Goal: Book appointment/travel/reservation: Book appointment/travel/reservation

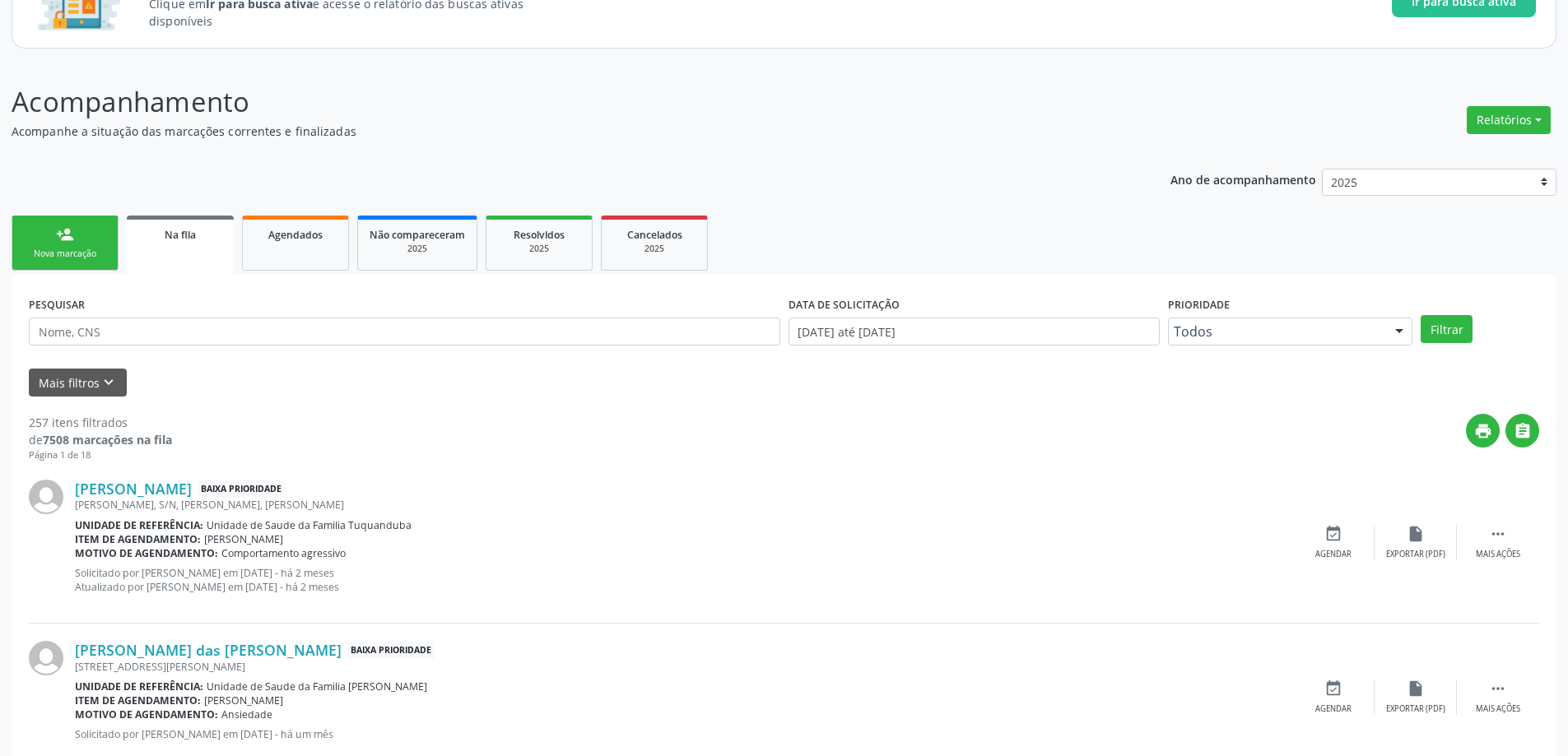
scroll to position [164, 0]
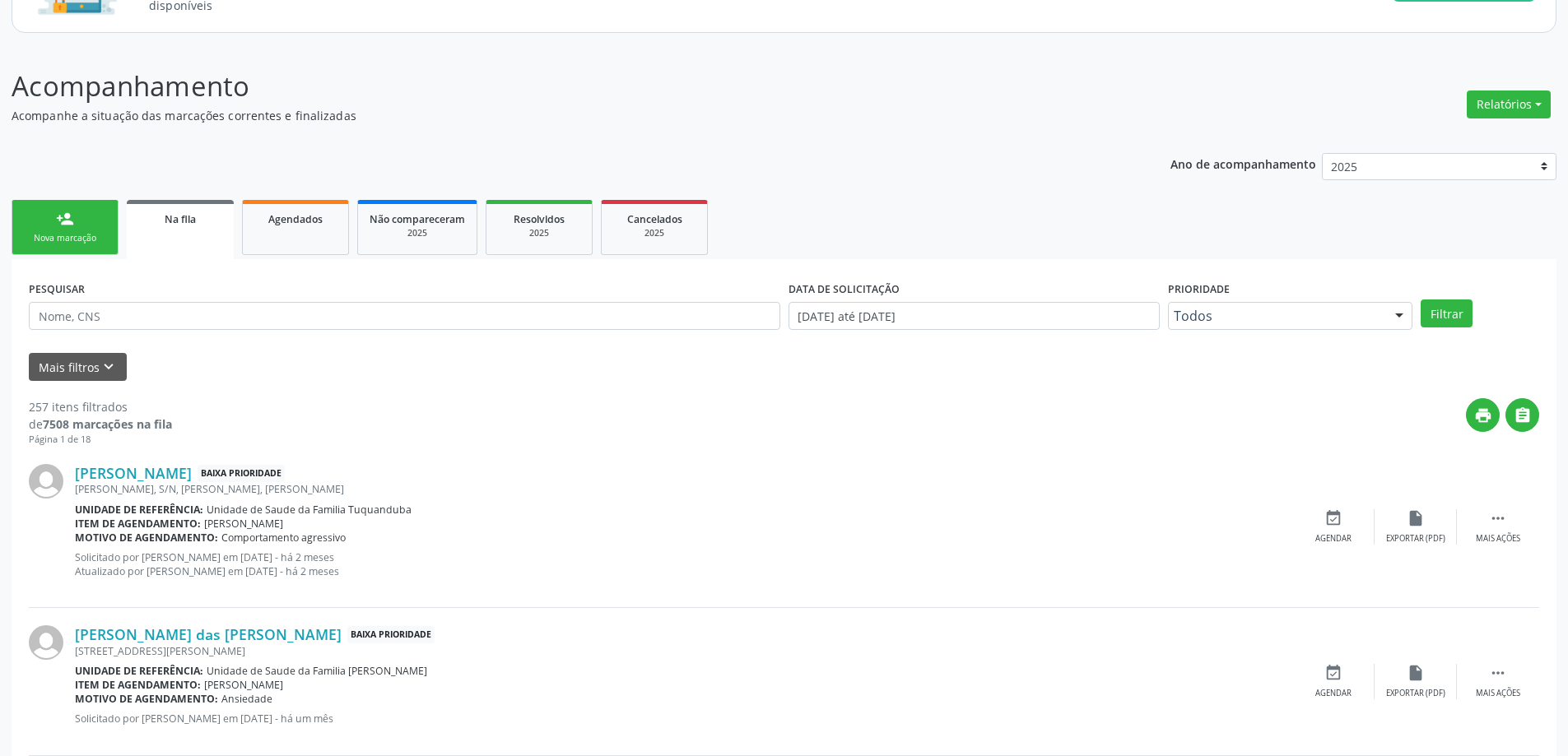
click at [213, 235] on link "Na fila" at bounding box center [180, 229] width 107 height 59
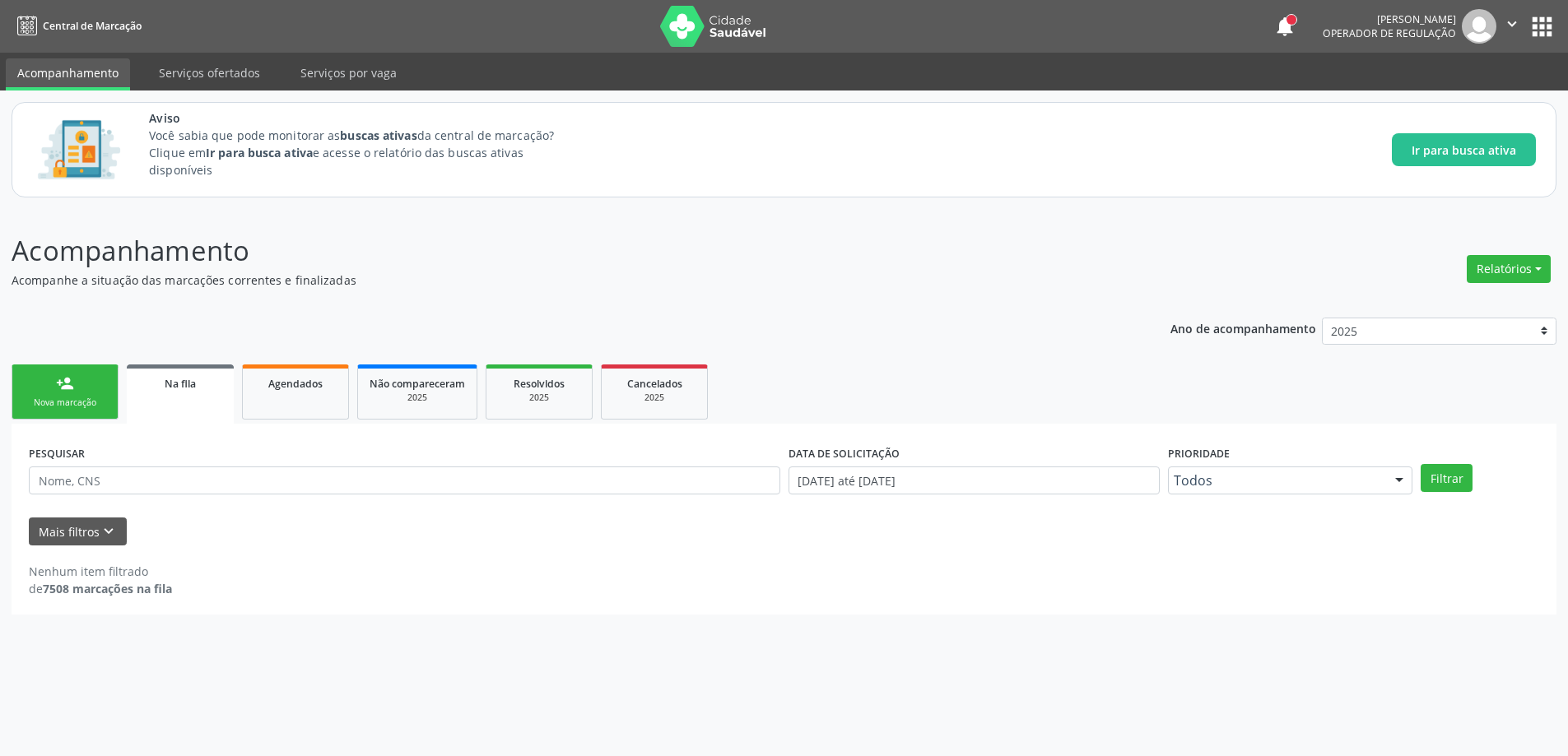
scroll to position [0, 0]
click at [100, 529] on icon "keyboard_arrow_down" at bounding box center [108, 531] width 18 height 18
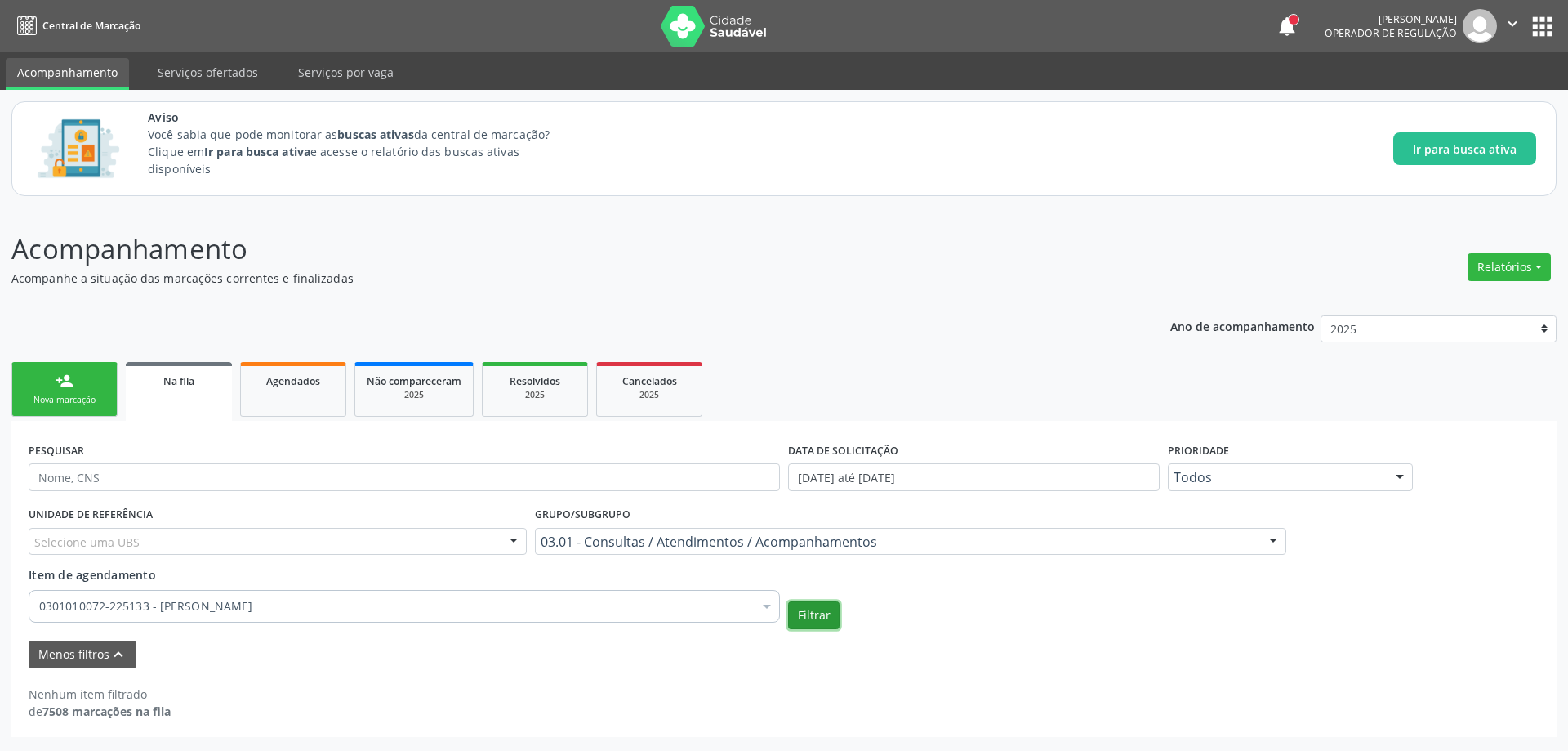
click at [819, 621] on button "Filtrar" at bounding box center [813, 615] width 52 height 28
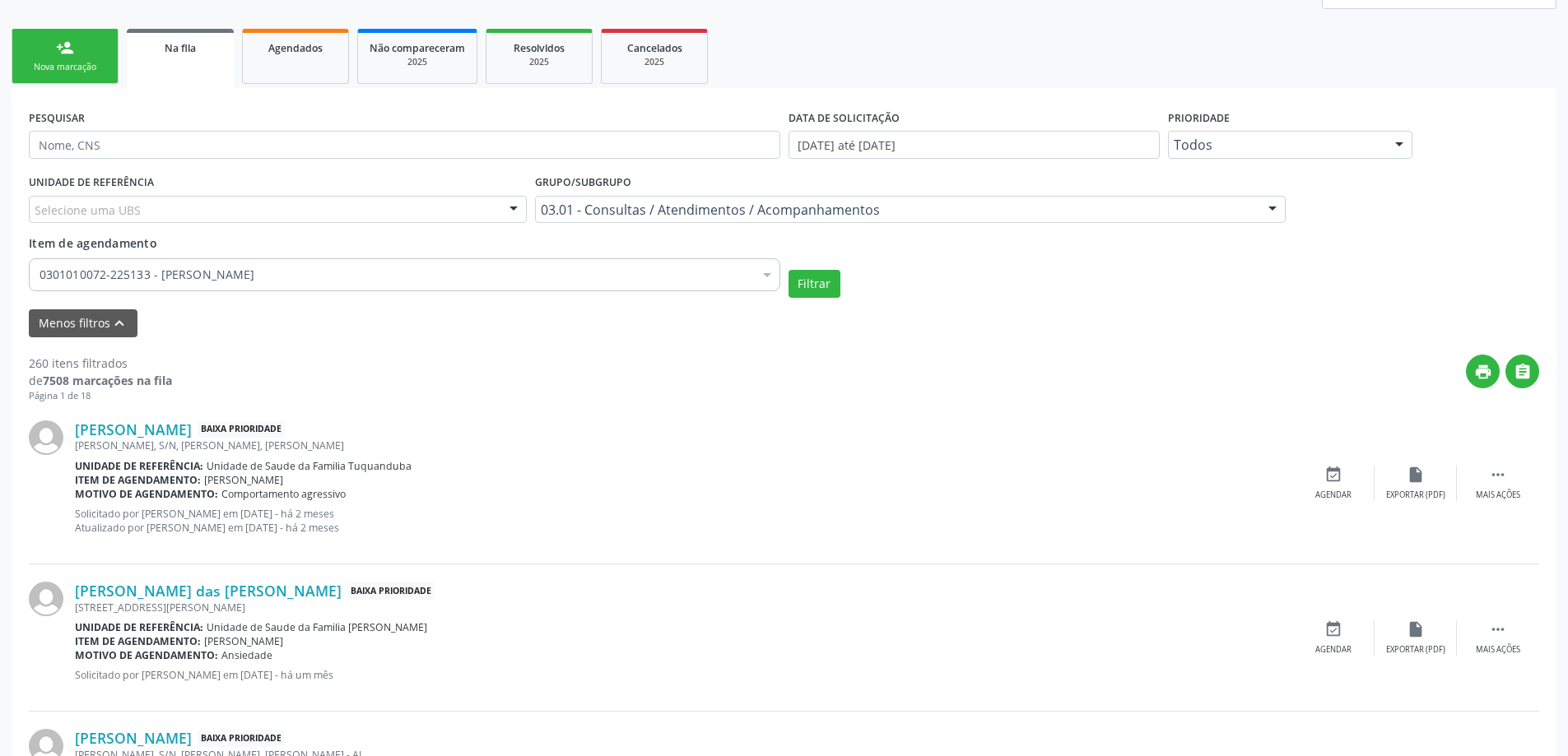
scroll to position [412, 0]
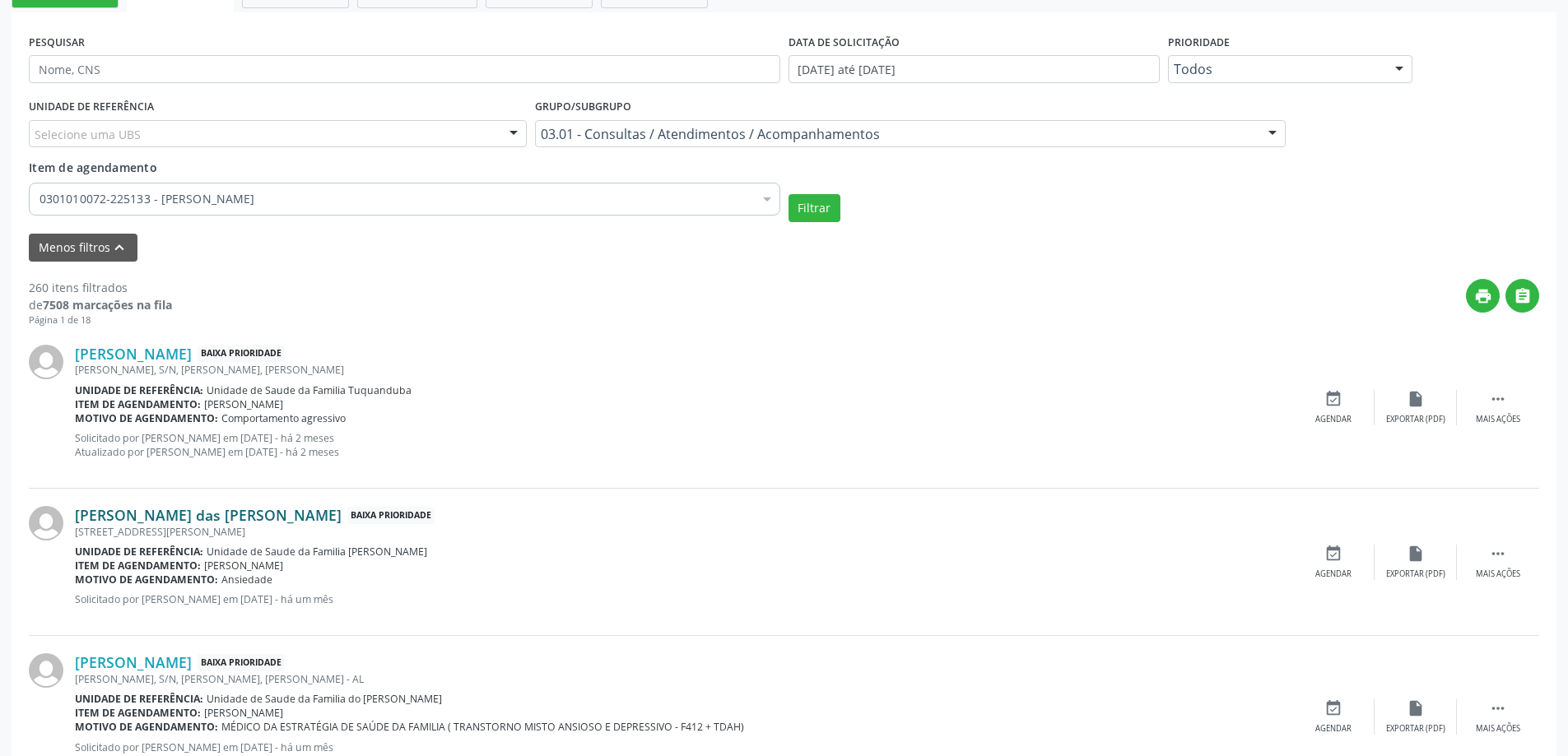
click at [103, 521] on link "[PERSON_NAME] das [PERSON_NAME]" at bounding box center [208, 515] width 267 height 18
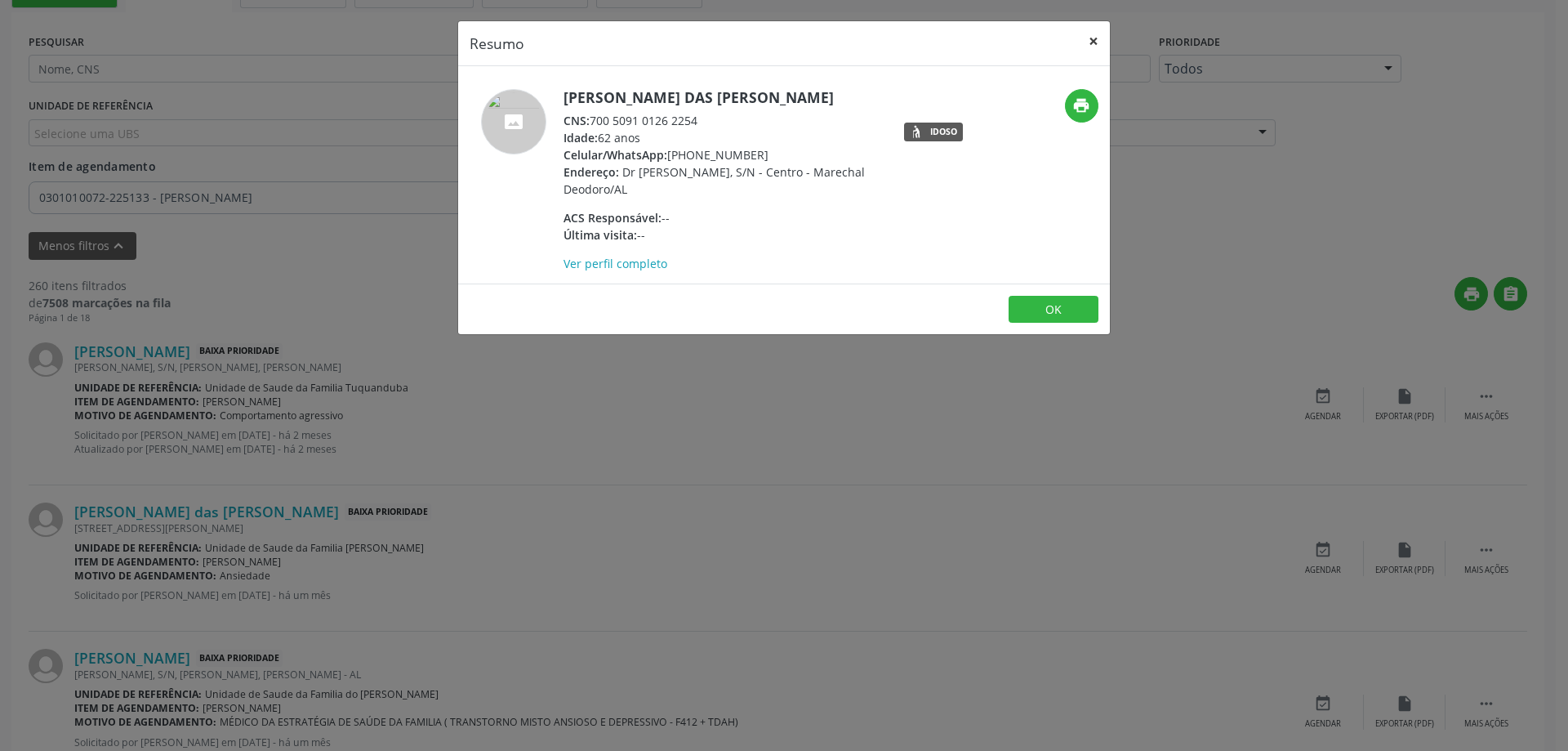
click at [1088, 41] on button "×" at bounding box center [1093, 41] width 33 height 40
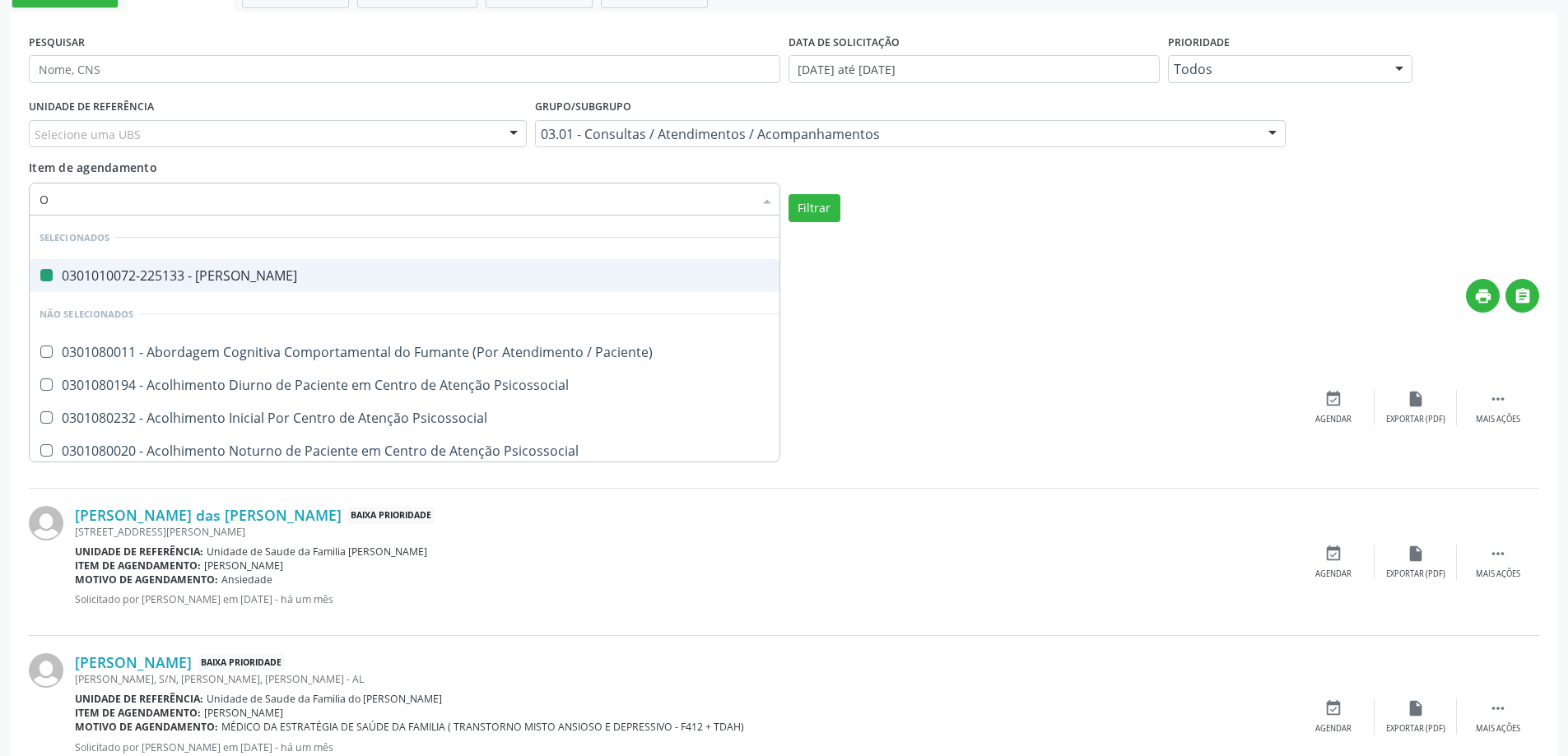
type input "OT"
checkbox Psiquiatra "false"
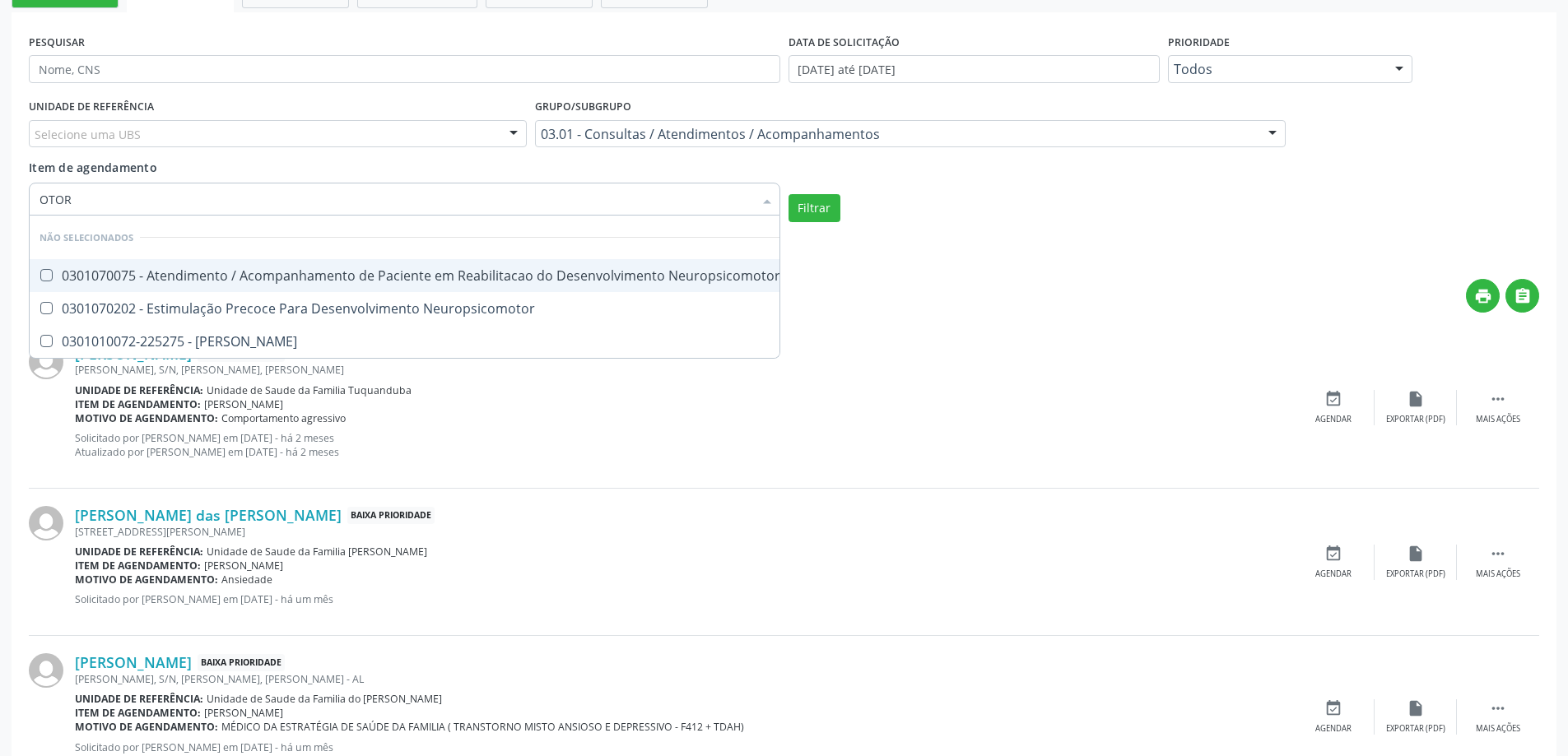
type input "OTORR"
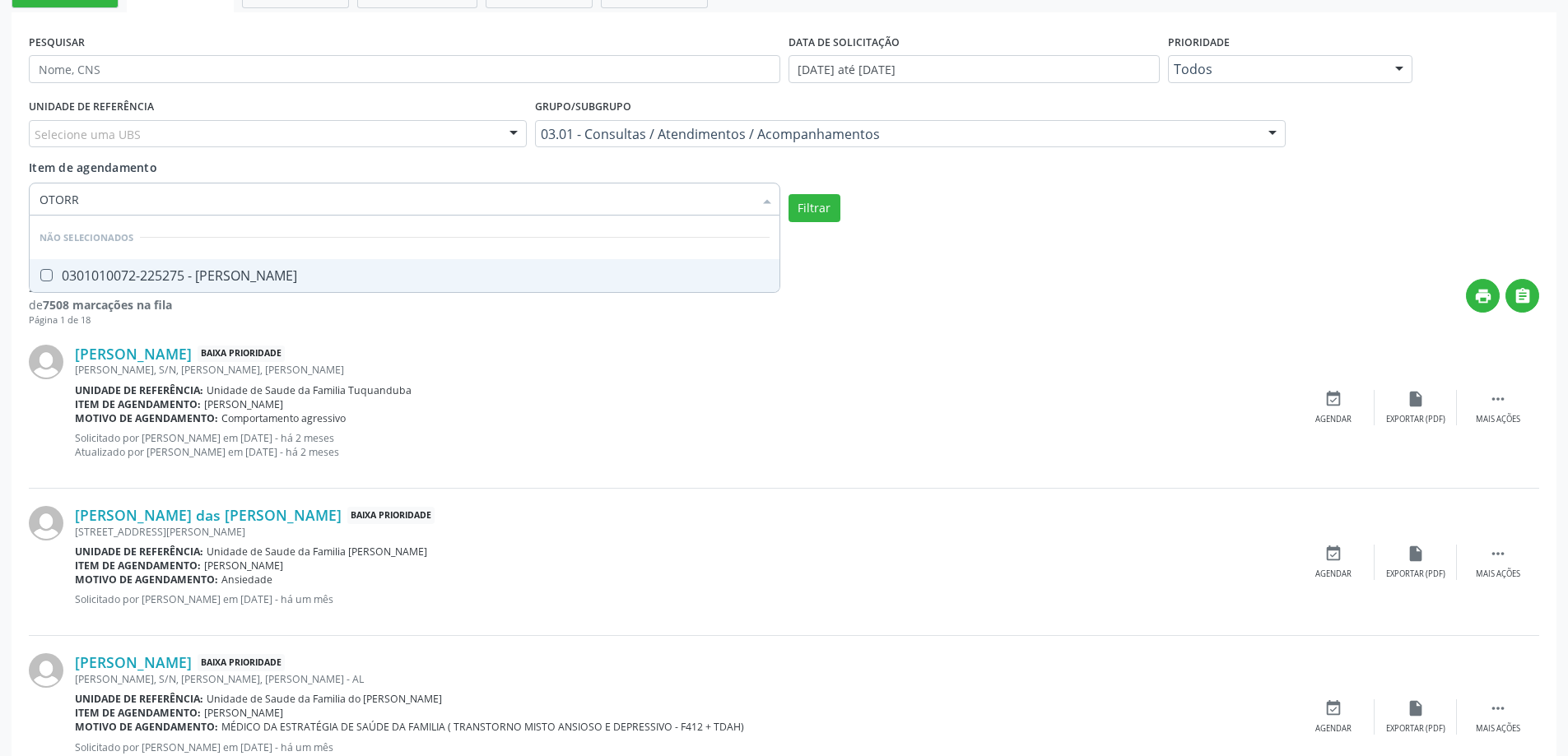
click at [291, 280] on div "0301010072-225275 - [PERSON_NAME]" at bounding box center [404, 275] width 730 height 13
click at [310, 272] on div "0301010072-225275 - [PERSON_NAME]" at bounding box center [404, 275] width 730 height 13
click at [263, 274] on div "0301010072-225275 - [PERSON_NAME]" at bounding box center [404, 275] width 730 height 13
checkbox Otorrinolaringologista "true"
click at [824, 200] on button "Filtrar" at bounding box center [814, 208] width 52 height 28
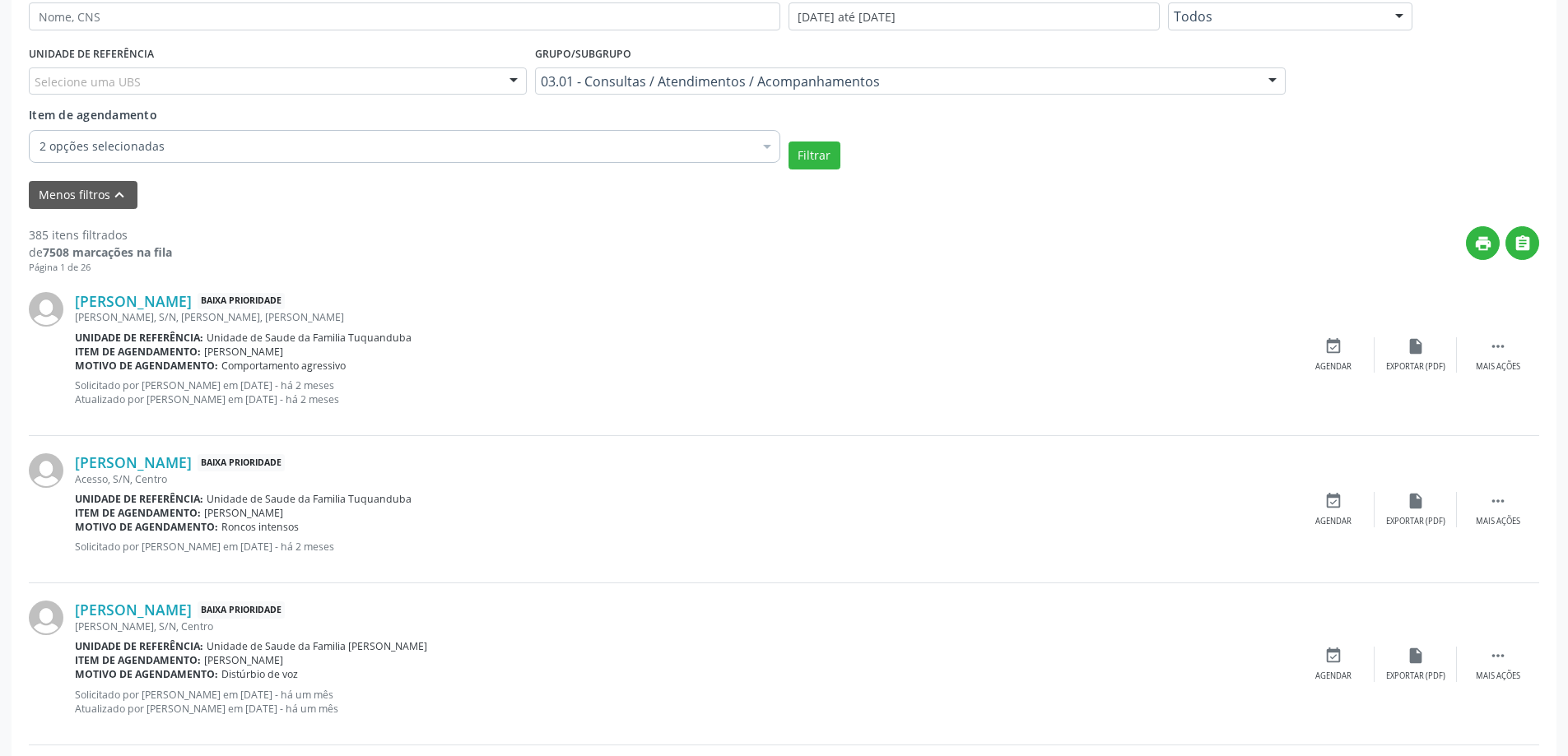
scroll to position [493, 0]
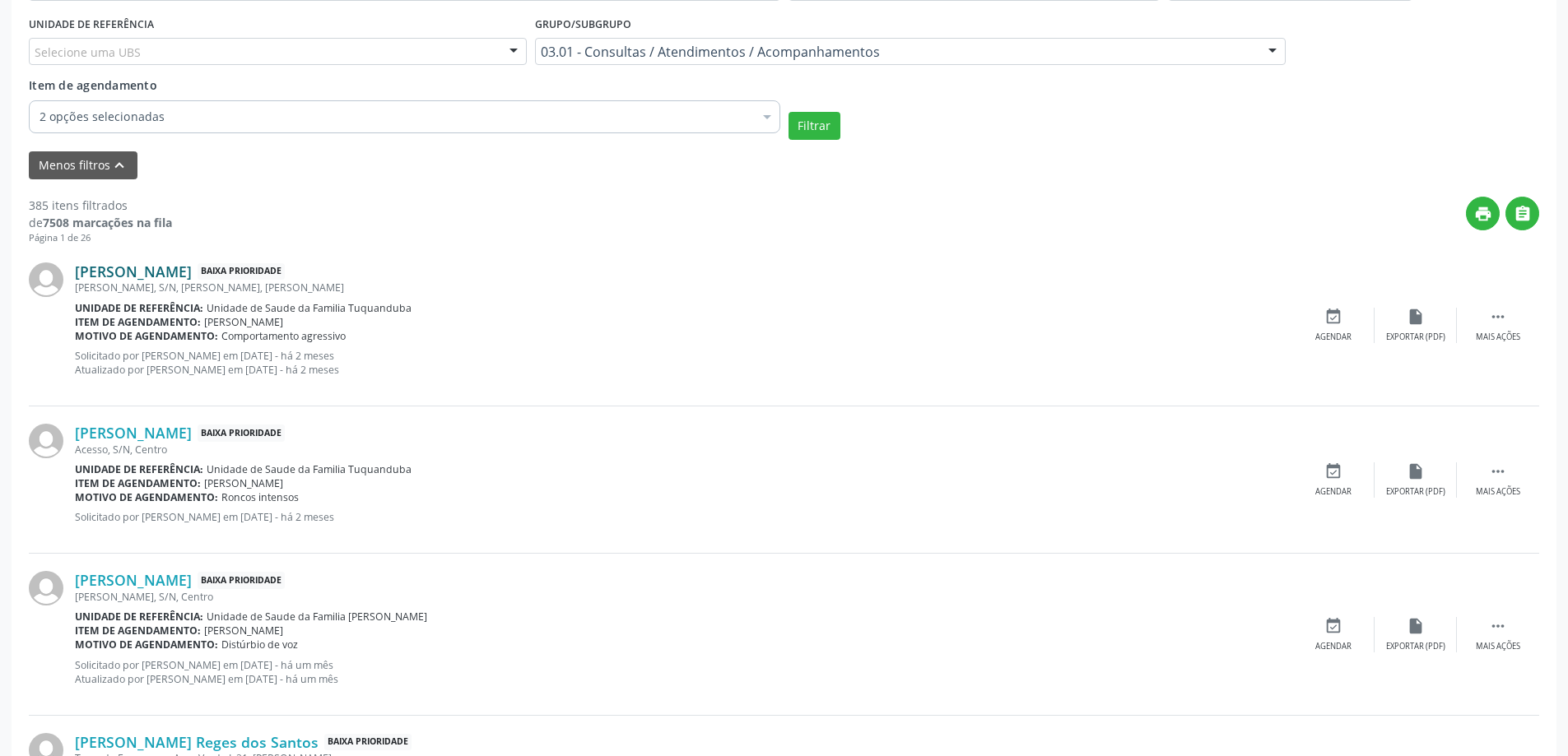
click at [192, 274] on link "[PERSON_NAME]" at bounding box center [133, 271] width 117 height 18
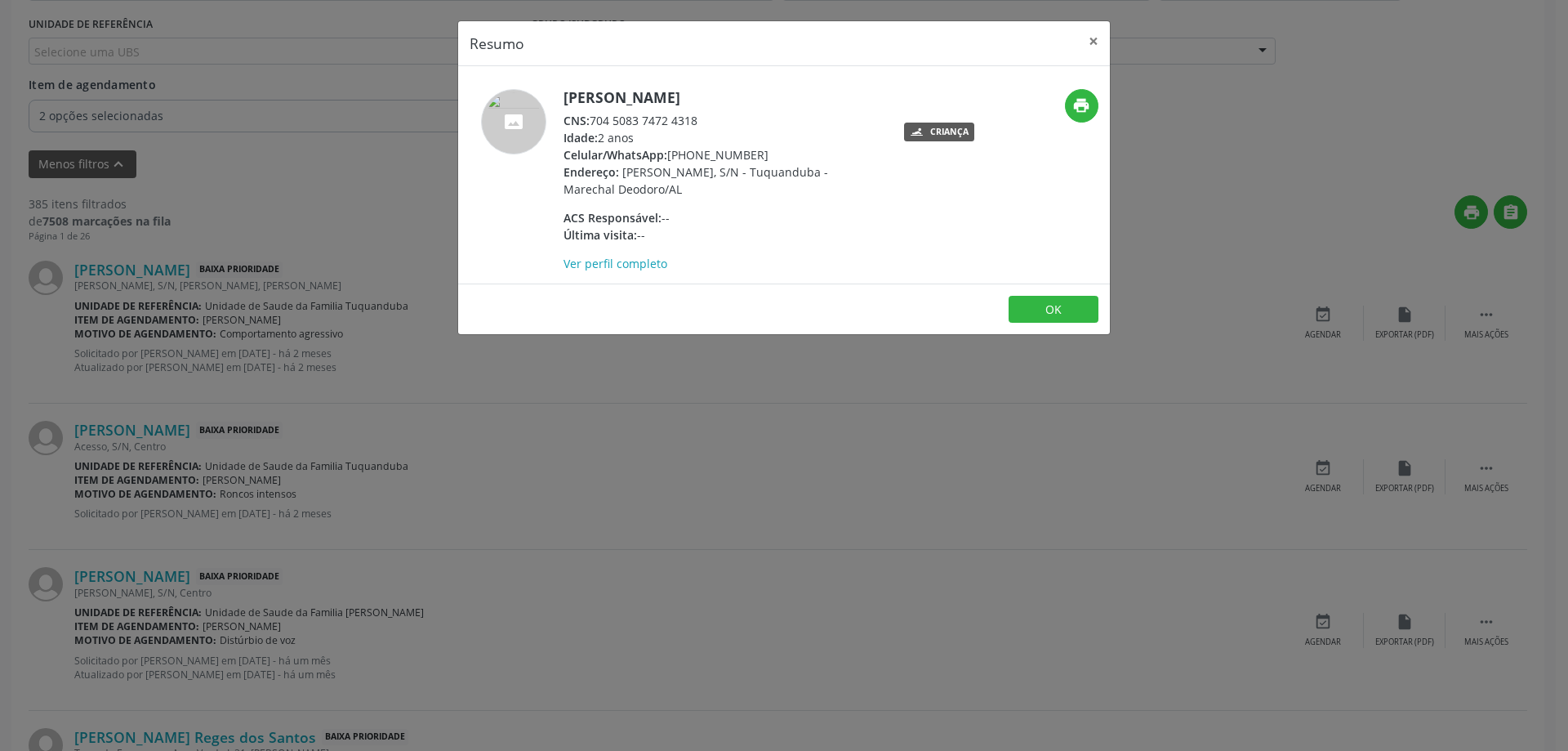
drag, startPoint x: 699, startPoint y: 123, endPoint x: 592, endPoint y: 123, distance: 107.0
click at [592, 123] on div "CNS: 704 5083 7472 4318" at bounding box center [722, 120] width 317 height 17
copy div "704 5083 7472 4318"
click at [1090, 39] on button "×" at bounding box center [1093, 41] width 33 height 40
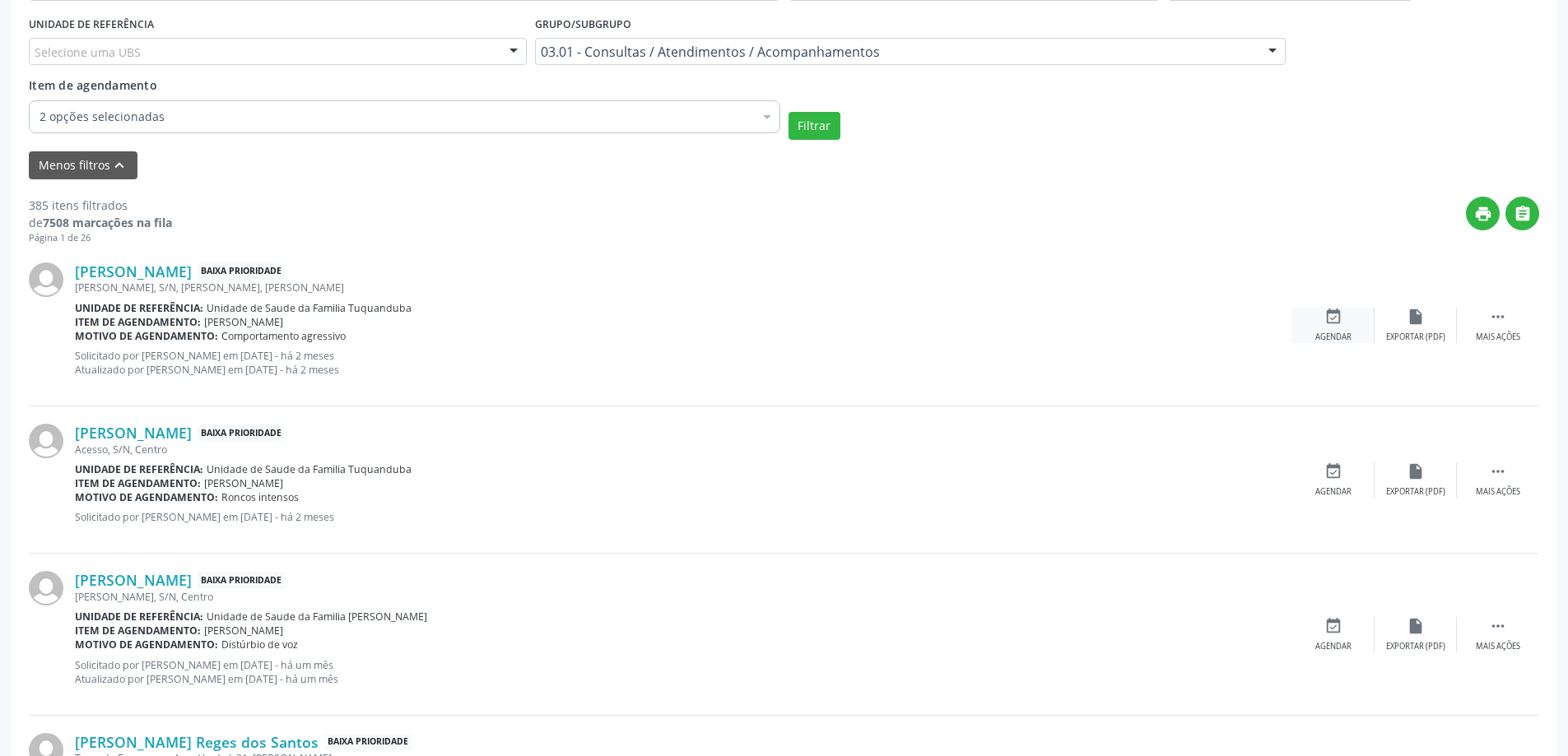
click at [1314, 326] on div "event_available Agendar" at bounding box center [1333, 326] width 83 height 36
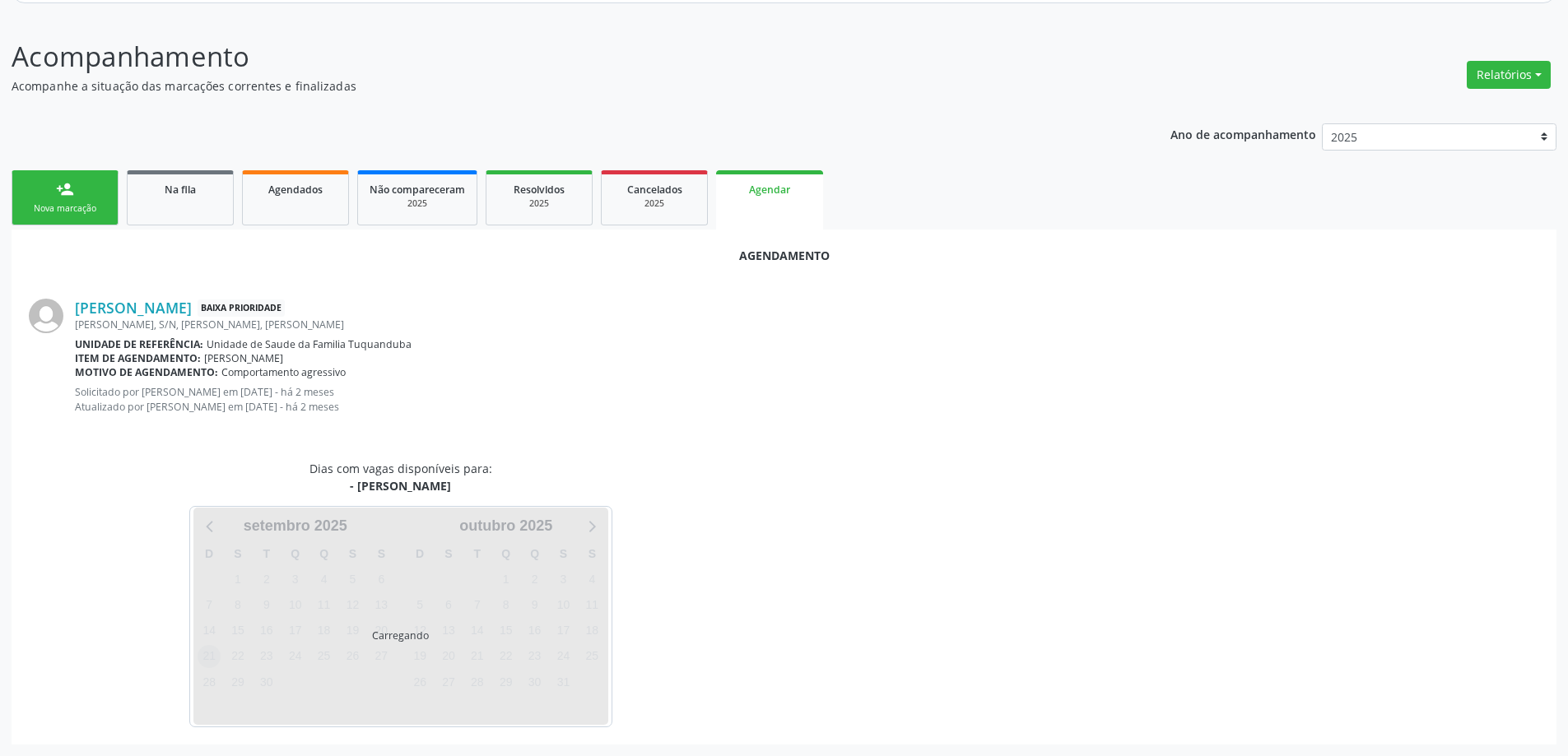
scroll to position [233, 0]
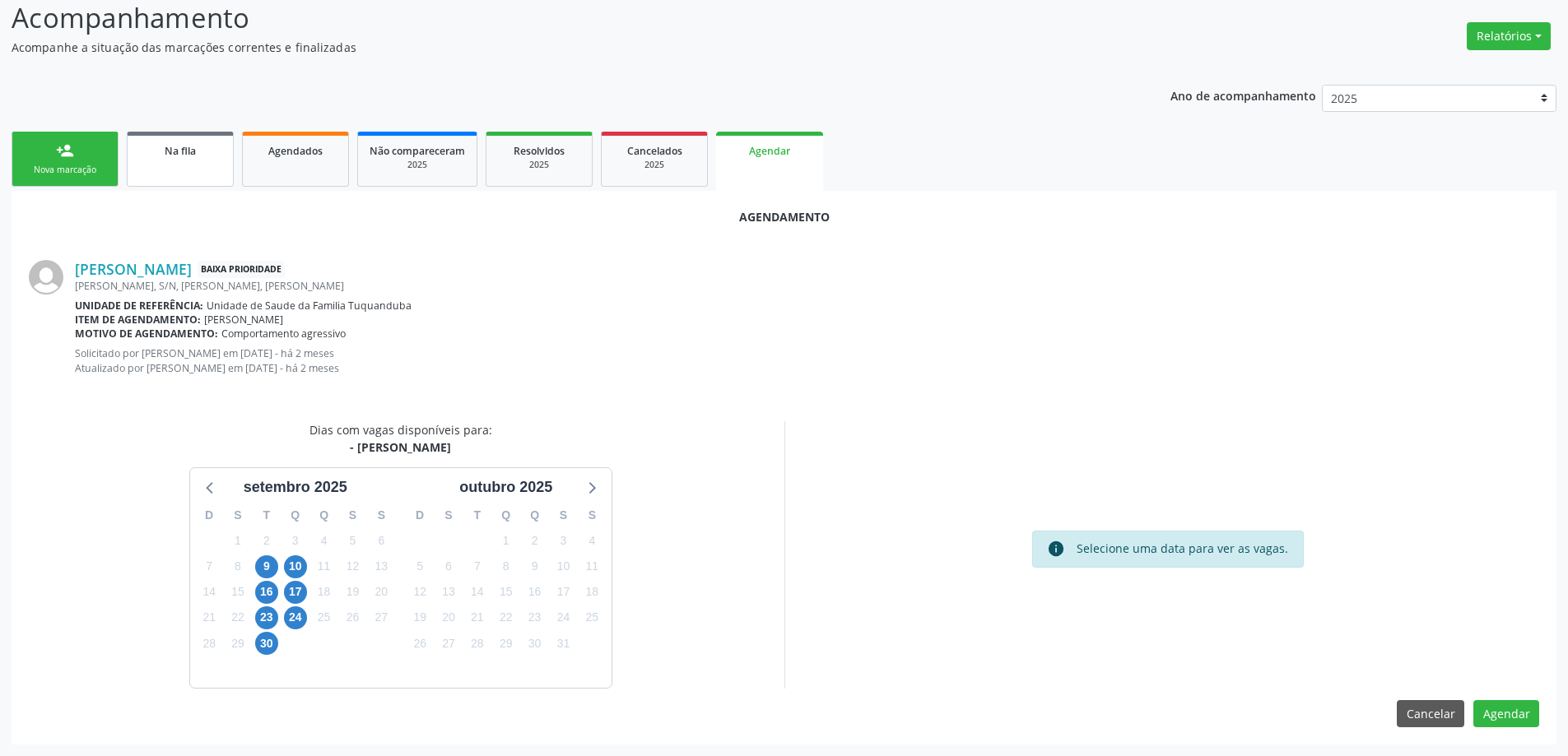
click at [197, 154] on div "Na fila" at bounding box center [180, 150] width 83 height 17
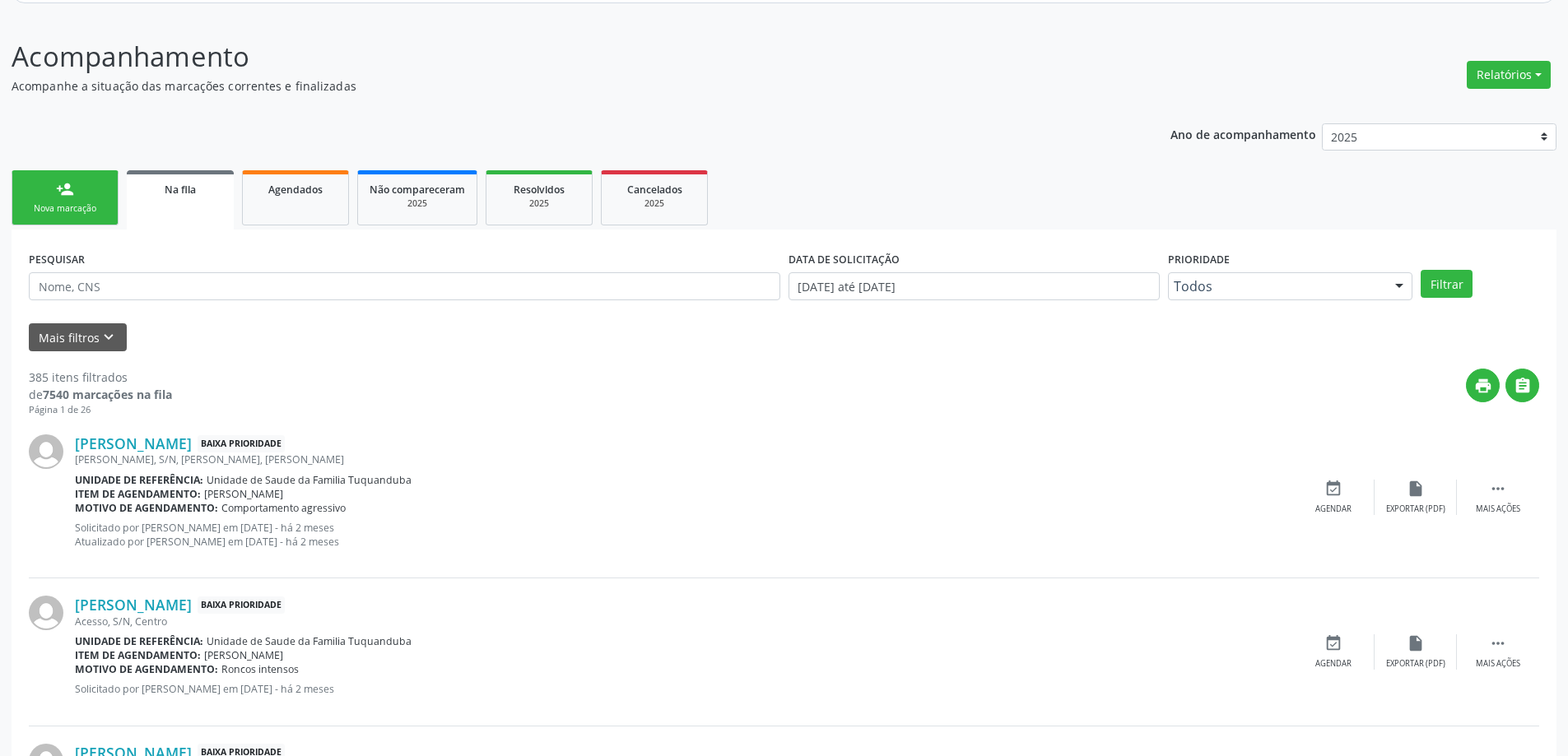
scroll to position [247, 0]
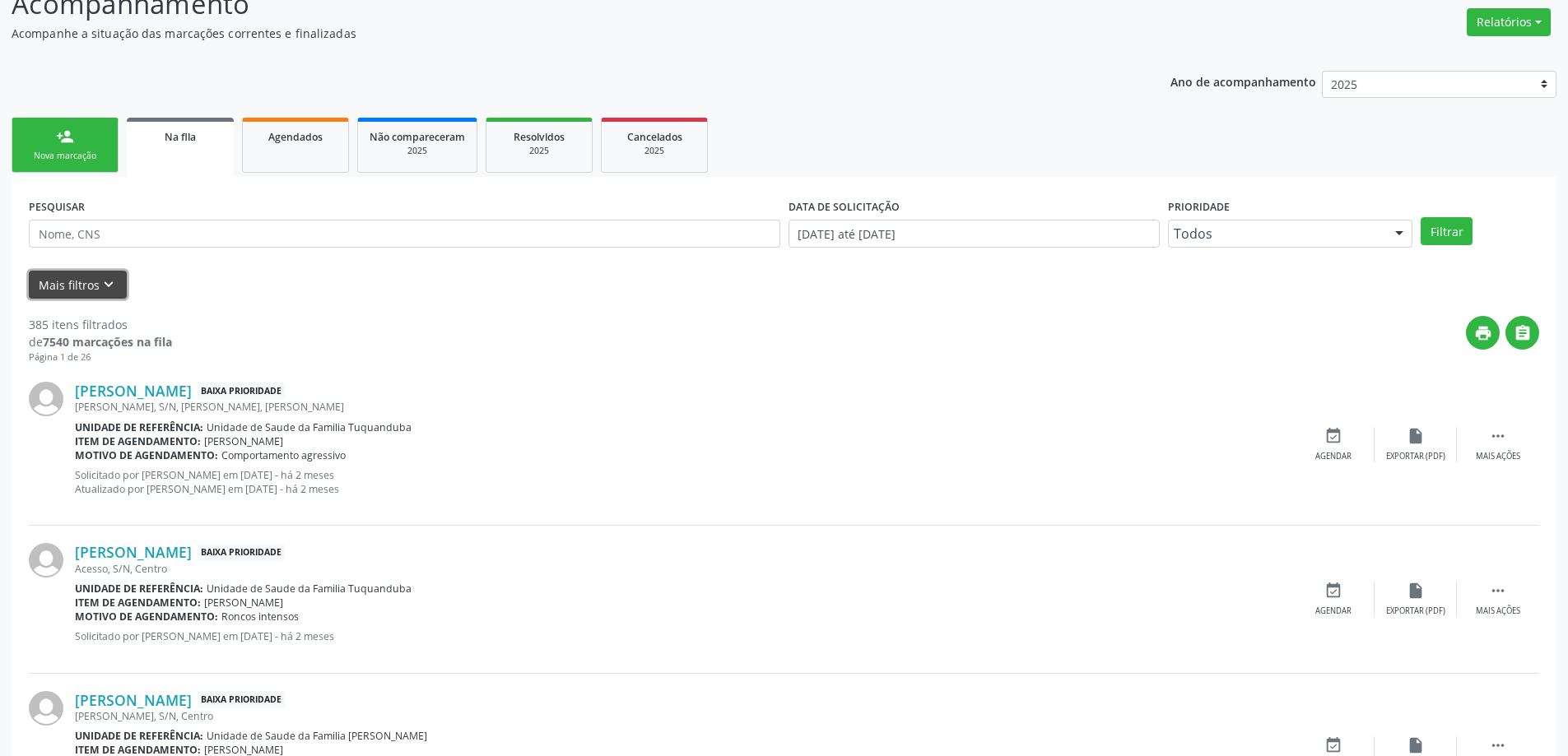
click at [100, 289] on icon "keyboard_arrow_down" at bounding box center [108, 284] width 18 height 18
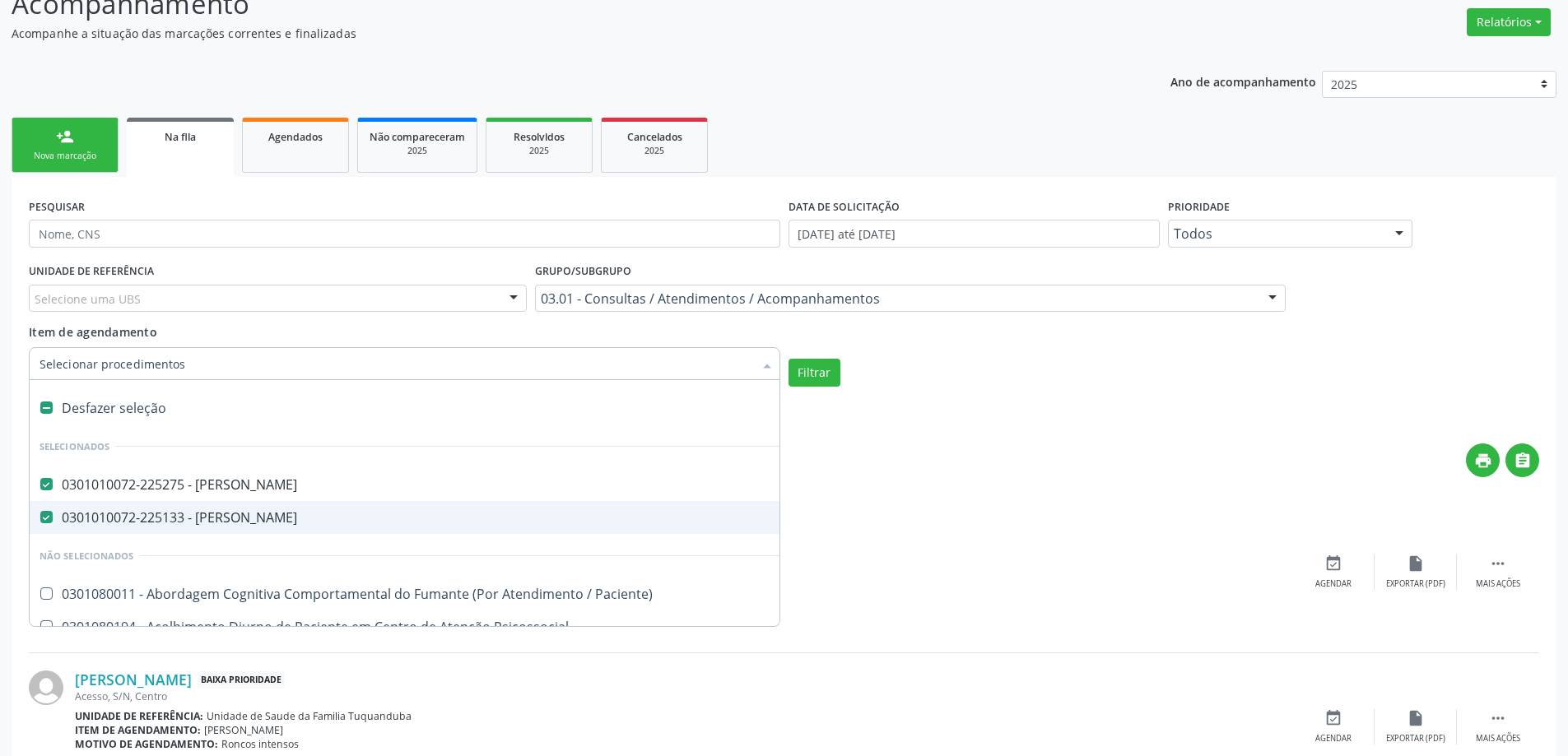
click at [40, 512] on Psiquiatra at bounding box center [46, 517] width 12 height 12
click at [40, 512] on Psiquiatra "checkbox" at bounding box center [35, 517] width 11 height 11
checkbox Psiquiatra "false"
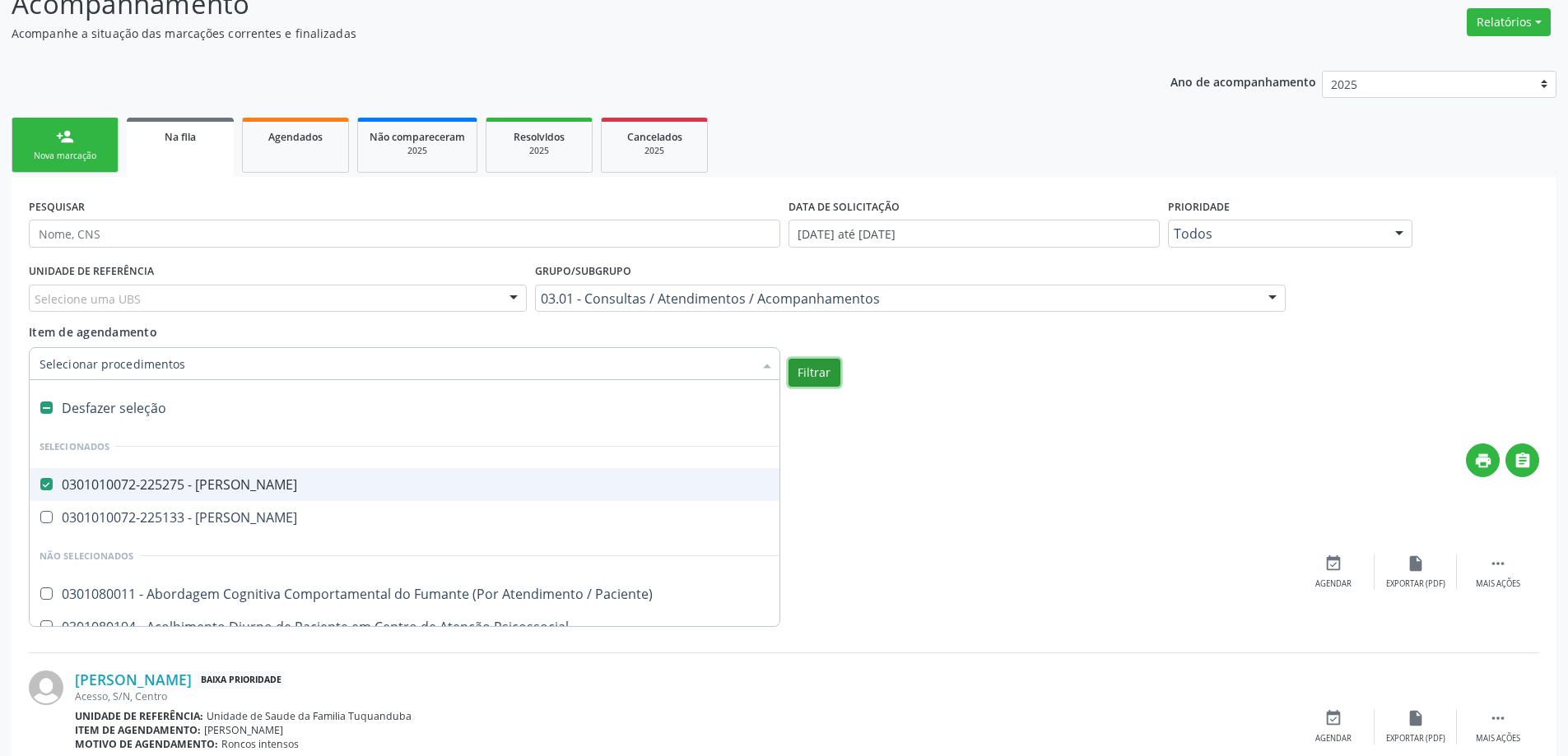
click at [821, 380] on button "Filtrar" at bounding box center [814, 372] width 52 height 28
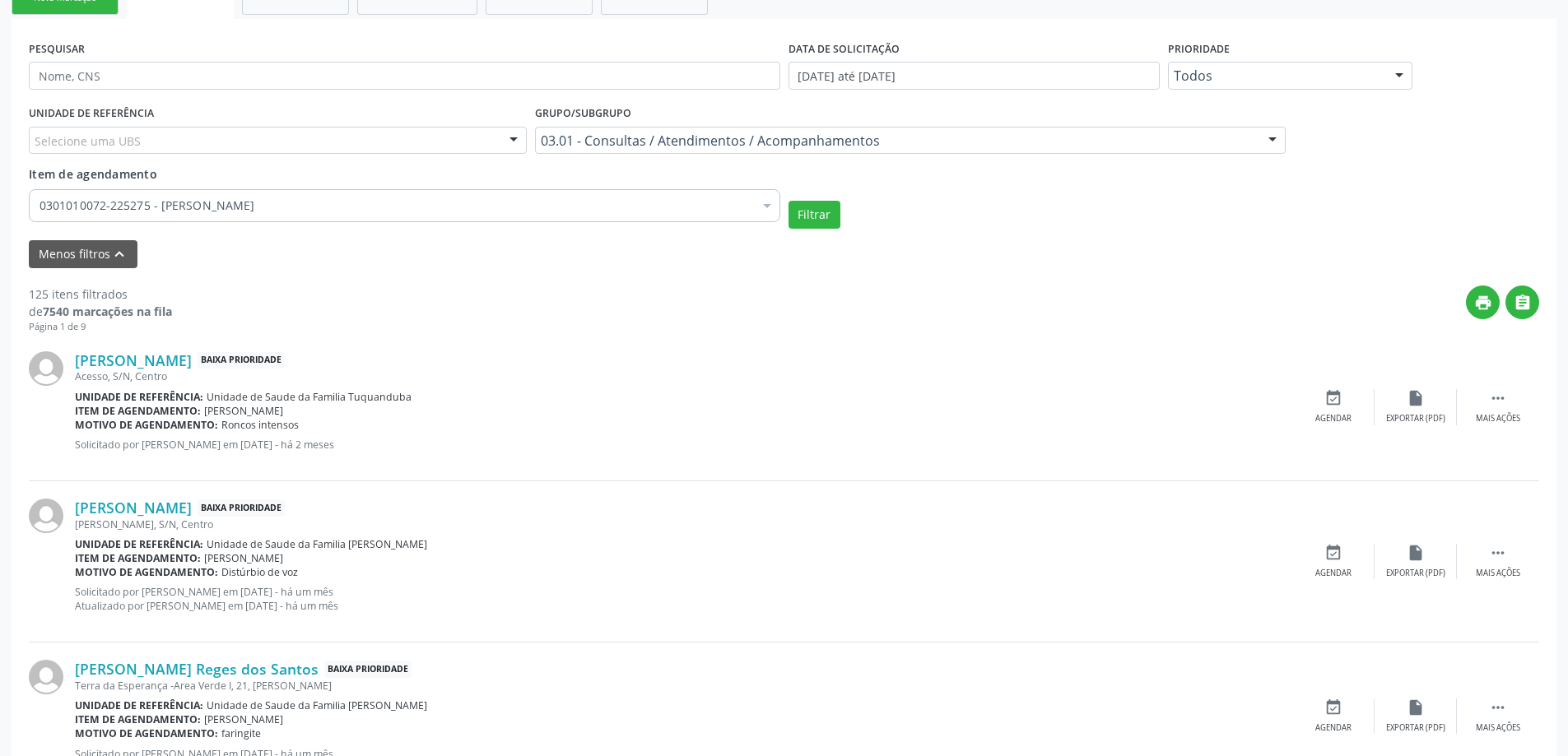
scroll to position [412, 0]
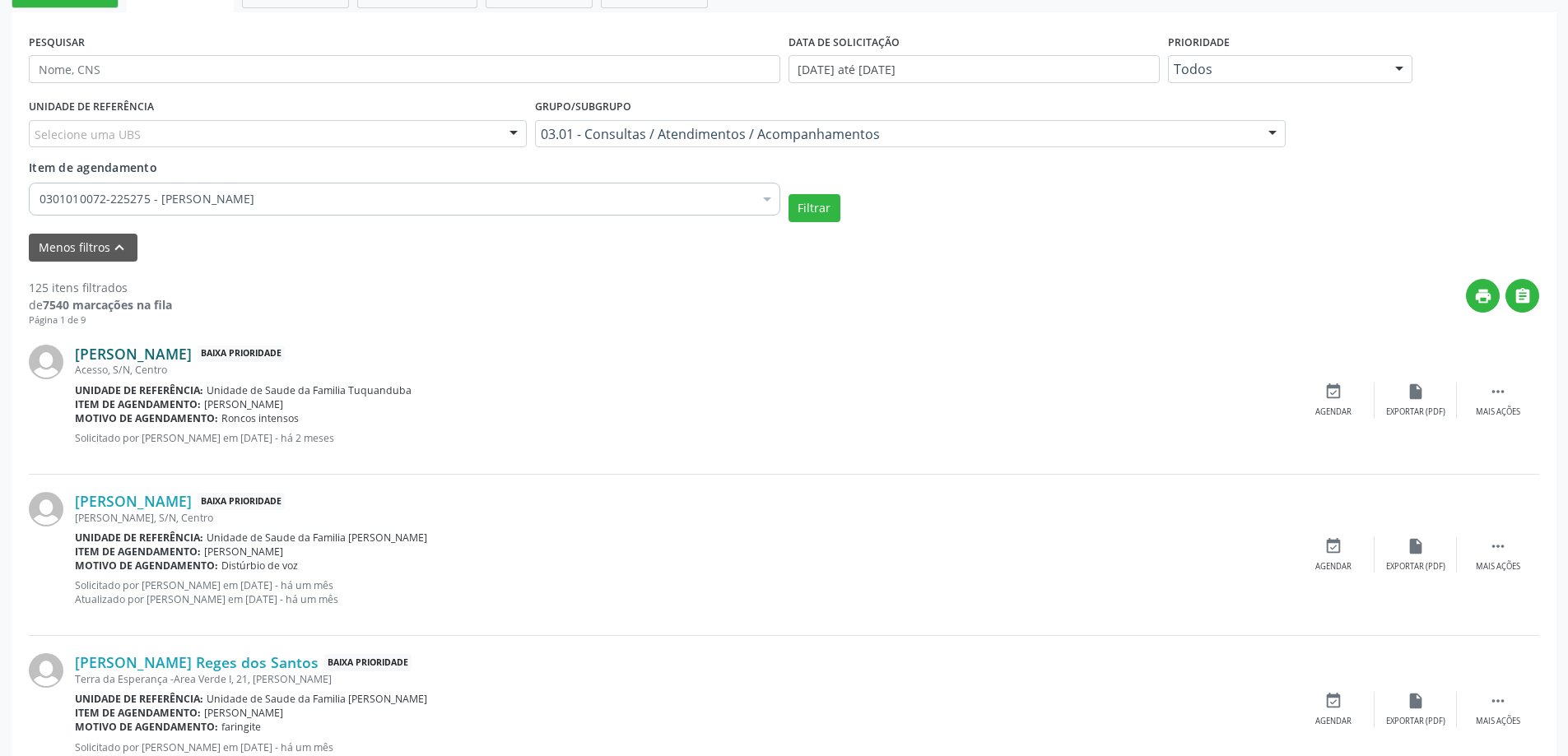
click at [141, 356] on link "[PERSON_NAME]" at bounding box center [133, 353] width 117 height 18
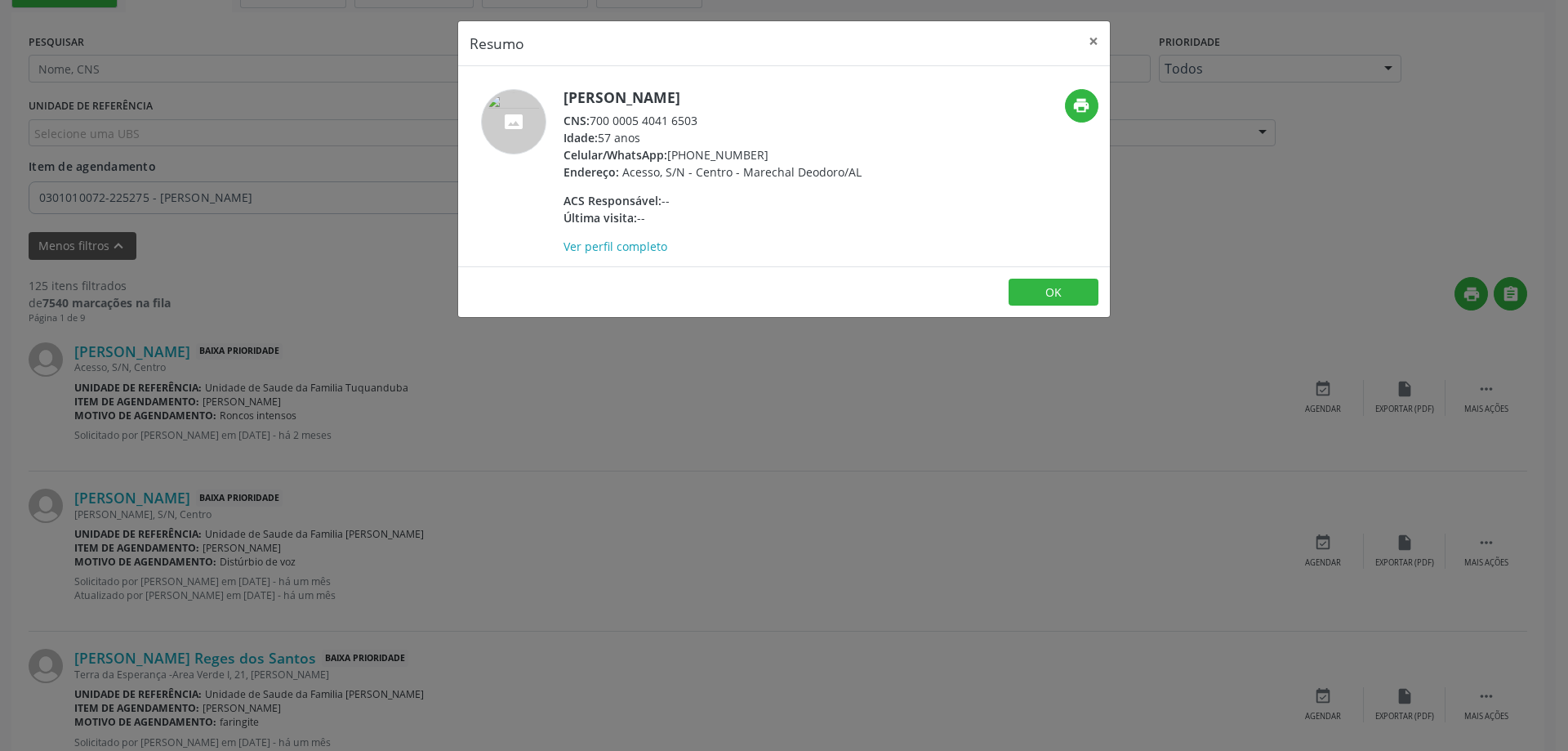
drag, startPoint x: 703, startPoint y: 123, endPoint x: 596, endPoint y: 123, distance: 107.0
click at [596, 123] on div "CNS: 700 0005 4041 6503" at bounding box center [712, 120] width 298 height 17
copy div "700 0005 4041 6503"
click at [1092, 40] on button "×" at bounding box center [1093, 41] width 33 height 40
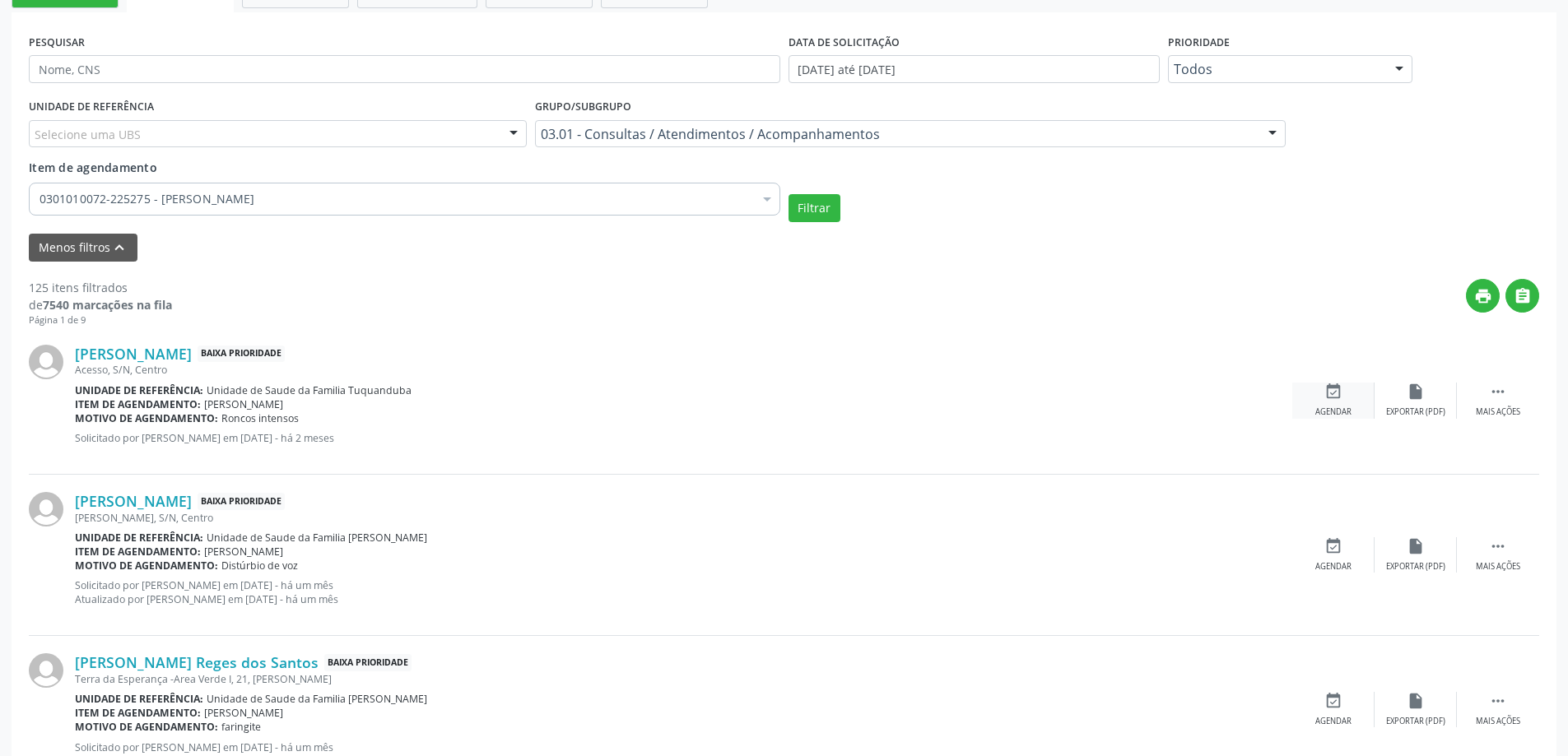
click at [1334, 397] on icon "event_available" at bounding box center [1333, 391] width 18 height 18
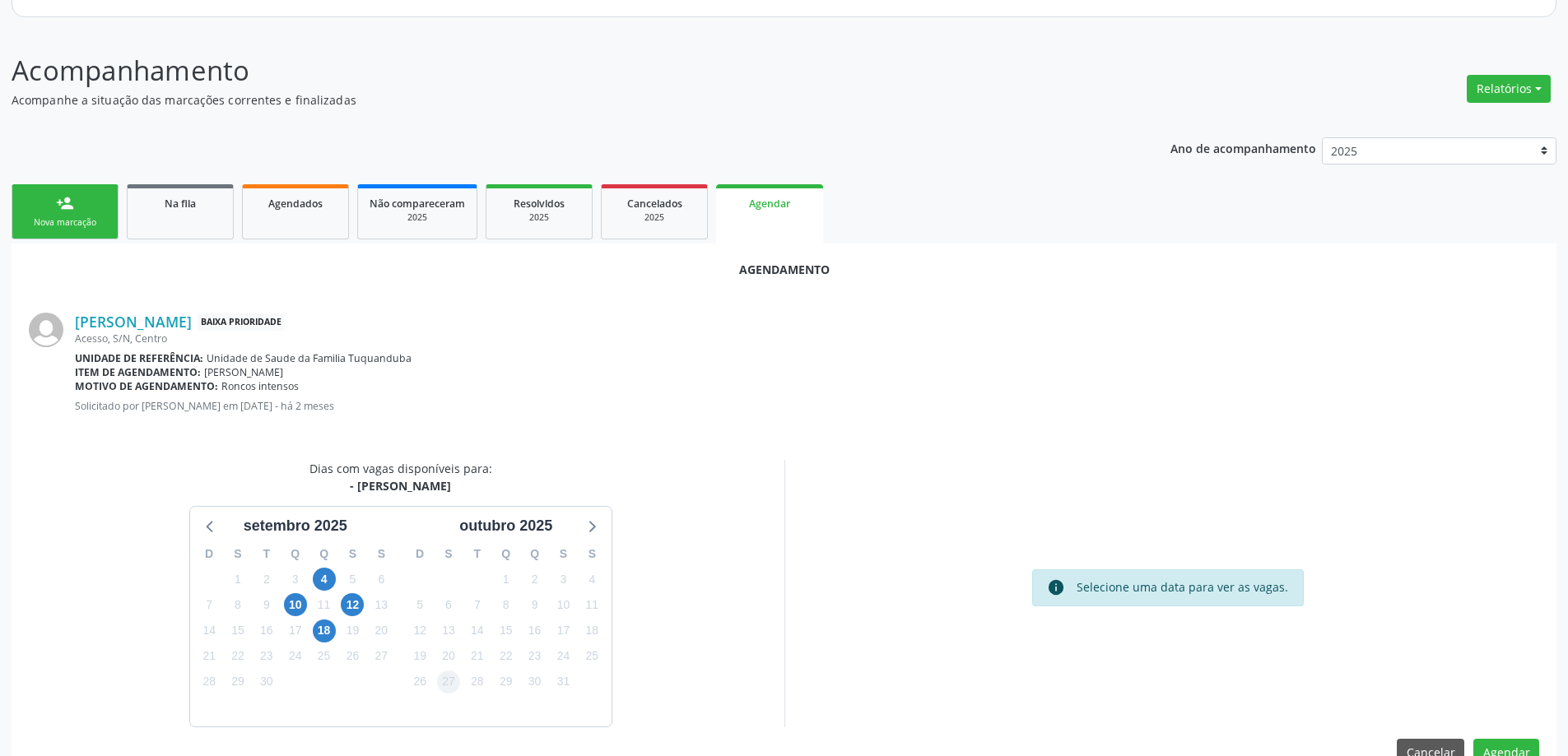
scroll to position [219, 0]
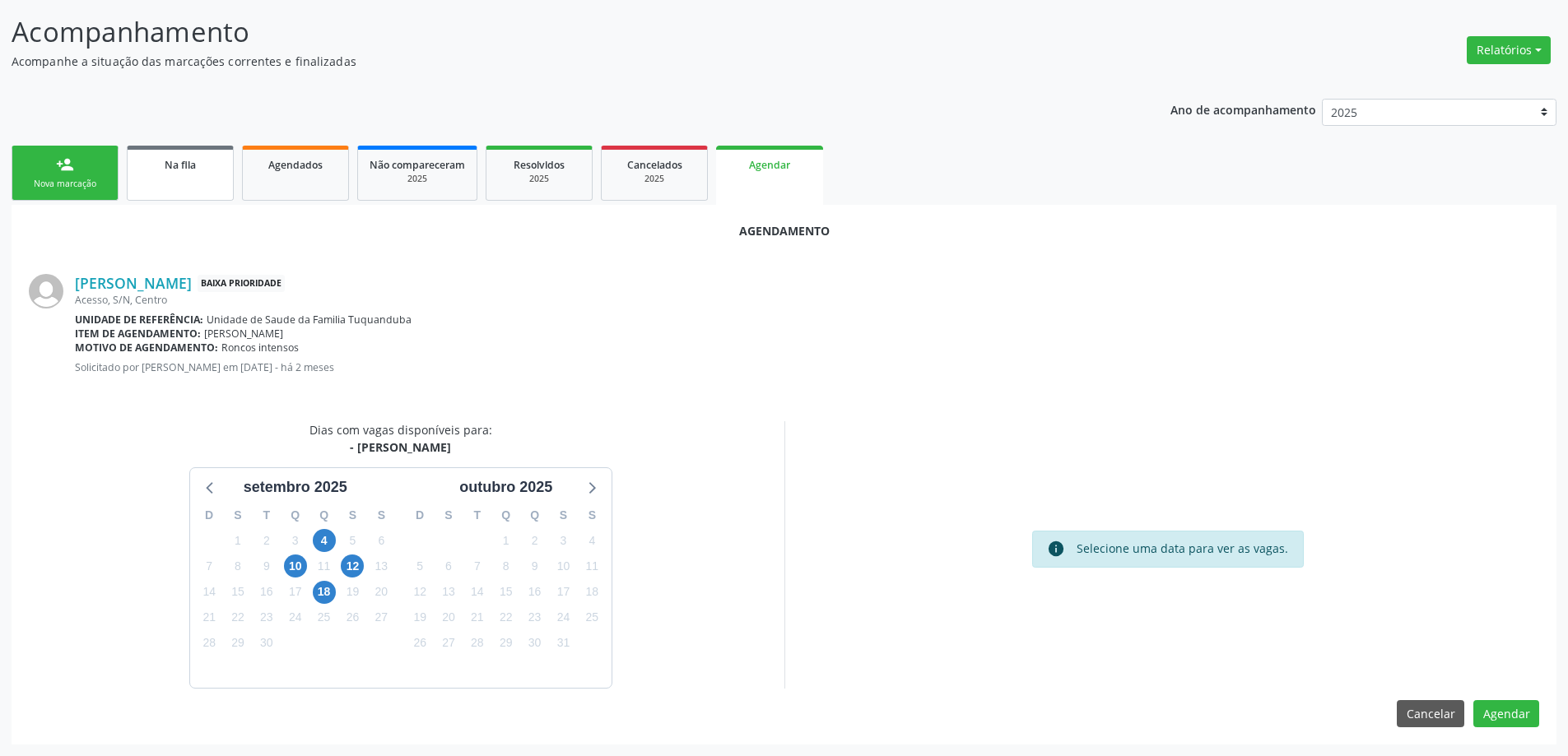
click at [187, 181] on link "Na fila" at bounding box center [180, 173] width 107 height 55
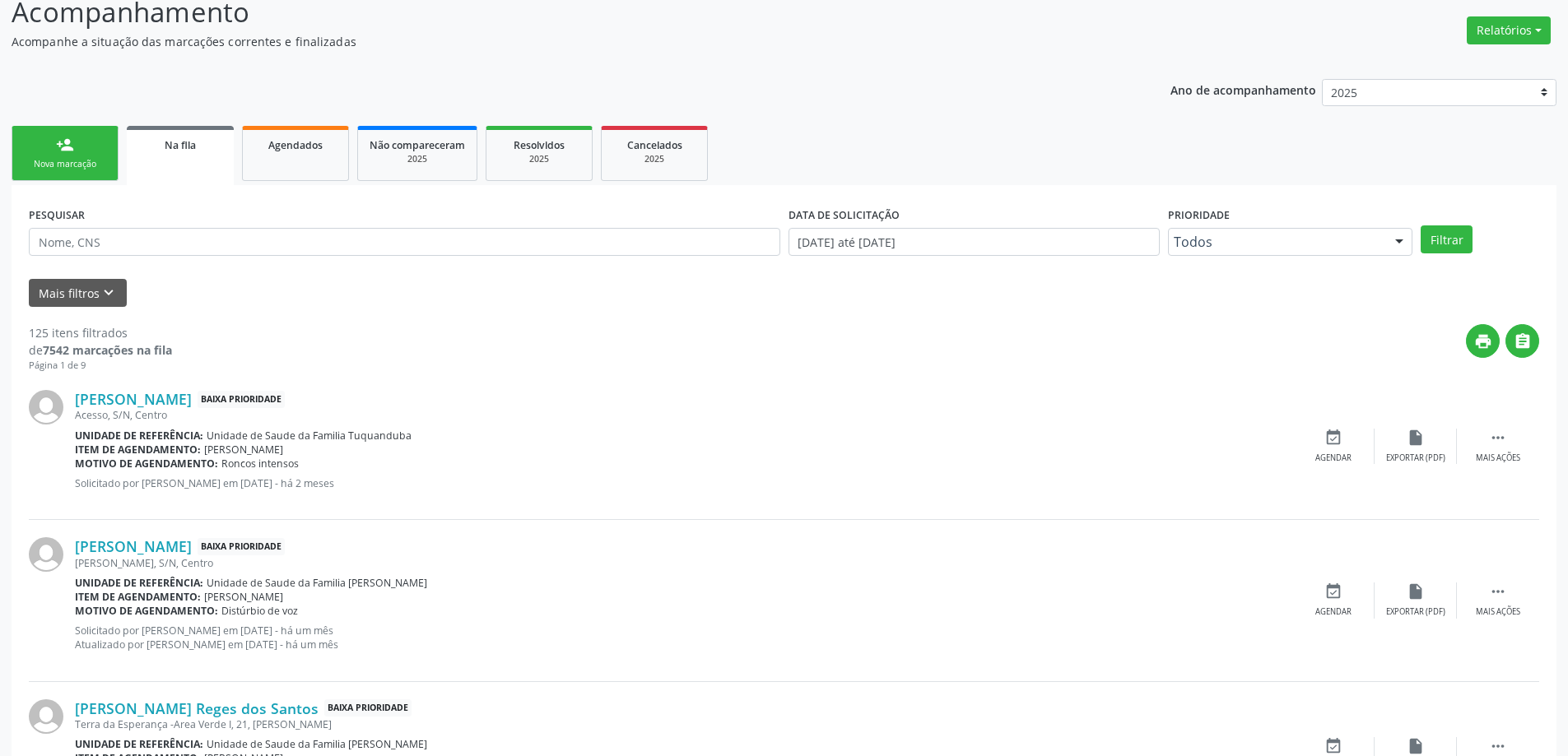
scroll to position [247, 0]
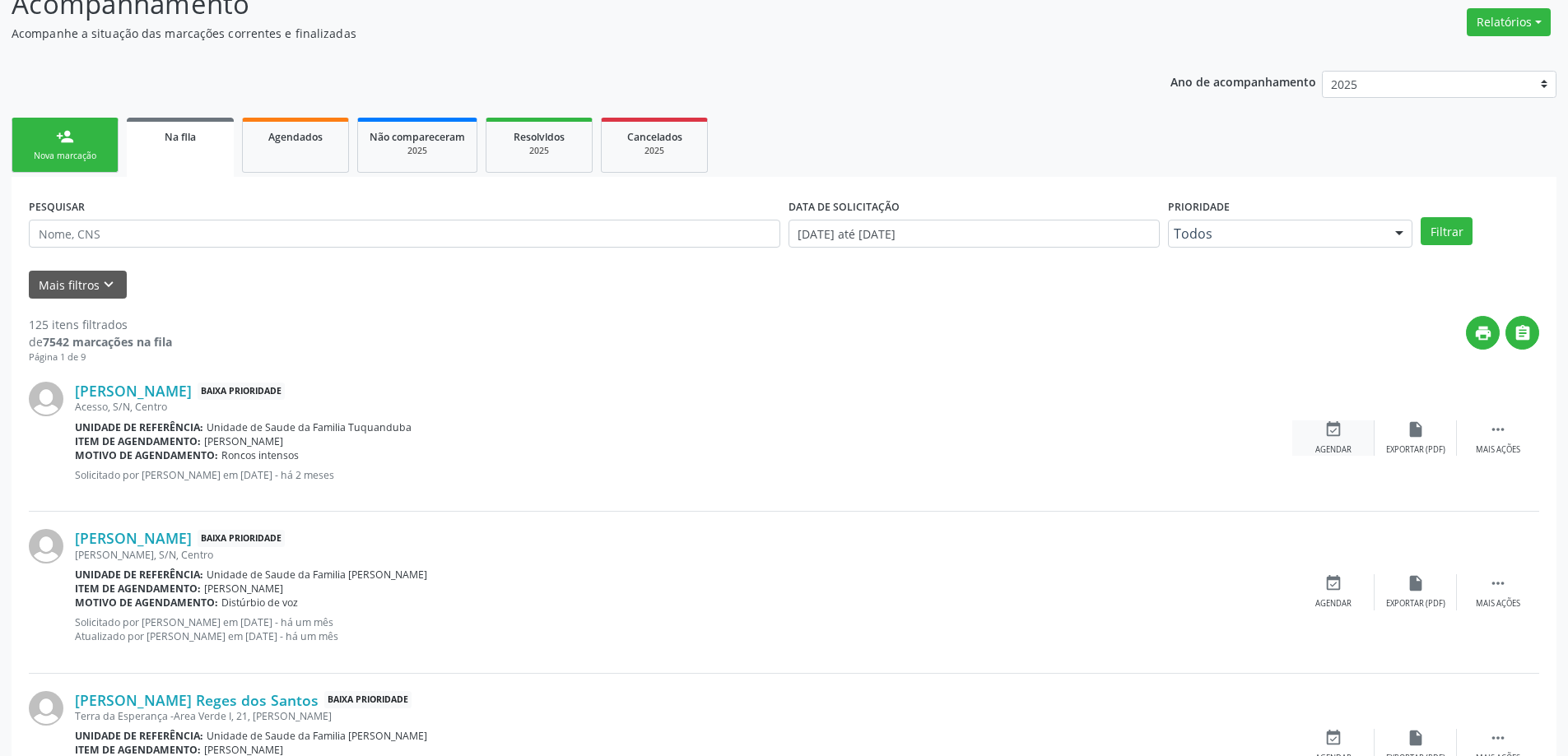
click at [1309, 430] on div "event_available Agendar" at bounding box center [1333, 438] width 83 height 36
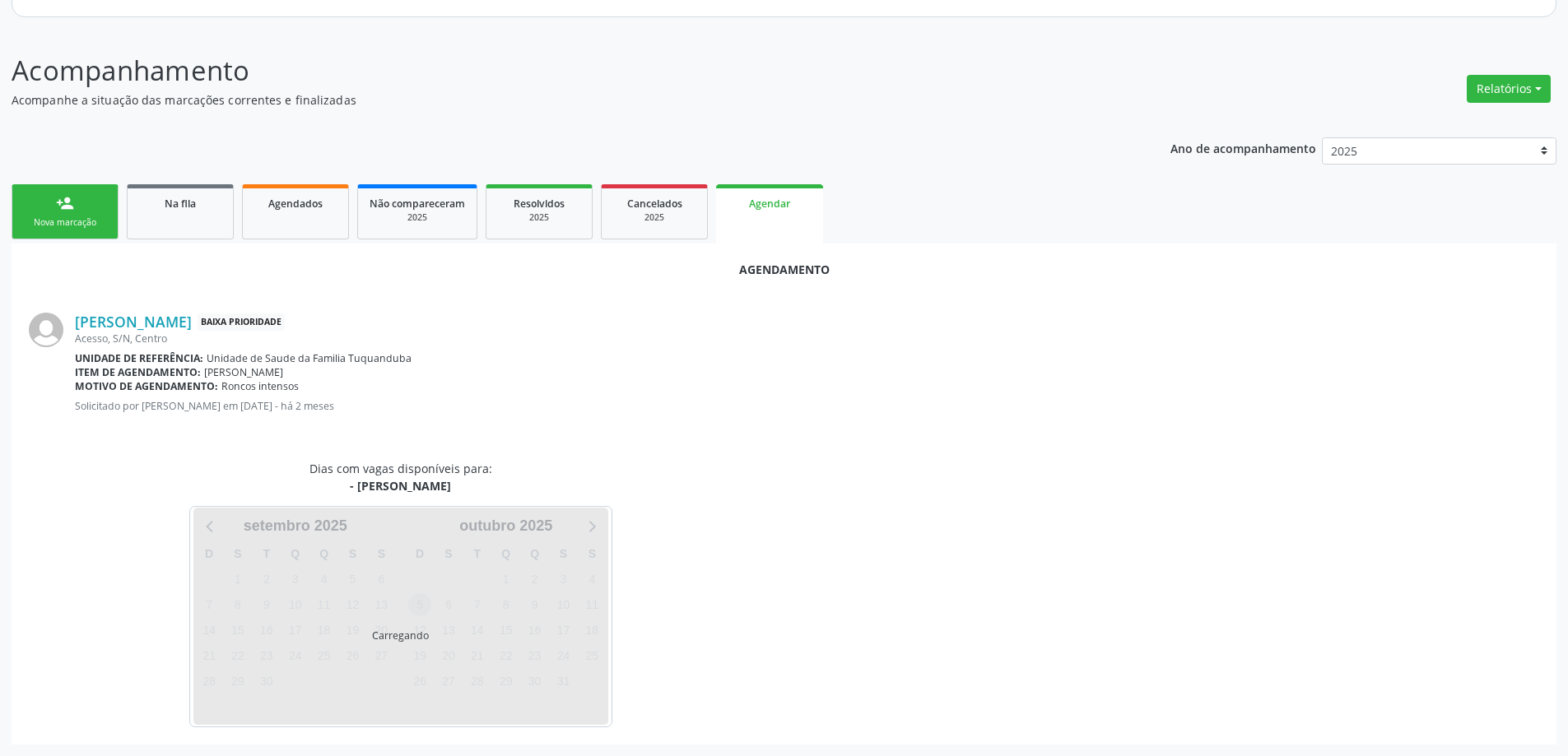
scroll to position [219, 0]
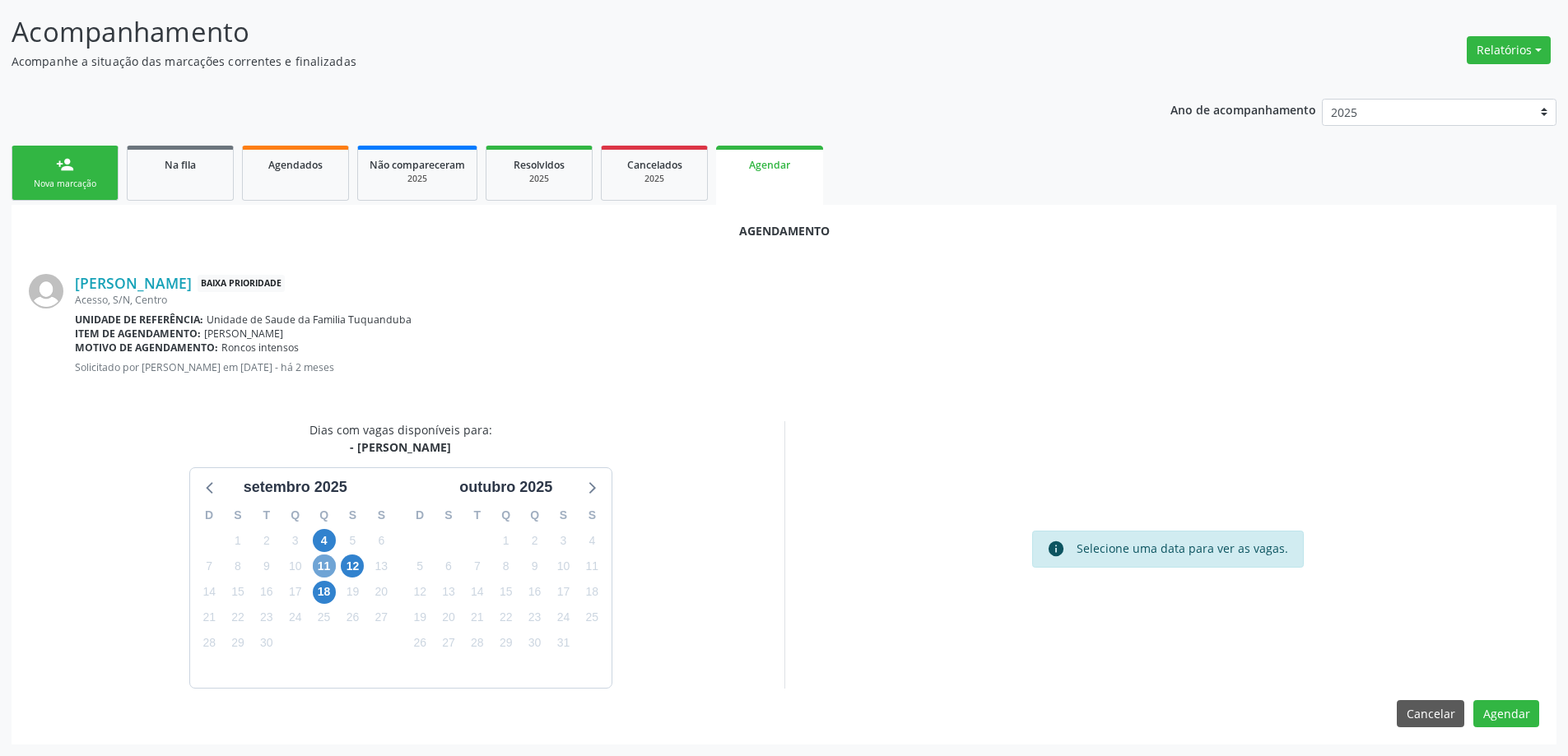
click at [330, 559] on span "11" at bounding box center [324, 566] width 23 height 23
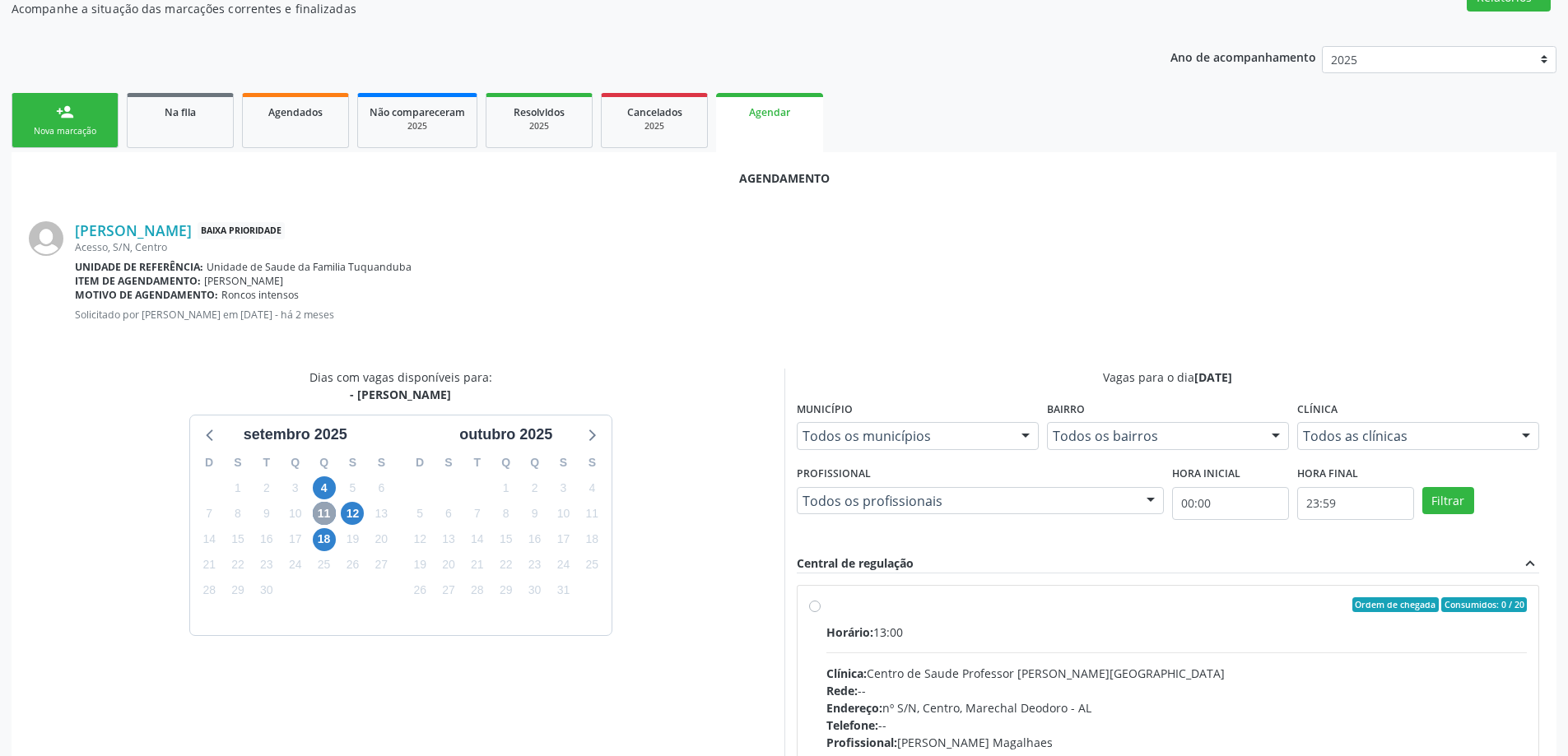
scroll to position [301, 0]
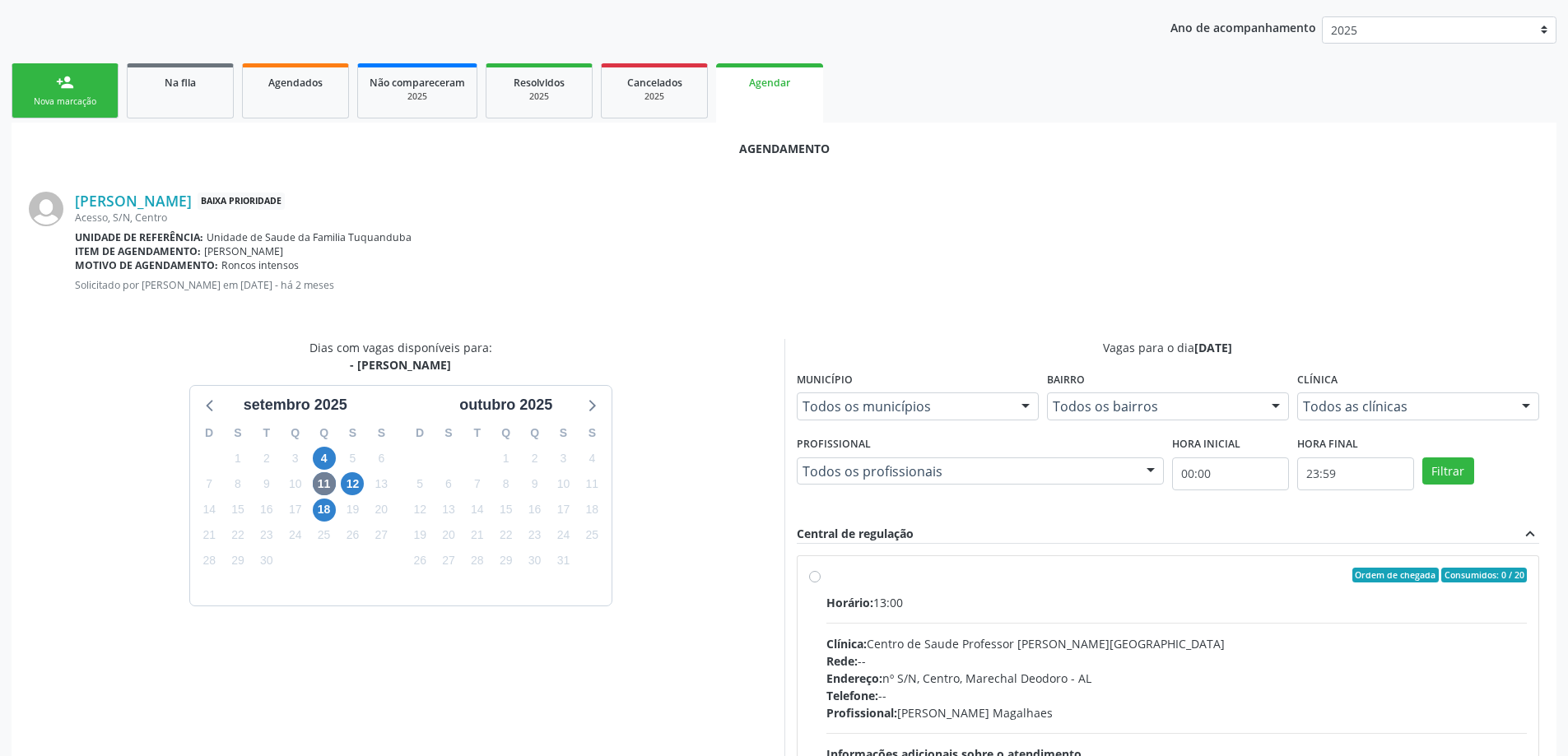
click at [826, 580] on label "Ordem de chegada Consumidos: 0 / 20 Horário: 13:00 Clínica: Centro de Saude Pro…" at bounding box center [1177, 694] width 701 height 252
click at [815, 580] on input "Ordem de chegada Consumidos: 0 / 20 Horário: 13:00 Clínica: Centro de Saude Pro…" at bounding box center [815, 574] width 12 height 14
radio input "true"
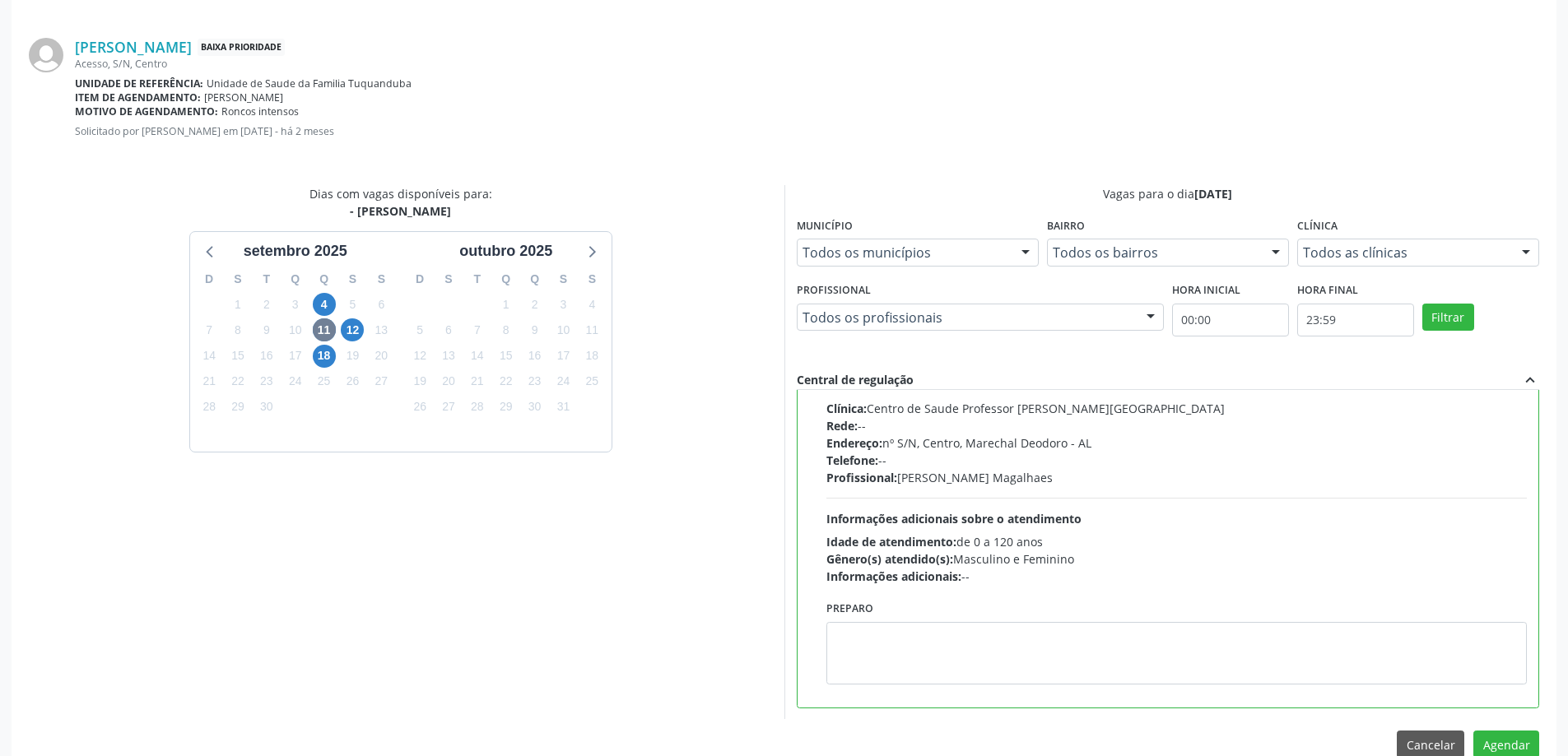
scroll to position [486, 0]
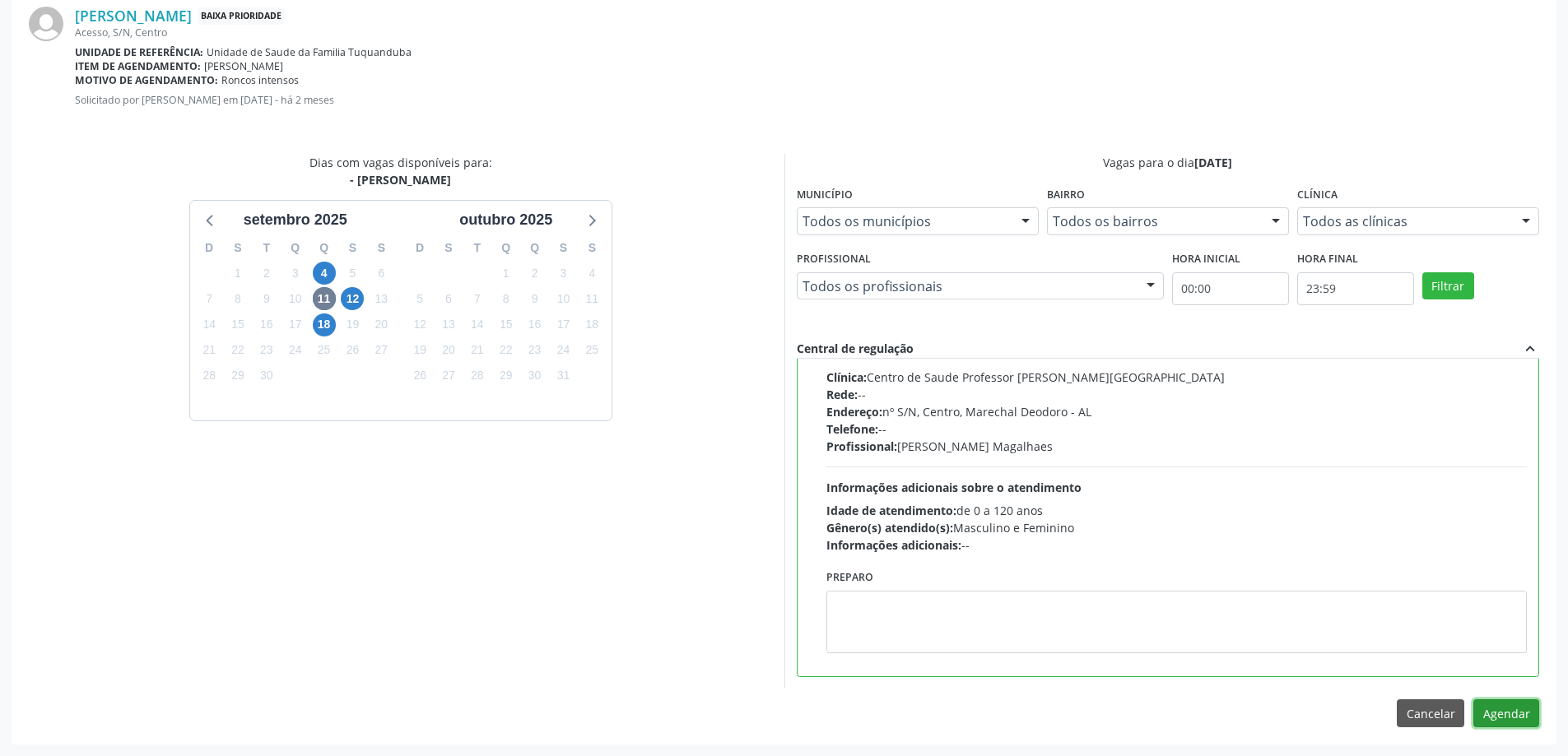
click at [1514, 715] on button "Agendar" at bounding box center [1506, 713] width 66 height 28
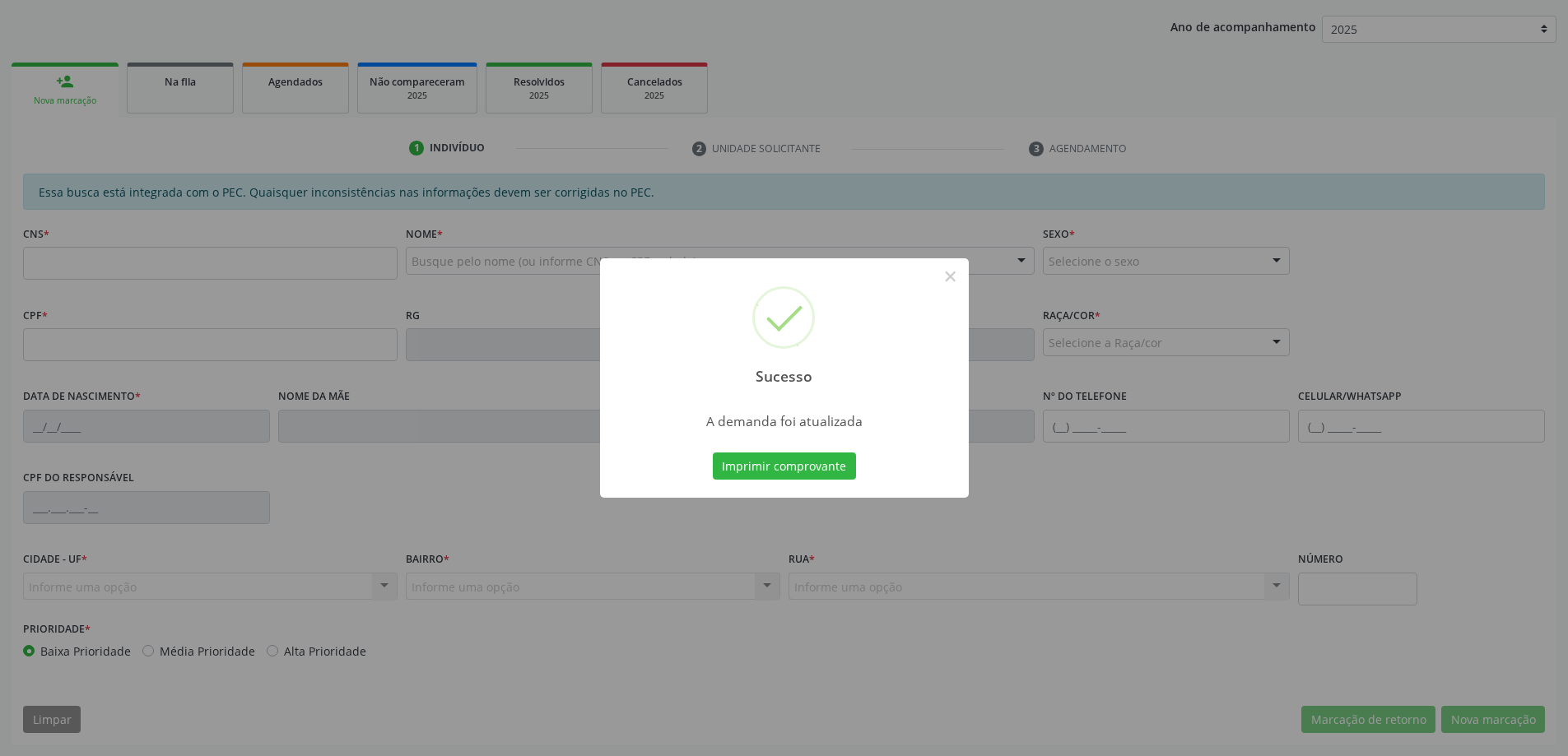
scroll to position [302, 0]
click at [946, 284] on button "×" at bounding box center [950, 276] width 28 height 28
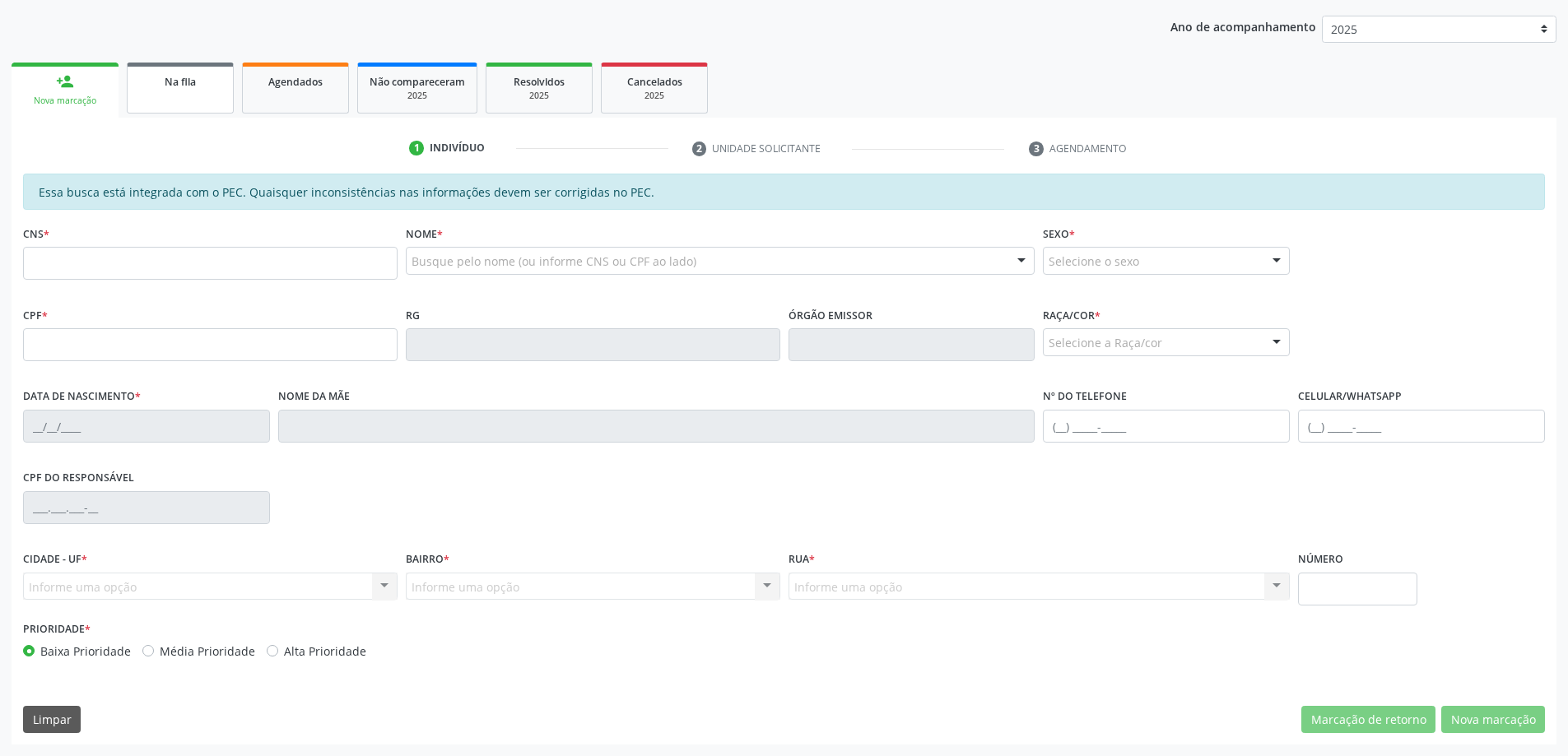
click at [150, 96] on link "Na fila" at bounding box center [180, 88] width 107 height 51
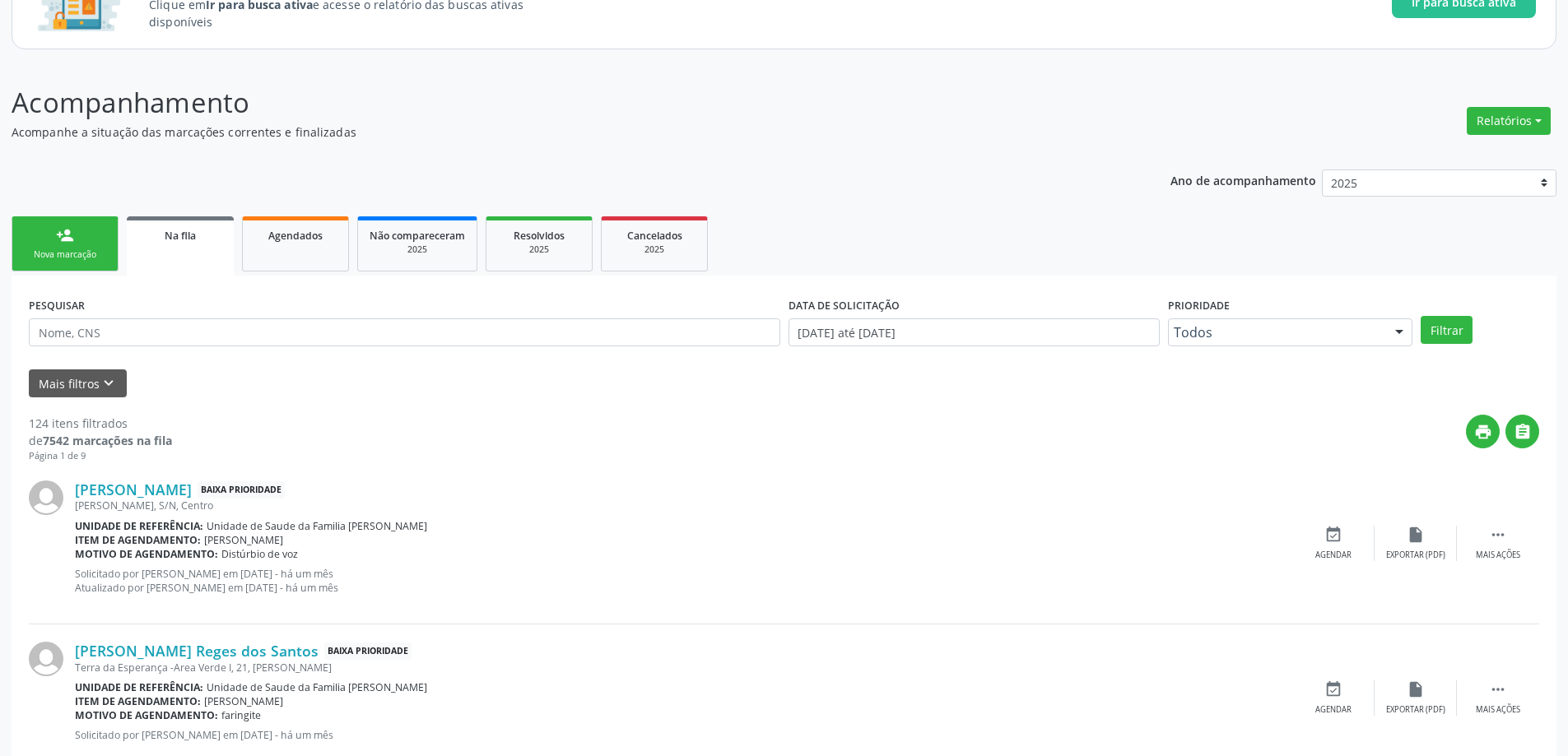
scroll to position [164, 0]
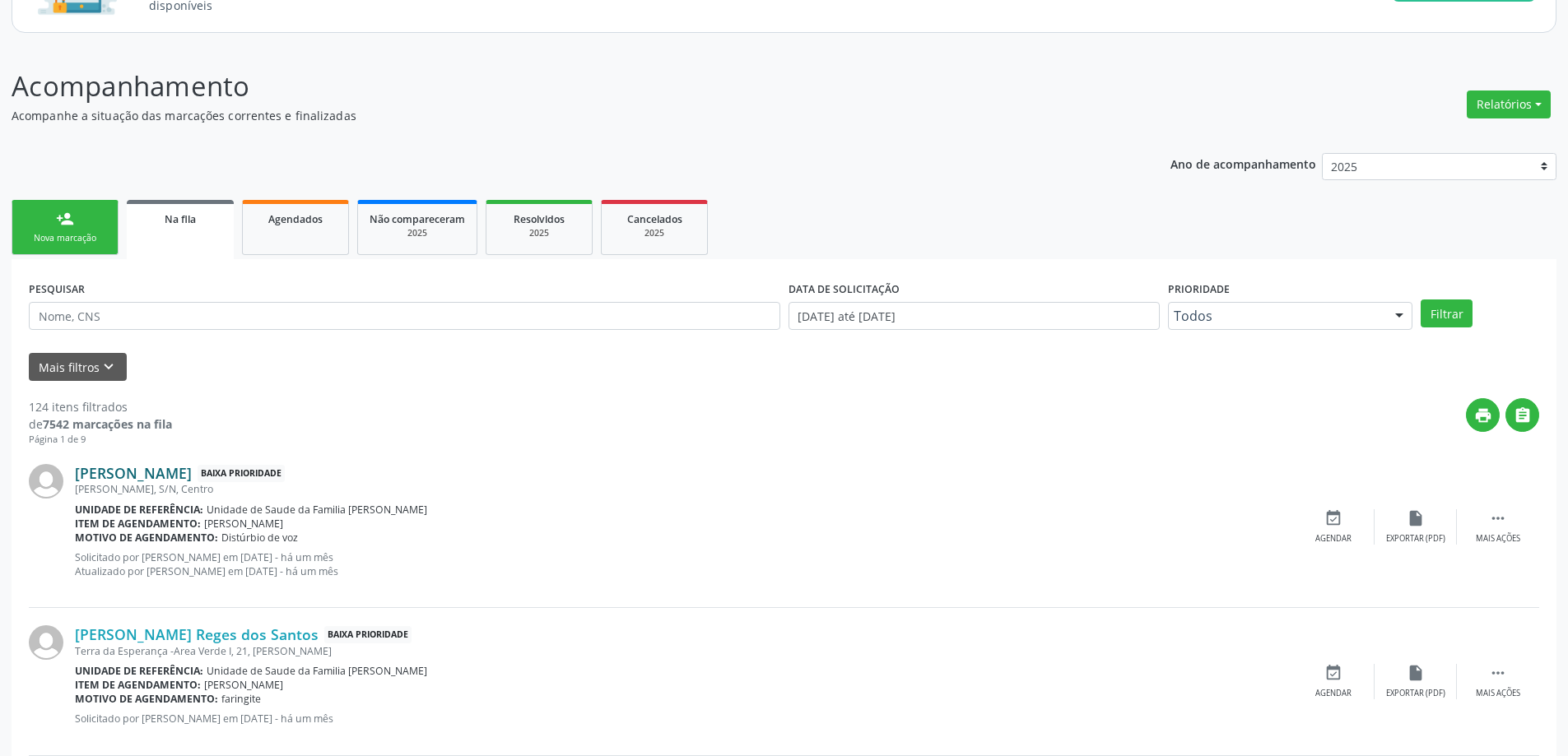
click at [161, 473] on link "[PERSON_NAME]" at bounding box center [133, 472] width 117 height 18
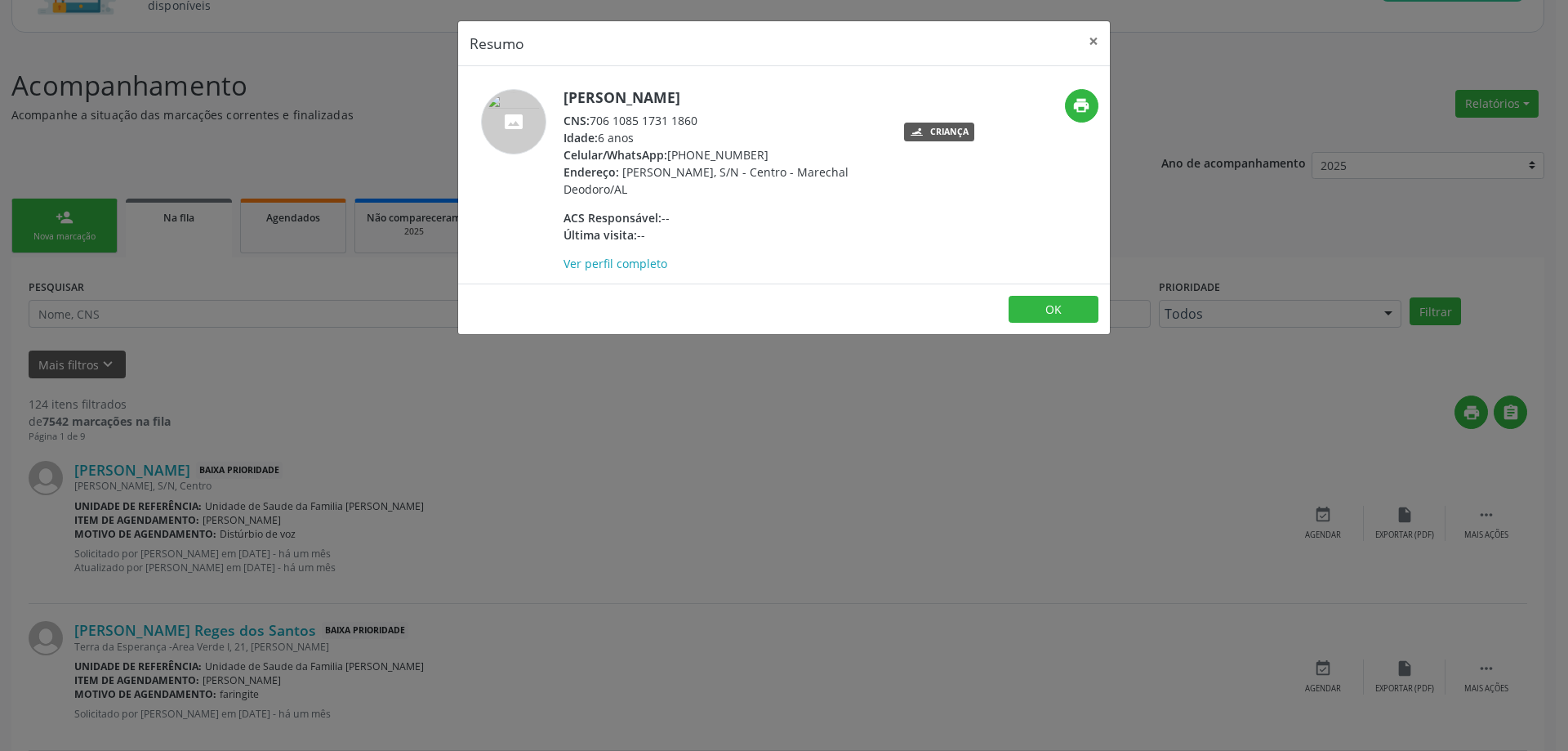
drag, startPoint x: 704, startPoint y: 120, endPoint x: 596, endPoint y: 124, distance: 108.1
click at [596, 124] on div "CNS: 706 1085 1731 1860" at bounding box center [722, 120] width 317 height 17
copy div "706 1085 1731 1860"
click at [1083, 41] on button "×" at bounding box center [1093, 41] width 33 height 40
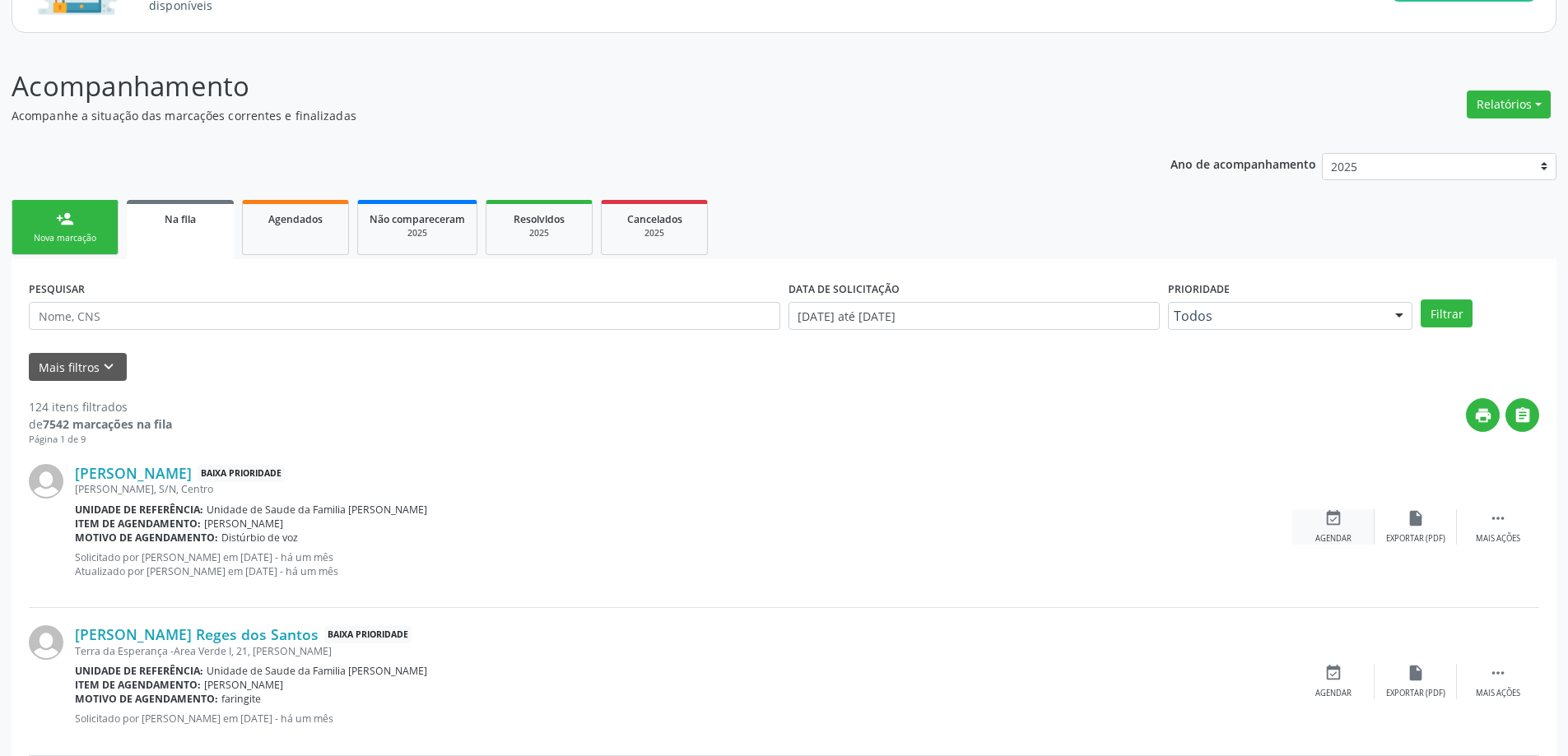
click at [1341, 528] on icon "event_available" at bounding box center [1333, 518] width 18 height 18
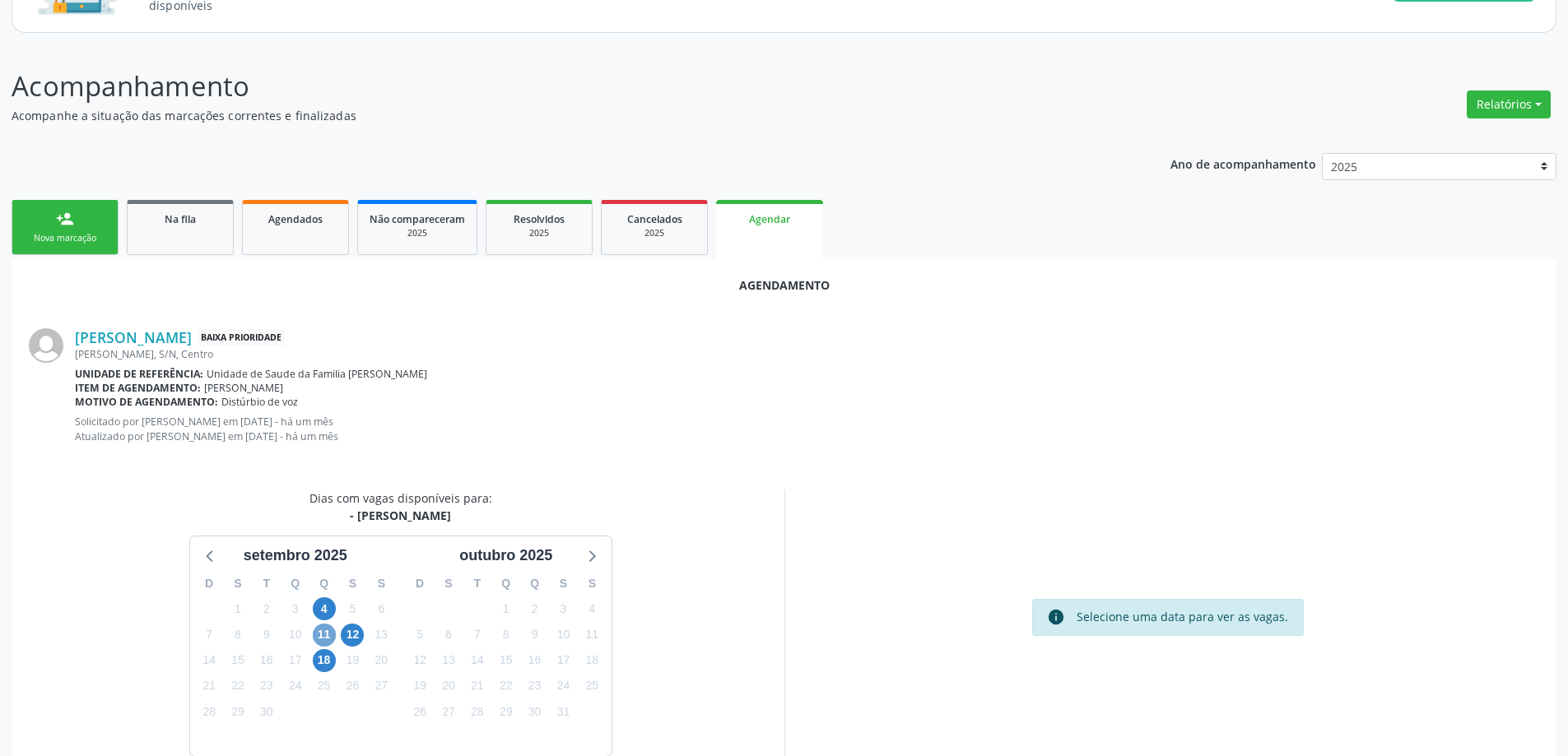
click at [321, 641] on span "11" at bounding box center [324, 635] width 23 height 23
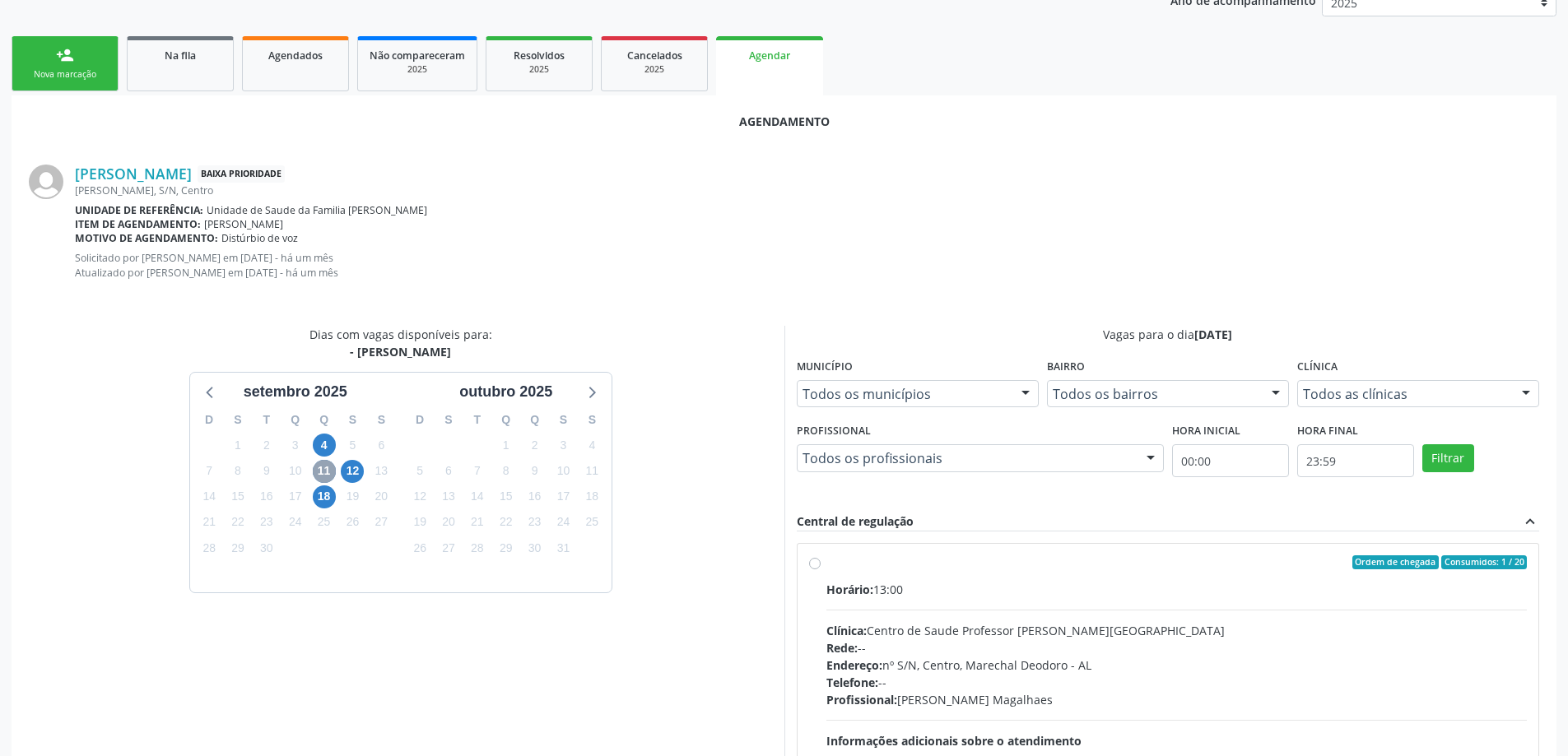
scroll to position [329, 0]
click at [820, 567] on div "Ordem de chegada Consumidos: 1 / 20 Horário: 13:00 Clínica: Centro de Saude Pro…" at bounding box center [1168, 681] width 719 height 252
radio input "true"
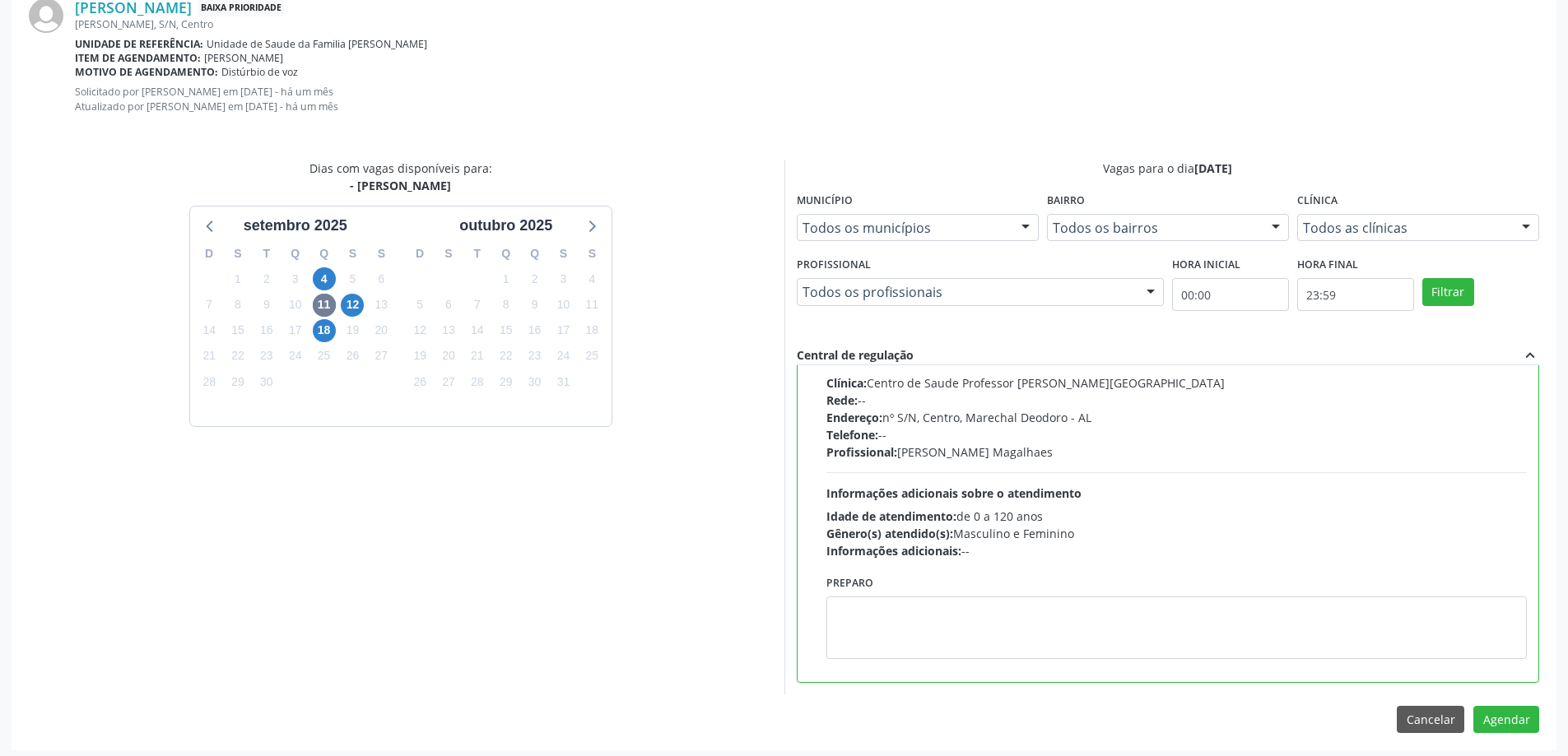
scroll to position [500, 0]
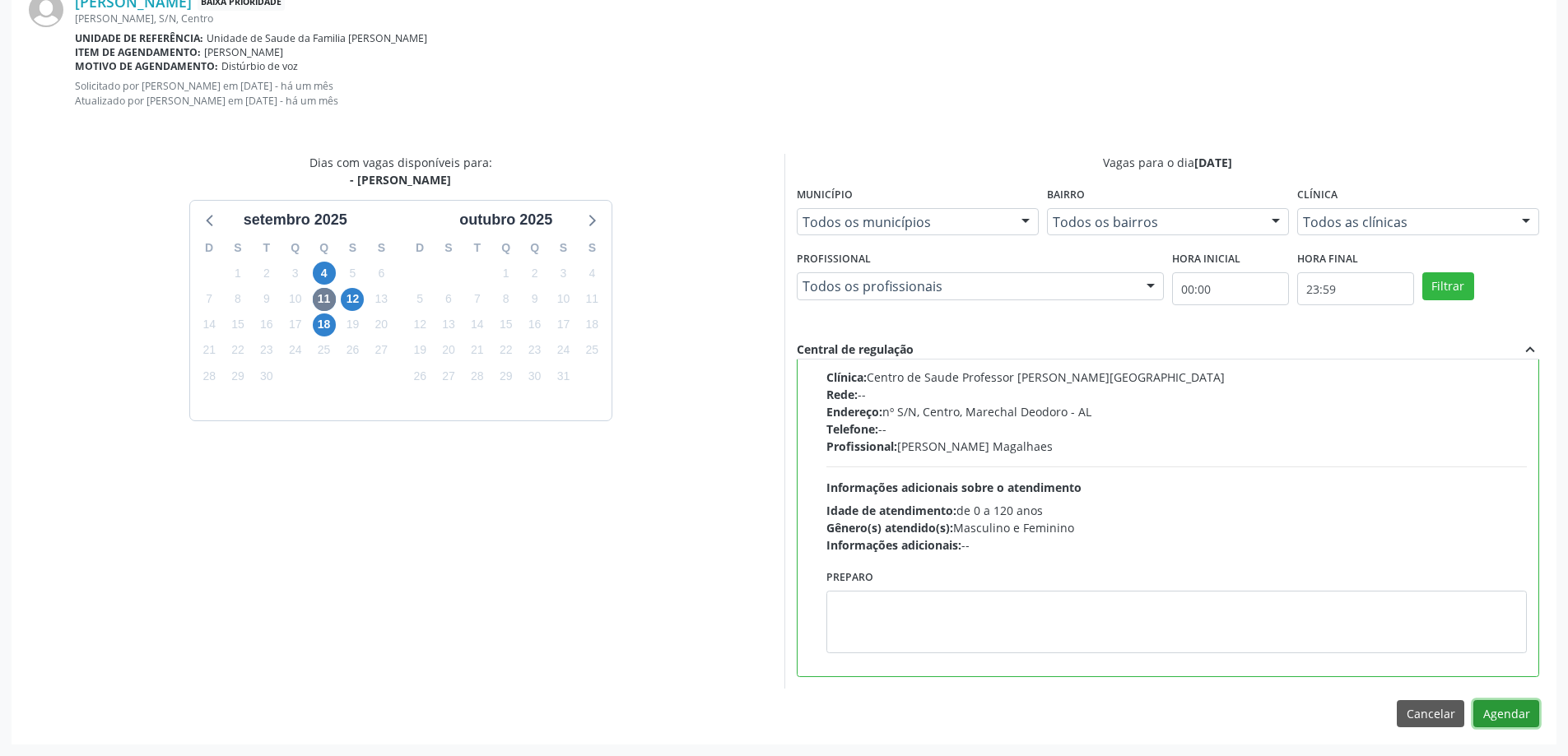
click at [1515, 723] on button "Agendar" at bounding box center [1506, 713] width 66 height 28
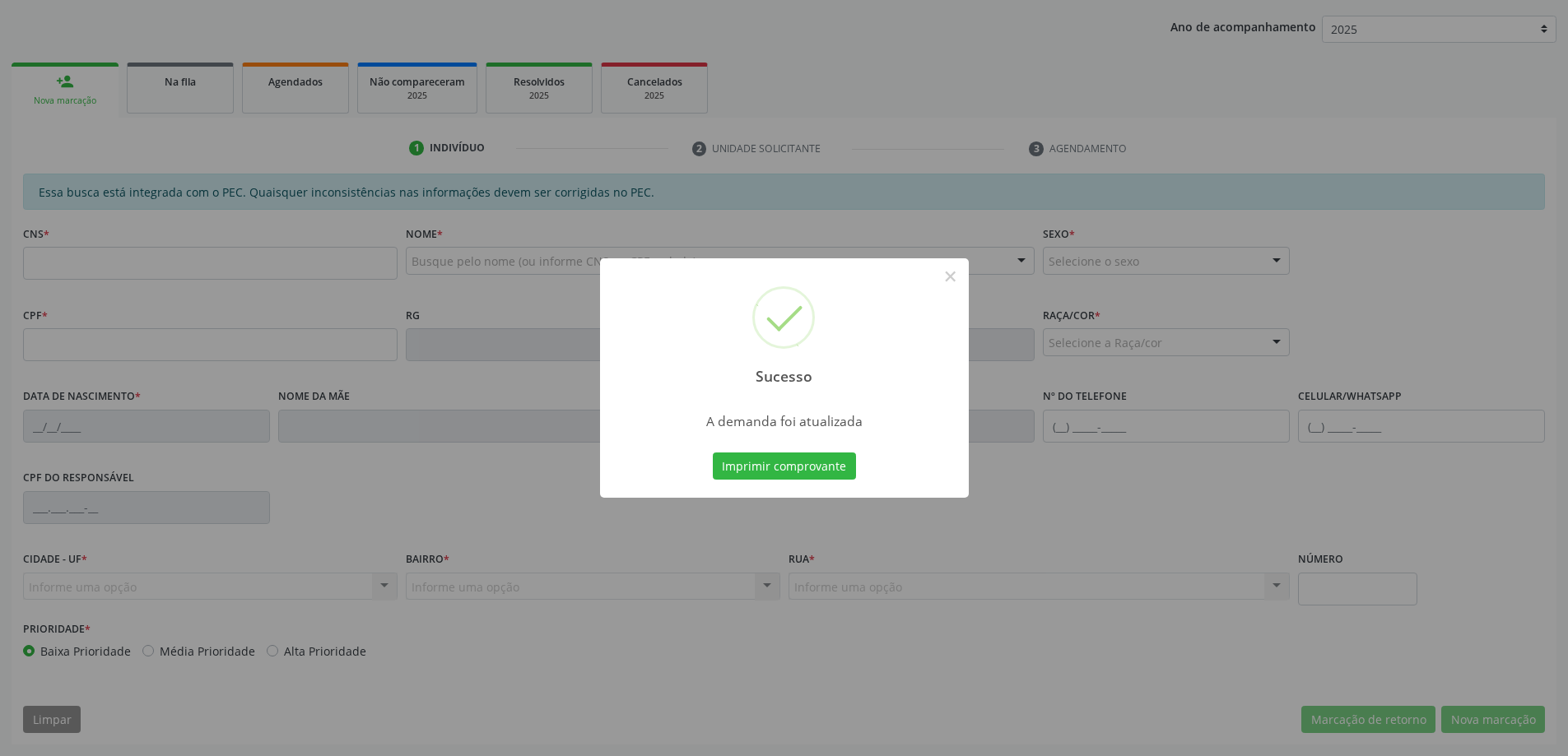
scroll to position [302, 0]
click at [946, 282] on button "×" at bounding box center [950, 276] width 28 height 28
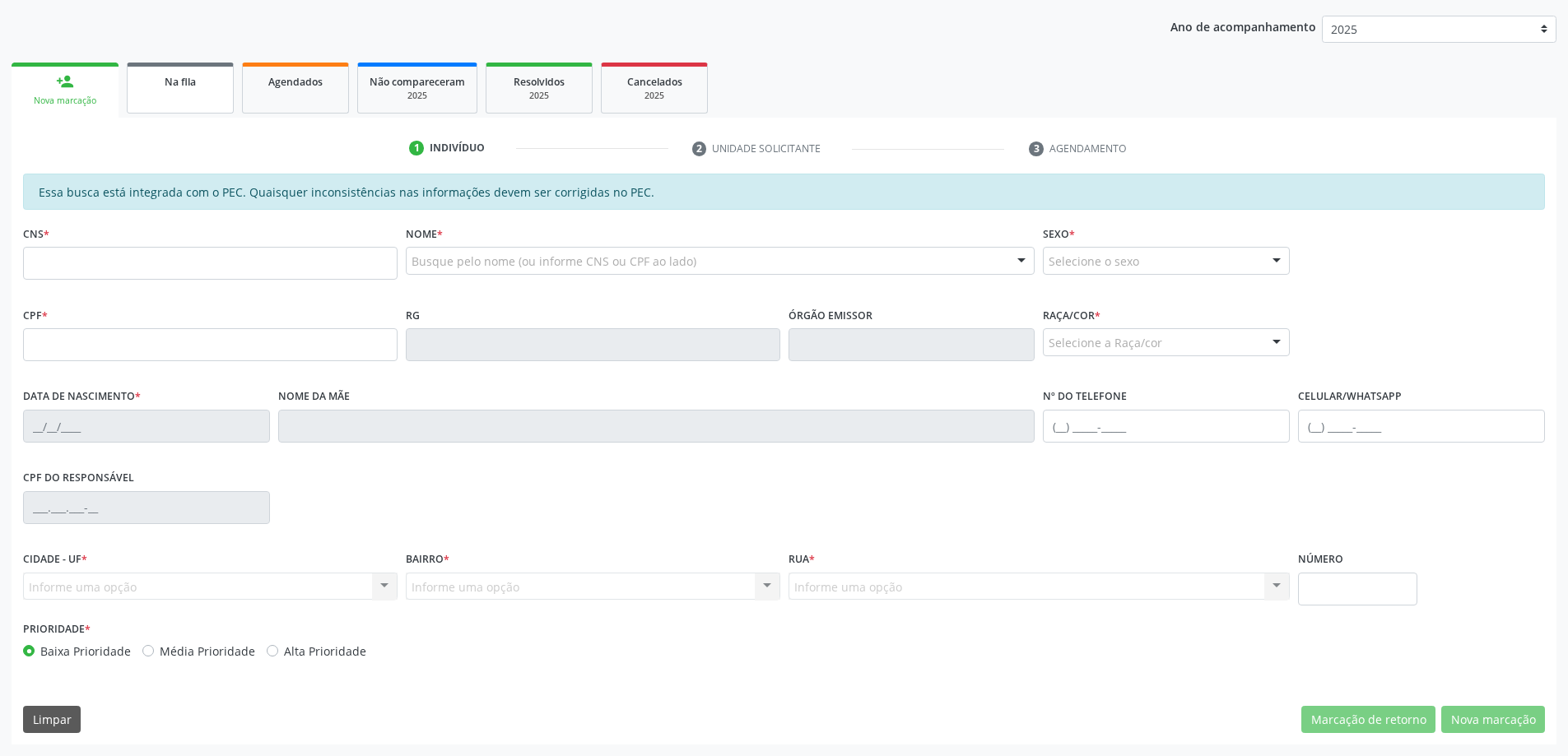
click at [177, 95] on link "Na fila" at bounding box center [180, 88] width 107 height 51
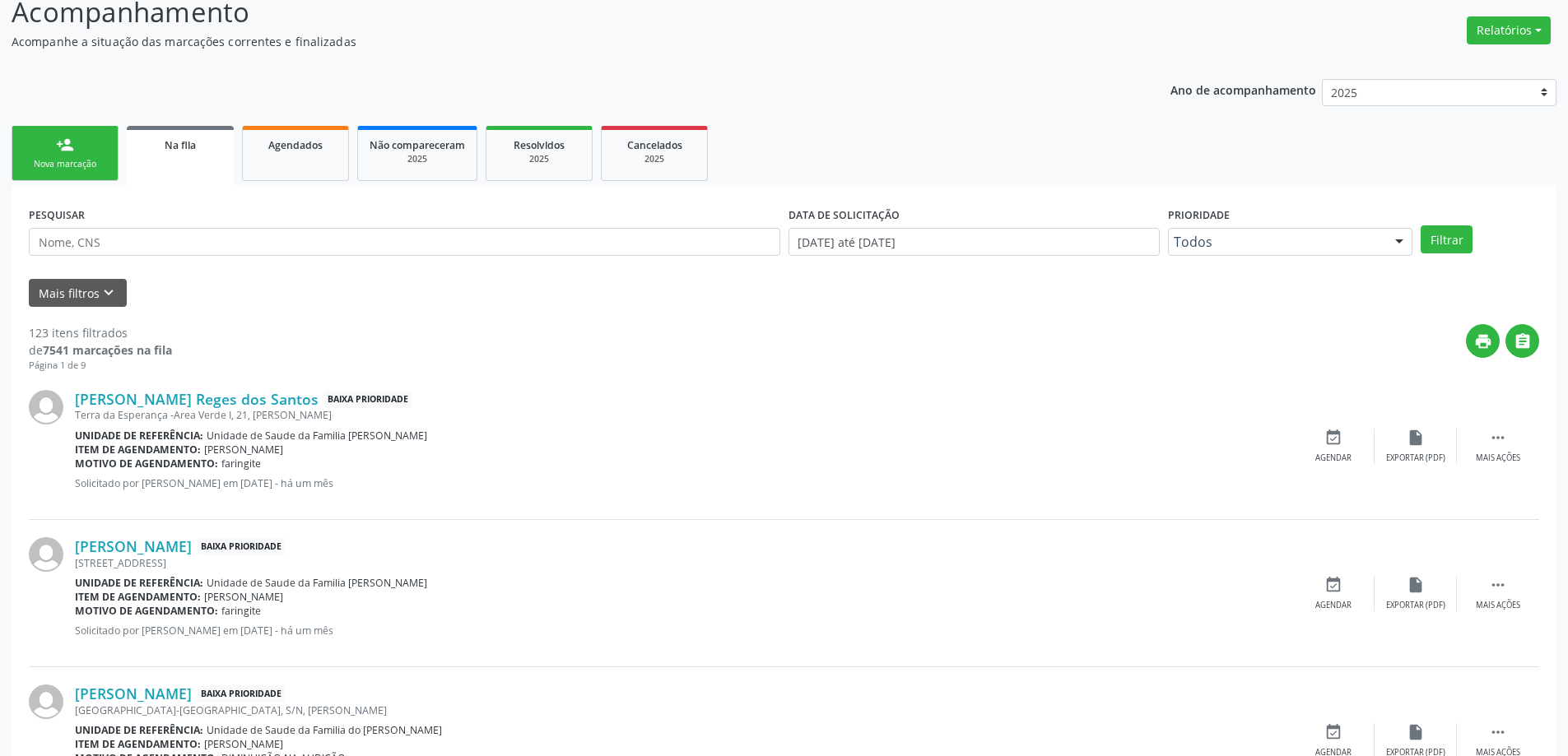
scroll to position [247, 0]
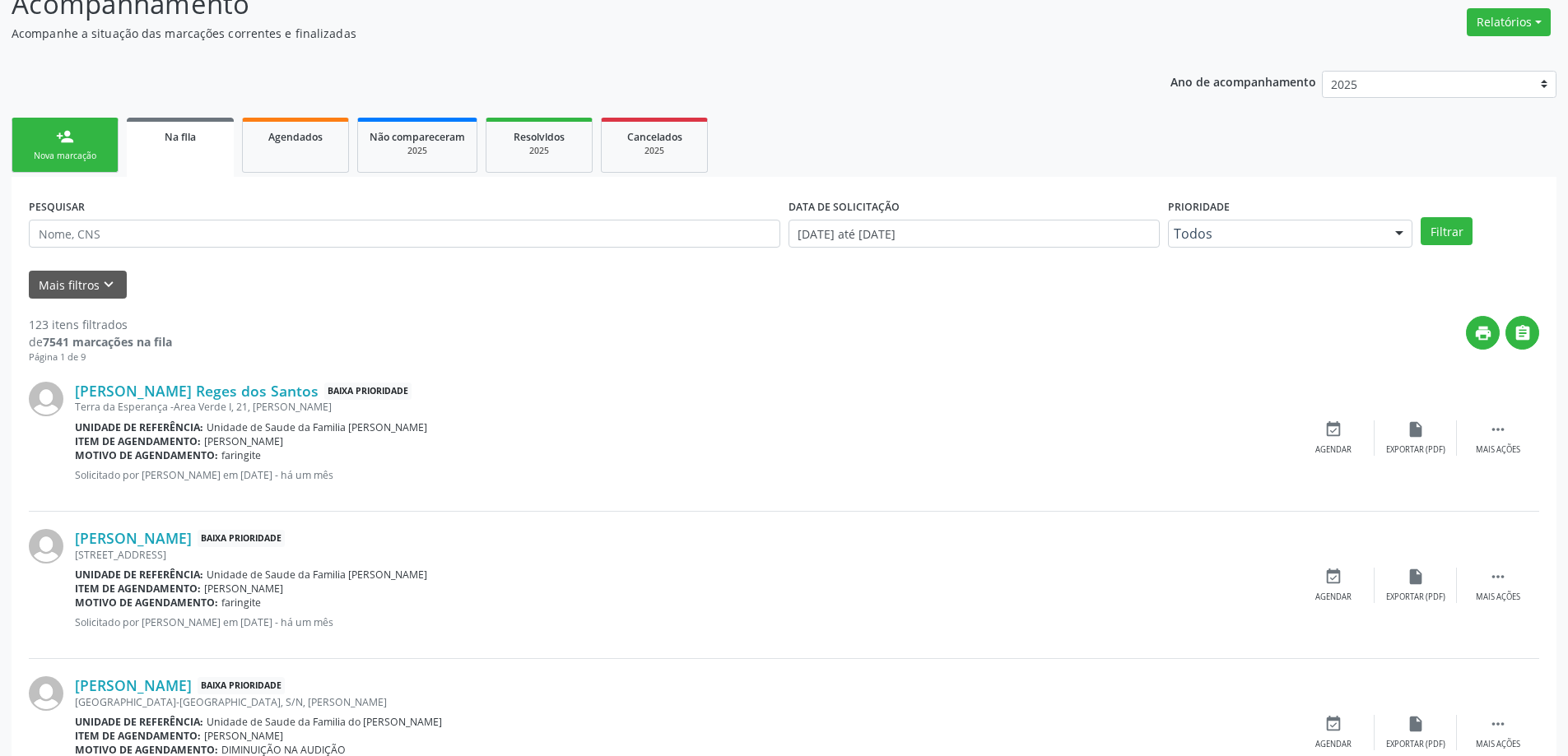
click at [174, 400] on div "Terra da Esperança -Area Verde I, 21, [PERSON_NAME]" at bounding box center [684, 407] width 1218 height 14
click at [174, 383] on link "[PERSON_NAME] Reges dos Santos" at bounding box center [197, 390] width 244 height 18
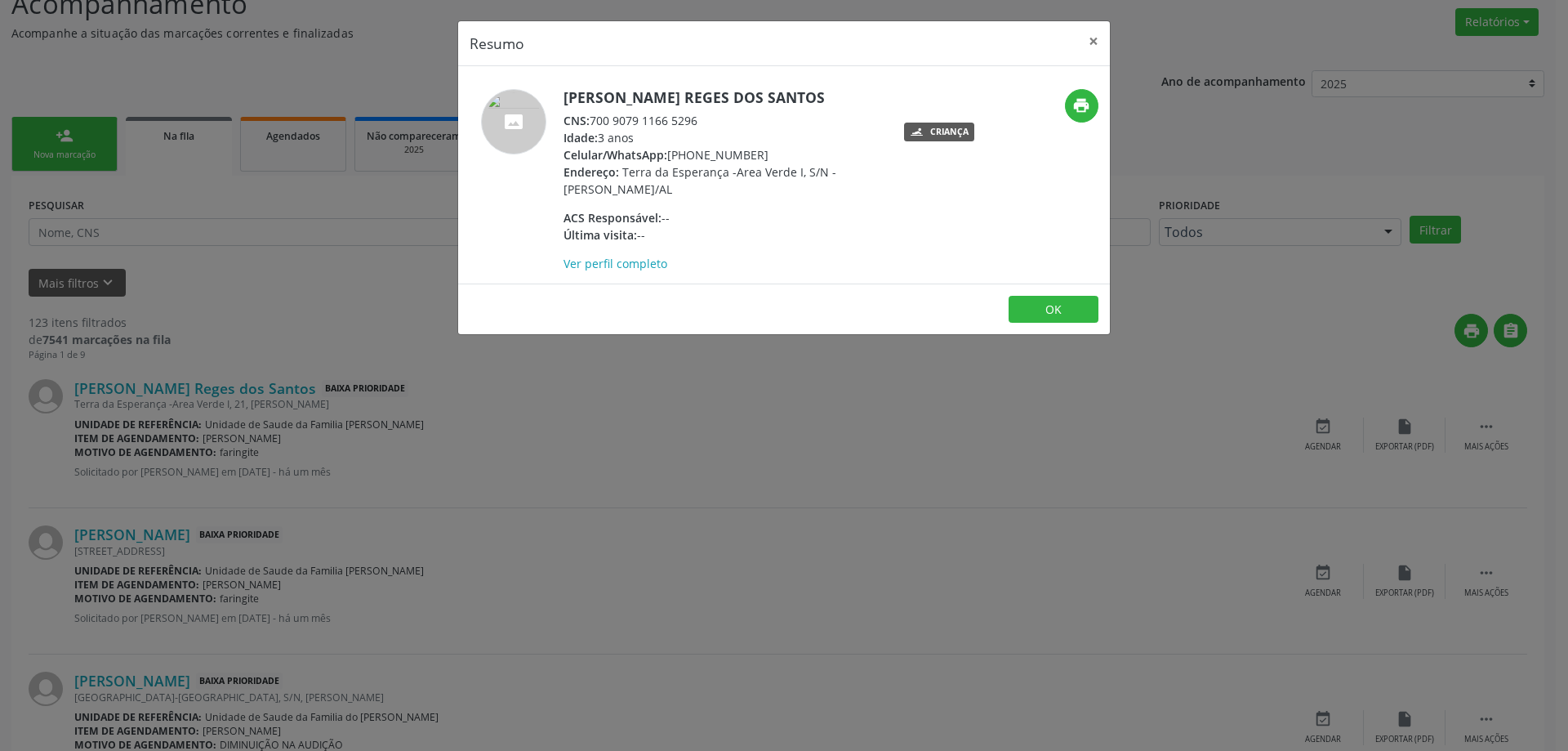
drag, startPoint x: 703, startPoint y: 119, endPoint x: 595, endPoint y: 116, distance: 108.0
click at [595, 116] on div "CNS: 700 9079 1166 5296" at bounding box center [722, 120] width 317 height 17
copy div "700 9079 1166 5296"
click at [1093, 36] on button "×" at bounding box center [1093, 41] width 33 height 40
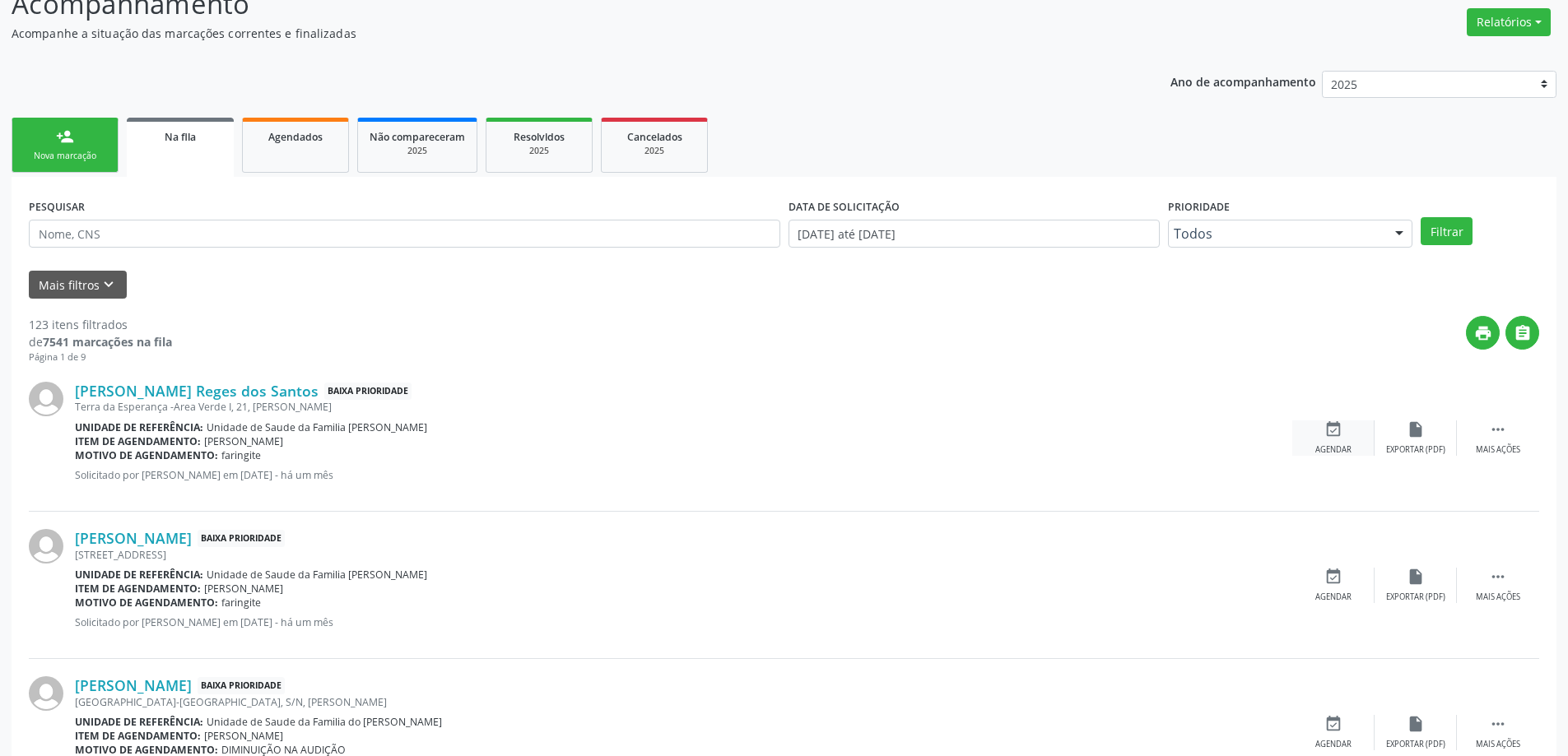
click at [1316, 436] on div "event_available Agendar" at bounding box center [1333, 438] width 83 height 36
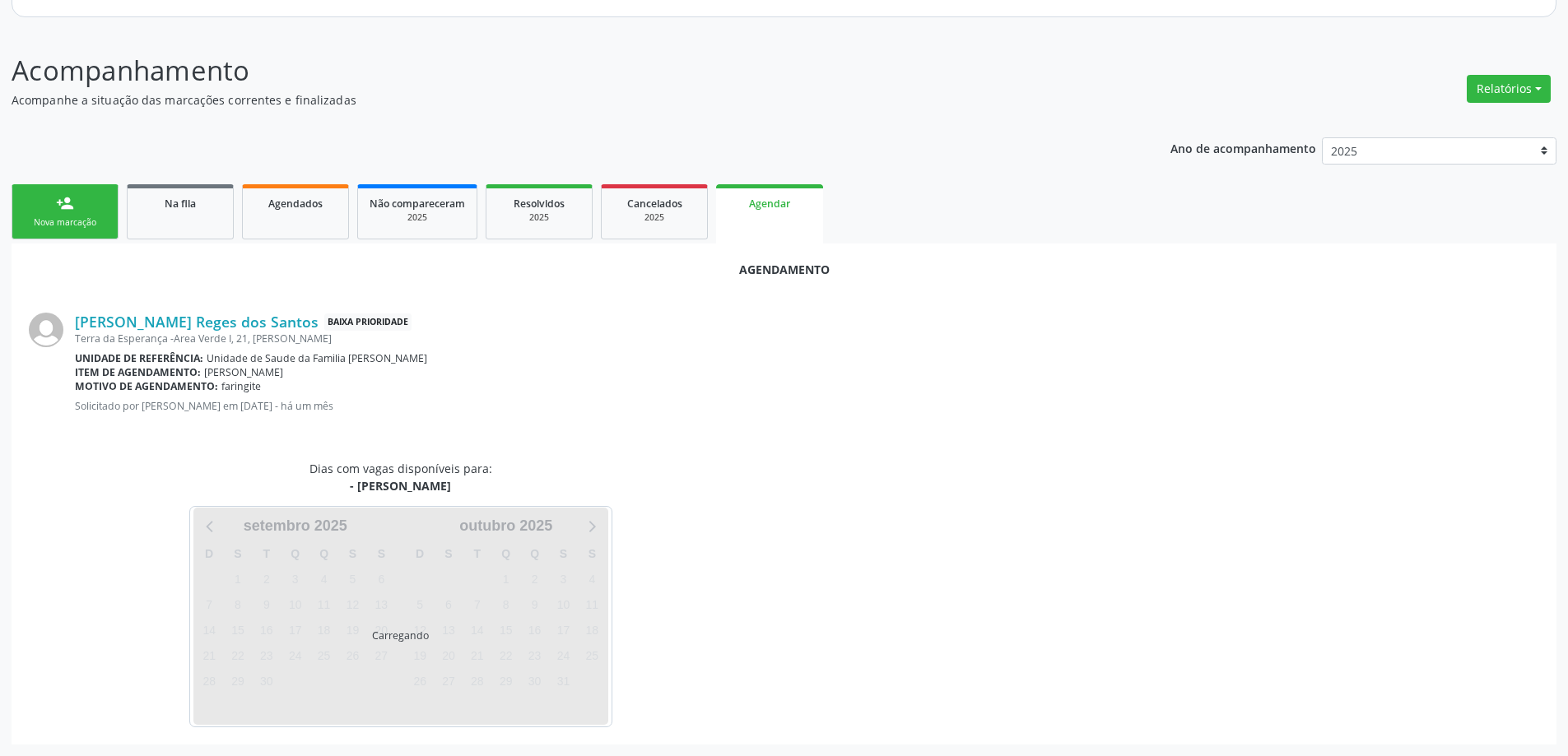
scroll to position [219, 0]
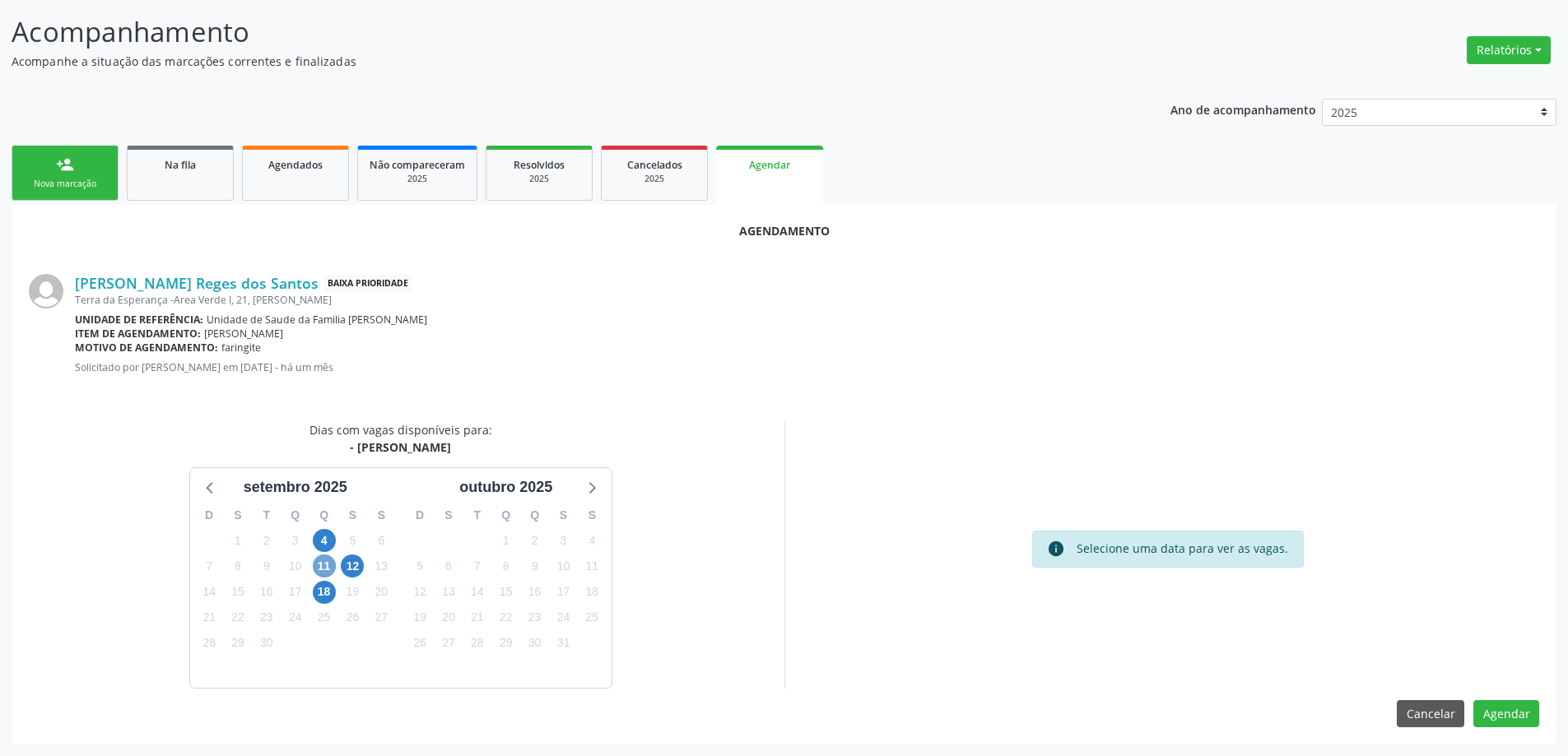
click at [329, 565] on span "11" at bounding box center [324, 566] width 23 height 23
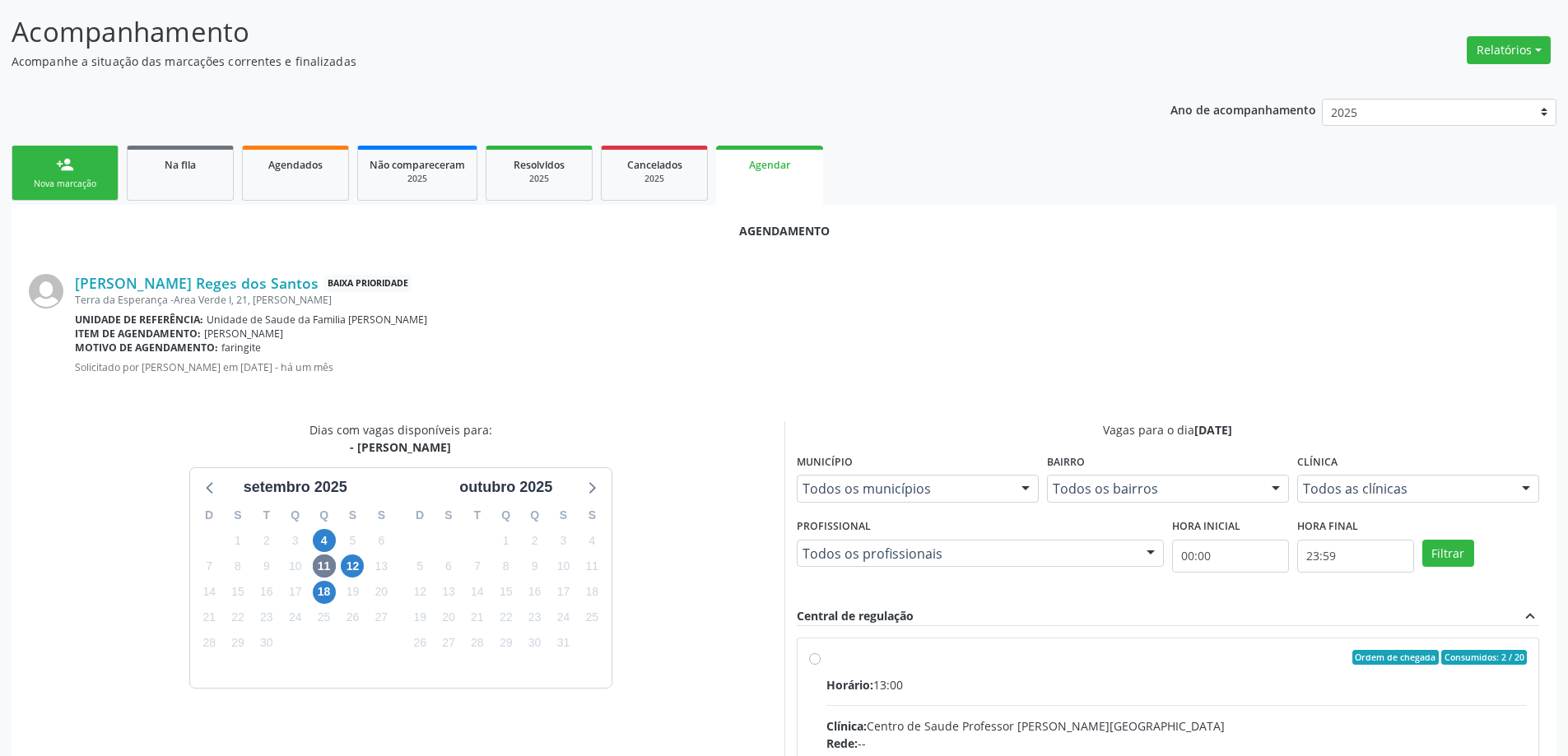
click at [811, 660] on input "Ordem de chegada Consumidos: 2 / 20 Horário: 13:00 Clínica: Centro de Saude Pro…" at bounding box center [815, 657] width 12 height 14
radio input "true"
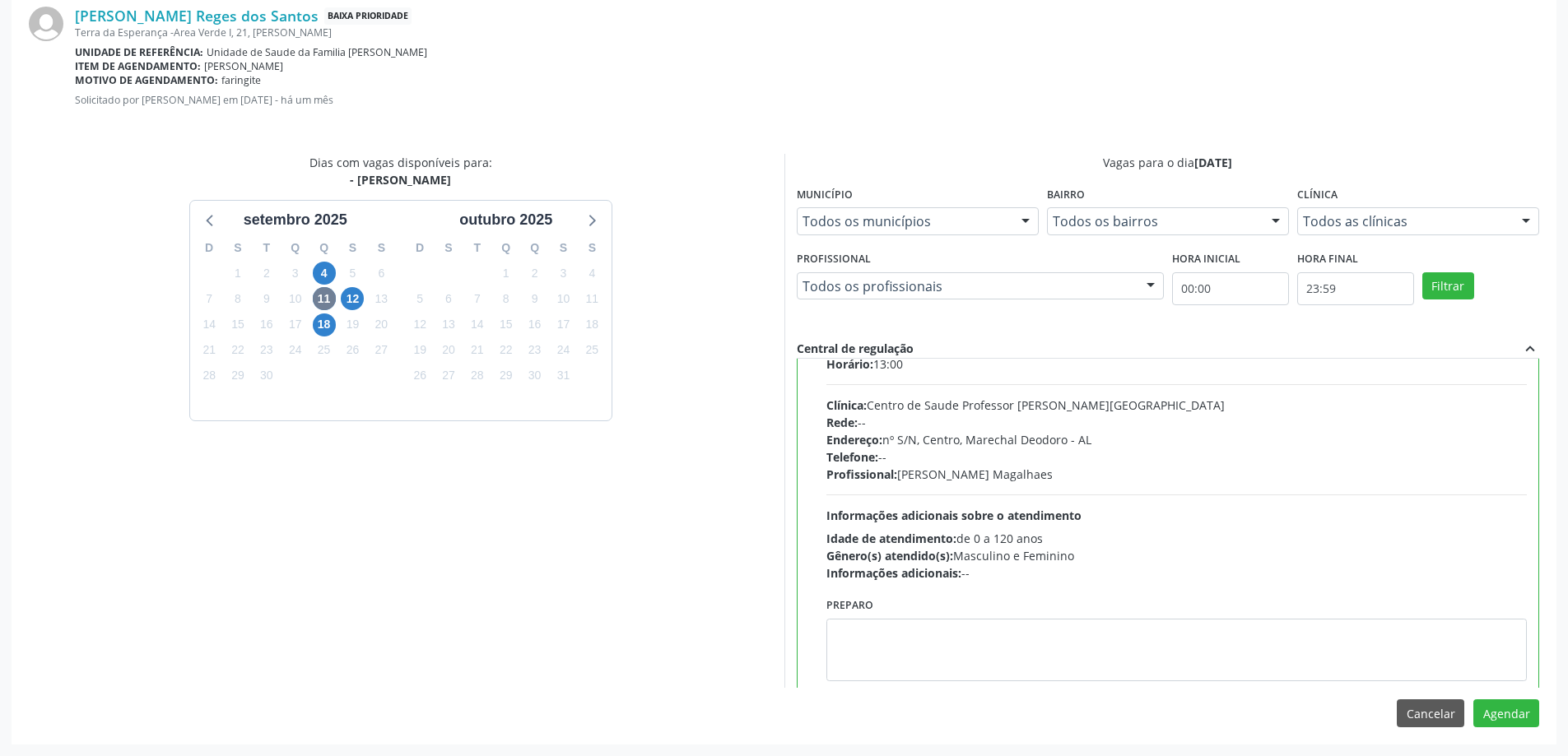
scroll to position [82, 0]
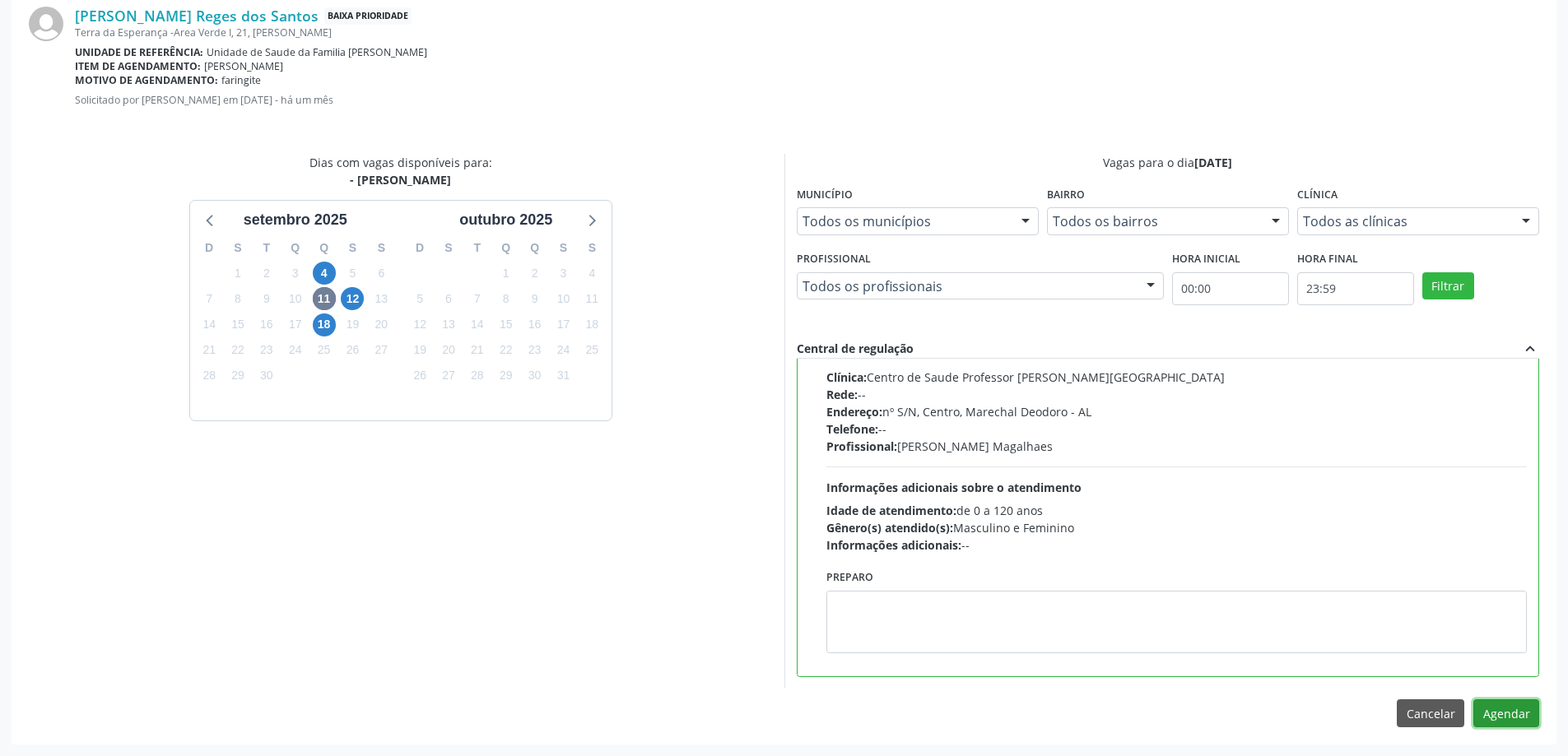
click at [1502, 718] on button "Agendar" at bounding box center [1506, 713] width 66 height 28
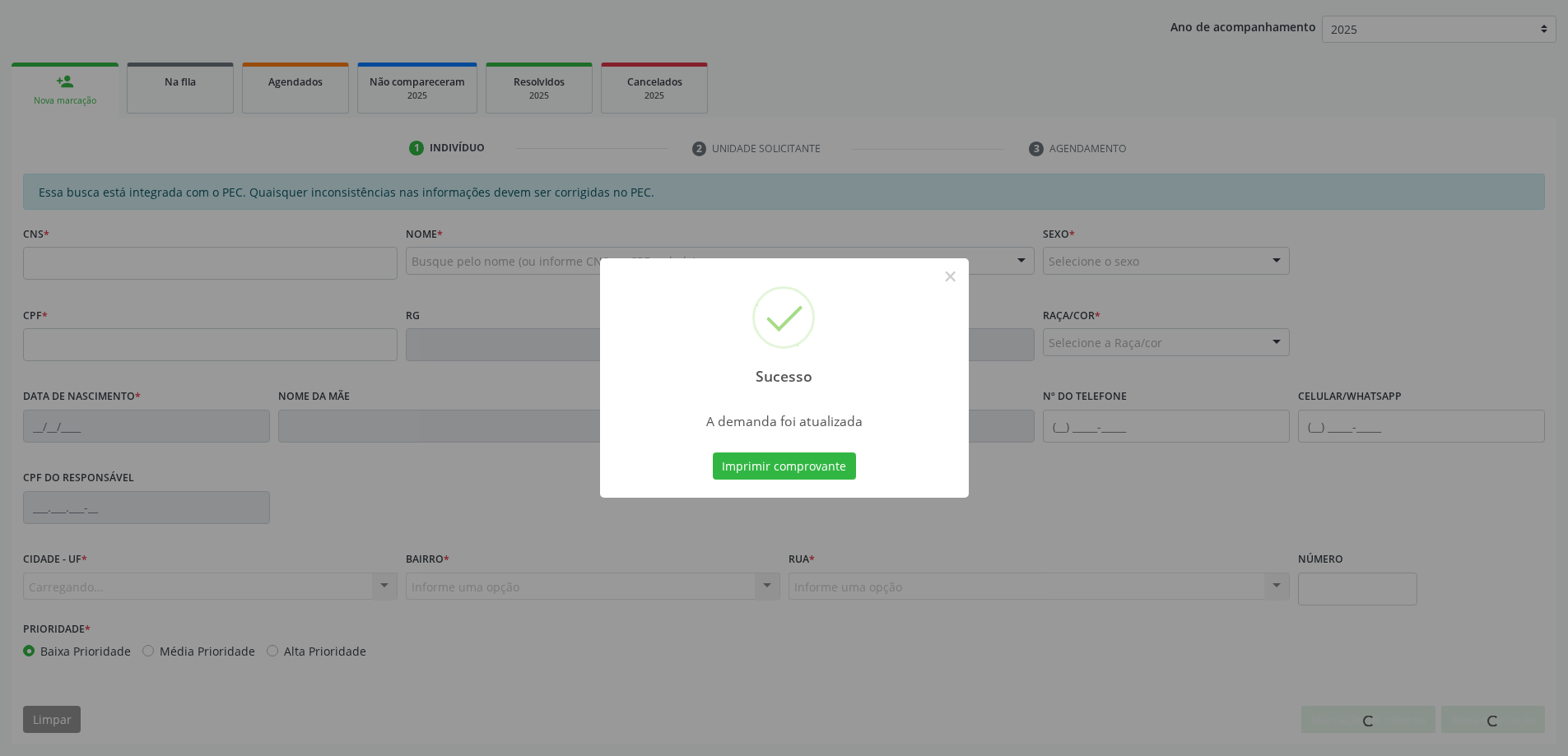
scroll to position [302, 0]
click at [955, 280] on button "×" at bounding box center [950, 276] width 28 height 28
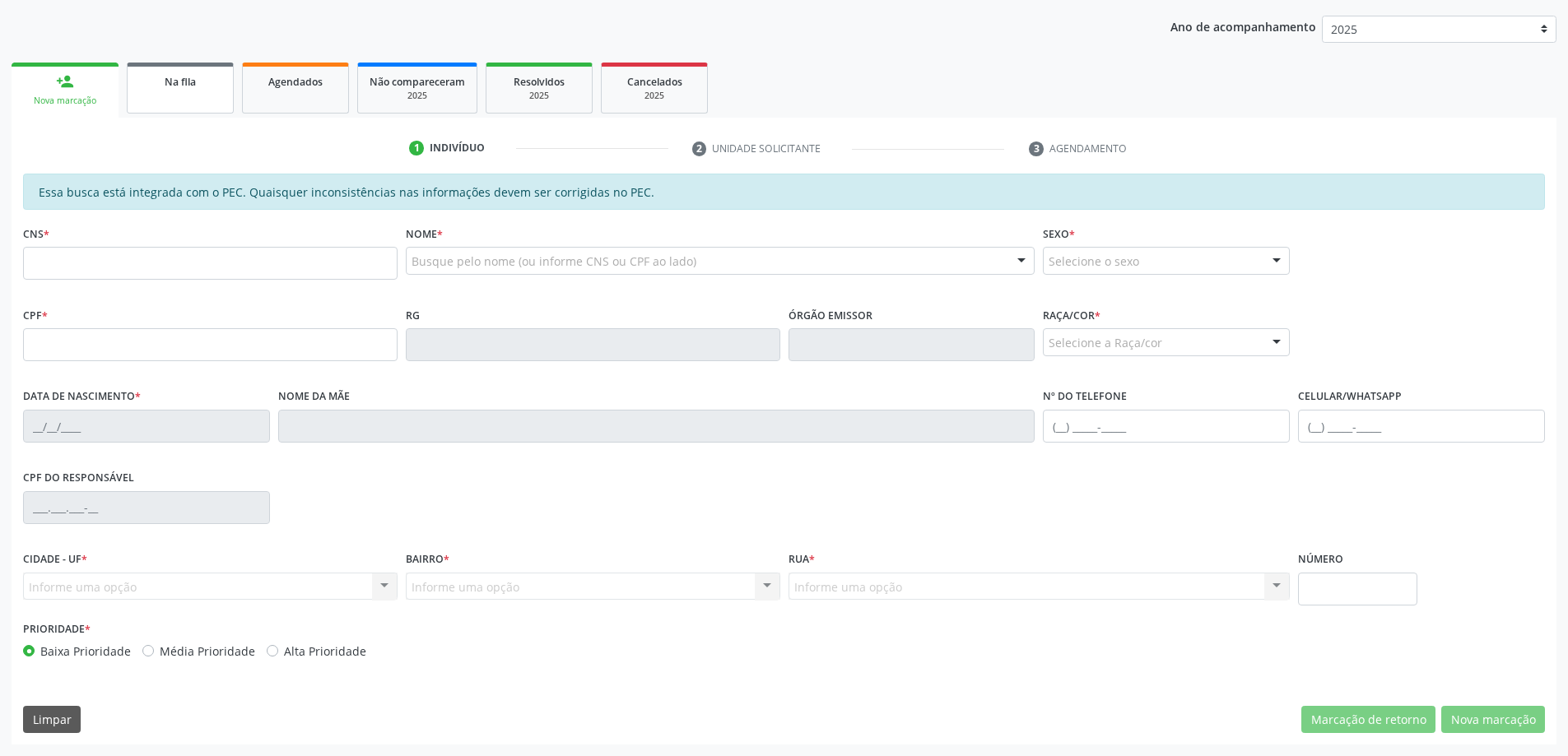
click at [195, 80] on span "Na fila" at bounding box center [180, 82] width 32 height 14
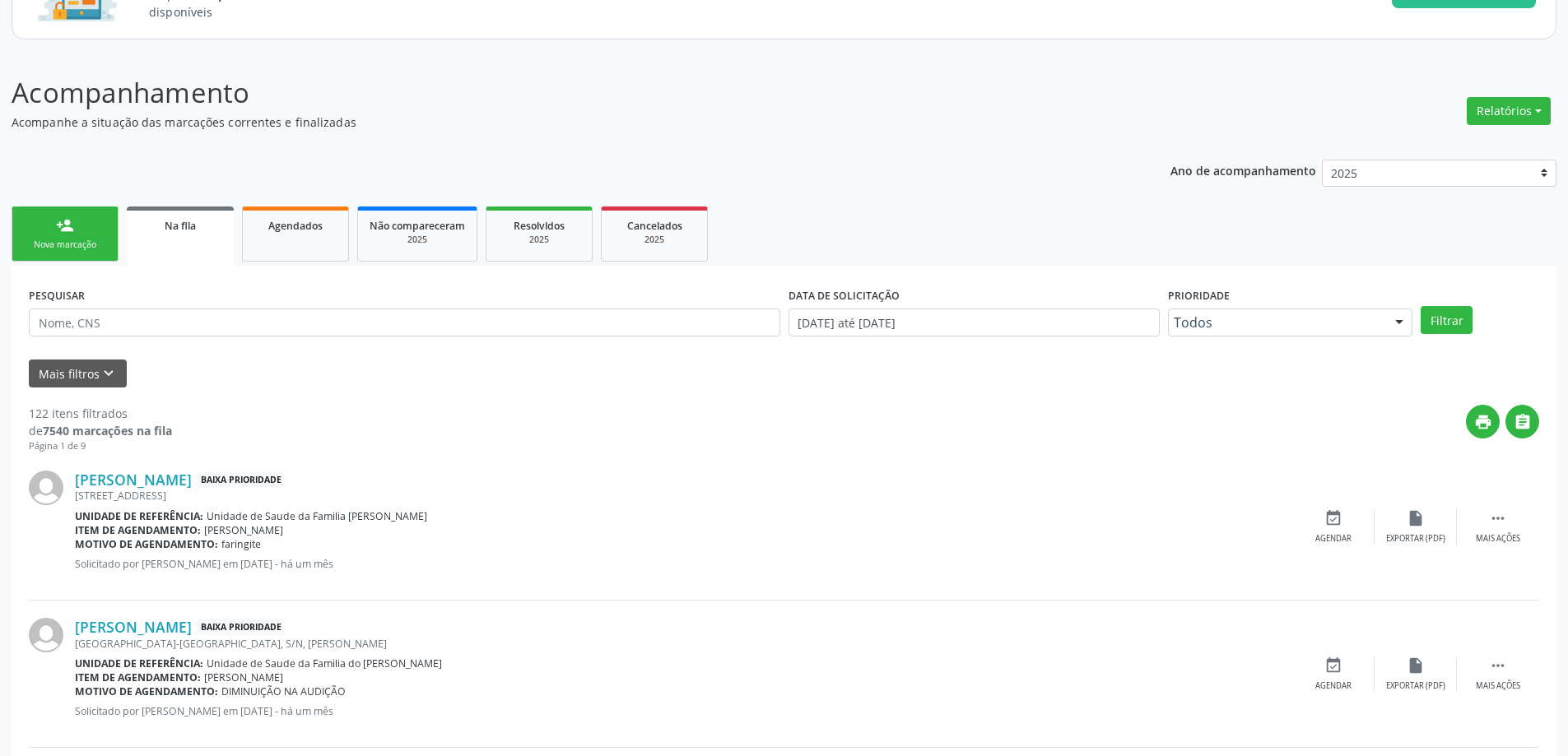
scroll to position [164, 0]
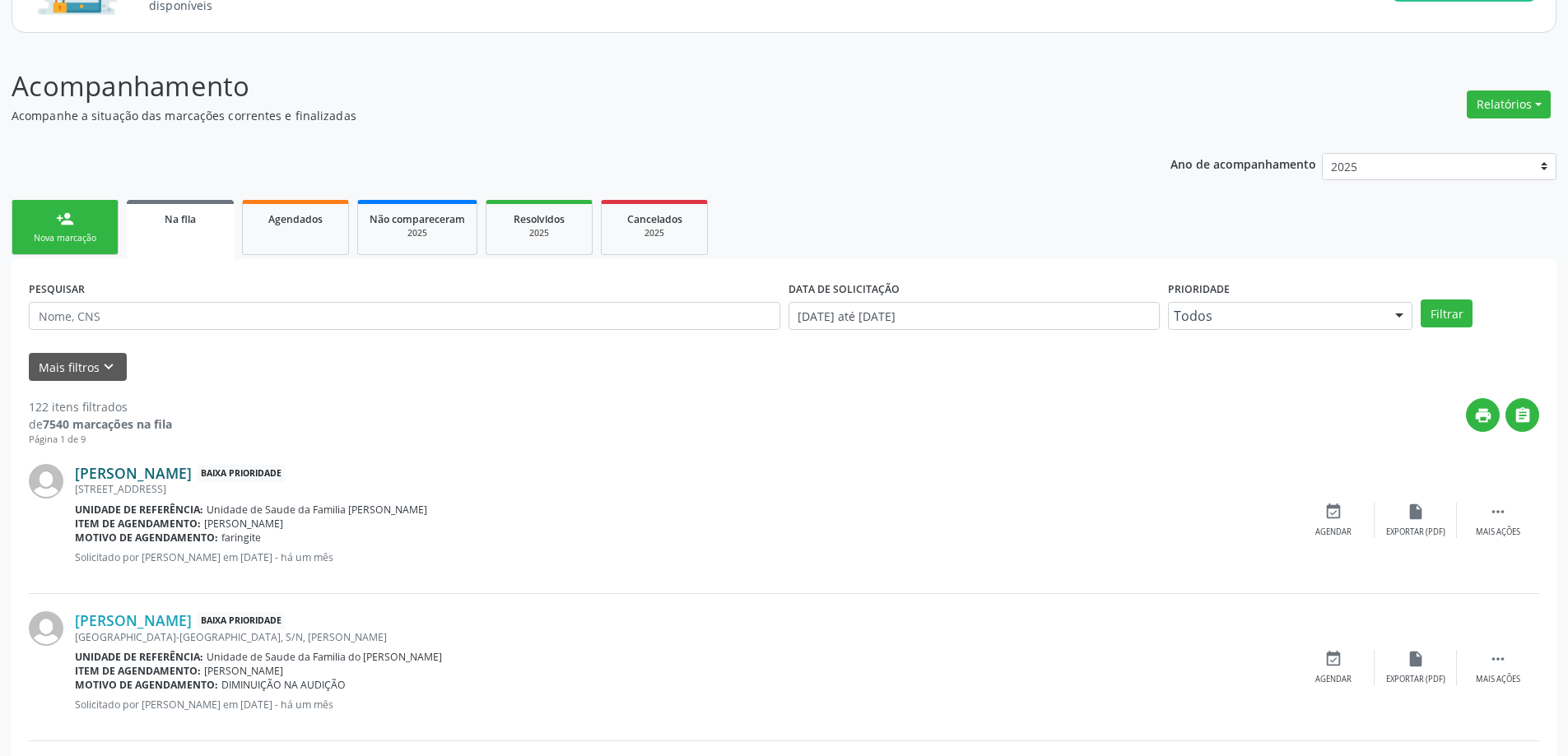
click at [169, 479] on link "[PERSON_NAME]" at bounding box center [133, 472] width 117 height 18
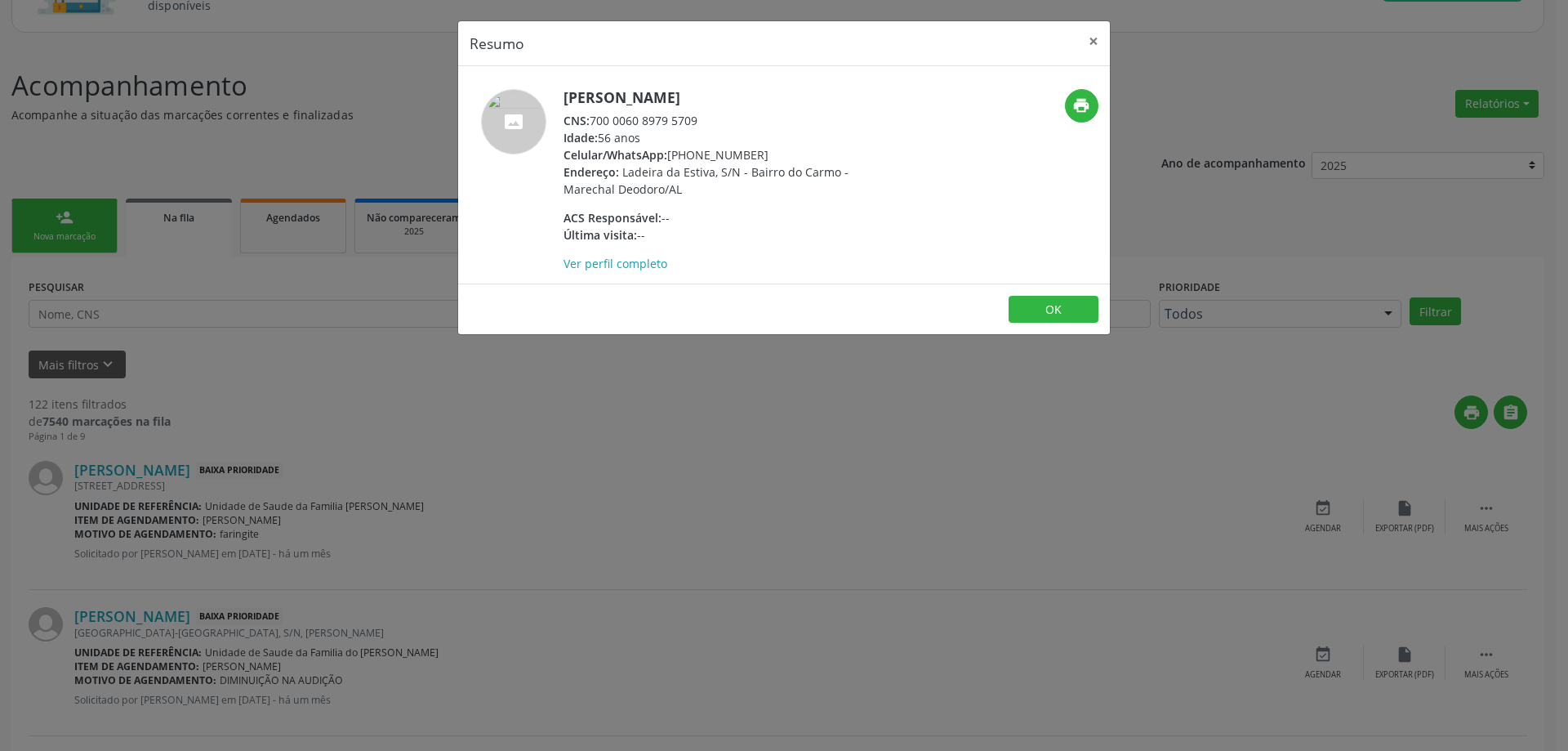
drag, startPoint x: 700, startPoint y: 120, endPoint x: 596, endPoint y: 125, distance: 104.1
click at [596, 125] on div "CNS: 700 0060 8979 5709" at bounding box center [722, 120] width 317 height 17
copy div "700 0060 8979 5709"
click at [1093, 45] on button "×" at bounding box center [1093, 41] width 33 height 40
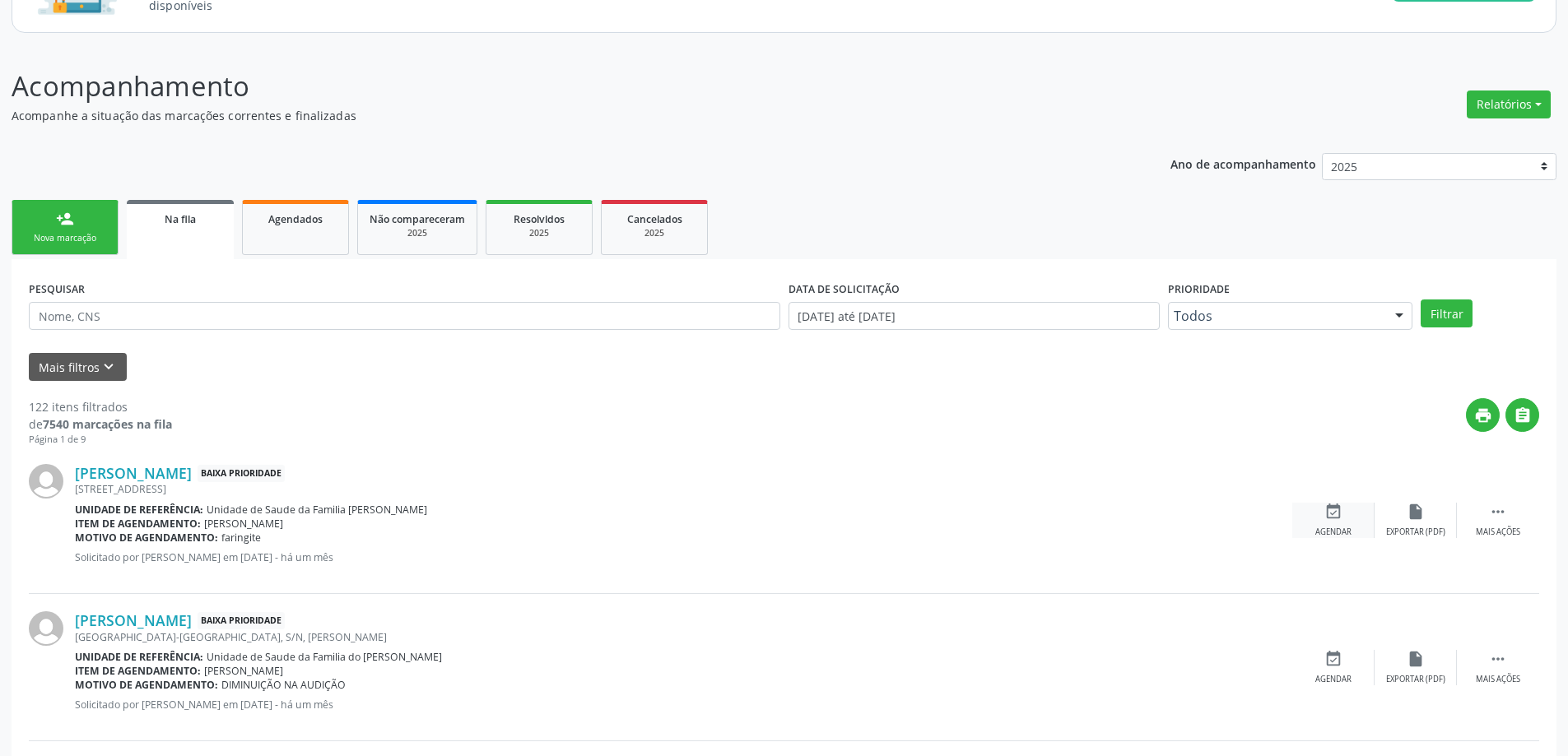
click at [1329, 521] on div "event_available Agendar" at bounding box center [1333, 521] width 83 height 36
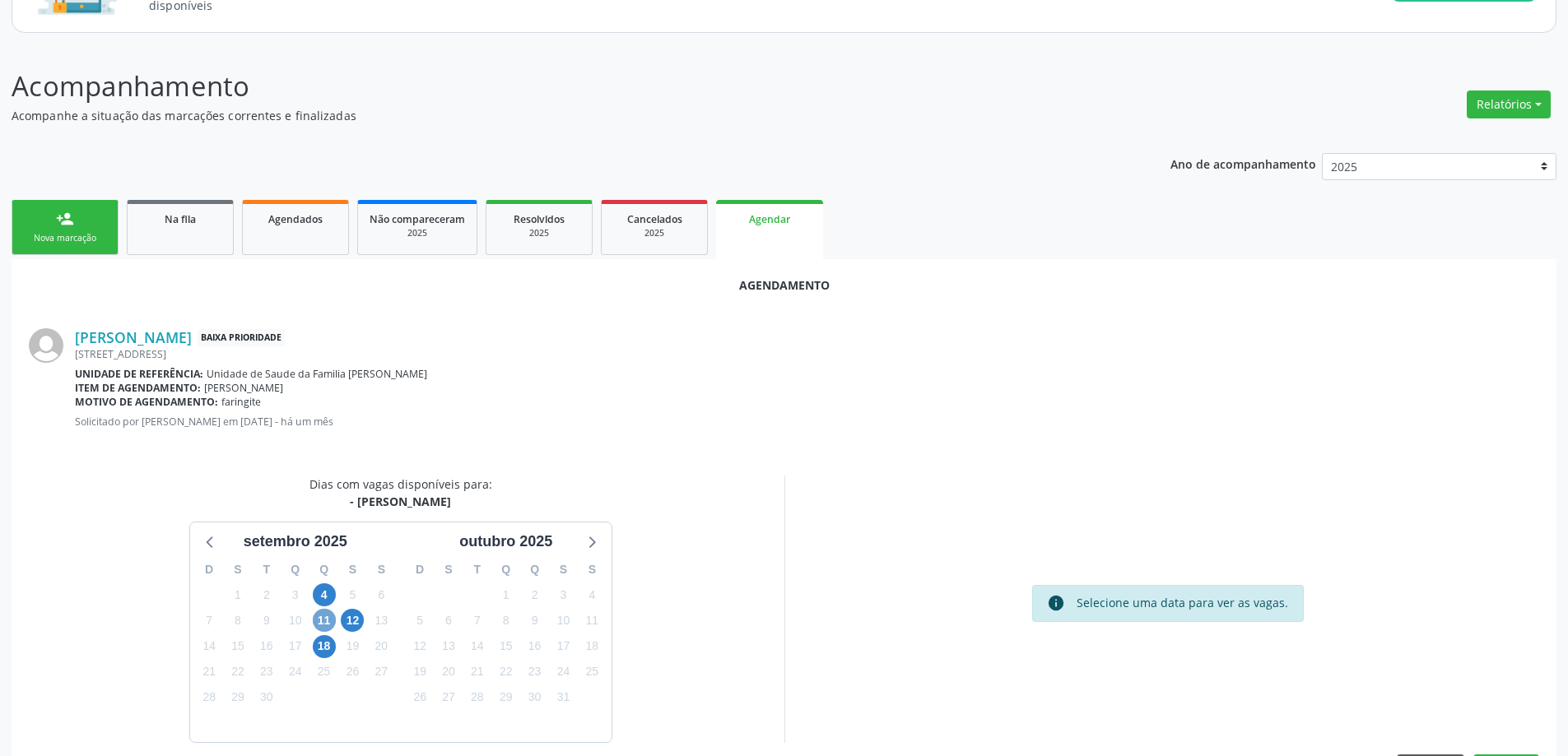
click at [330, 619] on span "11" at bounding box center [324, 620] width 23 height 23
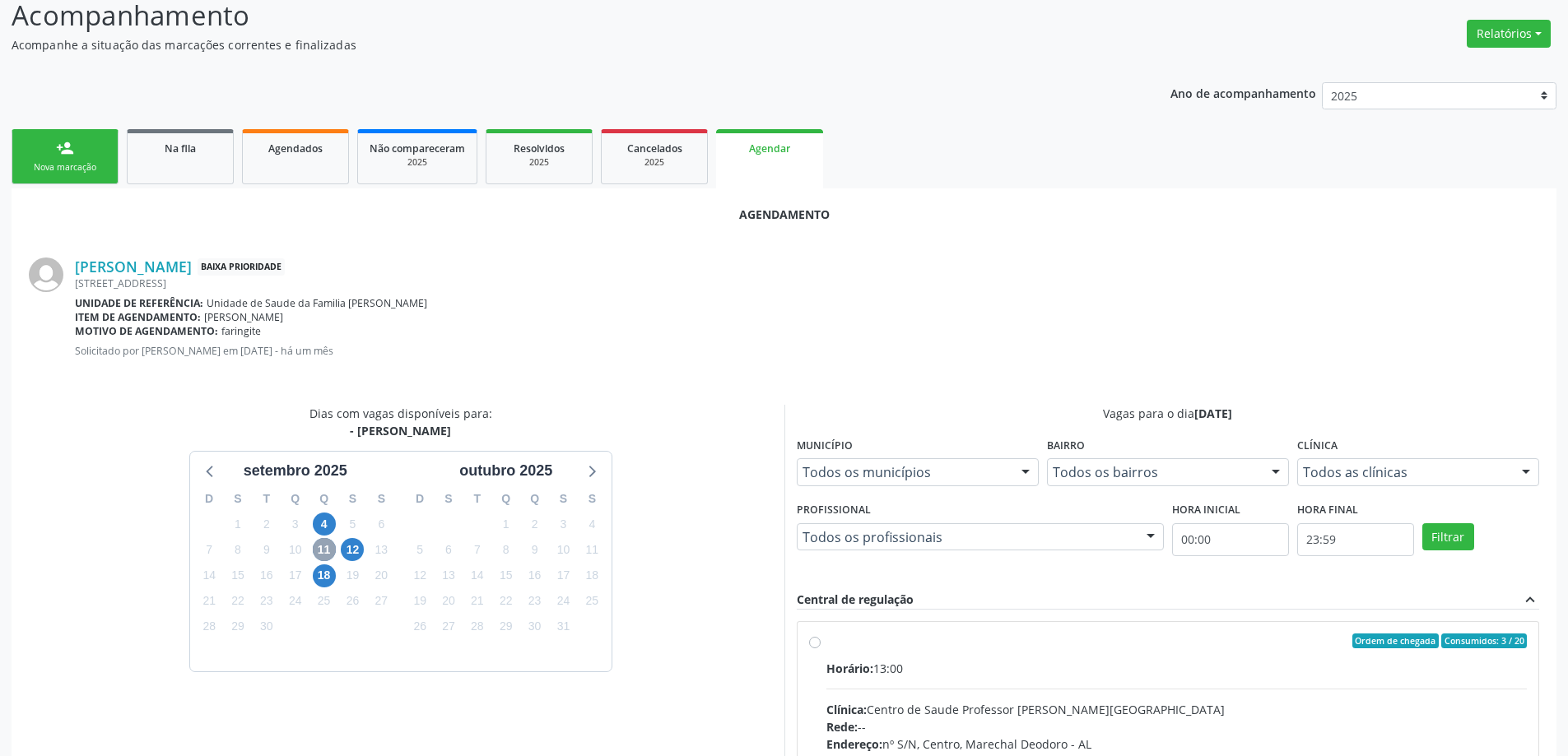
scroll to position [412, 0]
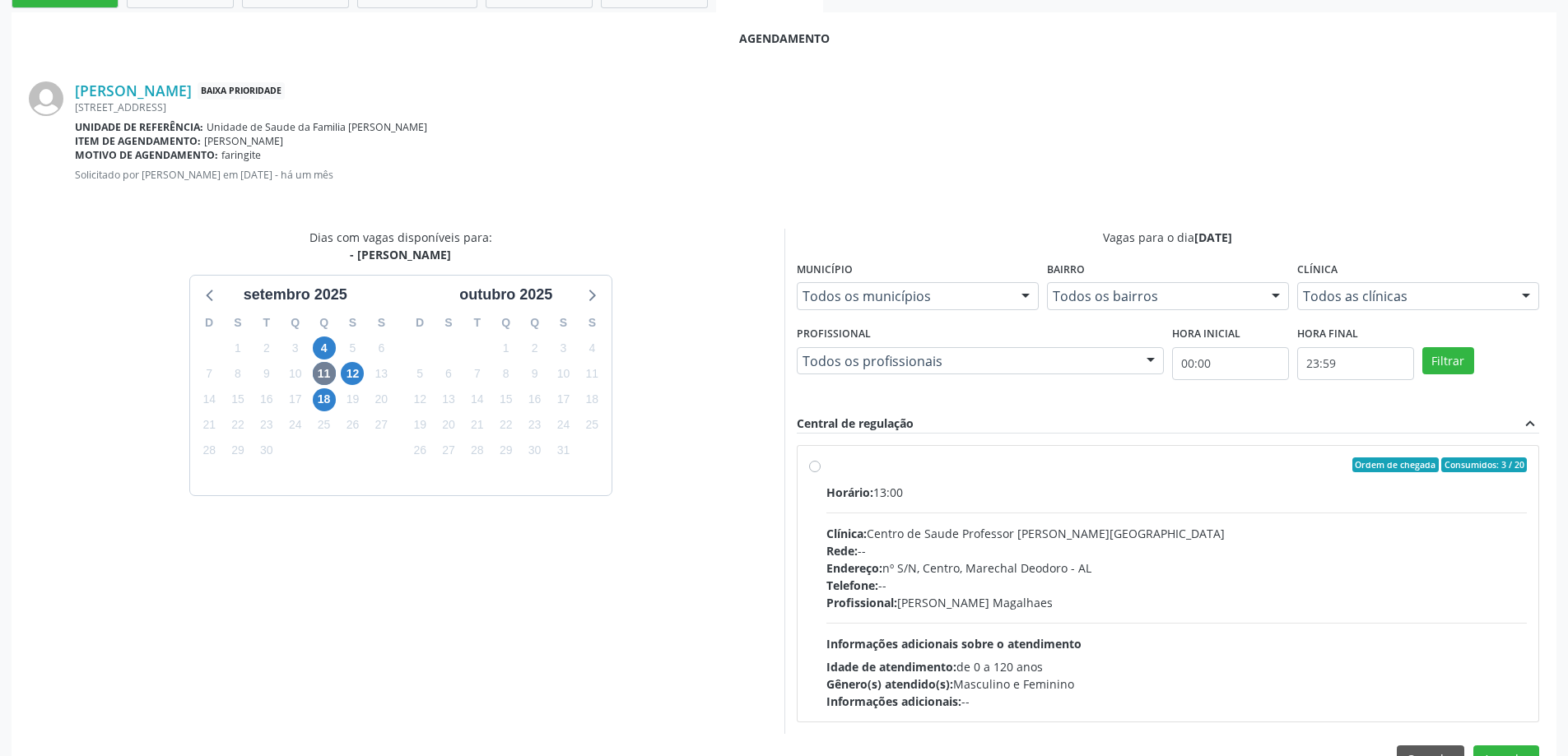
click at [826, 470] on label "Ordem de chegada Consumidos: 3 / 20 Horário: 13:00 Clínica: Centro de Saude Pro…" at bounding box center [1177, 584] width 701 height 252
click at [814, 470] on input "Ordem de chegada Consumidos: 3 / 20 Horário: 13:00 Clínica: Centro de Saude Pro…" at bounding box center [815, 465] width 12 height 14
radio input "true"
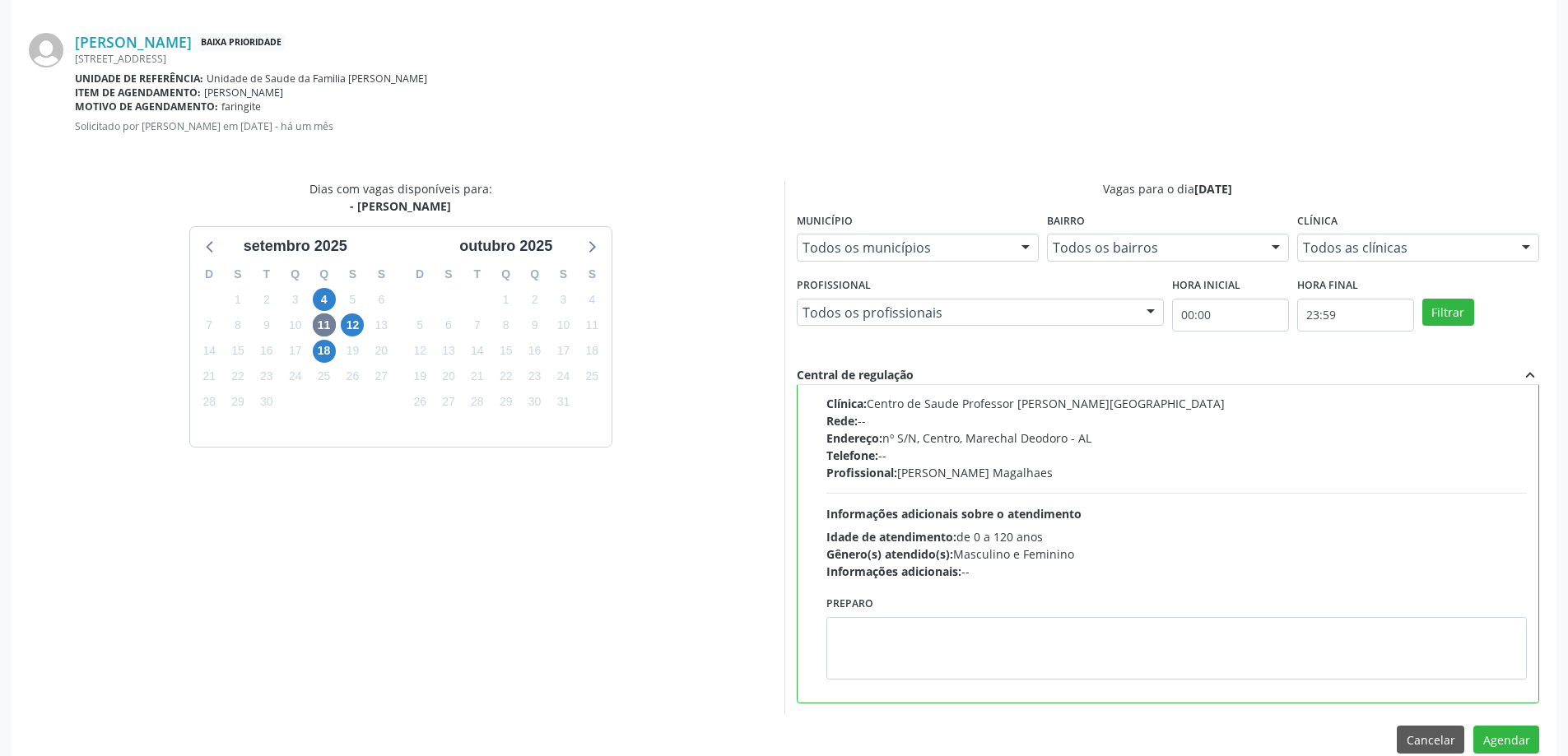
scroll to position [486, 0]
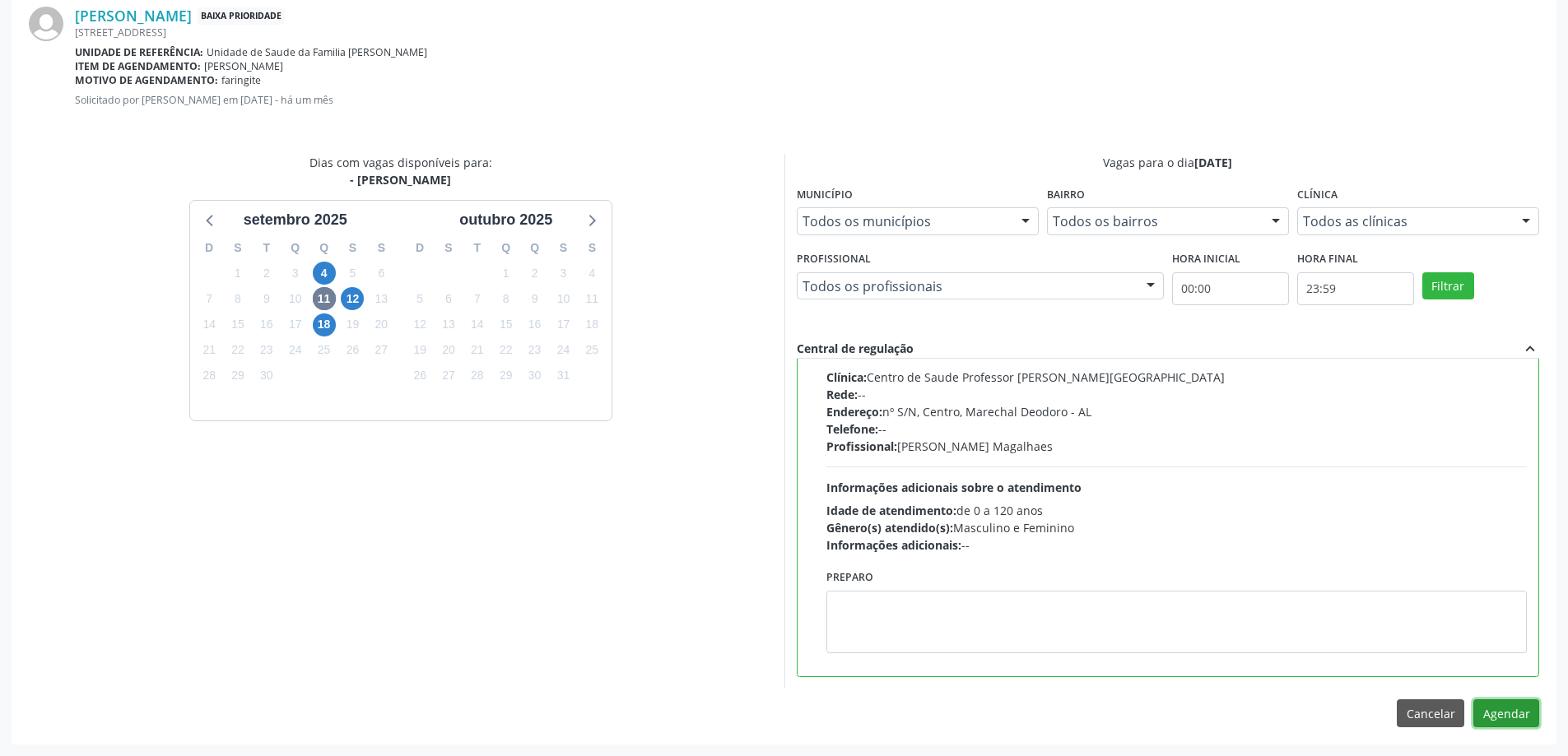
click at [1510, 713] on button "Agendar" at bounding box center [1506, 713] width 66 height 28
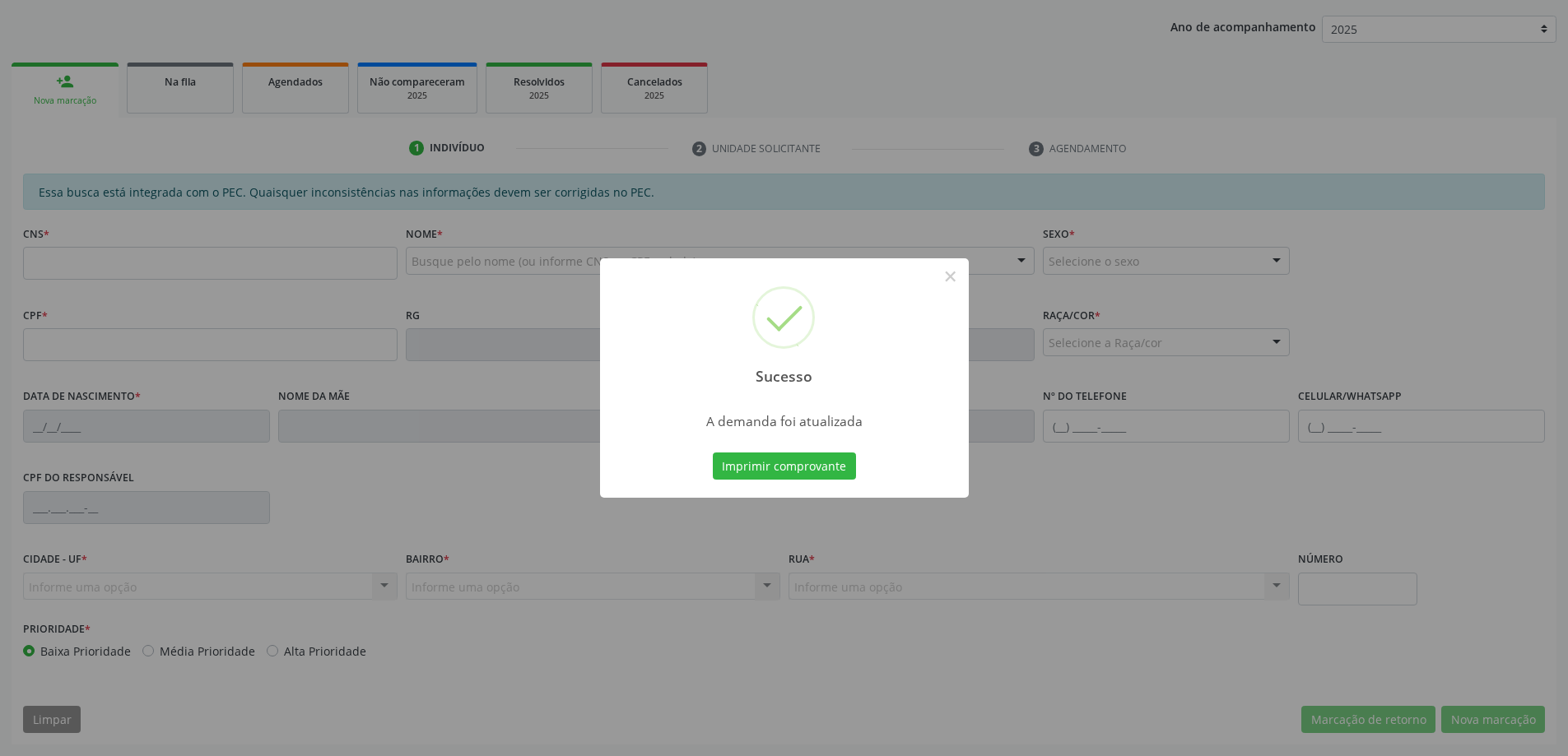
scroll to position [302, 0]
click at [948, 277] on button "×" at bounding box center [950, 276] width 28 height 28
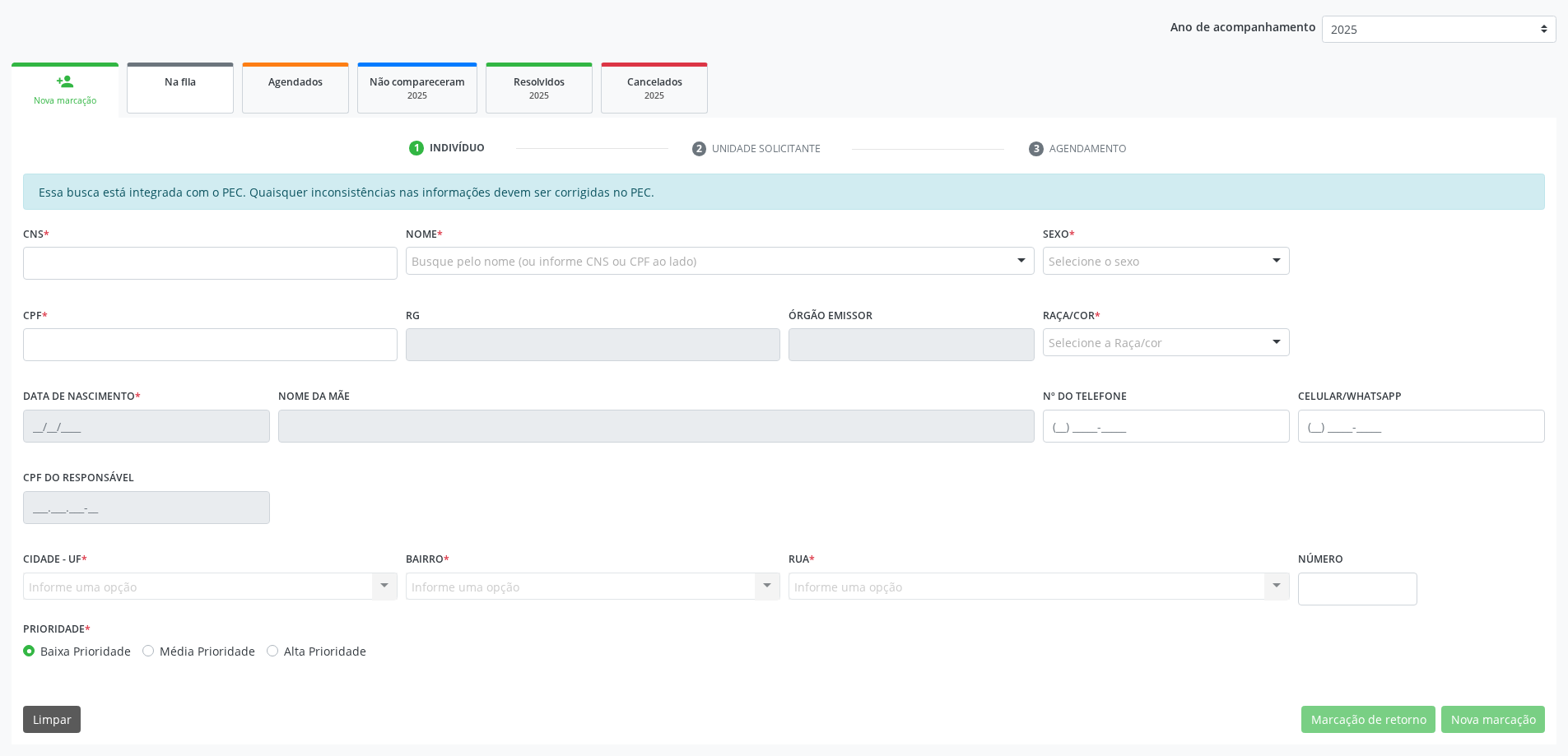
click at [182, 108] on link "Na fila" at bounding box center [180, 88] width 107 height 51
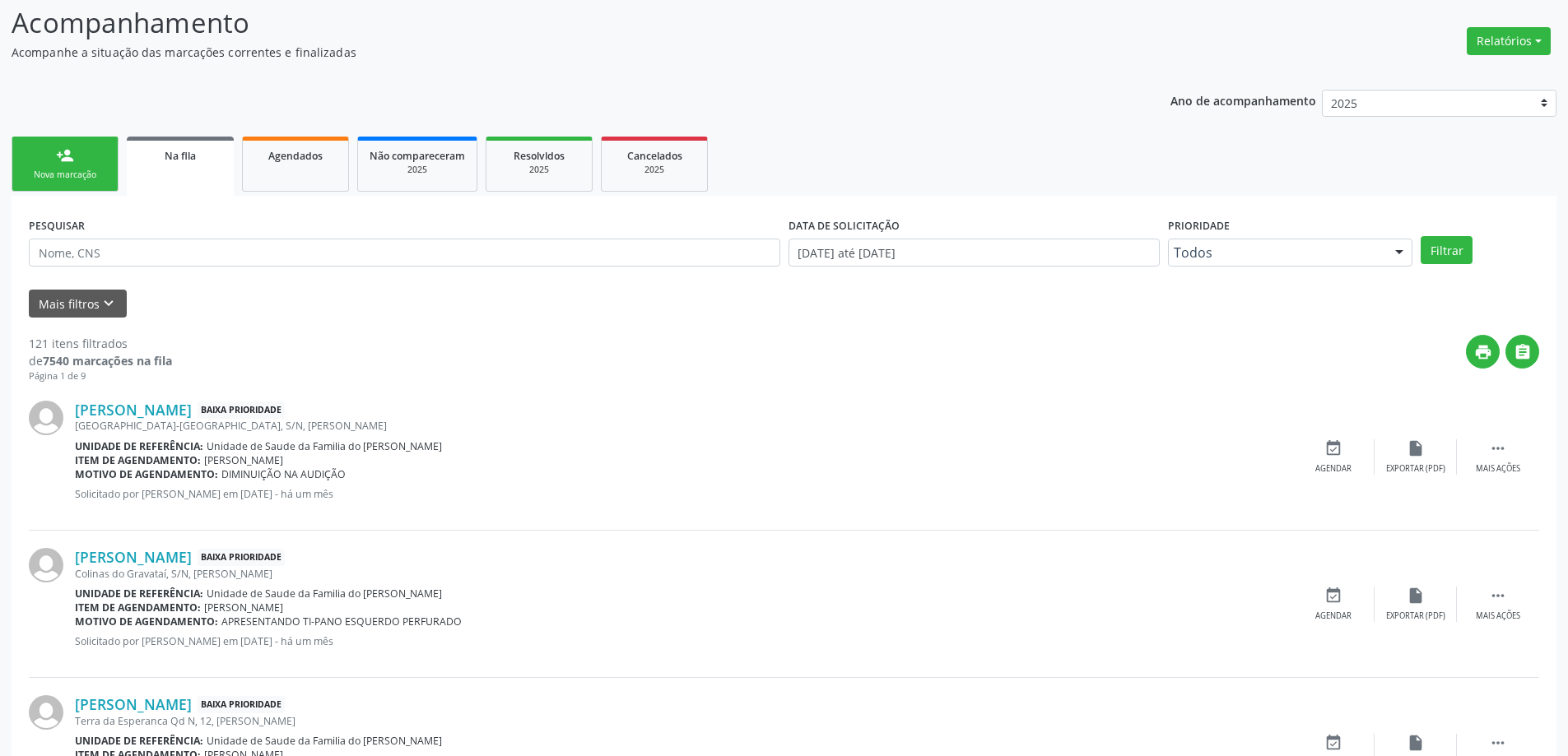
scroll to position [247, 0]
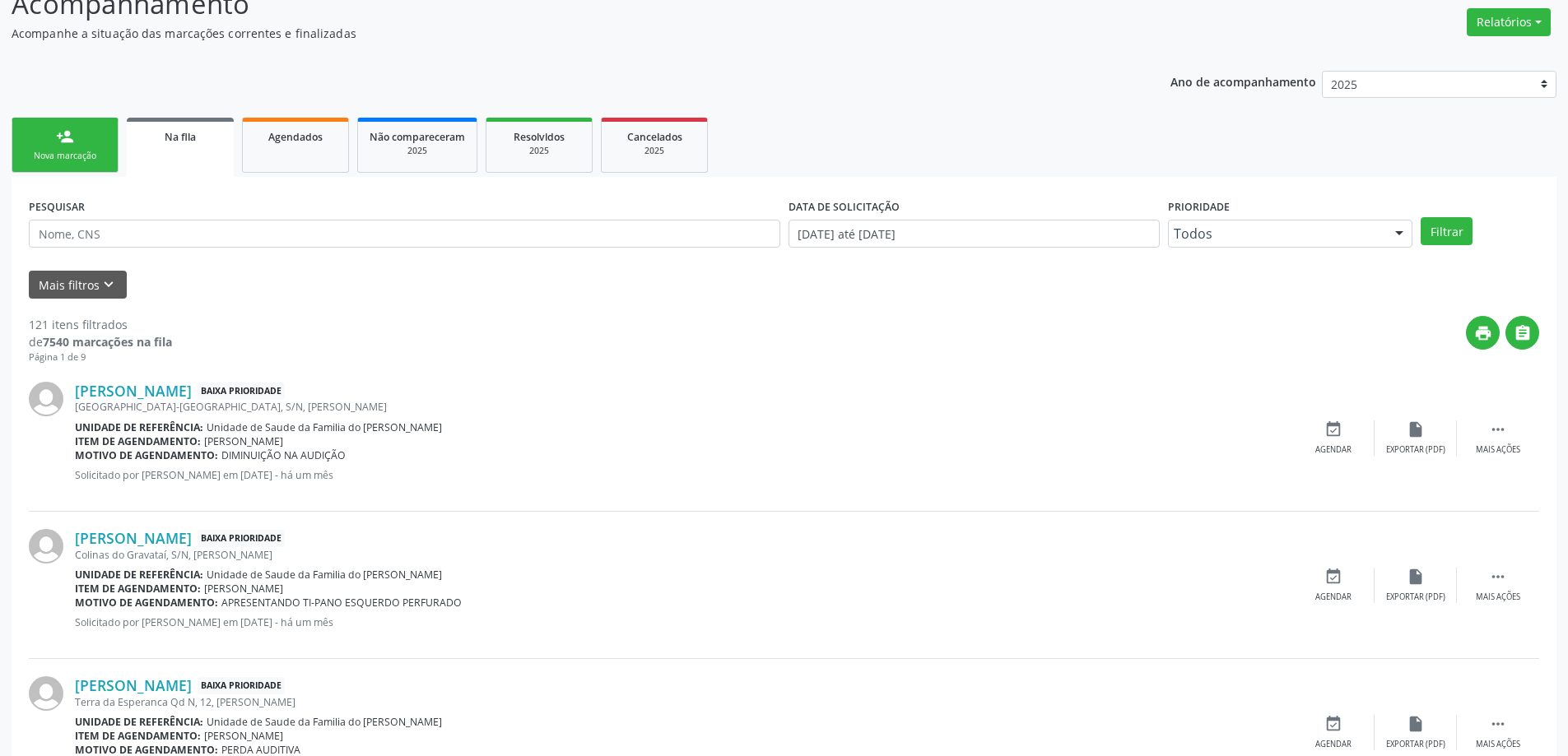
click at [164, 405] on div "[GEOGRAPHIC_DATA]-[GEOGRAPHIC_DATA], S/N, [PERSON_NAME]" at bounding box center [684, 407] width 1218 height 14
click at [164, 394] on link "[PERSON_NAME]" at bounding box center [133, 390] width 117 height 18
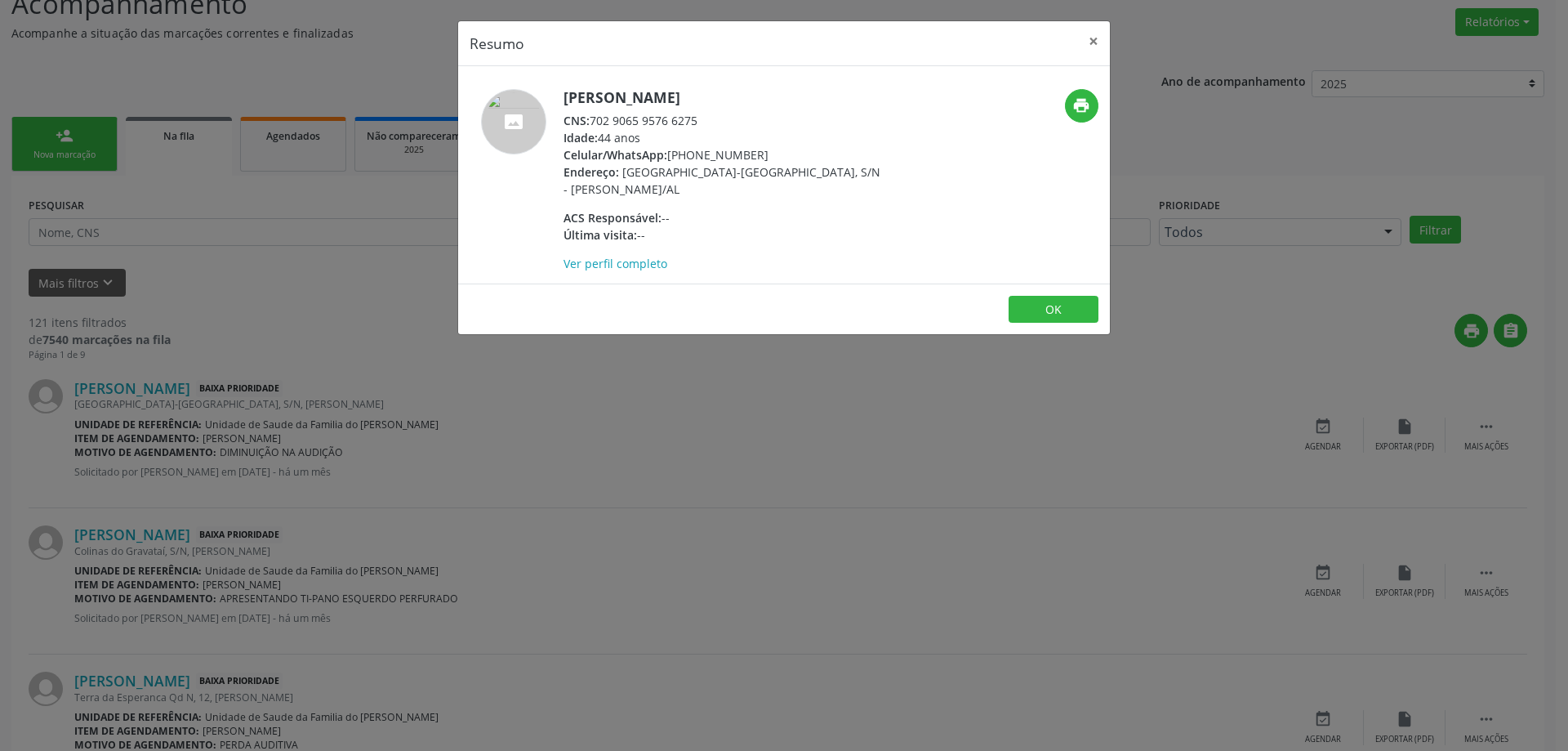
drag, startPoint x: 699, startPoint y: 118, endPoint x: 595, endPoint y: 120, distance: 104.0
click at [595, 120] on div "CNS: 702 9065 9576 6275" at bounding box center [722, 120] width 317 height 17
copy div "702 9065 9576 6275"
click at [1087, 42] on button "×" at bounding box center [1093, 41] width 33 height 40
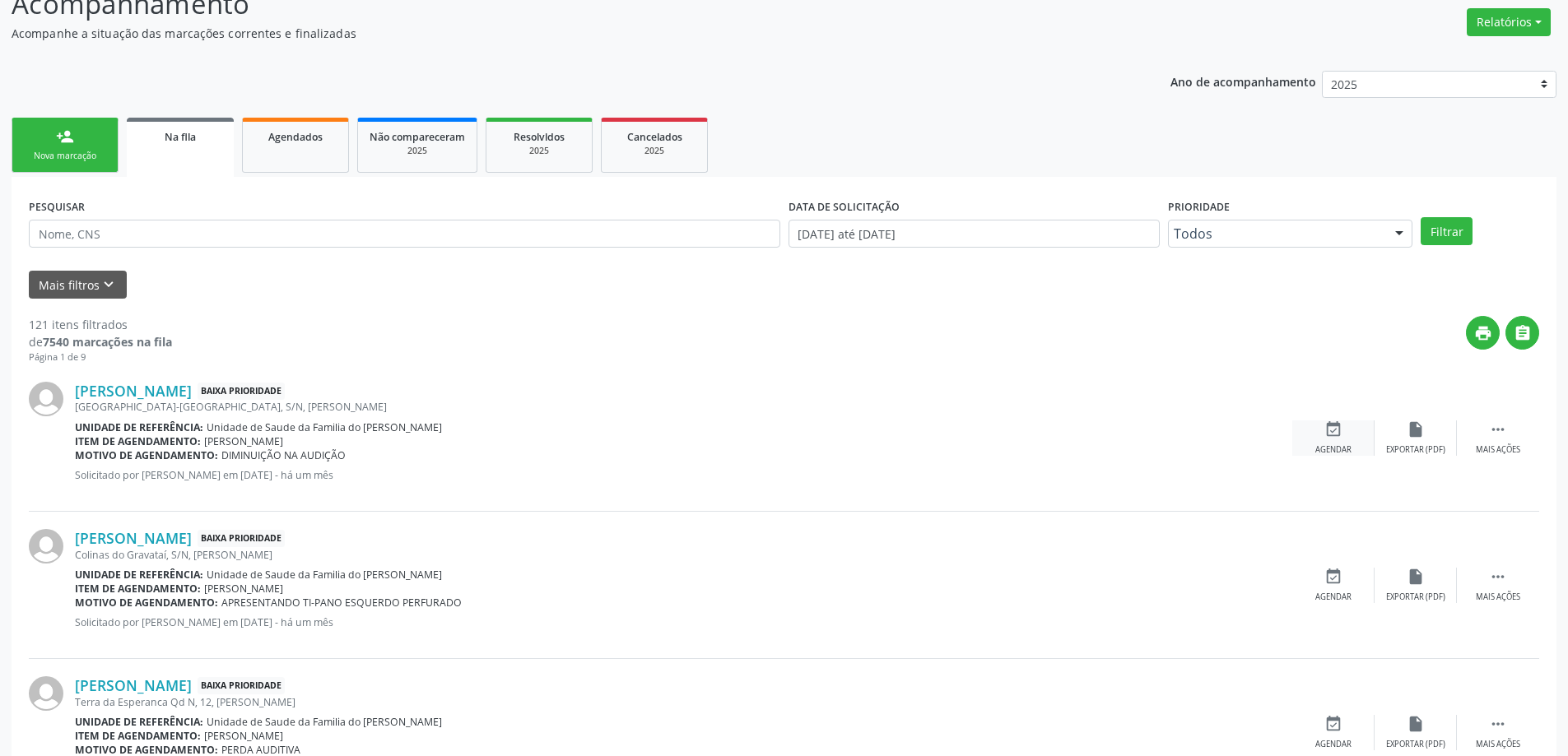
click at [1346, 437] on div "event_available Agendar" at bounding box center [1333, 438] width 83 height 36
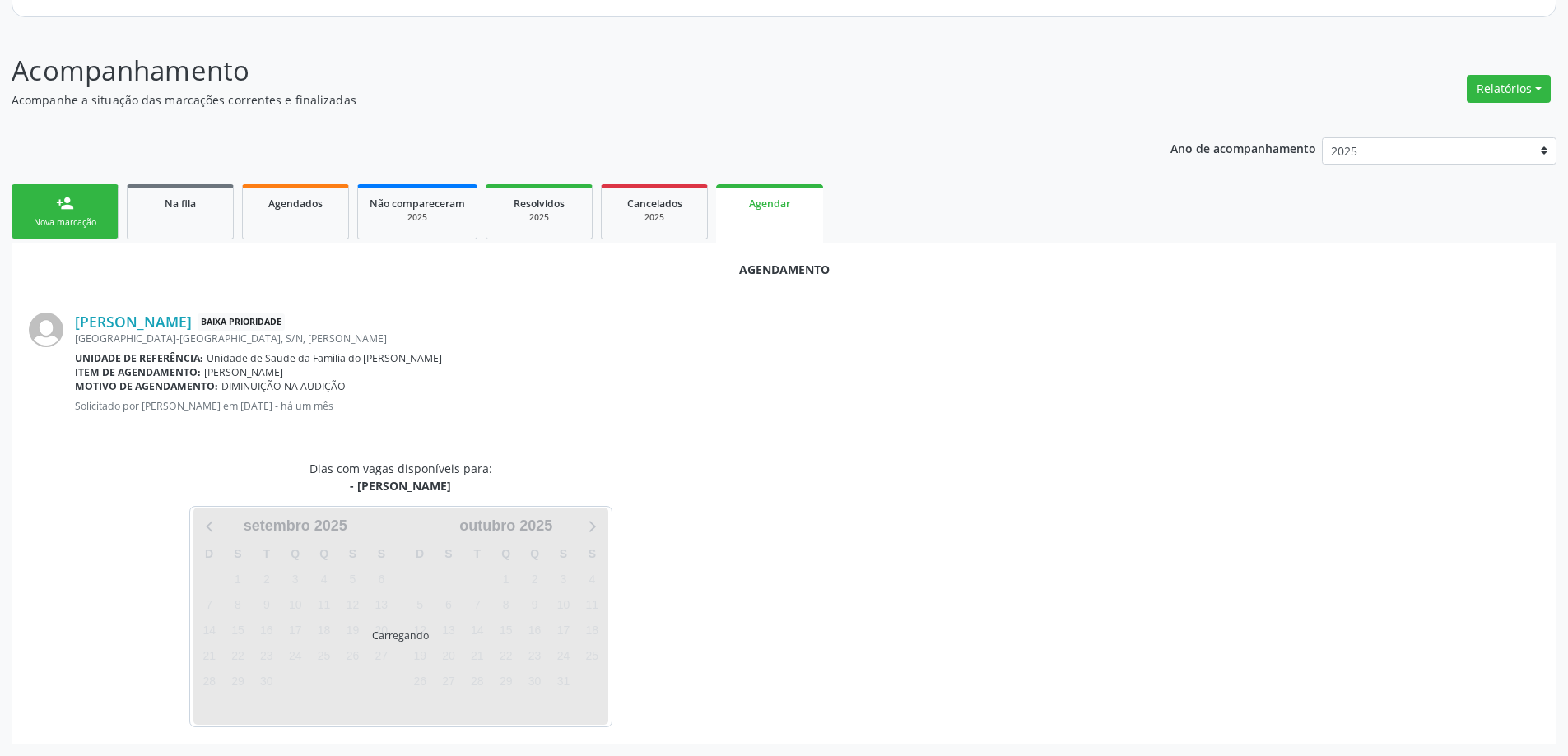
scroll to position [219, 0]
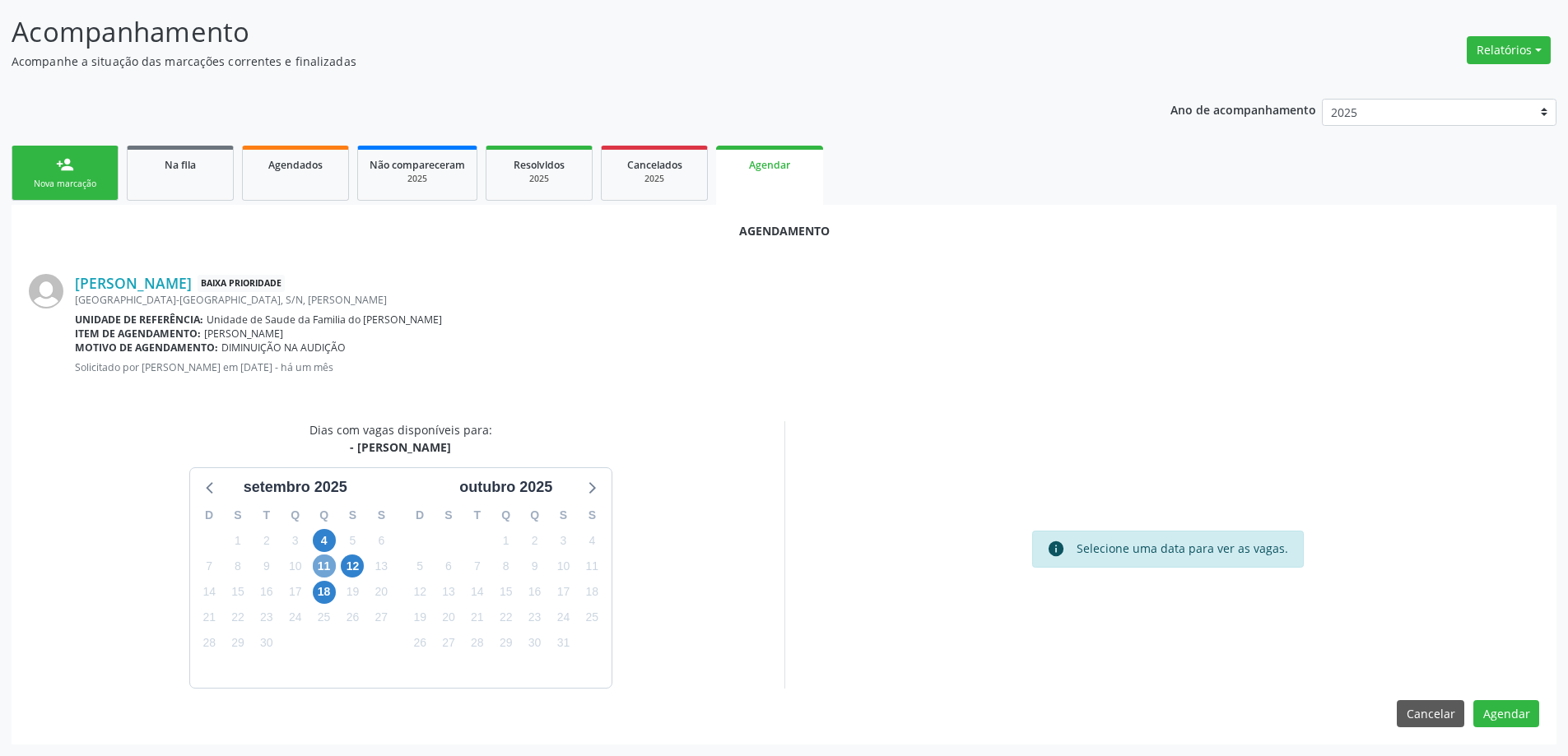
click at [322, 563] on span "11" at bounding box center [324, 566] width 23 height 23
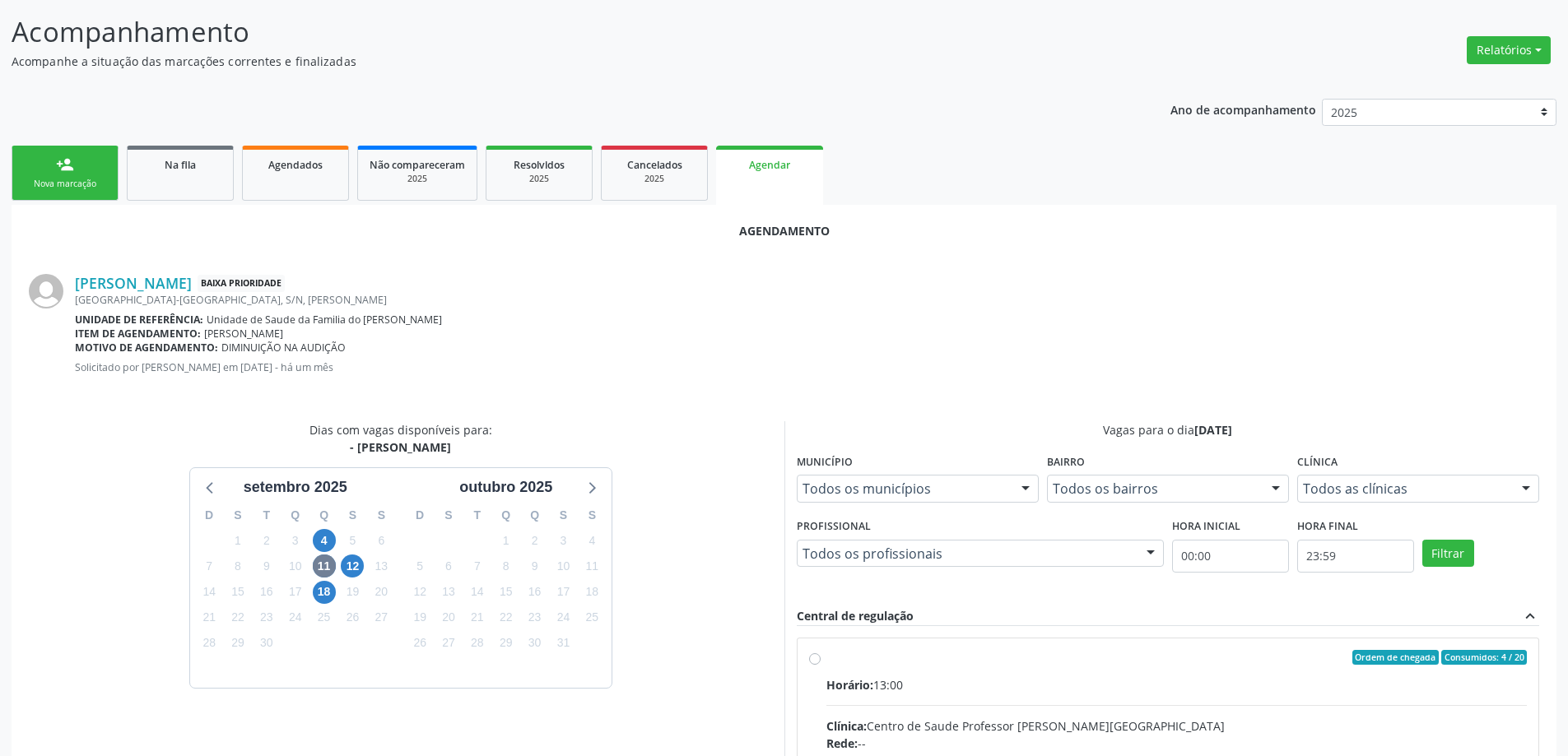
click at [819, 660] on input "Ordem de chegada Consumidos: 4 / 20 Horário: 13:00 Clínica: Centro de Saude Pro…" at bounding box center [815, 657] width 12 height 14
radio input "true"
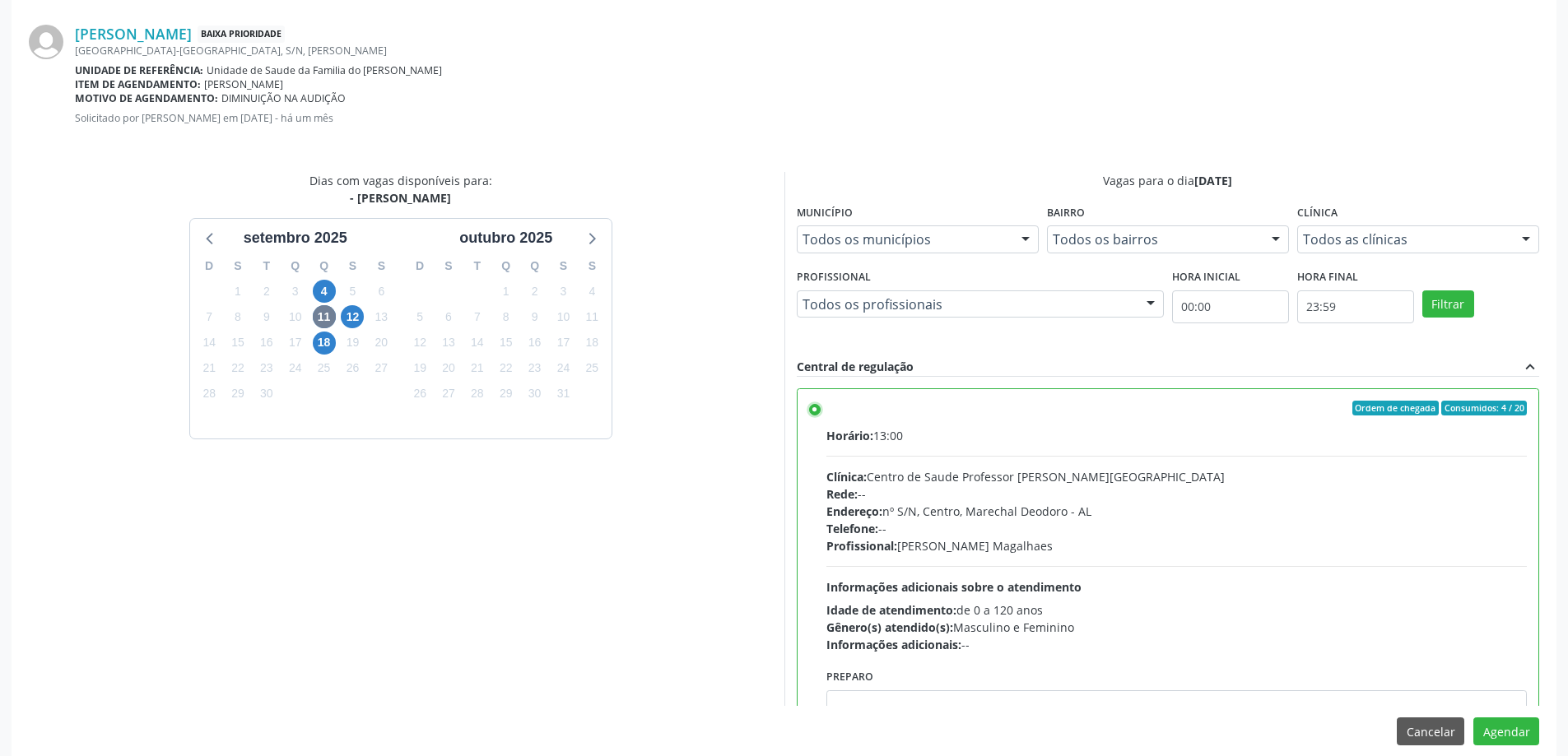
scroll to position [486, 0]
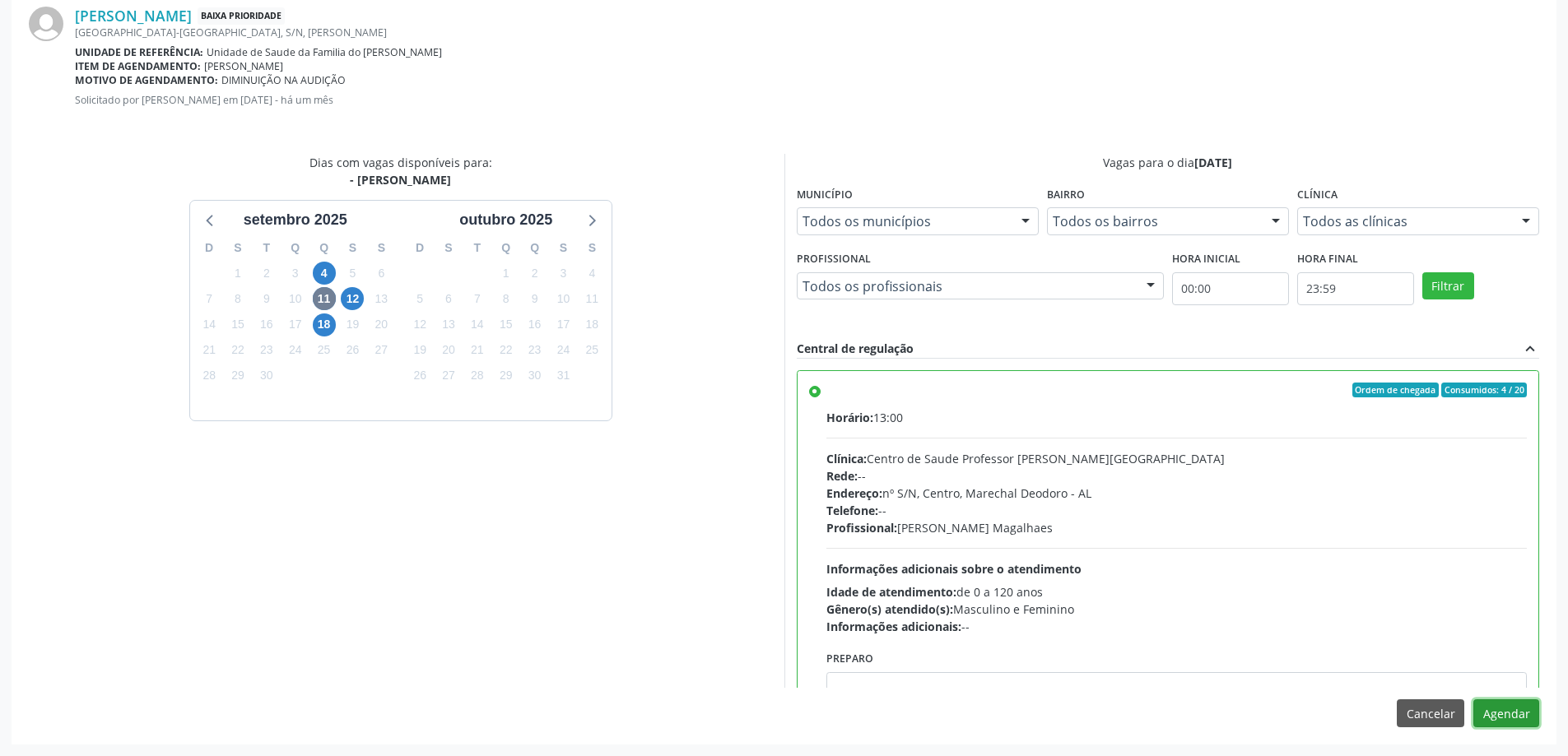
click at [1515, 715] on button "Agendar" at bounding box center [1506, 713] width 66 height 28
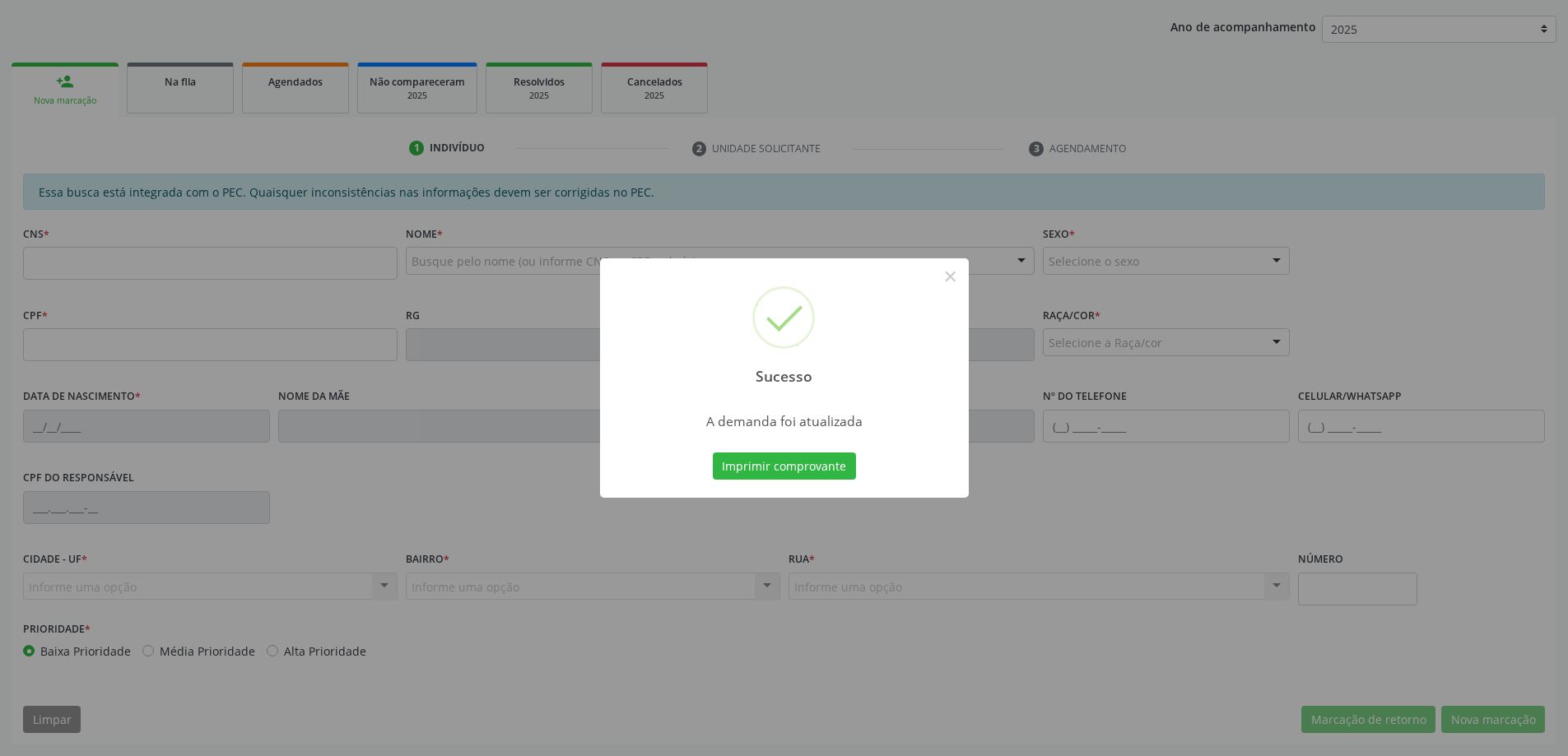
scroll to position [302, 0]
click at [945, 278] on button "×" at bounding box center [950, 276] width 28 height 28
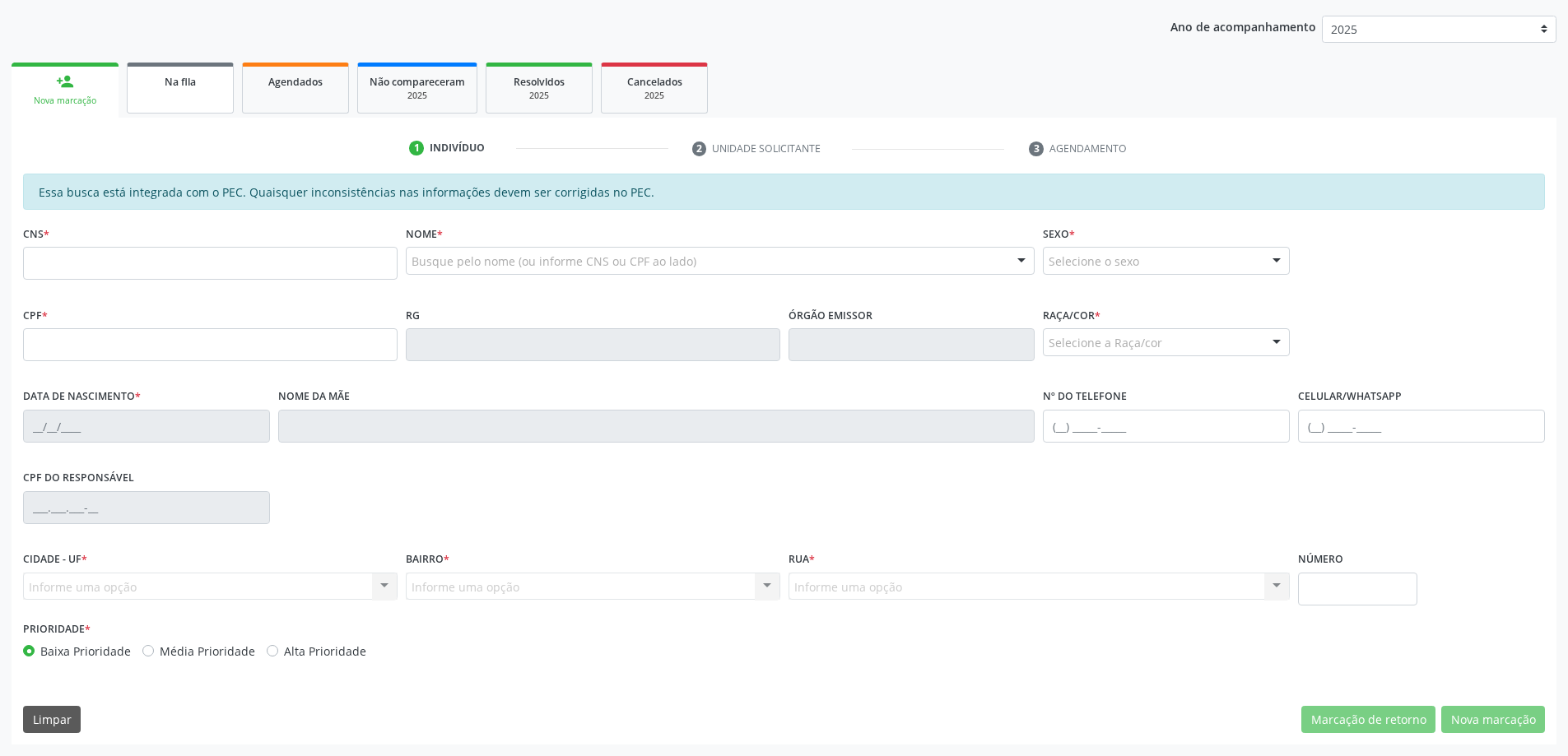
click at [197, 95] on link "Na fila" at bounding box center [180, 88] width 107 height 51
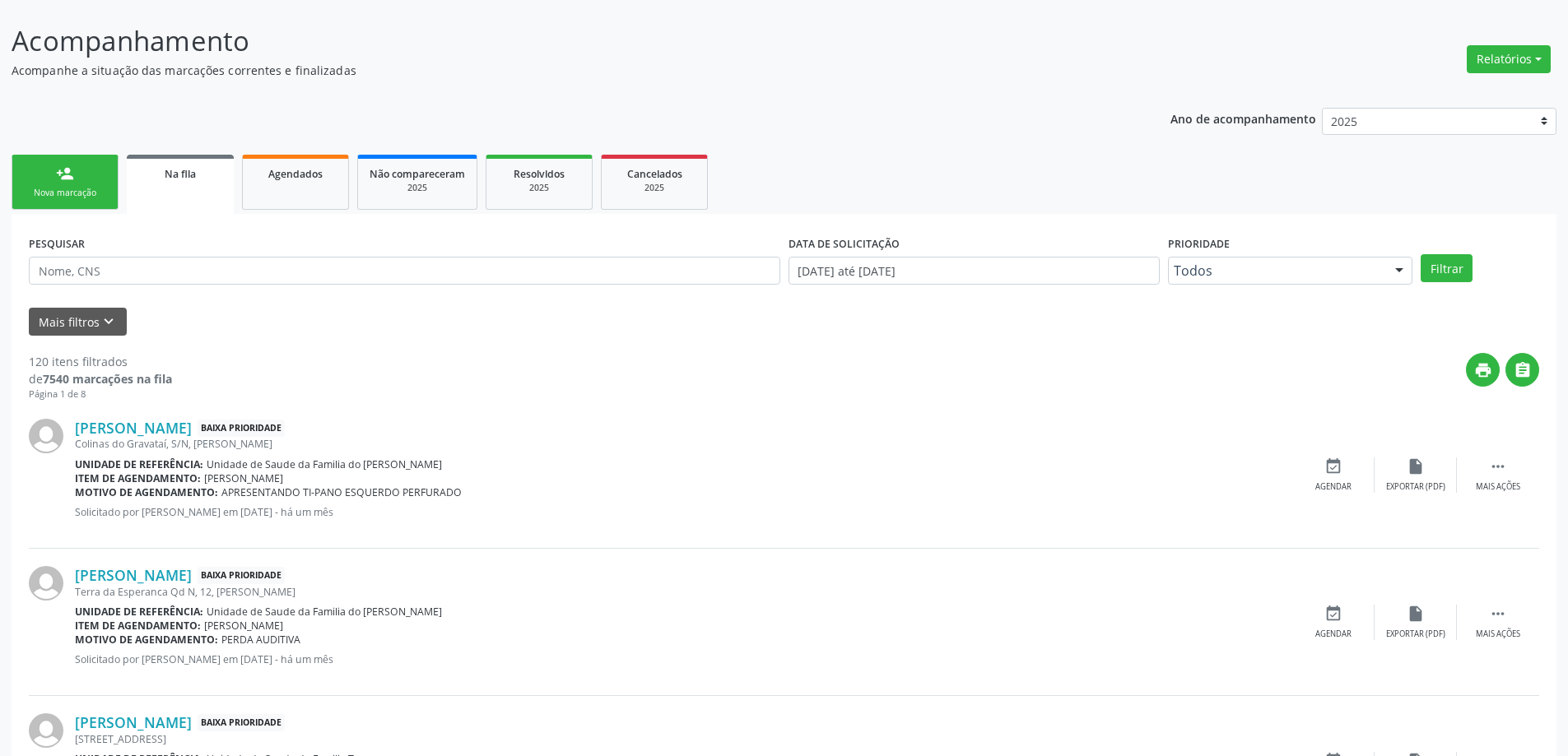
scroll to position [247, 0]
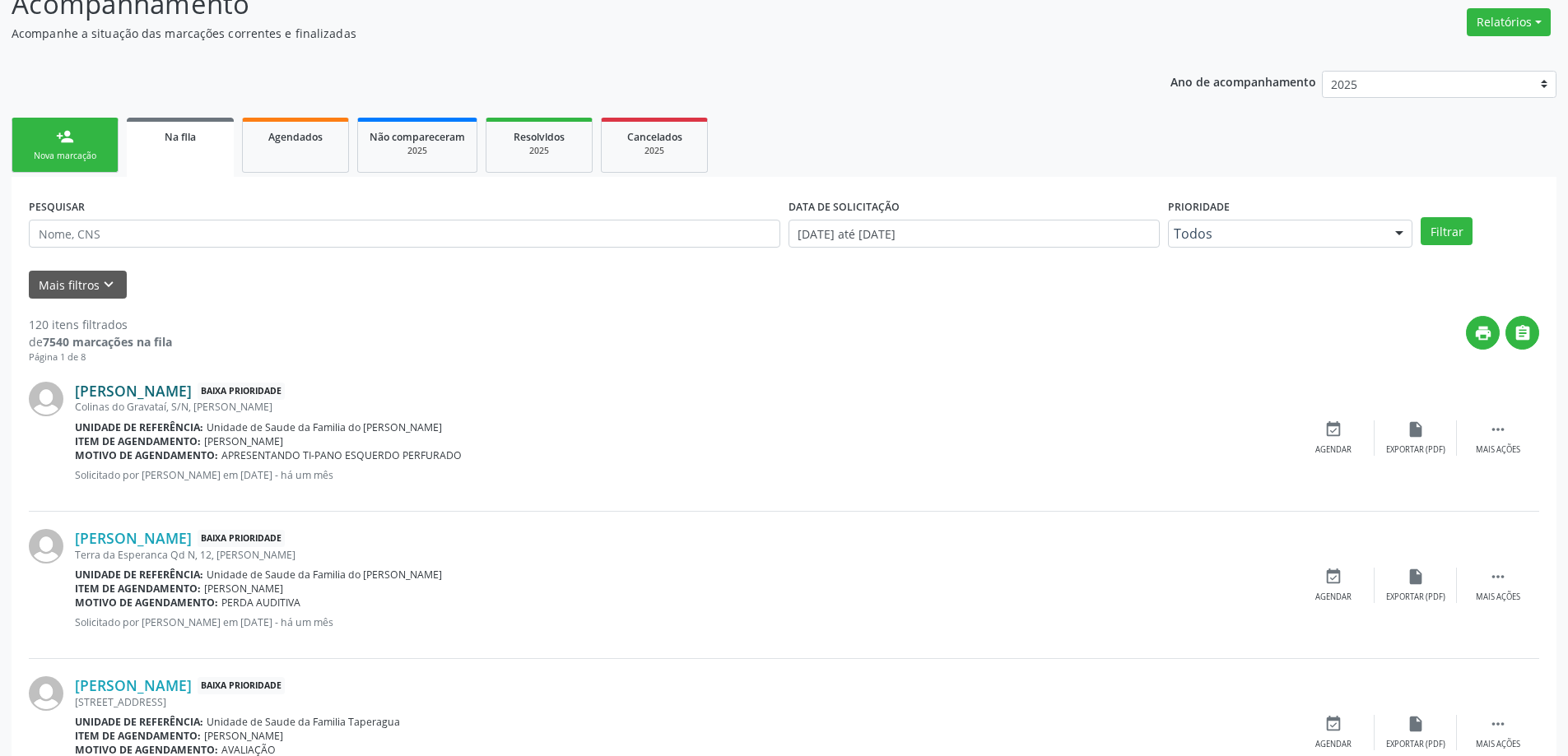
click at [161, 390] on link "[PERSON_NAME]" at bounding box center [133, 390] width 117 height 18
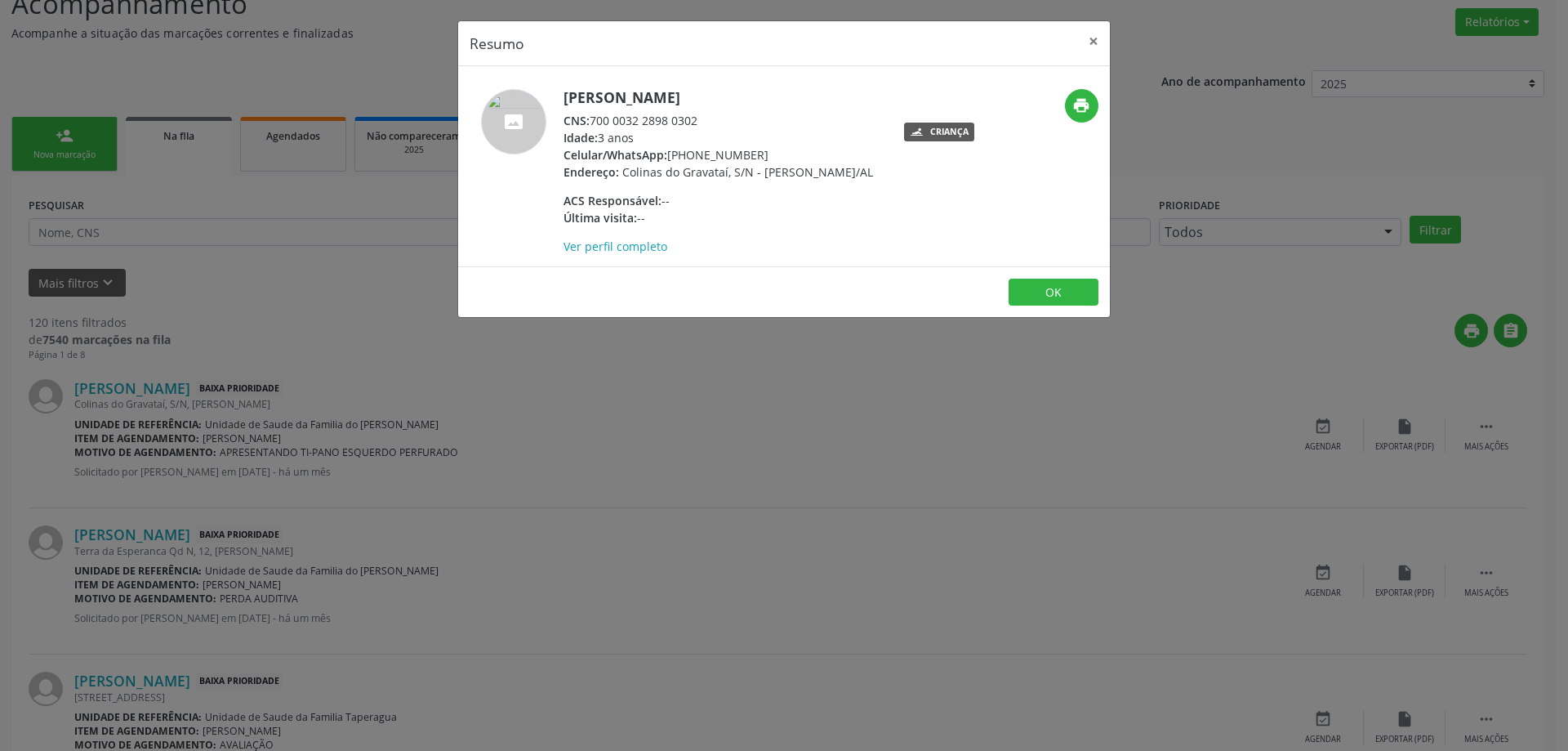
drag, startPoint x: 703, startPoint y: 121, endPoint x: 596, endPoint y: 124, distance: 107.0
click at [596, 124] on div "CNS: 700 0032 2898 0302" at bounding box center [718, 120] width 310 height 17
copy div "700 0032 2898 0302"
click at [1101, 45] on button "×" at bounding box center [1093, 41] width 33 height 40
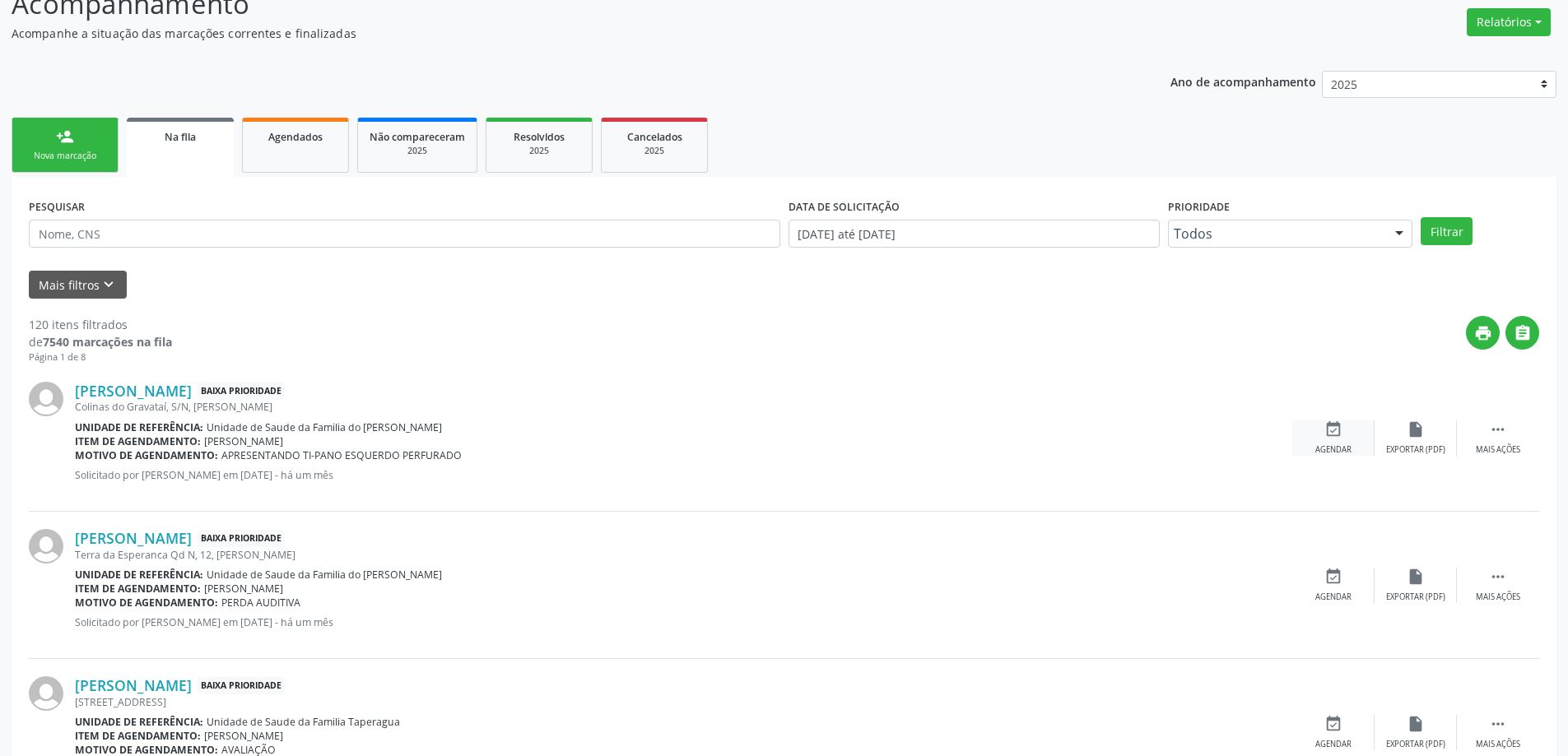
click at [1311, 449] on div "event_available Agendar" at bounding box center [1333, 438] width 83 height 36
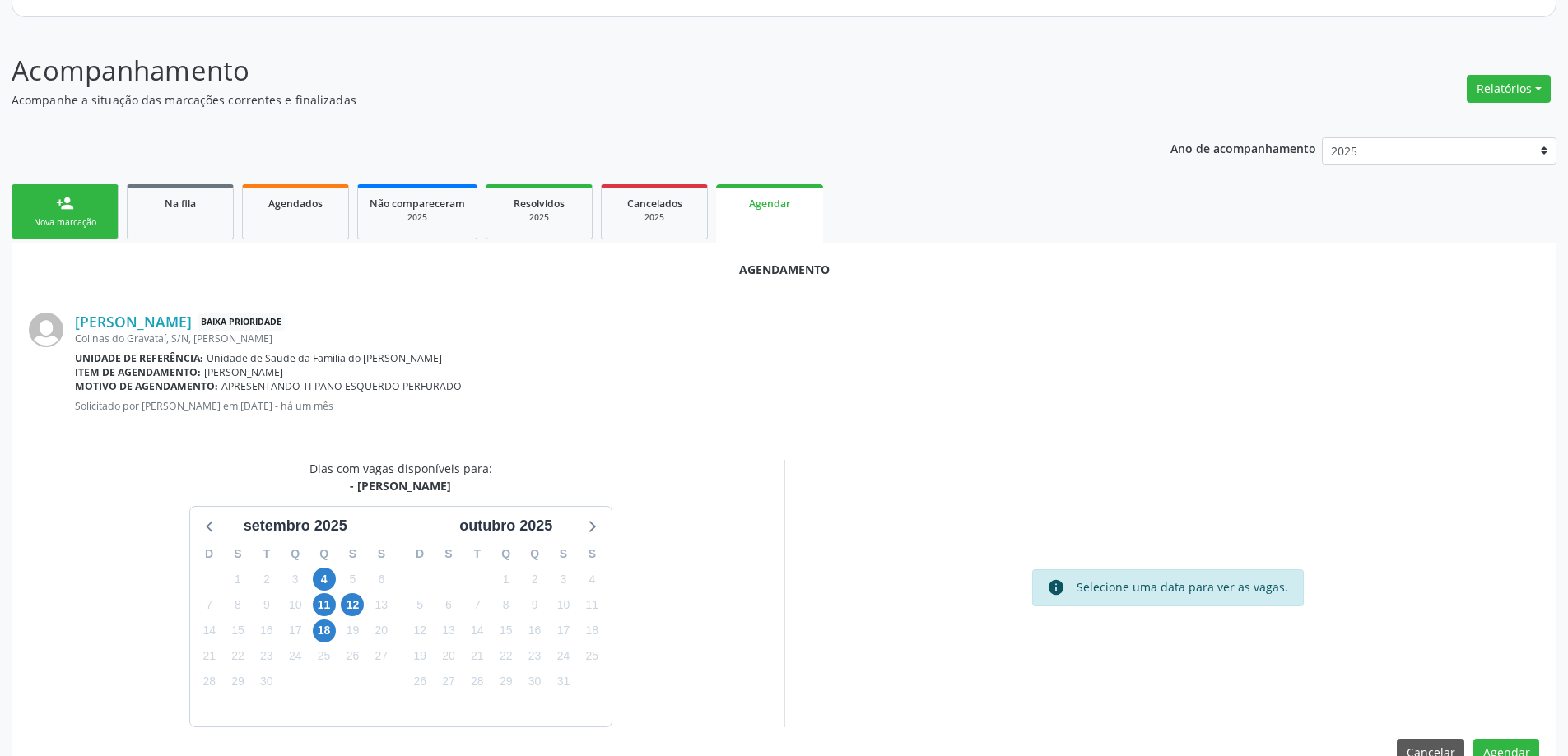
scroll to position [219, 0]
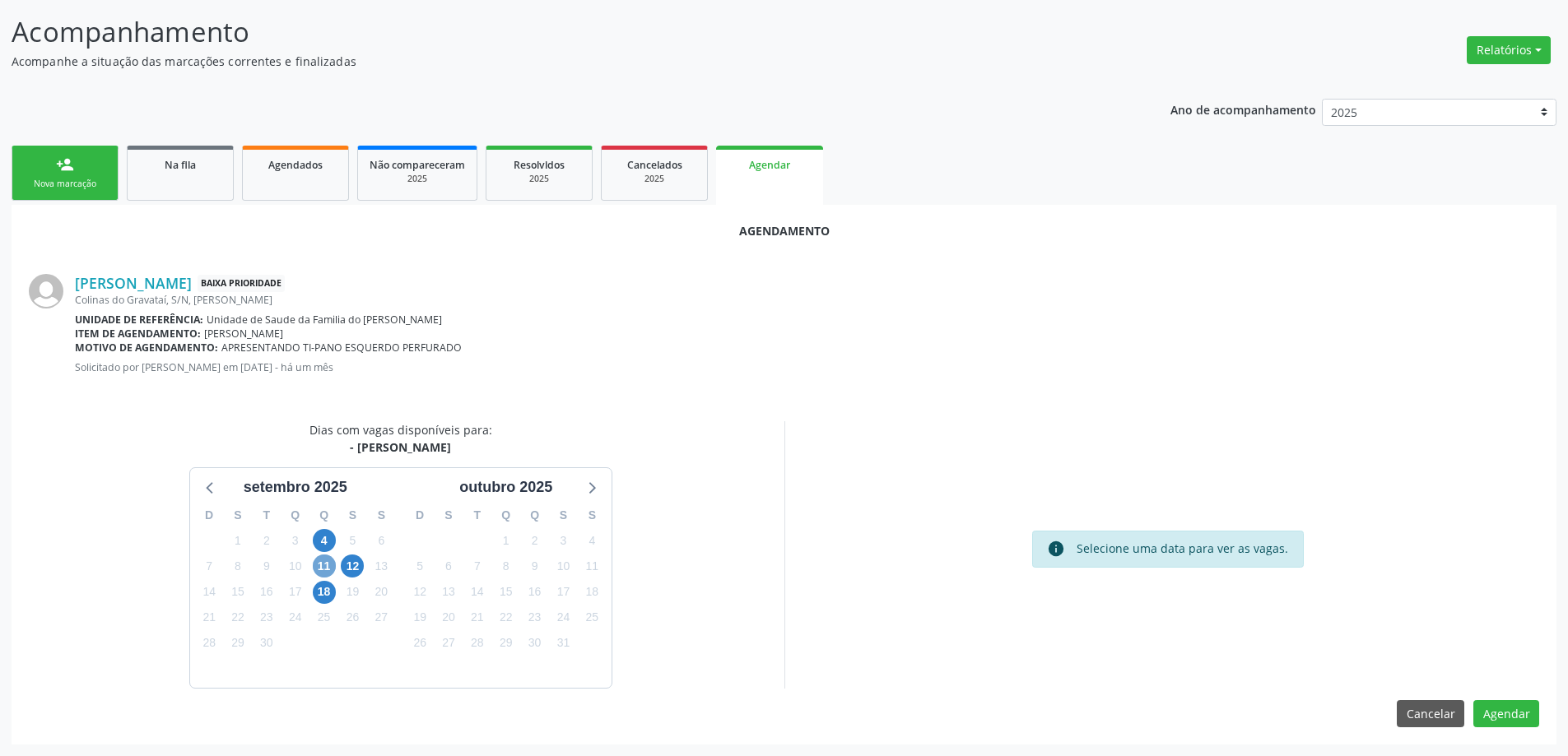
click at [321, 570] on span "11" at bounding box center [324, 566] width 23 height 23
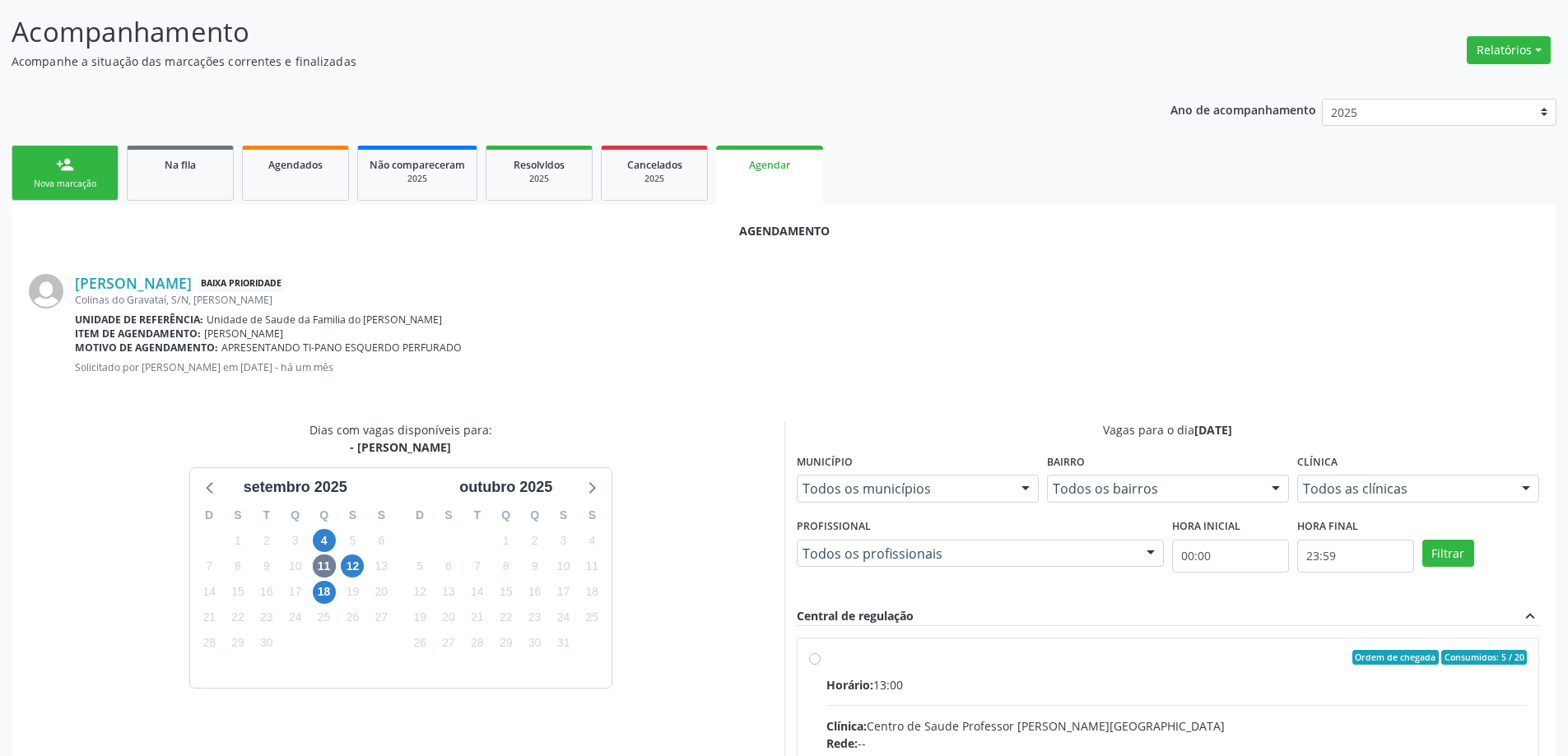
click at [814, 654] on input "Ordem de chegada Consumidos: 5 / 20 Horário: 13:00 Clínica: Centro de Saude Pro…" at bounding box center [815, 657] width 12 height 14
radio input "true"
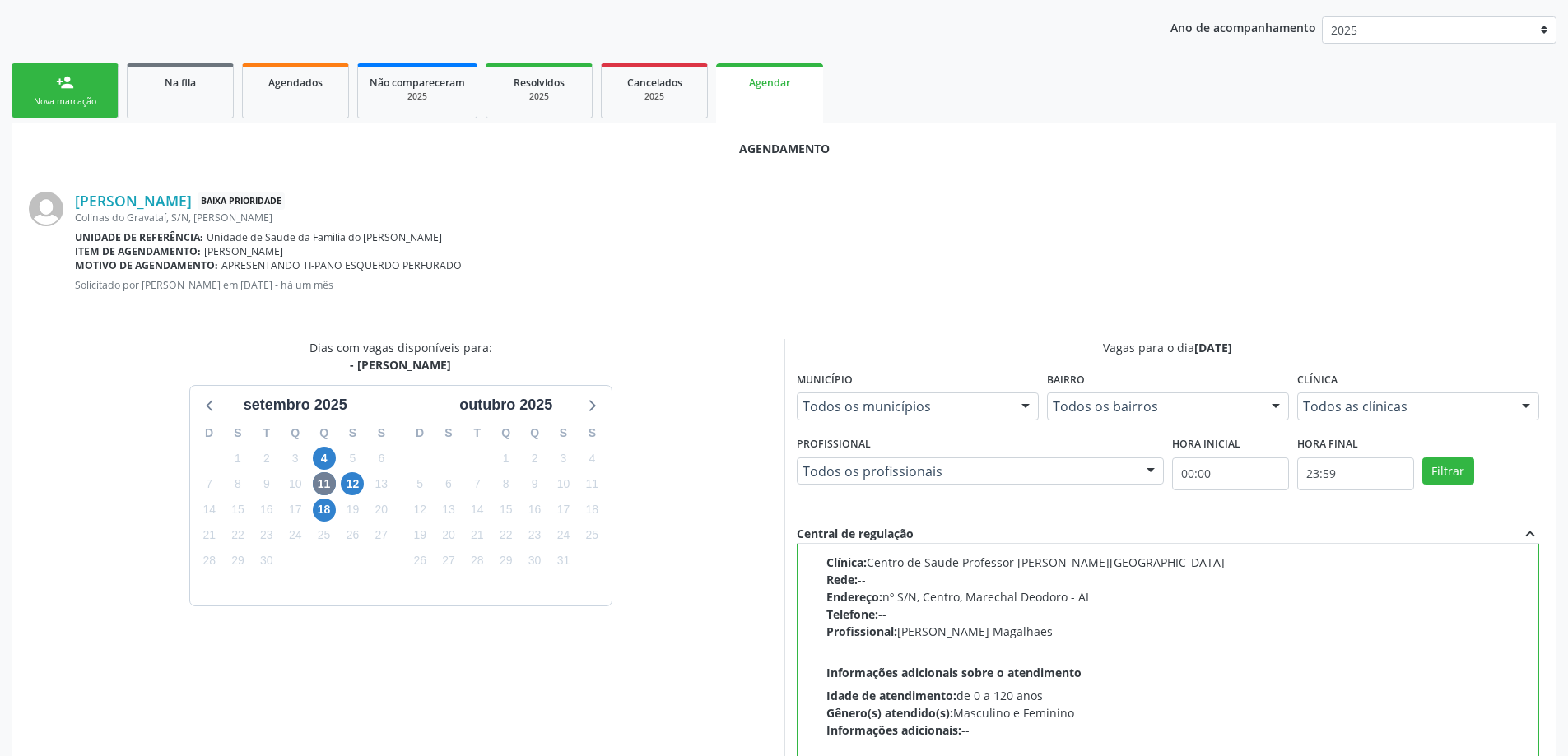
scroll to position [486, 0]
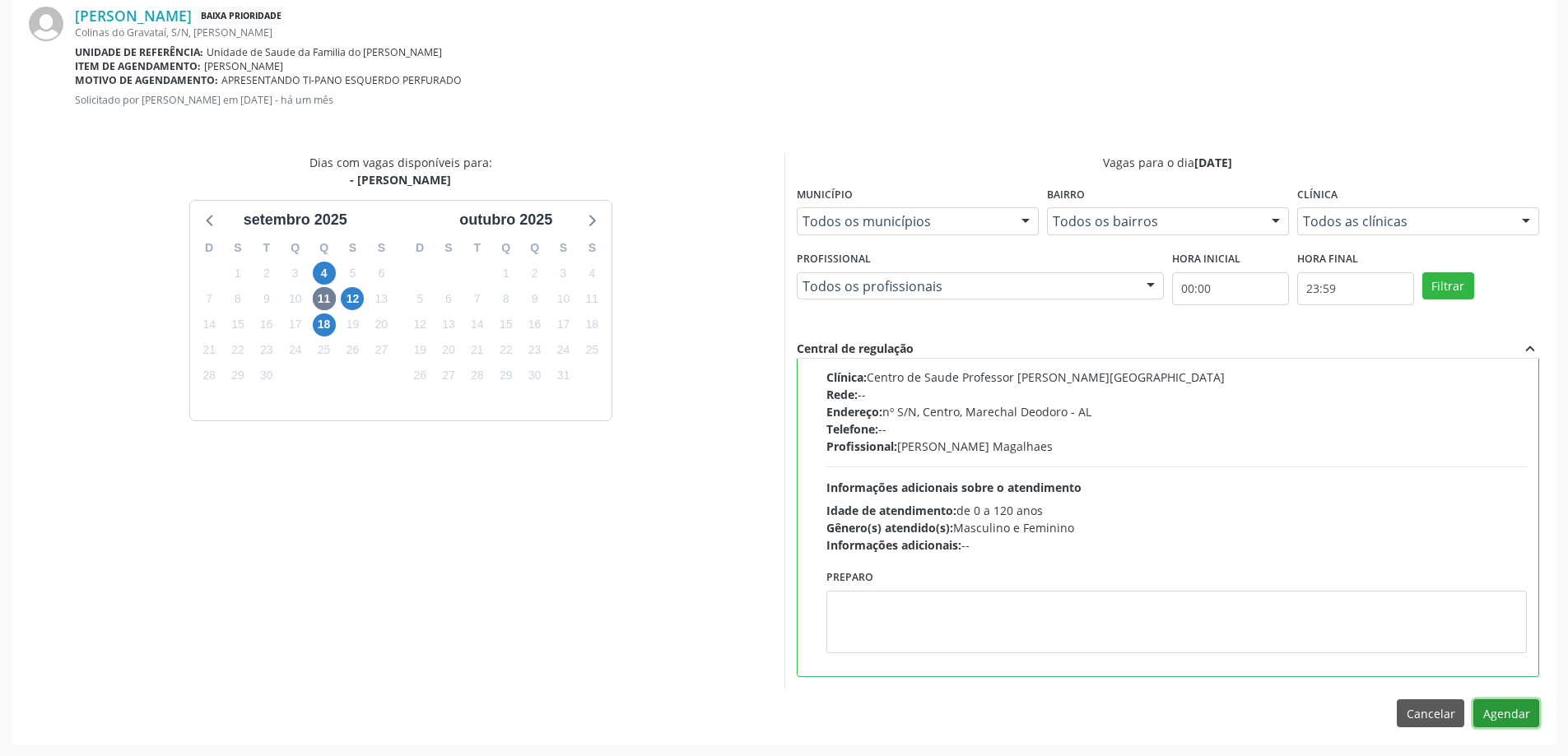
click at [1506, 713] on button "Agendar" at bounding box center [1506, 713] width 66 height 28
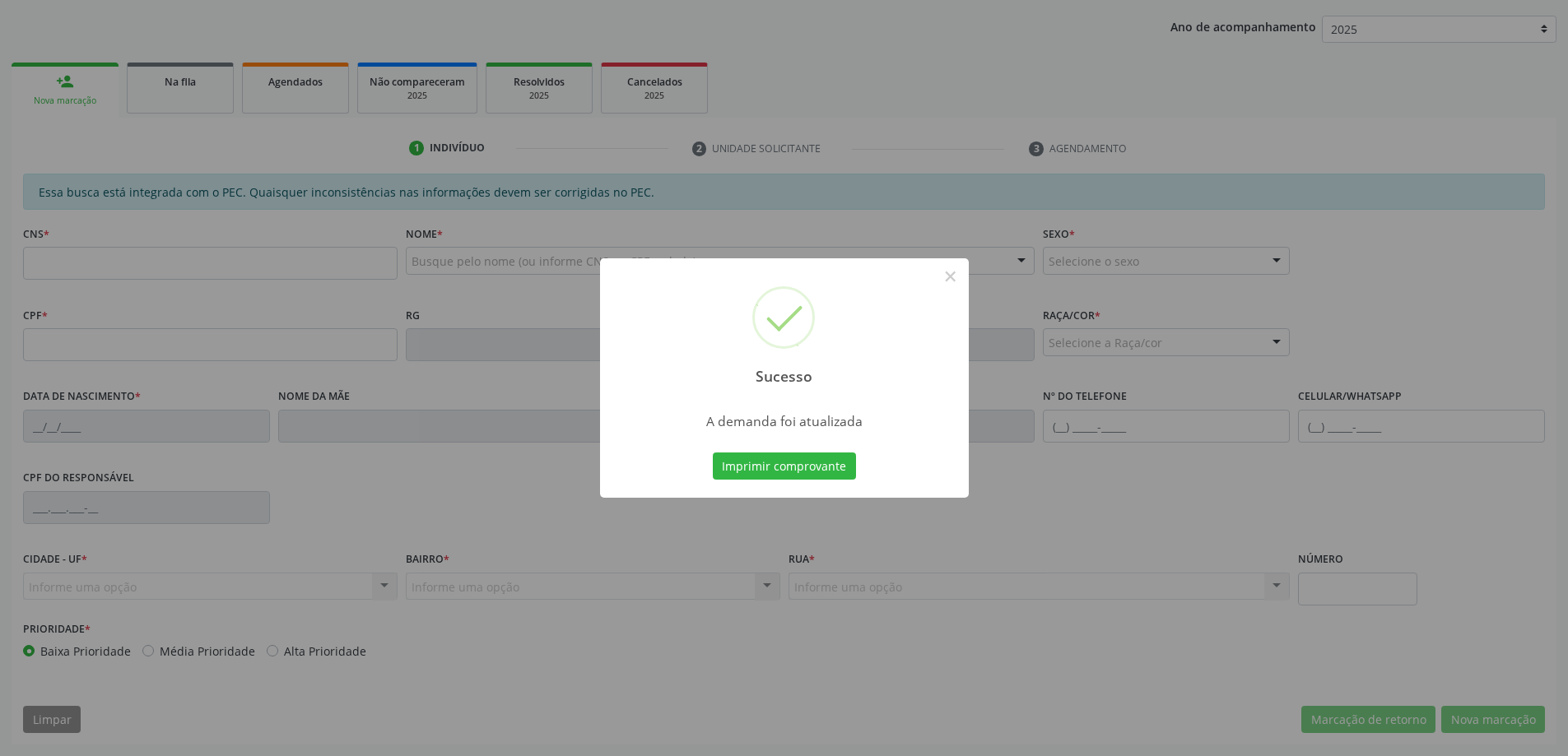
scroll to position [302, 0]
click at [954, 276] on button "×" at bounding box center [950, 276] width 28 height 28
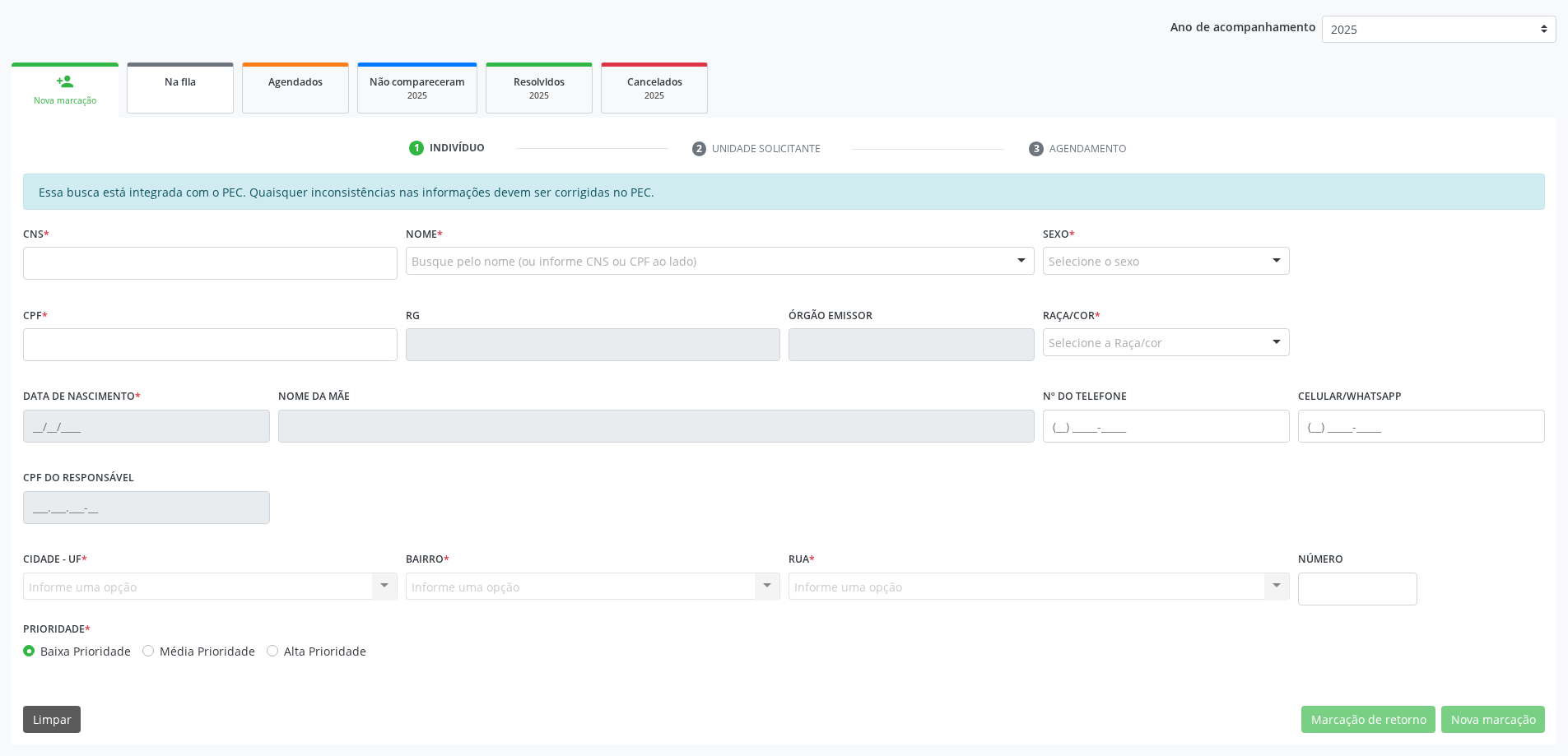
click at [159, 80] on div "Na fila" at bounding box center [180, 81] width 83 height 17
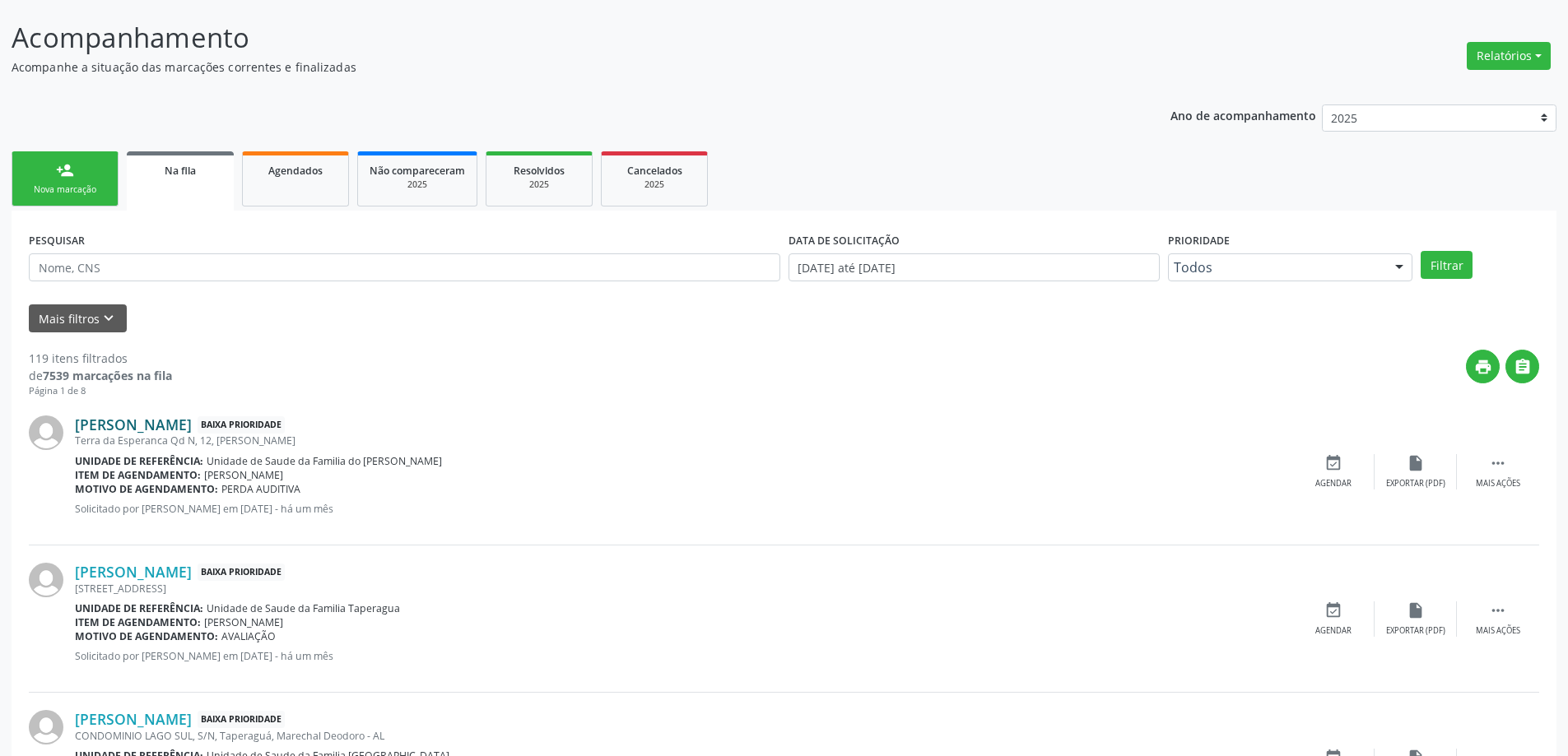
scroll to position [247, 0]
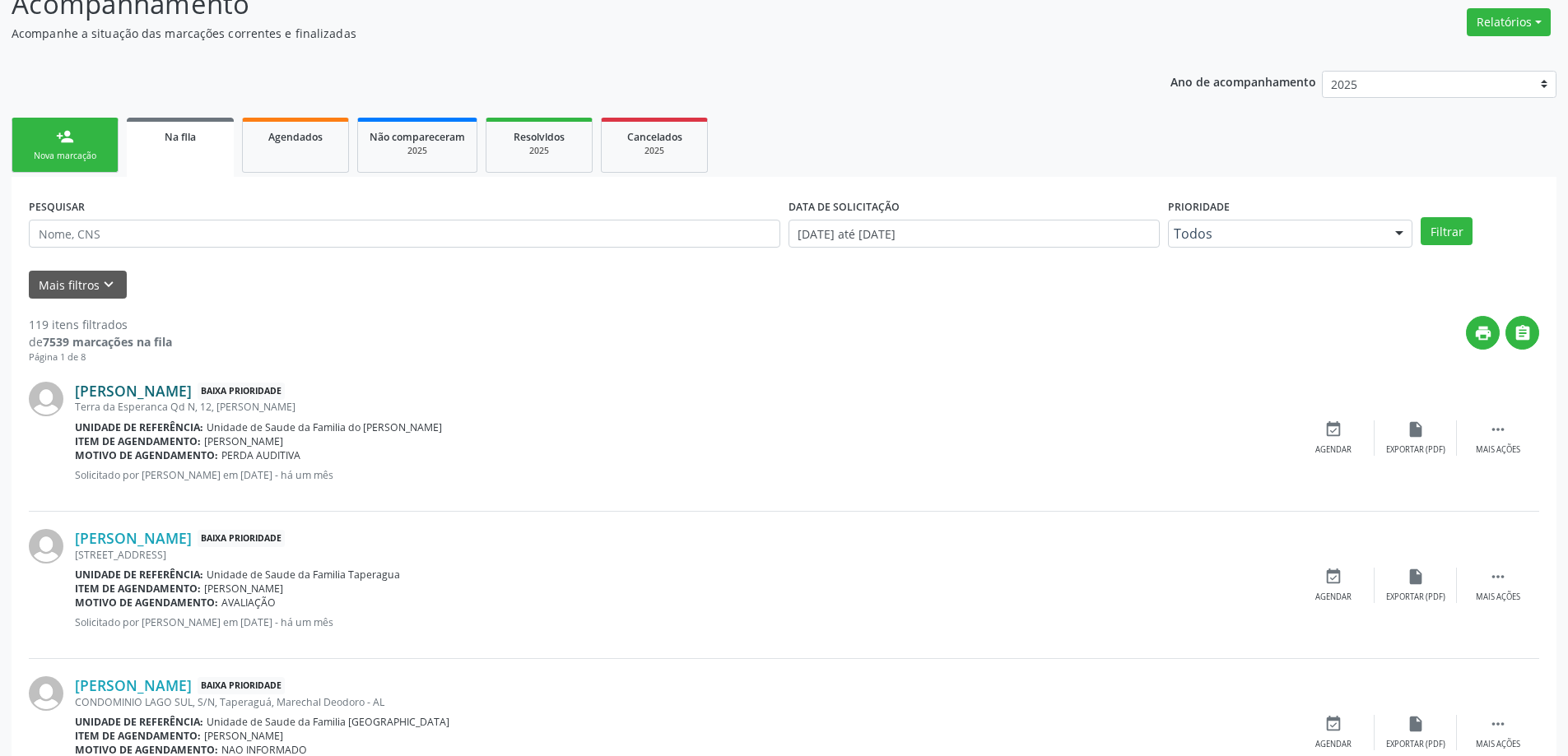
click at [118, 386] on link "[PERSON_NAME]" at bounding box center [133, 390] width 117 height 18
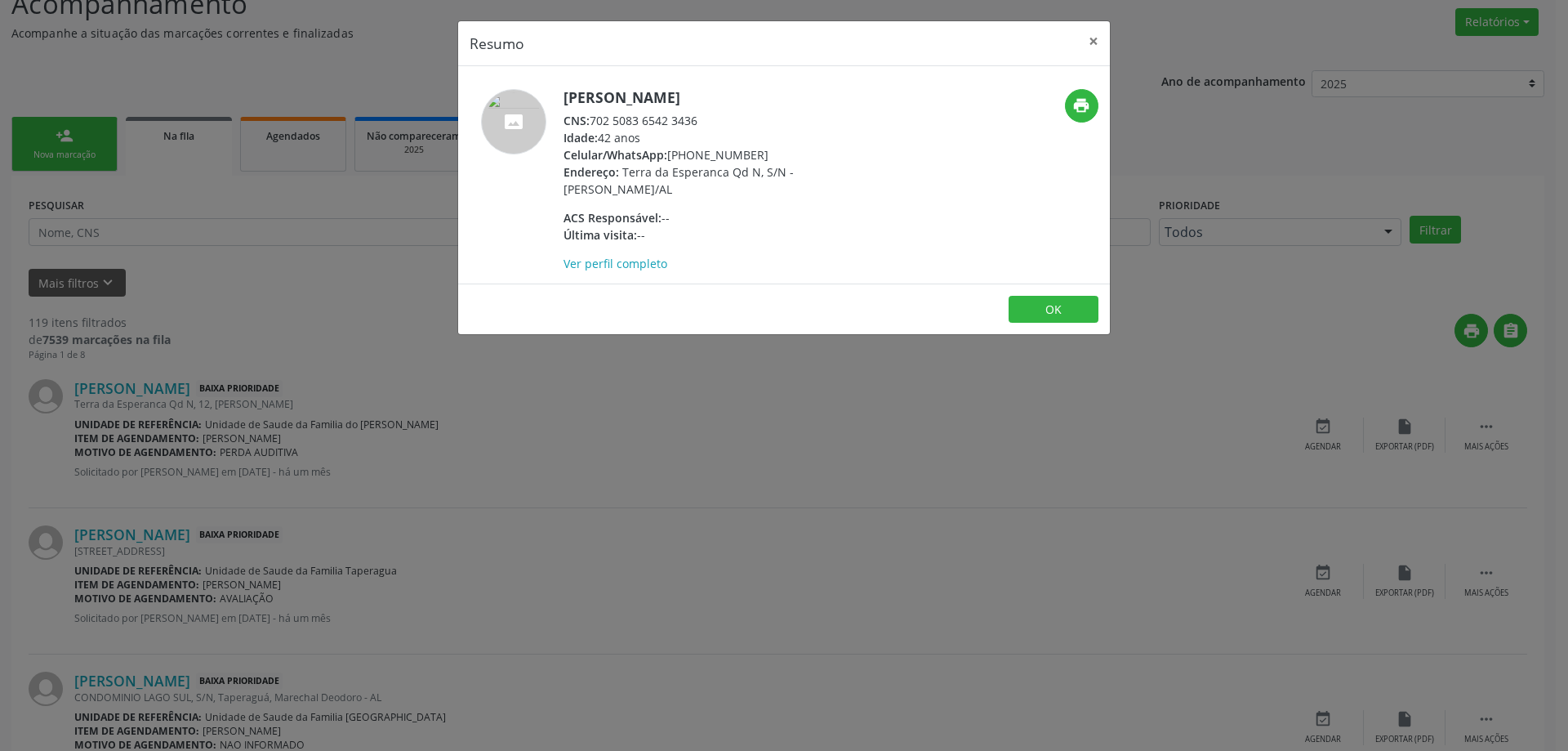
drag, startPoint x: 704, startPoint y: 123, endPoint x: 593, endPoint y: 124, distance: 111.0
click at [593, 124] on div "CNS: 702 5083 6542 3436" at bounding box center [722, 120] width 317 height 17
copy div "702 5083 6542 3436"
click at [1092, 48] on button "×" at bounding box center [1093, 41] width 33 height 40
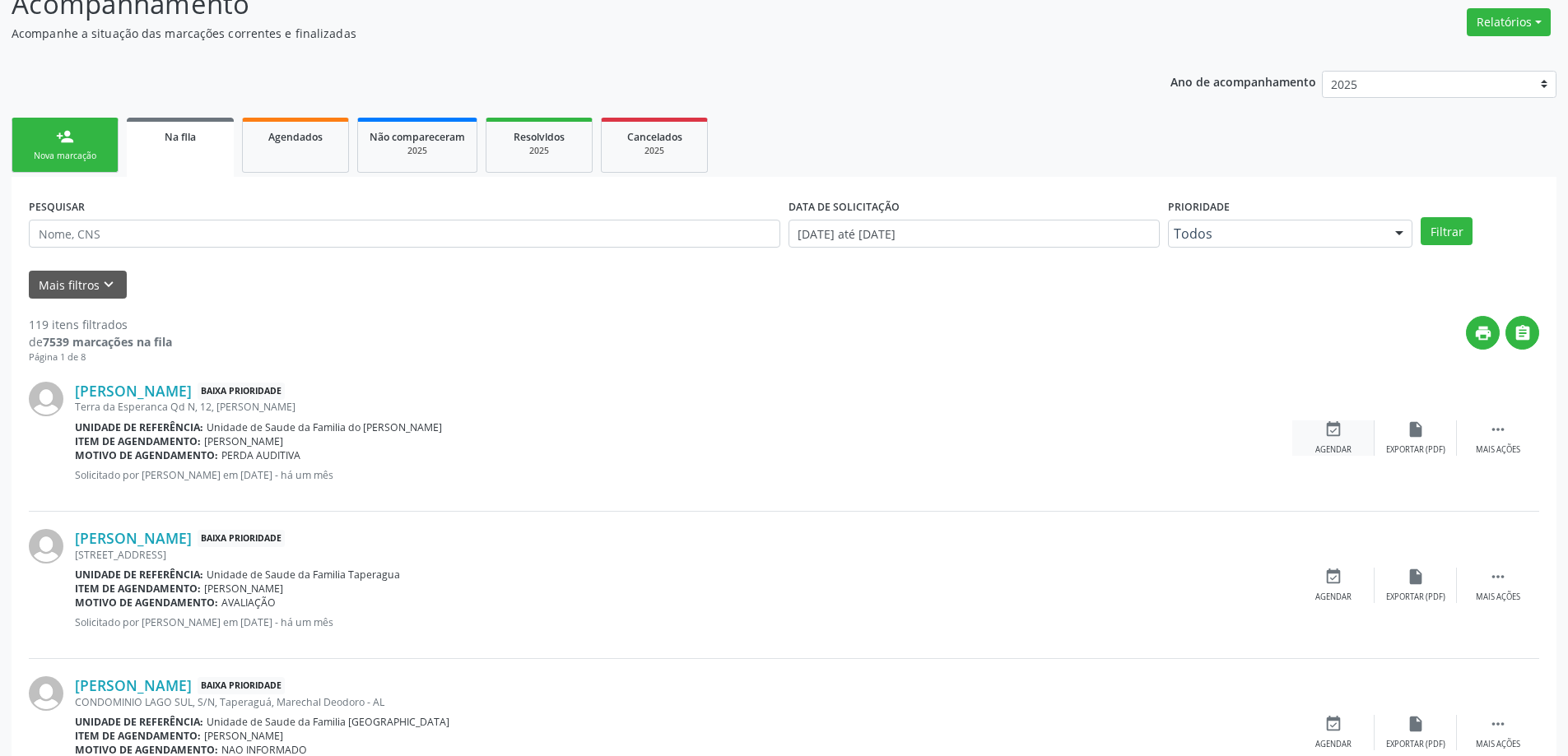
click at [1335, 429] on icon "event_available" at bounding box center [1333, 429] width 18 height 18
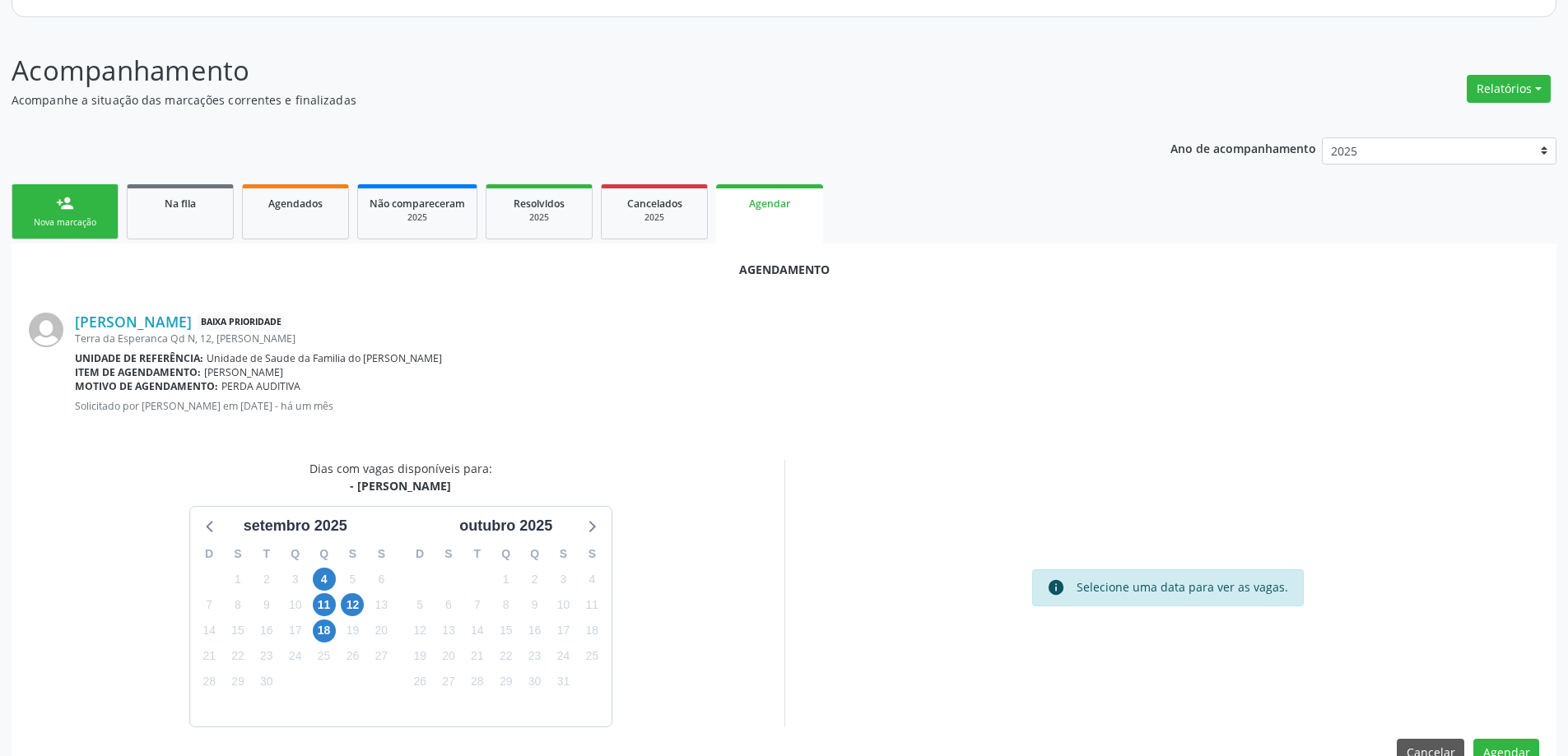
scroll to position [219, 0]
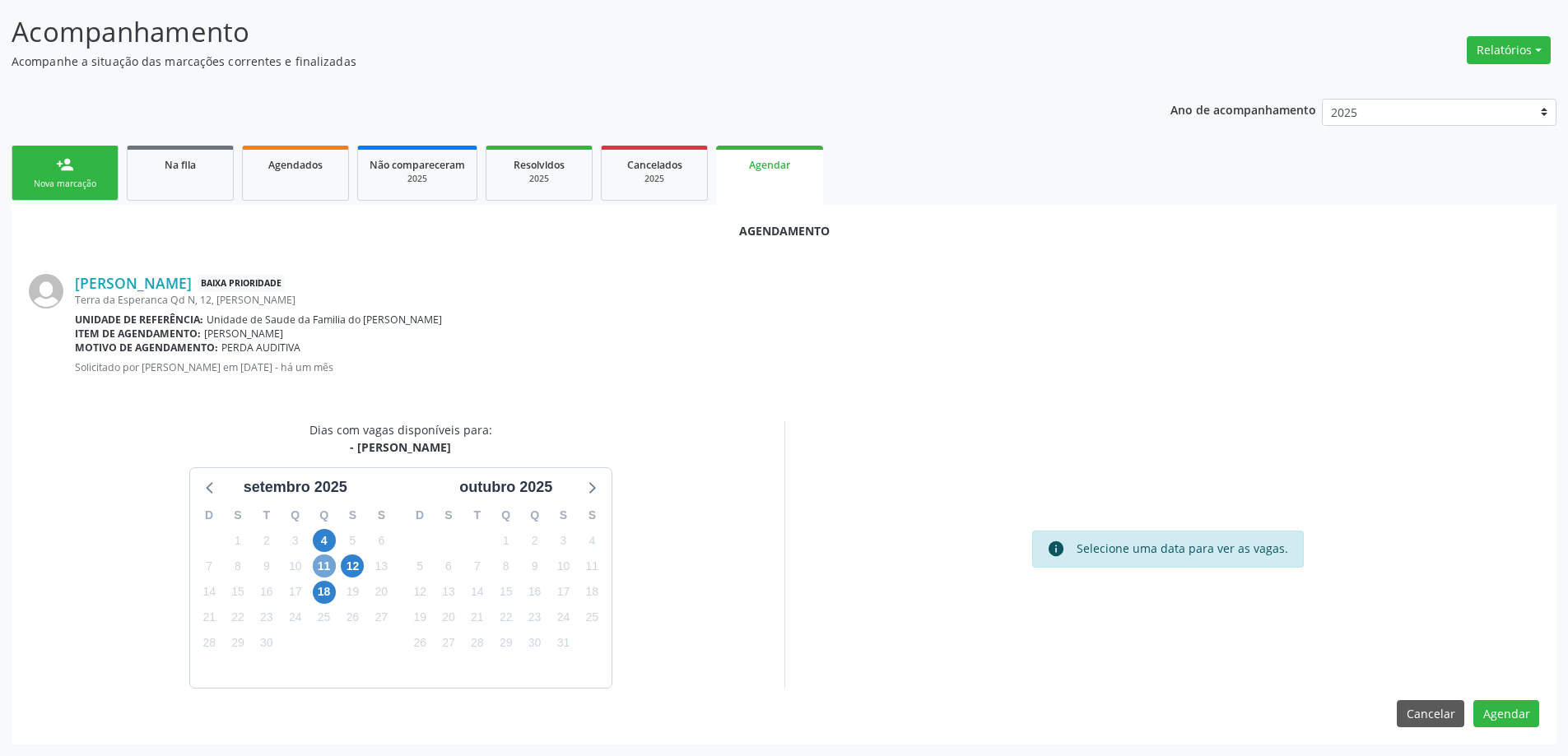
click at [319, 571] on span "11" at bounding box center [324, 566] width 23 height 23
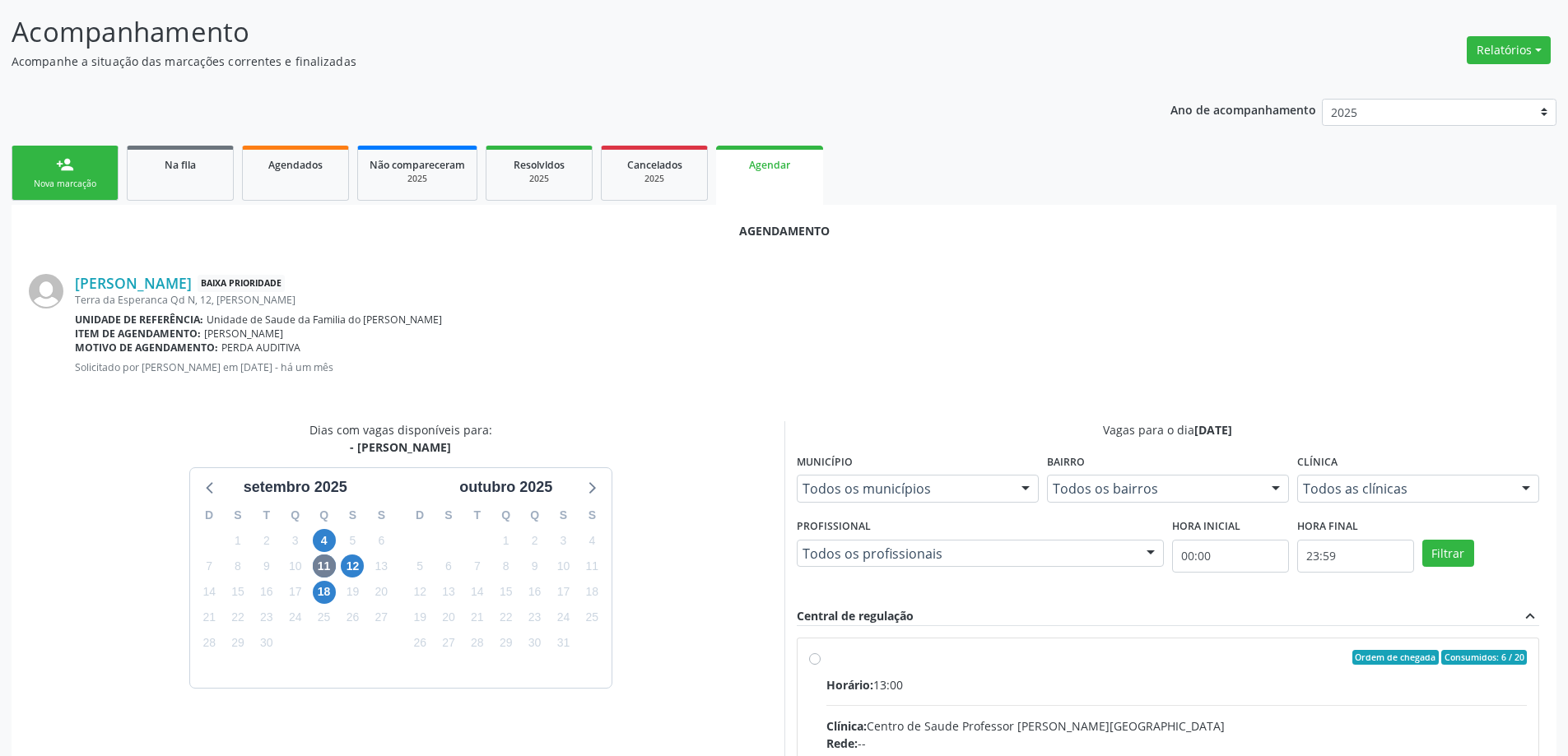
click at [815, 661] on input "Ordem de chegada Consumidos: 6 / 20 Horário: 13:00 Clínica: Centro de Saude Pro…" at bounding box center [815, 657] width 12 height 14
radio input "true"
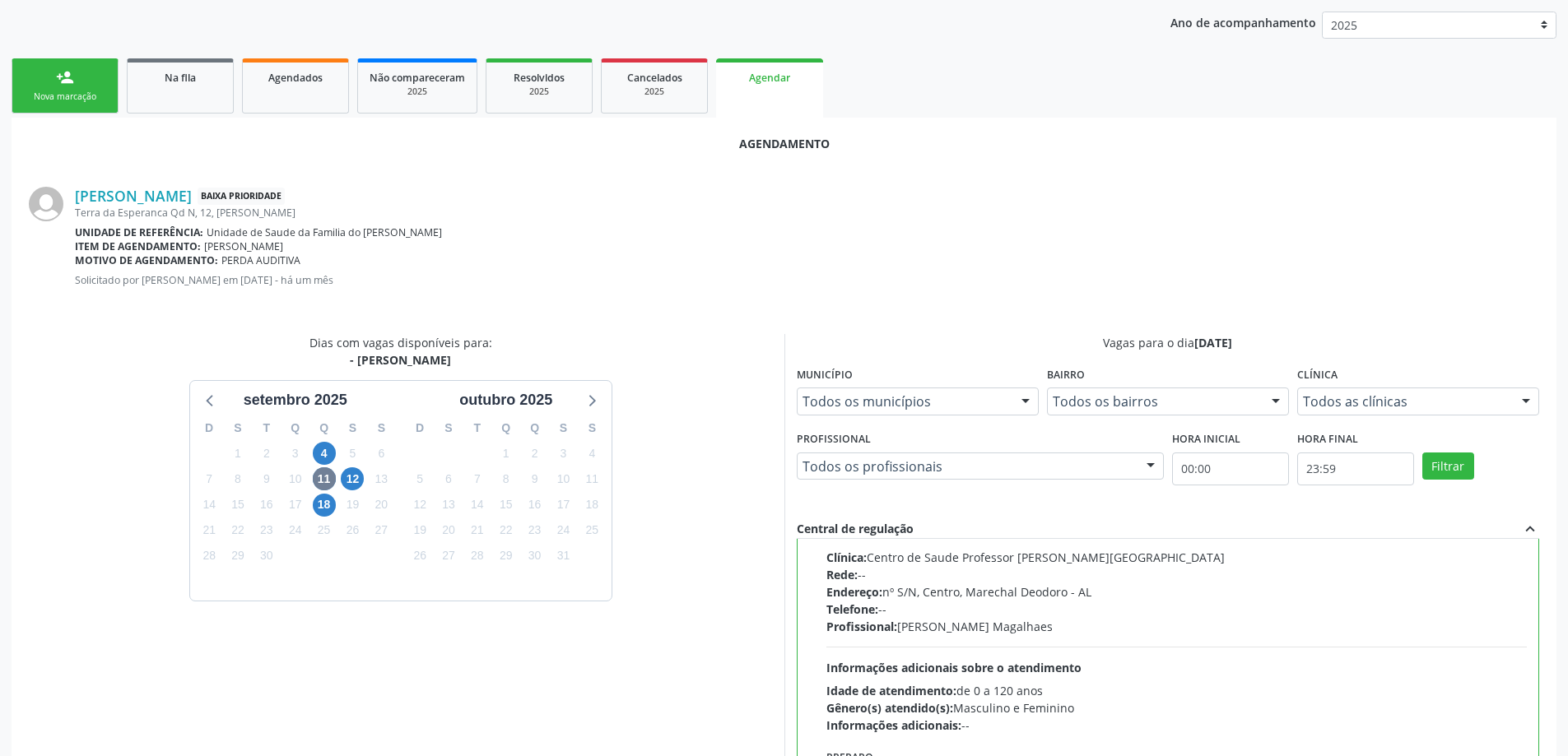
scroll to position [486, 0]
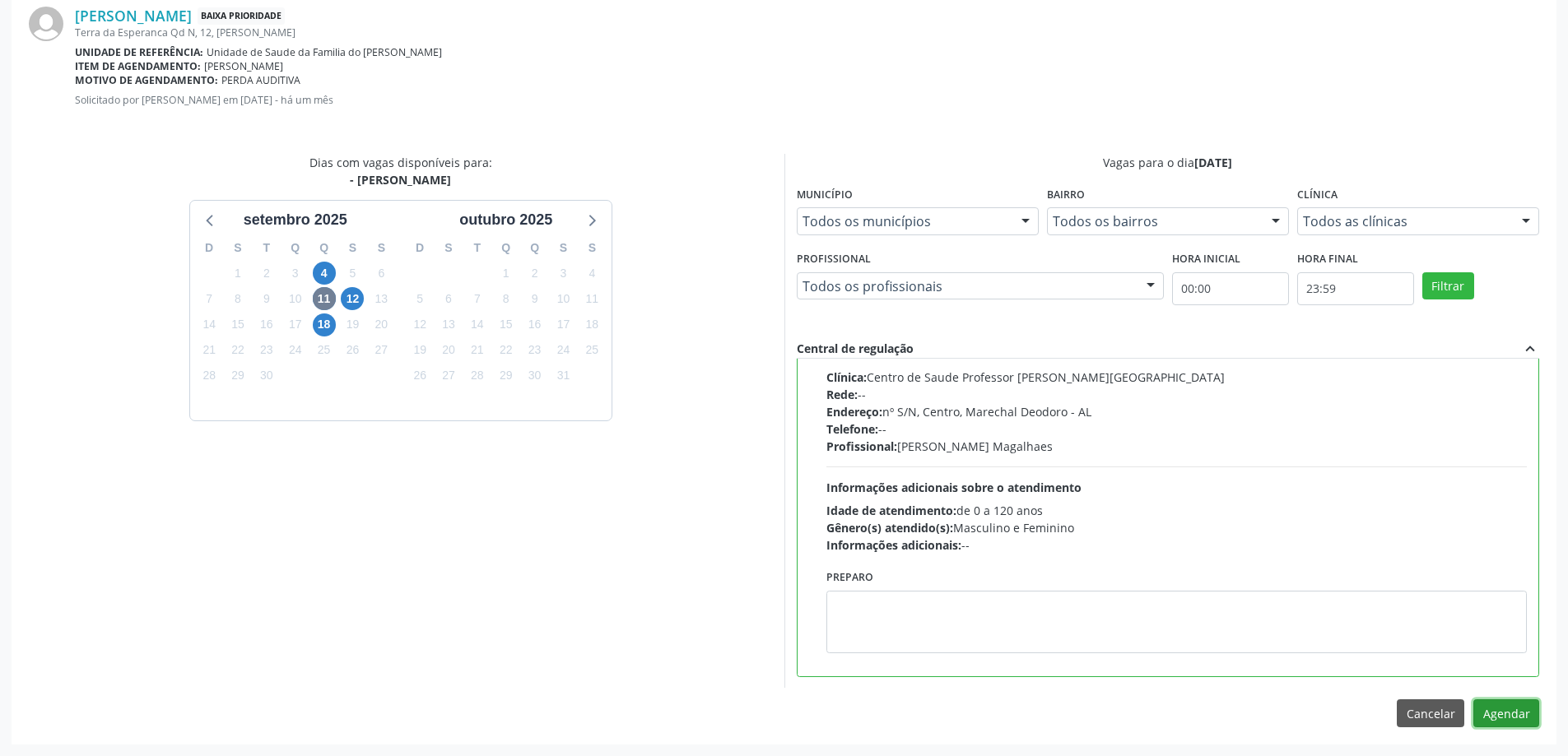
click at [1524, 714] on button "Agendar" at bounding box center [1506, 713] width 66 height 28
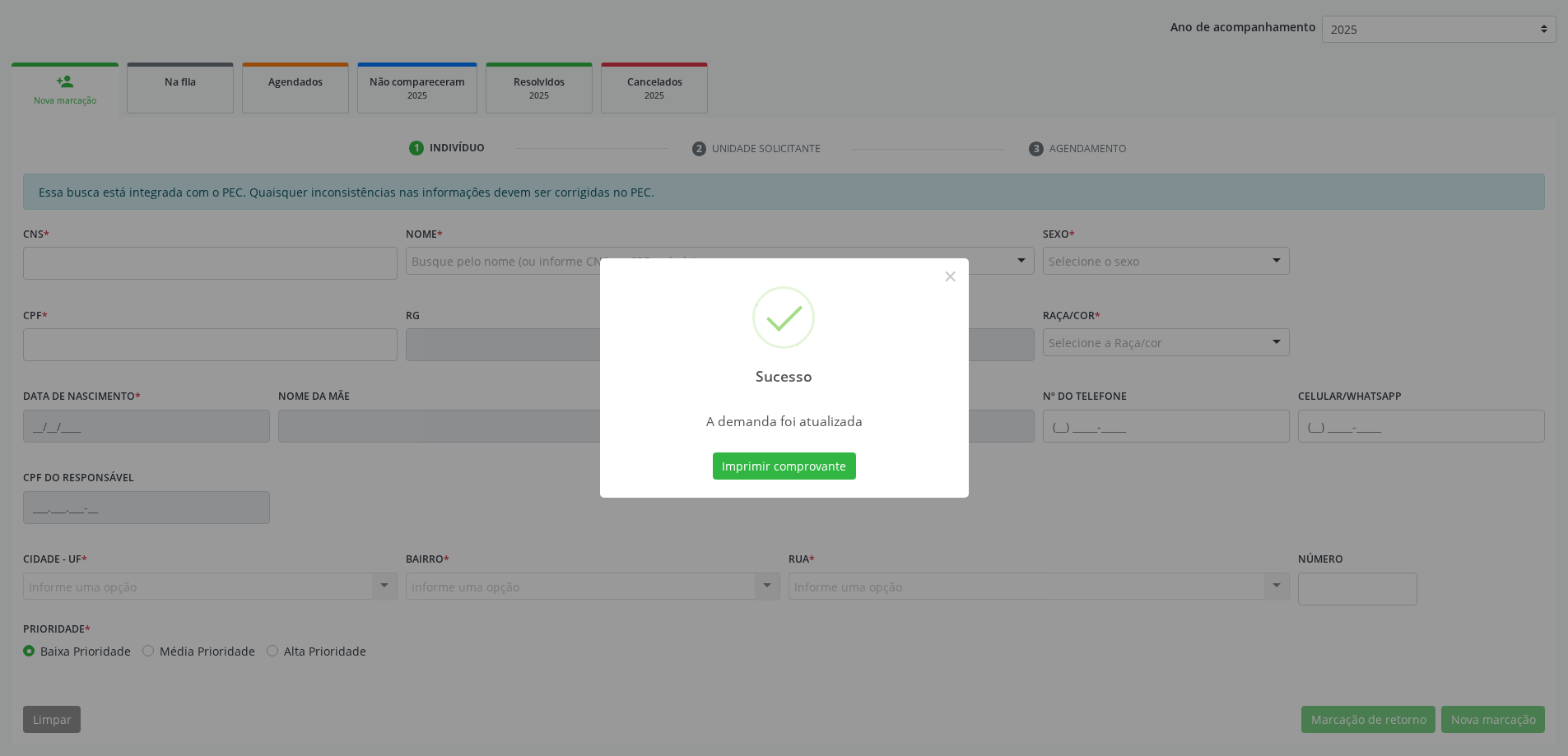
scroll to position [302, 0]
click at [951, 273] on button "×" at bounding box center [950, 276] width 28 height 28
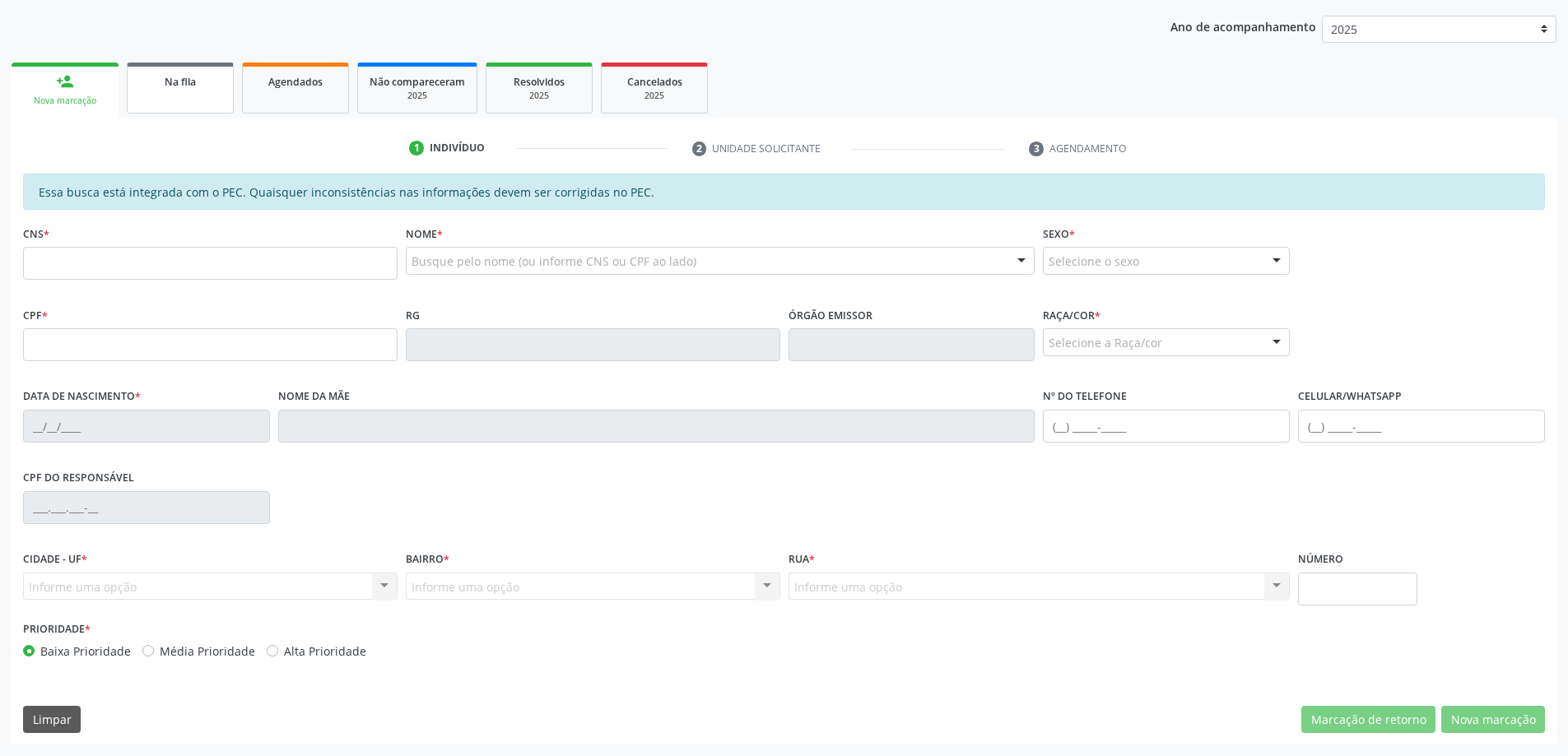
click at [139, 78] on div "Na fila" at bounding box center [180, 81] width 83 height 17
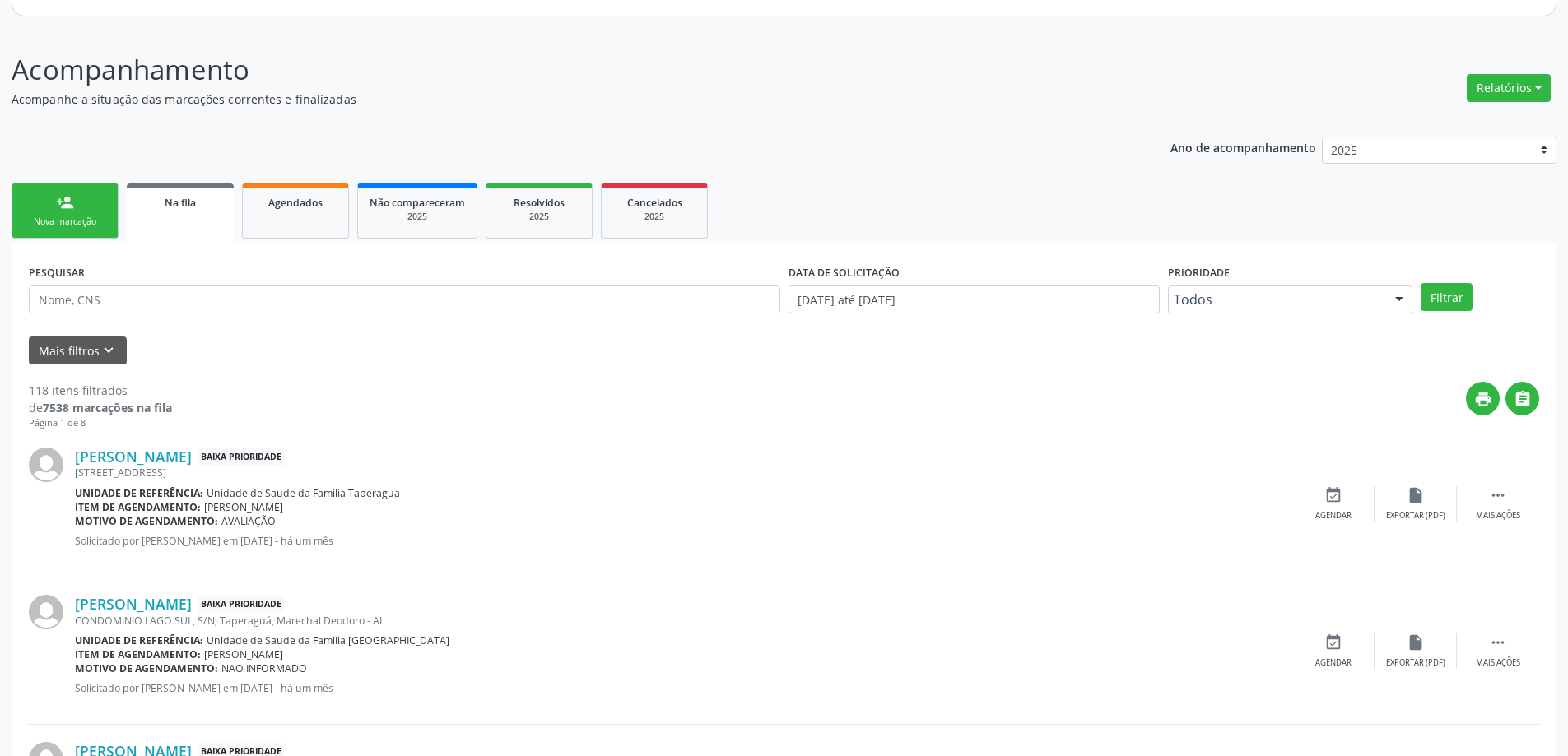
scroll to position [247, 0]
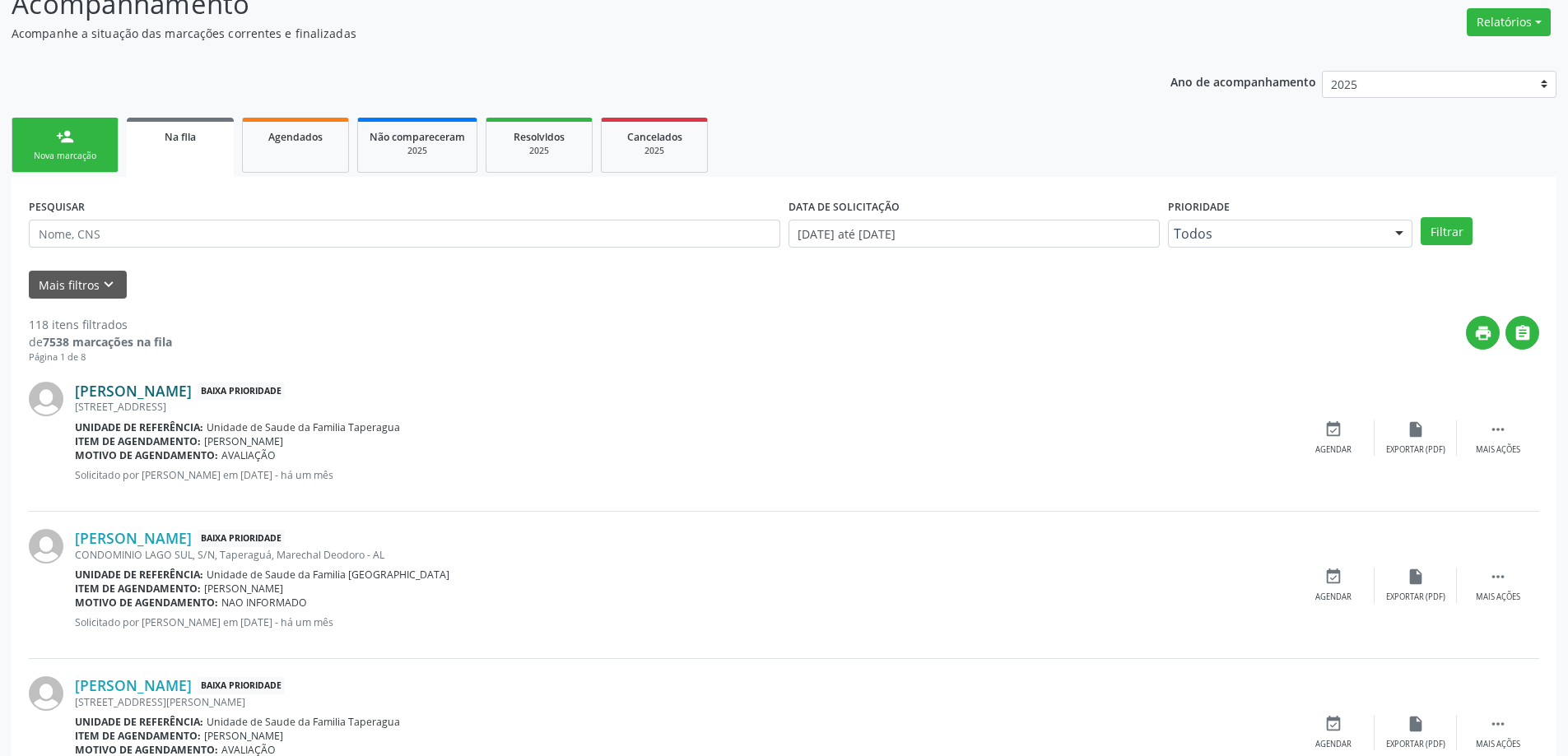
click at [140, 390] on link "[PERSON_NAME]" at bounding box center [133, 390] width 117 height 18
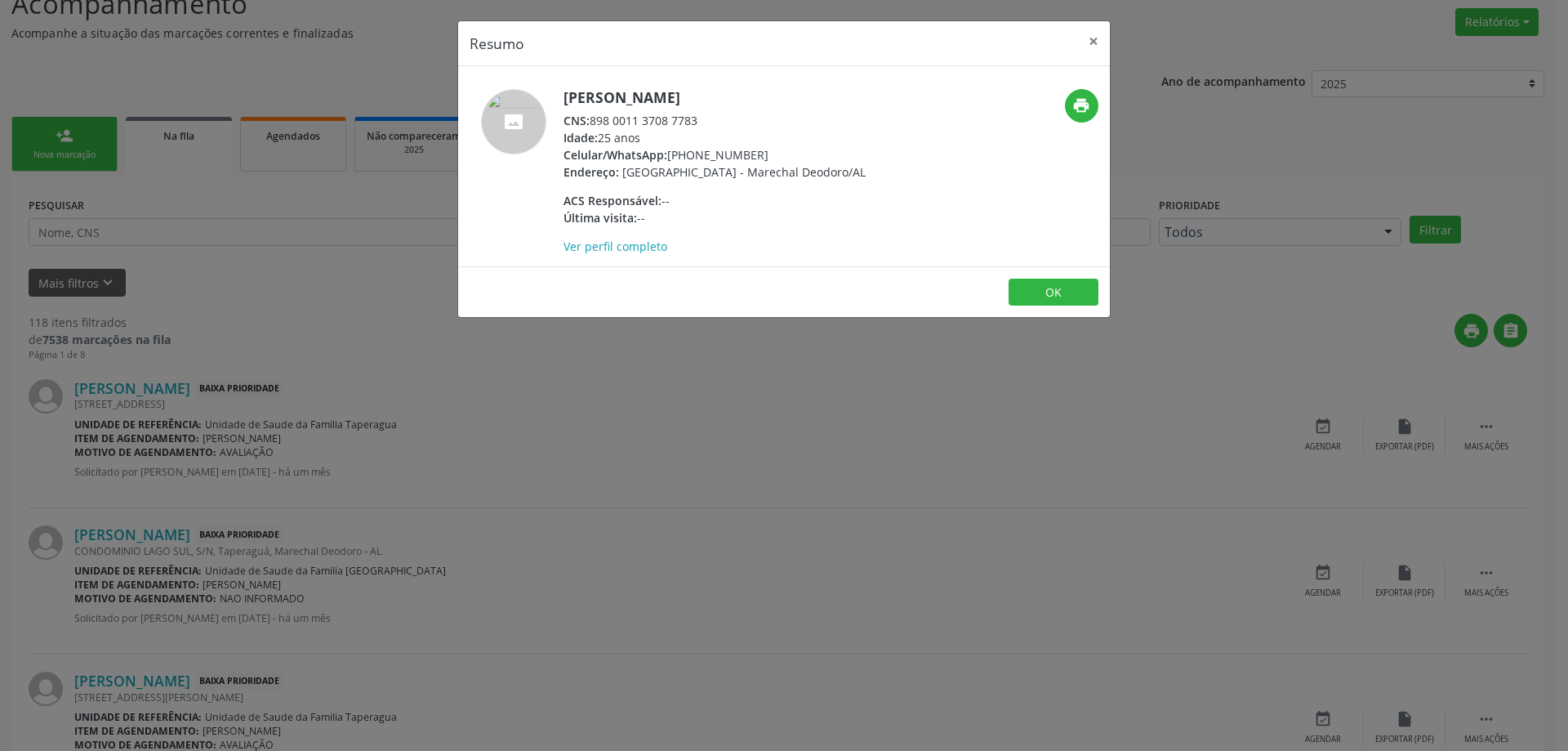
drag, startPoint x: 698, startPoint y: 119, endPoint x: 591, endPoint y: 122, distance: 107.0
click at [591, 122] on div "CNS: 898 0011 3708 7783" at bounding box center [714, 120] width 302 height 17
copy div "898 0011 3708 7783"
click at [1083, 45] on button "×" at bounding box center [1093, 41] width 33 height 40
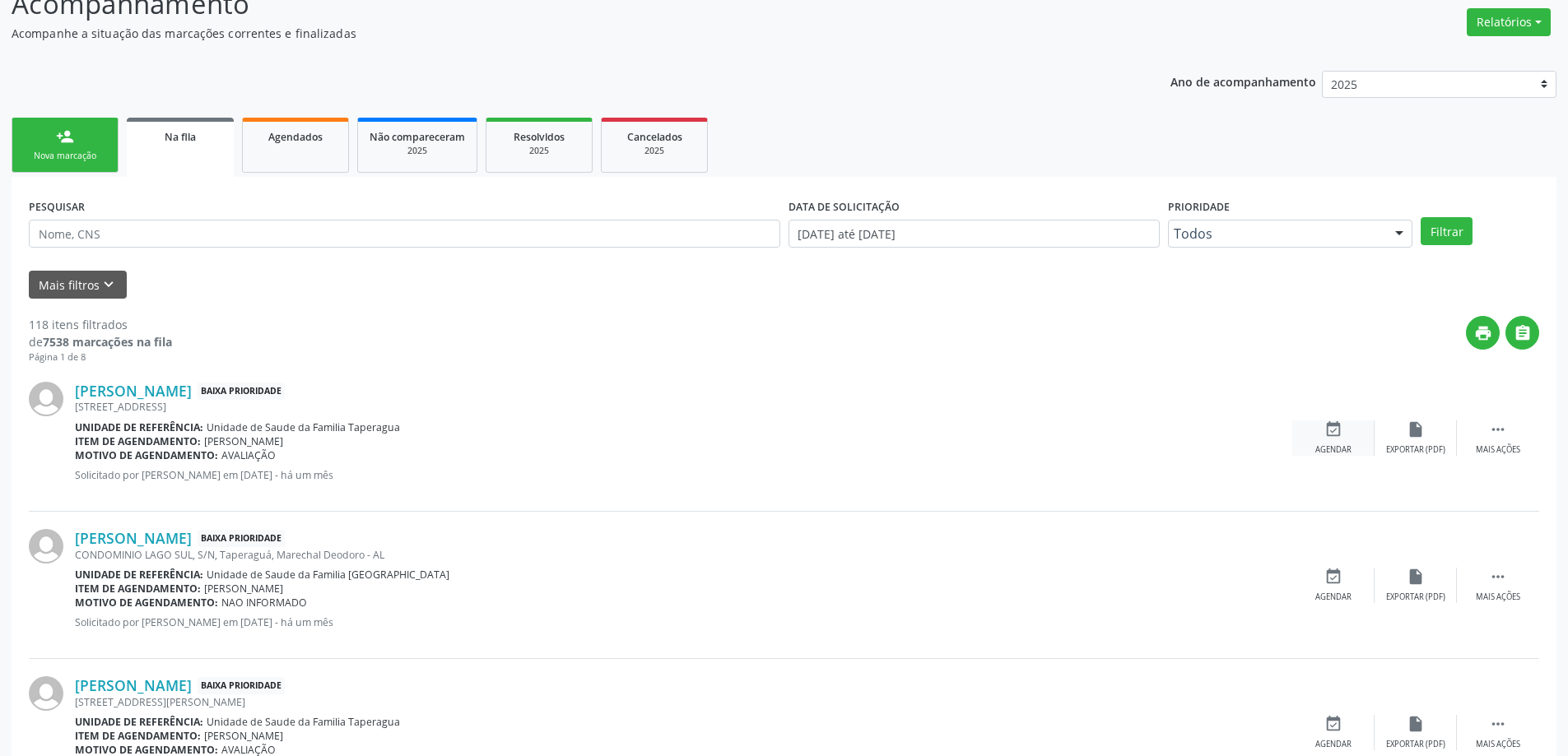
click at [1325, 447] on div "Agendar" at bounding box center [1334, 450] width 36 height 12
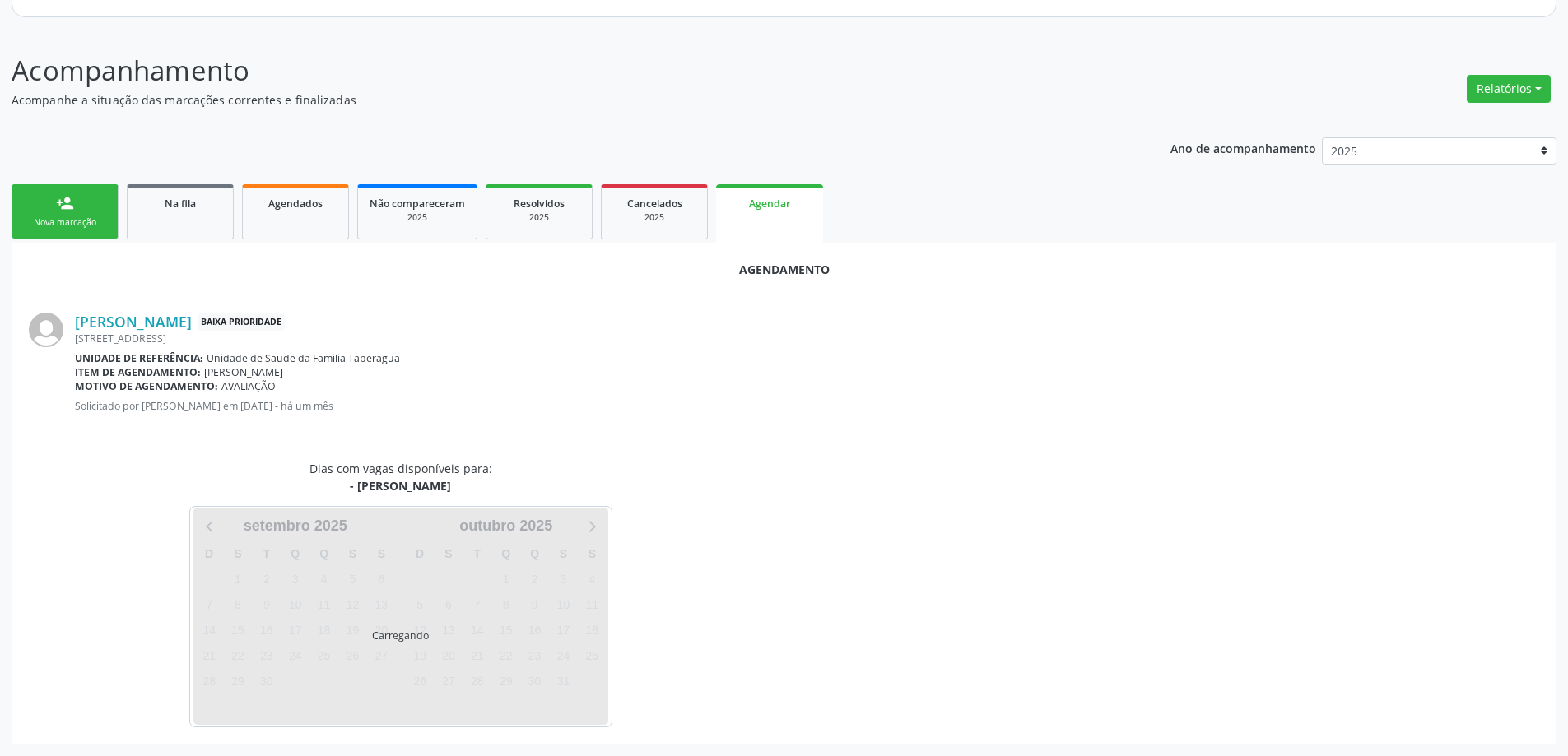
scroll to position [219, 0]
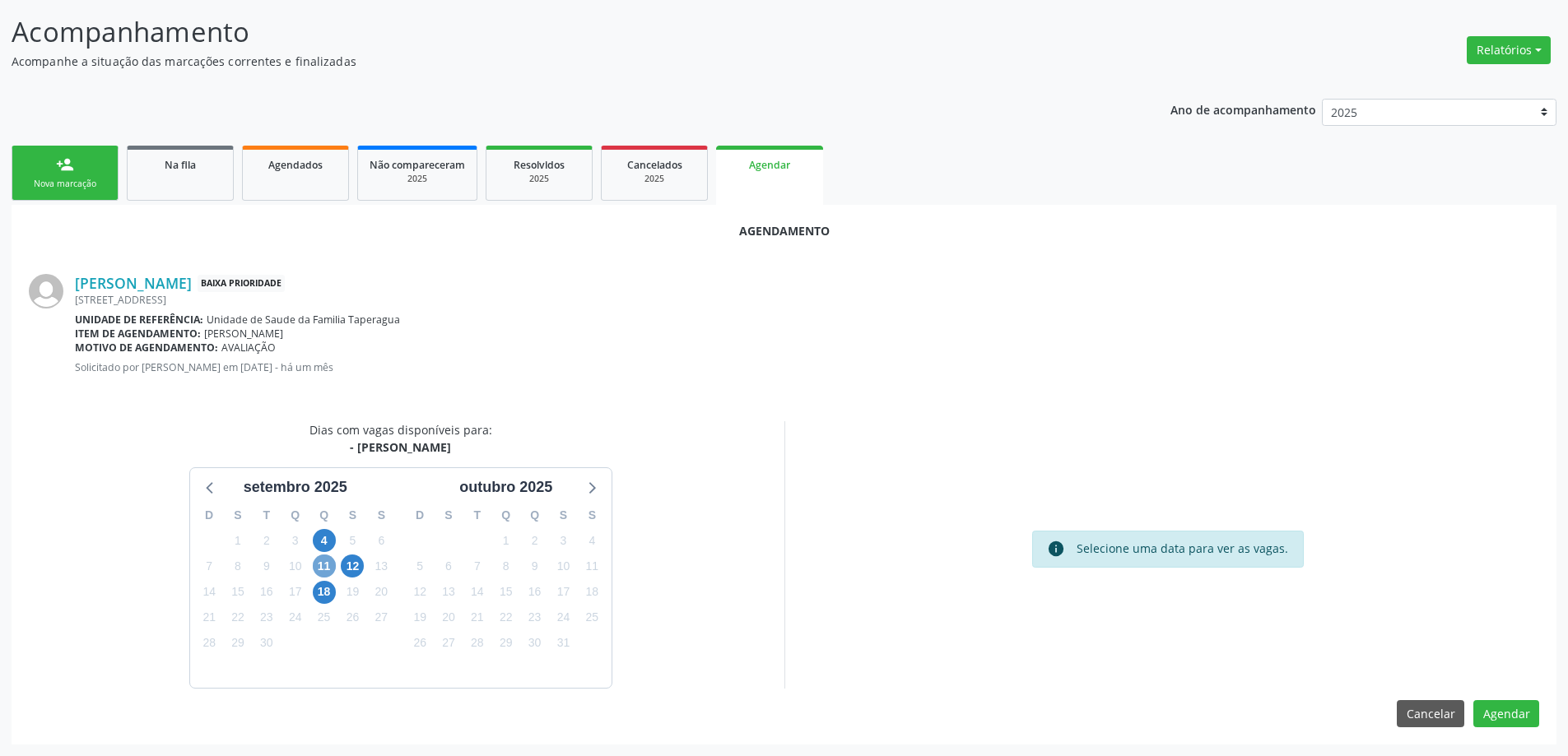
click at [322, 573] on span "11" at bounding box center [324, 566] width 23 height 23
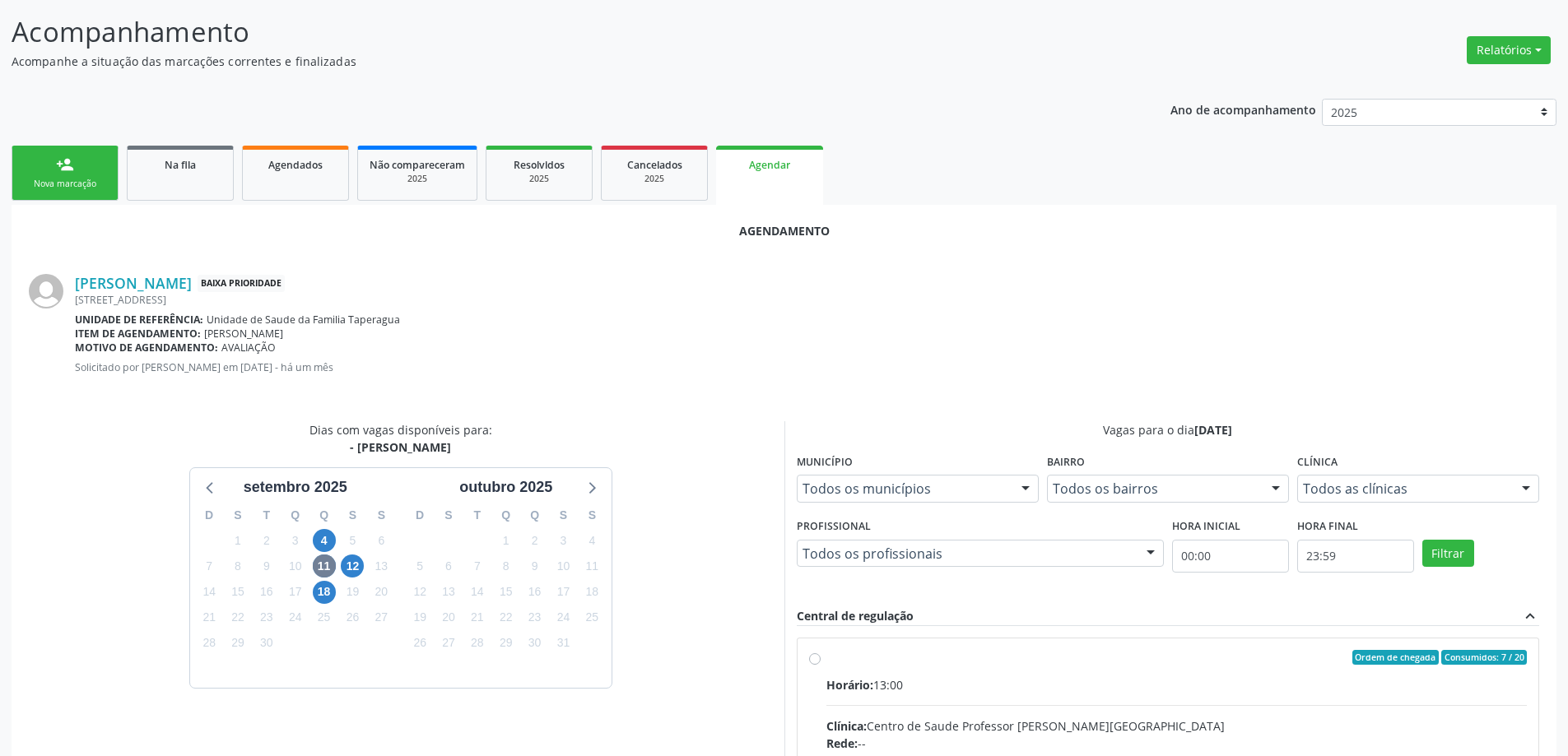
radio input "true"
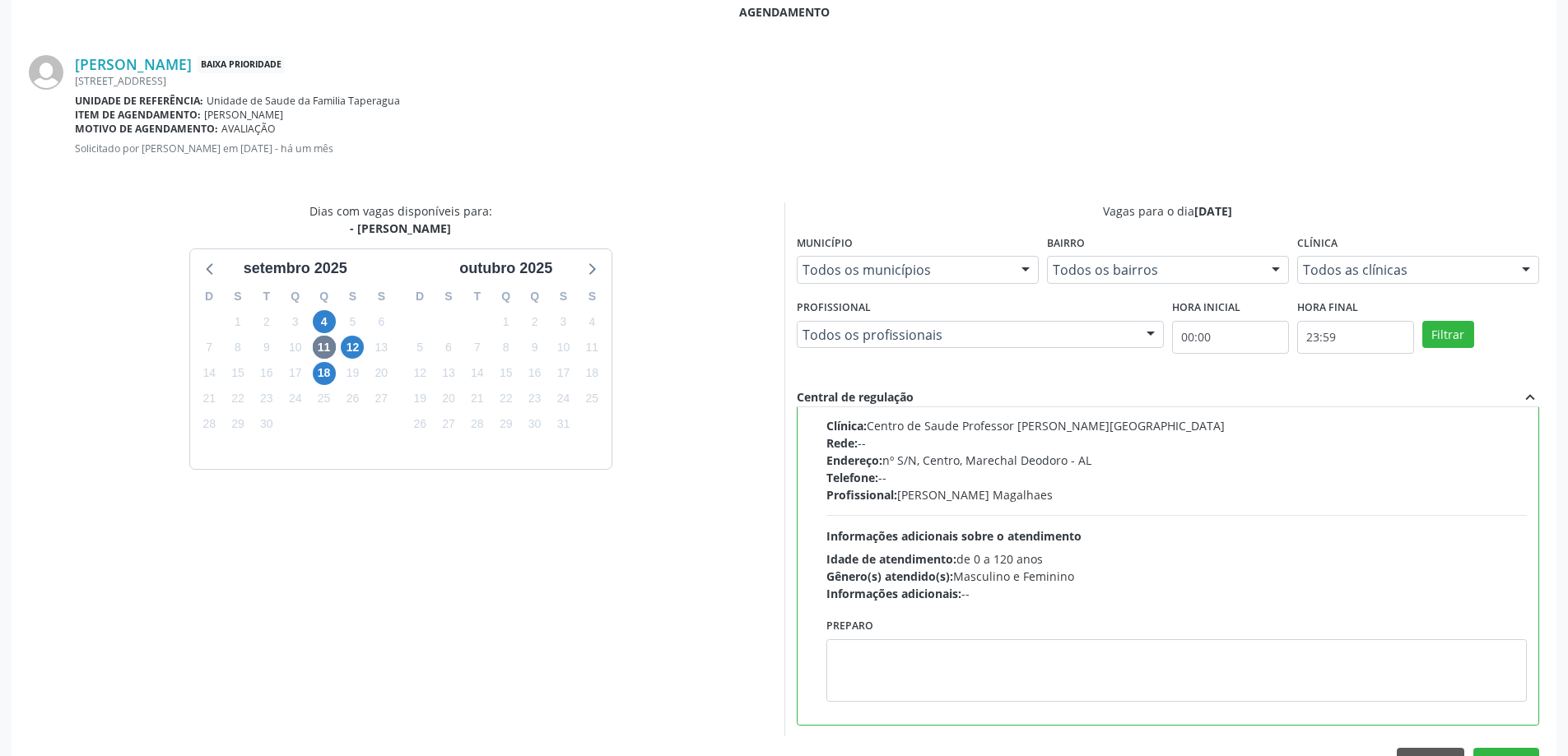
scroll to position [486, 0]
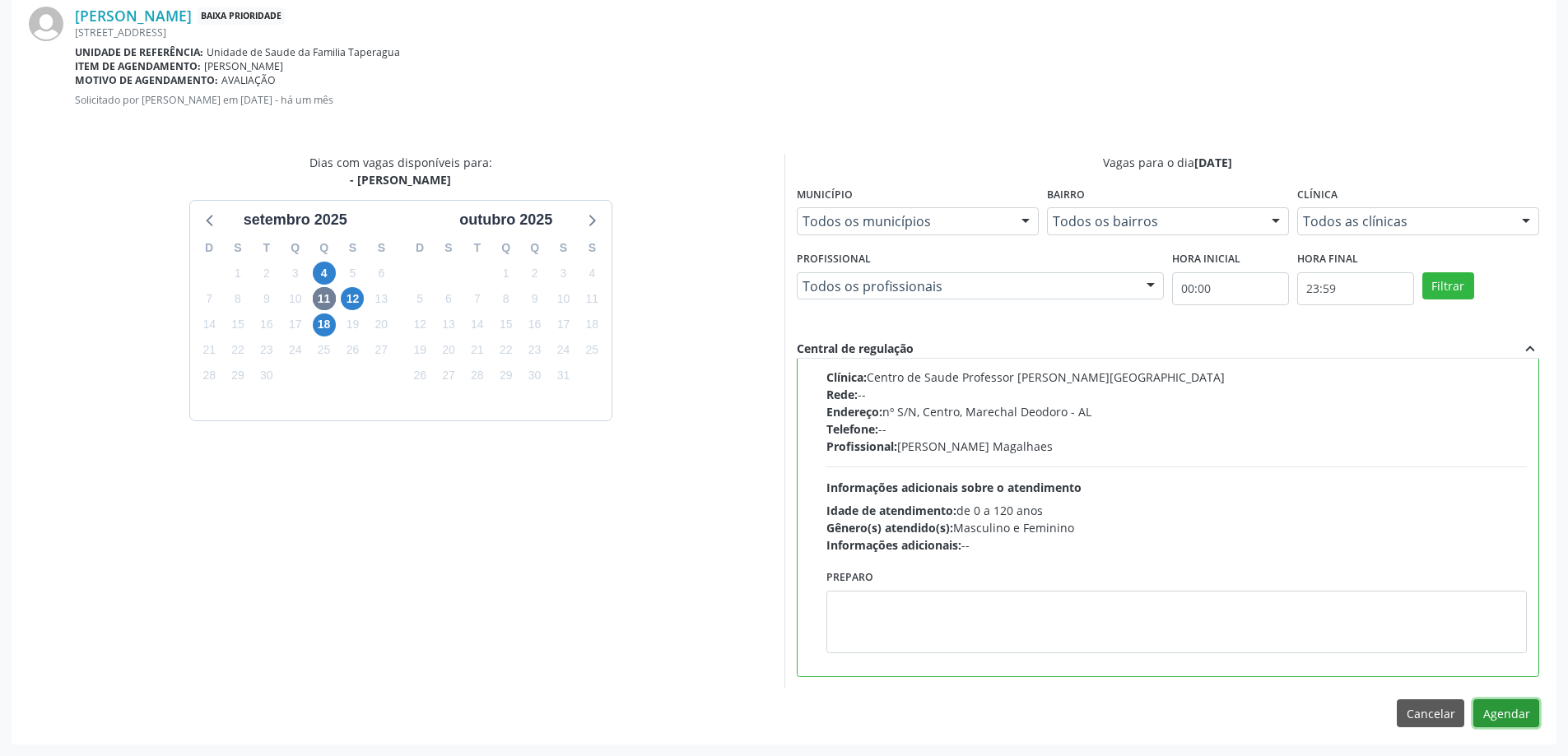
click at [1505, 708] on button "Agendar" at bounding box center [1506, 713] width 66 height 28
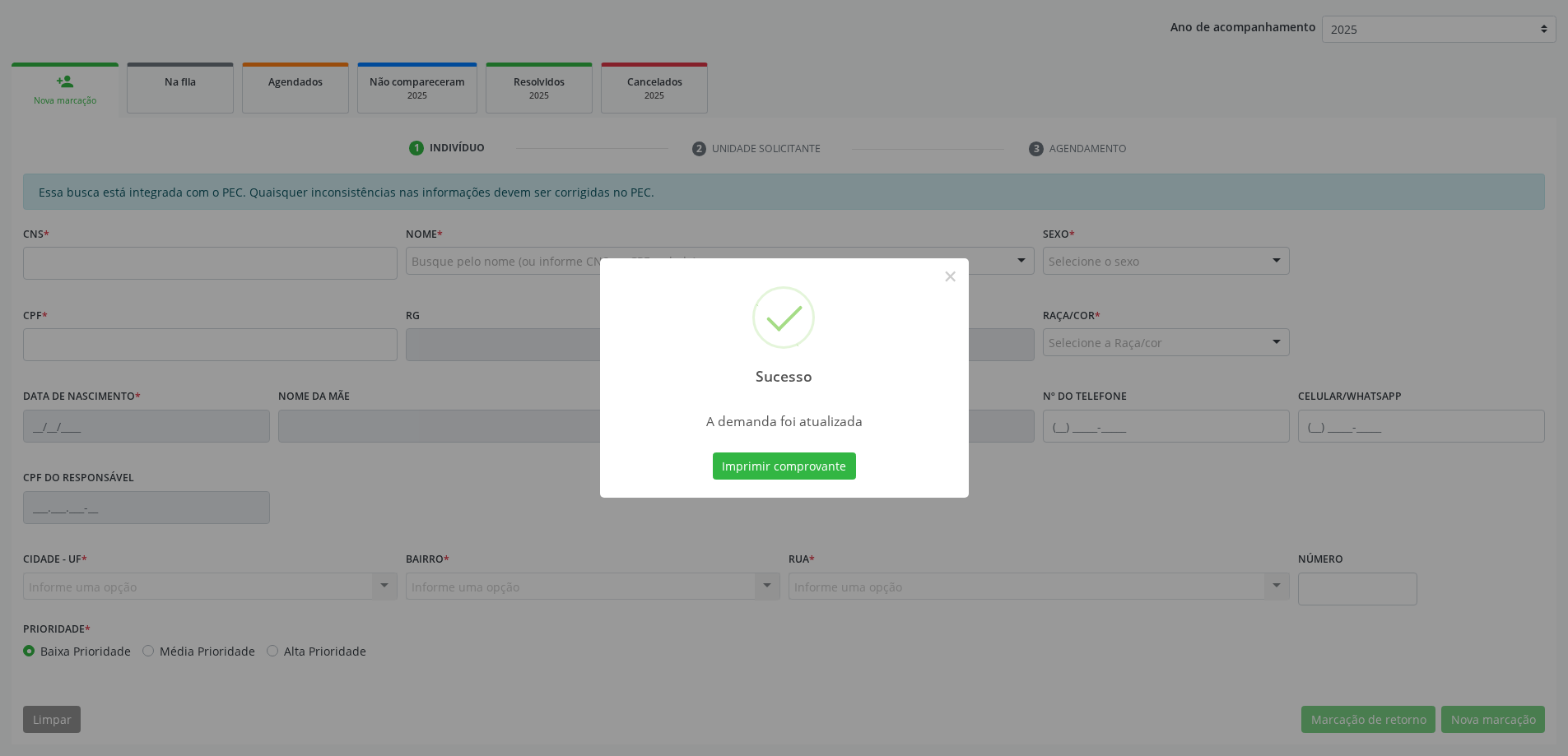
scroll to position [302, 0]
click at [940, 278] on button "×" at bounding box center [950, 276] width 28 height 28
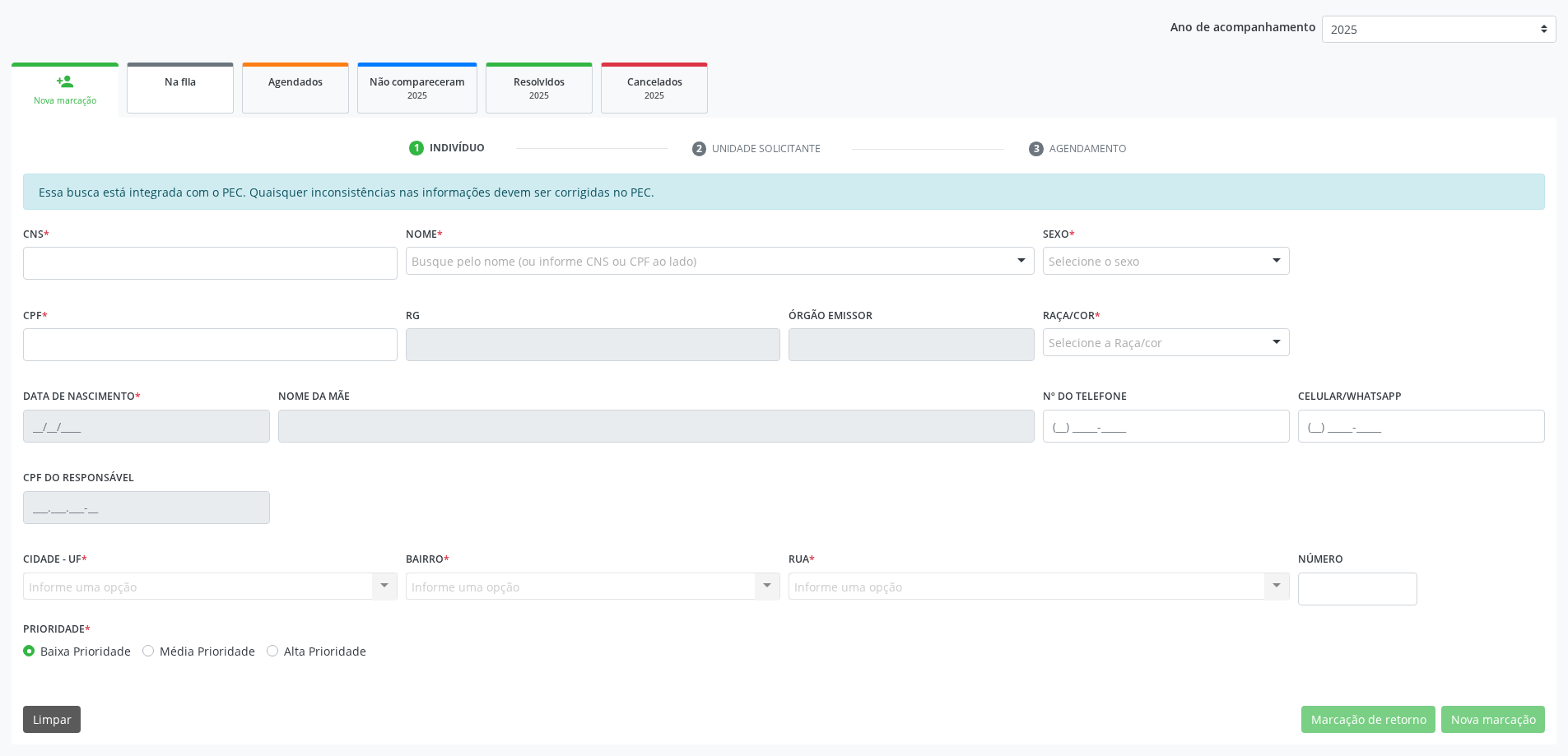
click at [154, 78] on div "Na fila" at bounding box center [180, 81] width 83 height 17
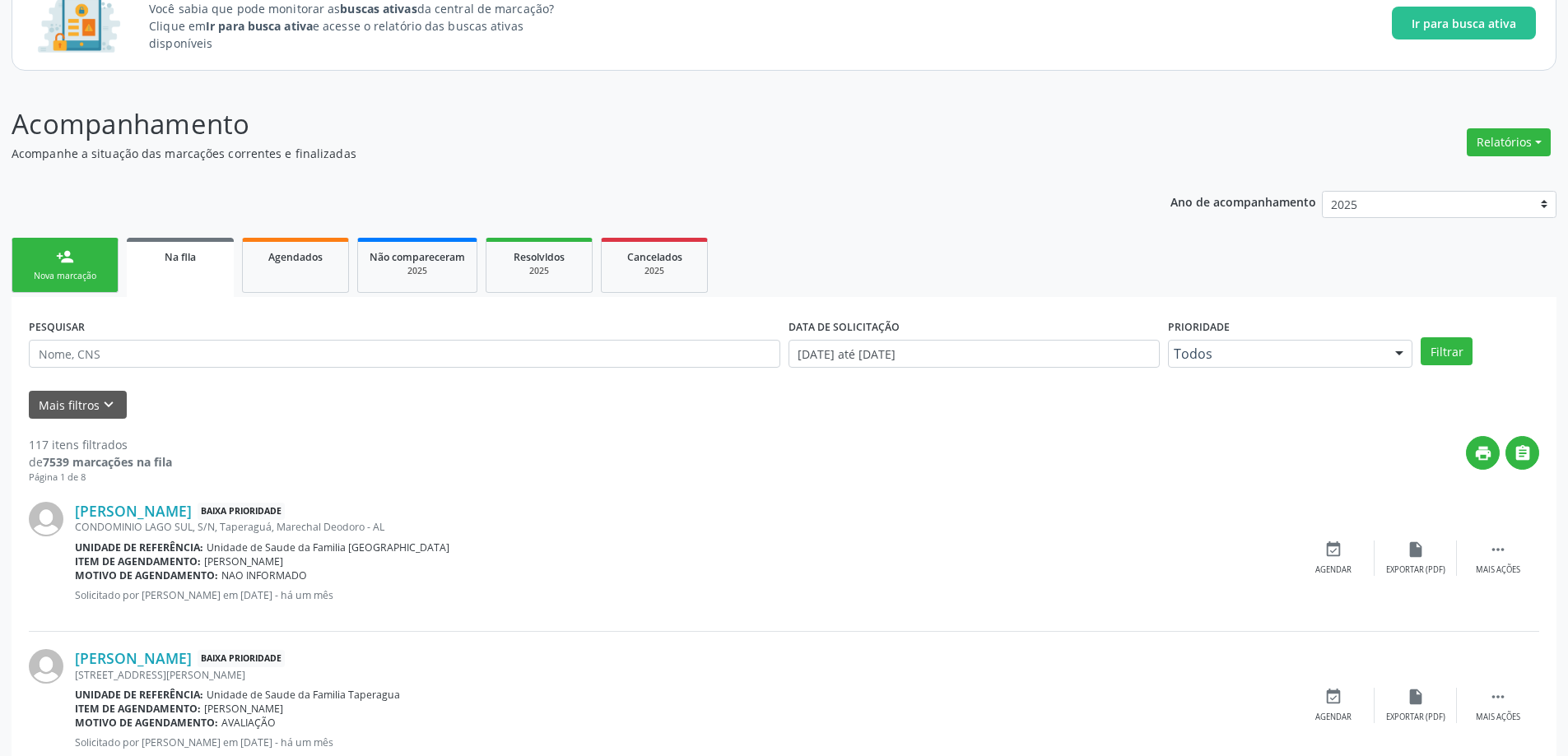
scroll to position [164, 0]
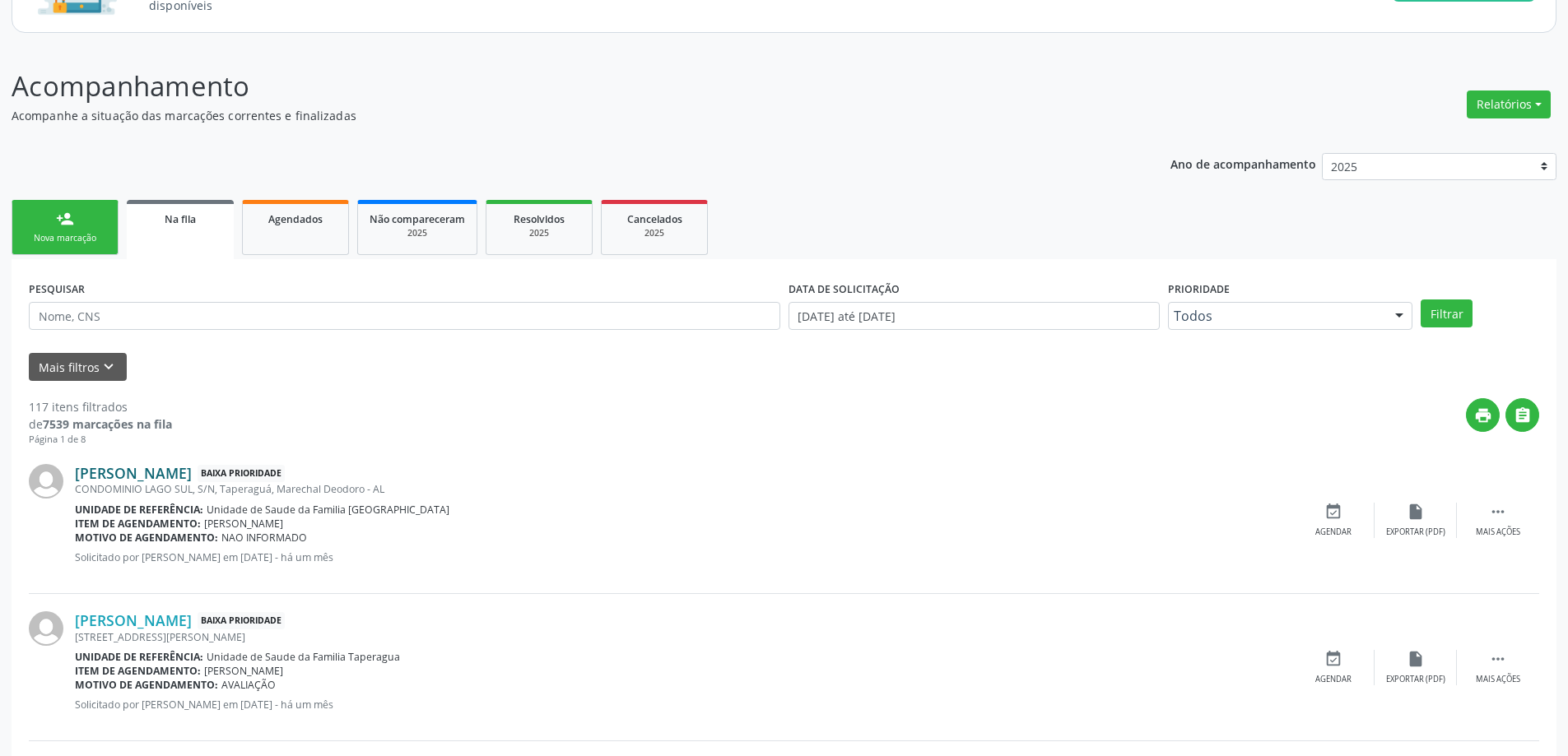
click at [133, 474] on link "[PERSON_NAME]" at bounding box center [133, 472] width 117 height 18
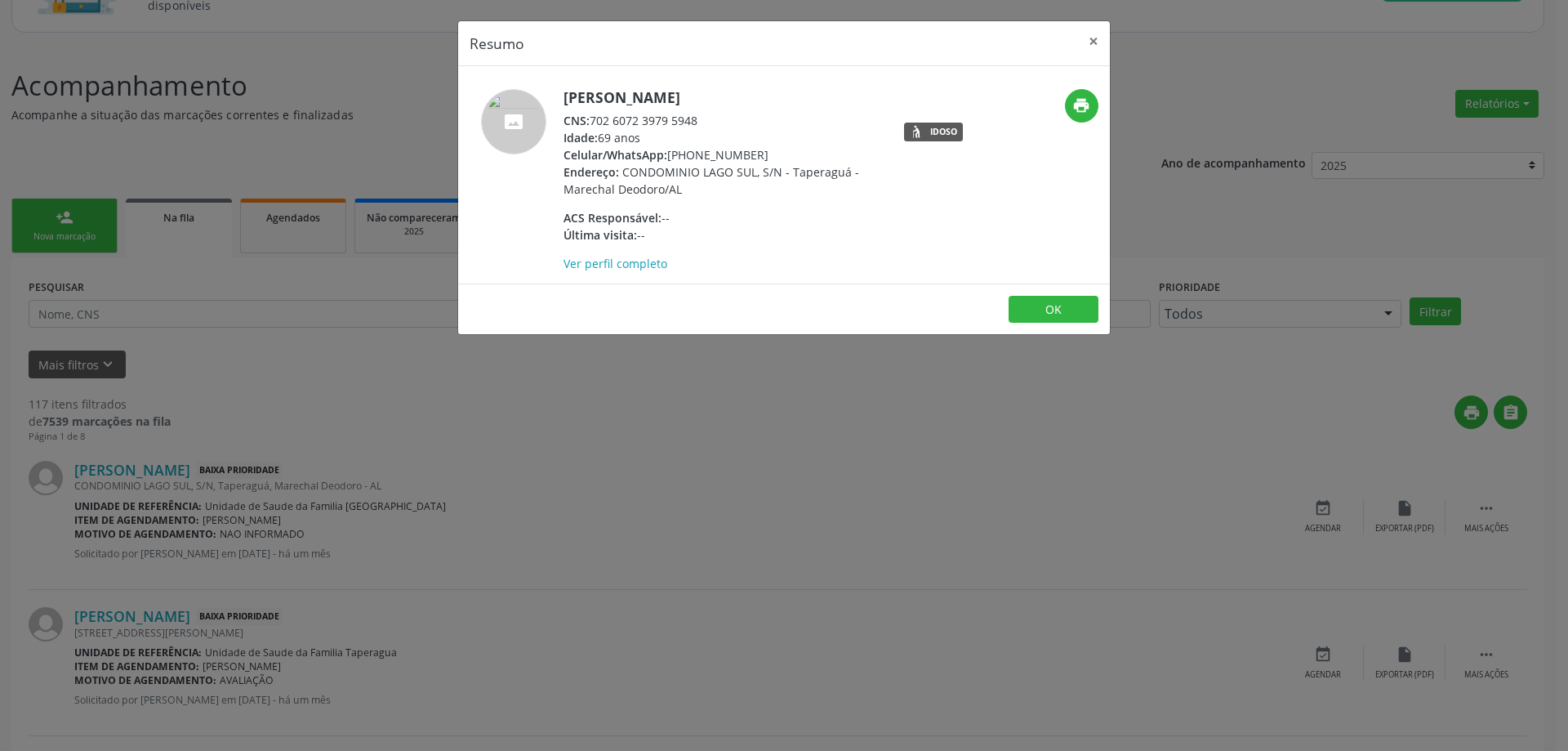
drag, startPoint x: 700, startPoint y: 118, endPoint x: 591, endPoint y: 121, distance: 109.0
click at [591, 121] on div "CNS: 702 6072 3979 5948" at bounding box center [722, 120] width 317 height 17
copy div "702 6072 3979 5948"
click at [1092, 50] on button "×" at bounding box center [1093, 41] width 33 height 40
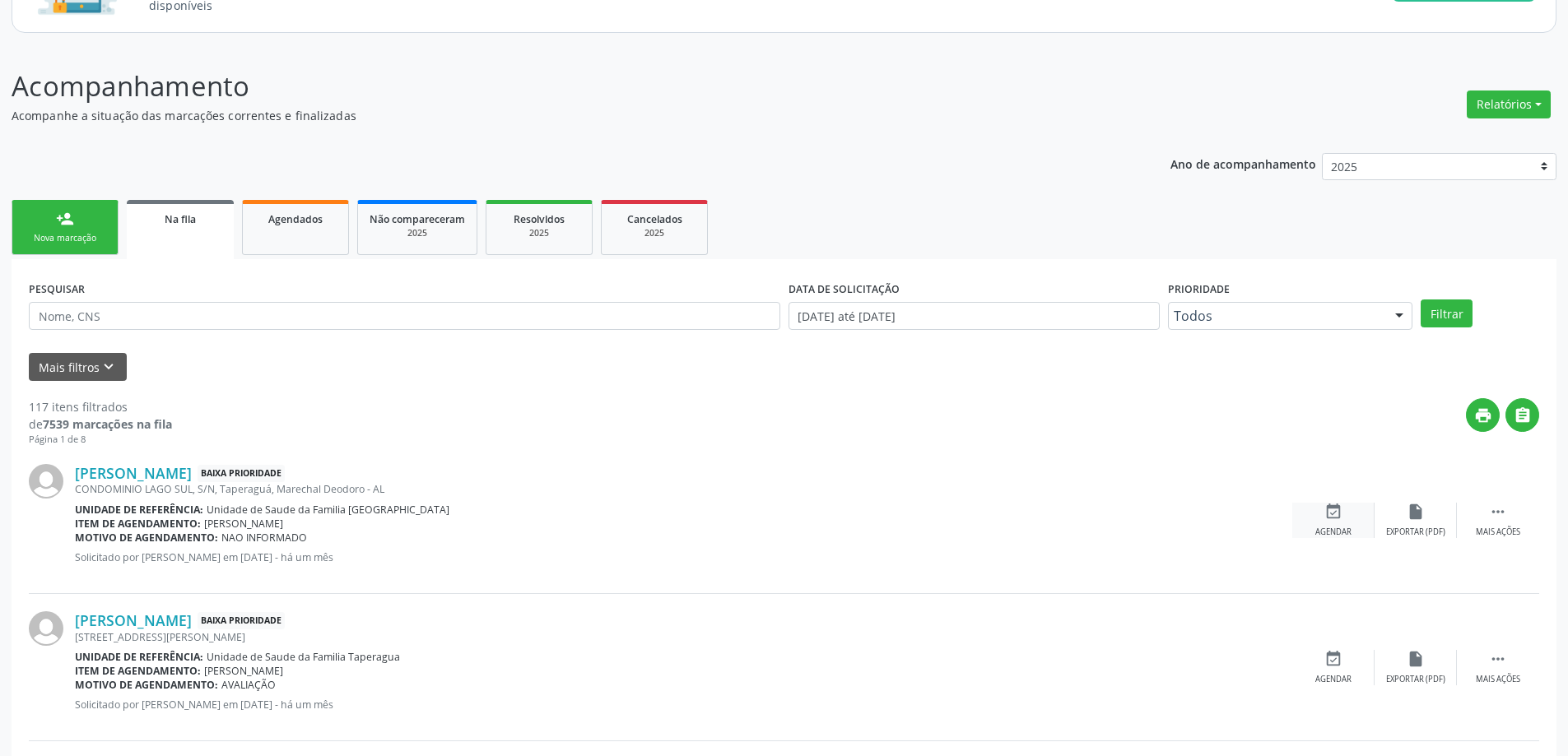
click at [1337, 510] on icon "event_available" at bounding box center [1333, 511] width 18 height 18
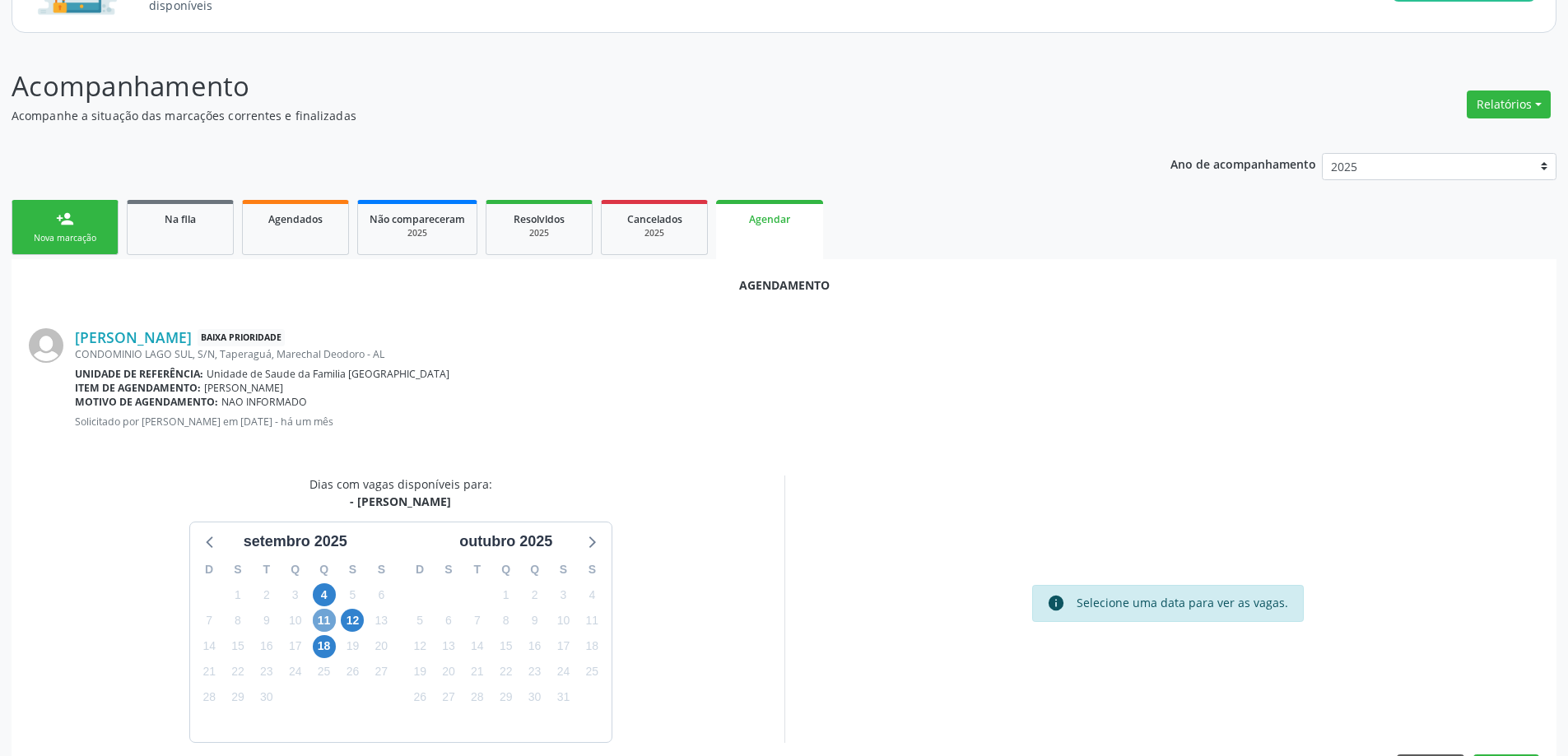
click at [315, 618] on span "11" at bounding box center [324, 620] width 23 height 23
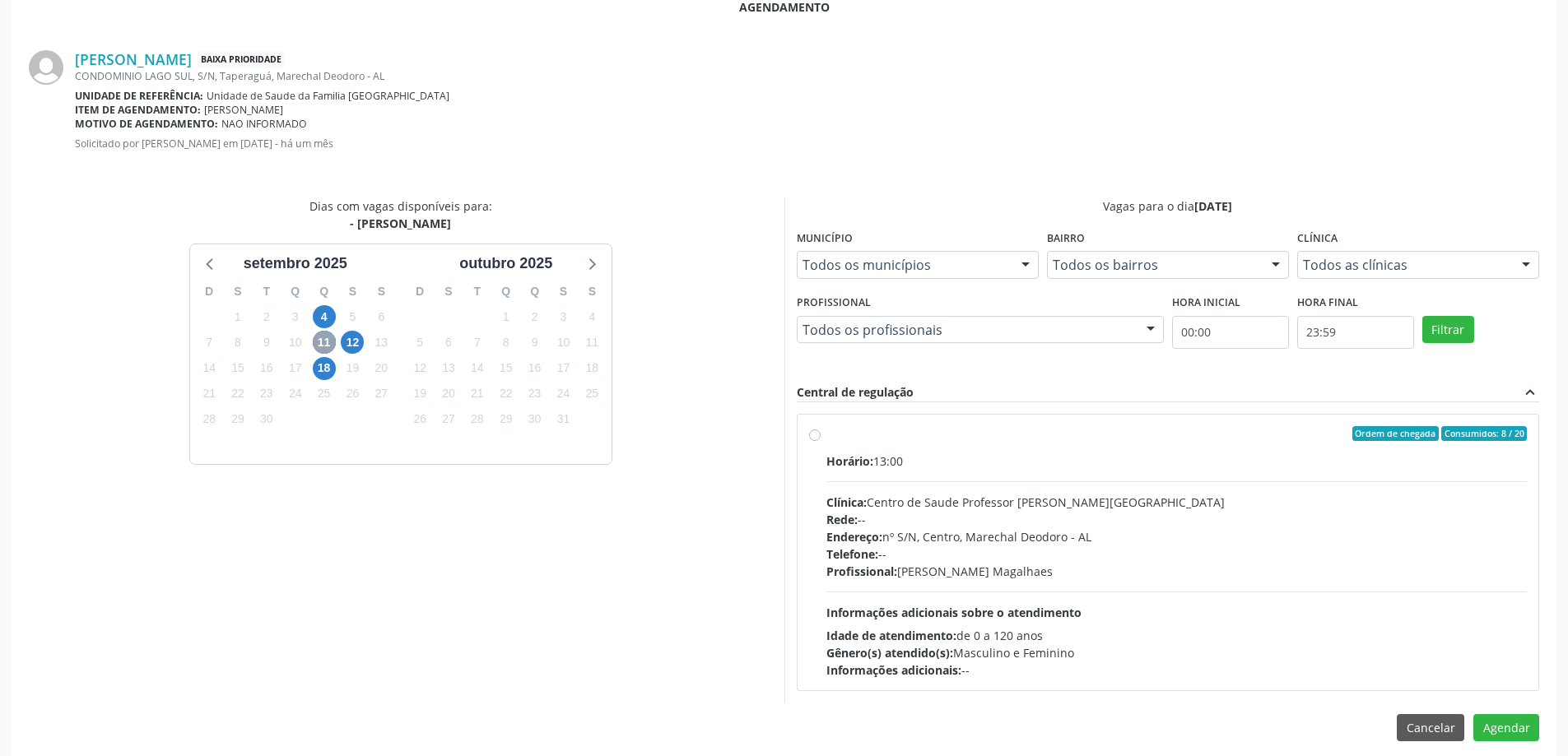
scroll to position [457, 0]
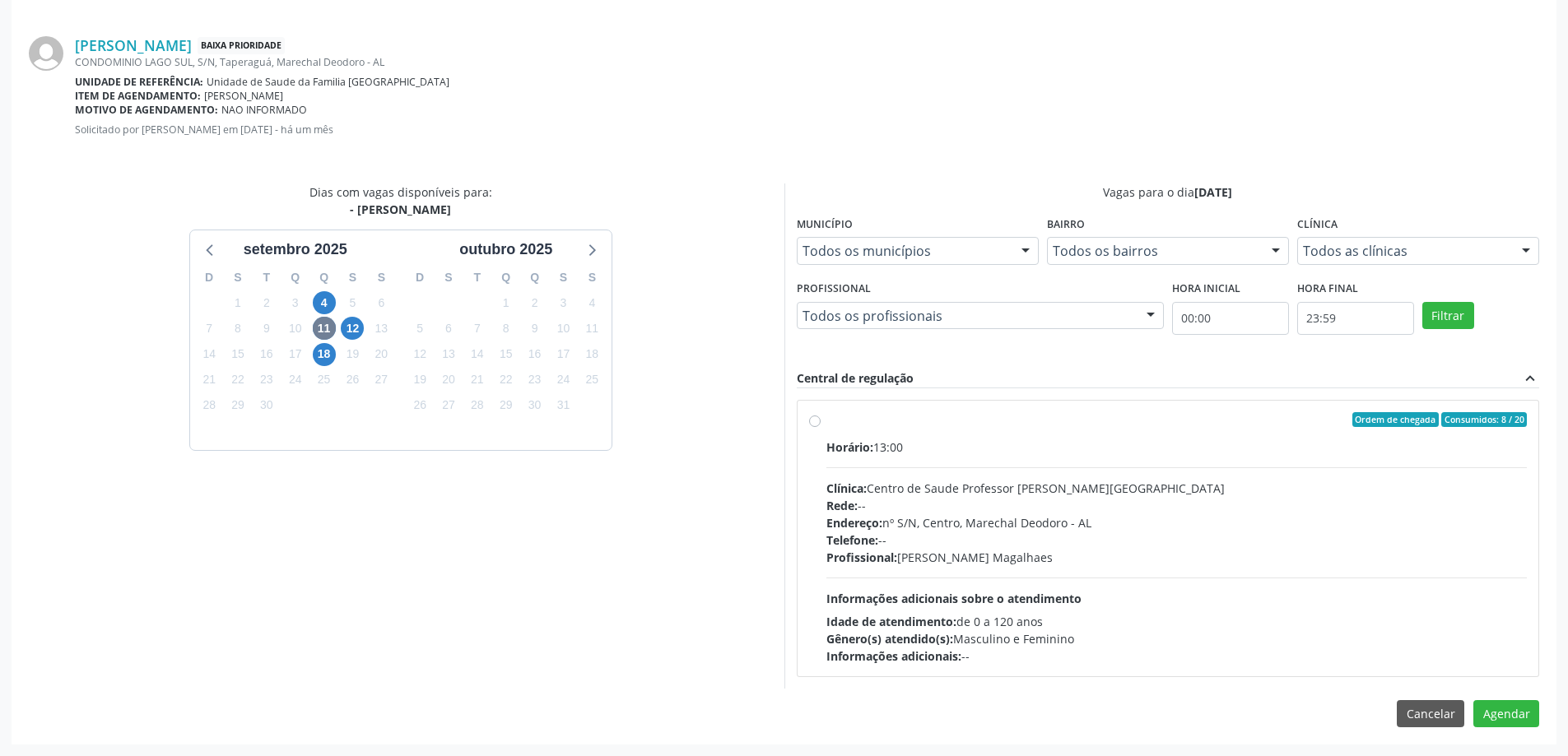
click at [826, 422] on label "Ordem de chegada Consumidos: 8 / 20 Horário: 13:00 Clínica: Centro de Saude Pro…" at bounding box center [1177, 539] width 701 height 252
click at [813, 422] on input "Ordem de chegada Consumidos: 8 / 20 Horário: 13:00 Clínica: Centro de Saude Pro…" at bounding box center [815, 419] width 12 height 14
radio input "true"
click at [1504, 744] on button "Agendar" at bounding box center [1506, 742] width 66 height 28
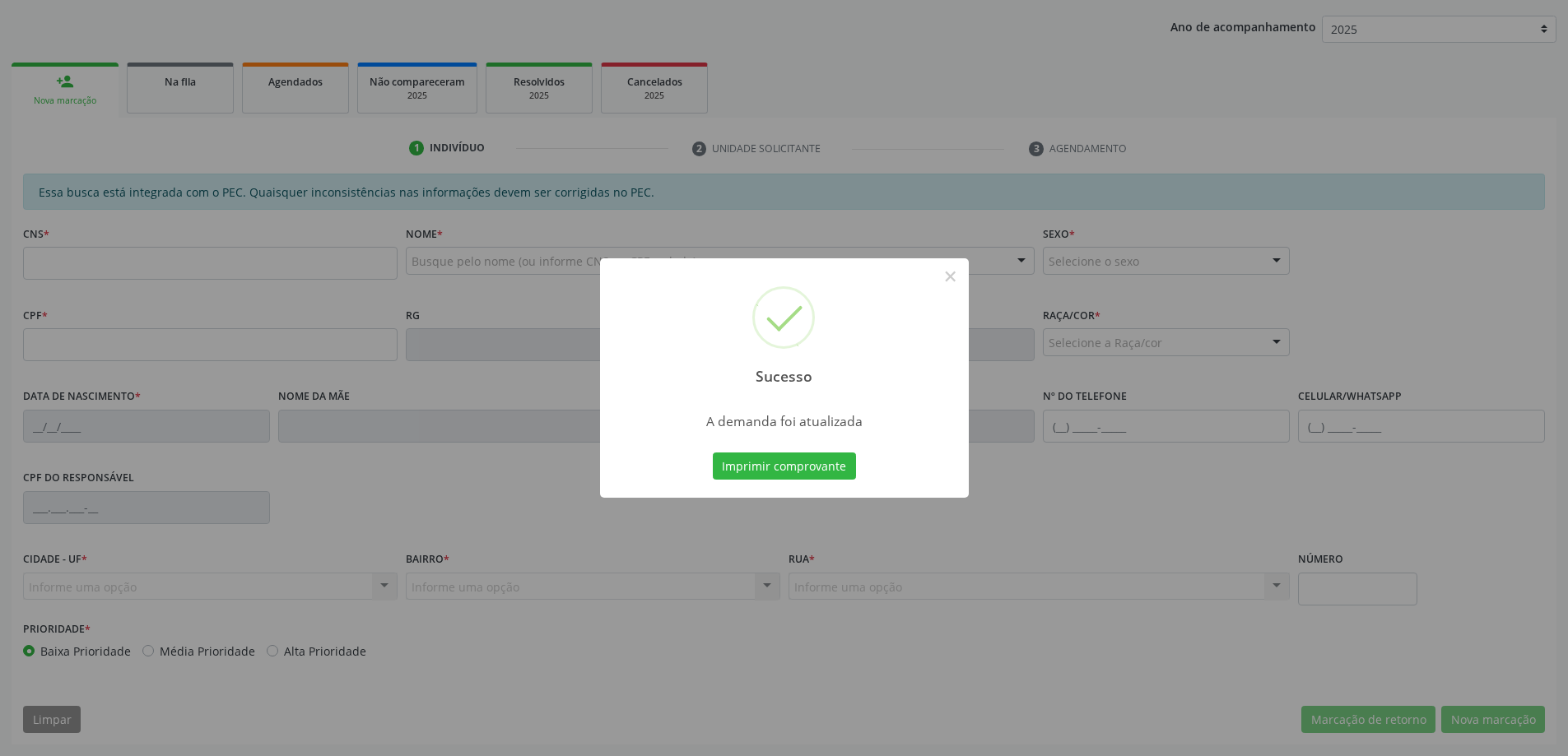
scroll to position [302, 0]
click at [959, 273] on button "×" at bounding box center [950, 276] width 28 height 28
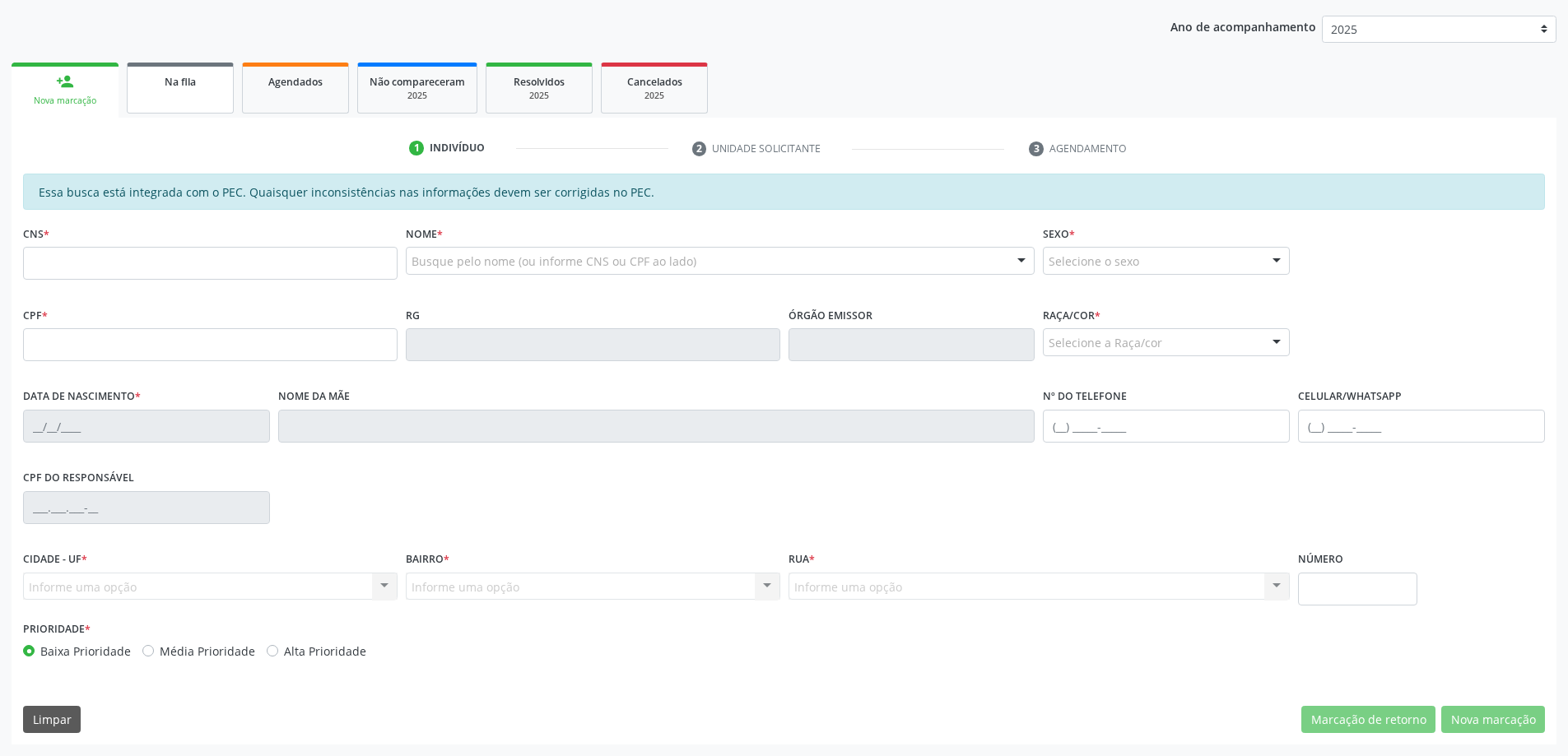
click at [191, 95] on link "Na fila" at bounding box center [180, 88] width 107 height 51
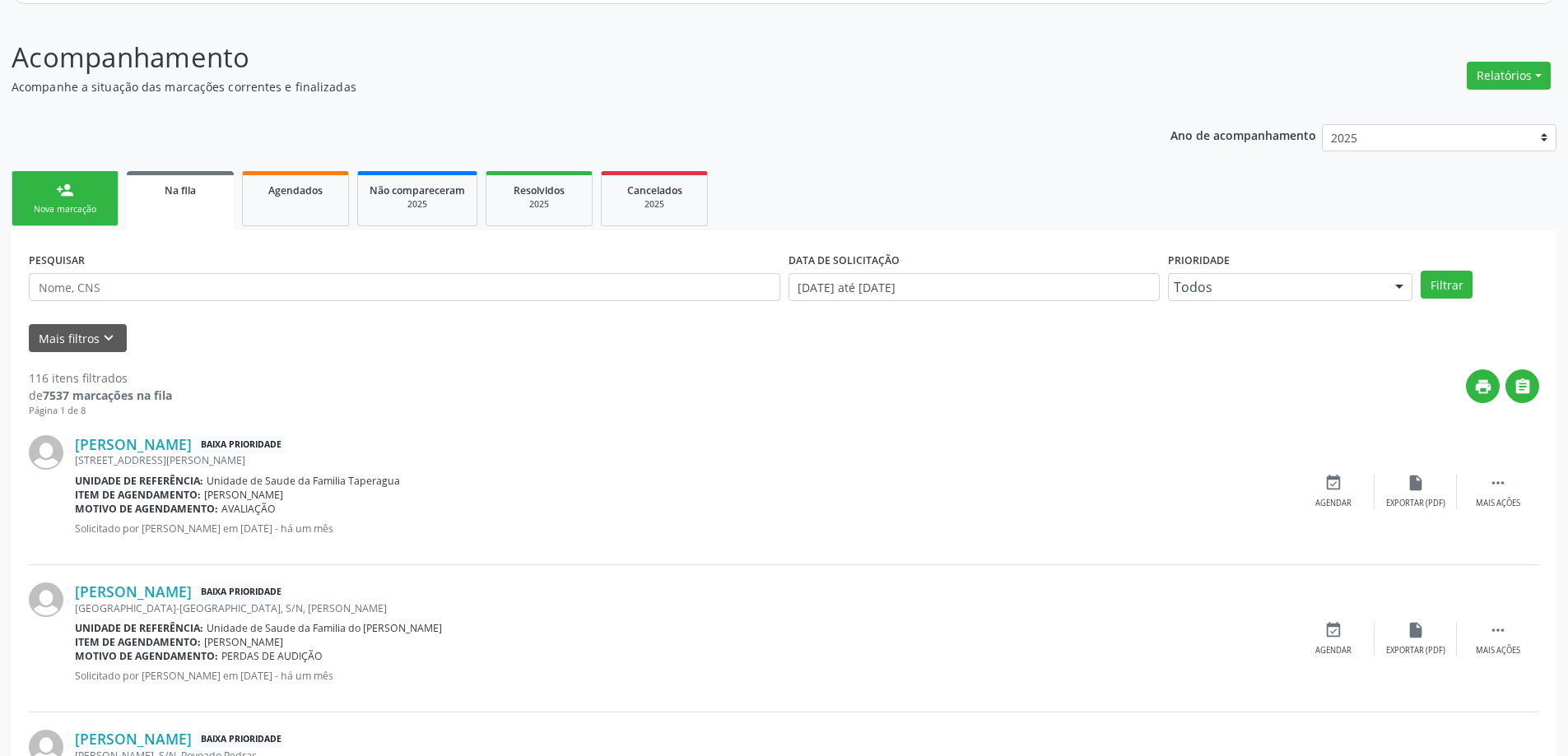
scroll to position [247, 0]
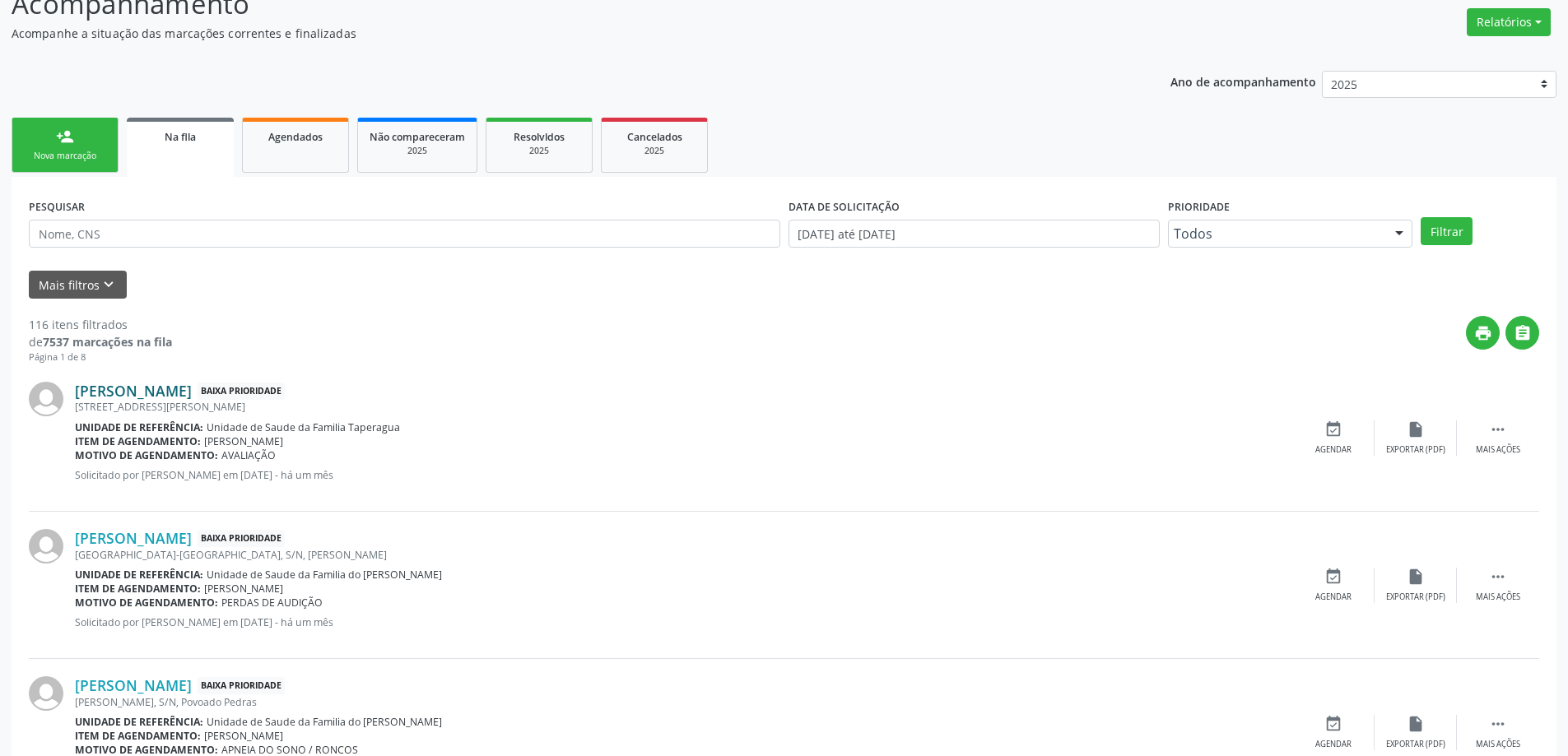
click at [192, 389] on link "[PERSON_NAME]" at bounding box center [133, 390] width 117 height 18
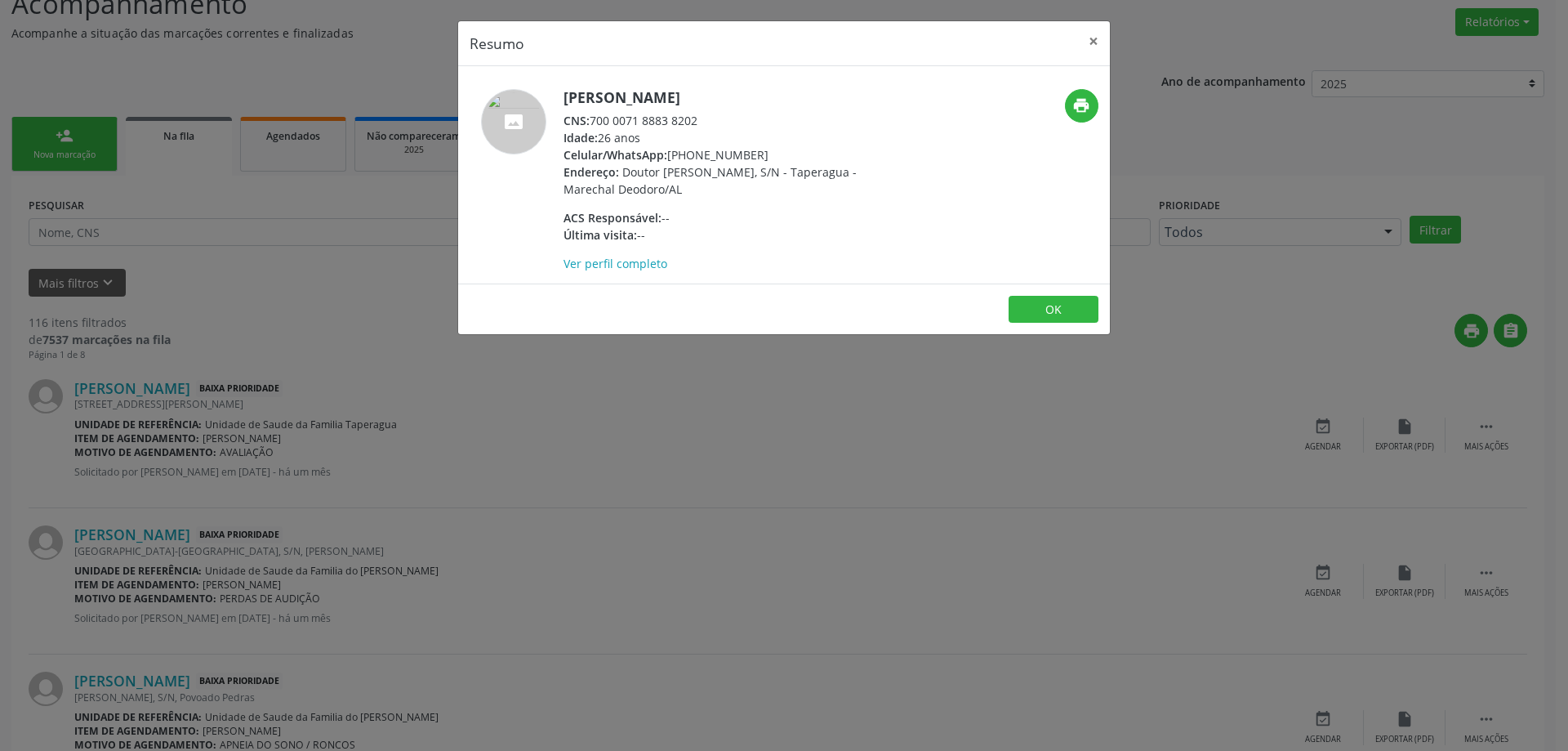
drag, startPoint x: 696, startPoint y: 122, endPoint x: 591, endPoint y: 121, distance: 105.0
click at [591, 121] on div "CNS: 700 0071 8883 8202" at bounding box center [722, 120] width 317 height 17
click at [1093, 41] on button "×" at bounding box center [1093, 41] width 33 height 40
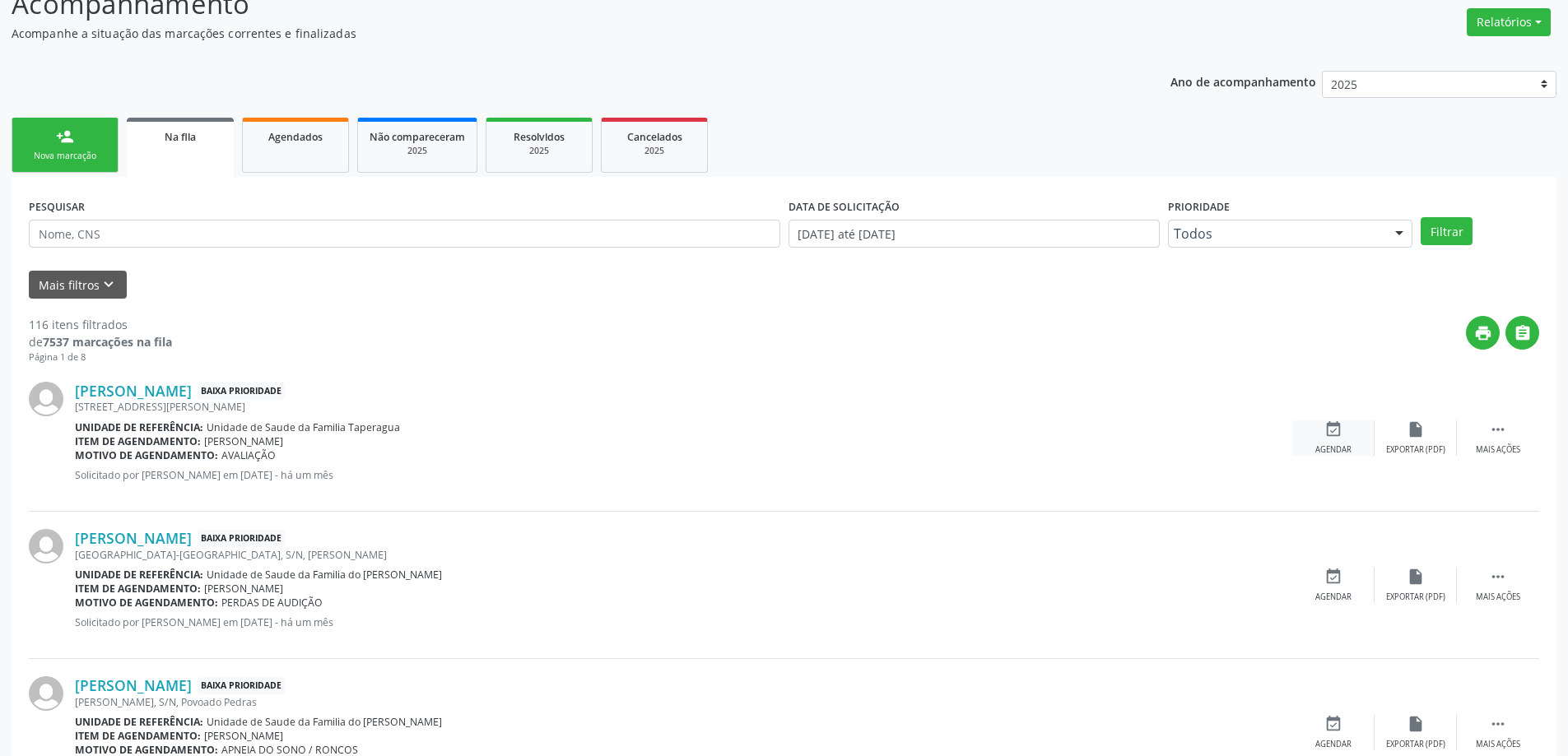
click at [1328, 433] on icon "event_available" at bounding box center [1333, 429] width 18 height 18
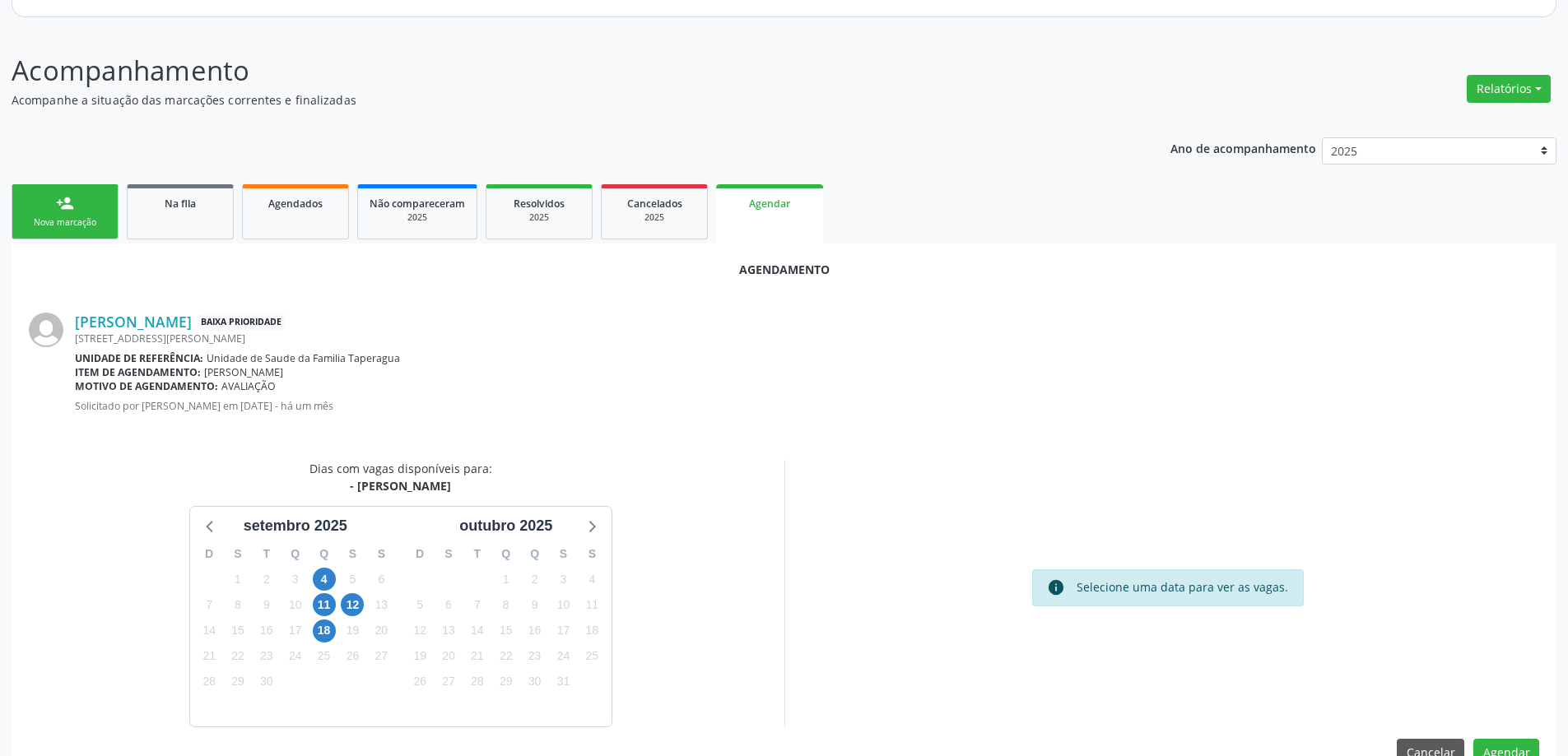
scroll to position [219, 0]
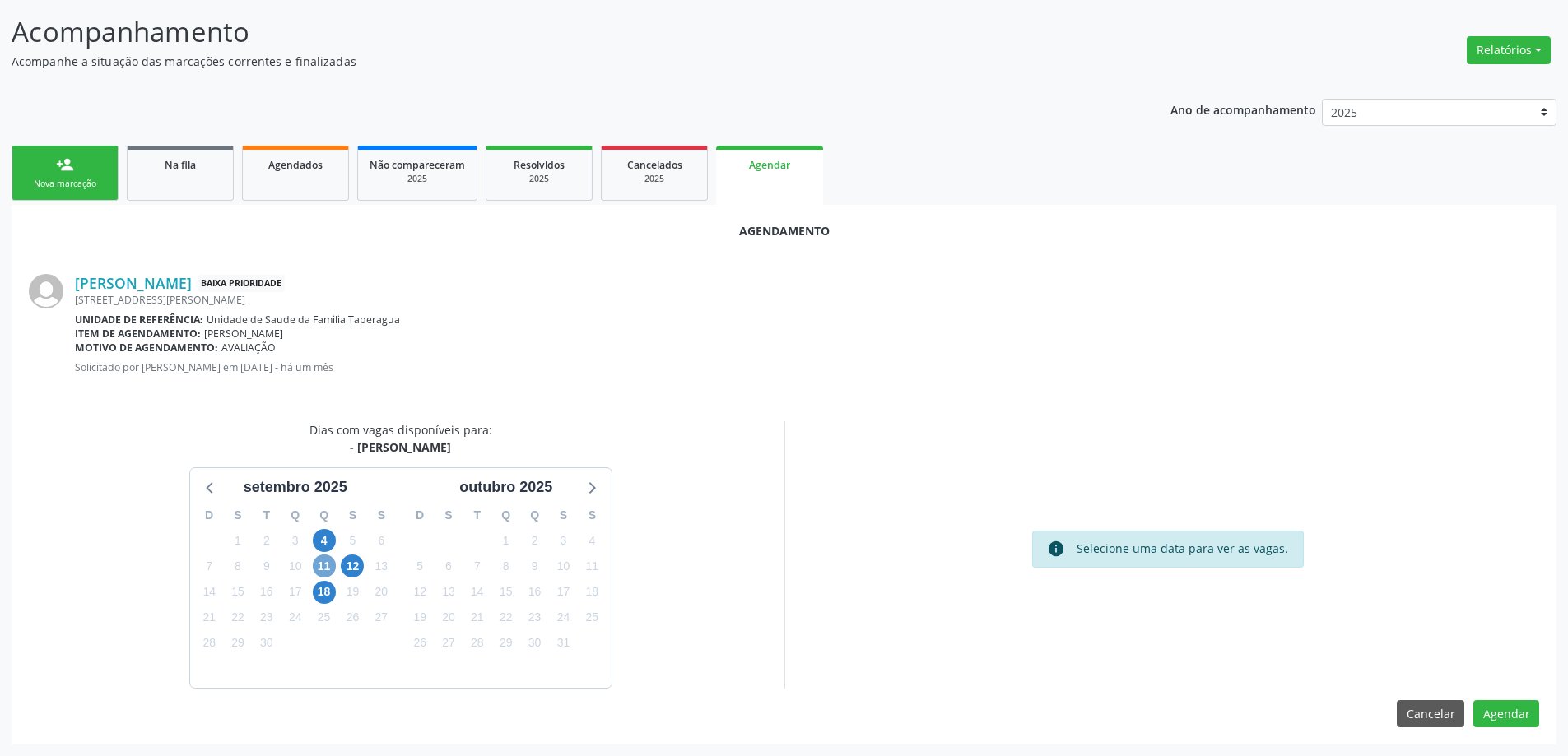
click at [320, 570] on span "11" at bounding box center [324, 566] width 23 height 23
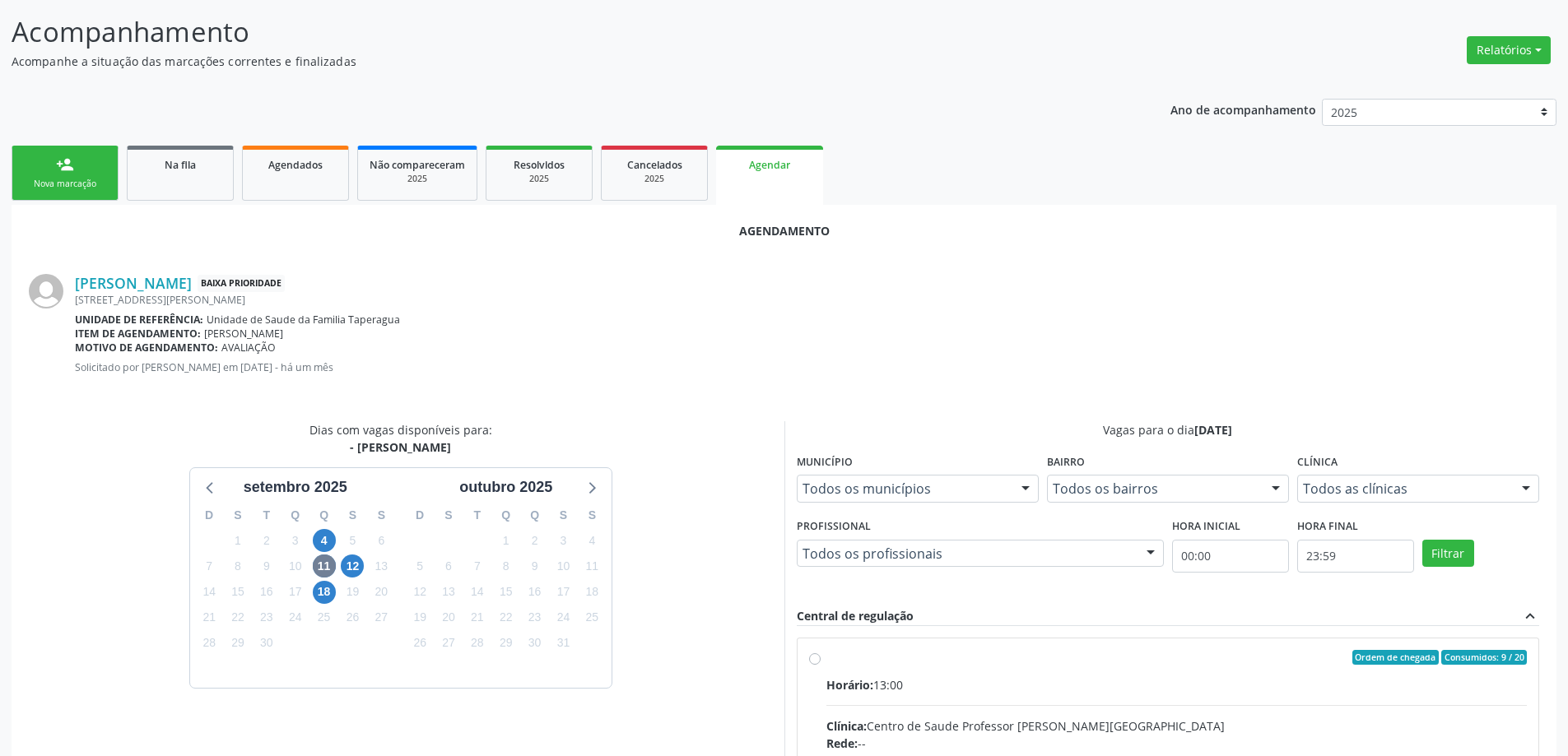
radio input "true"
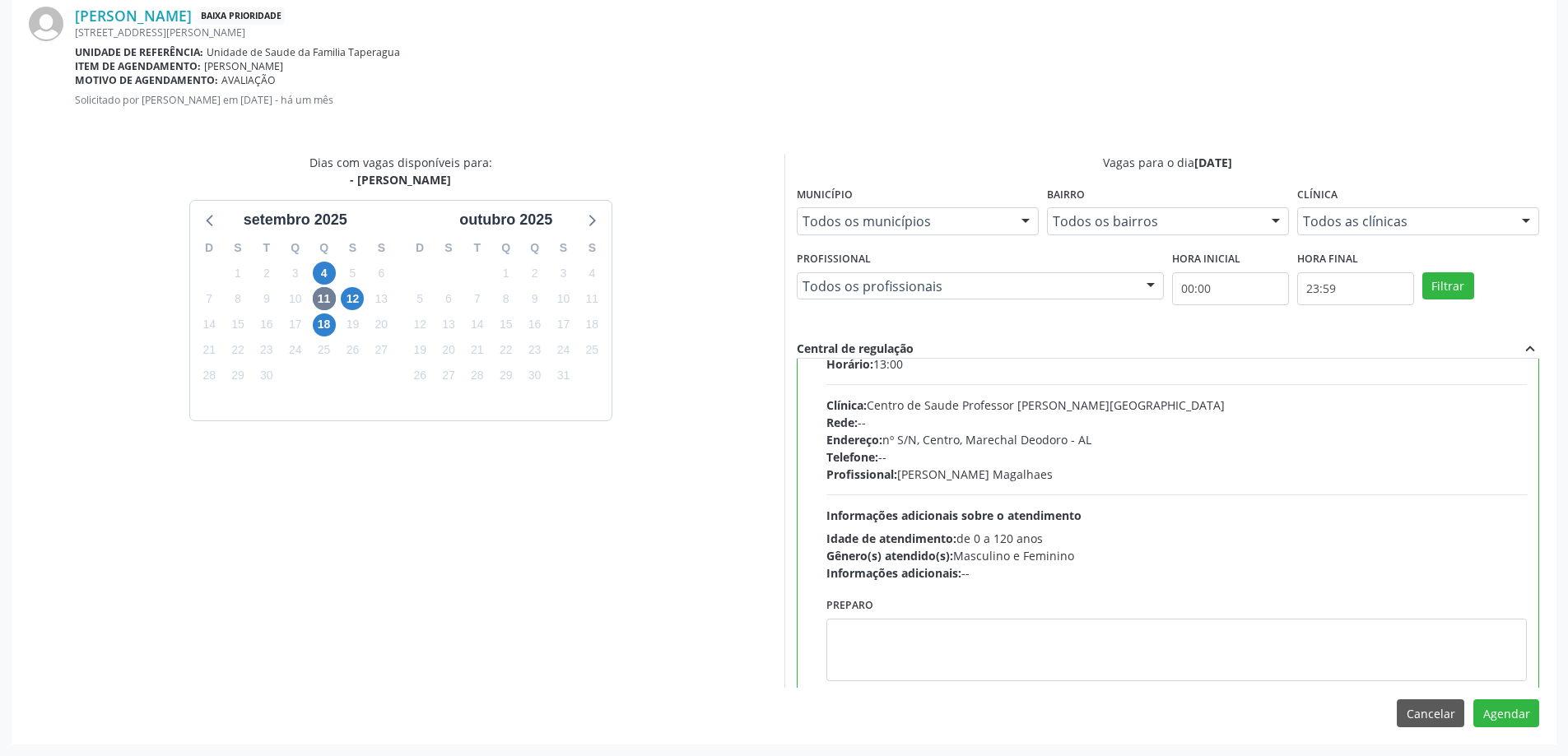
scroll to position [82, 0]
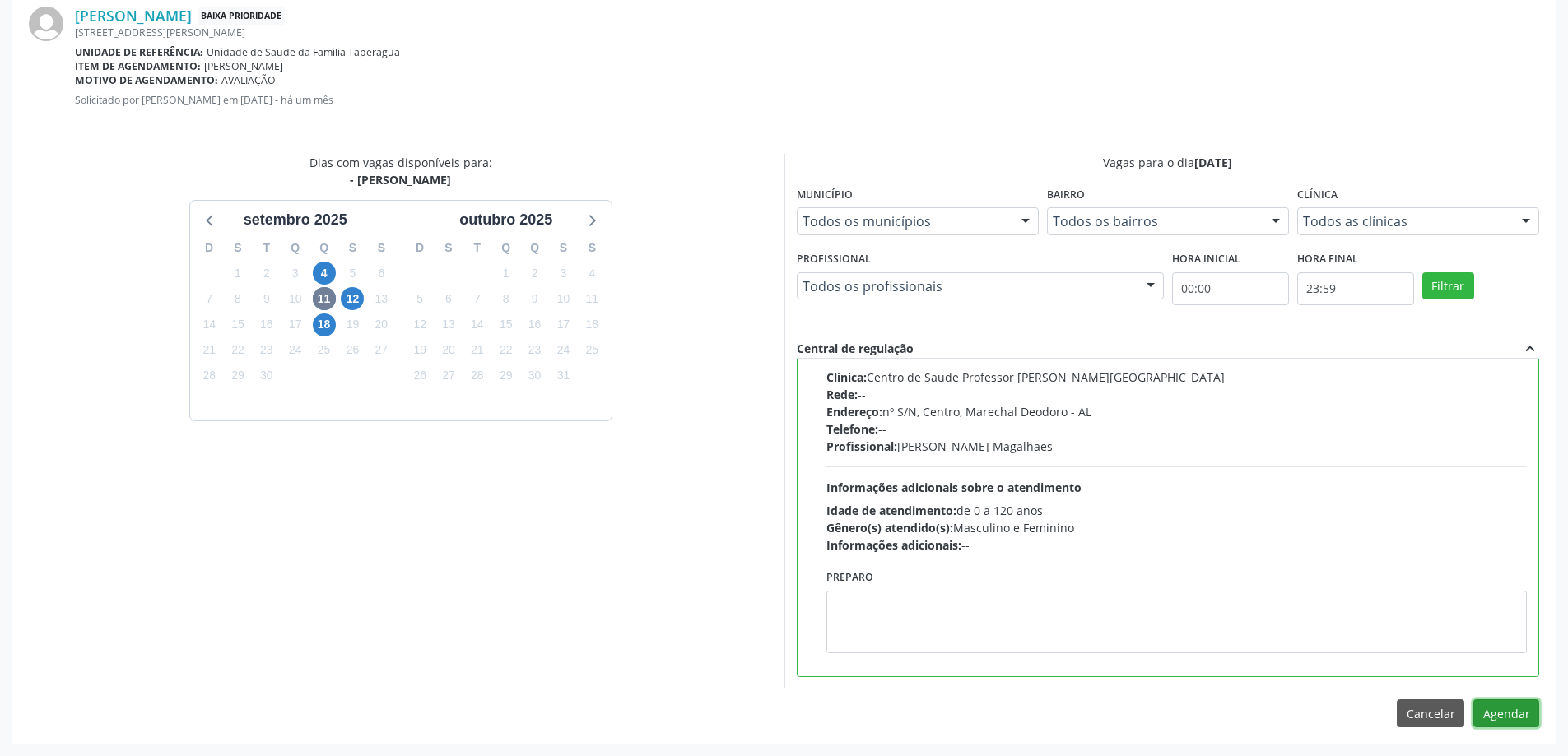
click at [1521, 705] on button "Agendar" at bounding box center [1506, 713] width 66 height 28
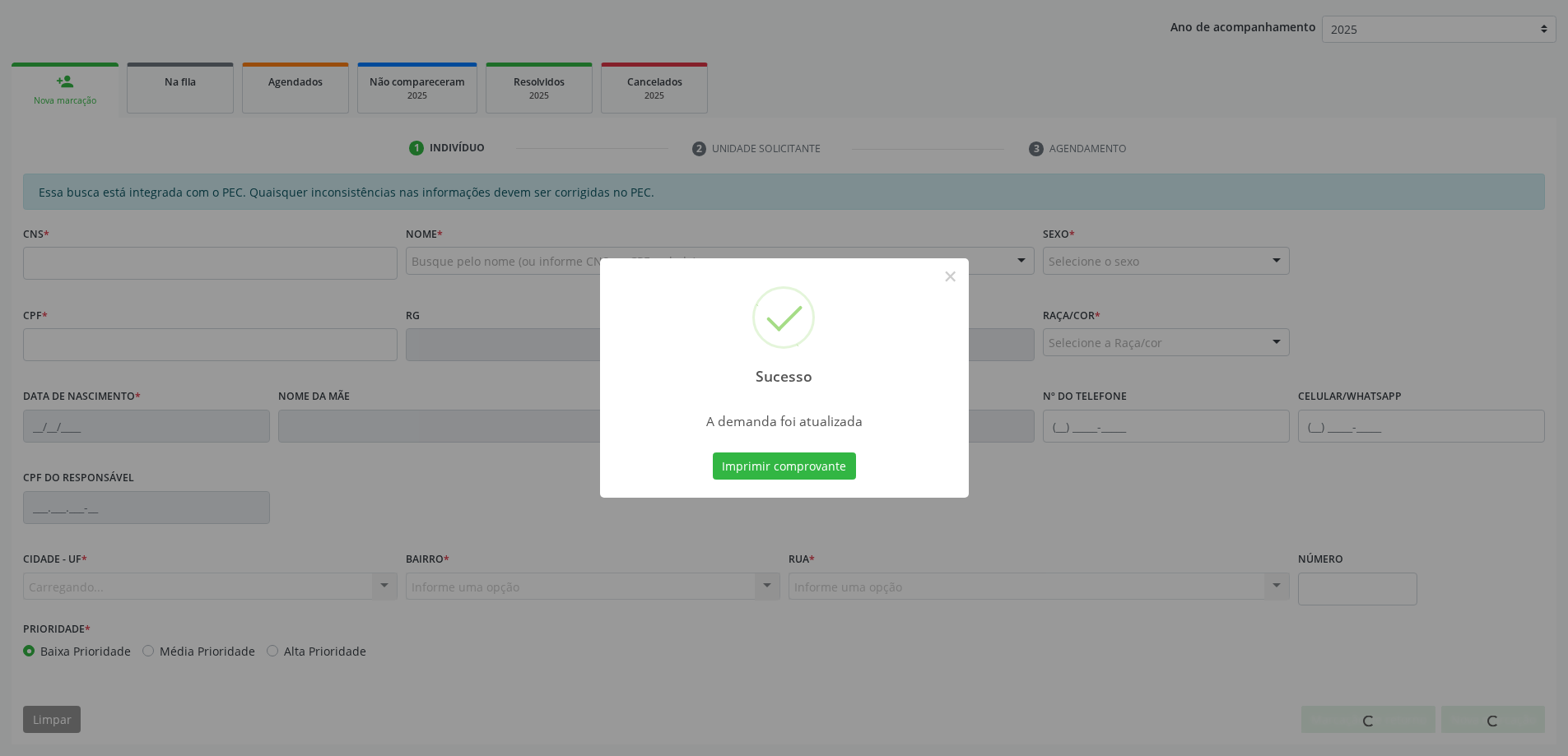
scroll to position [302, 0]
click at [951, 279] on button "×" at bounding box center [950, 276] width 28 height 28
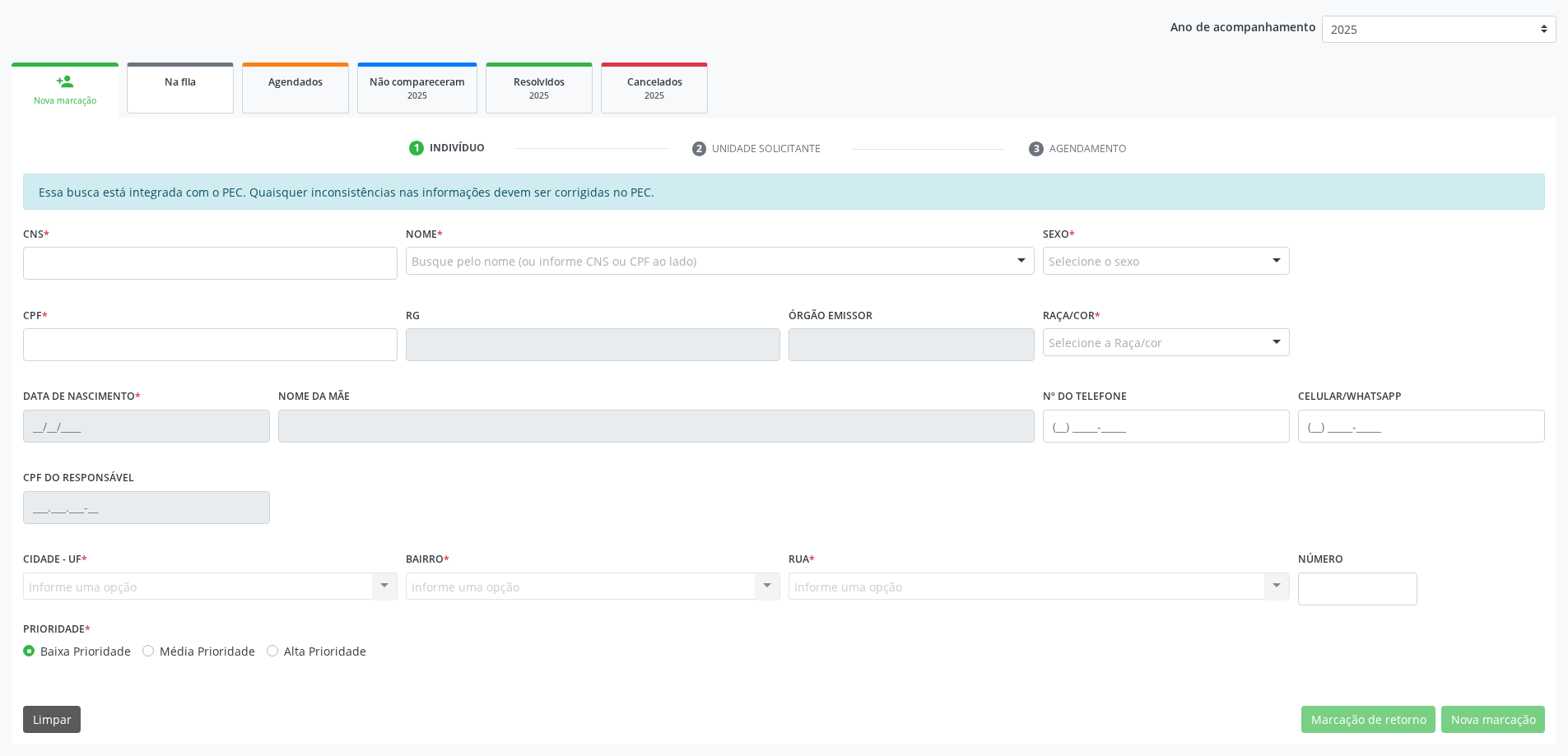
click at [201, 95] on link "Na fila" at bounding box center [180, 88] width 107 height 51
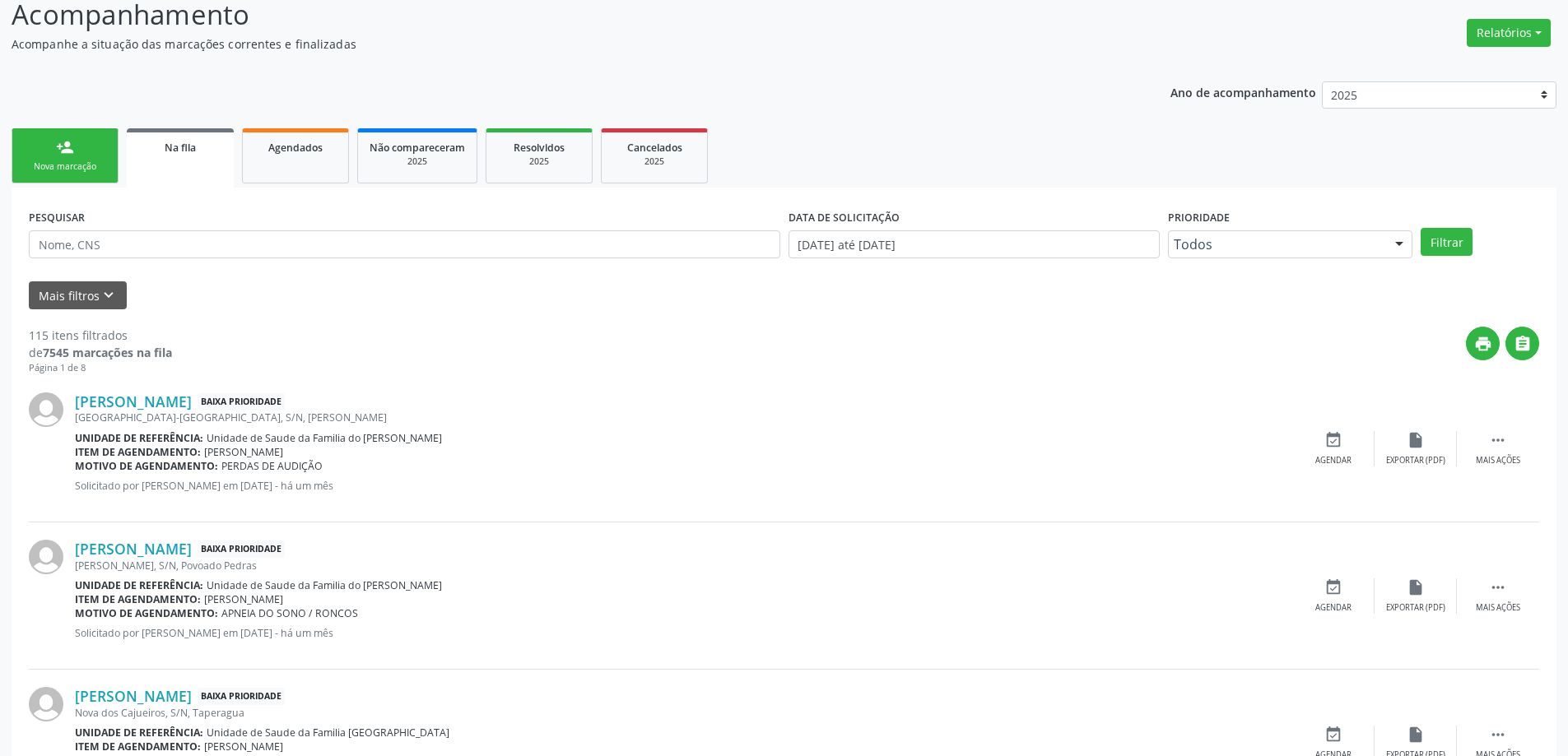
scroll to position [247, 0]
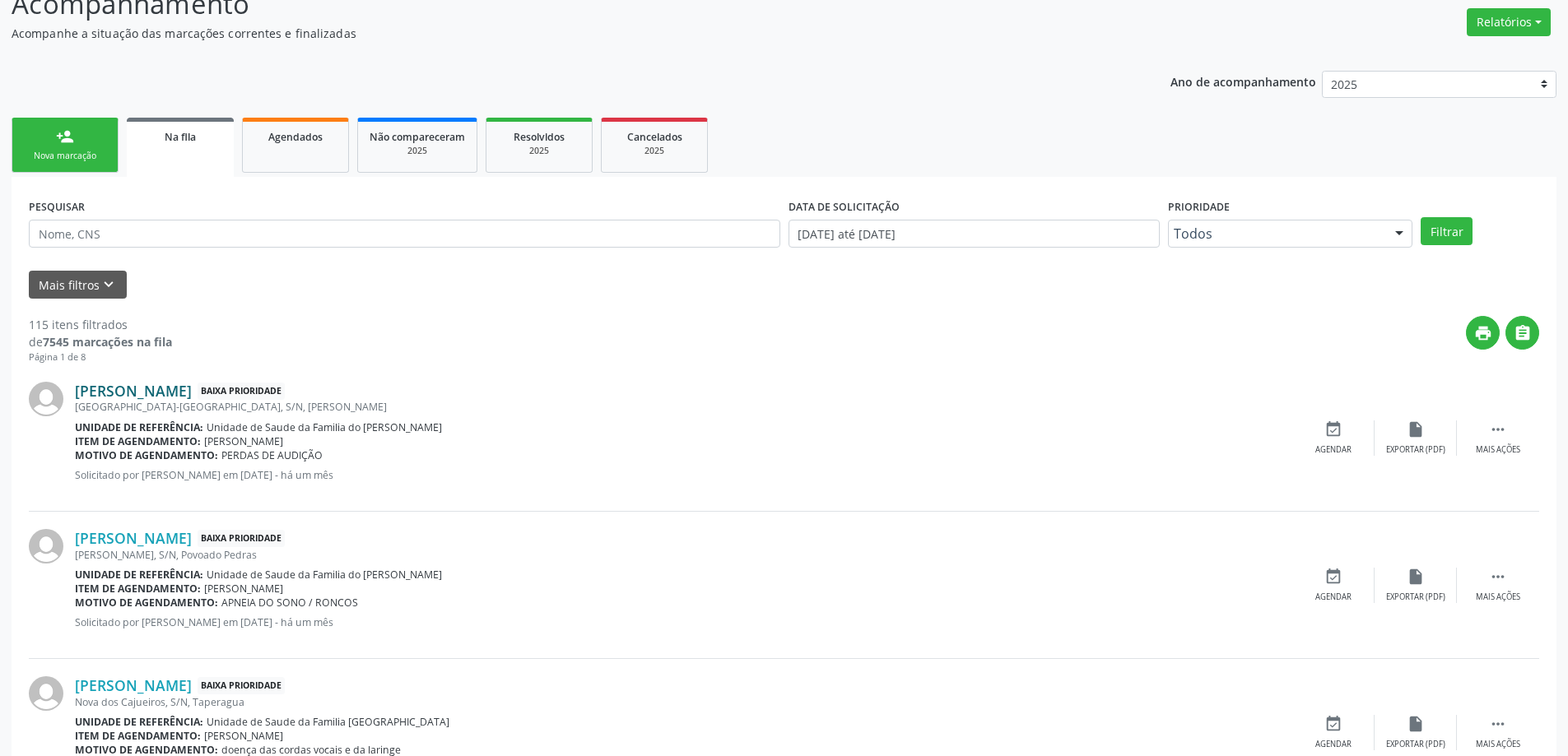
click at [180, 393] on link "[PERSON_NAME]" at bounding box center [133, 390] width 117 height 18
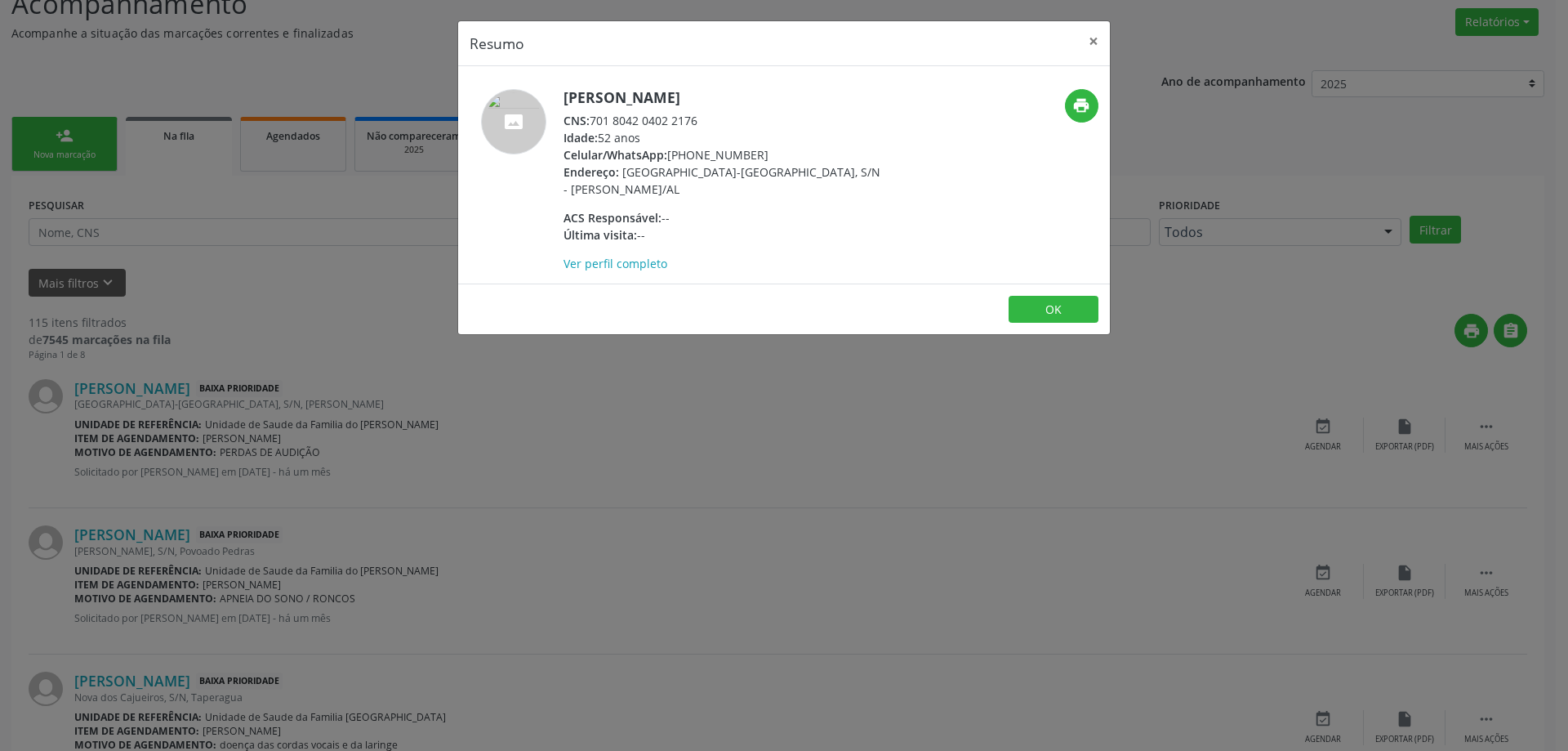
drag, startPoint x: 699, startPoint y: 116, endPoint x: 596, endPoint y: 119, distance: 103.0
click at [596, 119] on div "CNS: 701 8042 0402 2176" at bounding box center [722, 120] width 317 height 17
click at [1092, 46] on button "×" at bounding box center [1093, 41] width 33 height 40
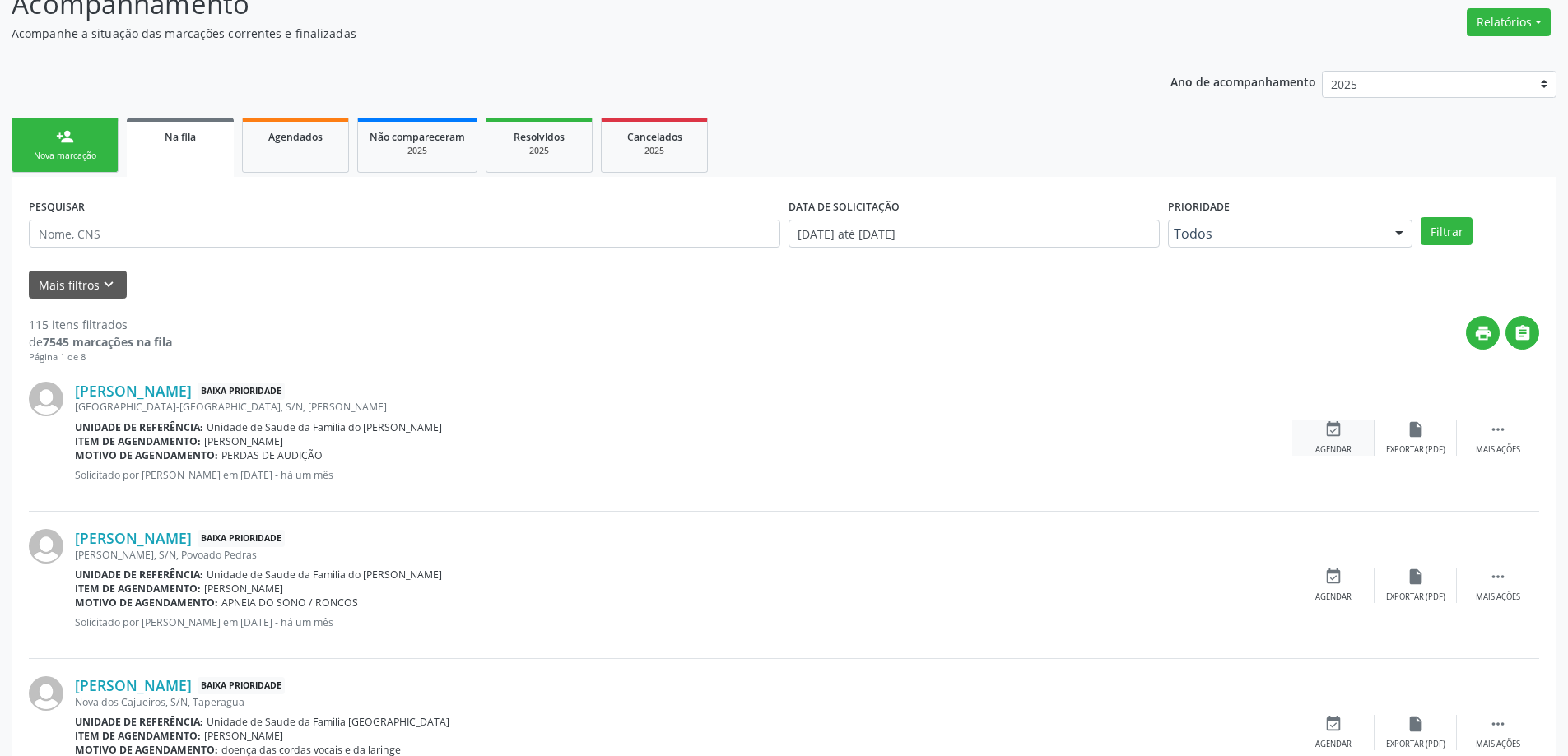
click at [1324, 436] on icon "event_available" at bounding box center [1333, 429] width 18 height 18
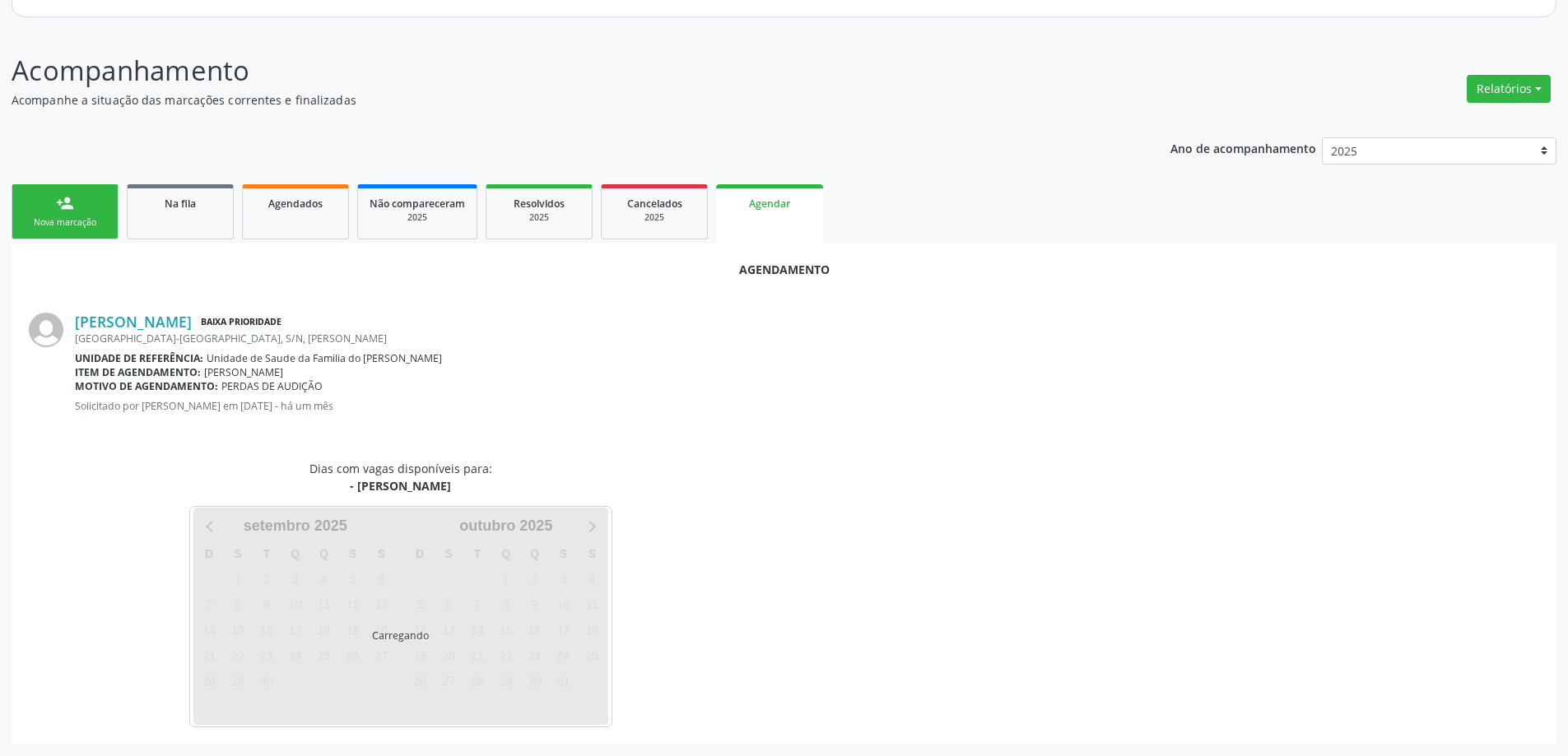
scroll to position [219, 0]
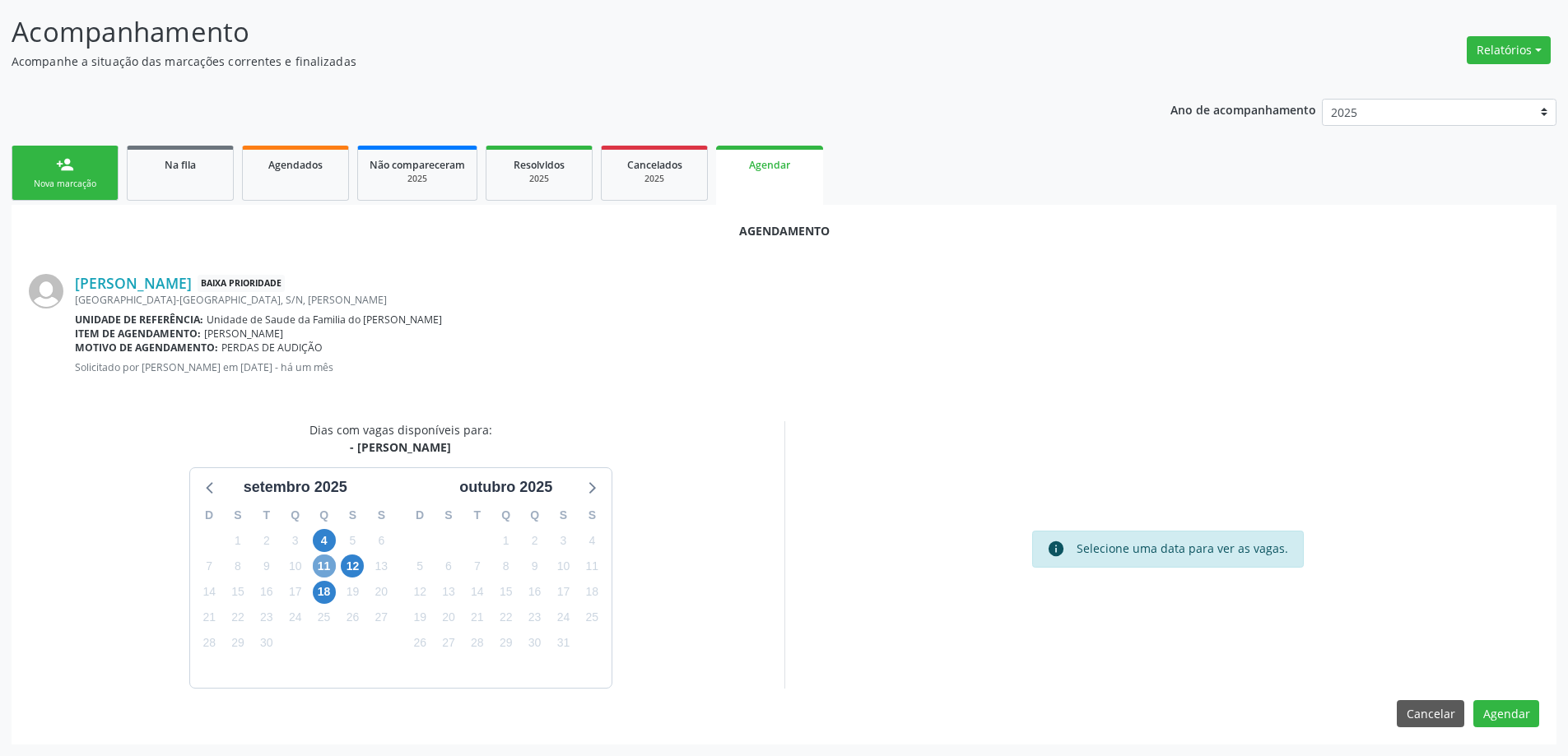
click at [323, 567] on span "11" at bounding box center [324, 566] width 23 height 23
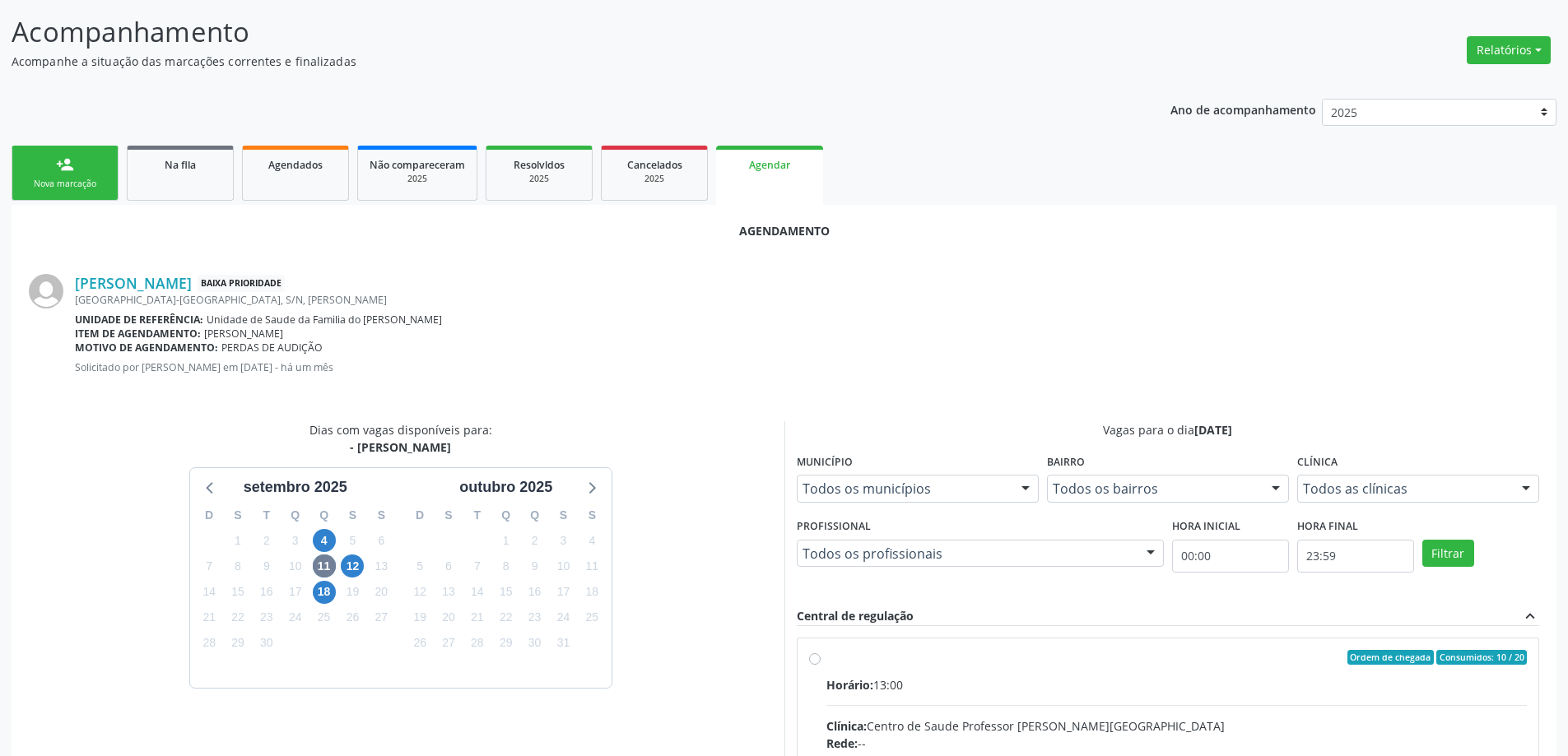
click at [815, 656] on input "Ordem de chegada Consumidos: 10 / 20 Horário: 13:00 Clínica: Centro de Saude Pr…" at bounding box center [815, 657] width 12 height 14
radio input "true"
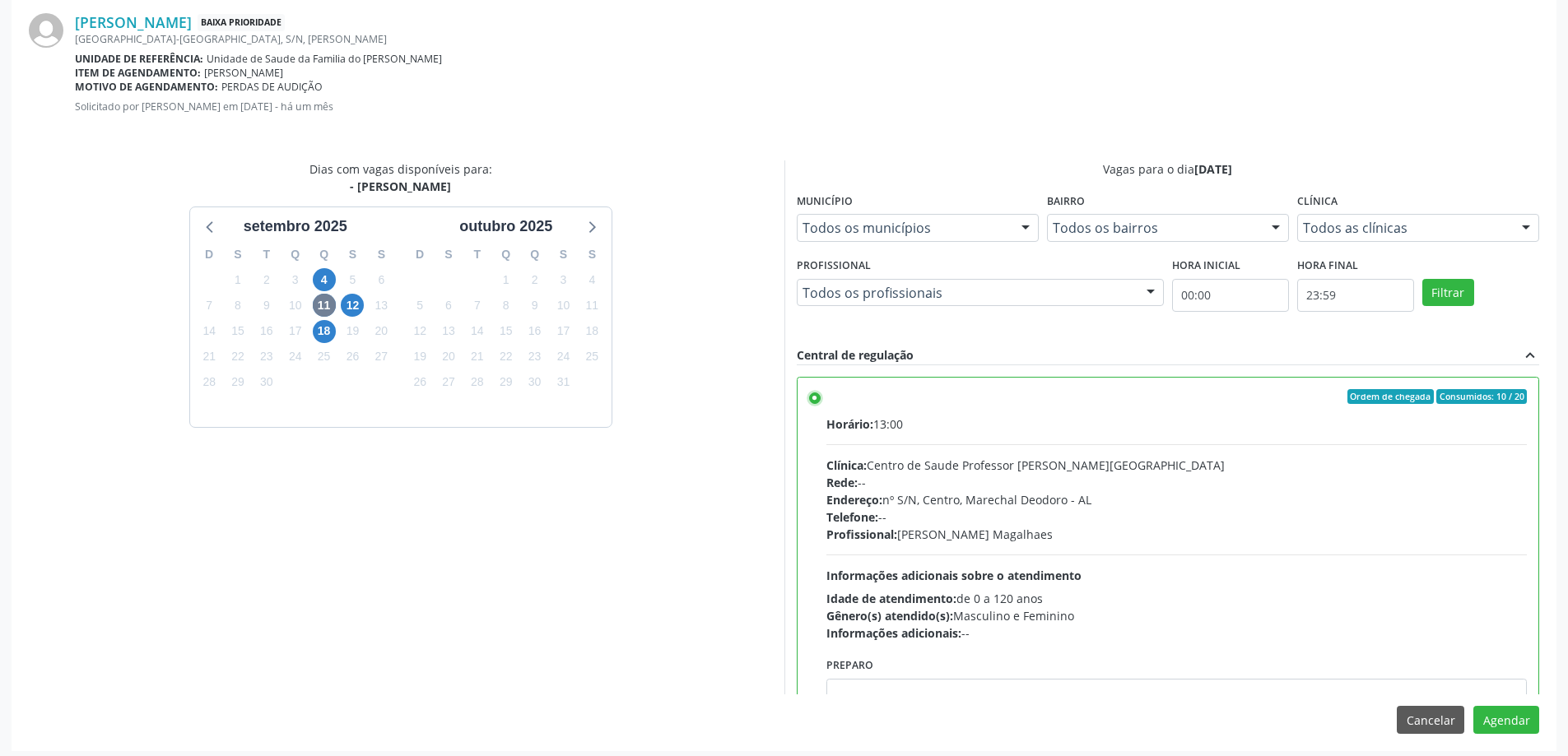
scroll to position [486, 0]
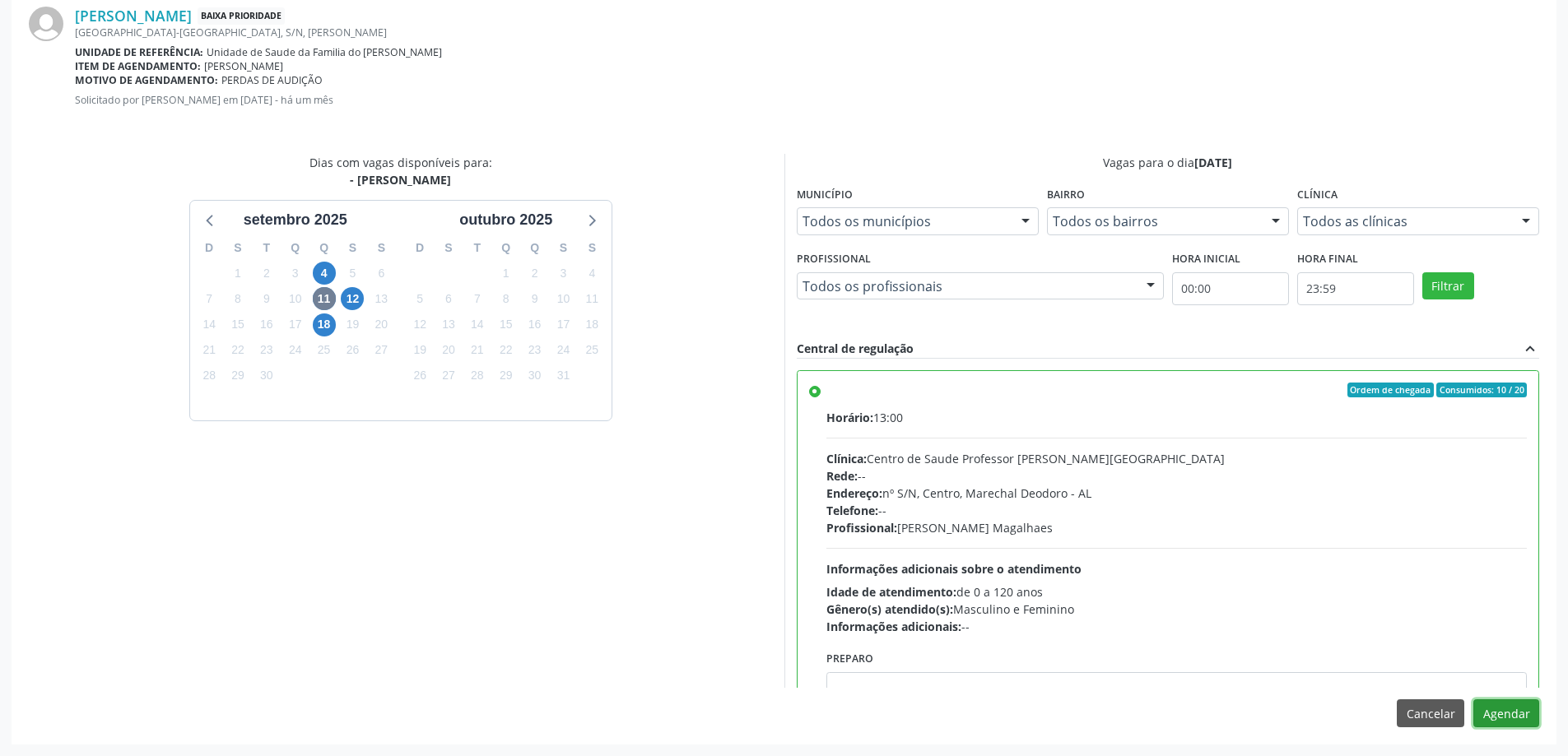
click at [1514, 718] on button "Agendar" at bounding box center [1506, 713] width 66 height 28
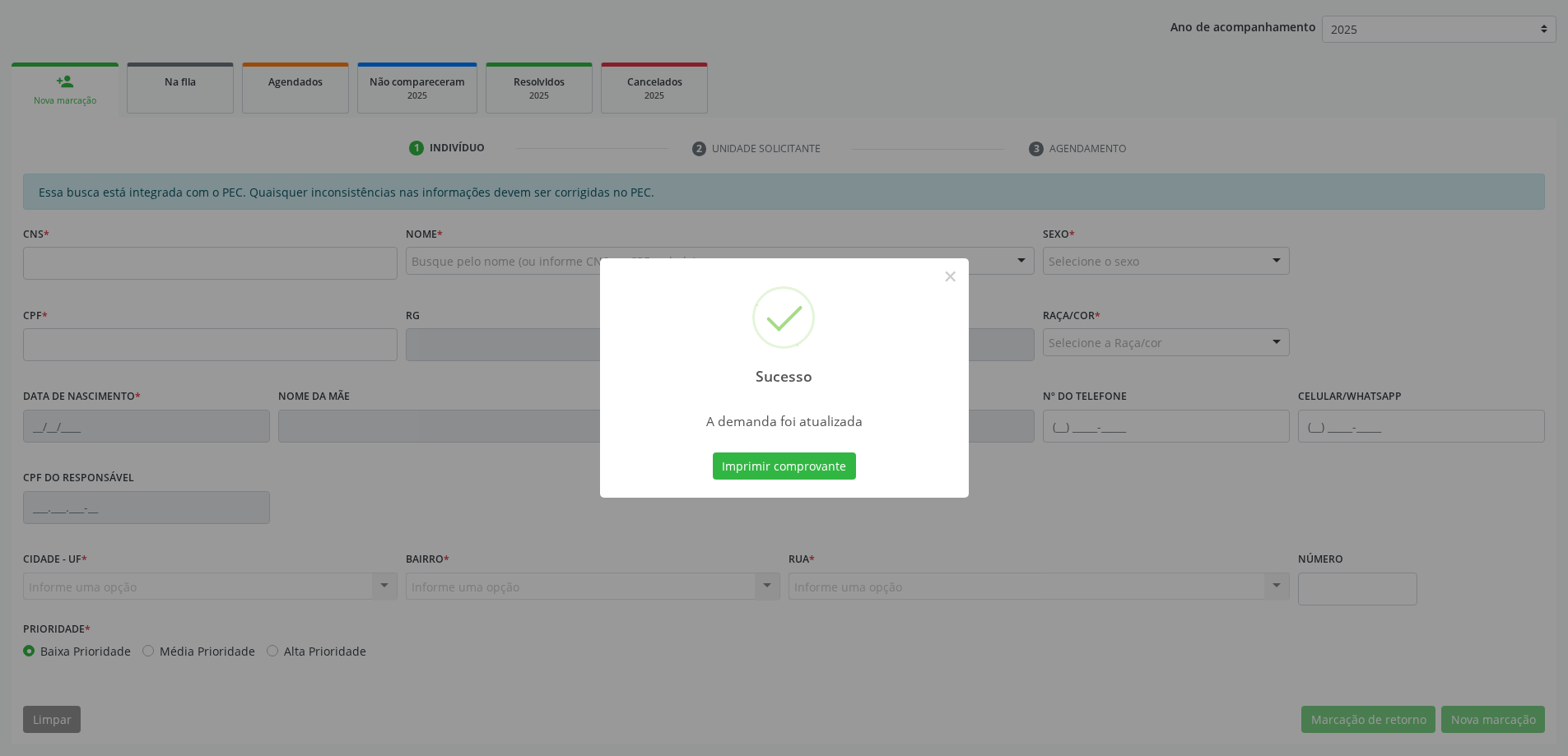
scroll to position [302, 0]
click at [946, 276] on button "×" at bounding box center [950, 276] width 28 height 28
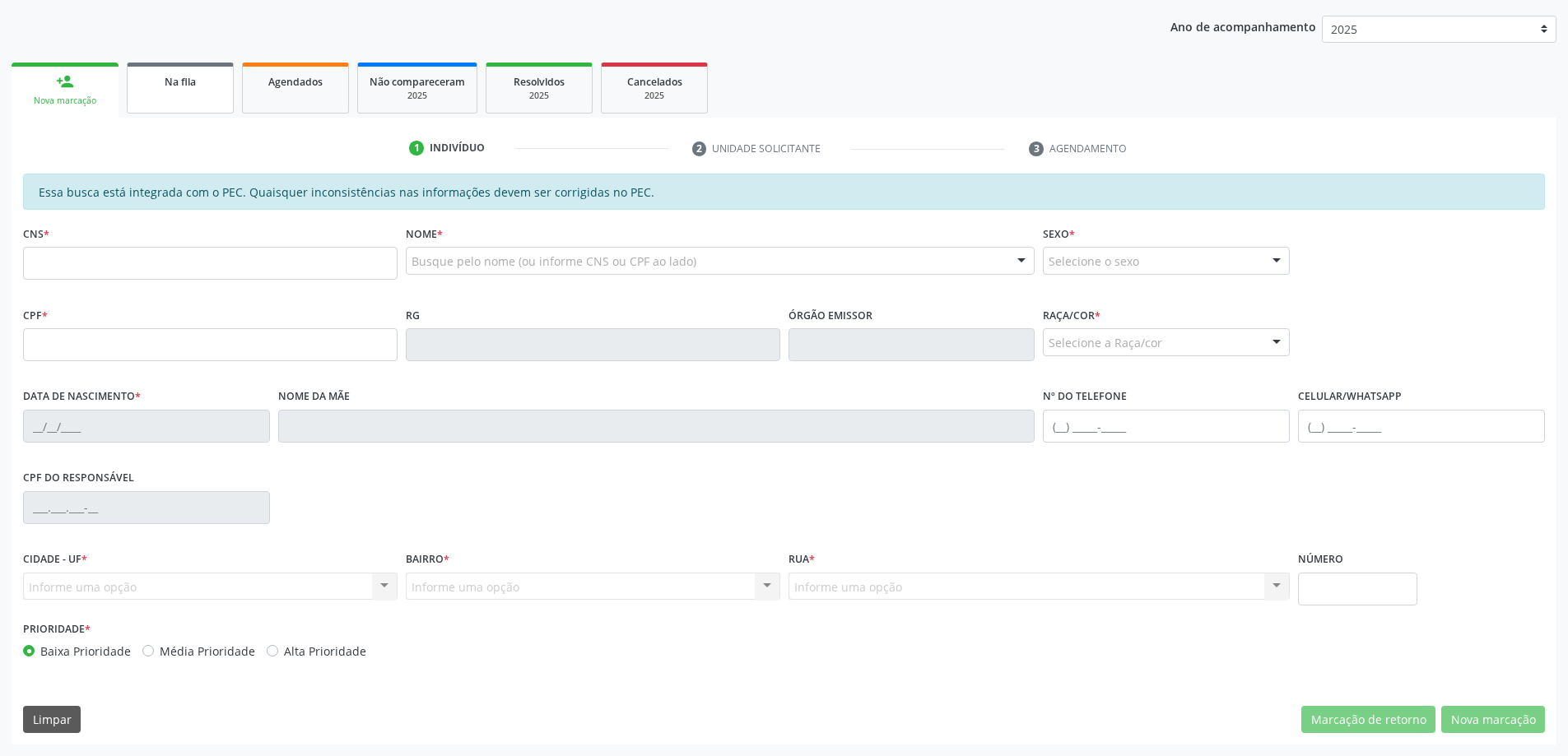
click at [166, 107] on link "Na fila" at bounding box center [180, 88] width 107 height 51
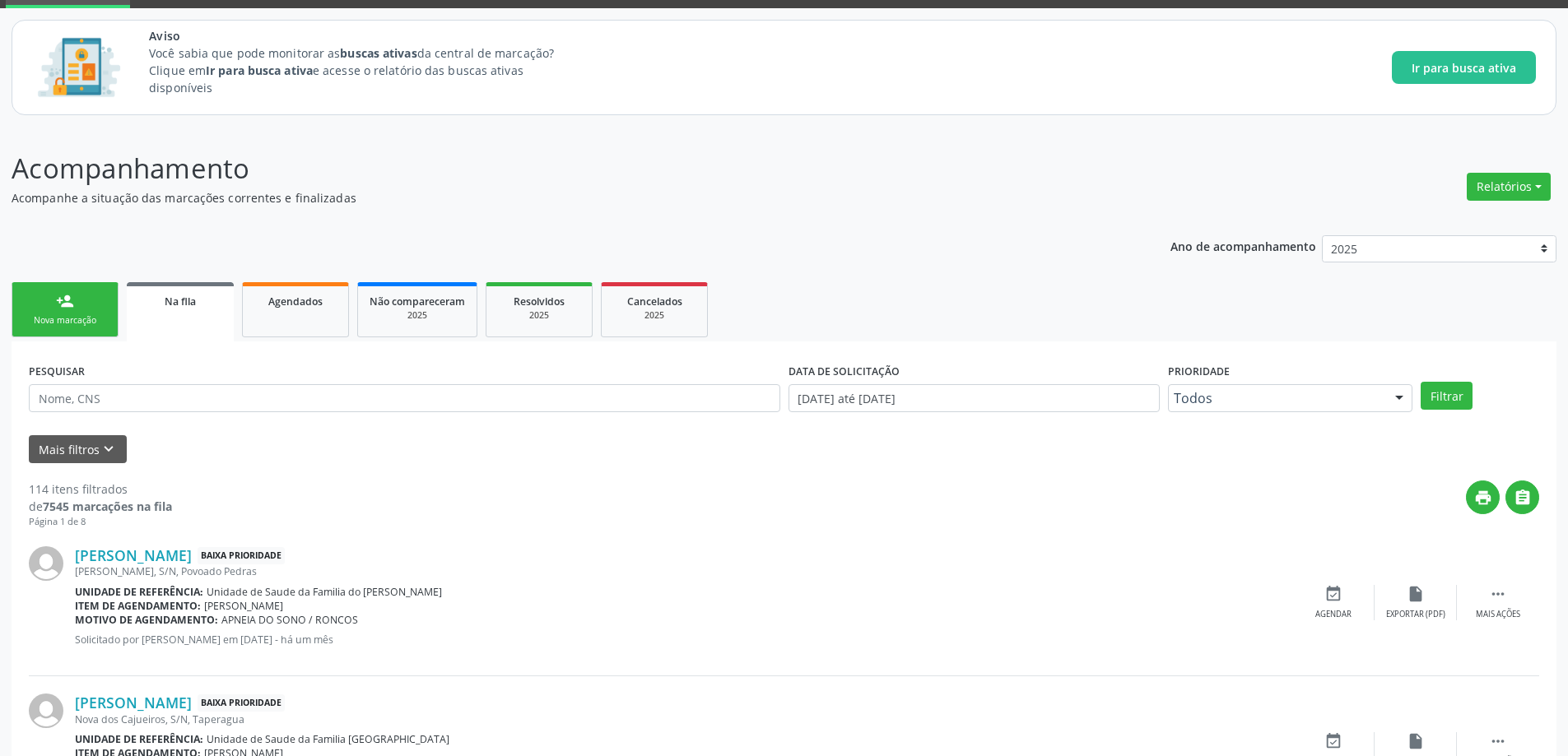
scroll to position [164, 0]
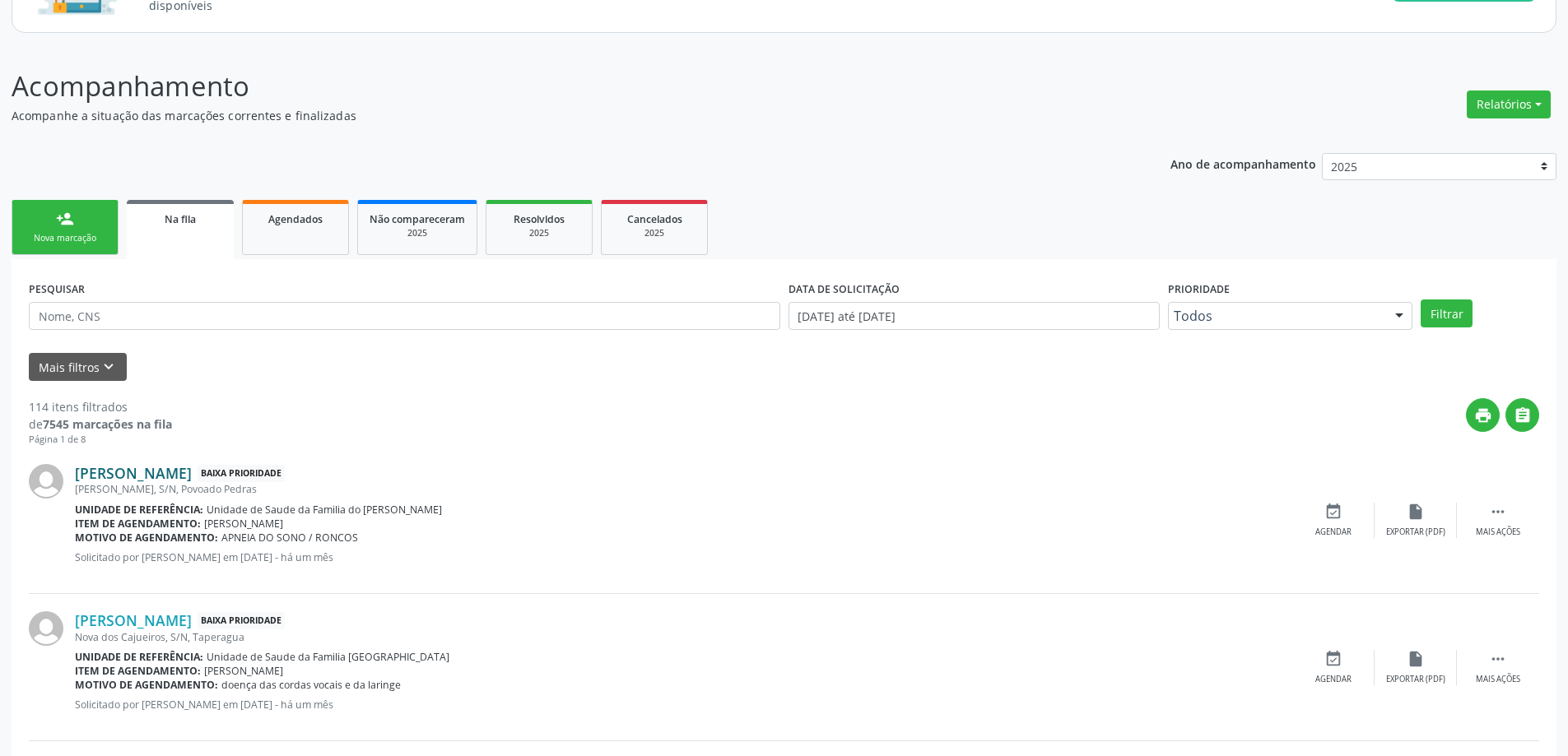
click at [188, 475] on link "[PERSON_NAME]" at bounding box center [133, 472] width 117 height 18
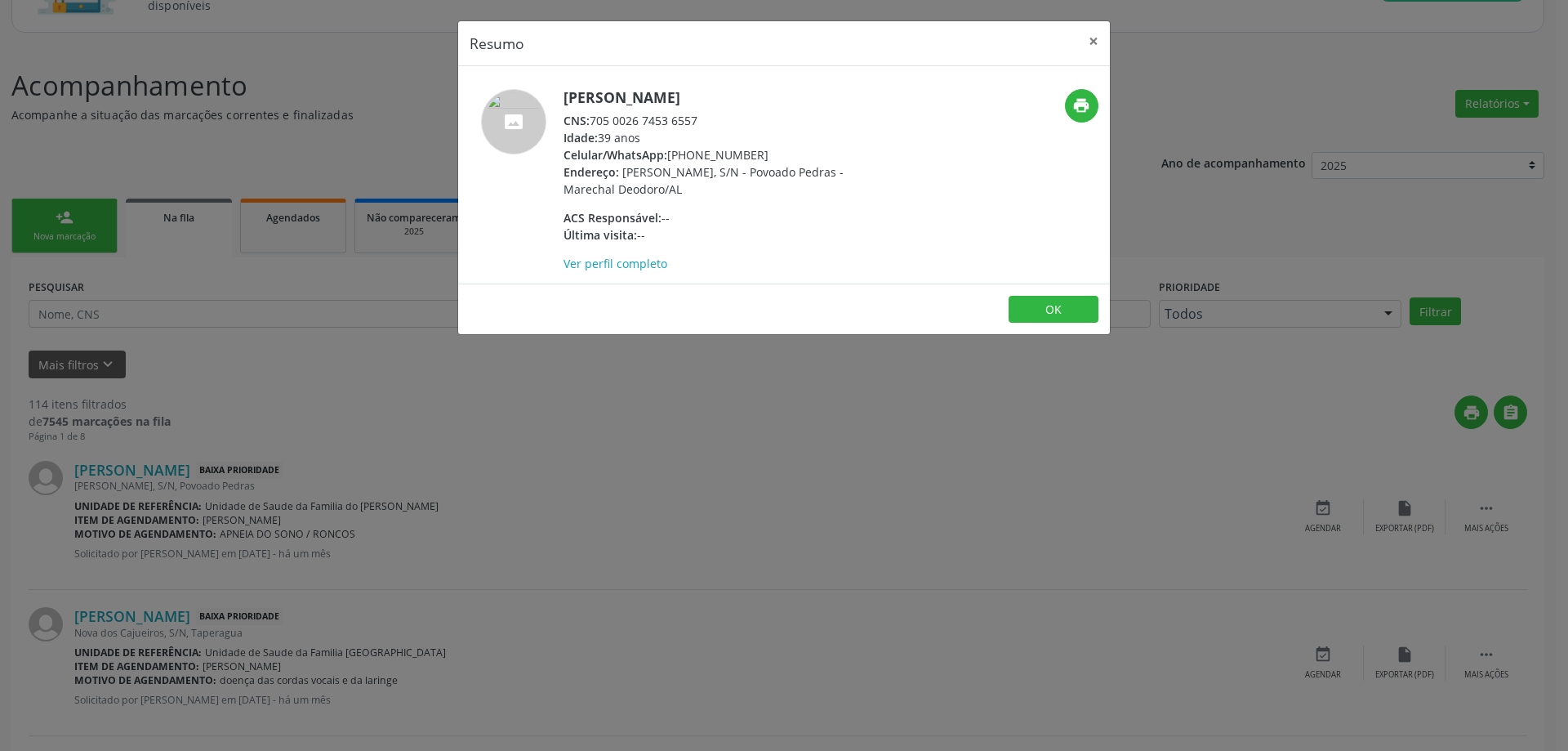
drag, startPoint x: 697, startPoint y: 120, endPoint x: 595, endPoint y: 121, distance: 102.0
click at [595, 121] on div "CNS: 705 0026 7453 6557" at bounding box center [722, 120] width 317 height 17
click at [1092, 44] on button "×" at bounding box center [1093, 41] width 33 height 40
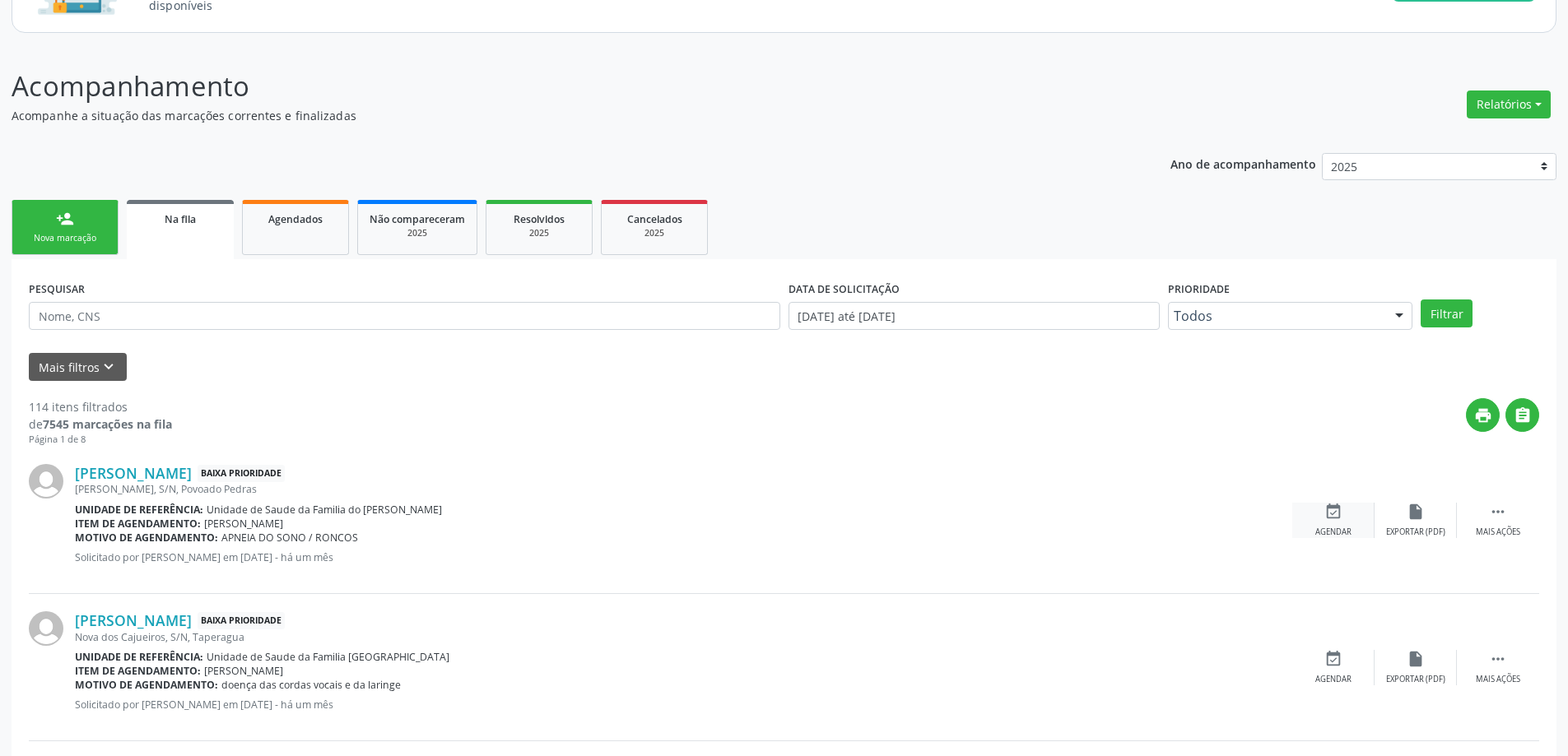
click at [1338, 512] on icon "event_available" at bounding box center [1333, 511] width 18 height 18
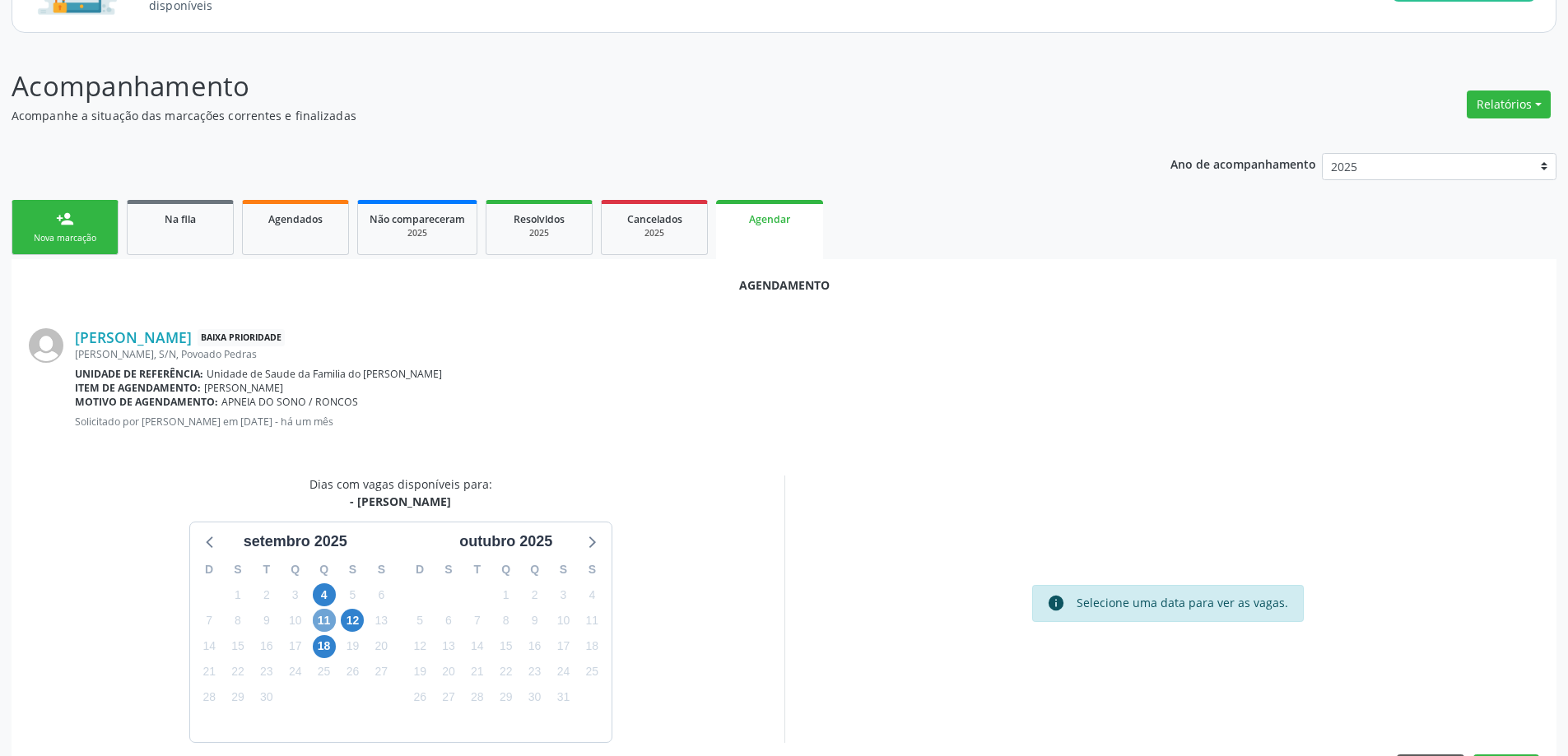
click at [324, 625] on span "11" at bounding box center [324, 620] width 23 height 23
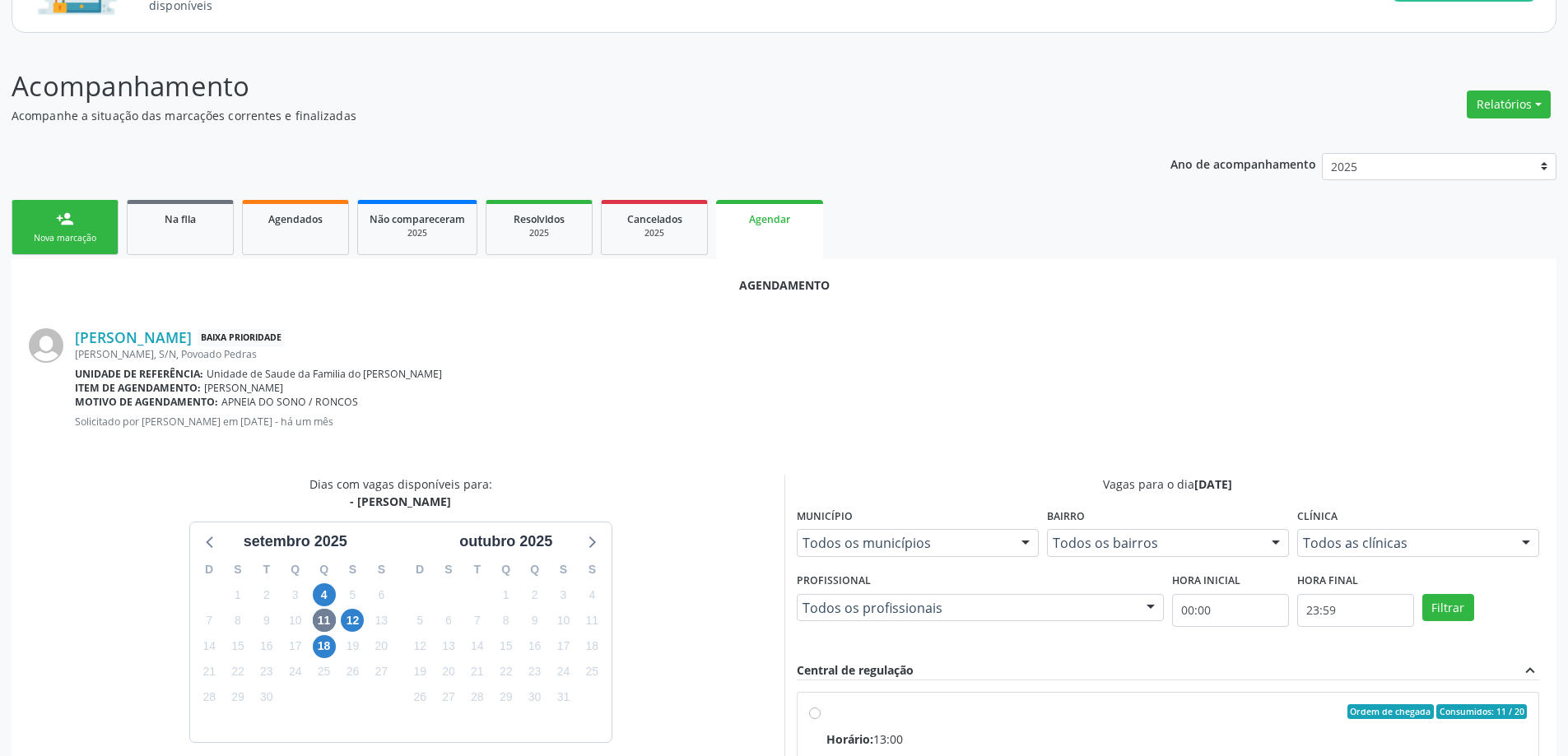
click at [818, 713] on input "Ordem de chegada Consumidos: 11 / 20 Horário: 13:00 Clínica: Centro de Saude Pr…" at bounding box center [815, 711] width 12 height 14
radio input "true"
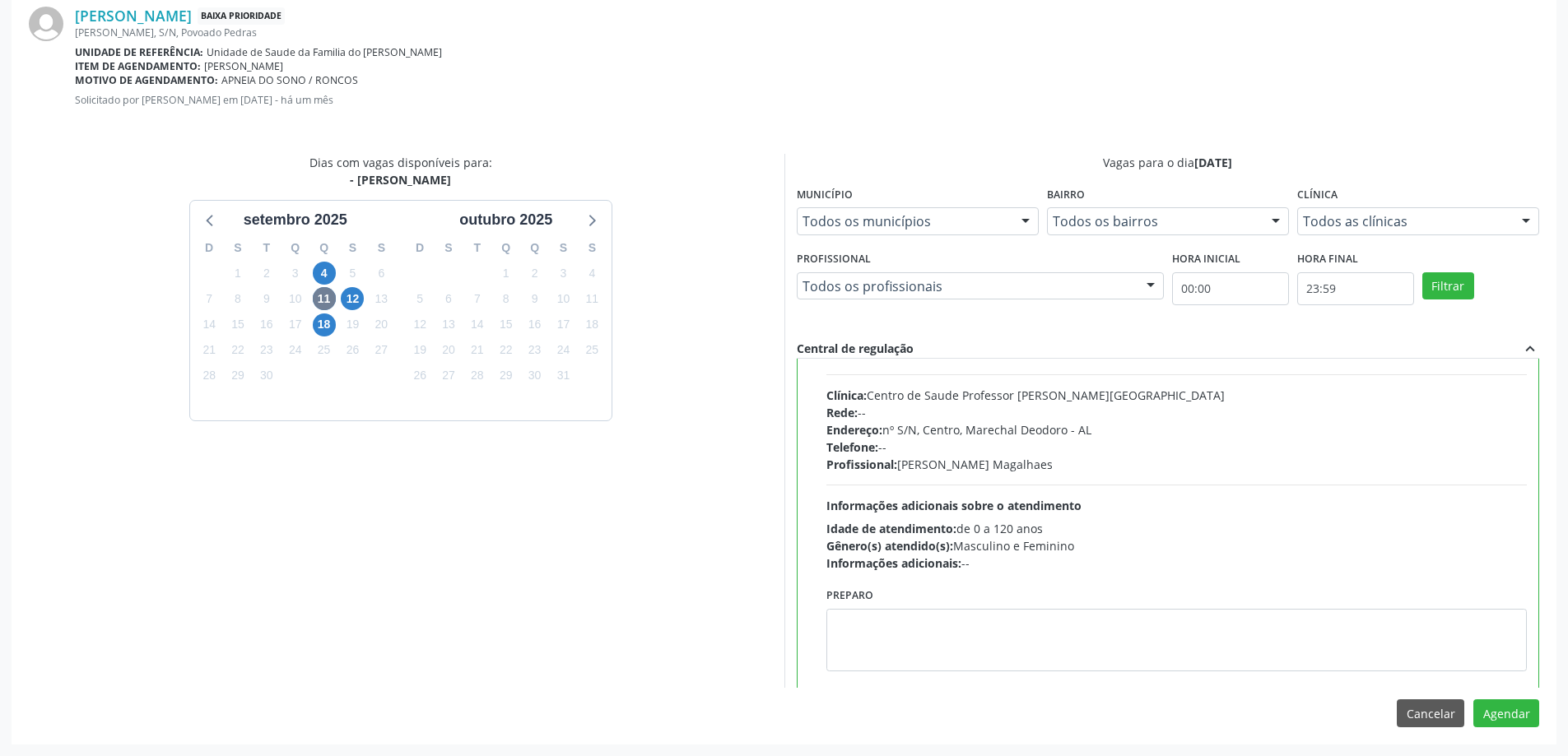
scroll to position [82, 0]
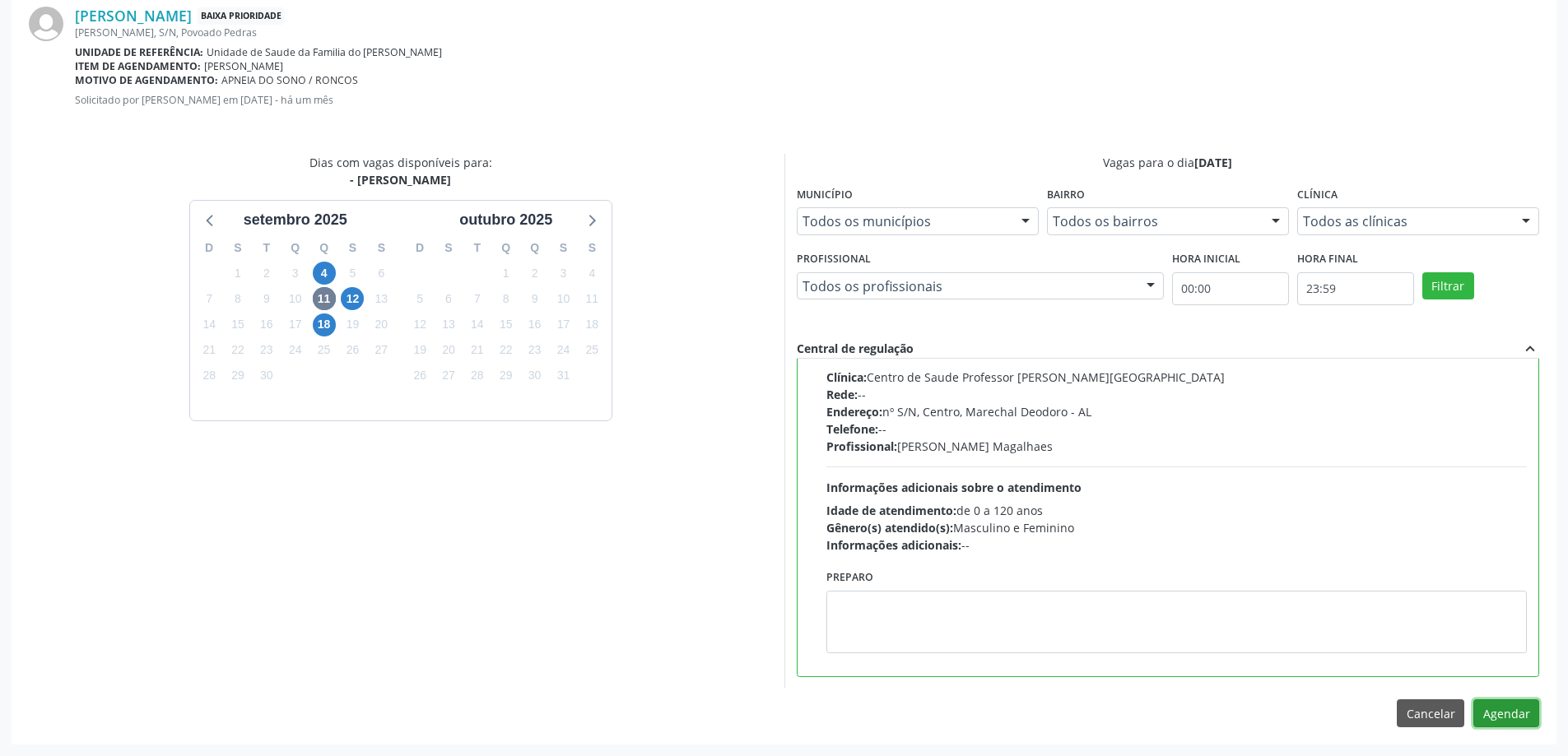
click at [1531, 718] on button "Agendar" at bounding box center [1506, 713] width 66 height 28
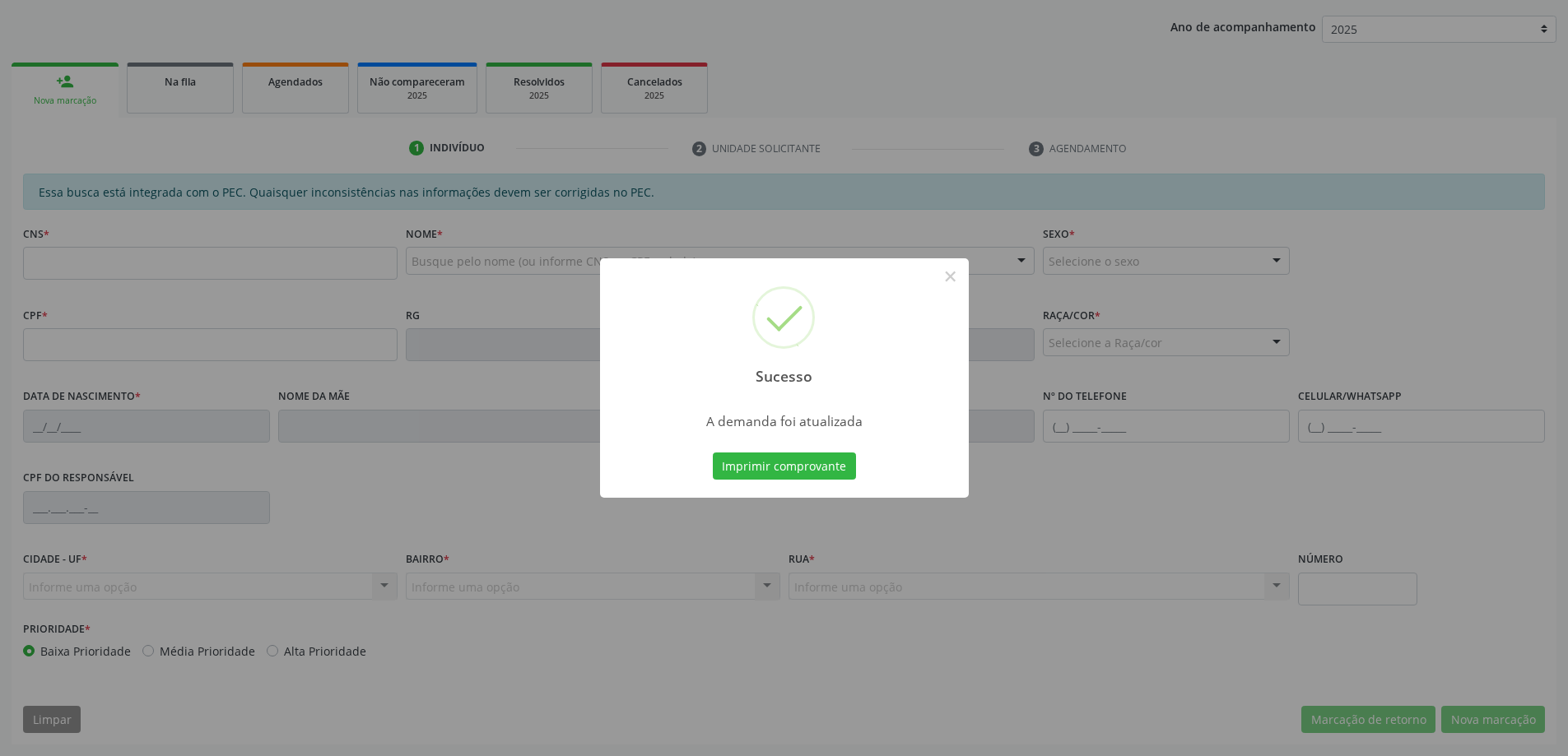
scroll to position [302, 0]
click at [948, 283] on button "×" at bounding box center [950, 276] width 28 height 28
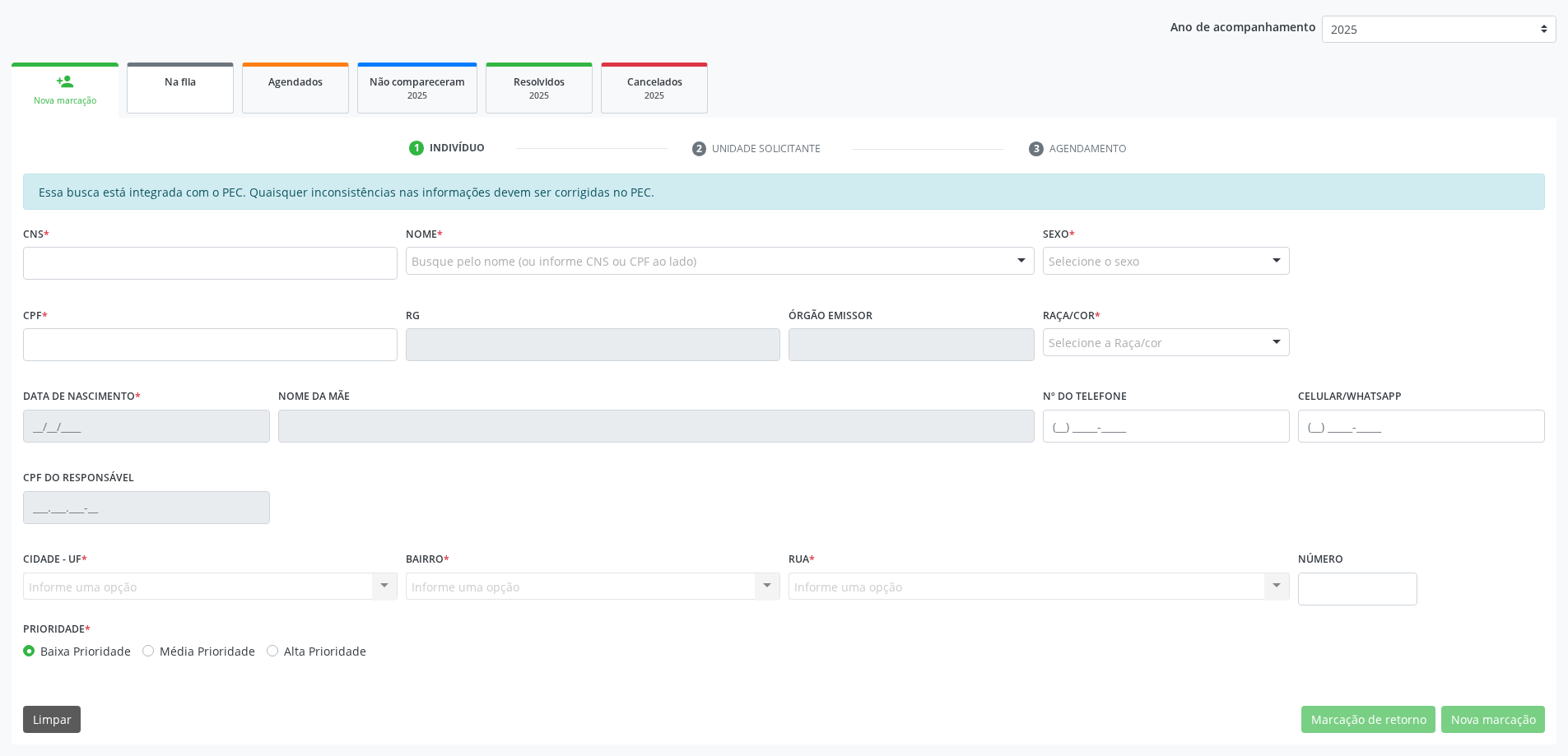
click at [169, 94] on link "Na fila" at bounding box center [180, 88] width 107 height 51
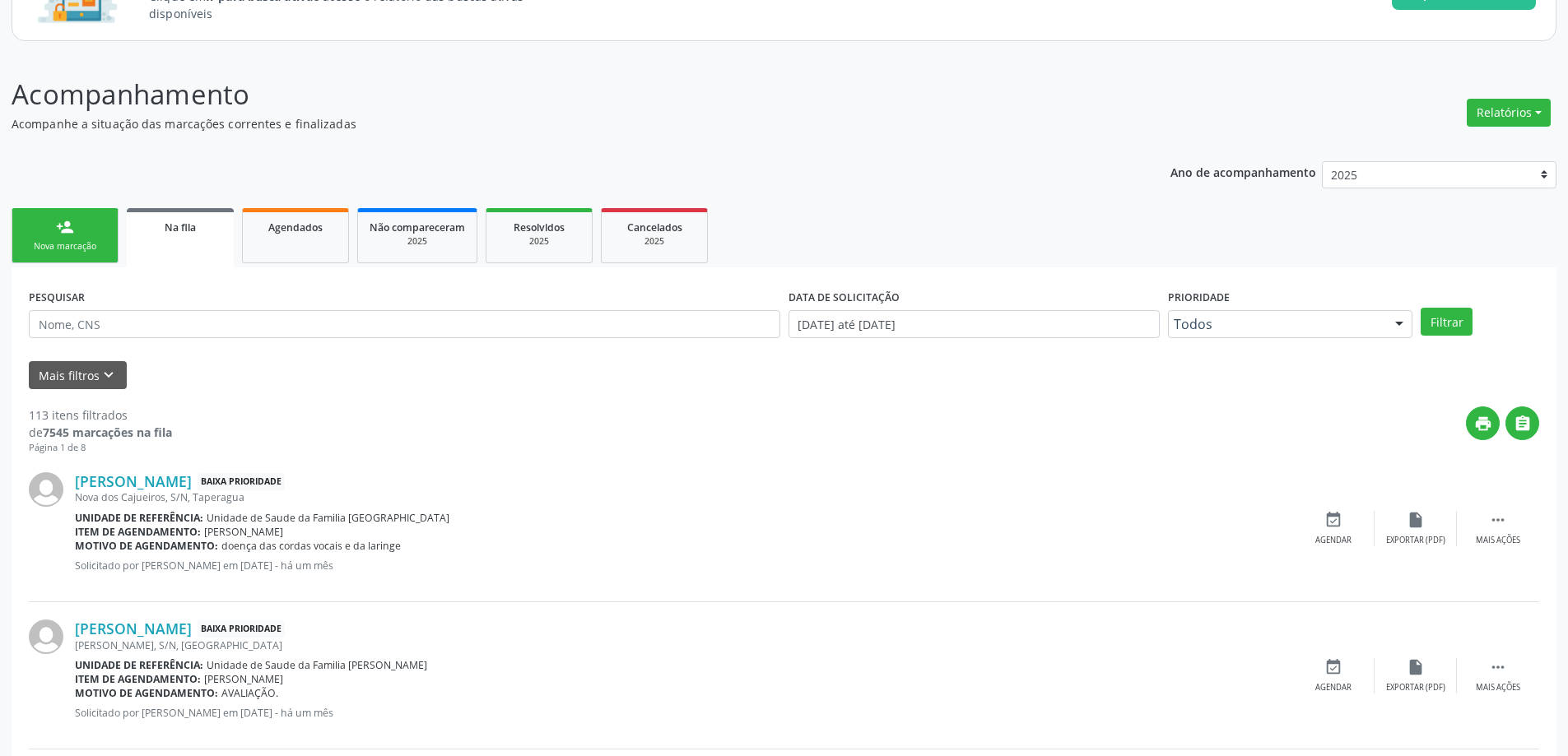
scroll to position [164, 0]
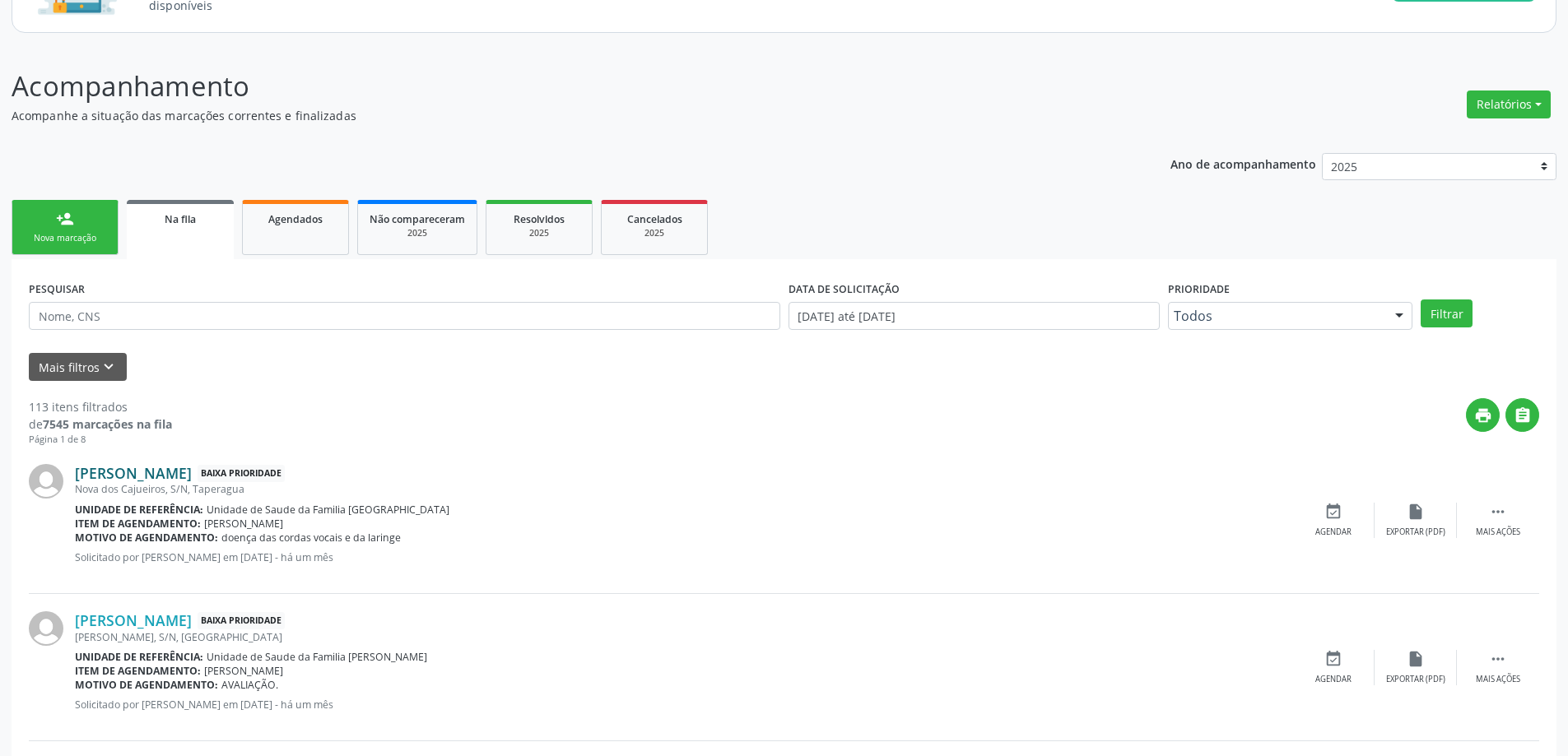
click at [133, 475] on link "[PERSON_NAME]" at bounding box center [133, 472] width 117 height 18
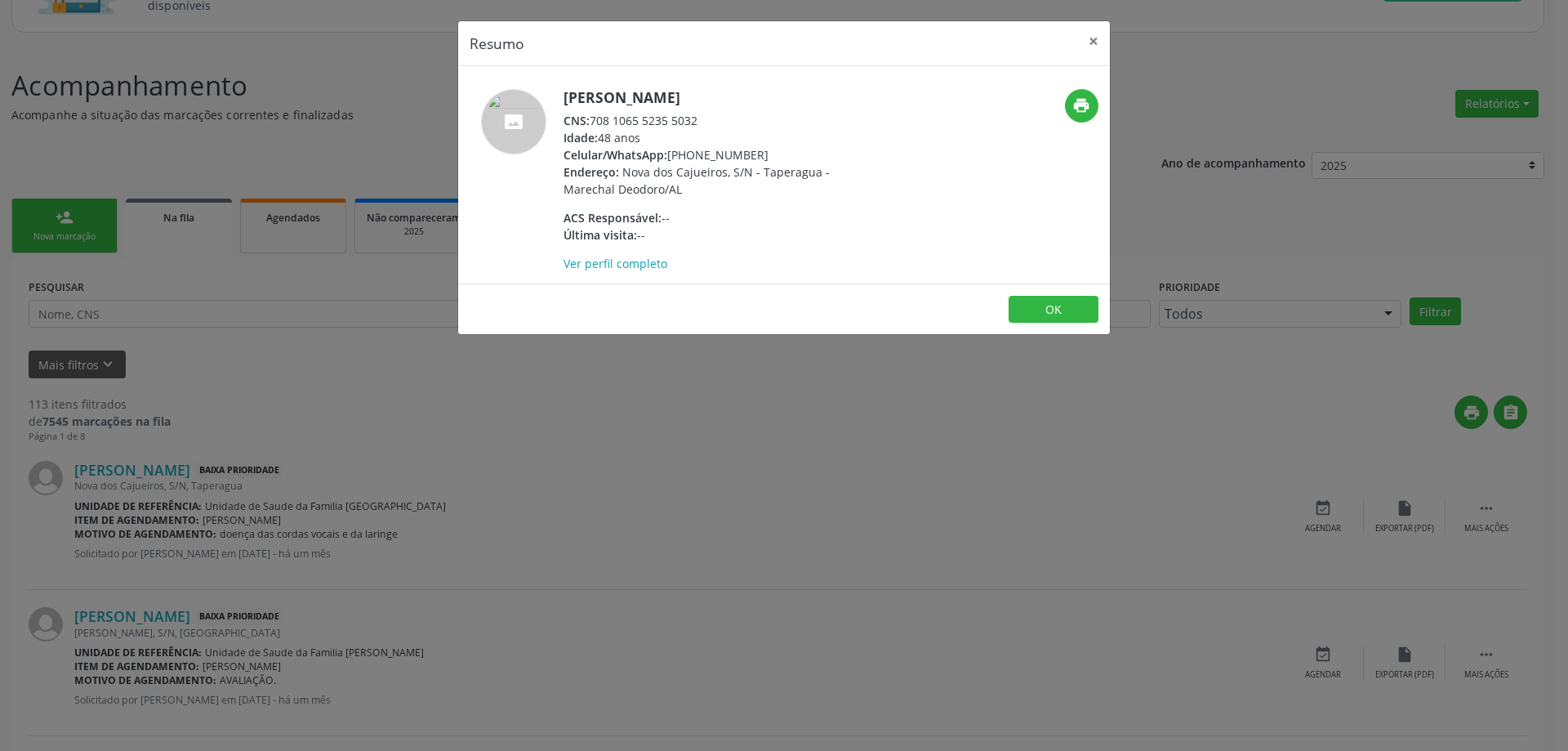
drag, startPoint x: 696, startPoint y: 119, endPoint x: 594, endPoint y: 126, distance: 102.2
click at [594, 126] on div "CNS: 708 1065 5235 5032" at bounding box center [722, 120] width 317 height 17
click at [1095, 46] on button "×" at bounding box center [1093, 41] width 33 height 40
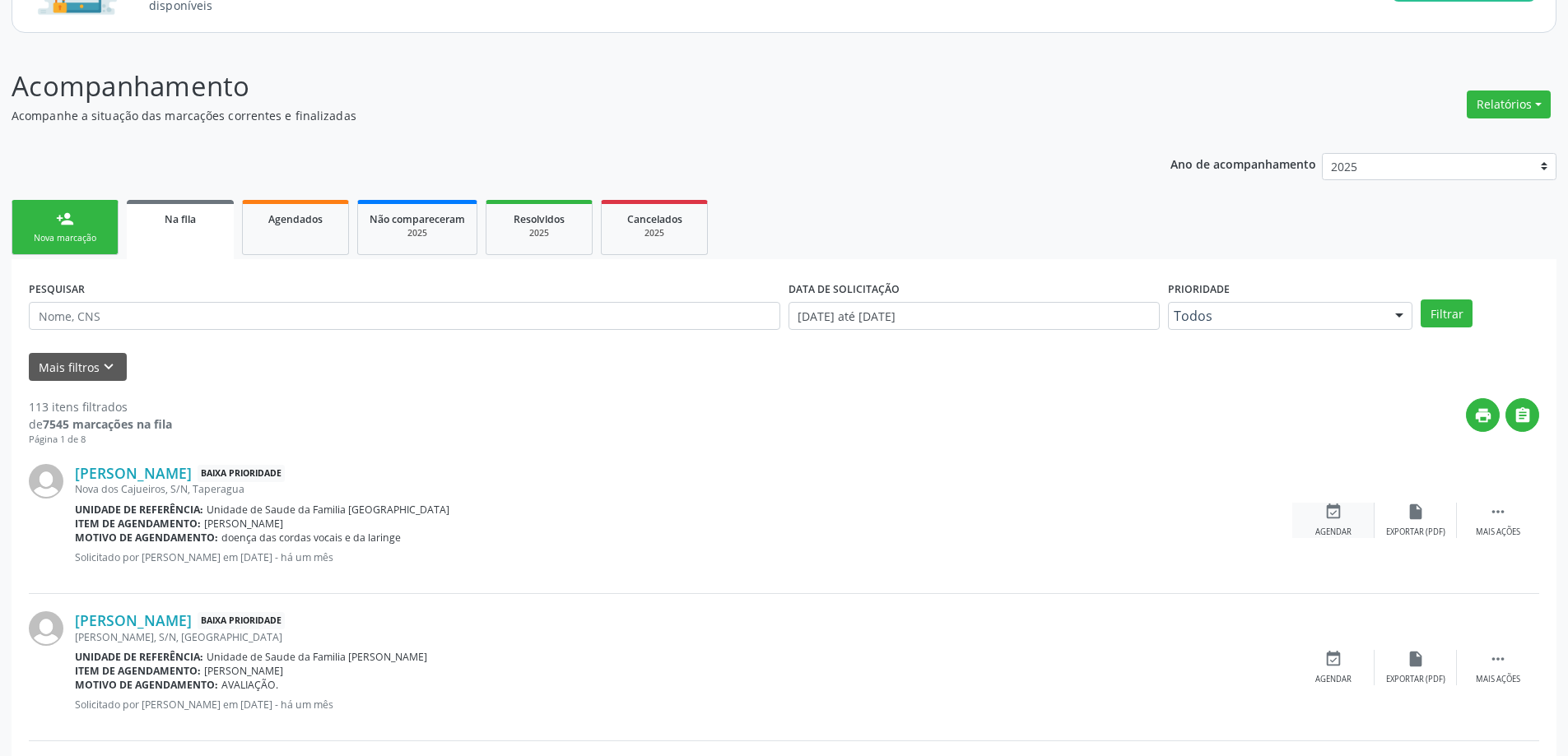
click at [1322, 519] on div "event_available Agendar" at bounding box center [1333, 521] width 83 height 36
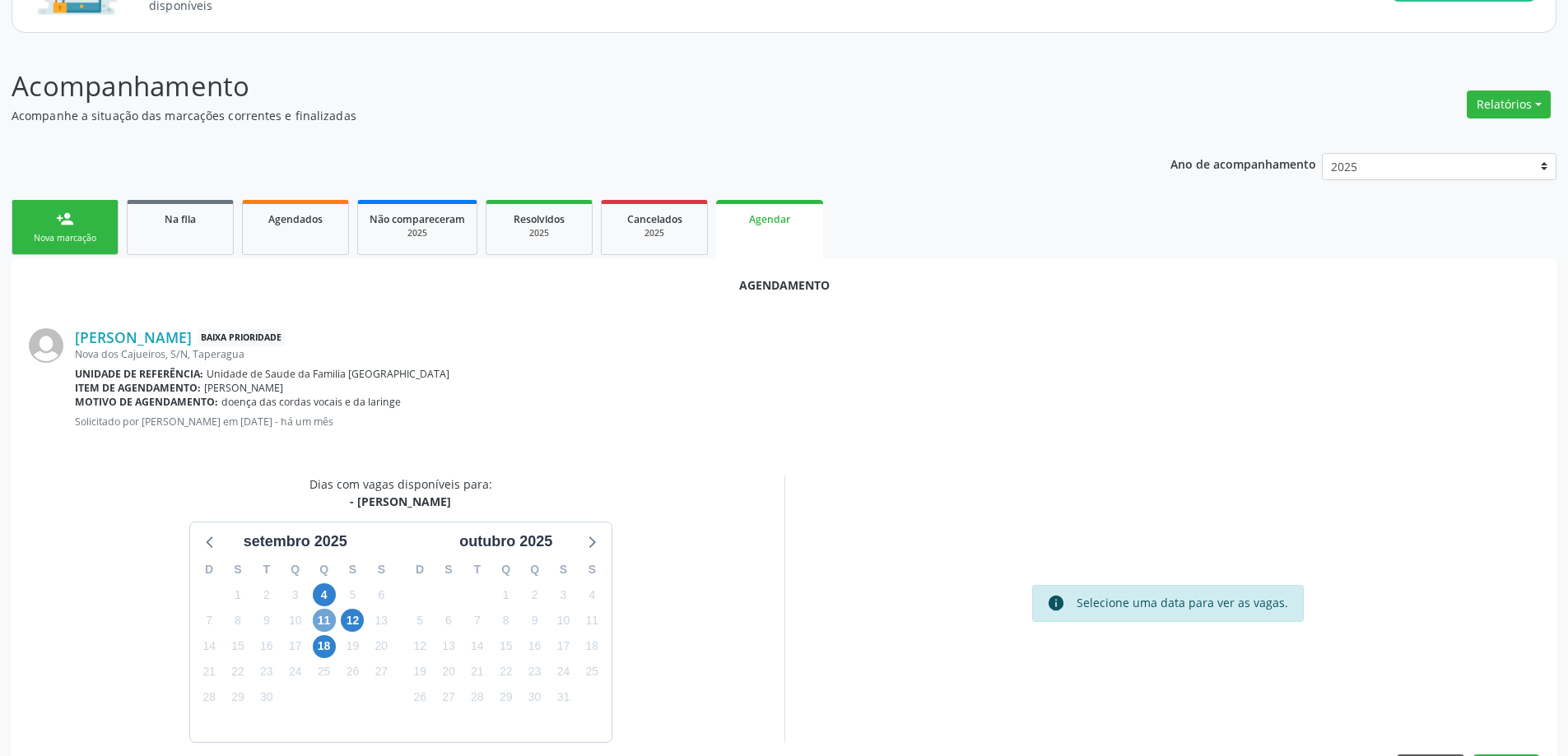
click at [319, 621] on span "11" at bounding box center [324, 620] width 23 height 23
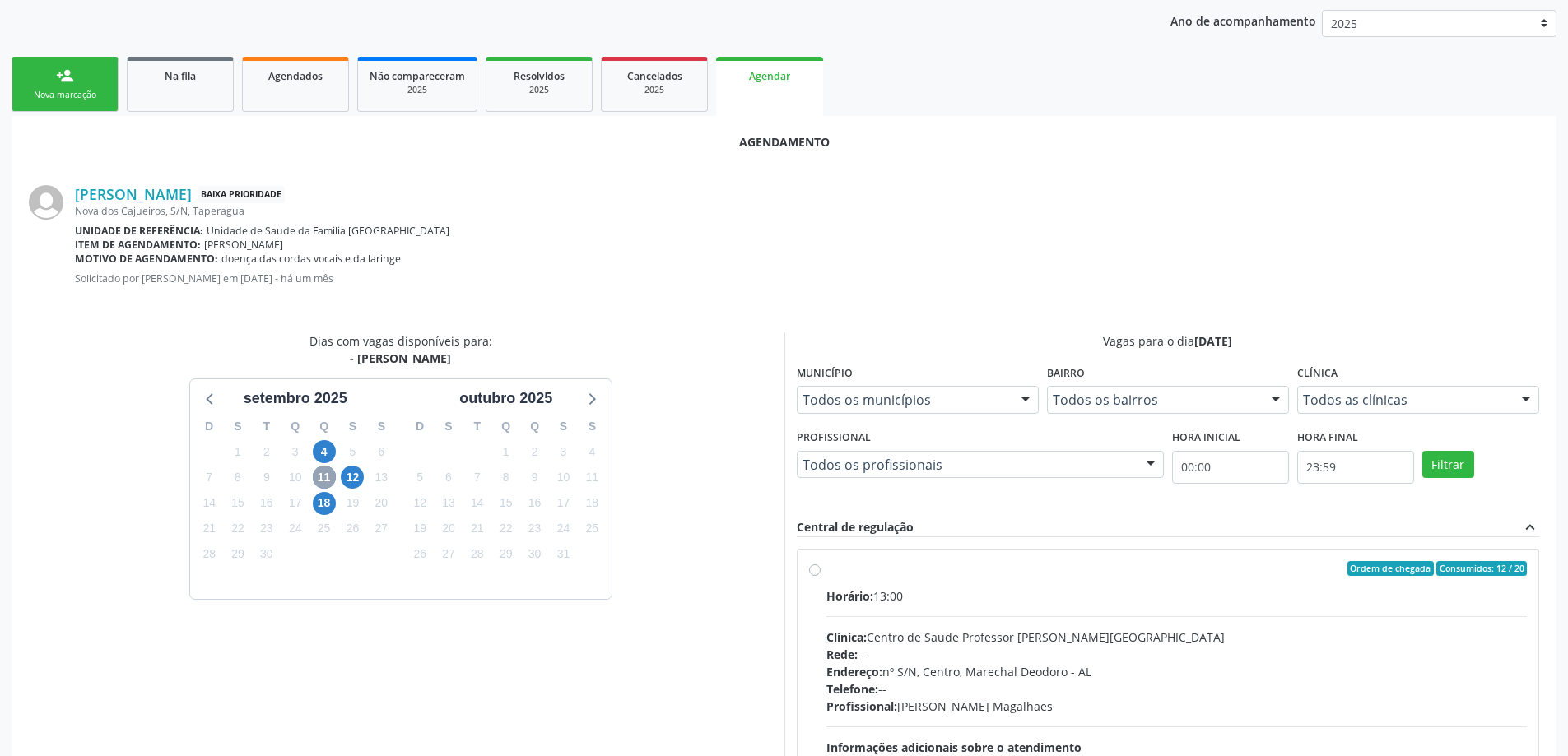
scroll to position [329, 0]
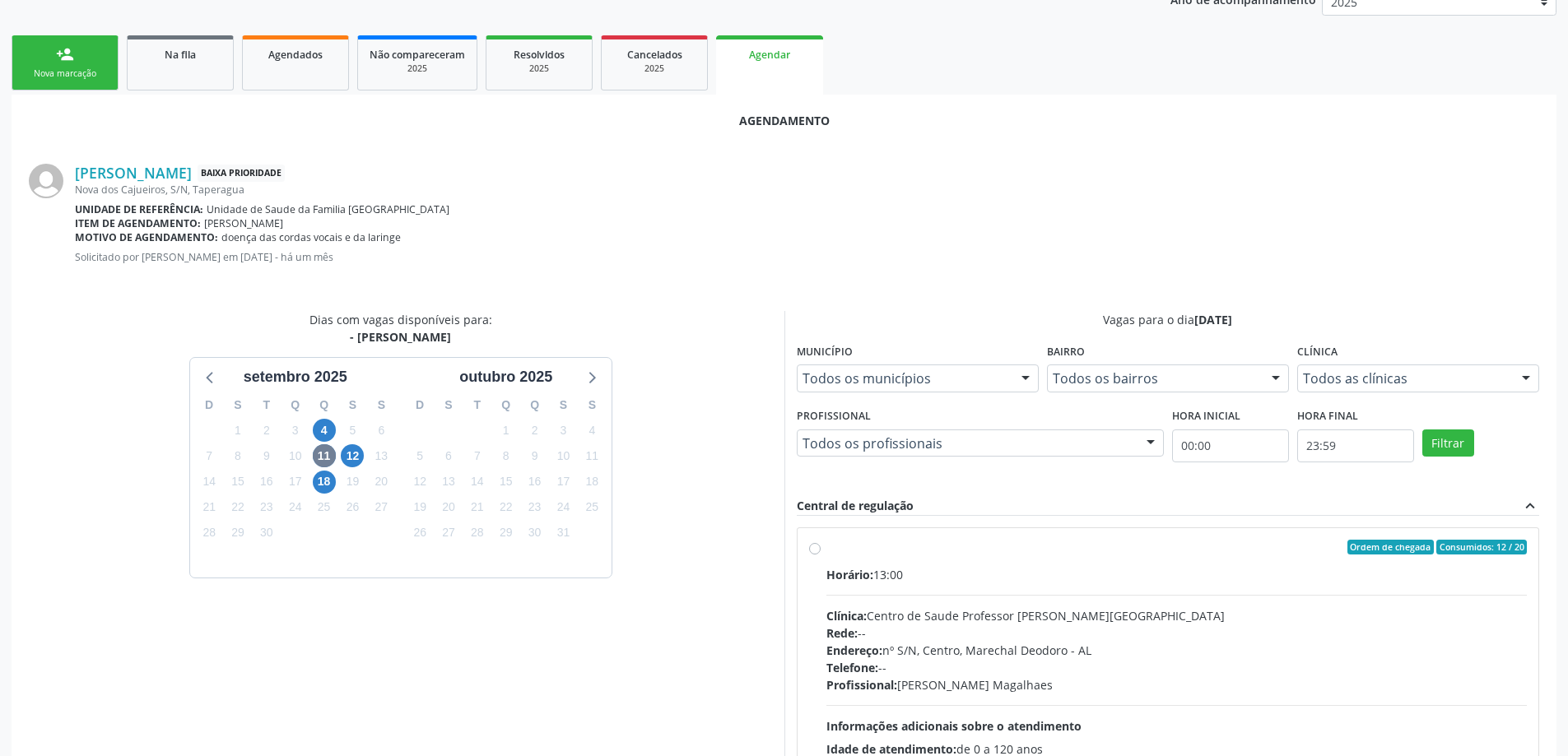
click at [826, 553] on label "Ordem de chegada Consumidos: 12 / 20 Horário: 13:00 Clínica: Centro de Saude Pr…" at bounding box center [1177, 666] width 701 height 252
click at [819, 553] on input "Ordem de chegada Consumidos: 12 / 20 Horário: 13:00 Clínica: Centro de Saude Pr…" at bounding box center [815, 546] width 12 height 14
radio input "true"
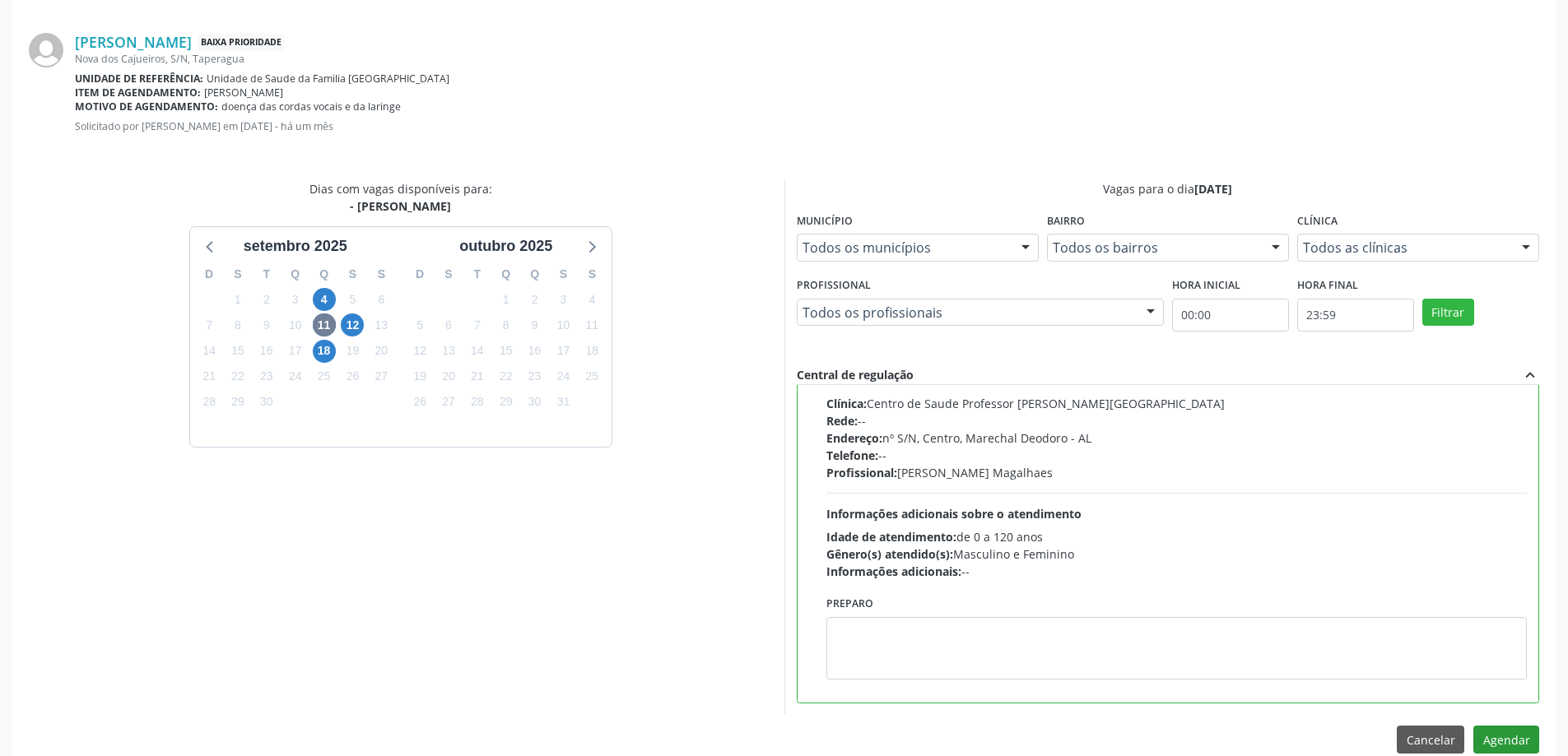
scroll to position [486, 0]
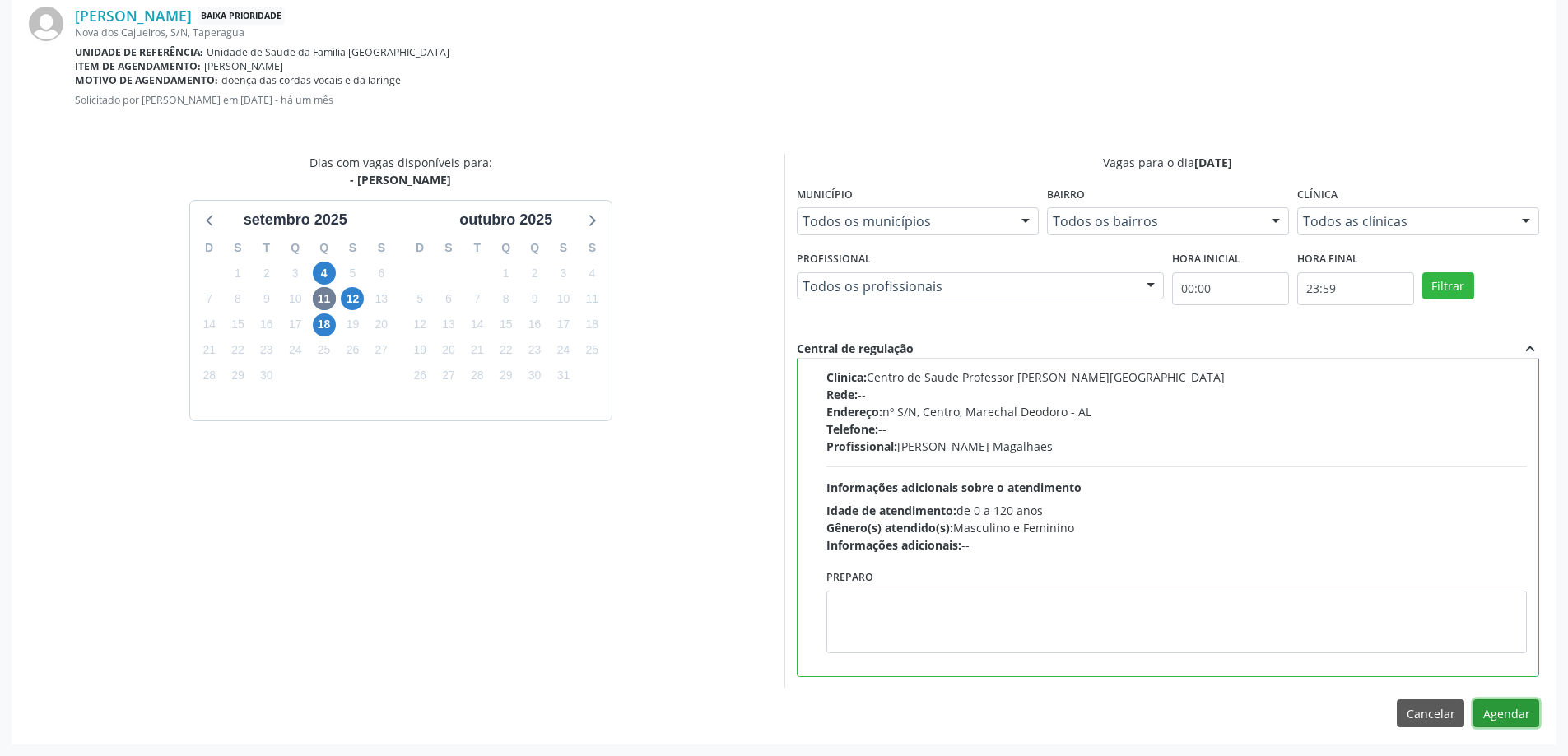
click at [1499, 721] on button "Agendar" at bounding box center [1506, 713] width 66 height 28
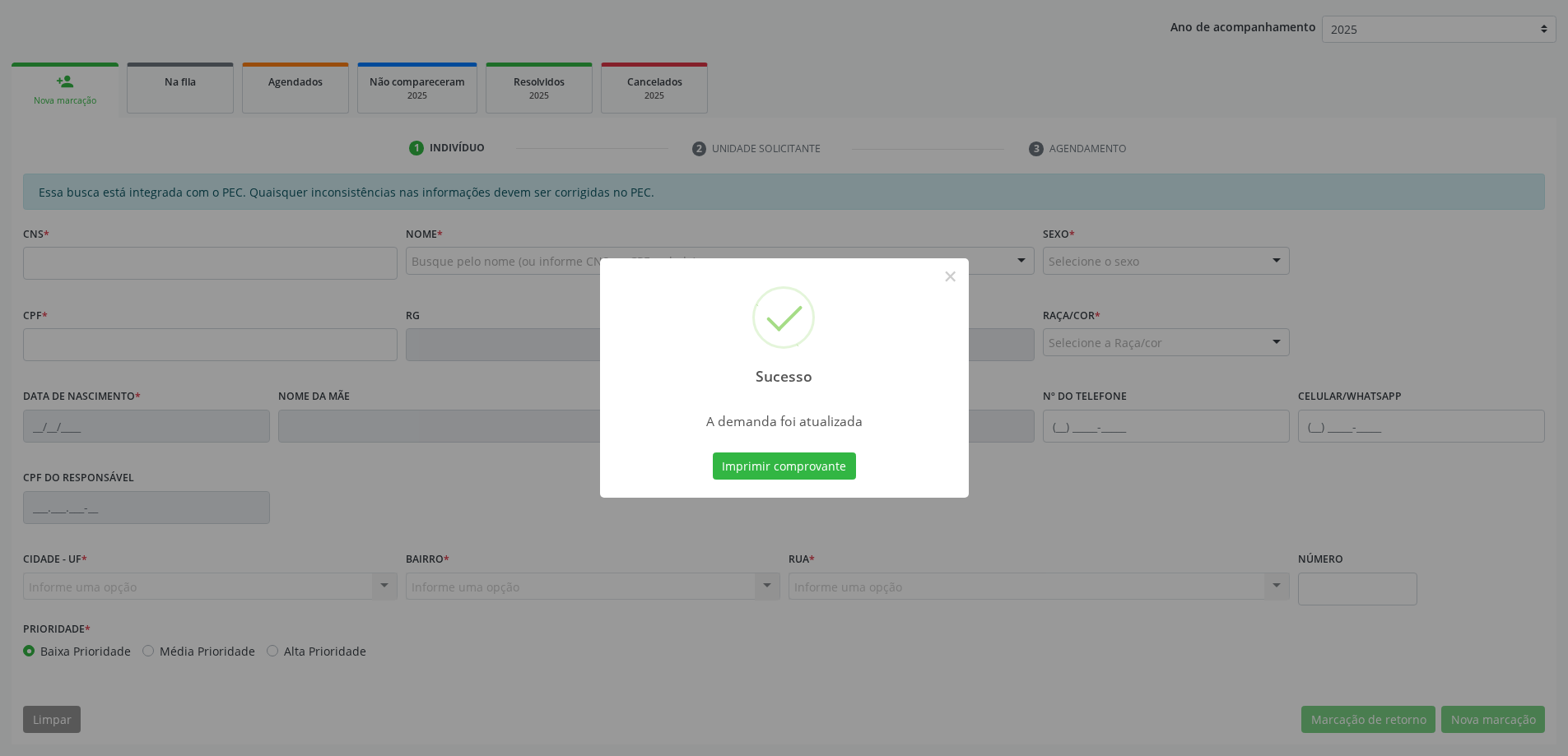
scroll to position [302, 0]
click at [952, 272] on button "×" at bounding box center [950, 276] width 28 height 28
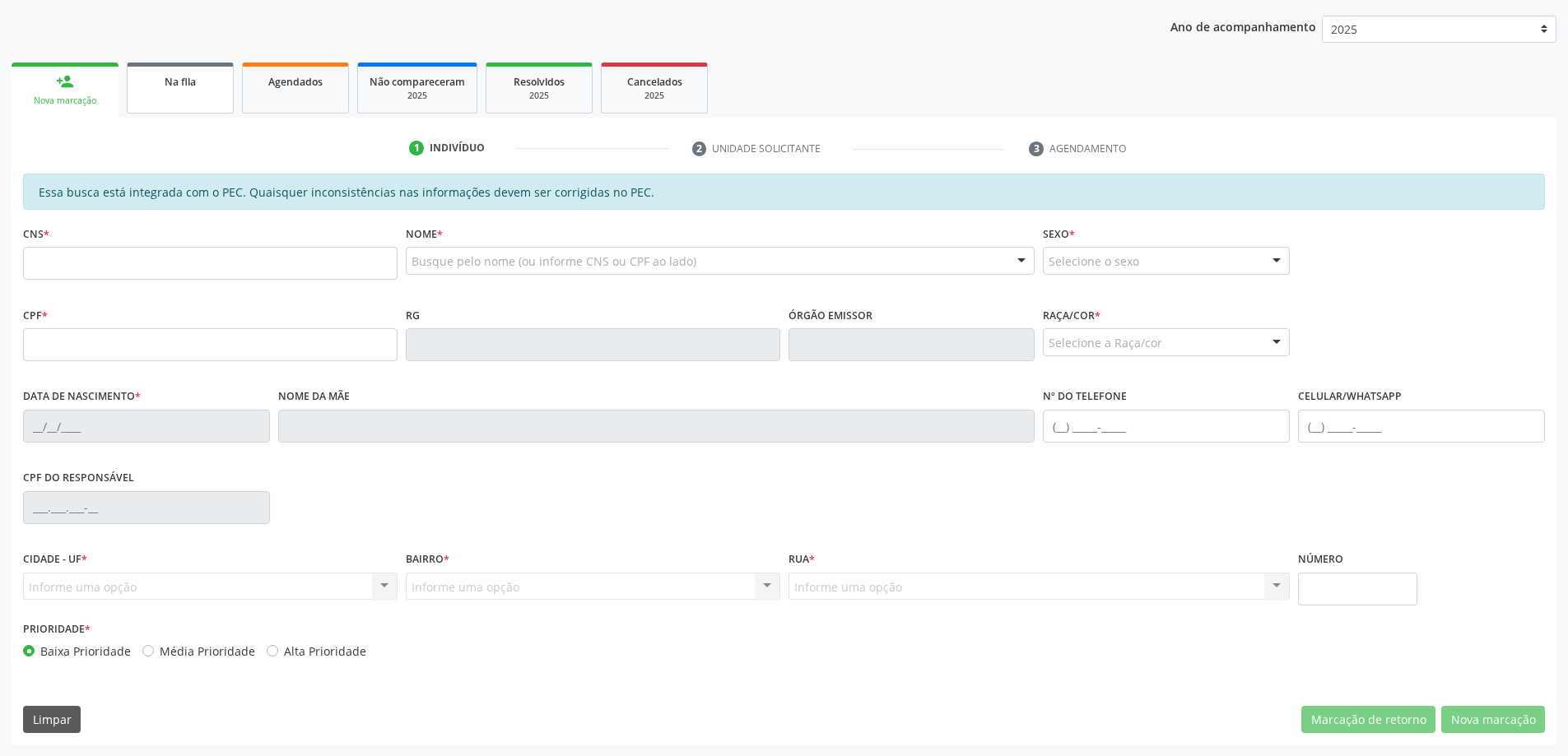
click at [176, 84] on span "Na fila" at bounding box center [180, 82] width 32 height 14
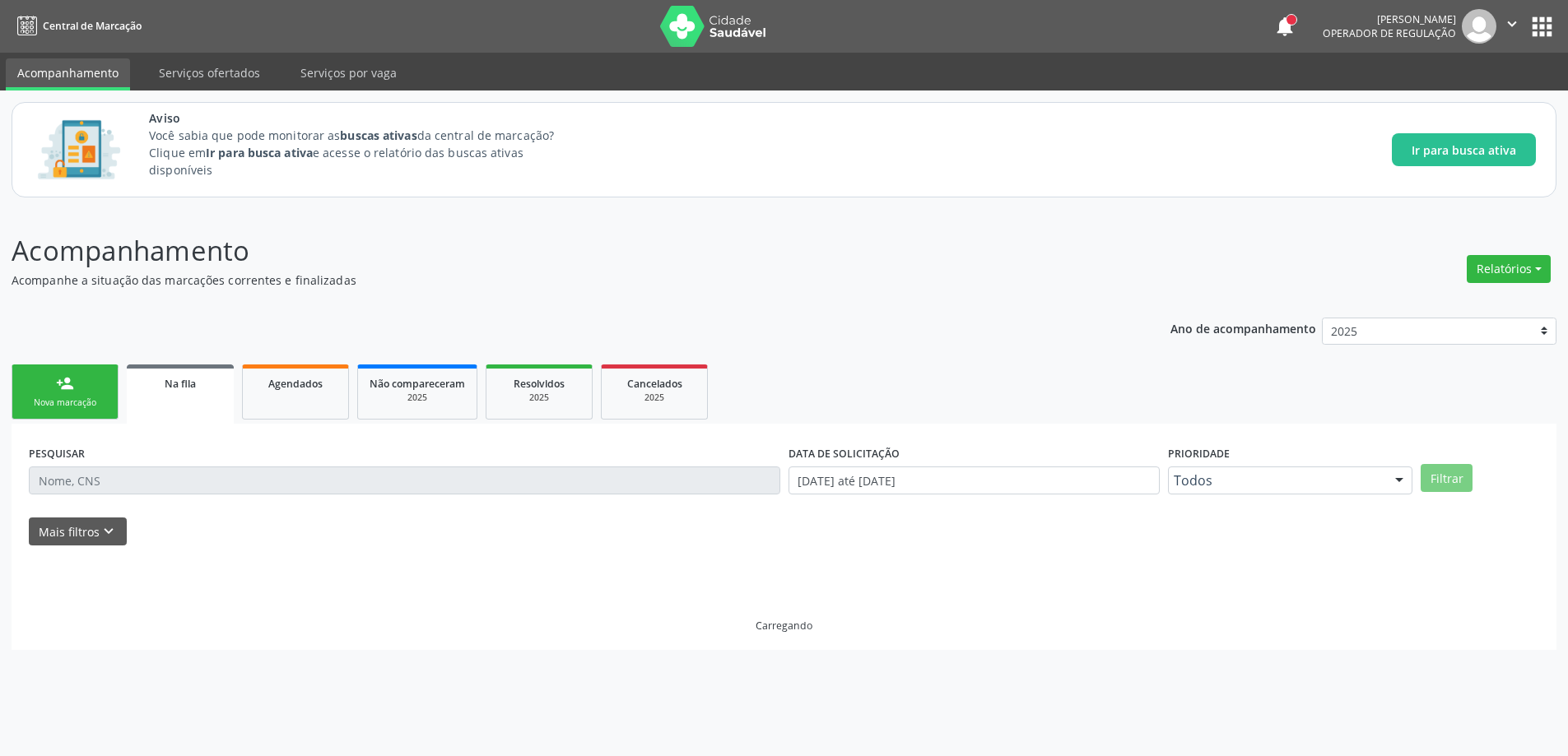
scroll to position [0, 0]
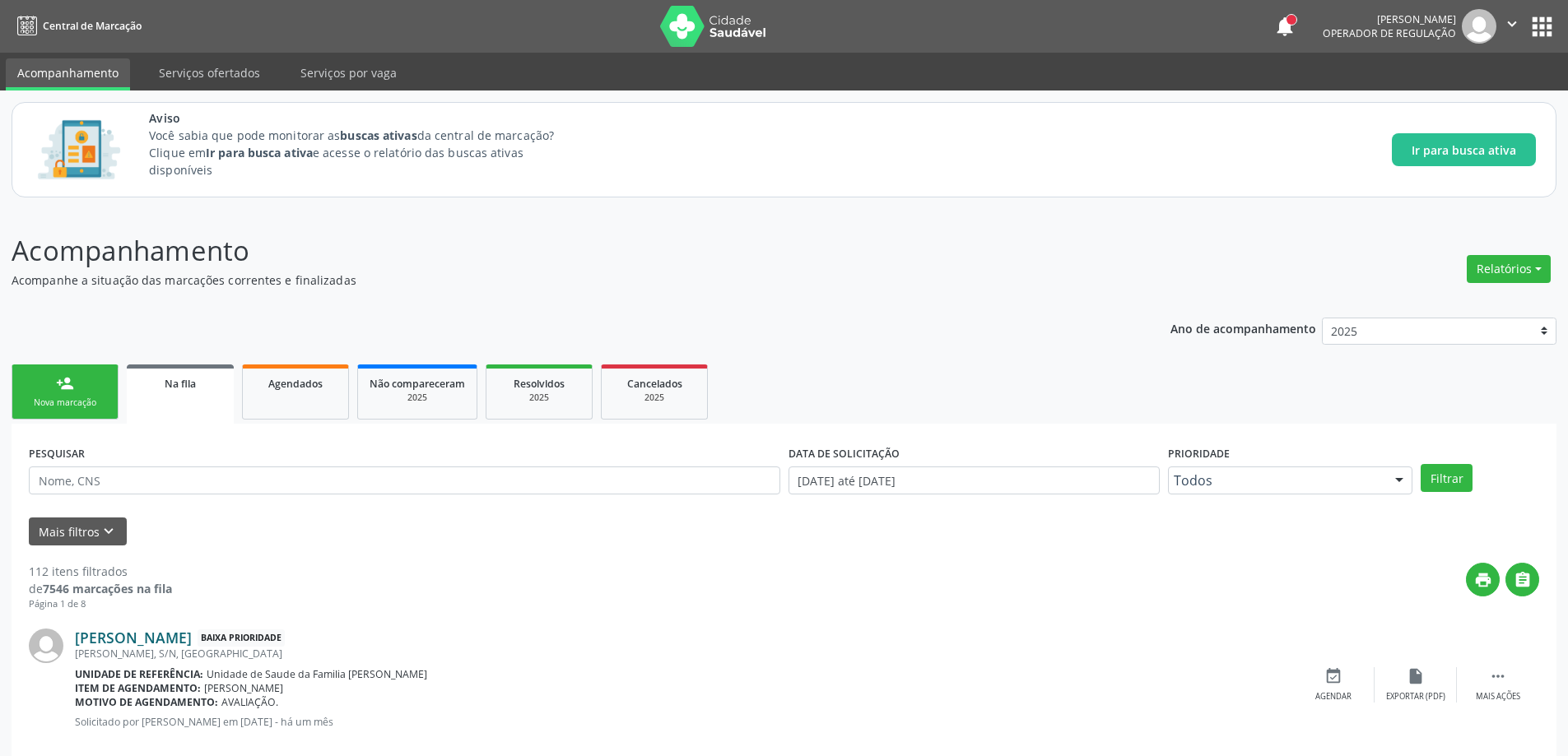
click at [162, 633] on link "[PERSON_NAME]" at bounding box center [133, 637] width 117 height 18
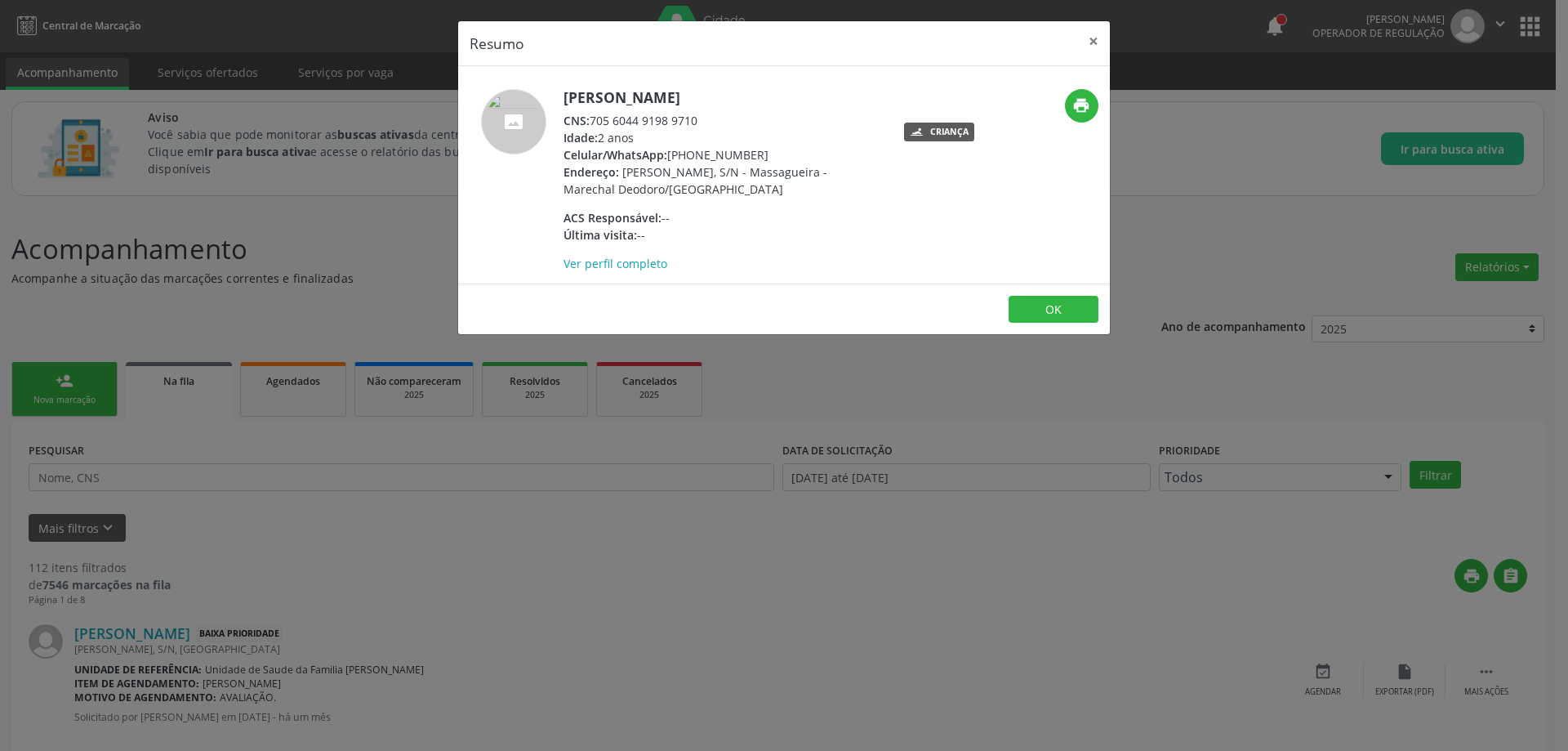
drag, startPoint x: 698, startPoint y: 118, endPoint x: 595, endPoint y: 124, distance: 103.2
click at [595, 124] on div "CNS: 705 6044 9198 9710" at bounding box center [722, 120] width 317 height 17
click at [1097, 51] on button "×" at bounding box center [1093, 41] width 33 height 40
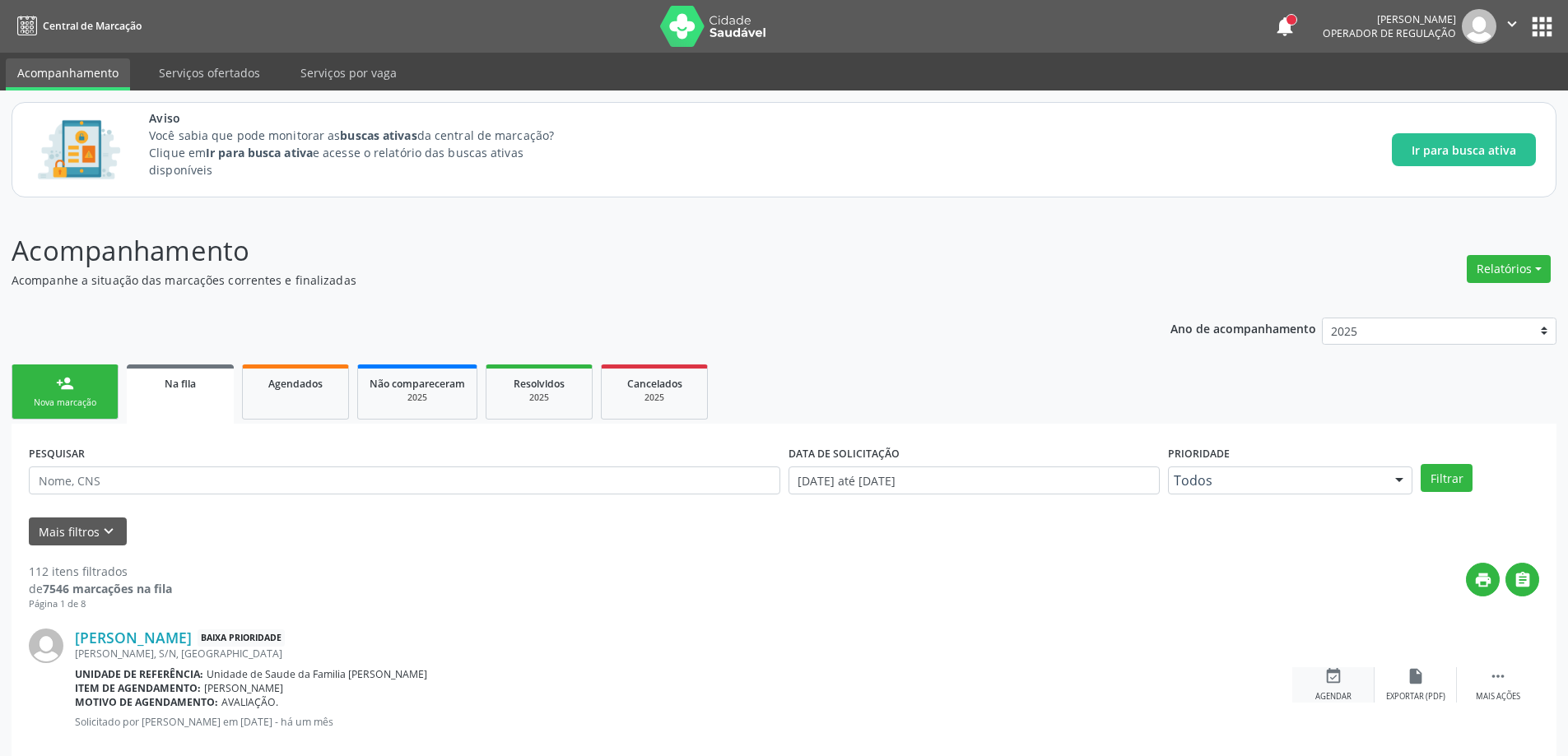
click at [1324, 690] on div "event_available Agendar" at bounding box center [1333, 685] width 83 height 36
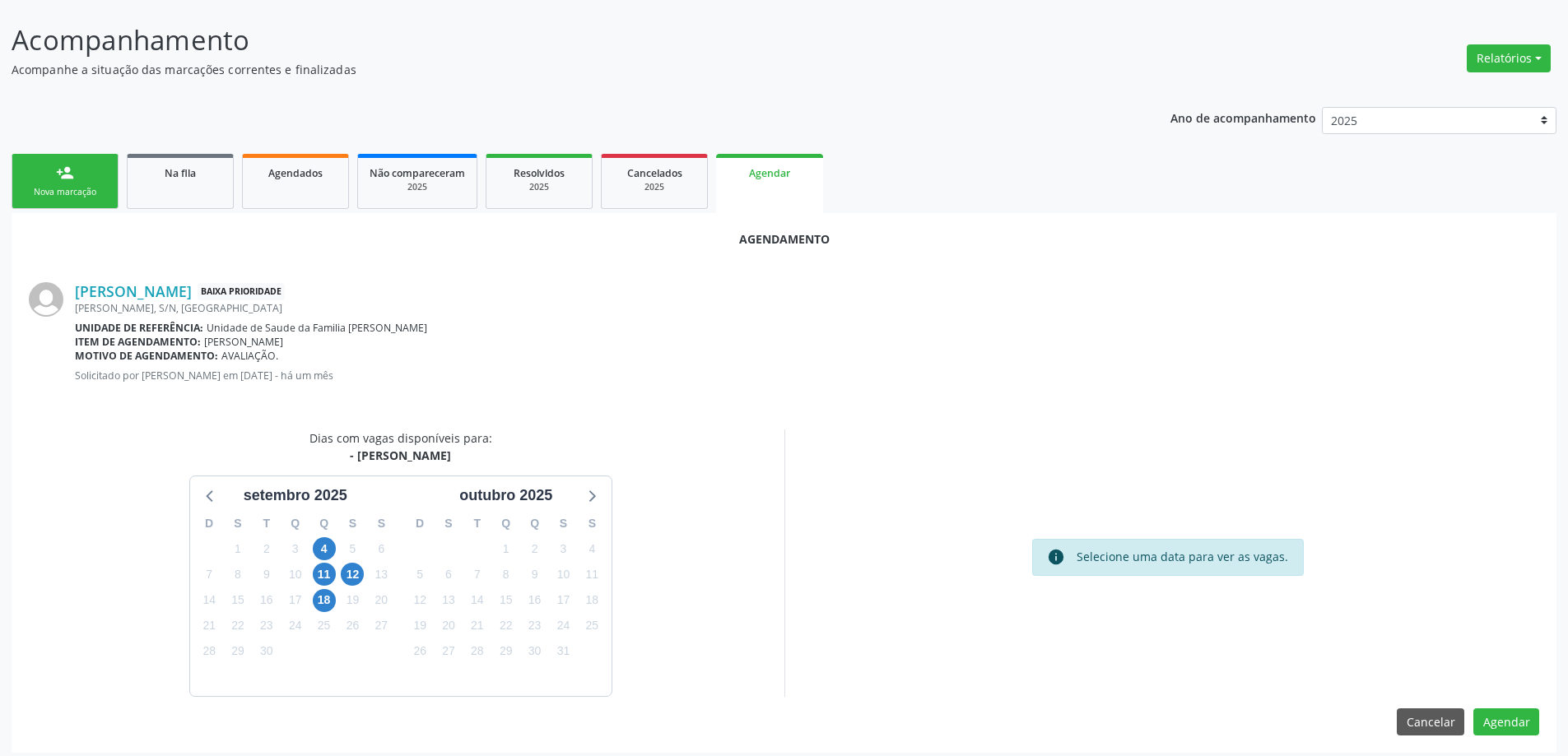
scroll to position [219, 0]
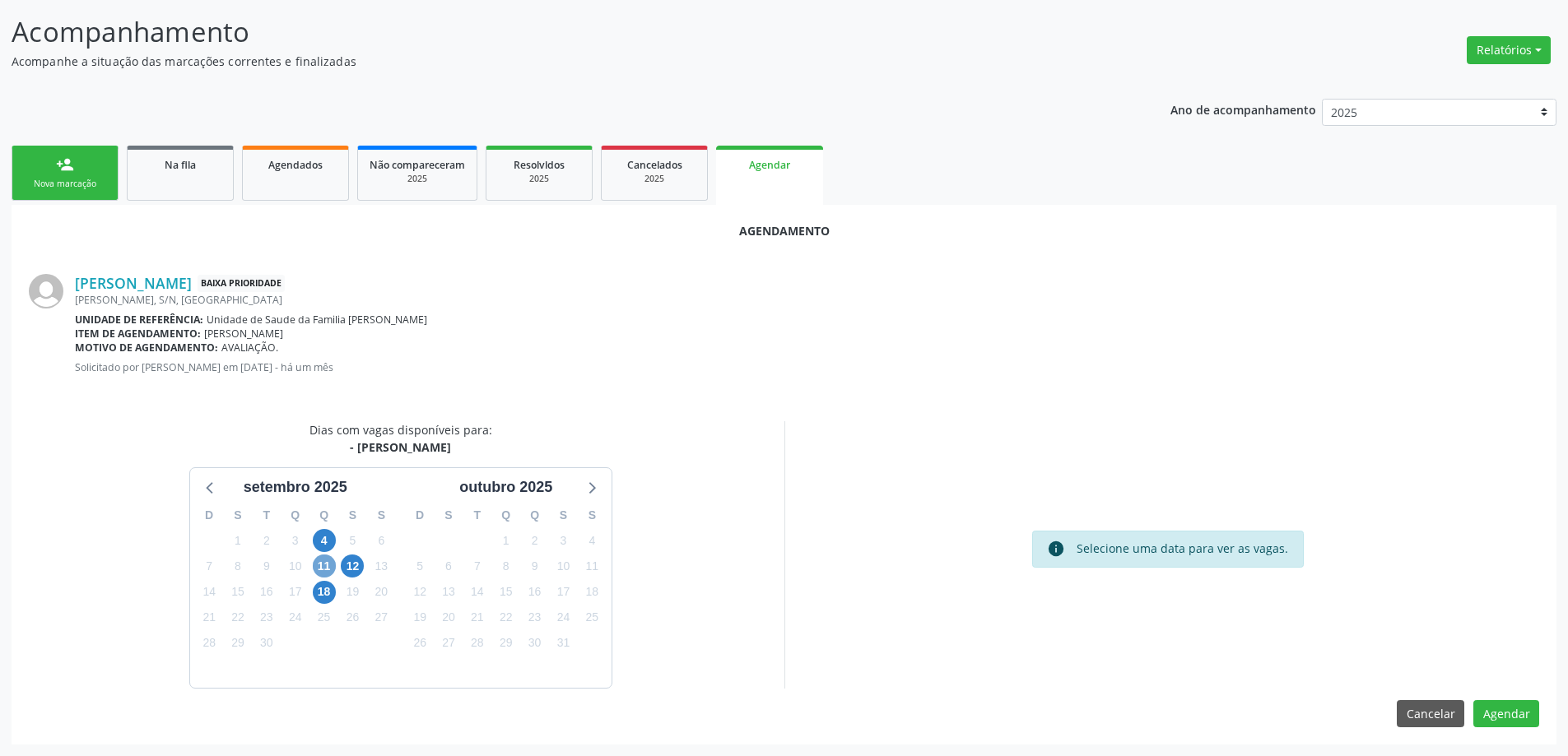
click at [323, 567] on span "11" at bounding box center [324, 566] width 23 height 23
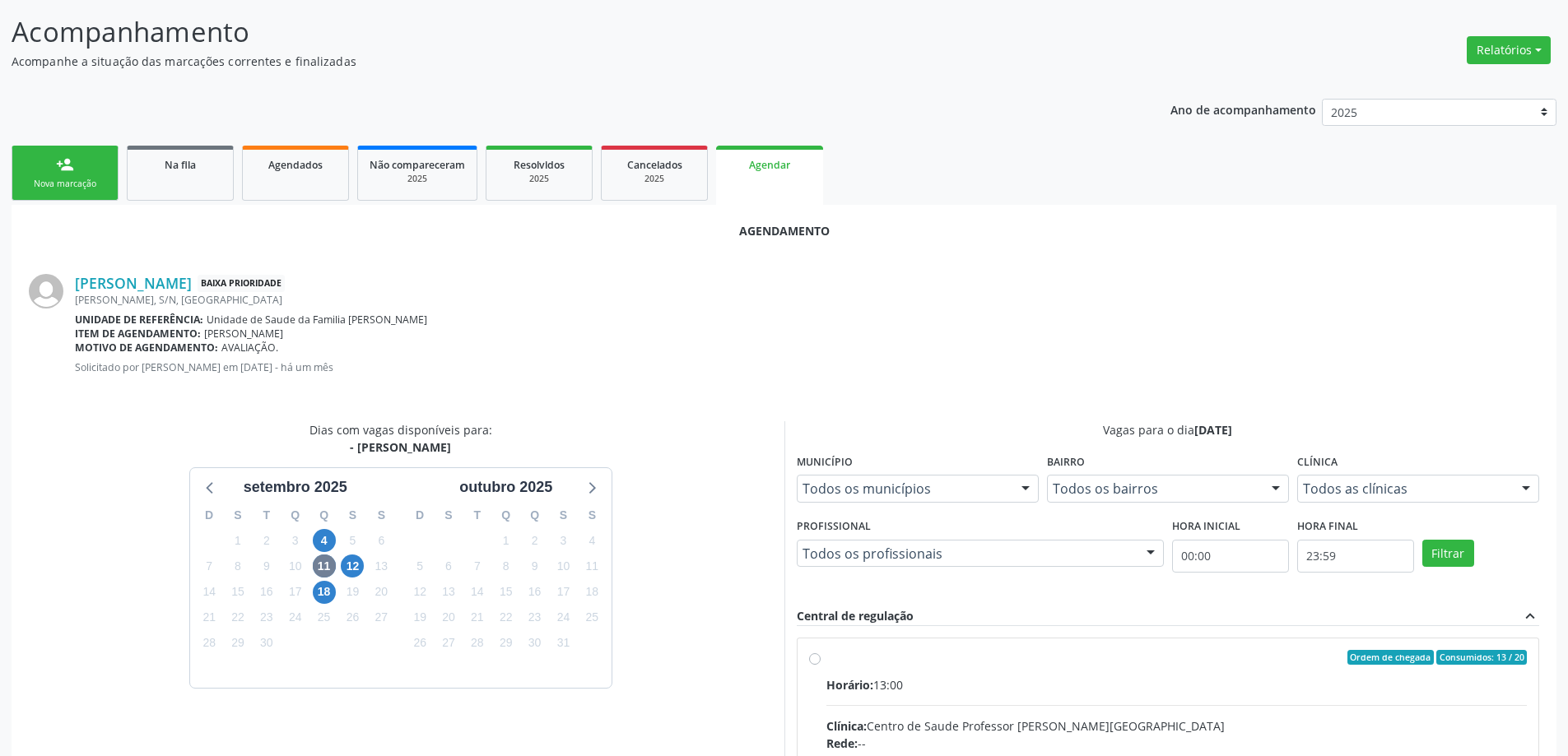
click at [809, 662] on input "Ordem de chegada Consumidos: 13 / 20 Horário: 13:00 Clínica: Centro de Saude Pr…" at bounding box center [815, 657] width 12 height 14
radio input "true"
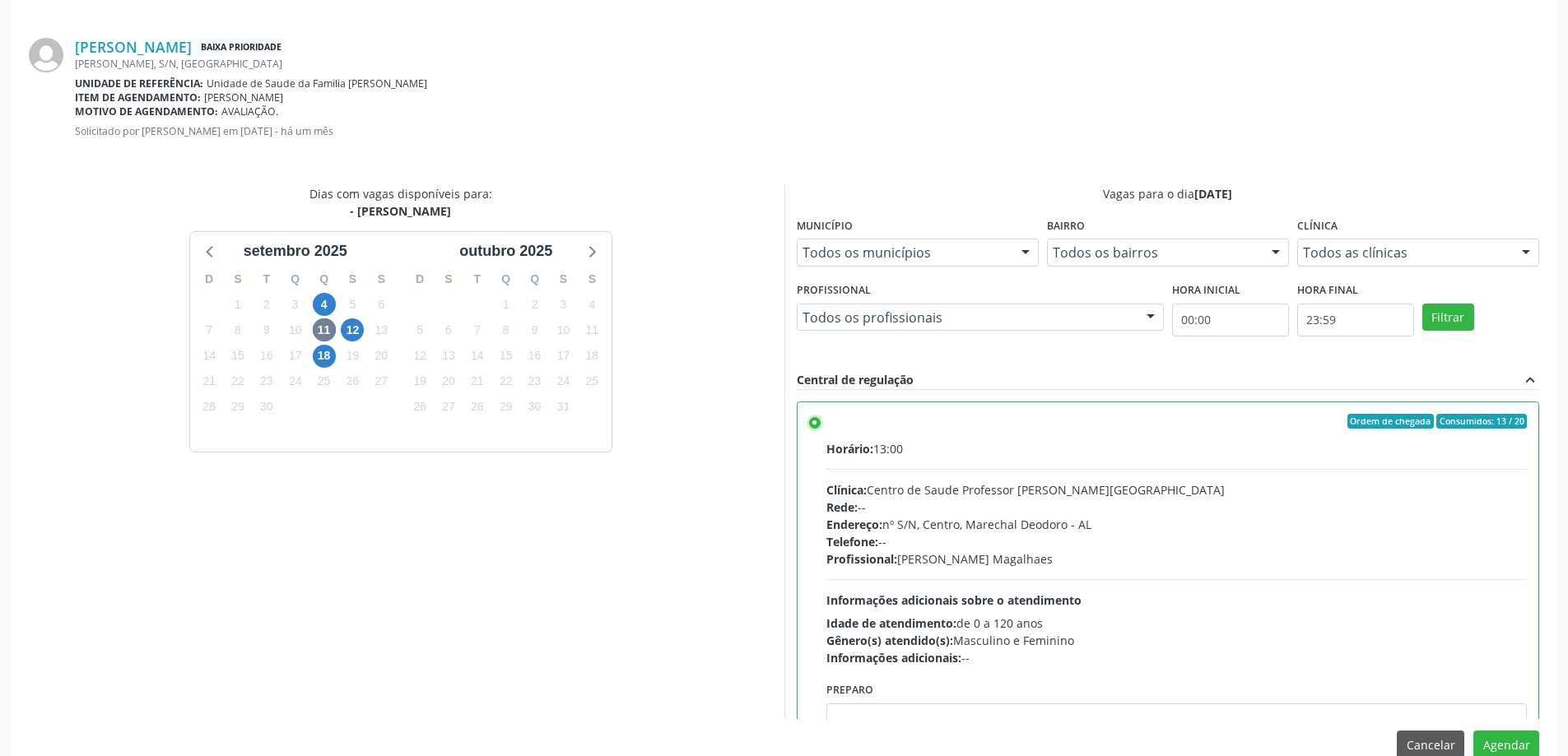
scroll to position [486, 0]
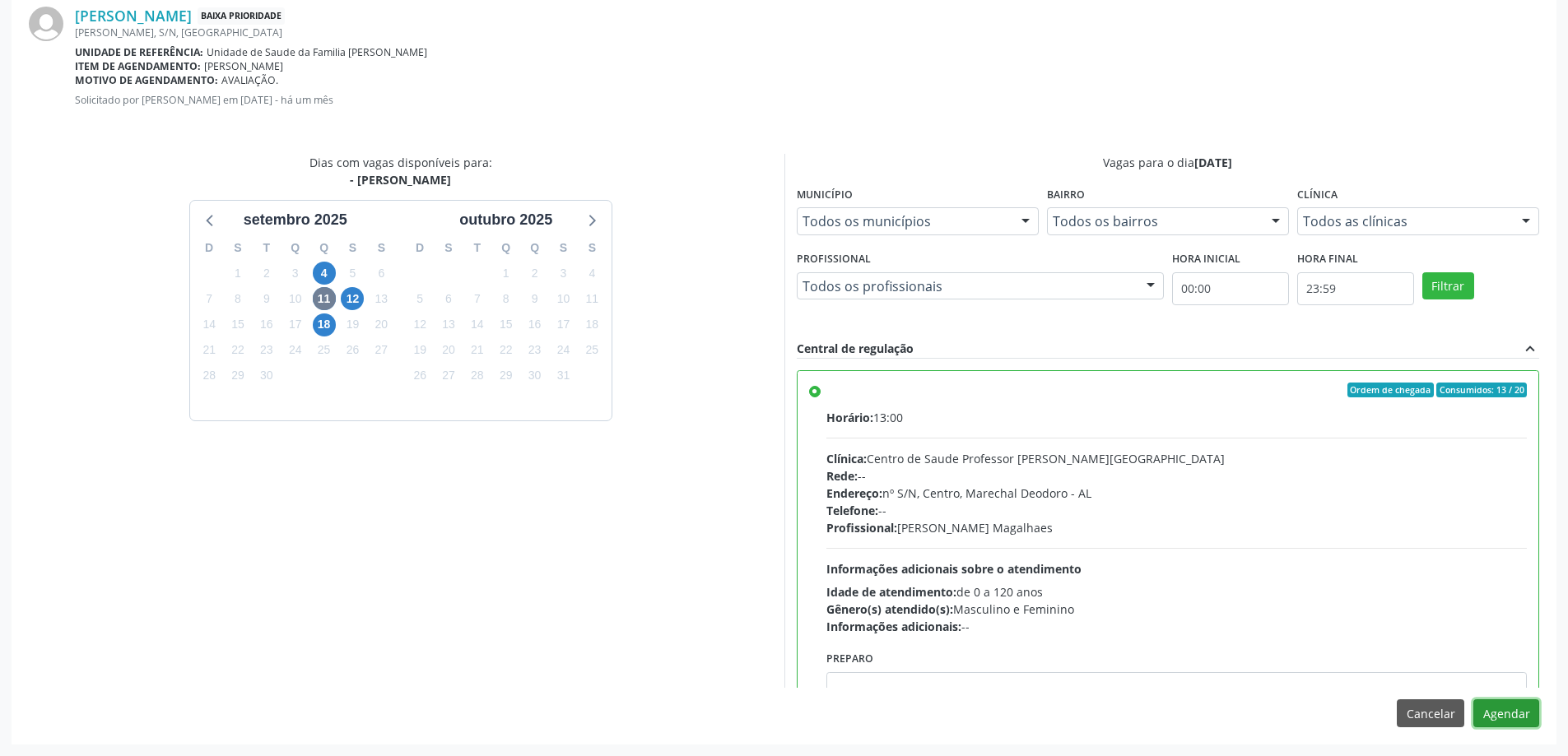
click at [1508, 720] on button "Agendar" at bounding box center [1506, 713] width 66 height 28
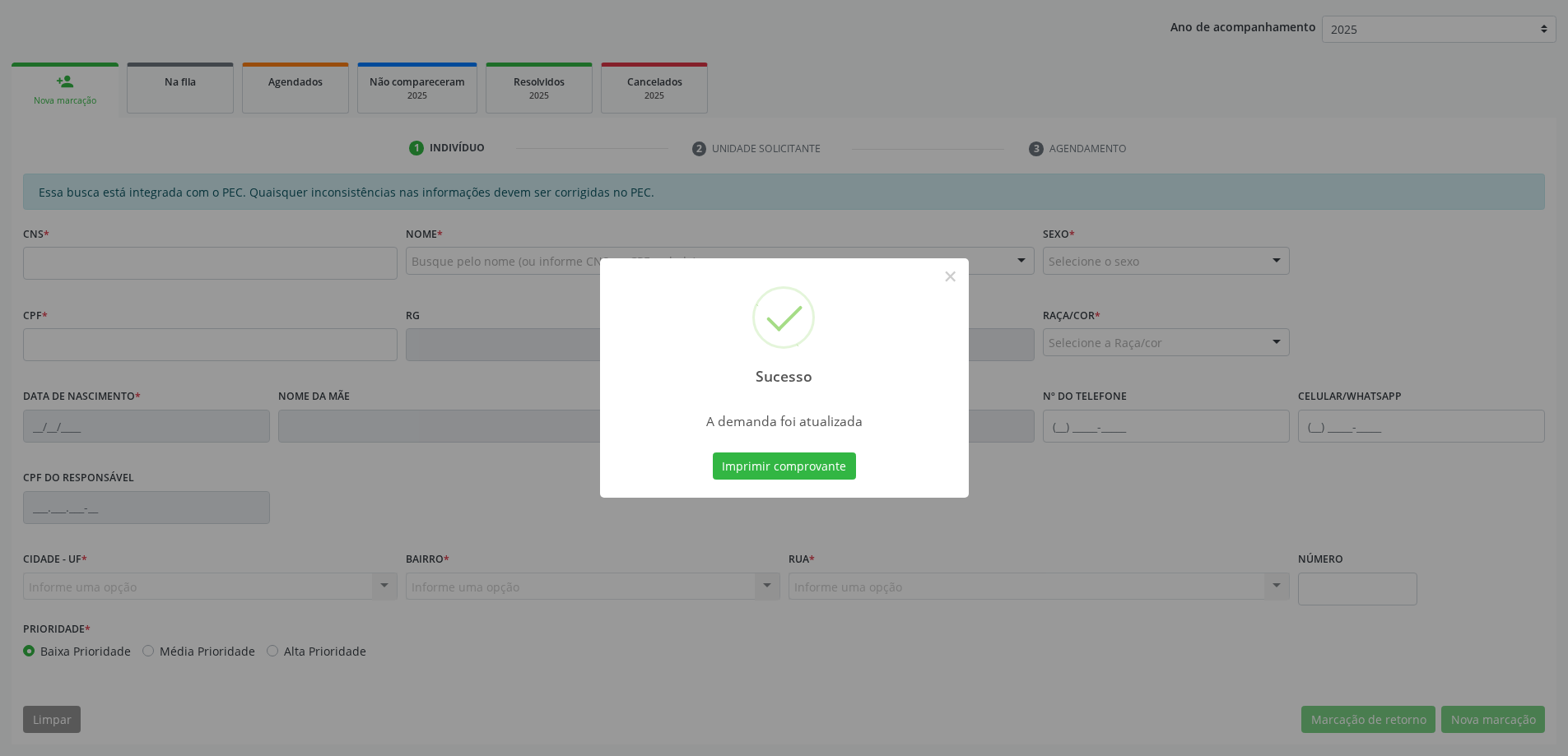
scroll to position [302, 0]
click at [948, 275] on button "×" at bounding box center [950, 276] width 28 height 28
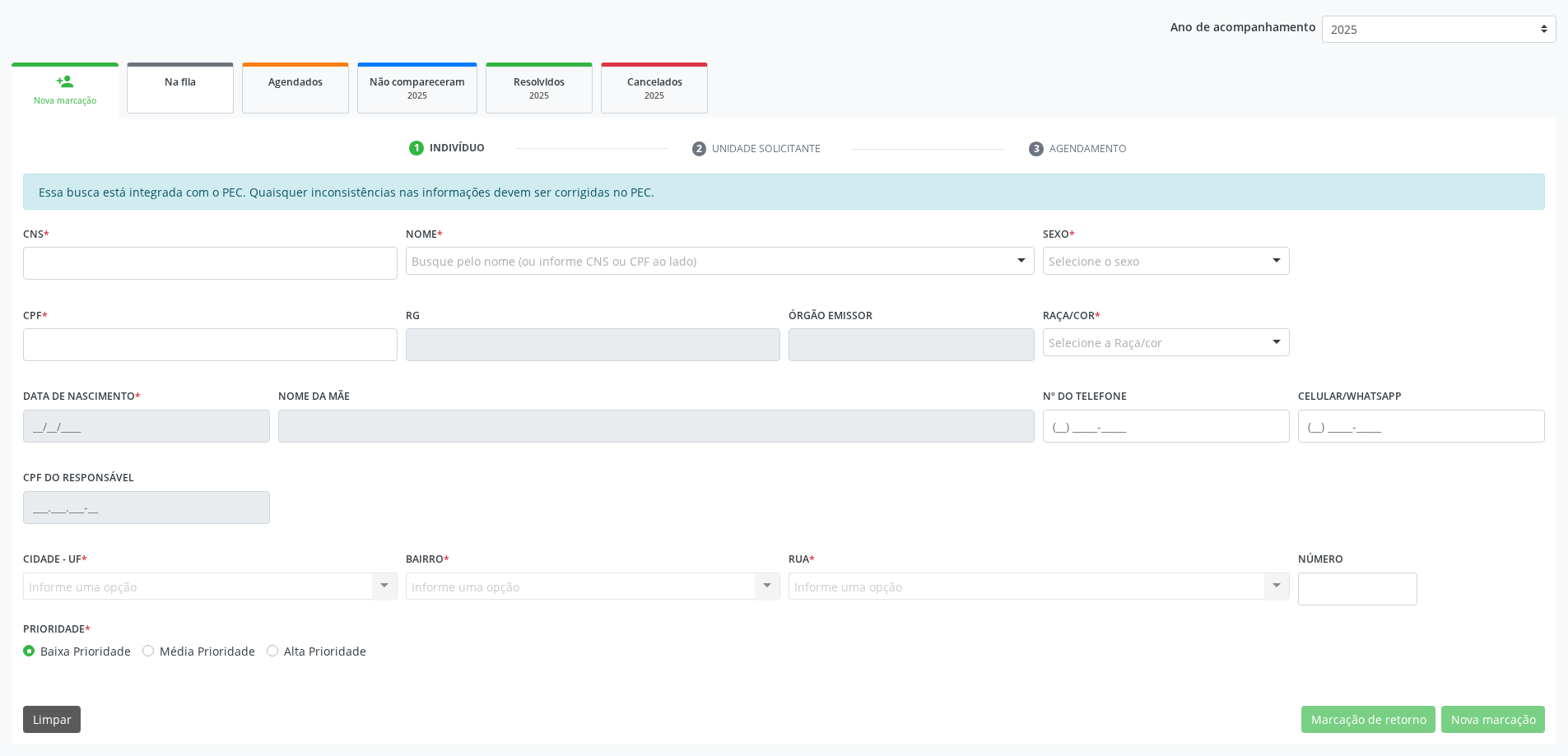
click at [147, 92] on link "Na fila" at bounding box center [180, 88] width 107 height 51
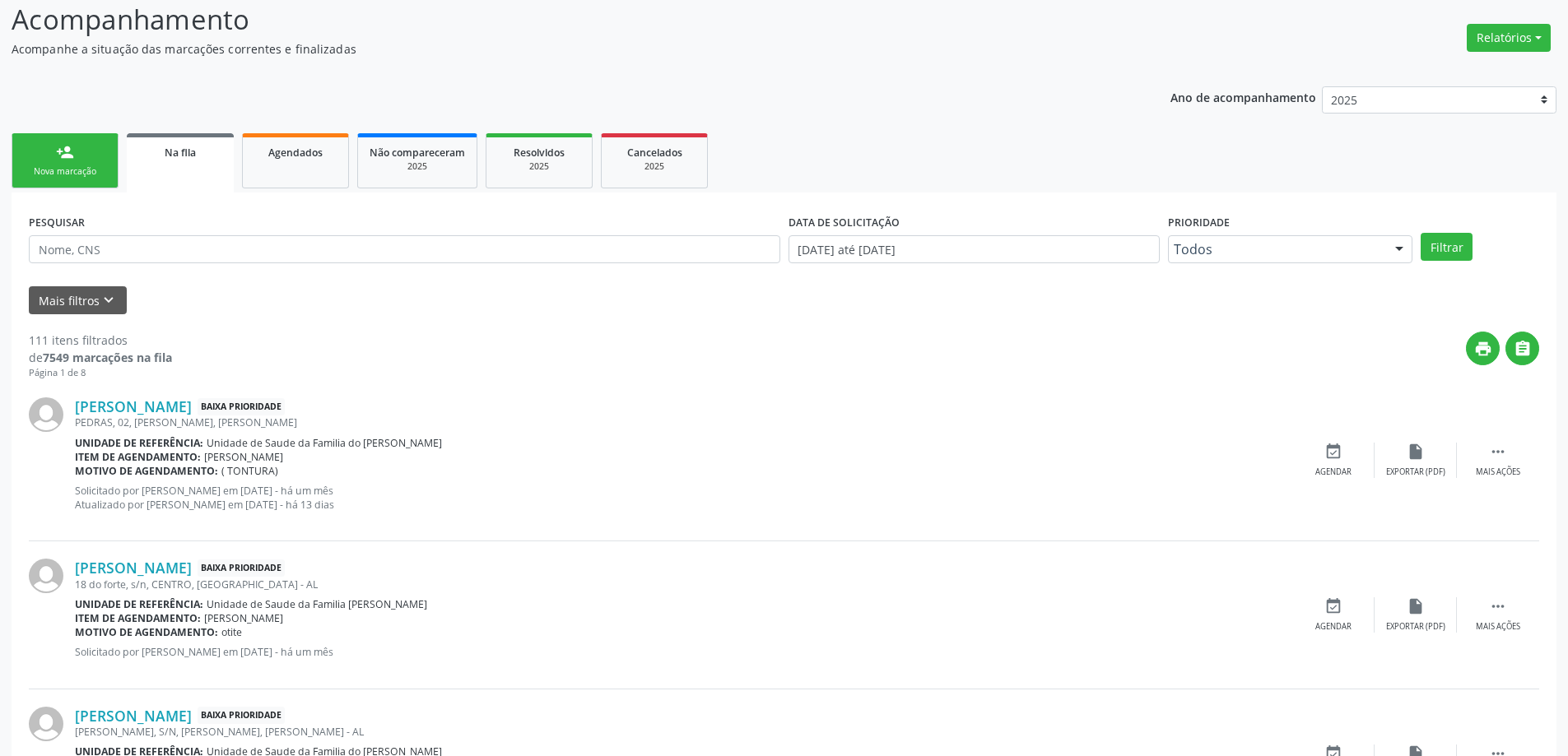
scroll to position [247, 0]
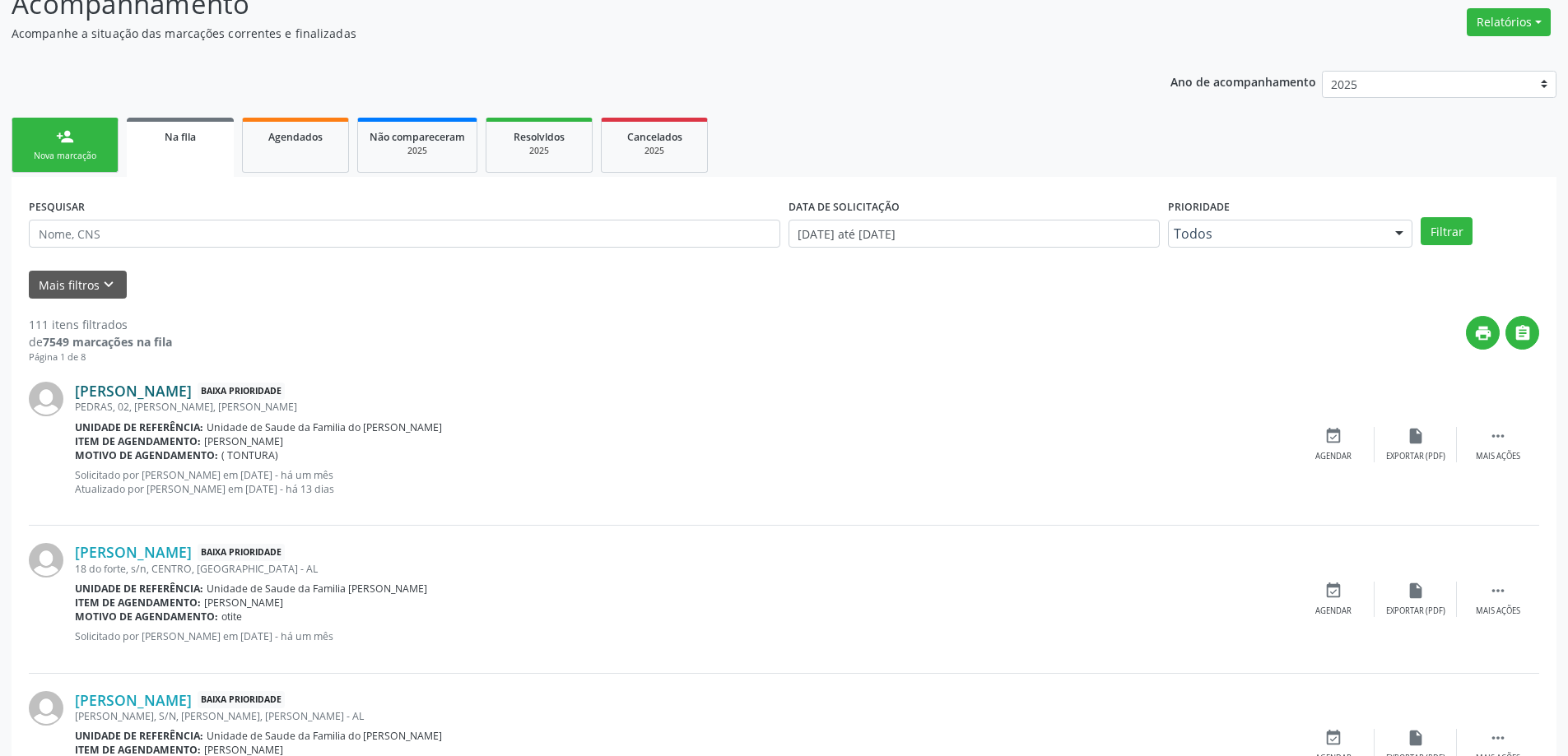
click at [176, 395] on link "[PERSON_NAME]" at bounding box center [133, 390] width 117 height 18
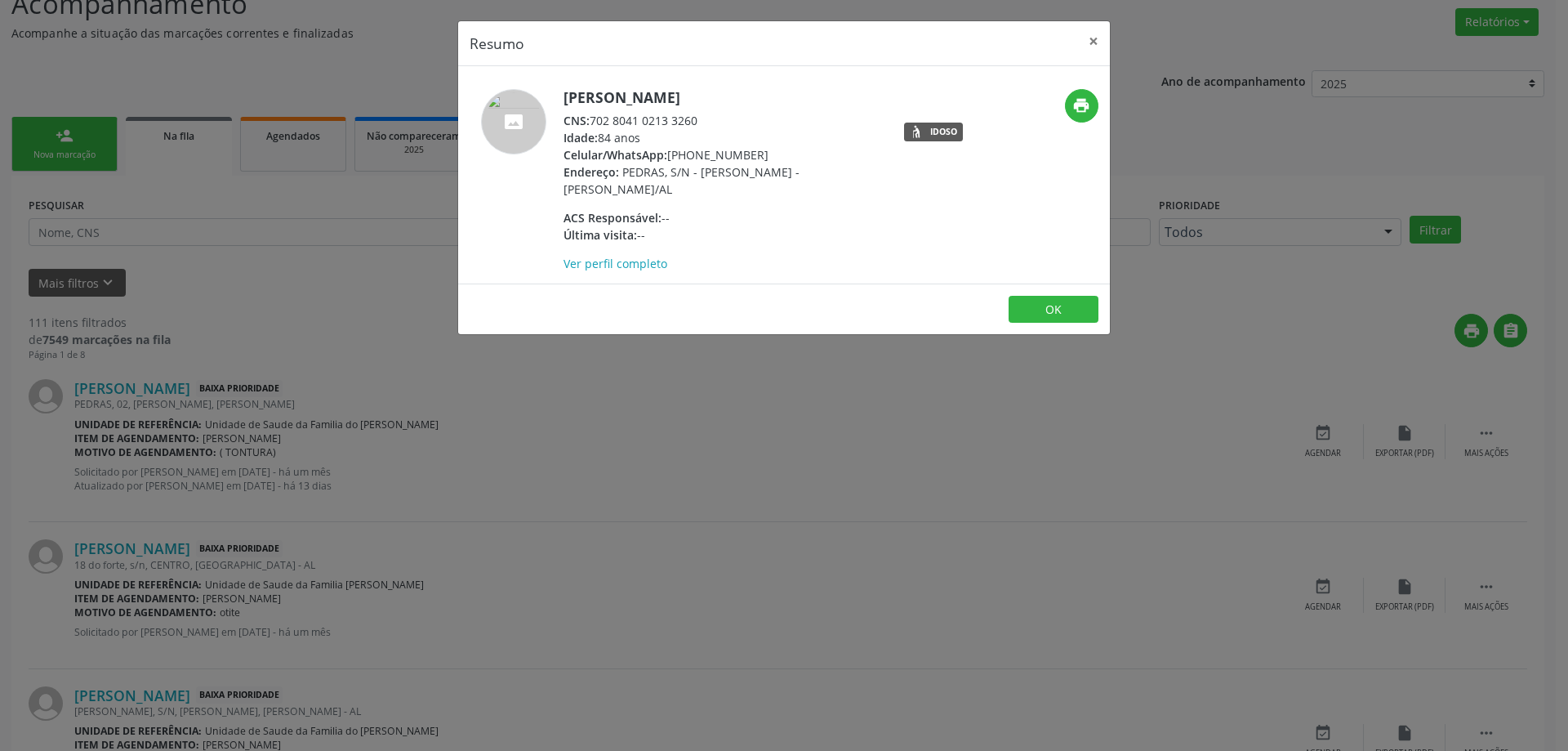
drag, startPoint x: 699, startPoint y: 119, endPoint x: 591, endPoint y: 120, distance: 108.0
click at [591, 120] on div "CNS: 702 8041 0213 3260" at bounding box center [722, 120] width 317 height 17
click at [1087, 42] on button "×" at bounding box center [1093, 41] width 33 height 40
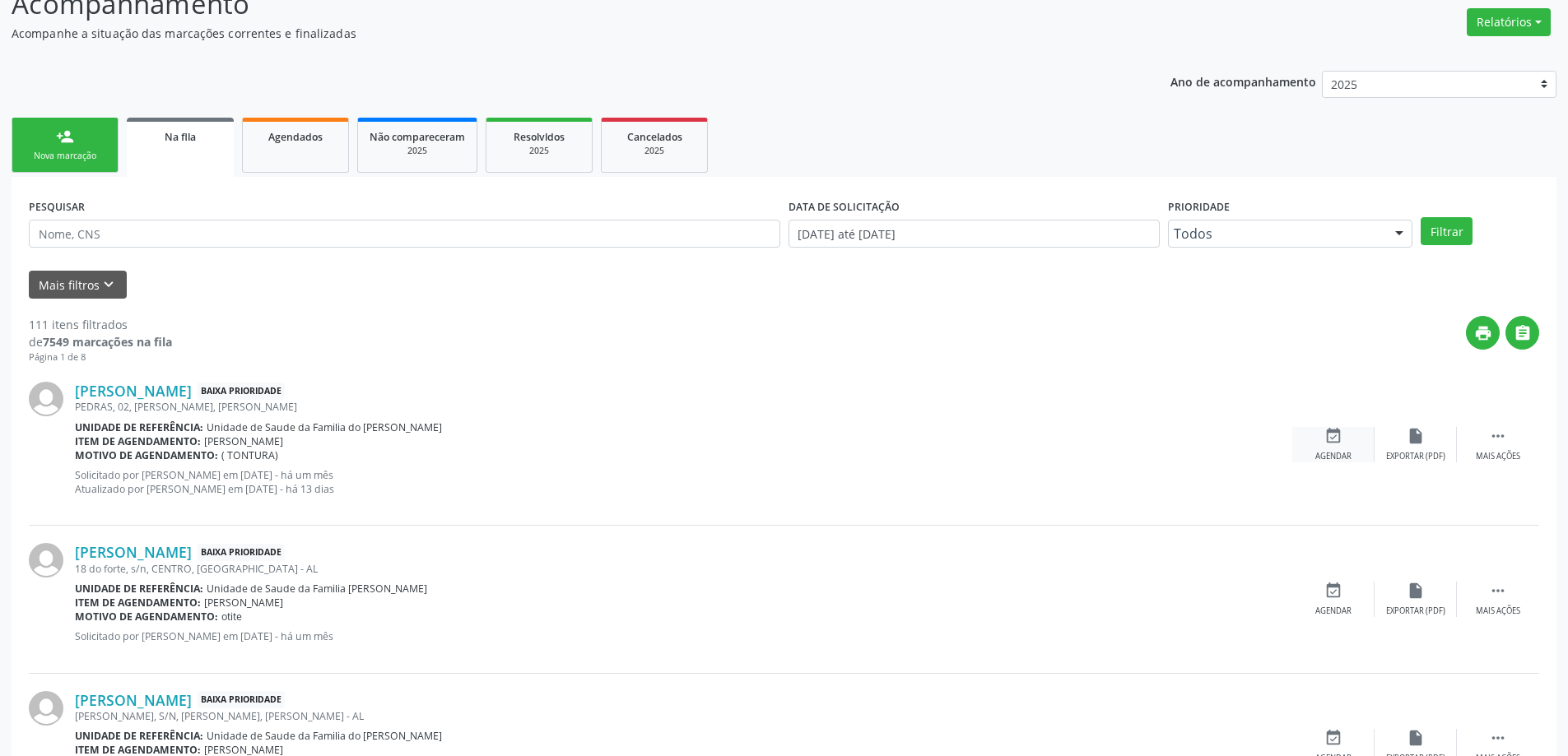
click at [1322, 433] on div "event_available Agendar" at bounding box center [1333, 445] width 83 height 36
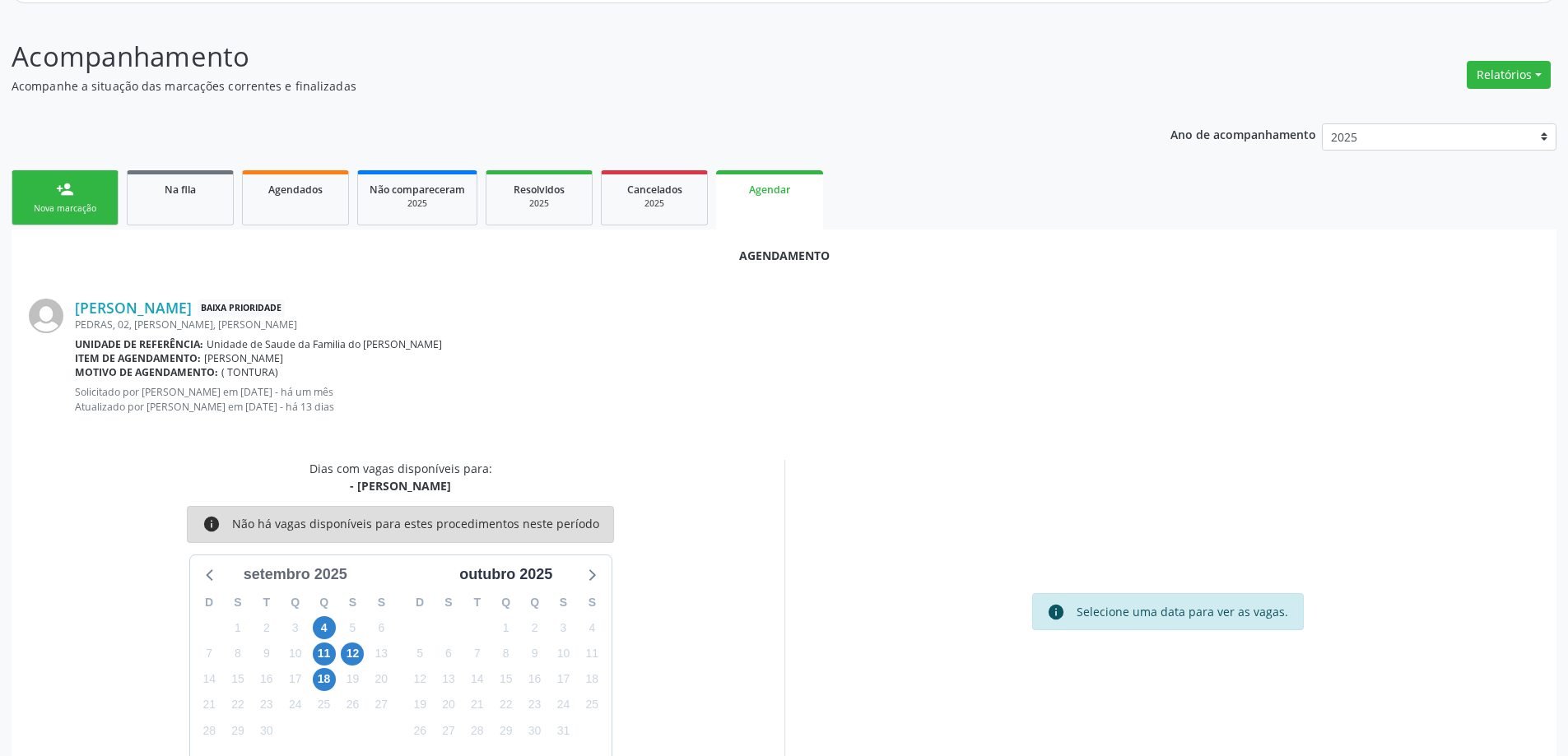
scroll to position [233, 0]
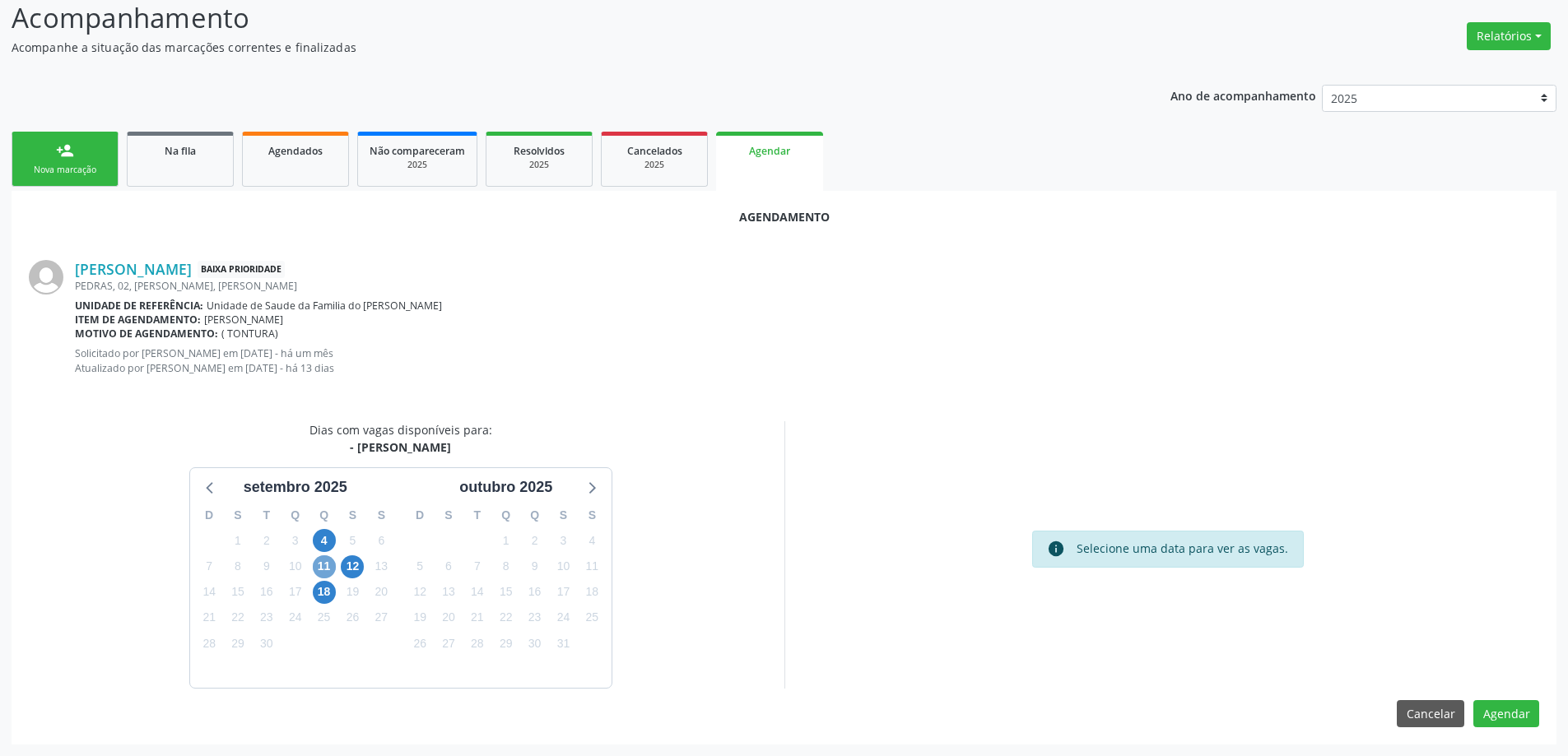
click at [325, 571] on span "11" at bounding box center [324, 567] width 23 height 23
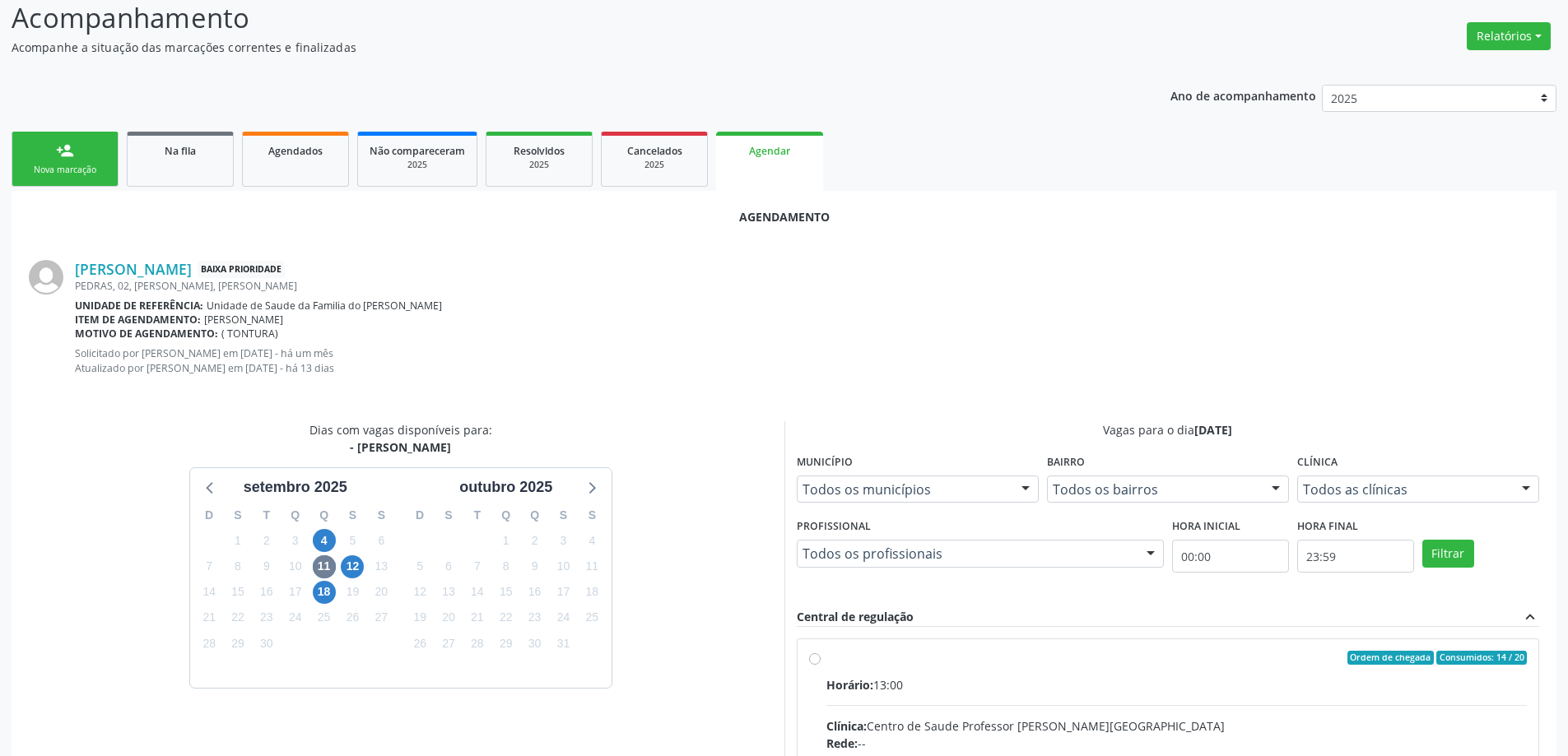
click at [813, 663] on input "Ordem de chegada Consumidos: 14 / 20 Horário: 13:00 Clínica: Centro de Saude Pr…" at bounding box center [815, 658] width 12 height 14
radio input "true"
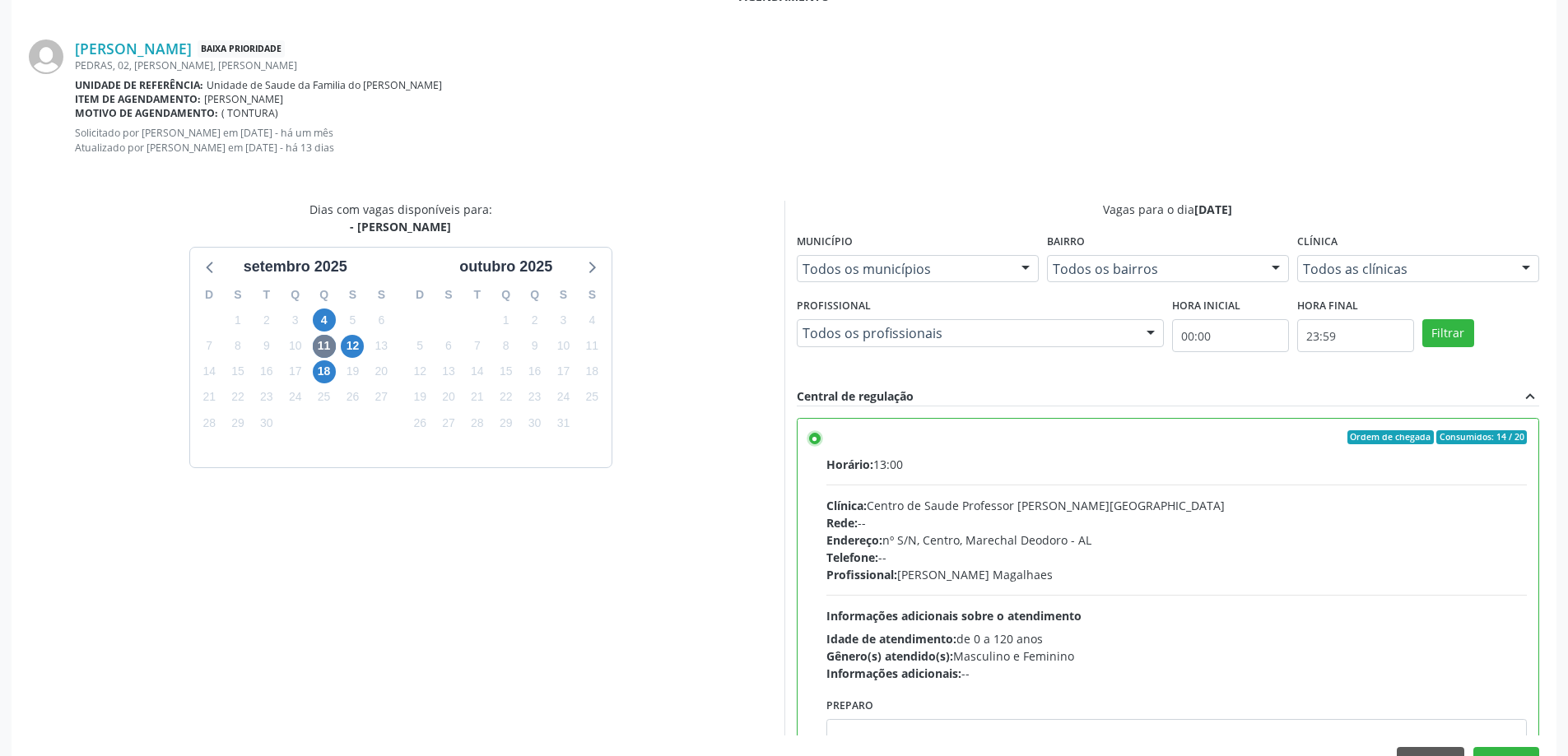
scroll to position [500, 0]
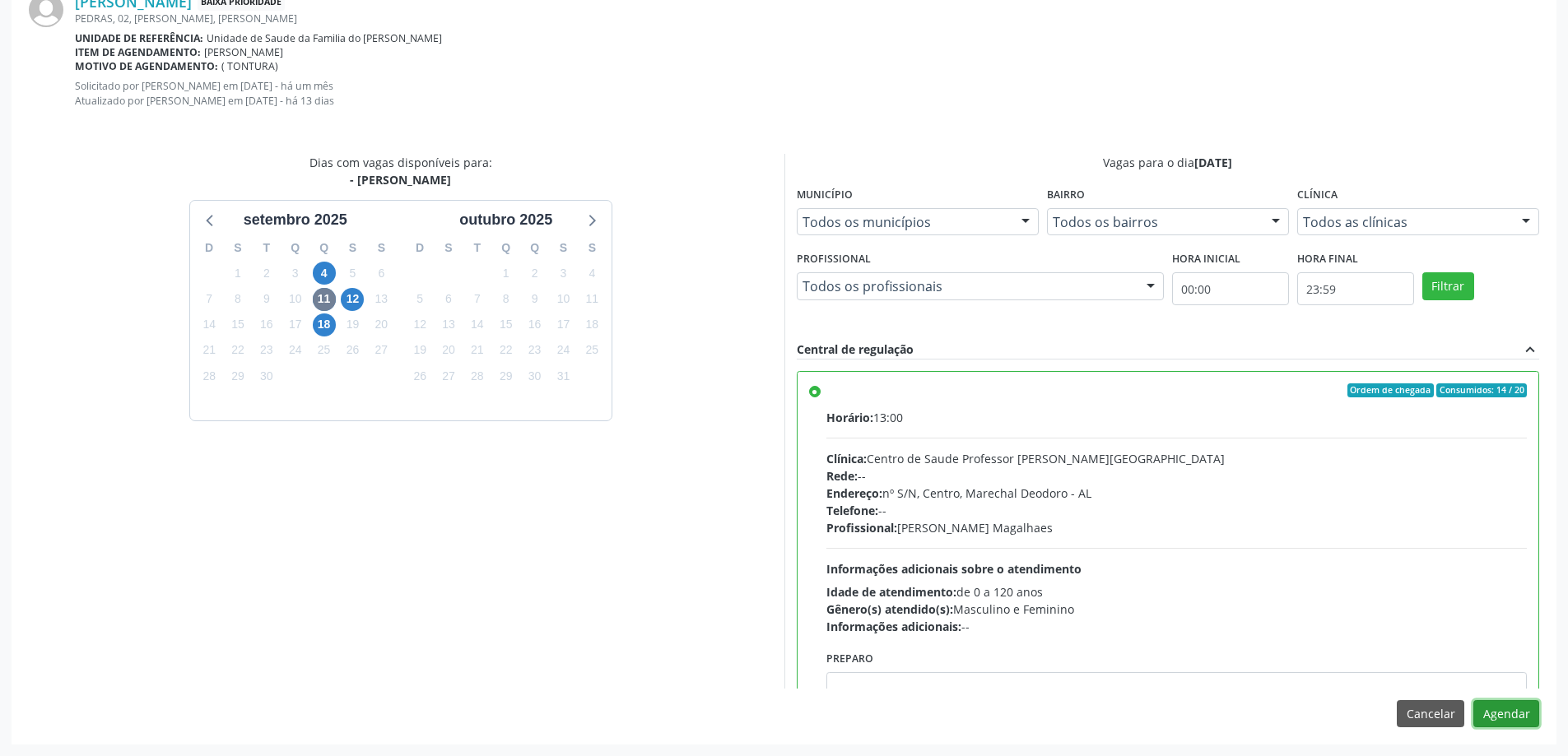
click at [1499, 712] on button "Agendar" at bounding box center [1506, 713] width 66 height 28
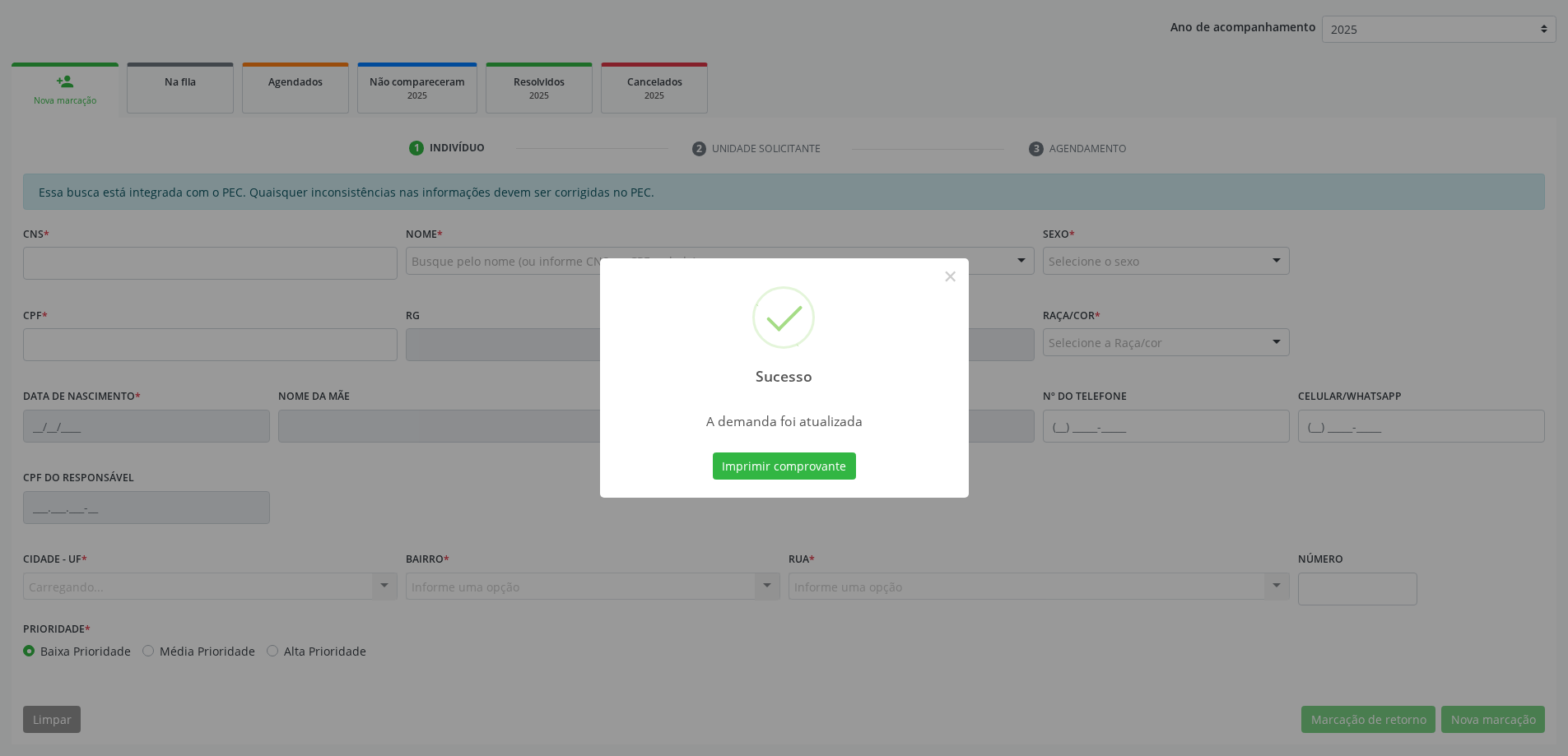
scroll to position [302, 0]
click at [947, 276] on button "×" at bounding box center [950, 276] width 28 height 28
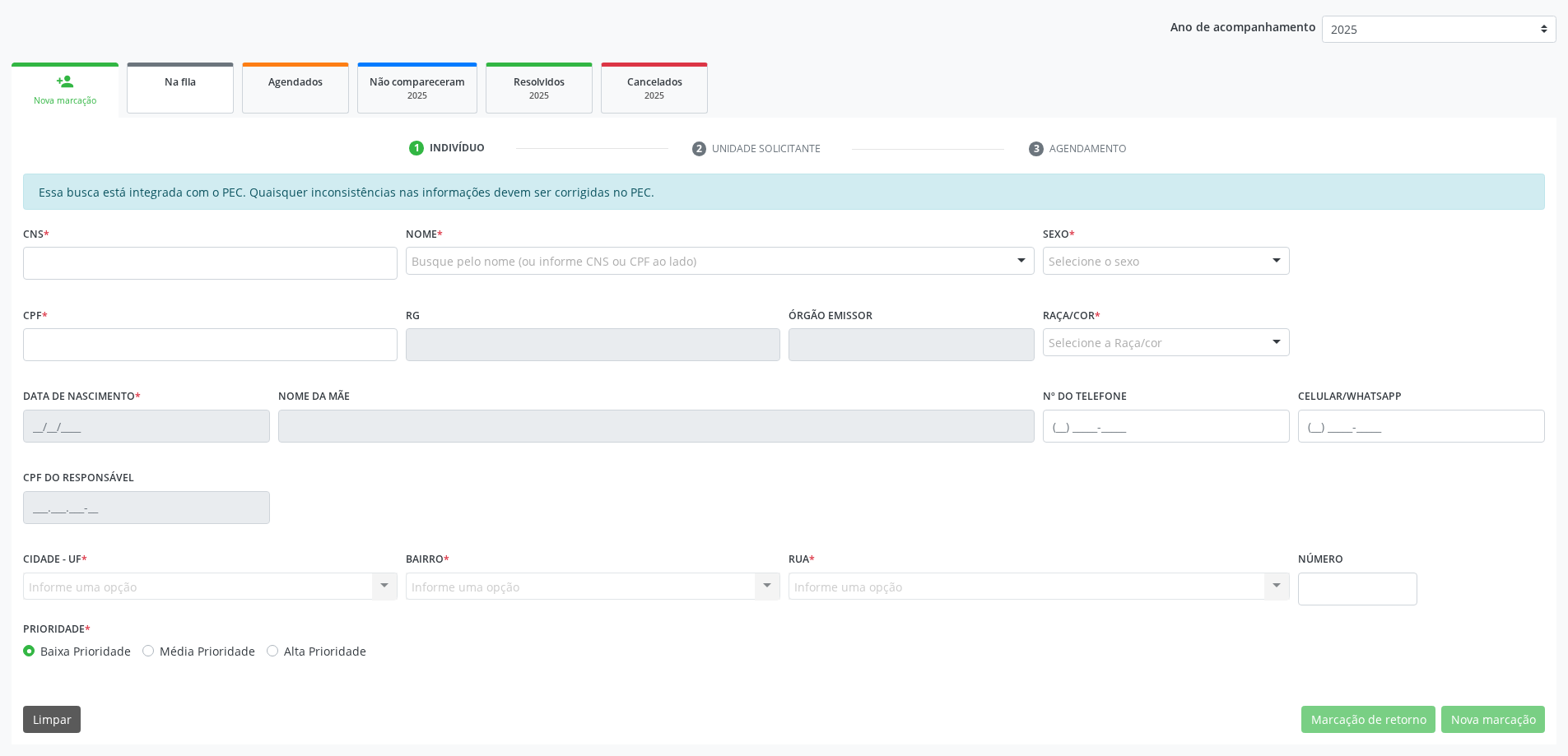
click at [153, 91] on link "Na fila" at bounding box center [180, 88] width 107 height 51
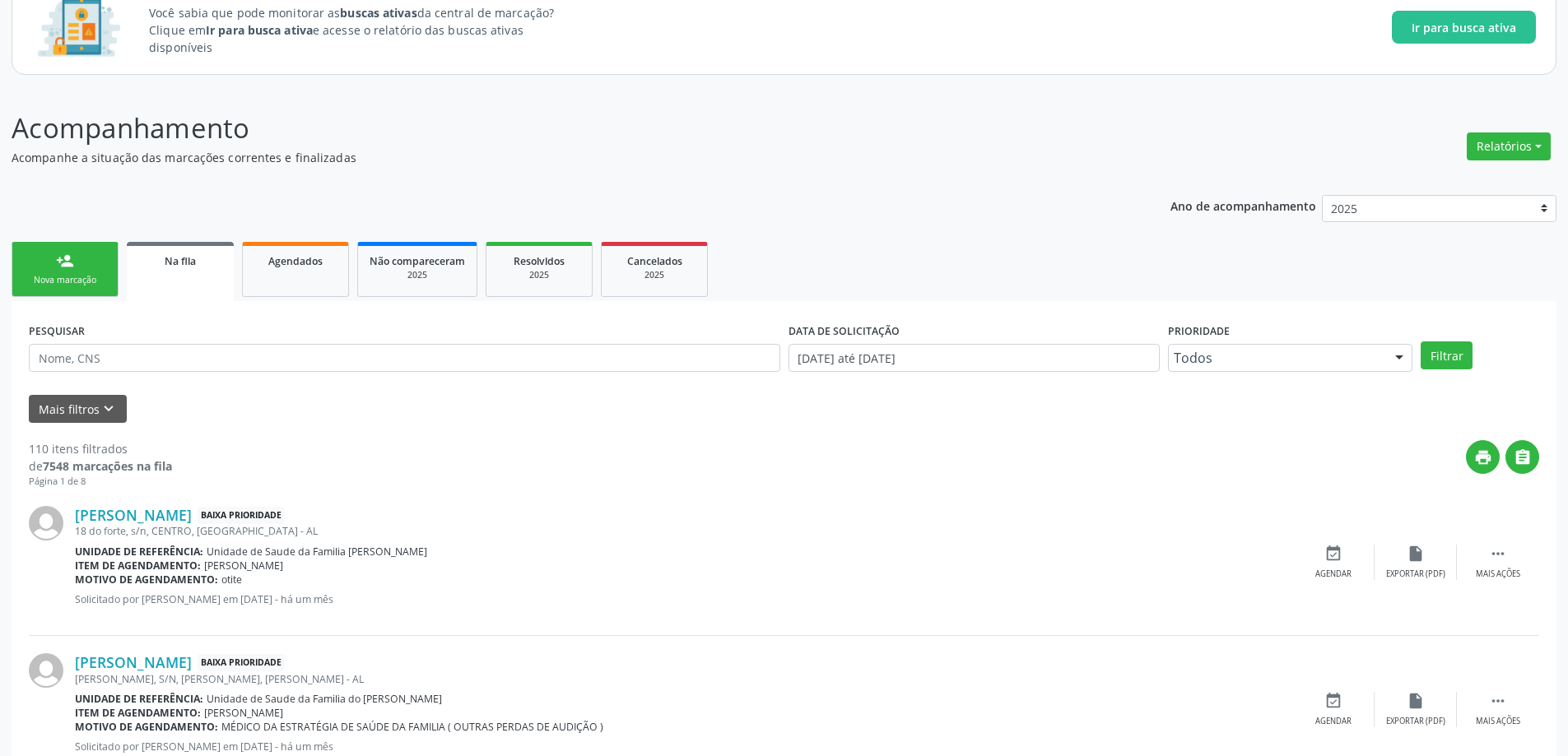
scroll to position [164, 0]
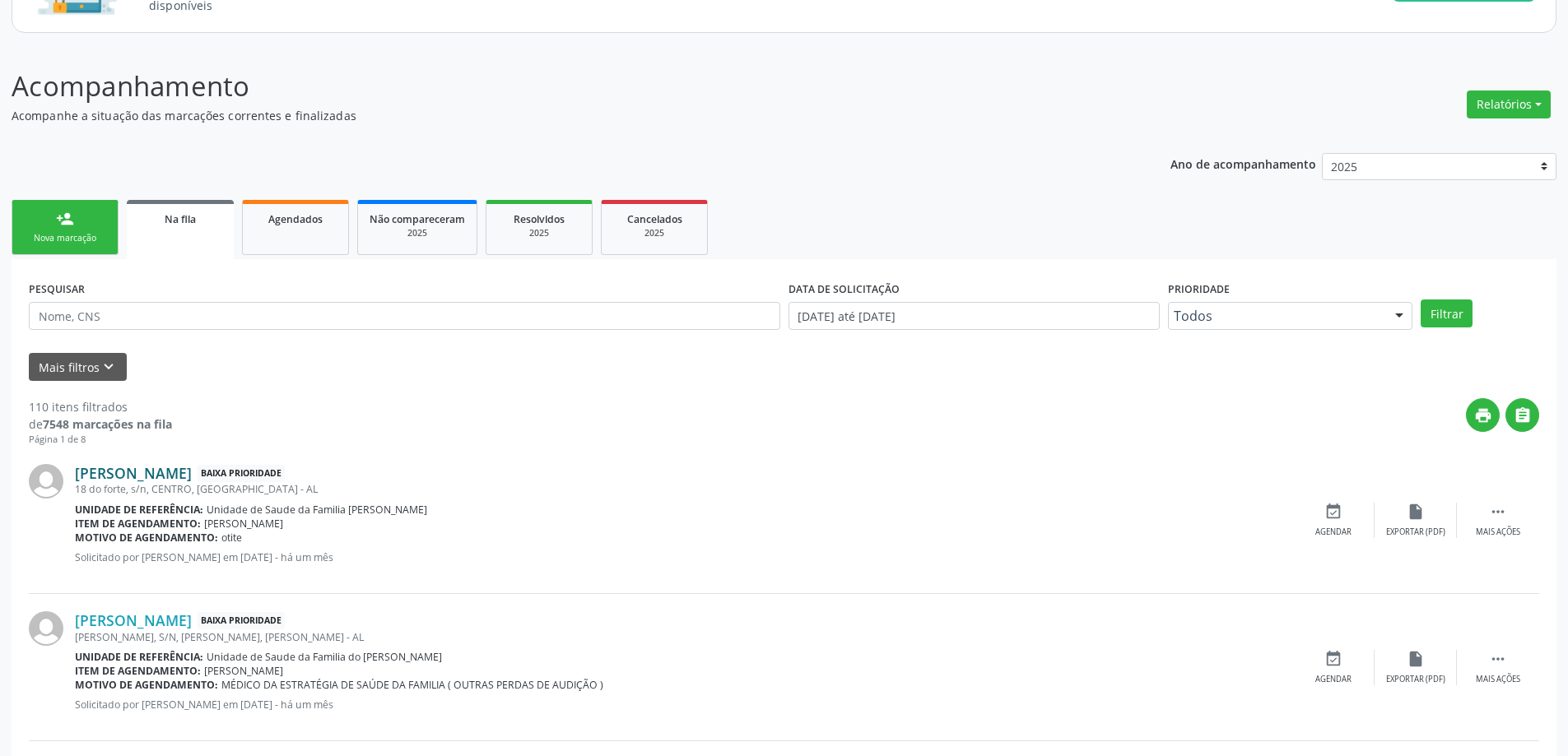
click at [192, 469] on link "[PERSON_NAME]" at bounding box center [133, 472] width 117 height 18
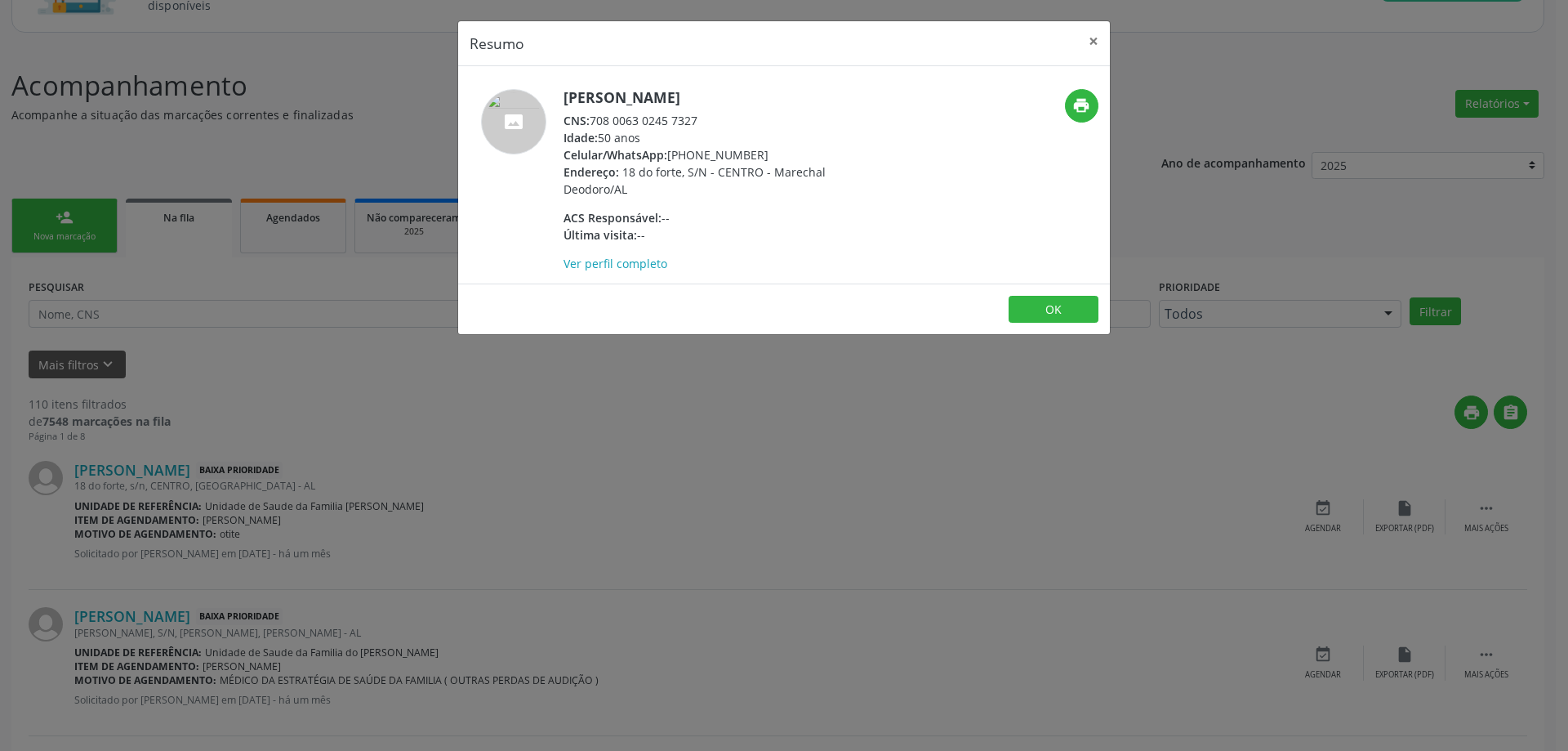
drag, startPoint x: 699, startPoint y: 117, endPoint x: 590, endPoint y: 126, distance: 109.4
click at [590, 126] on div "CNS: 708 0063 0245 7327" at bounding box center [722, 120] width 317 height 17
click at [617, 326] on footer "OK" at bounding box center [784, 309] width 652 height 52
drag, startPoint x: 701, startPoint y: 118, endPoint x: 649, endPoint y: 131, distance: 53.6
click at [649, 131] on div "[PERSON_NAME] CNS: 708 0063 0245 7327 Idade: 50 anos Celular/WhatsApp: [PHONE_N…" at bounding box center [722, 180] width 317 height 183
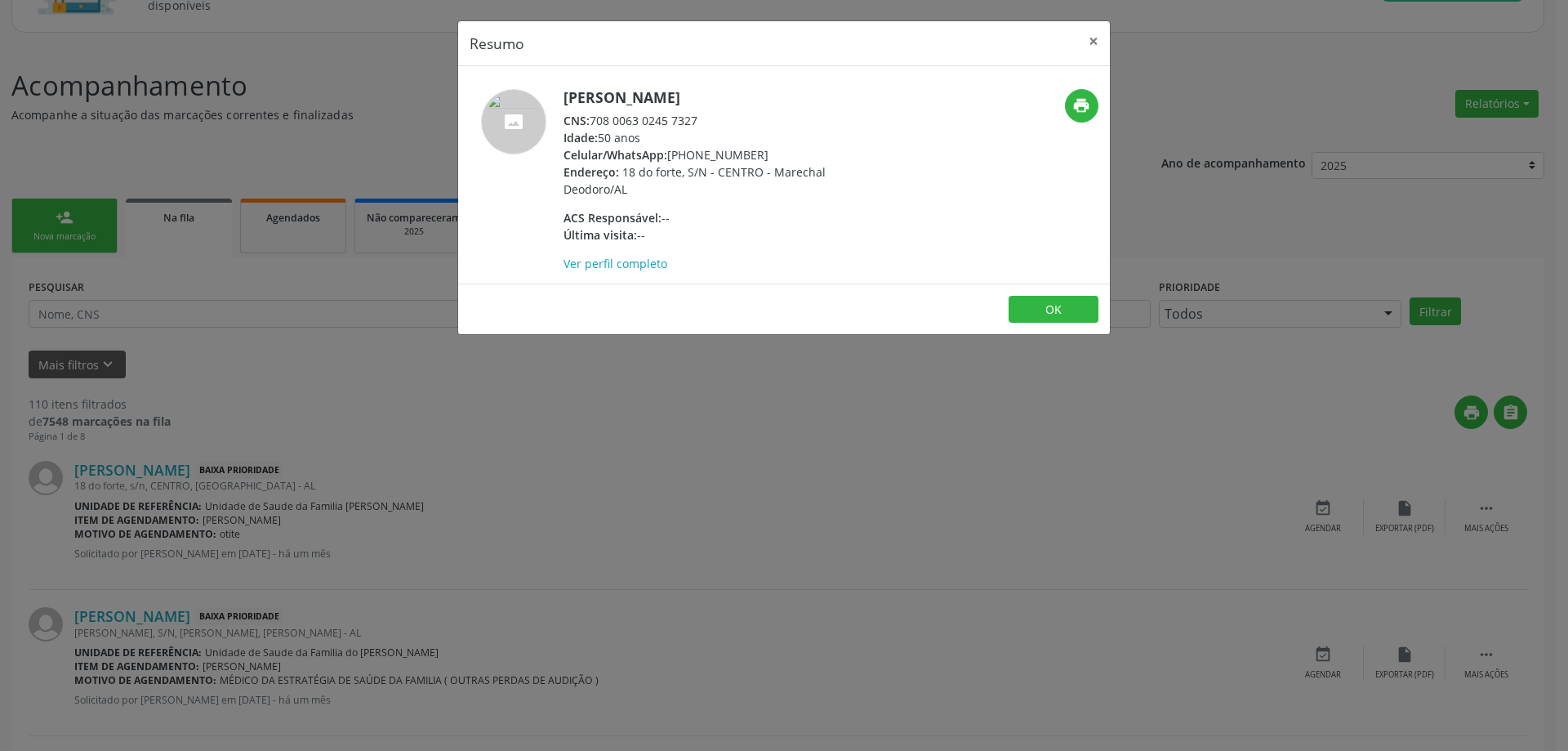
click at [647, 130] on div "Idade: 50 anos" at bounding box center [722, 138] width 317 height 17
drag, startPoint x: 699, startPoint y: 119, endPoint x: 596, endPoint y: 123, distance: 103.1
click at [596, 123] on div "CNS: 708 0063 0245 7327" at bounding box center [722, 120] width 317 height 17
click at [1086, 41] on button "×" at bounding box center [1093, 41] width 33 height 40
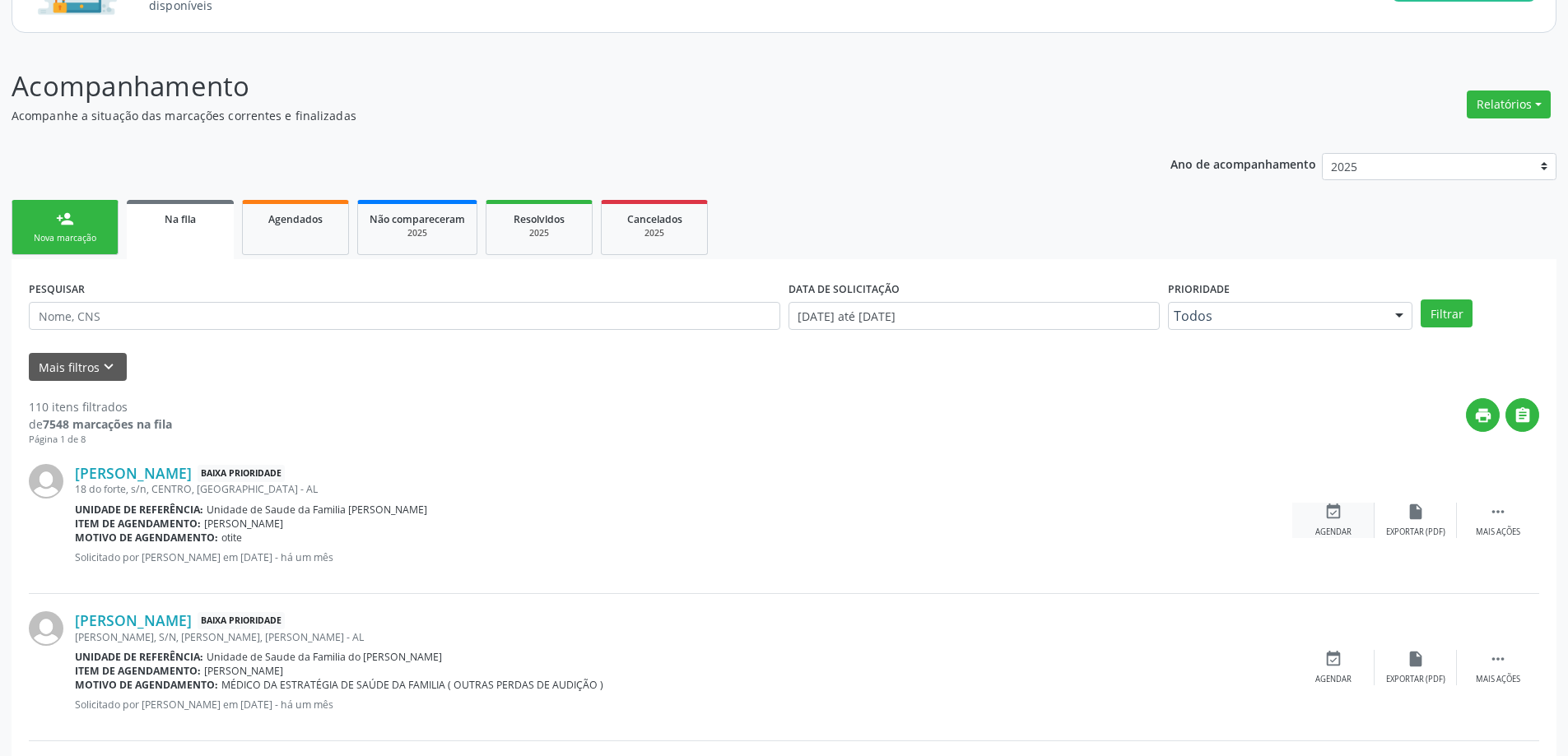
click at [1344, 519] on div "event_available Agendar" at bounding box center [1333, 521] width 83 height 36
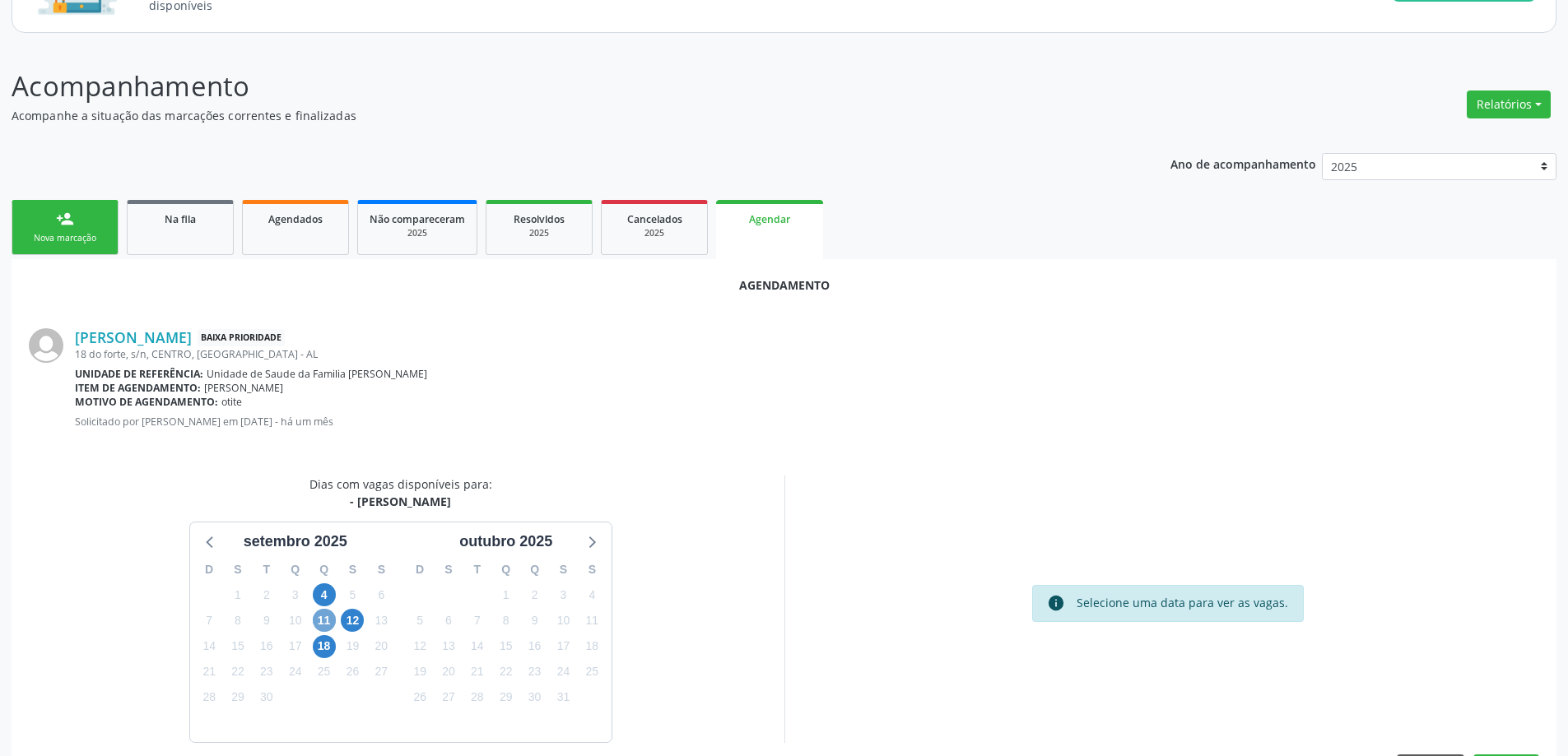
click at [317, 620] on span "11" at bounding box center [324, 620] width 23 height 23
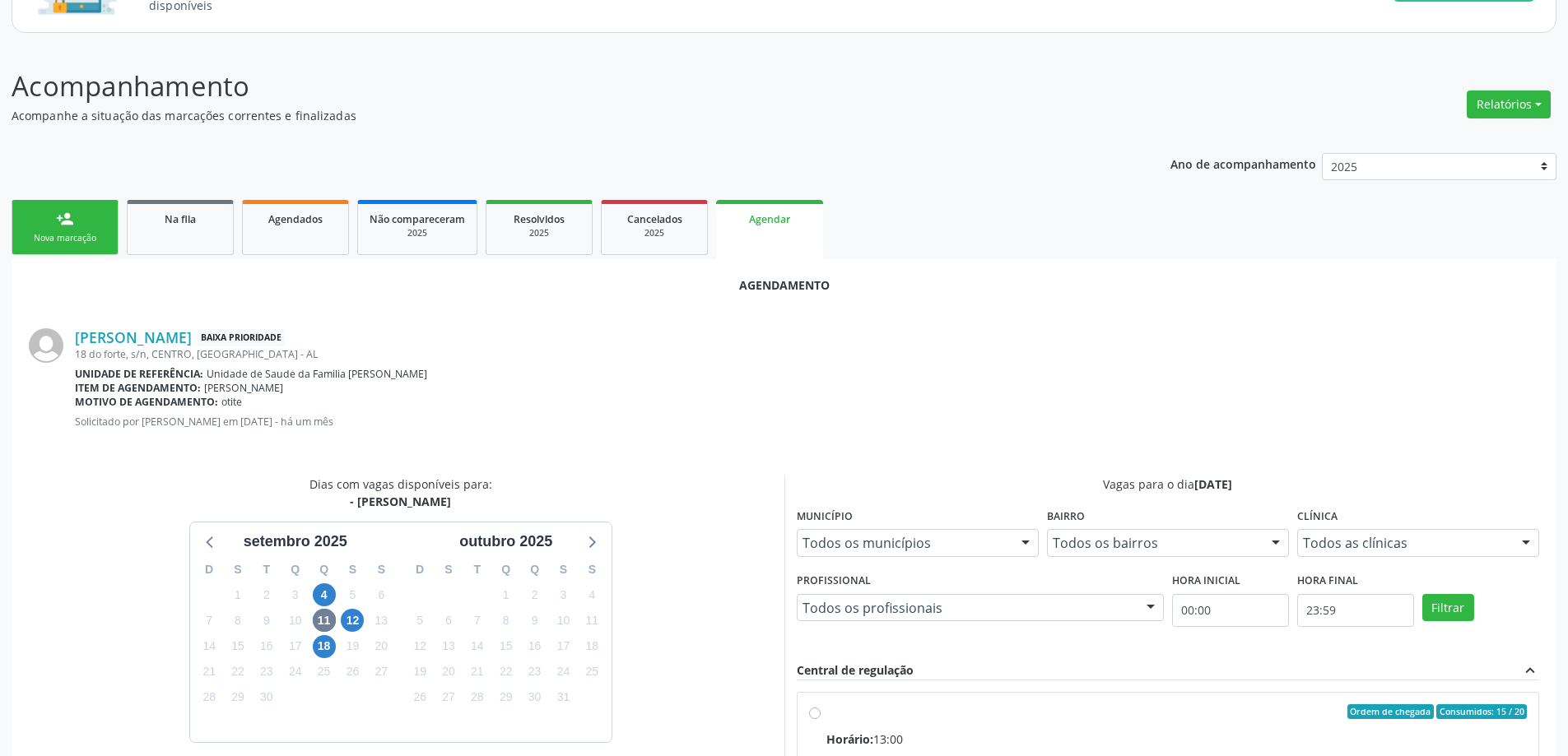
click at [819, 711] on input "Ordem de chegada Consumidos: 15 / 20 Horário: 13:00 Clínica: Centro de Saude Pr…" at bounding box center [815, 711] width 12 height 14
radio input "true"
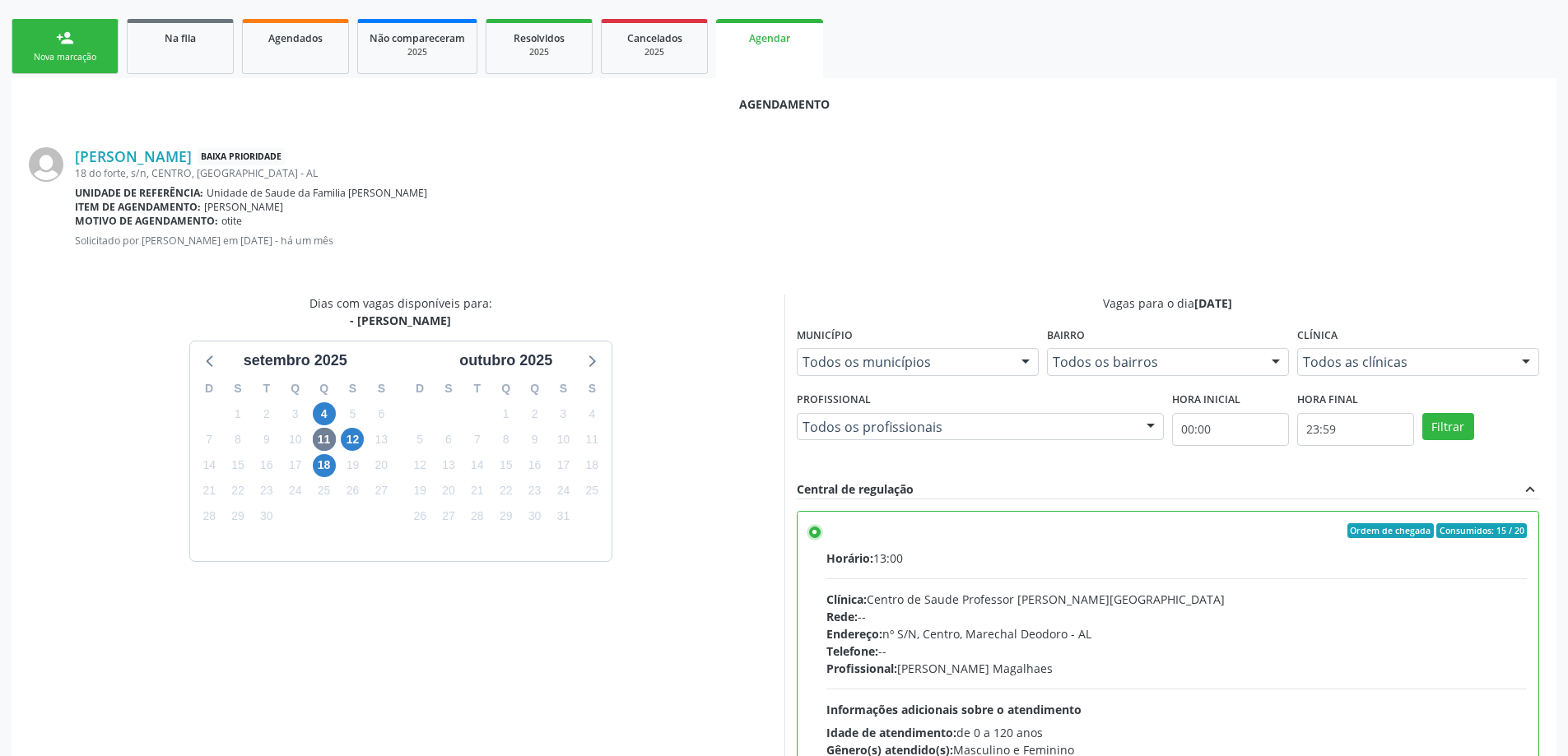
scroll to position [486, 0]
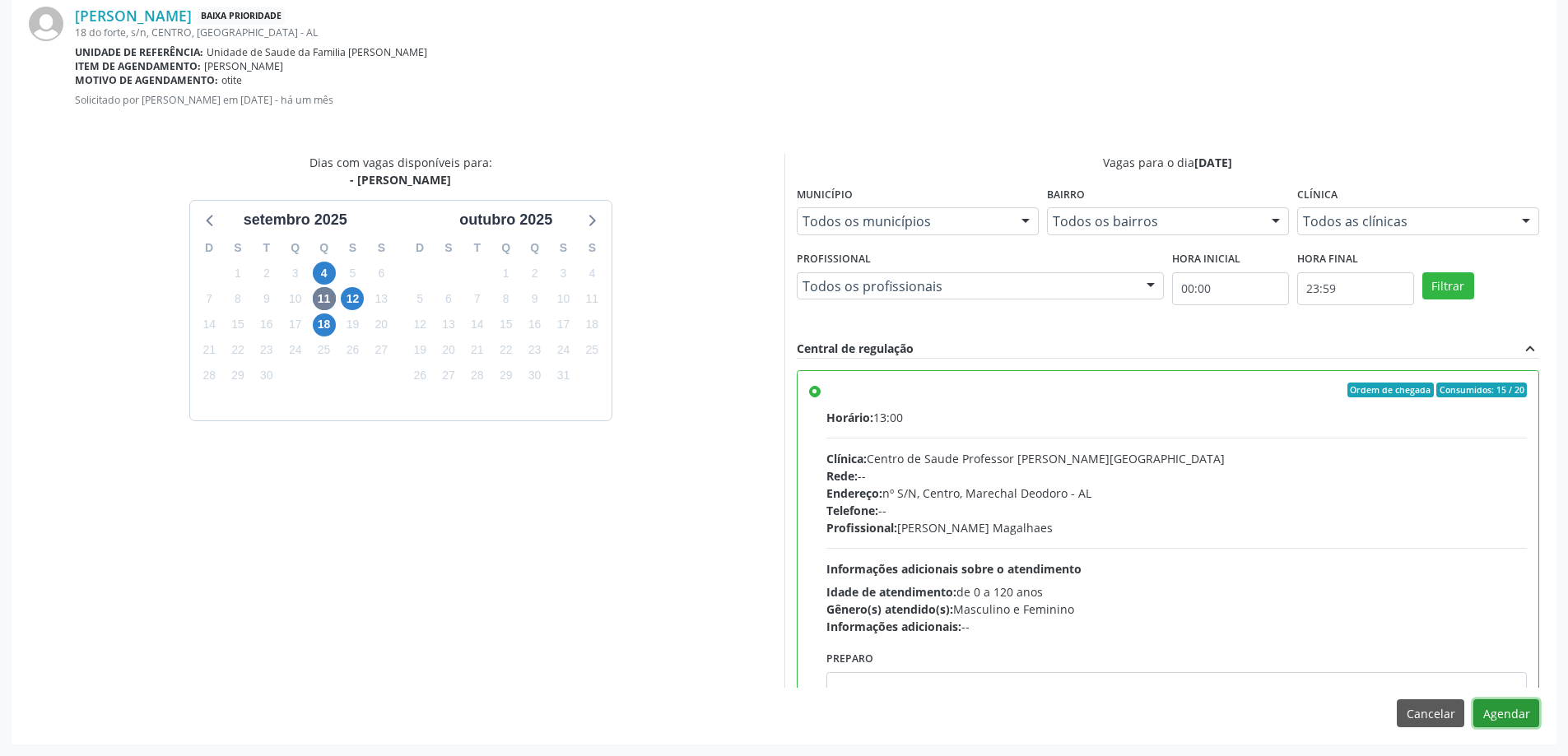
click at [1509, 718] on button "Agendar" at bounding box center [1506, 713] width 66 height 28
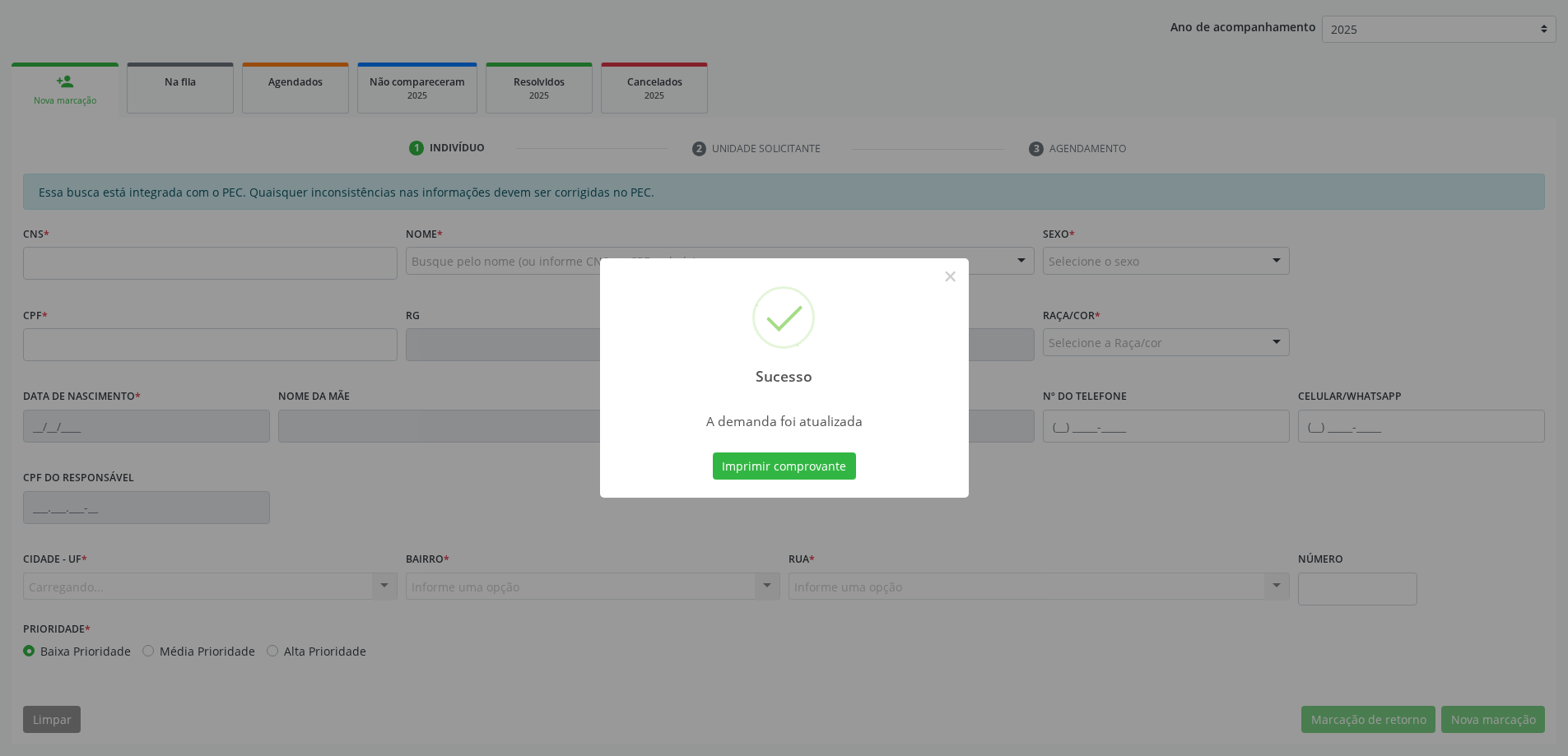
scroll to position [302, 0]
click at [945, 282] on button "×" at bounding box center [950, 276] width 28 height 28
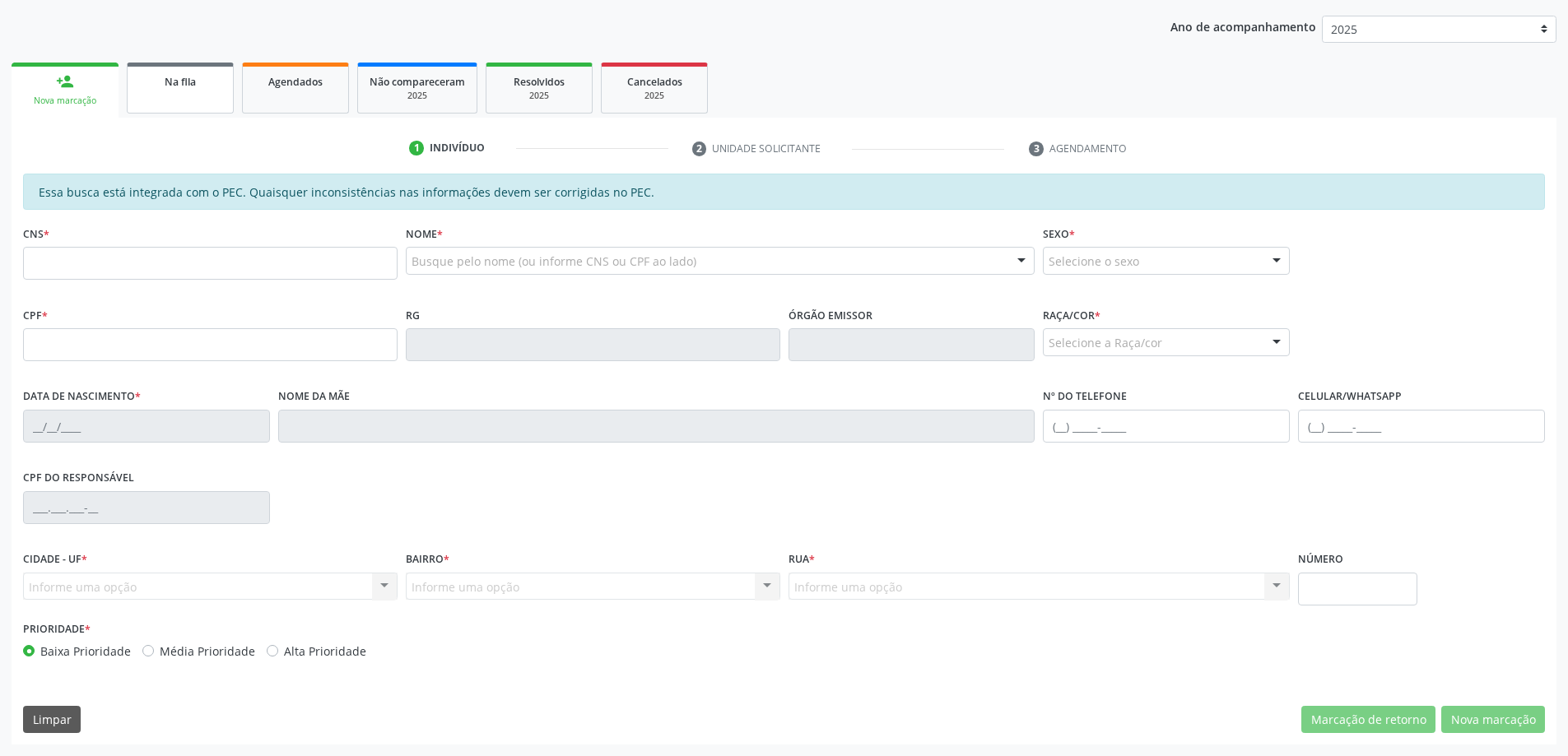
click at [171, 104] on link "Na fila" at bounding box center [180, 88] width 107 height 51
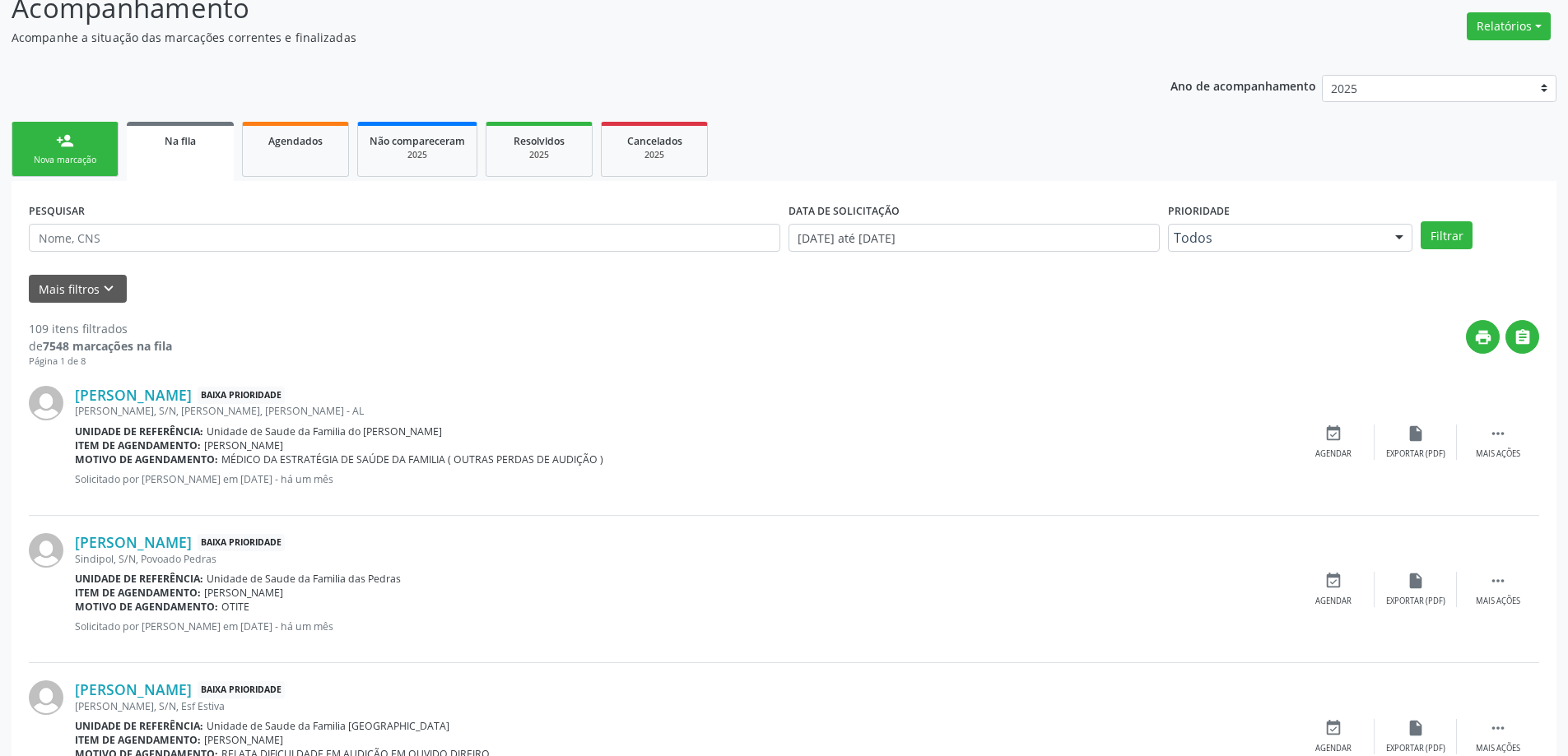
scroll to position [247, 0]
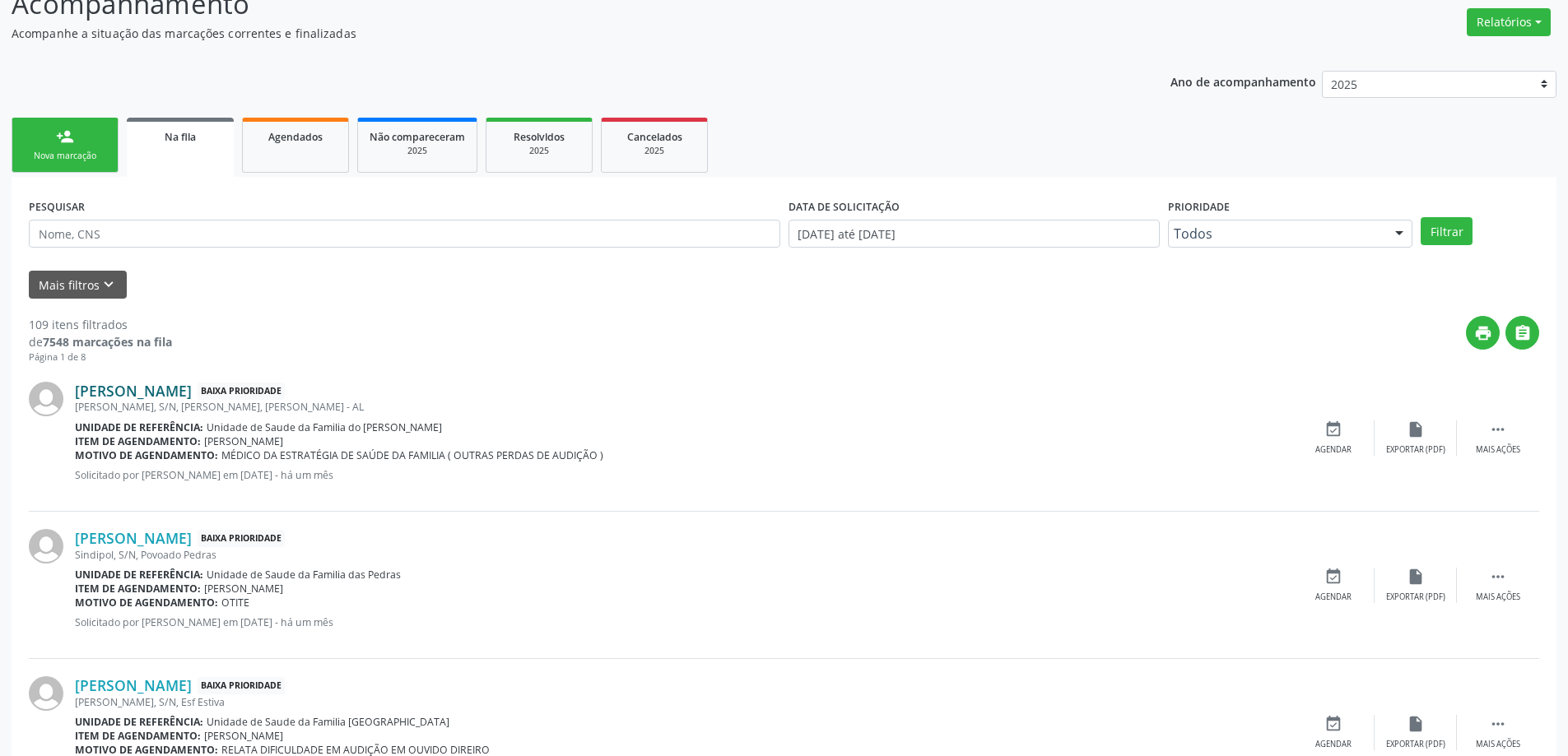
click at [124, 398] on link "[PERSON_NAME]" at bounding box center [133, 390] width 117 height 18
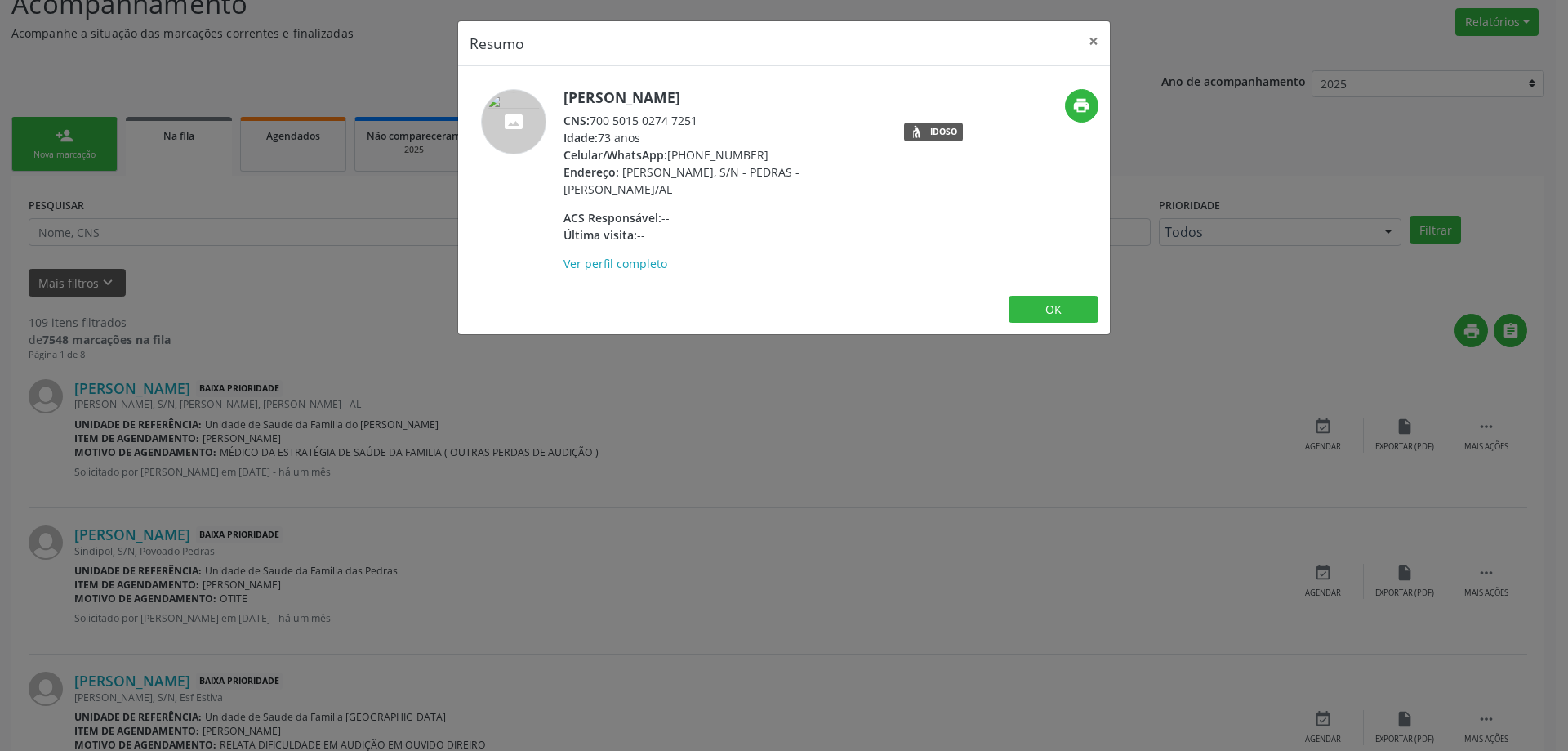
drag, startPoint x: 701, startPoint y: 120, endPoint x: 592, endPoint y: 127, distance: 109.2
click at [592, 127] on div "CNS: 700 5015 0274 7251" at bounding box center [722, 120] width 317 height 17
click at [1085, 41] on button "×" at bounding box center [1093, 41] width 33 height 40
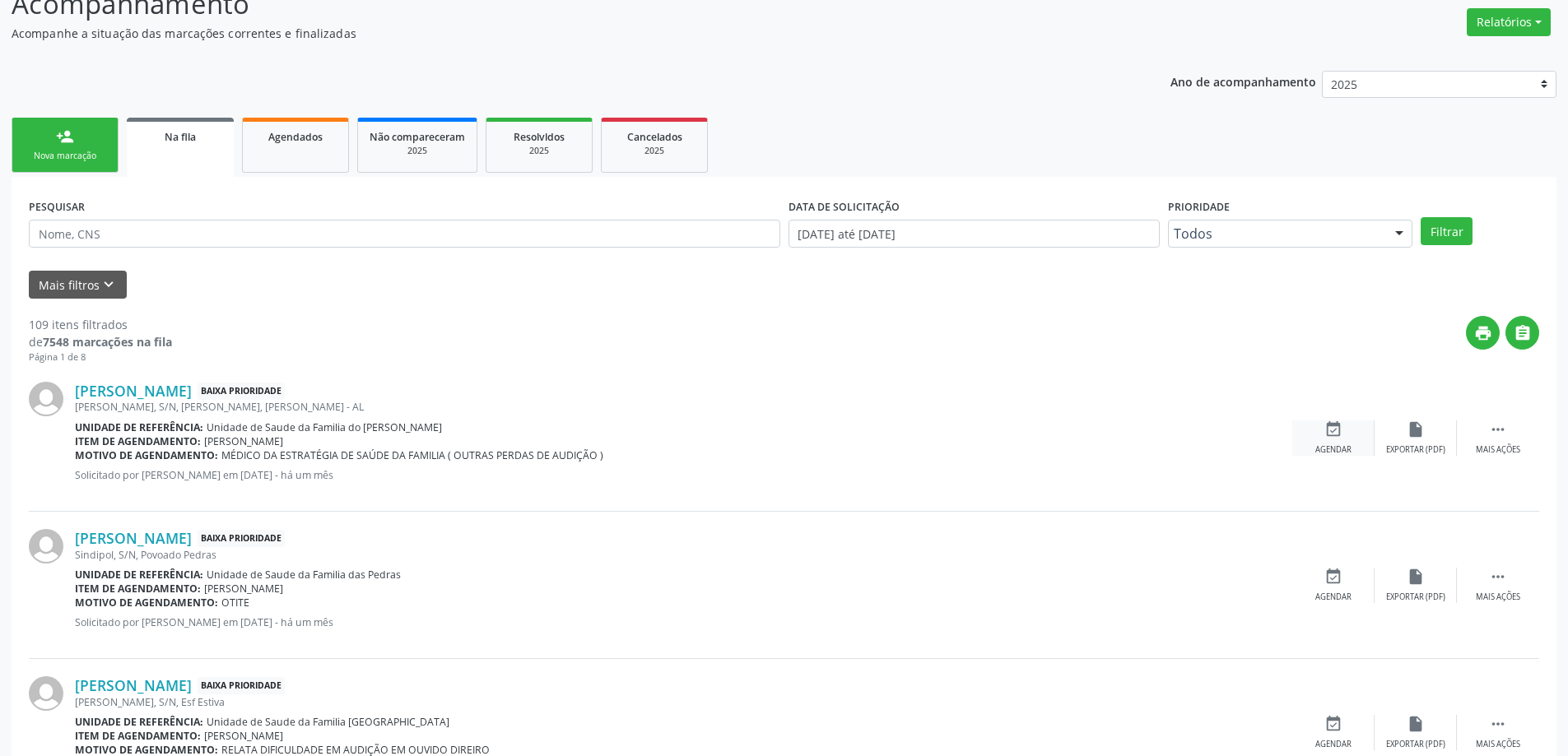
click at [1327, 427] on icon "event_available" at bounding box center [1333, 429] width 18 height 18
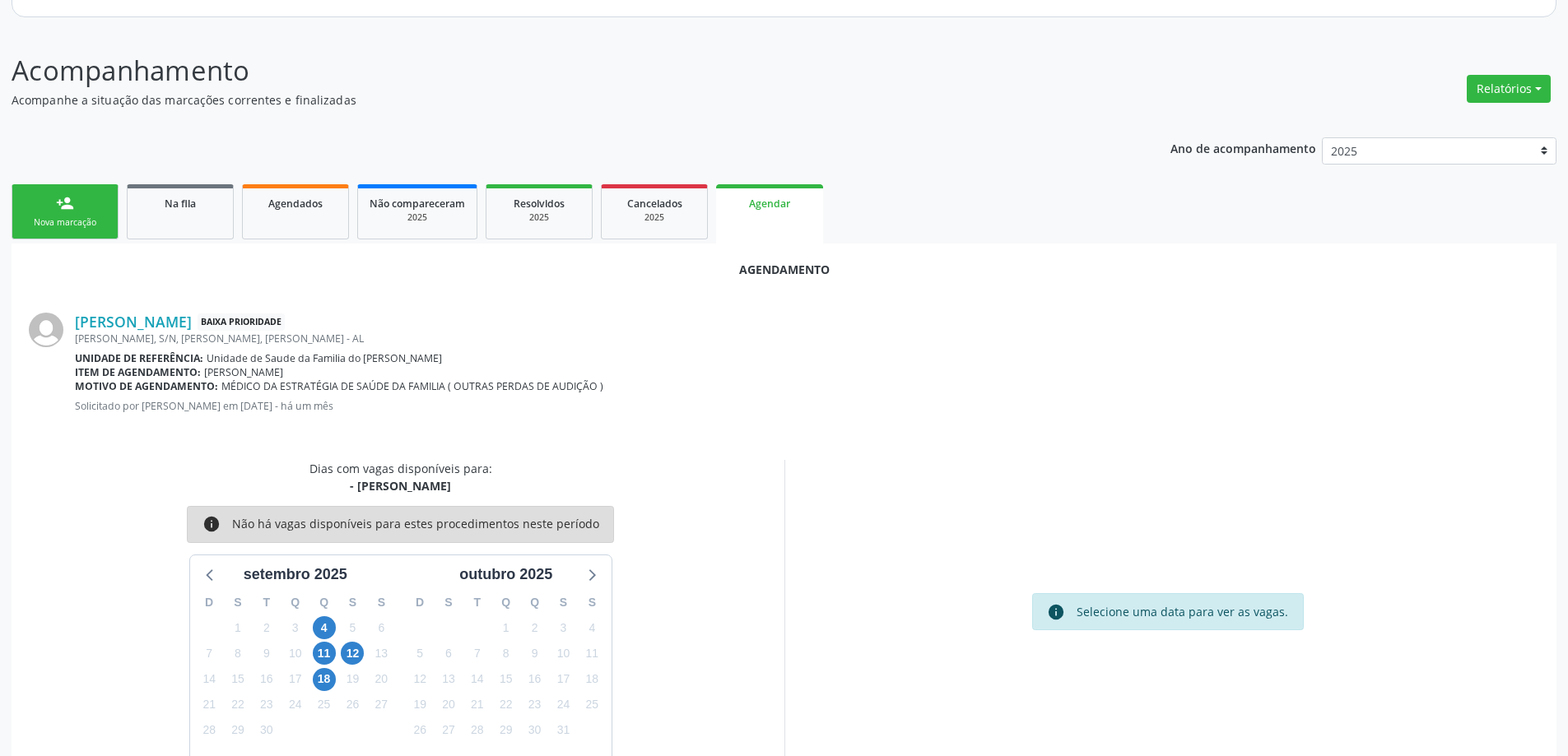
scroll to position [219, 0]
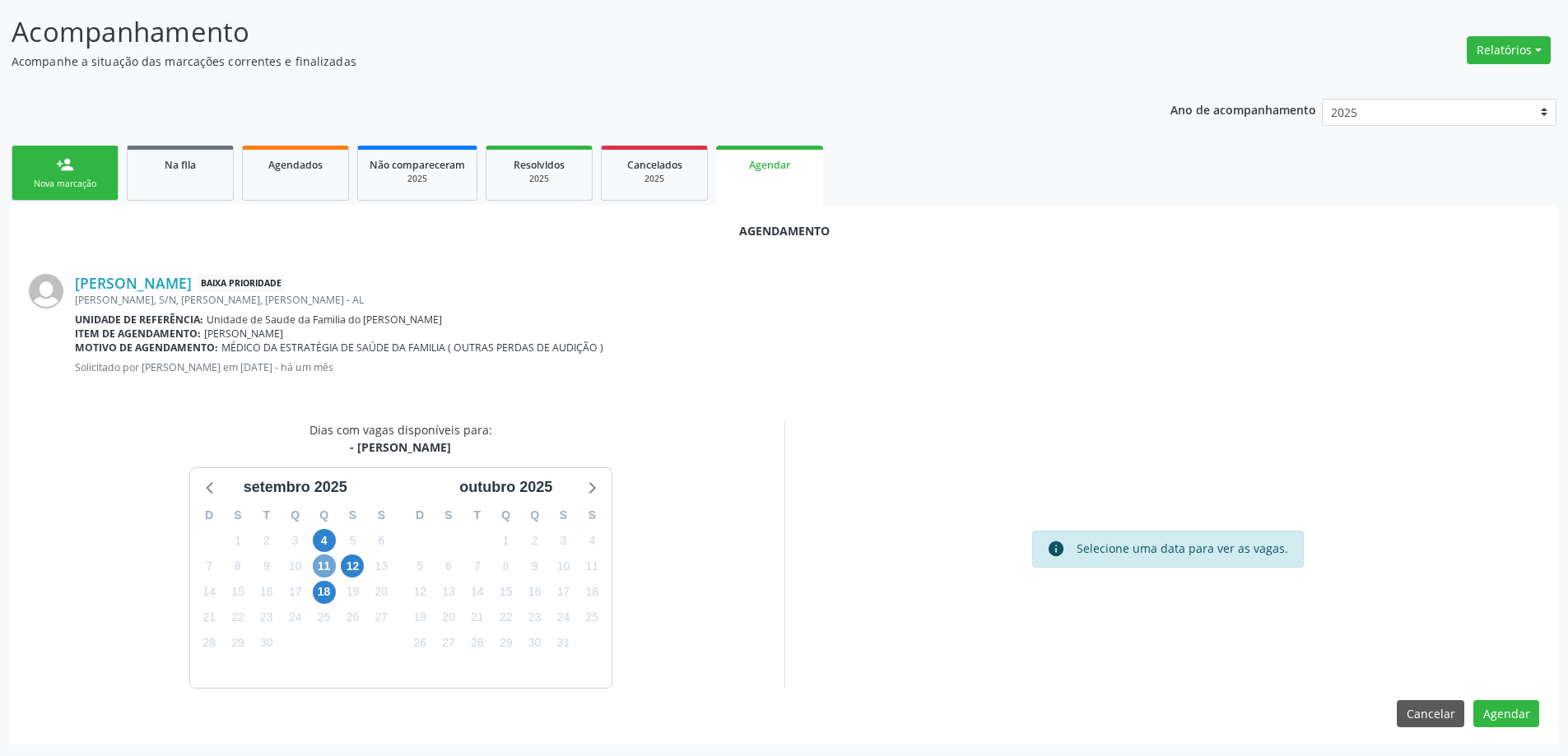
click at [324, 562] on span "11" at bounding box center [324, 566] width 23 height 23
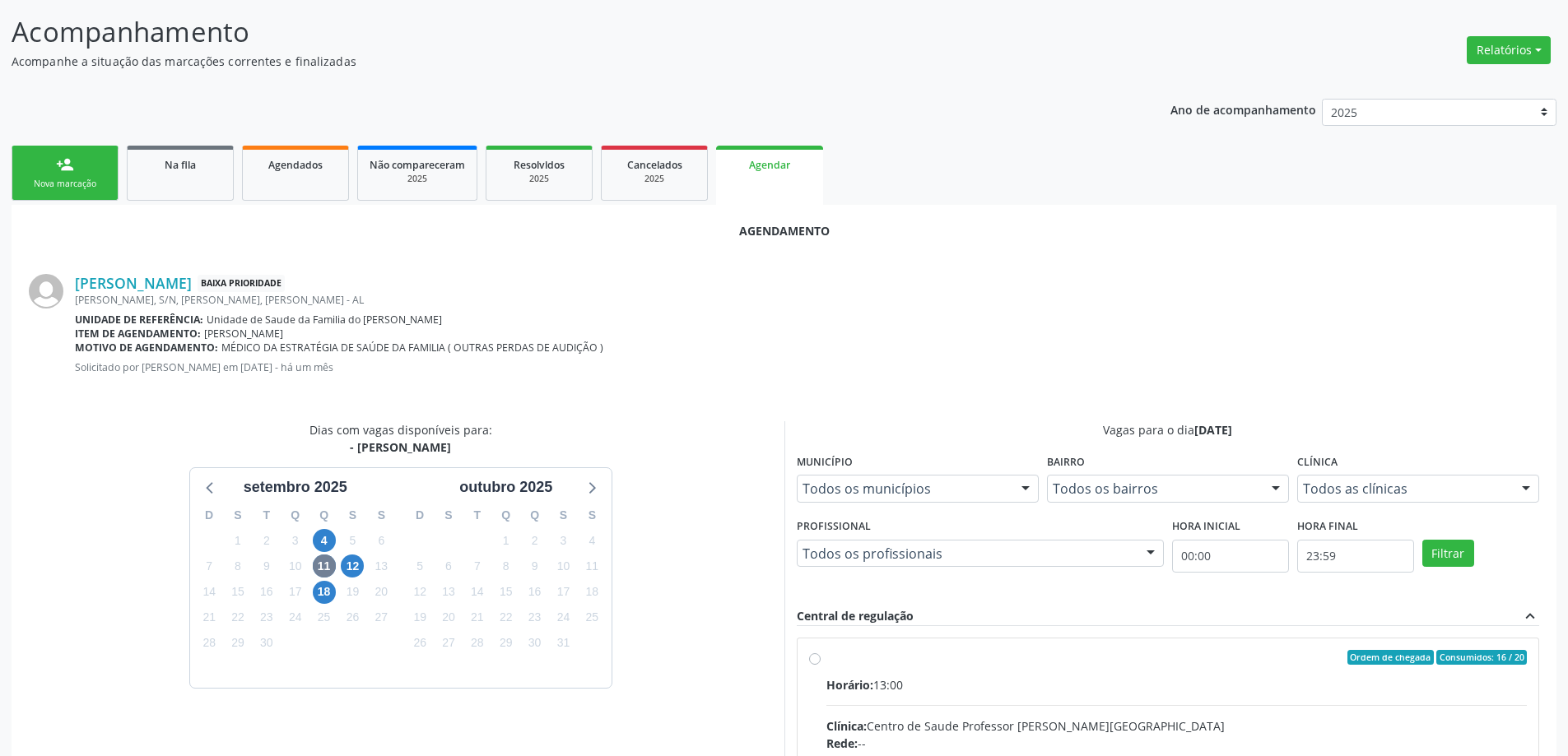
radio input "true"
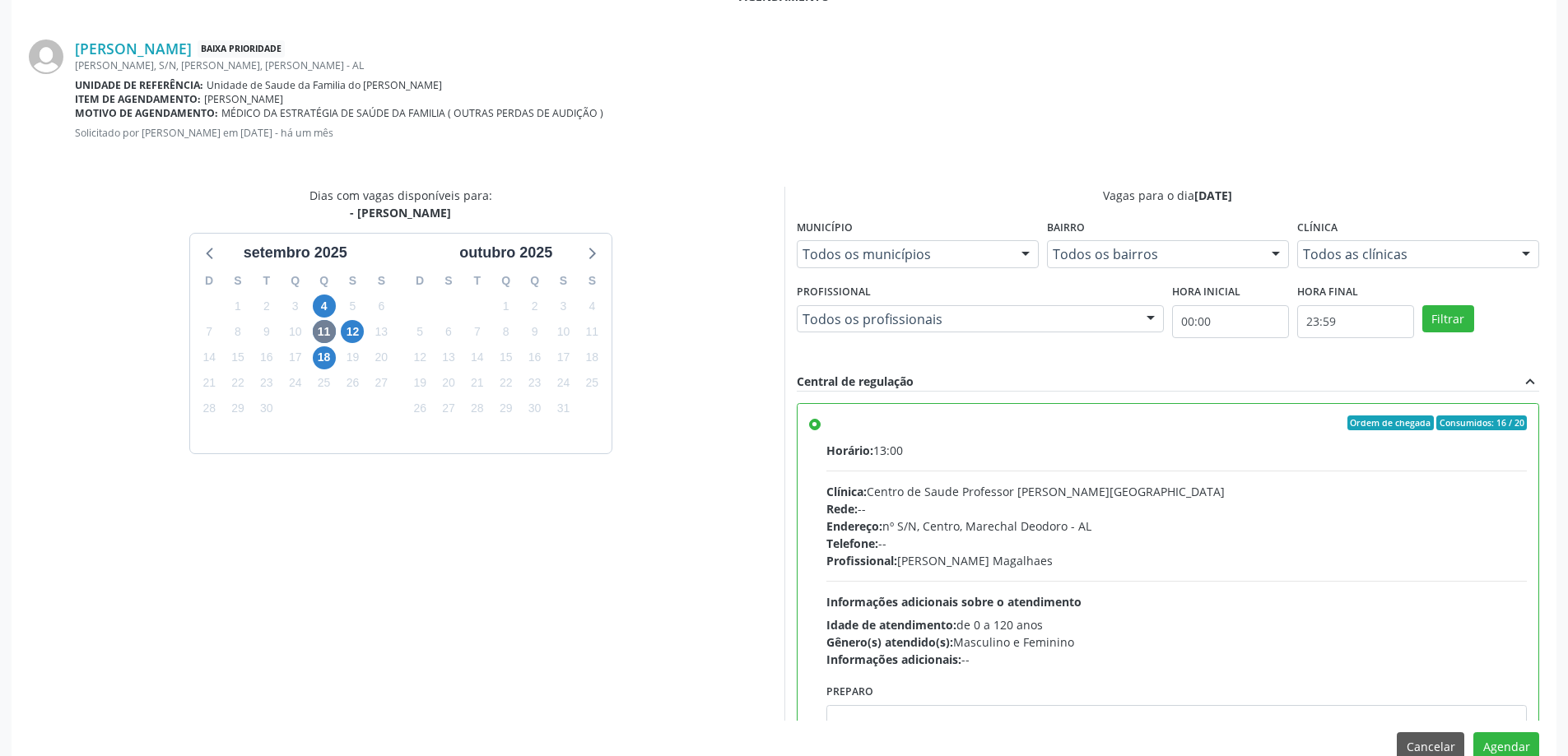
scroll to position [486, 0]
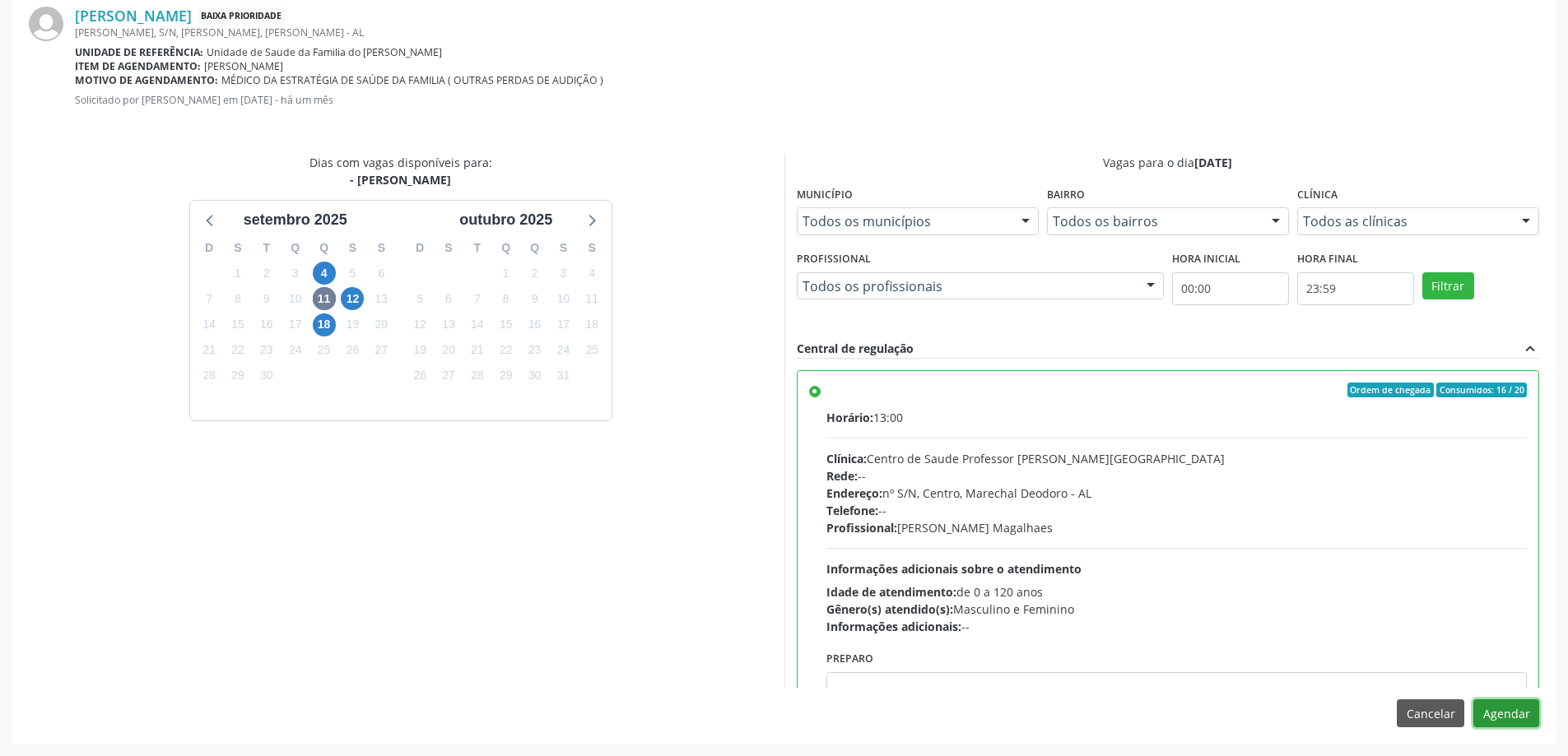
click at [1505, 718] on button "Agendar" at bounding box center [1506, 713] width 66 height 28
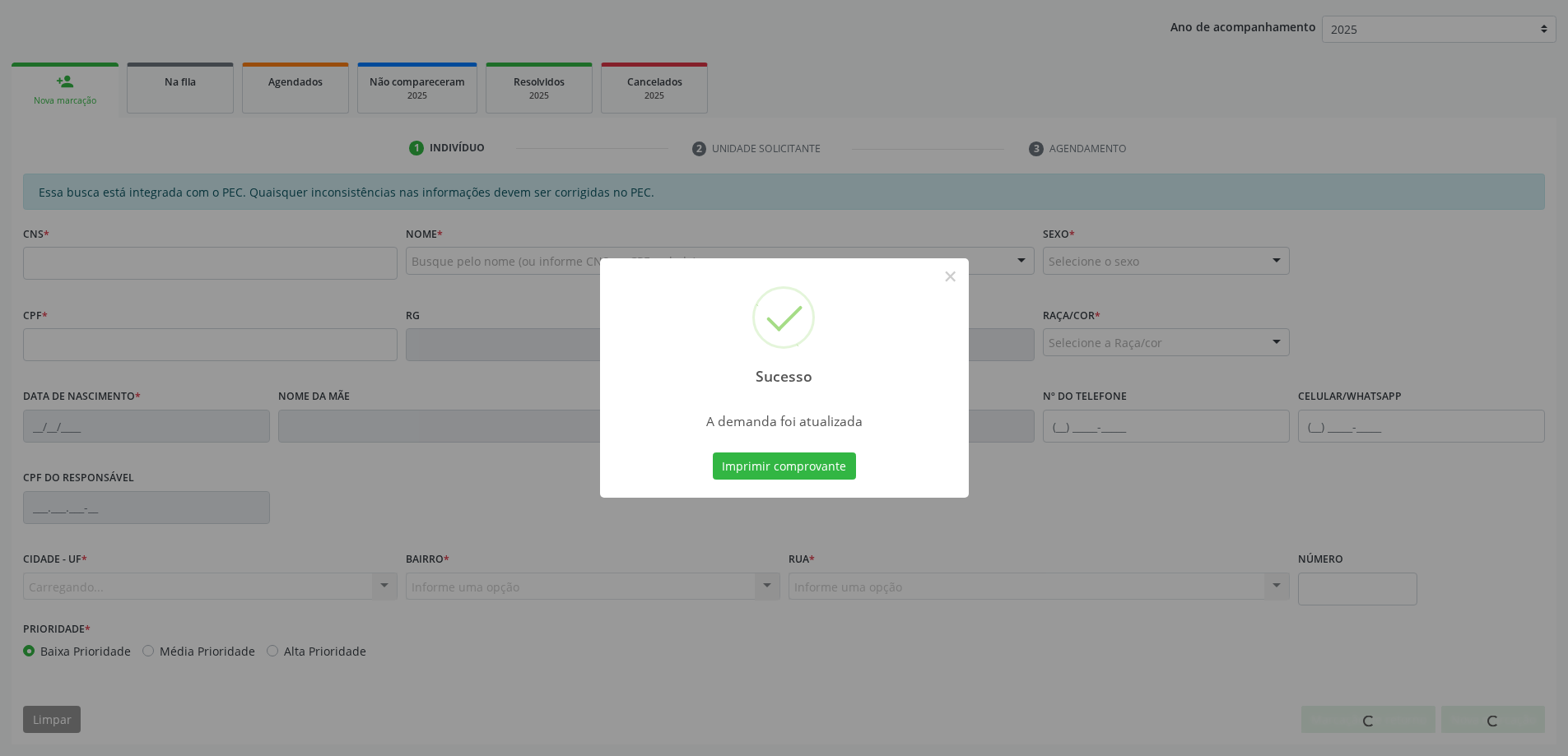
scroll to position [302, 0]
click at [954, 280] on button "×" at bounding box center [950, 276] width 28 height 28
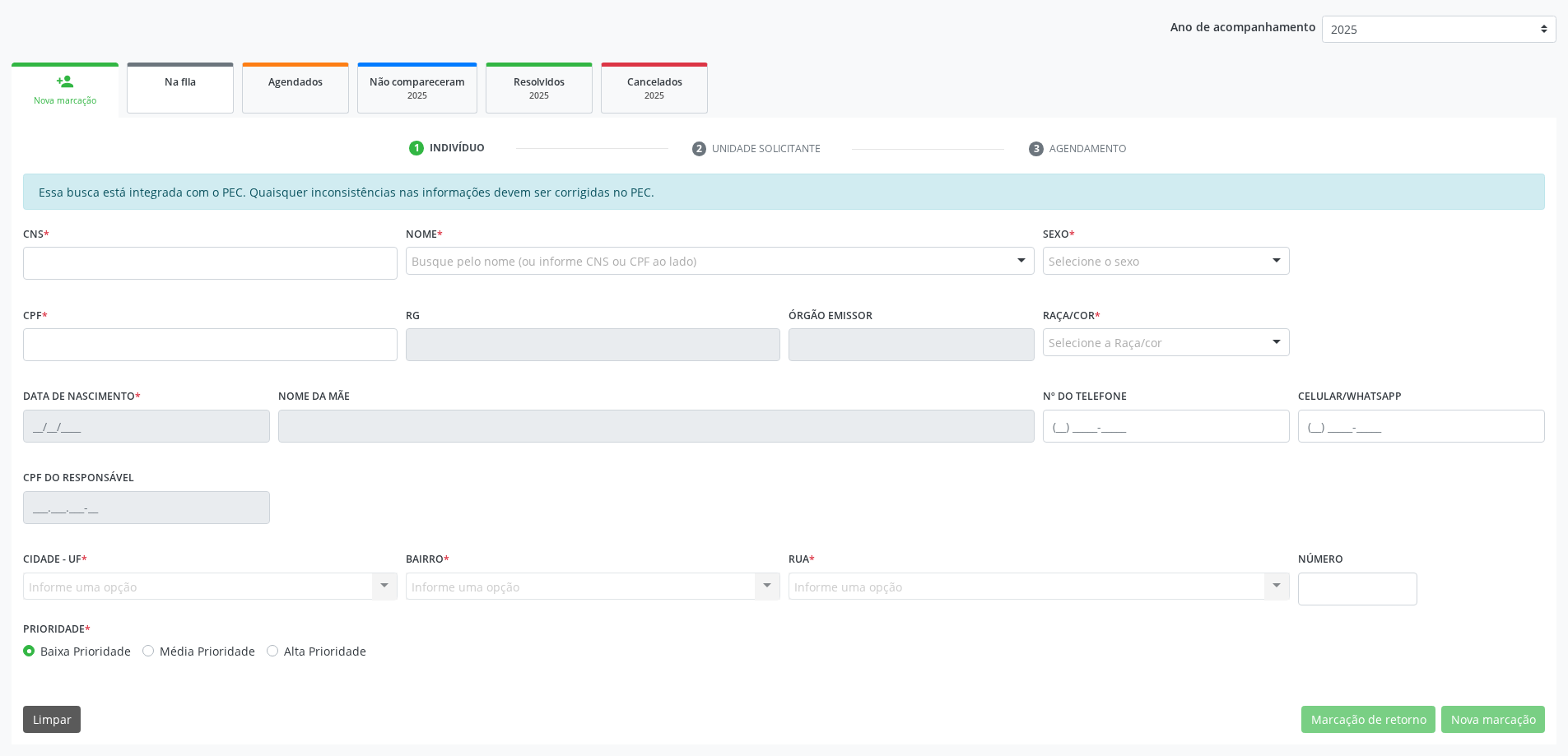
click at [153, 97] on link "Na fila" at bounding box center [180, 88] width 107 height 51
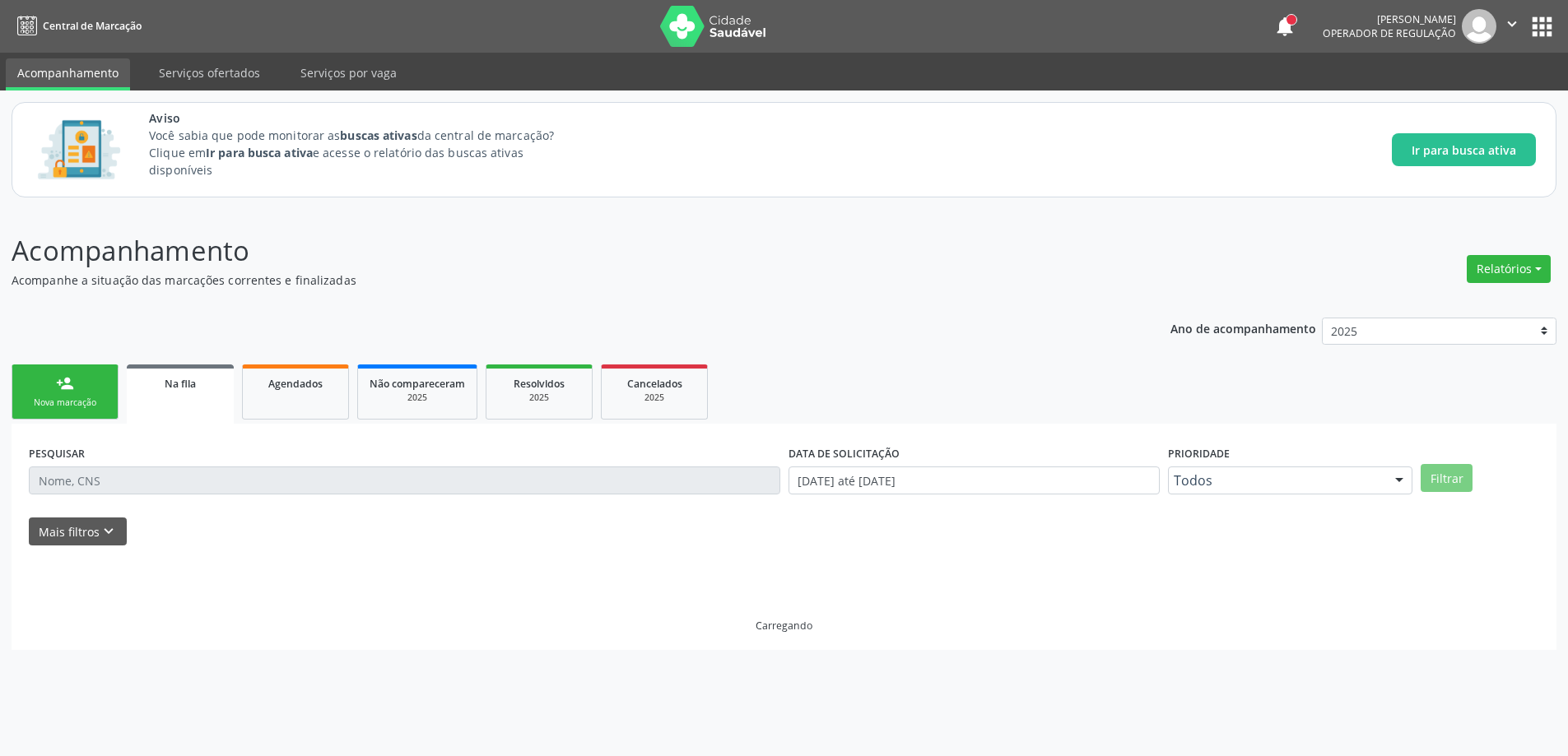
scroll to position [0, 0]
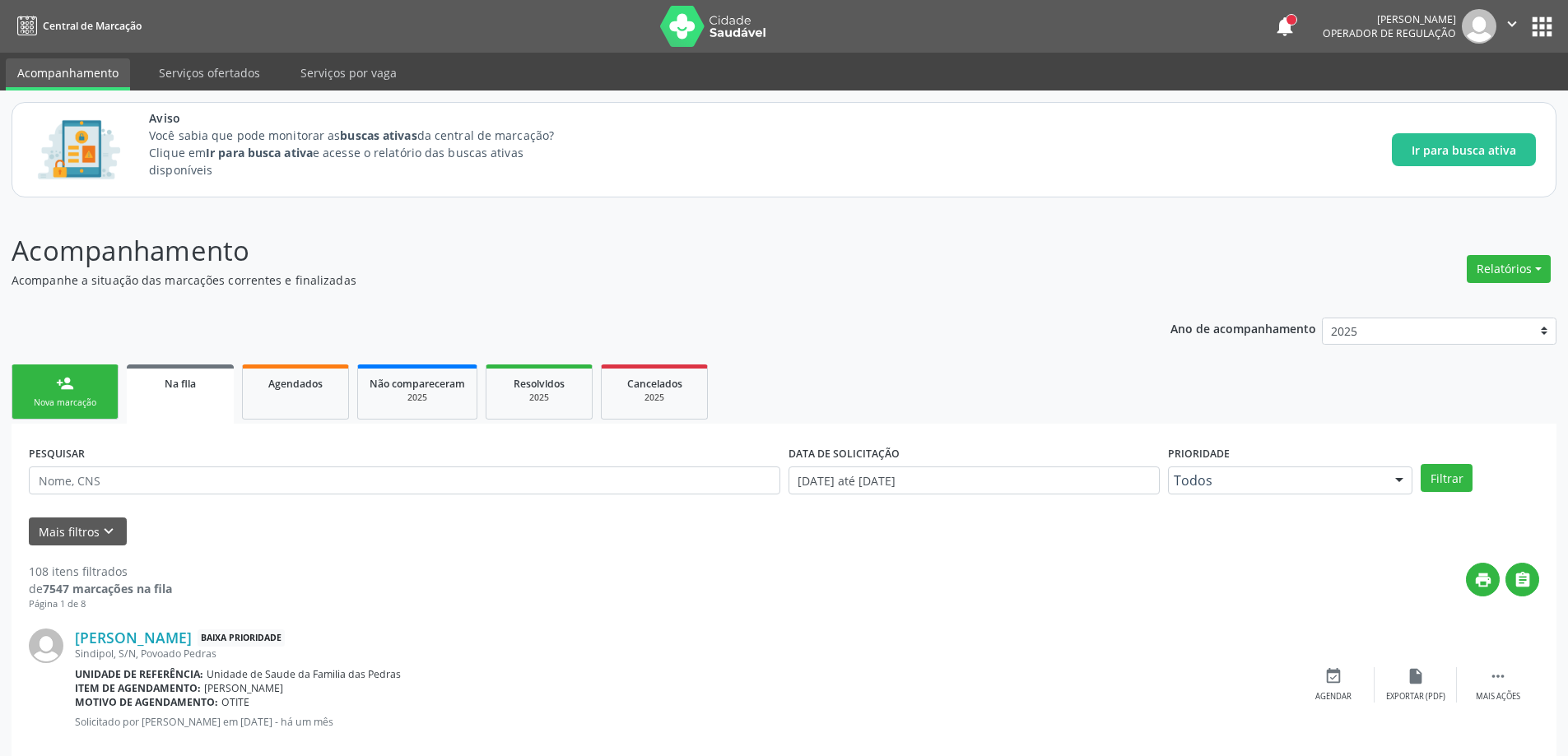
click at [168, 397] on link "Na fila" at bounding box center [180, 394] width 107 height 59
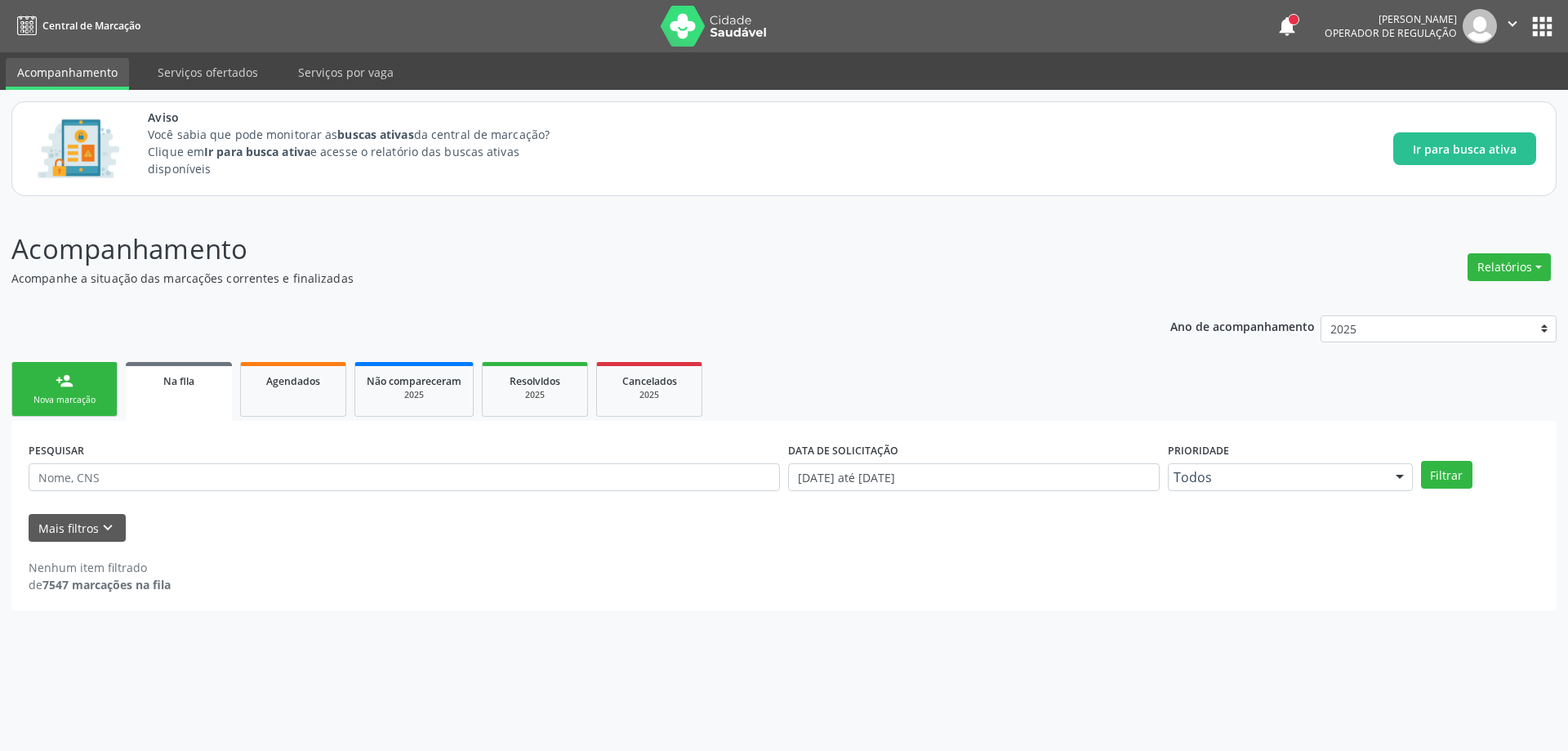
click at [184, 397] on link "Na fila" at bounding box center [179, 391] width 106 height 58
click at [146, 393] on link "Na fila" at bounding box center [179, 391] width 106 height 58
click at [87, 399] on div "Nova marcação" at bounding box center [64, 400] width 82 height 12
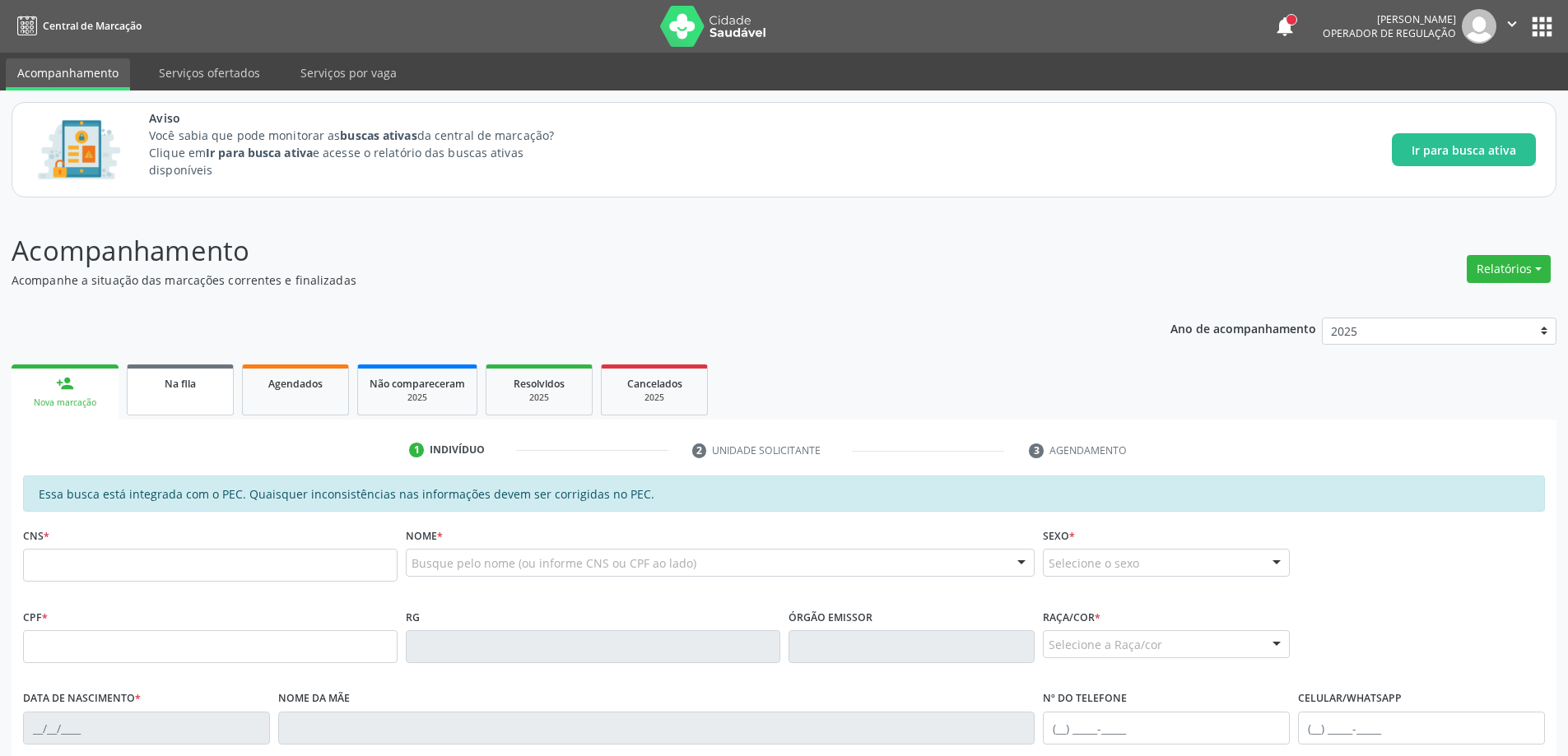
click at [190, 391] on link "Na fila" at bounding box center [180, 390] width 107 height 51
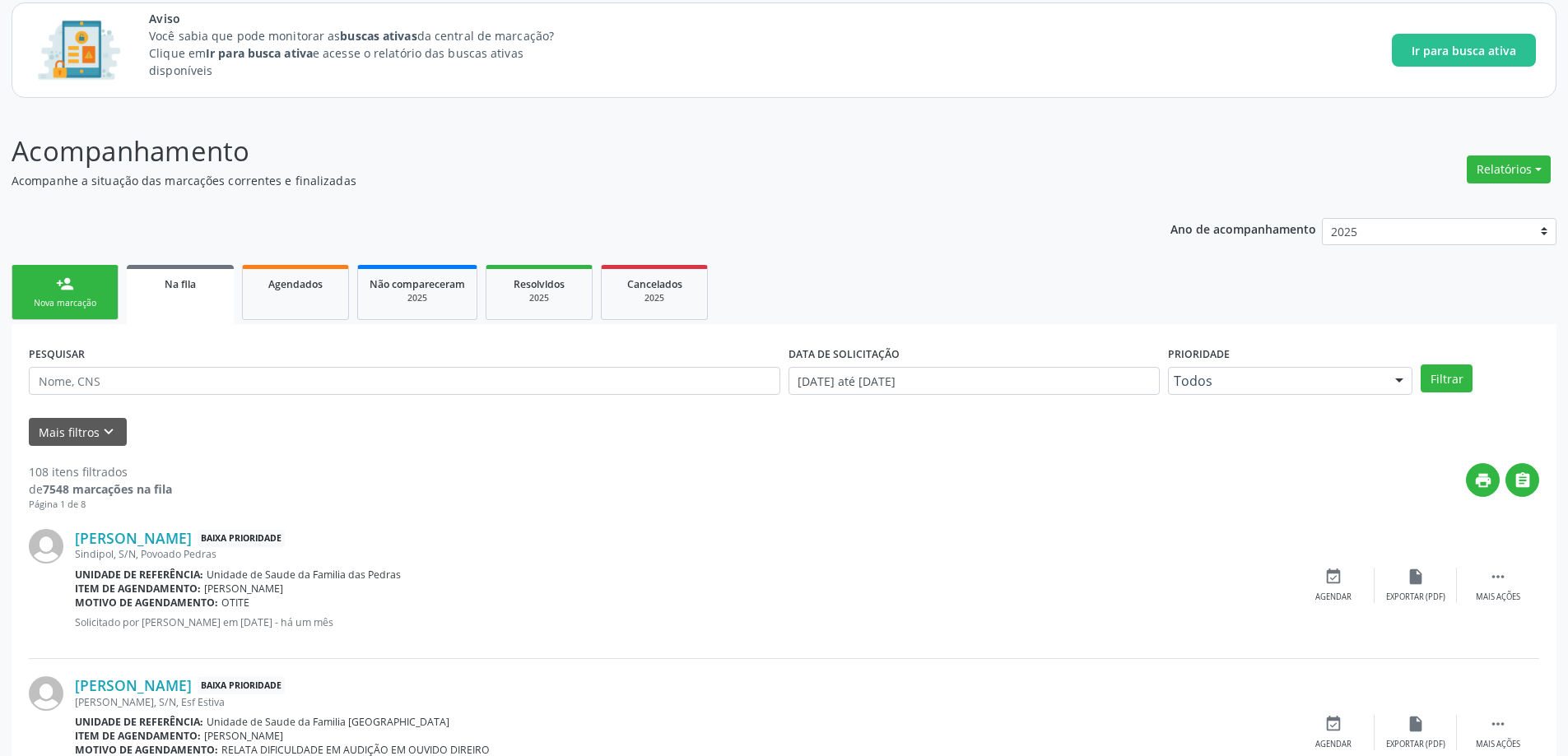
scroll to position [164, 0]
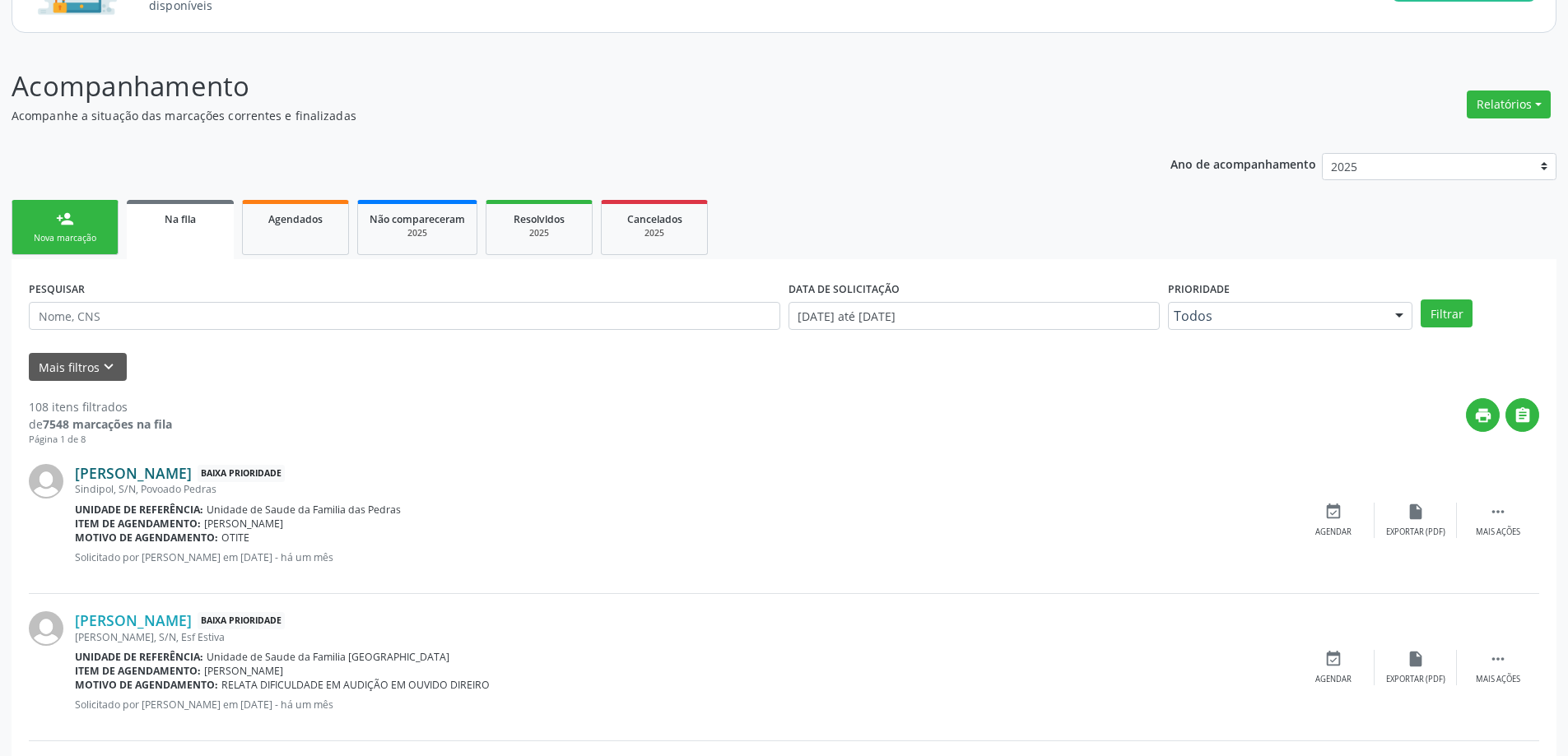
click at [139, 477] on link "[PERSON_NAME]" at bounding box center [133, 472] width 117 height 18
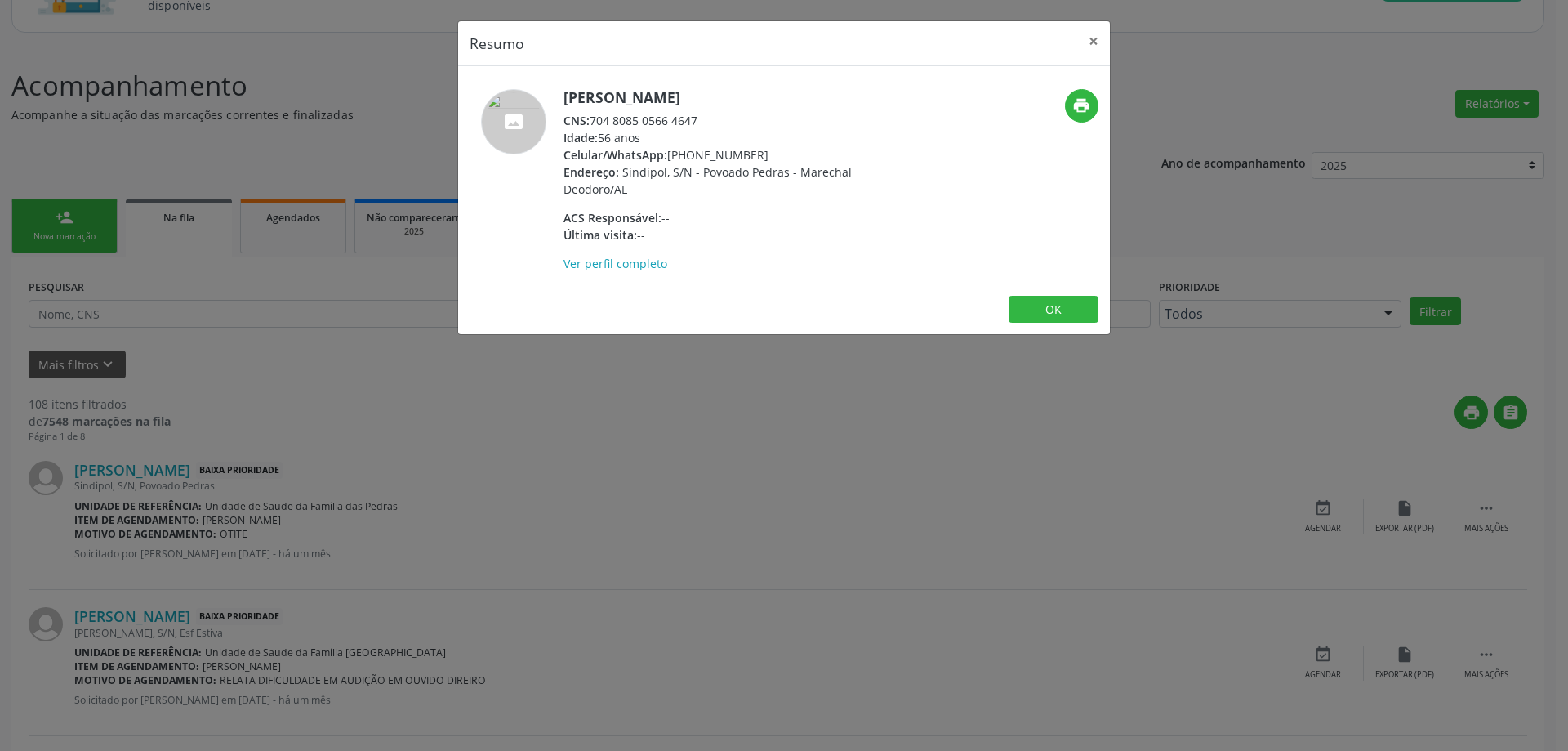
drag, startPoint x: 704, startPoint y: 118, endPoint x: 591, endPoint y: 117, distance: 113.0
click at [591, 117] on div "CNS: 704 8085 0566 4647" at bounding box center [722, 120] width 317 height 17
click at [1092, 47] on button "×" at bounding box center [1093, 41] width 33 height 40
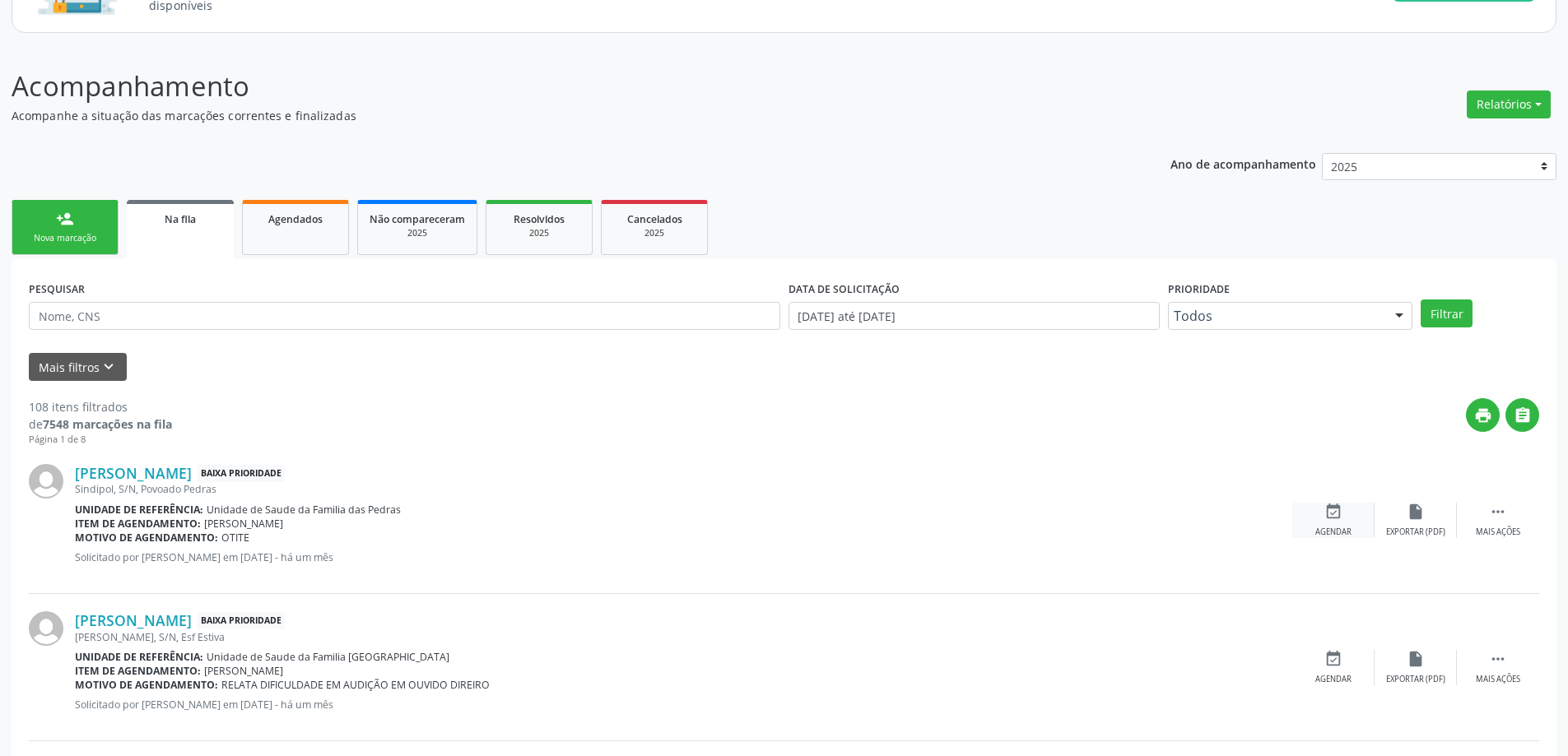
click at [1322, 512] on div "event_available Agendar" at bounding box center [1333, 521] width 83 height 36
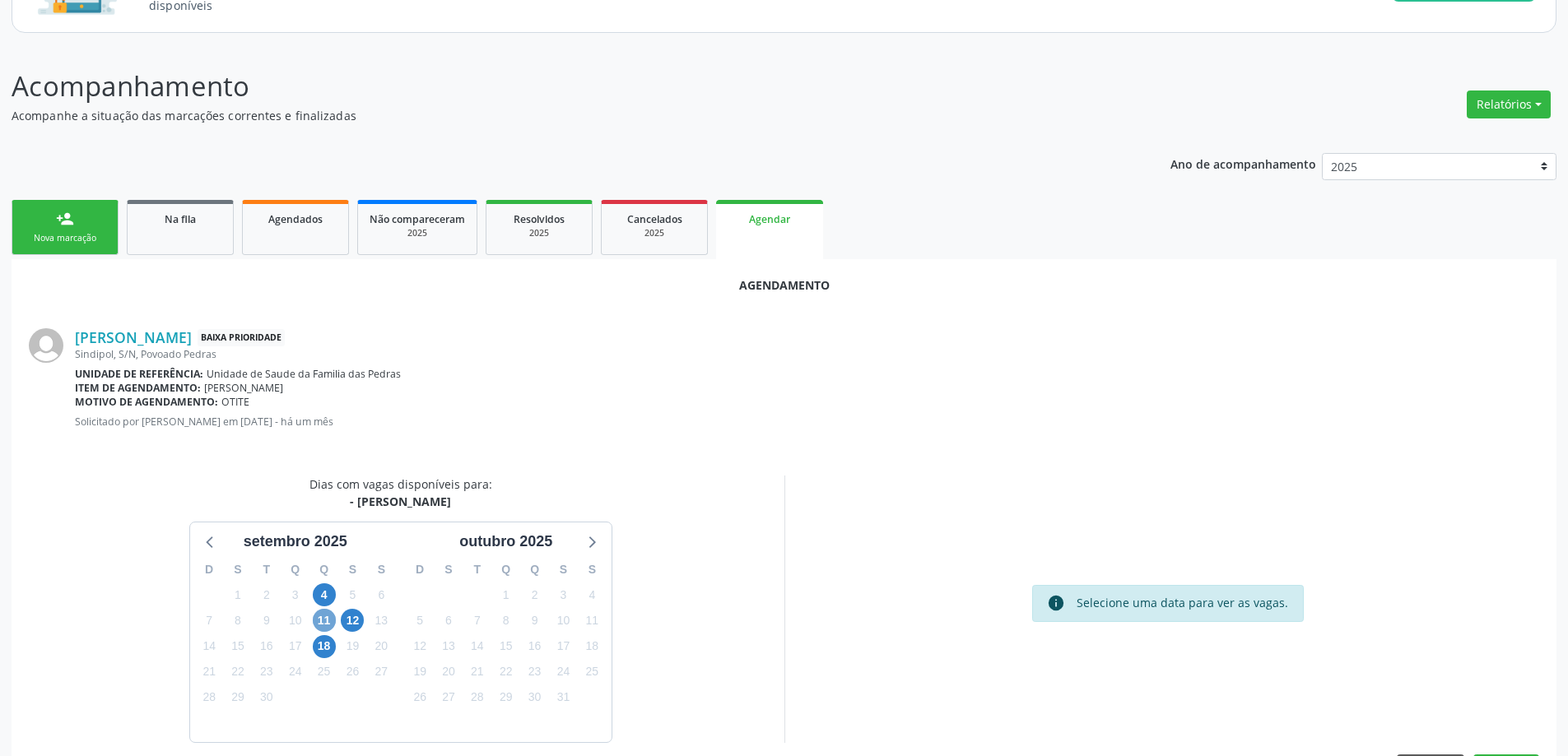
click at [321, 625] on span "11" at bounding box center [324, 620] width 23 height 23
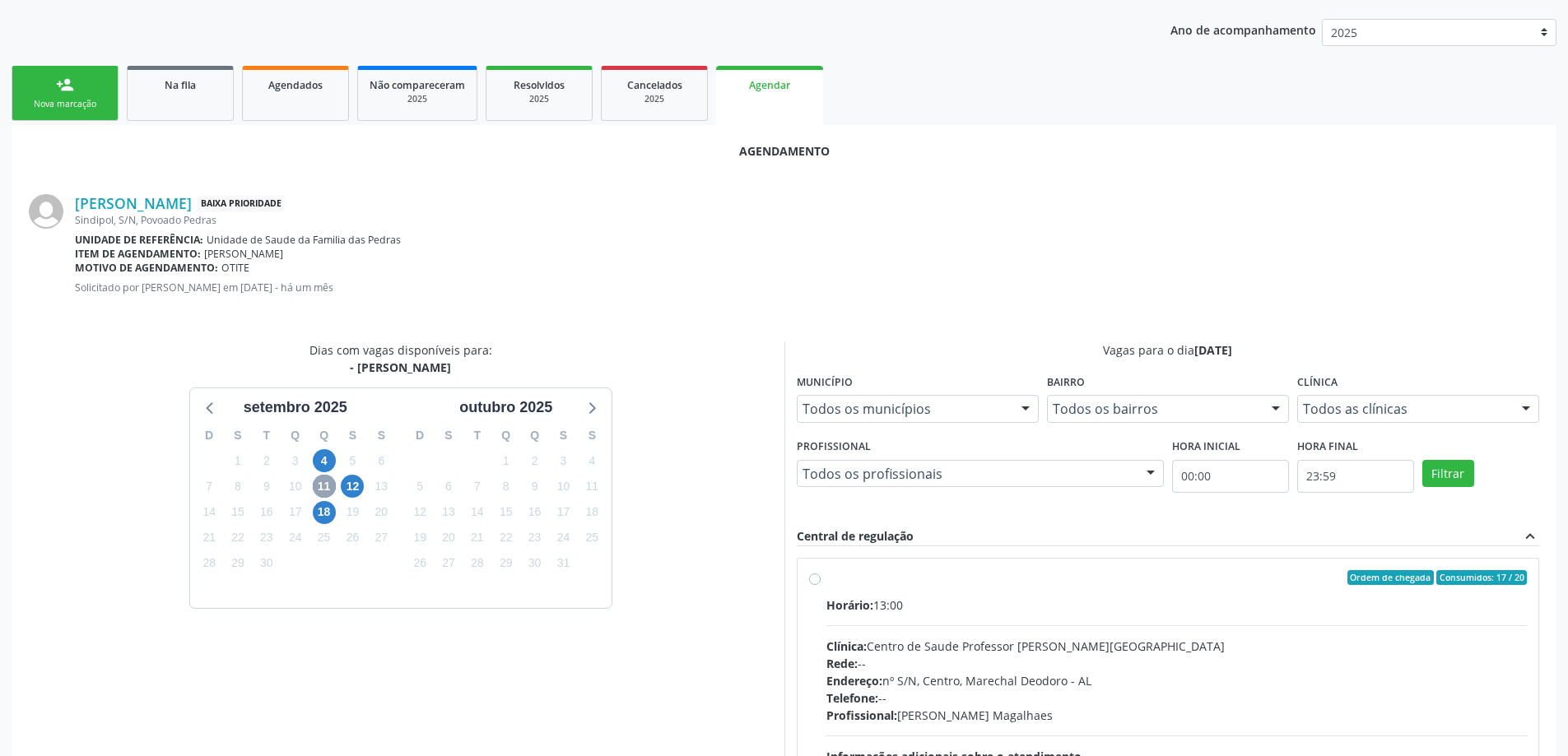
scroll to position [329, 0]
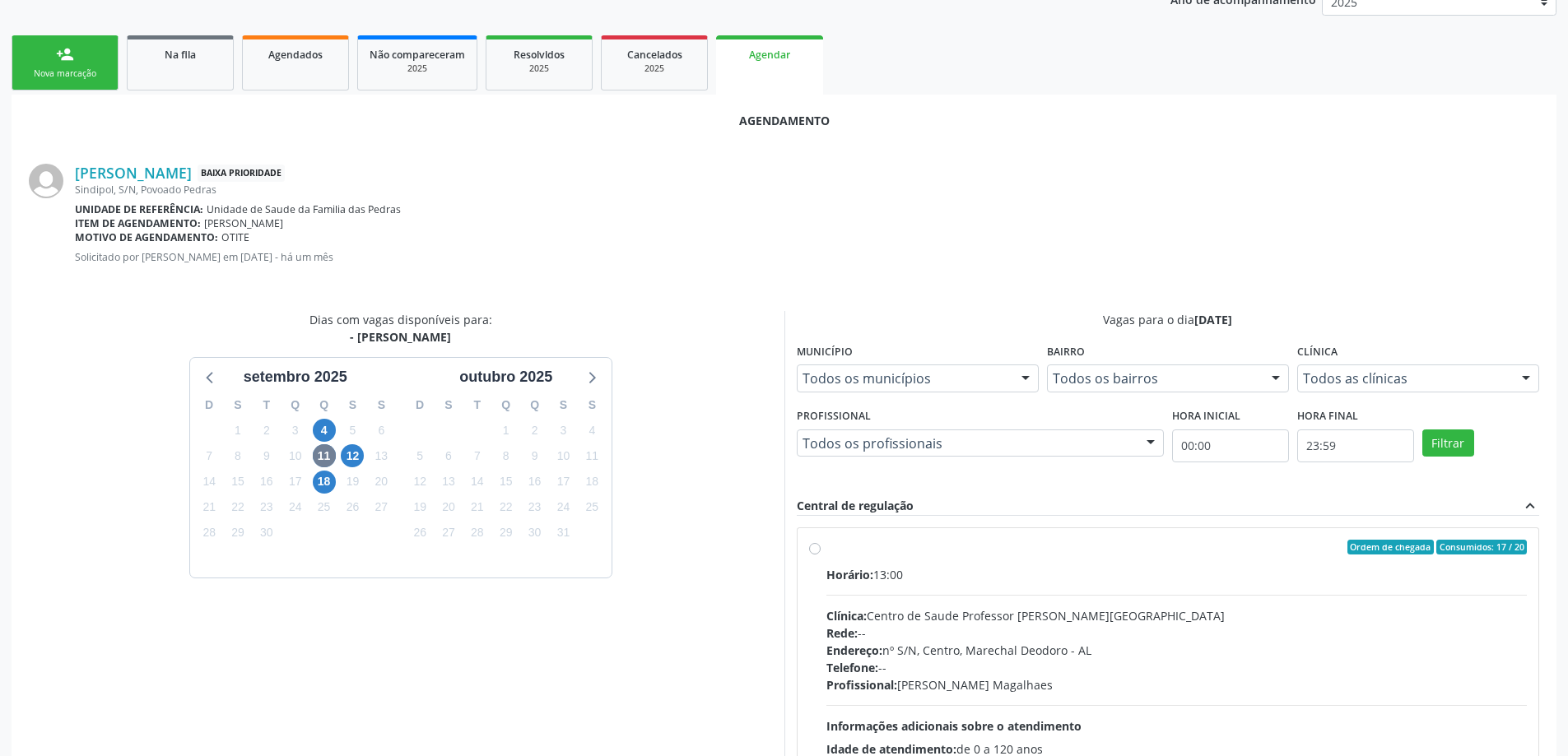
click at [826, 550] on label "Ordem de chegada Consumidos: 17 / 20 Horário: 13:00 Clínica: Centro de Saude Pr…" at bounding box center [1177, 666] width 701 height 252
click at [813, 550] on input "Ordem de chegada Consumidos: 17 / 20 Horário: 13:00 Clínica: Centro de Saude Pr…" at bounding box center [815, 546] width 12 height 14
radio input "true"
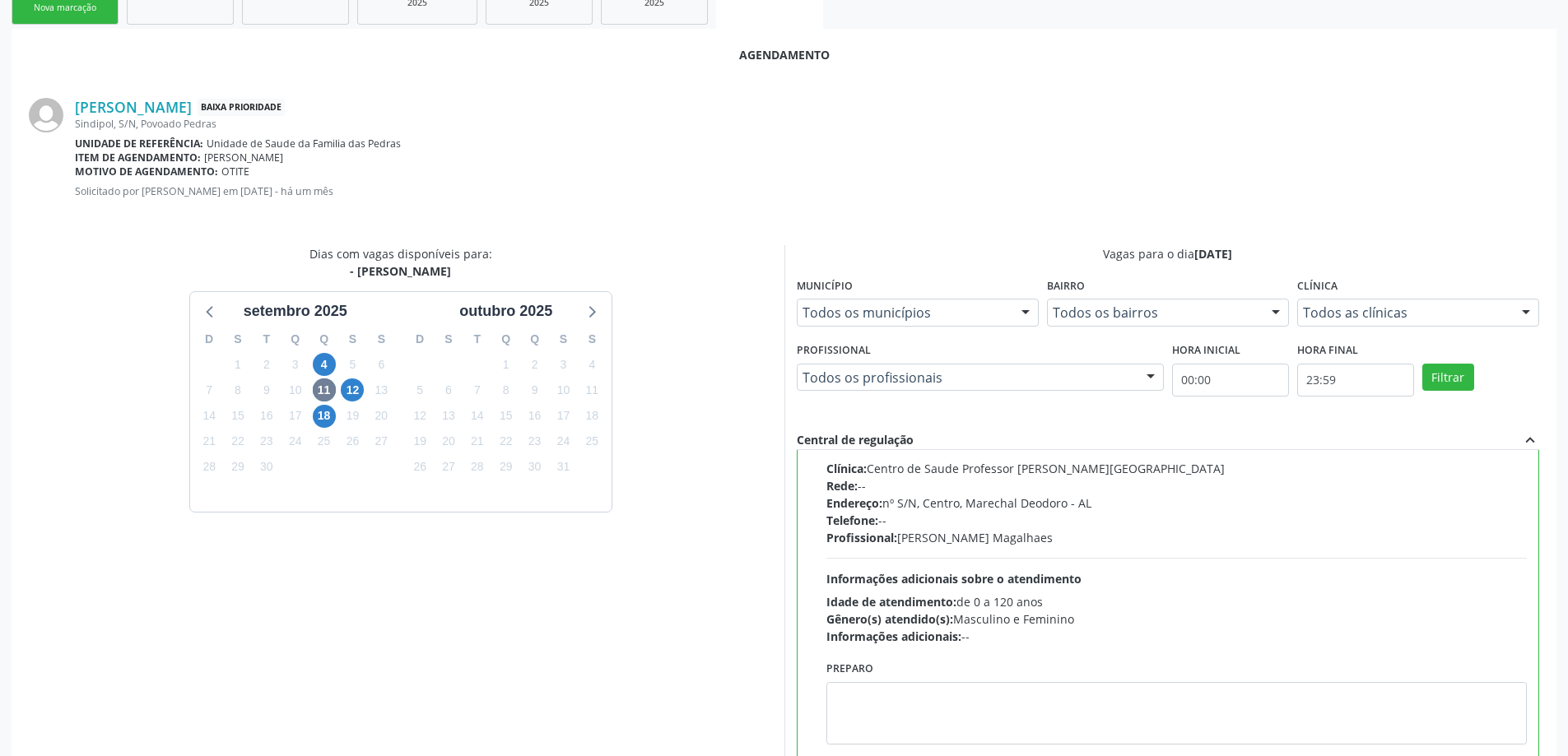
scroll to position [486, 0]
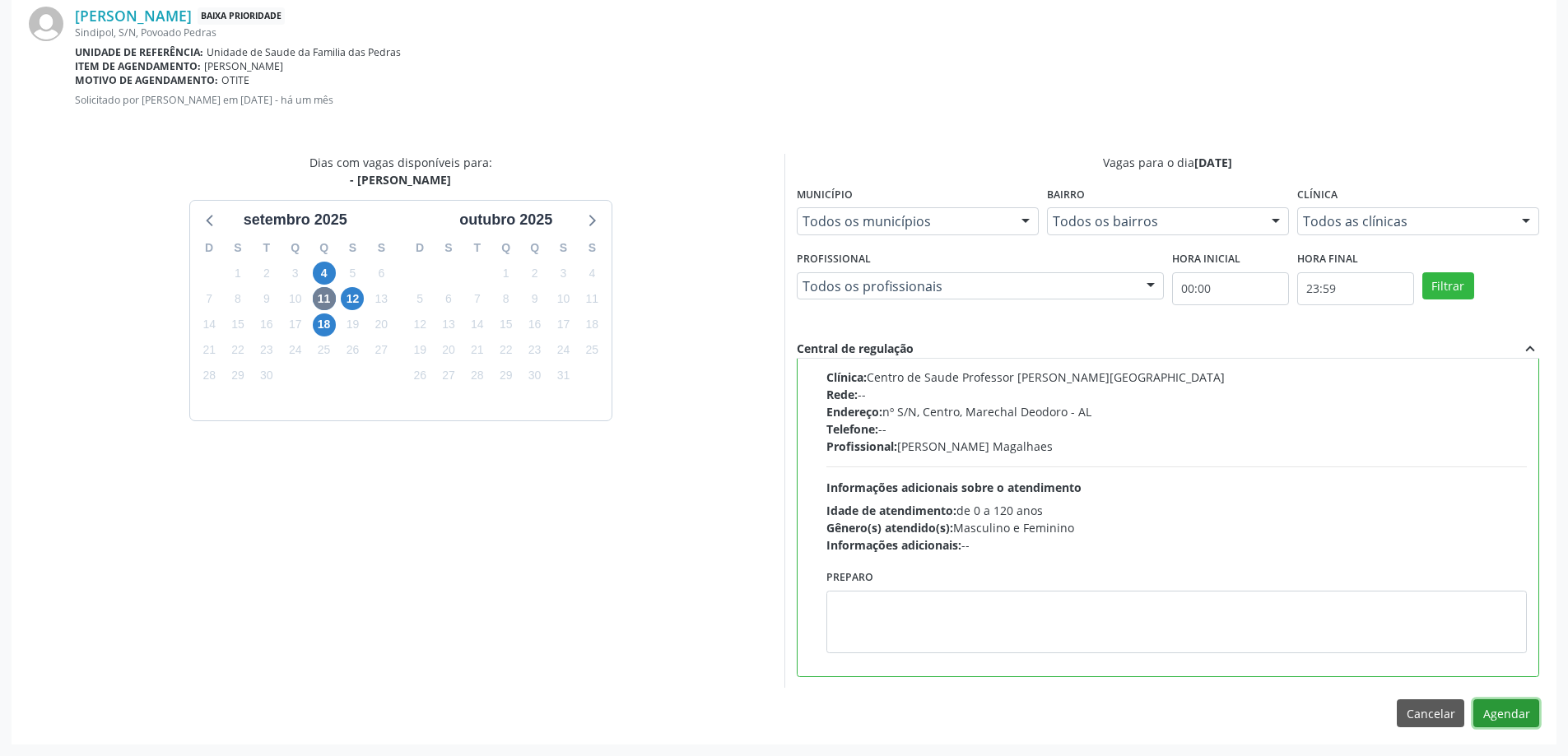
click at [1492, 718] on button "Agendar" at bounding box center [1506, 713] width 66 height 28
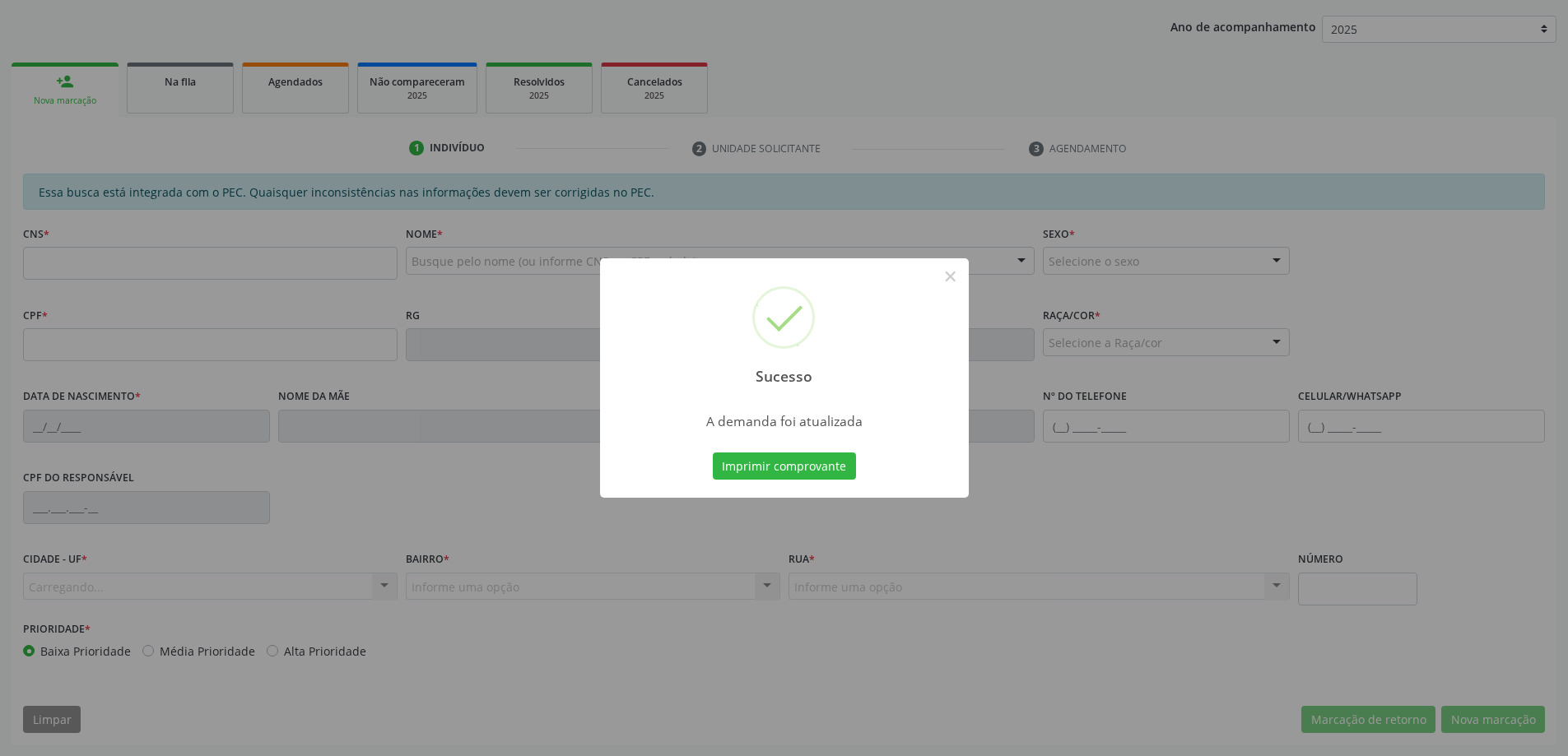
scroll to position [302, 0]
click at [959, 280] on button "×" at bounding box center [950, 276] width 28 height 28
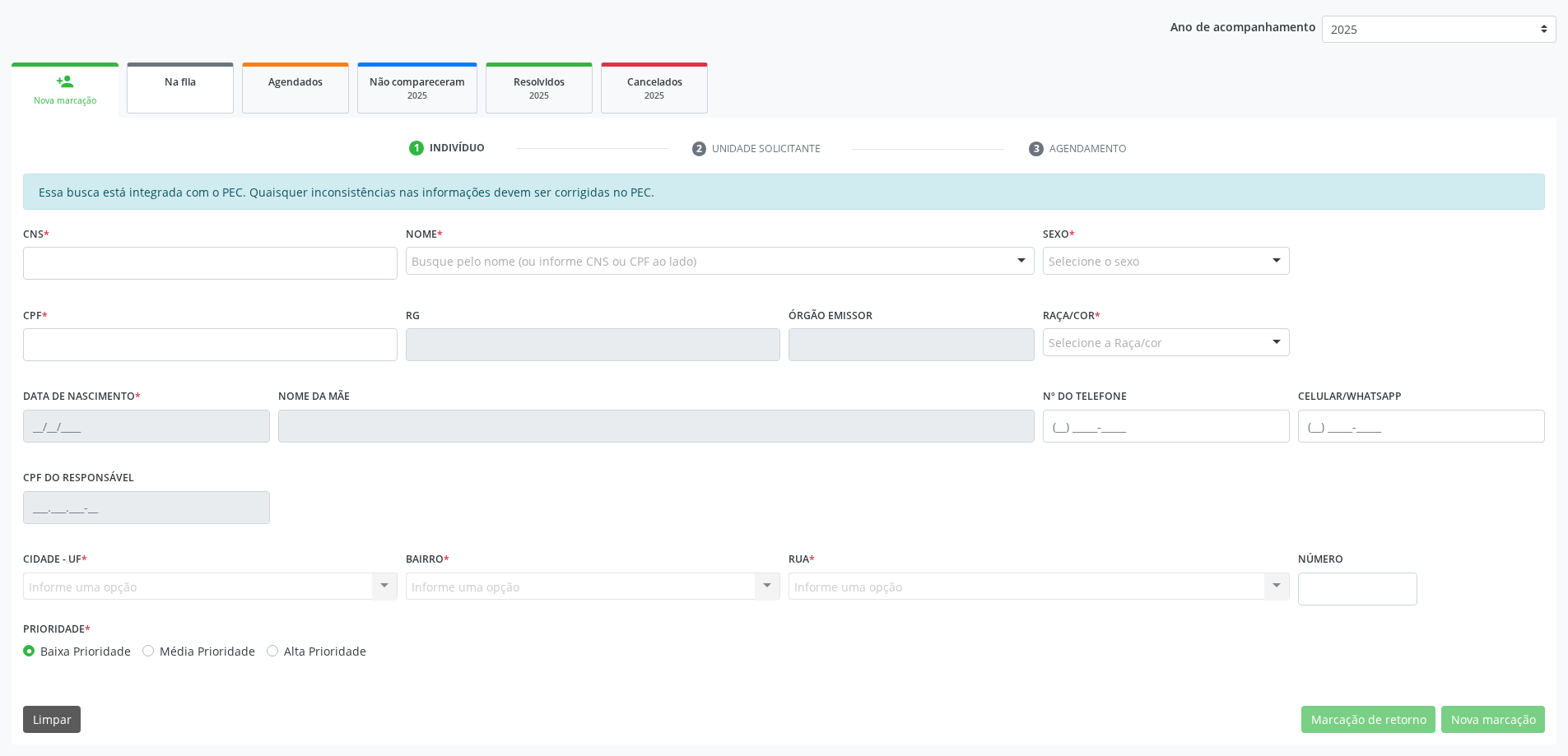
click at [190, 77] on span "Na fila" at bounding box center [180, 82] width 32 height 14
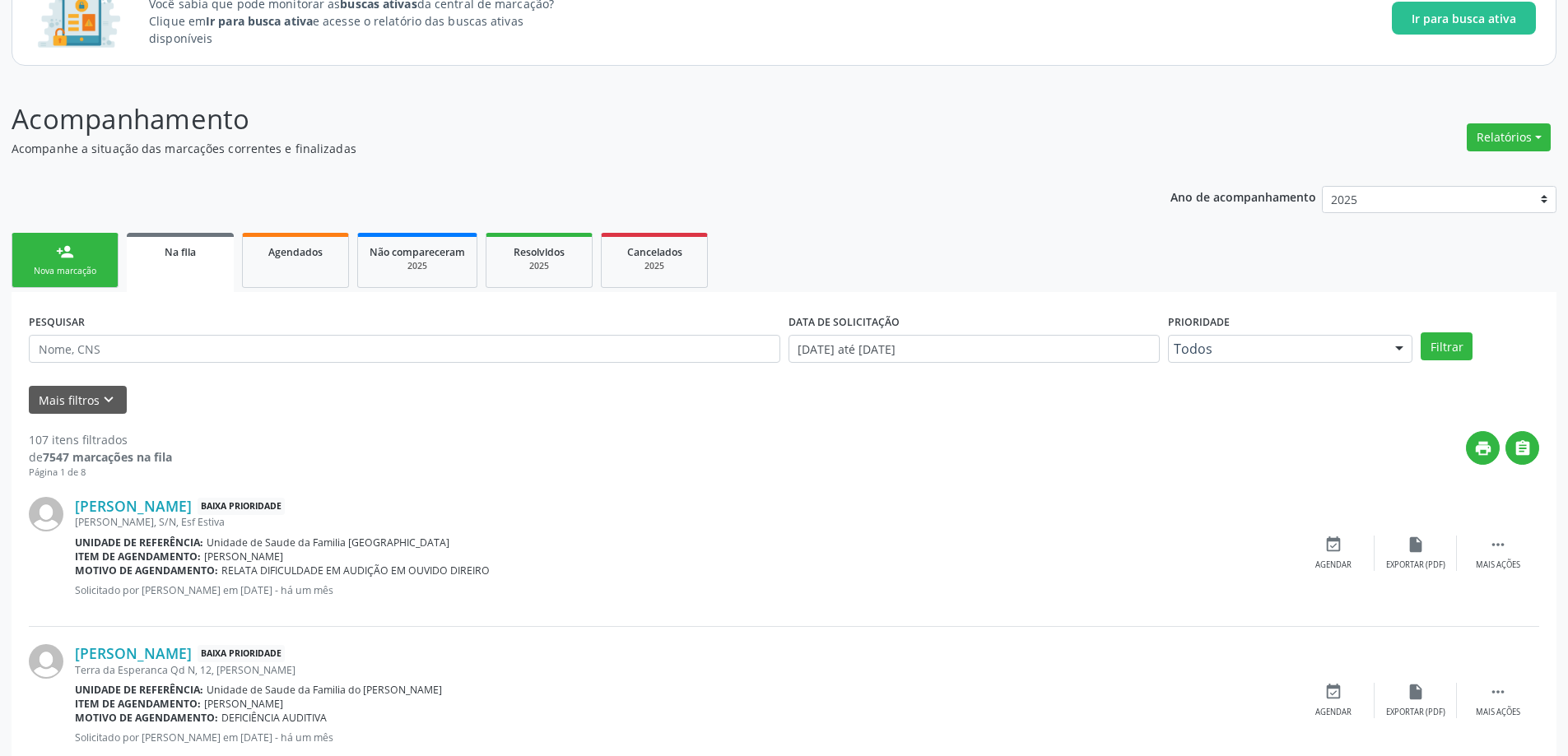
scroll to position [164, 0]
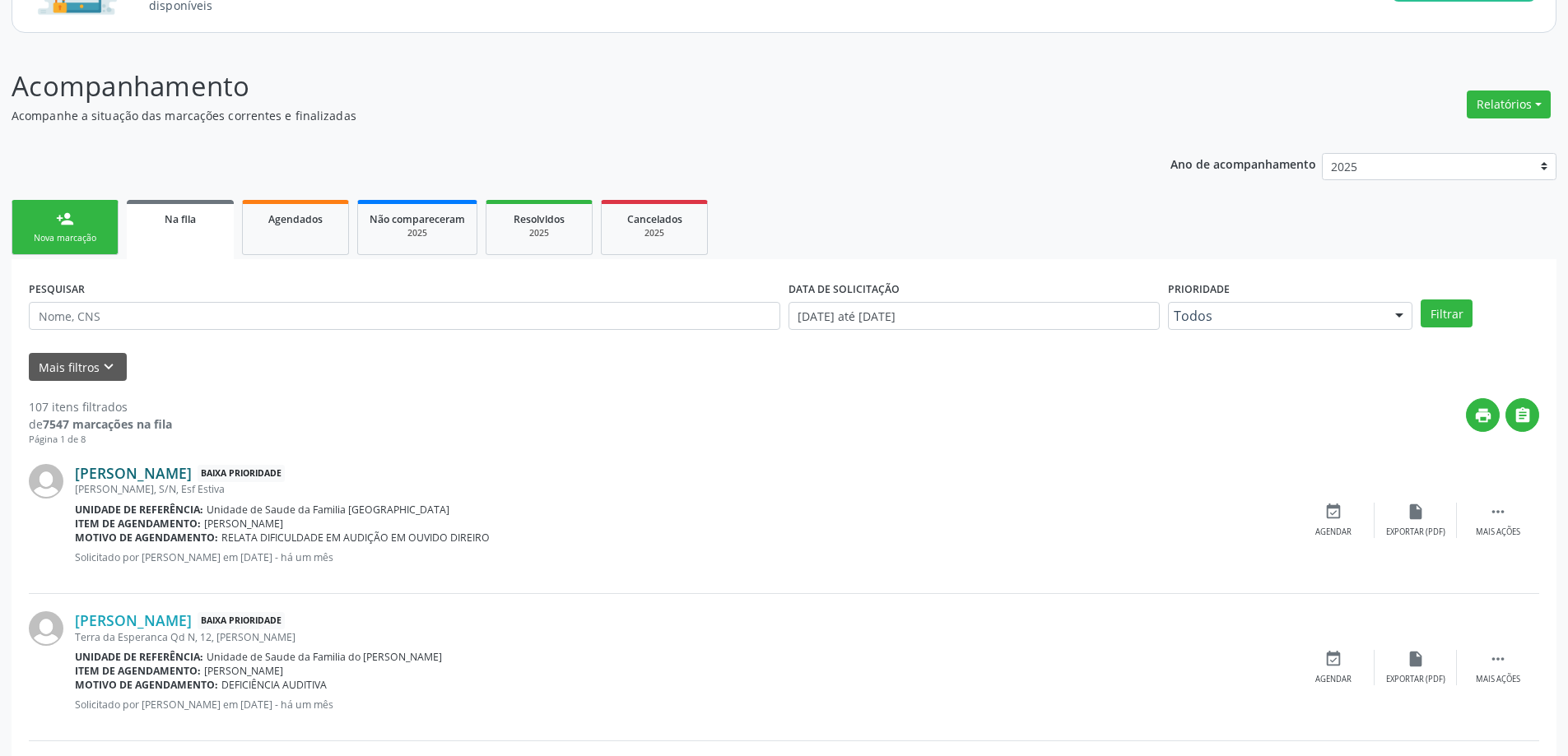
click at [192, 478] on link "[PERSON_NAME]" at bounding box center [133, 472] width 117 height 18
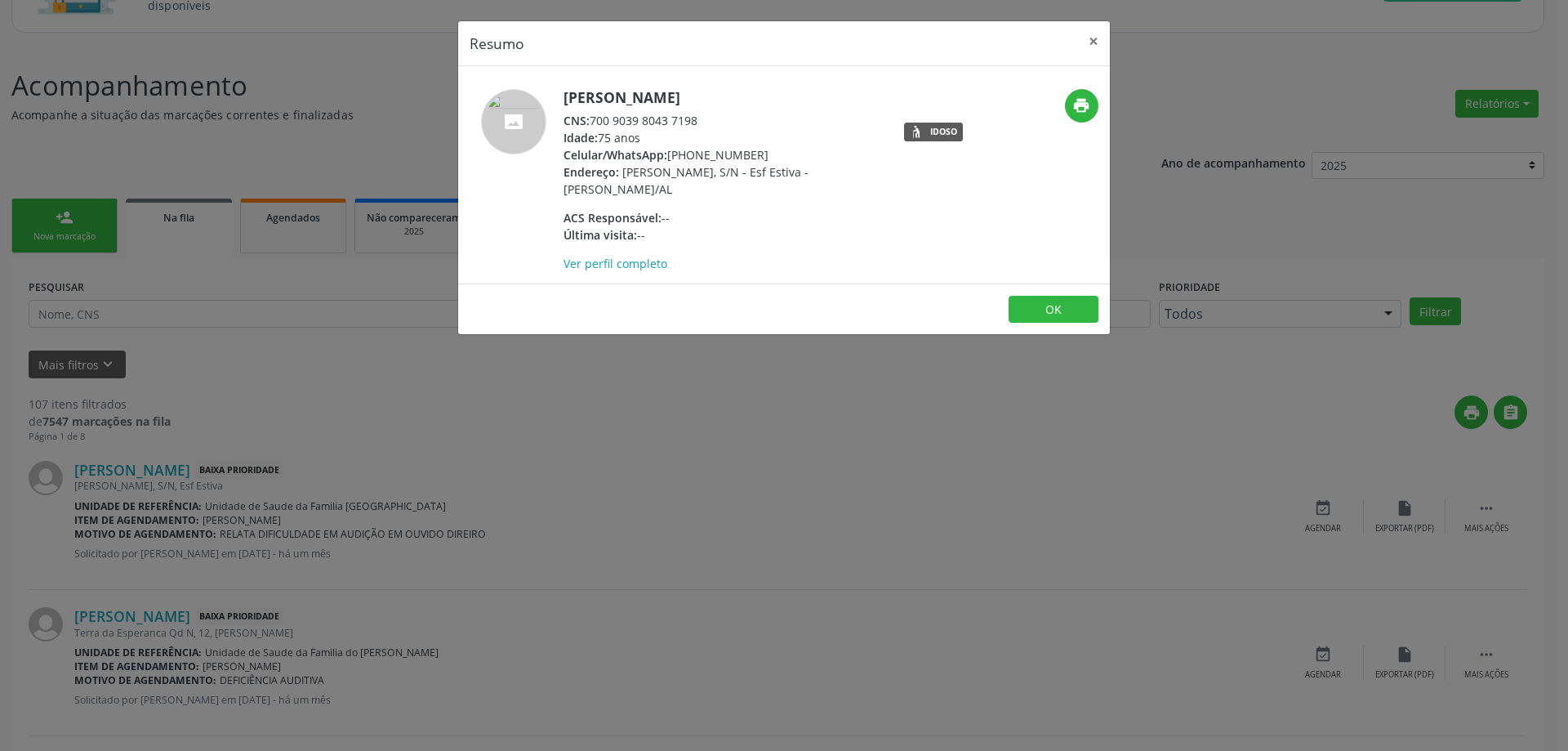
drag, startPoint x: 702, startPoint y: 117, endPoint x: 594, endPoint y: 122, distance: 108.1
click at [594, 122] on div "CNS: 700 9039 8043 7198" at bounding box center [722, 120] width 317 height 17
click at [1103, 43] on button "×" at bounding box center [1093, 41] width 33 height 40
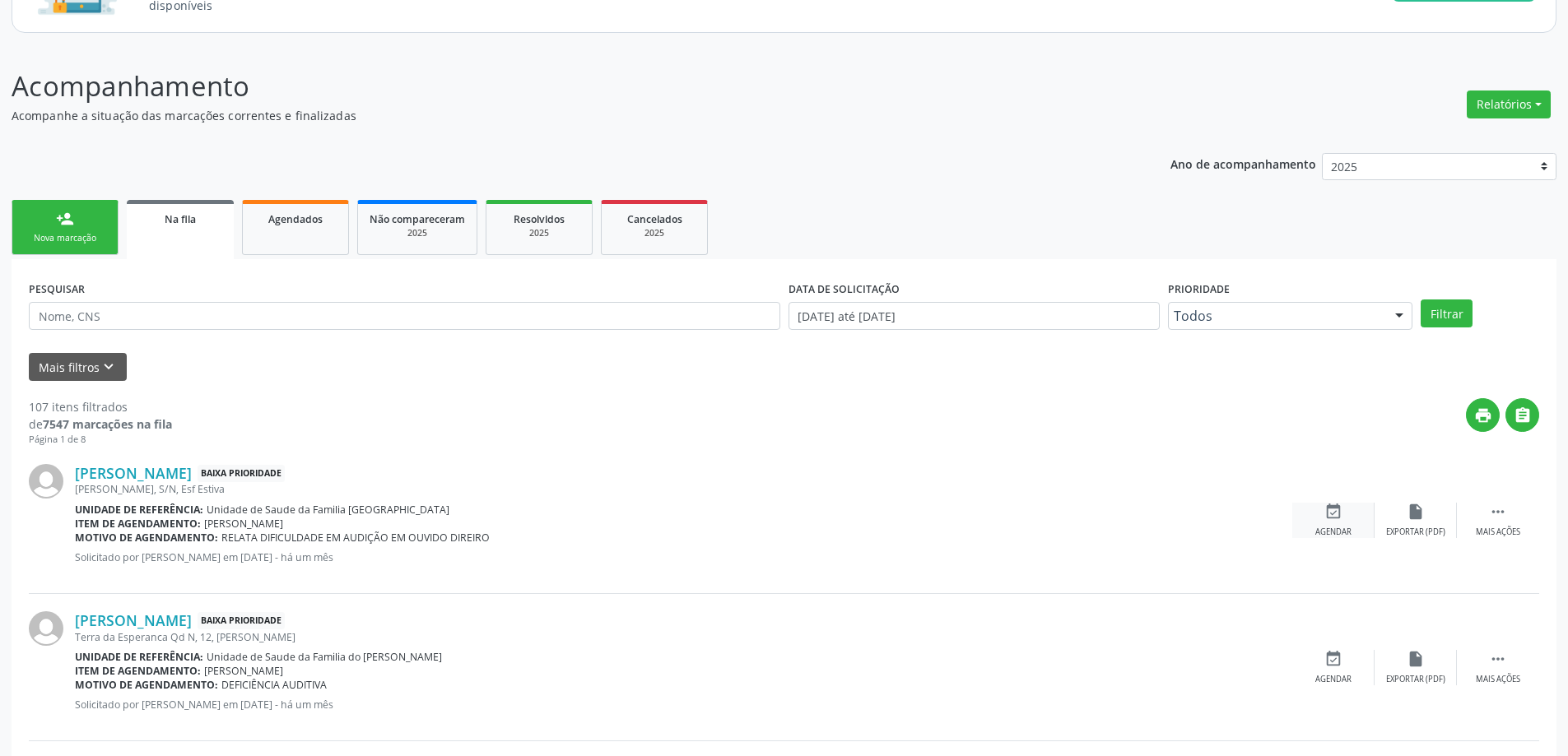
click at [1320, 511] on div "event_available Agendar" at bounding box center [1333, 521] width 83 height 36
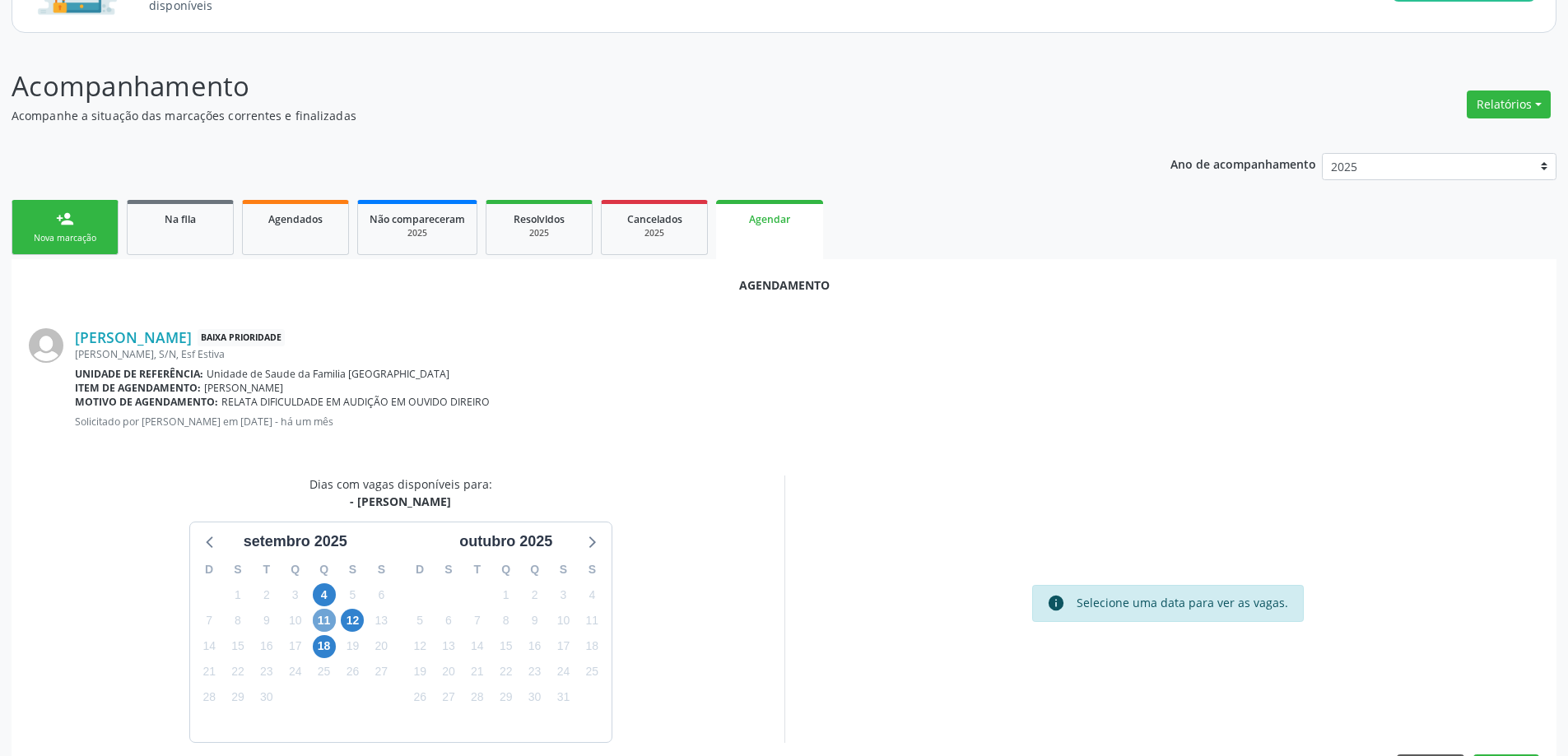
click at [325, 617] on span "11" at bounding box center [324, 620] width 23 height 23
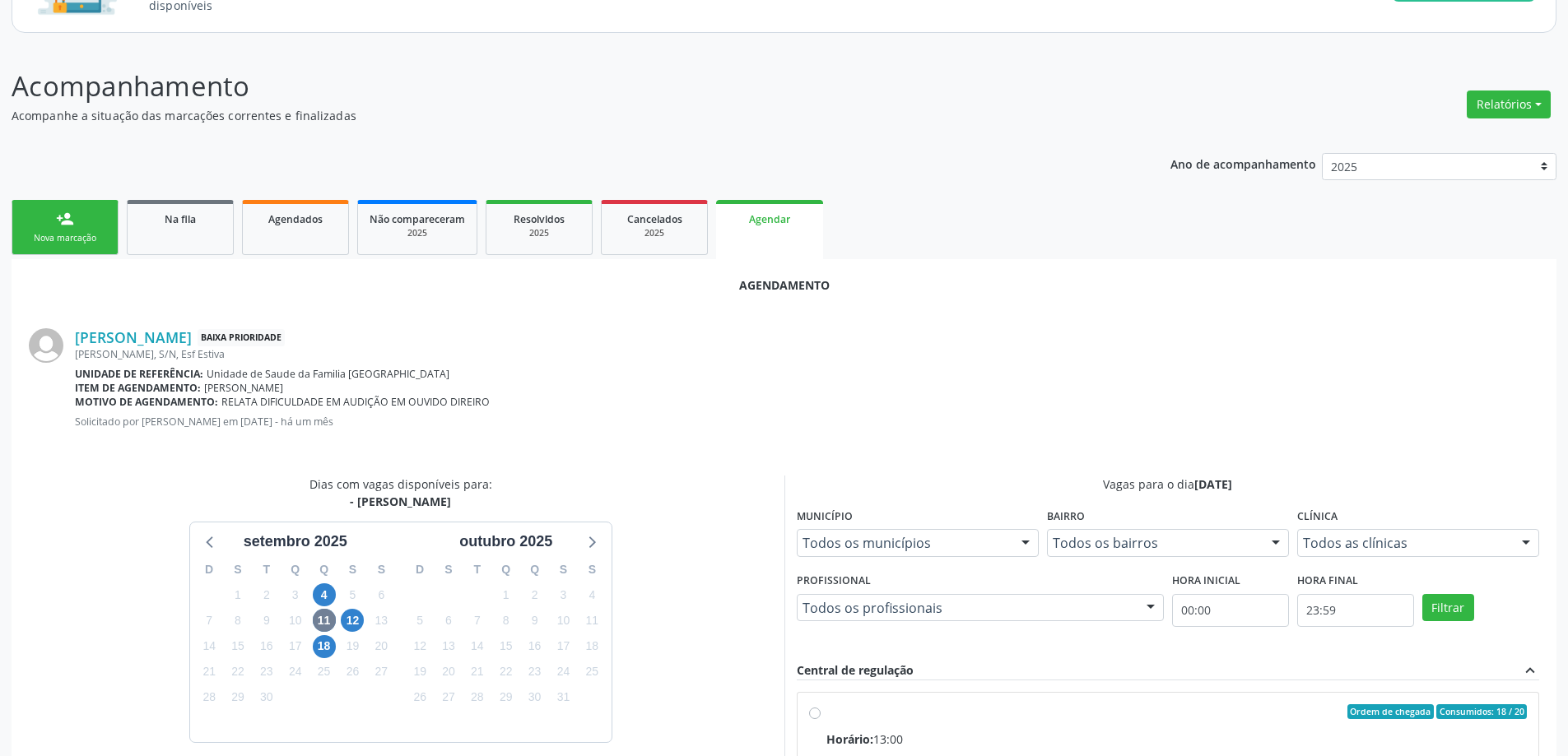
click at [813, 714] on input "Ordem de chegada Consumidos: 18 / 20 Horário: 13:00 Clínica: Centro de Saude Pr…" at bounding box center [815, 711] width 12 height 14
radio input "true"
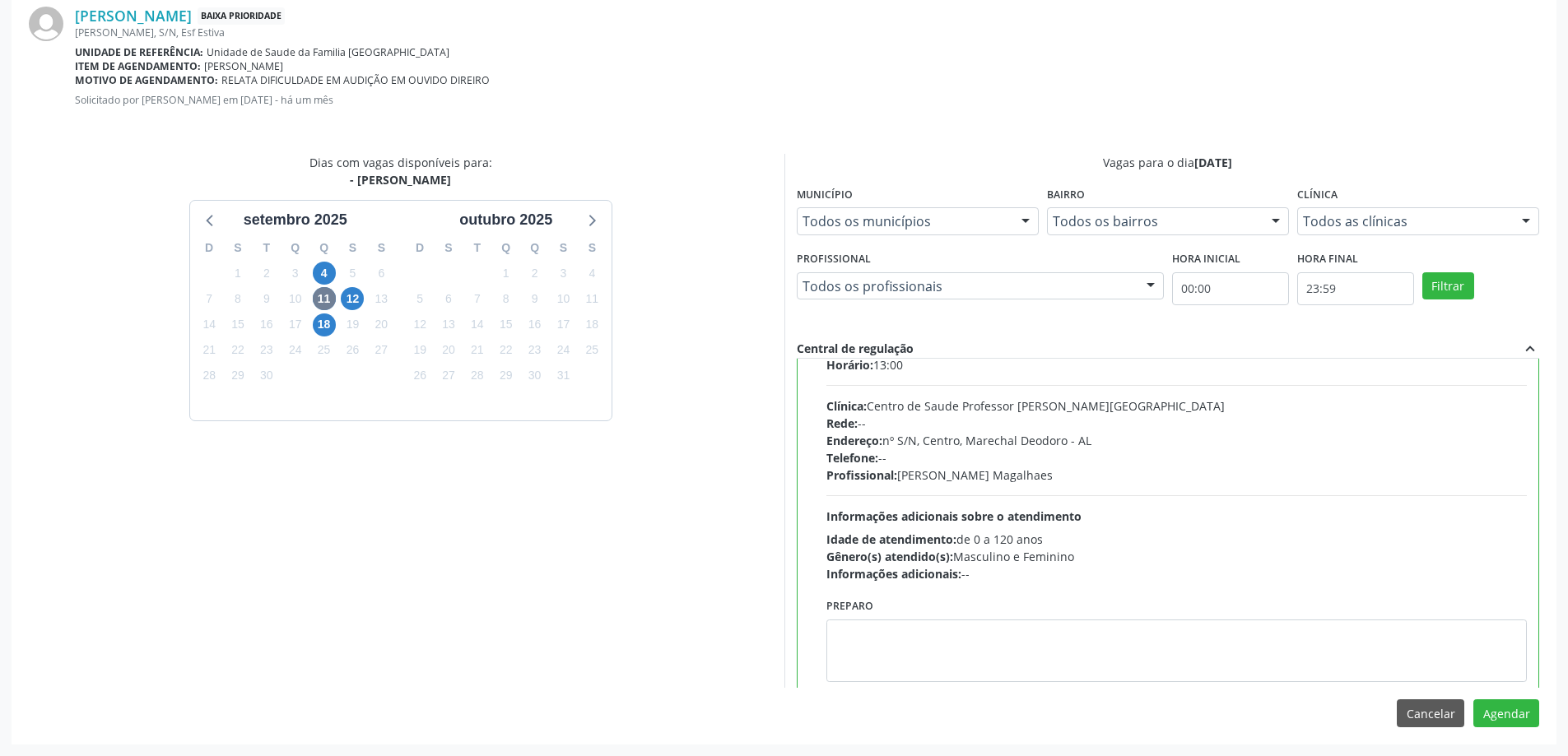
scroll to position [82, 0]
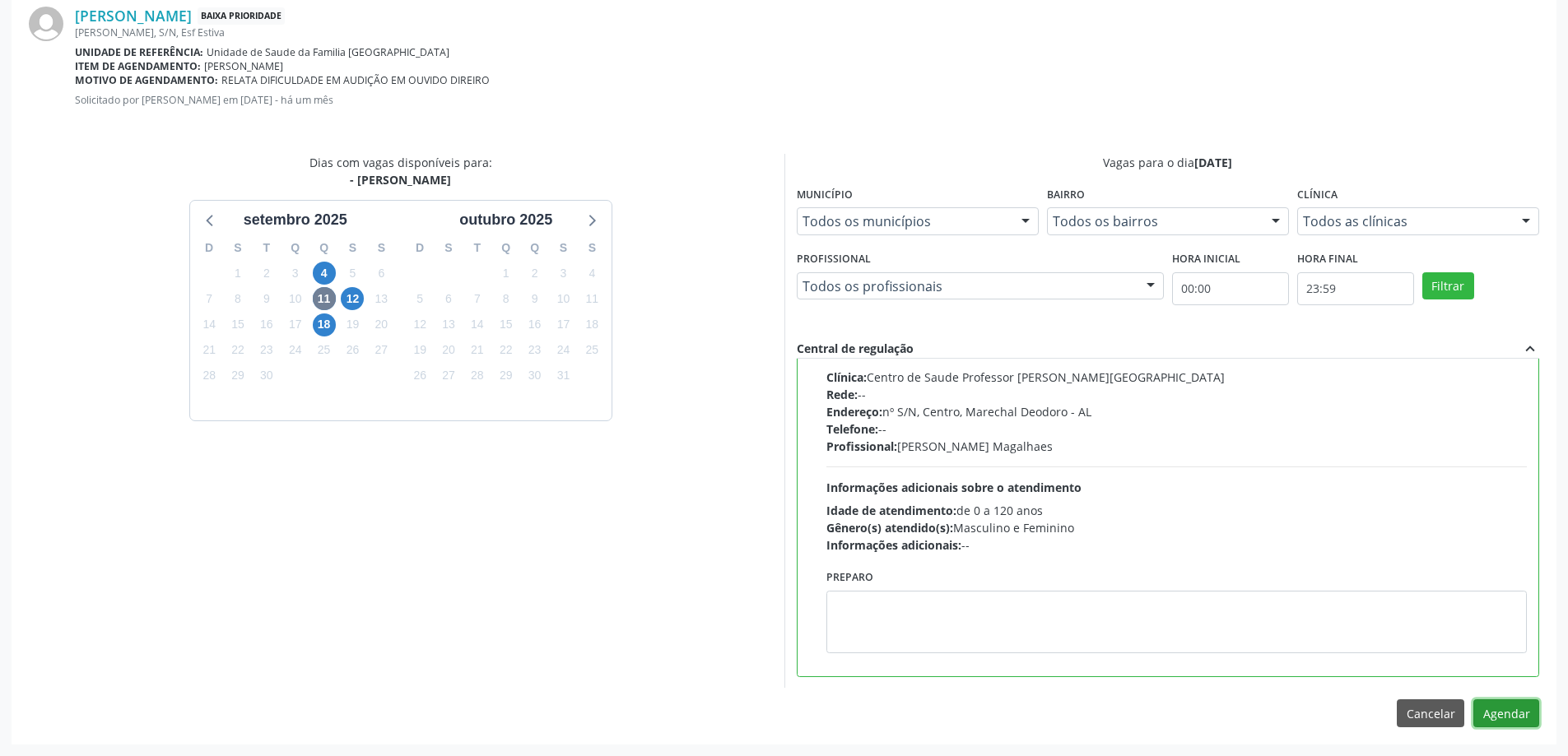
click at [1509, 718] on button "Agendar" at bounding box center [1506, 713] width 66 height 28
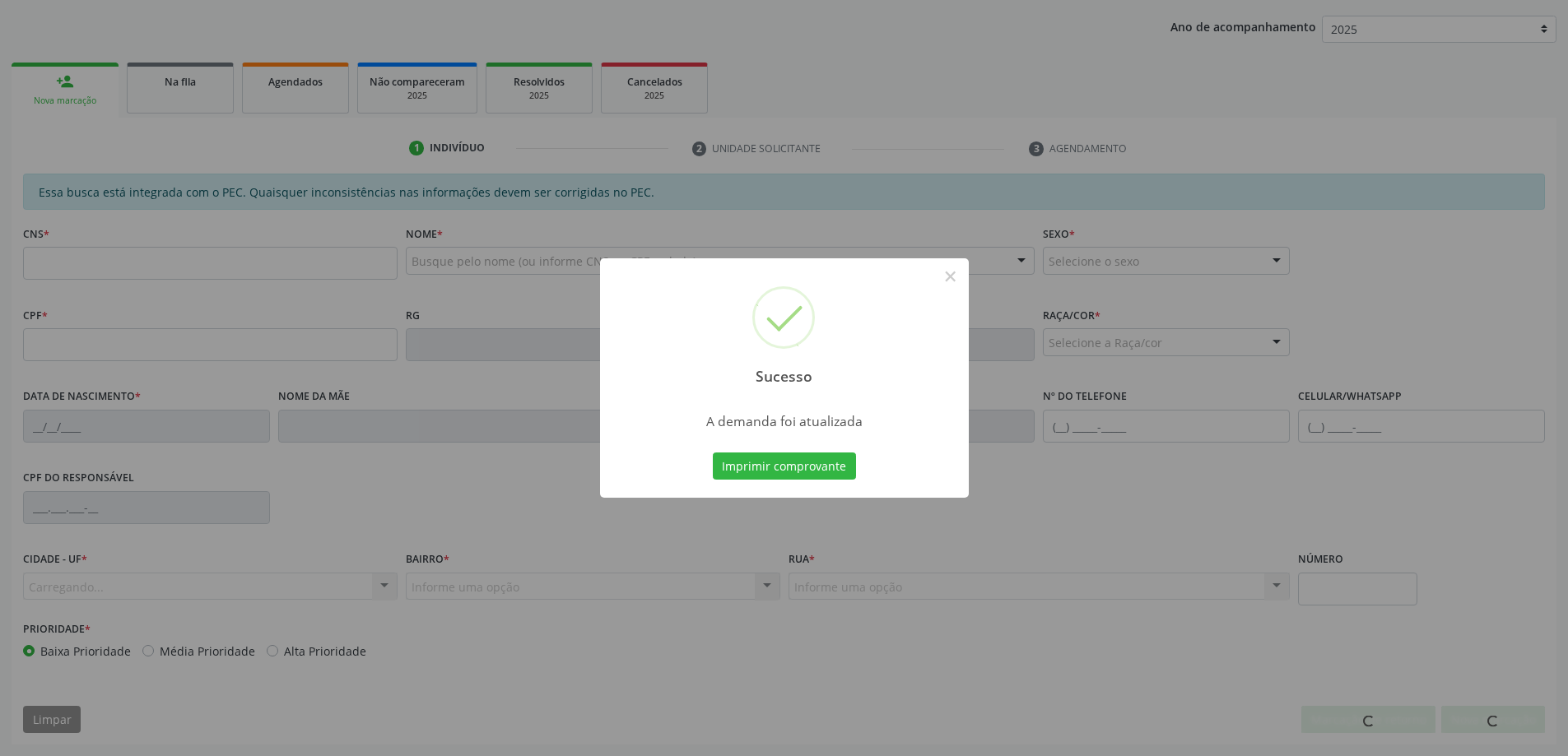
scroll to position [302, 0]
click at [954, 278] on button "×" at bounding box center [950, 276] width 28 height 28
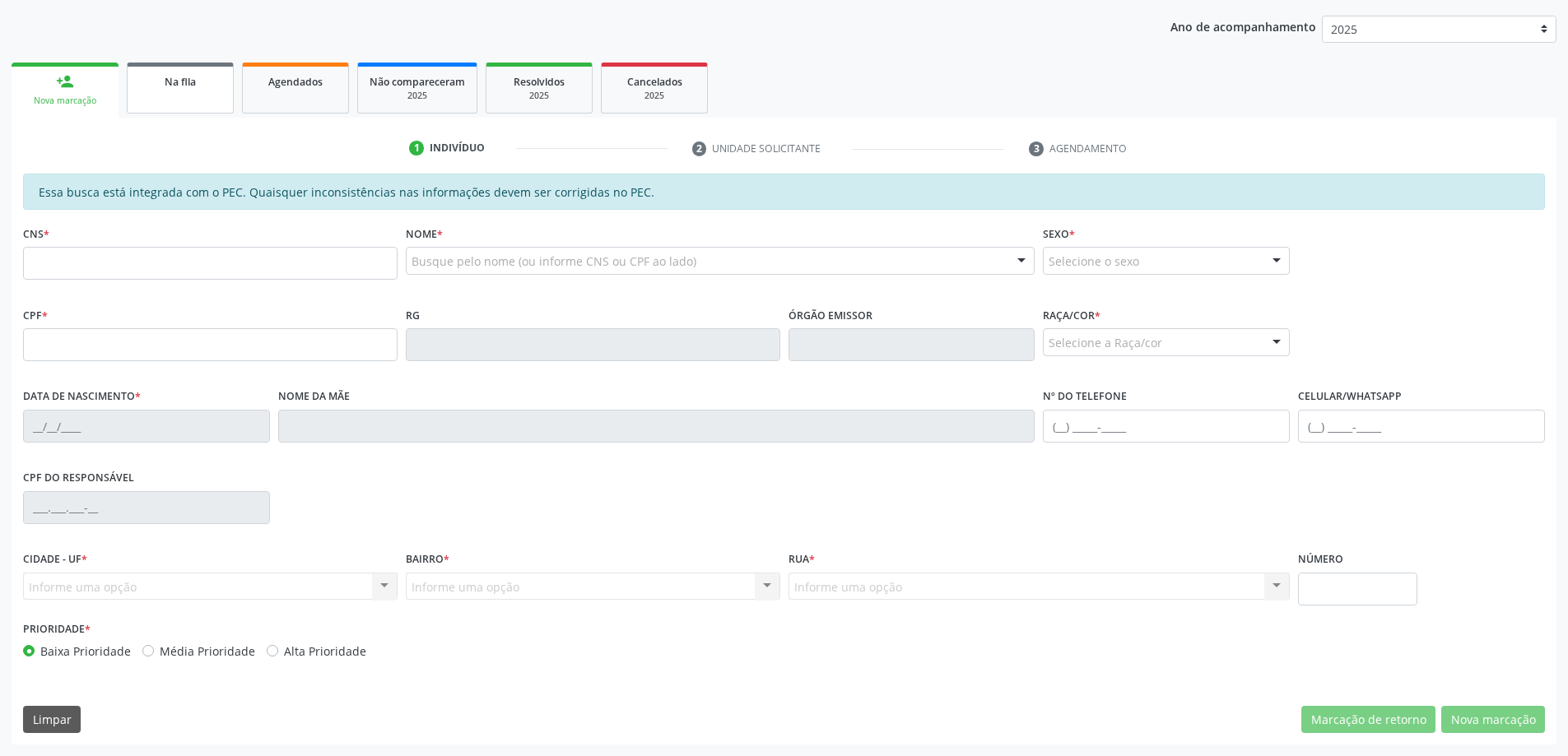
click at [135, 99] on link "Na fila" at bounding box center [180, 88] width 107 height 51
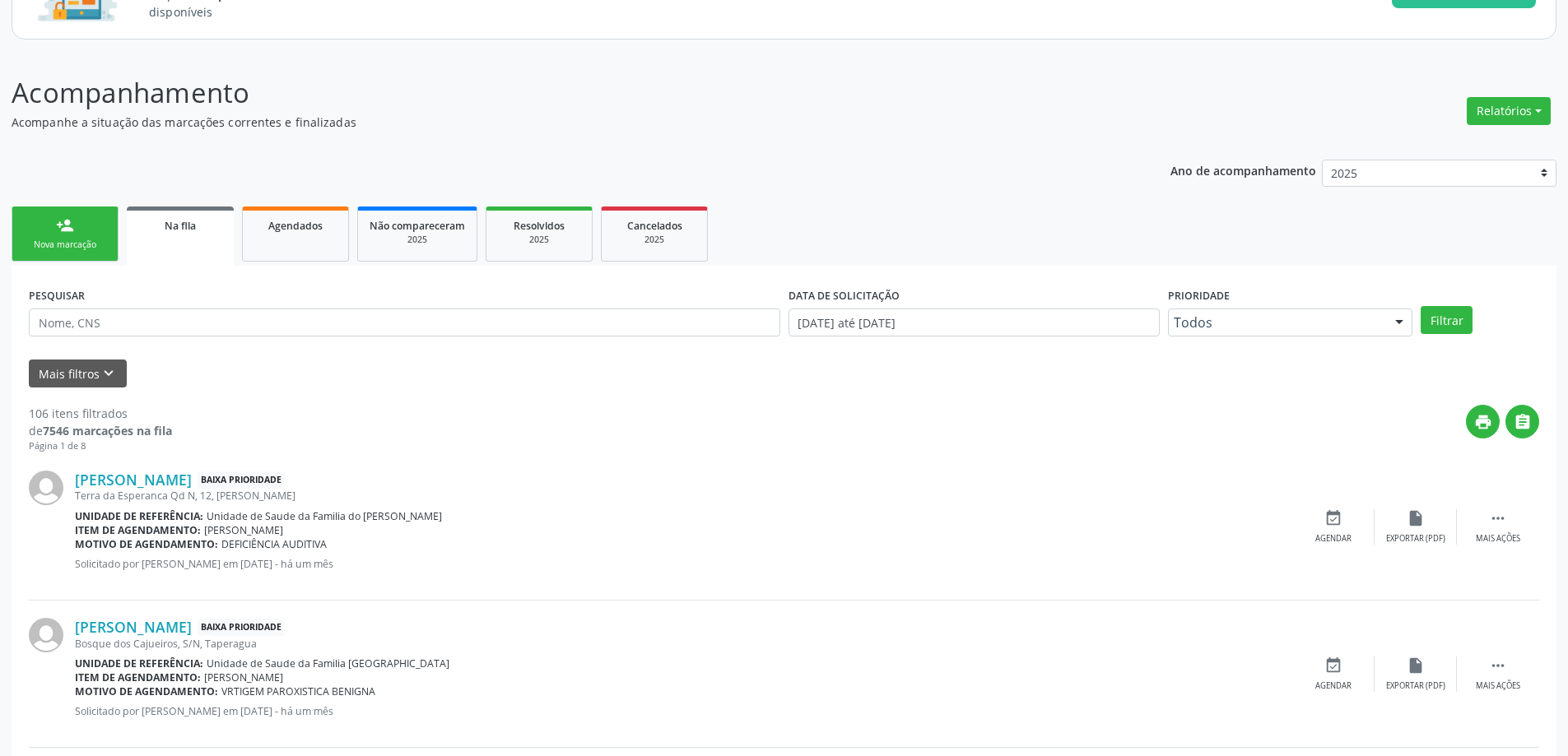
scroll to position [164, 0]
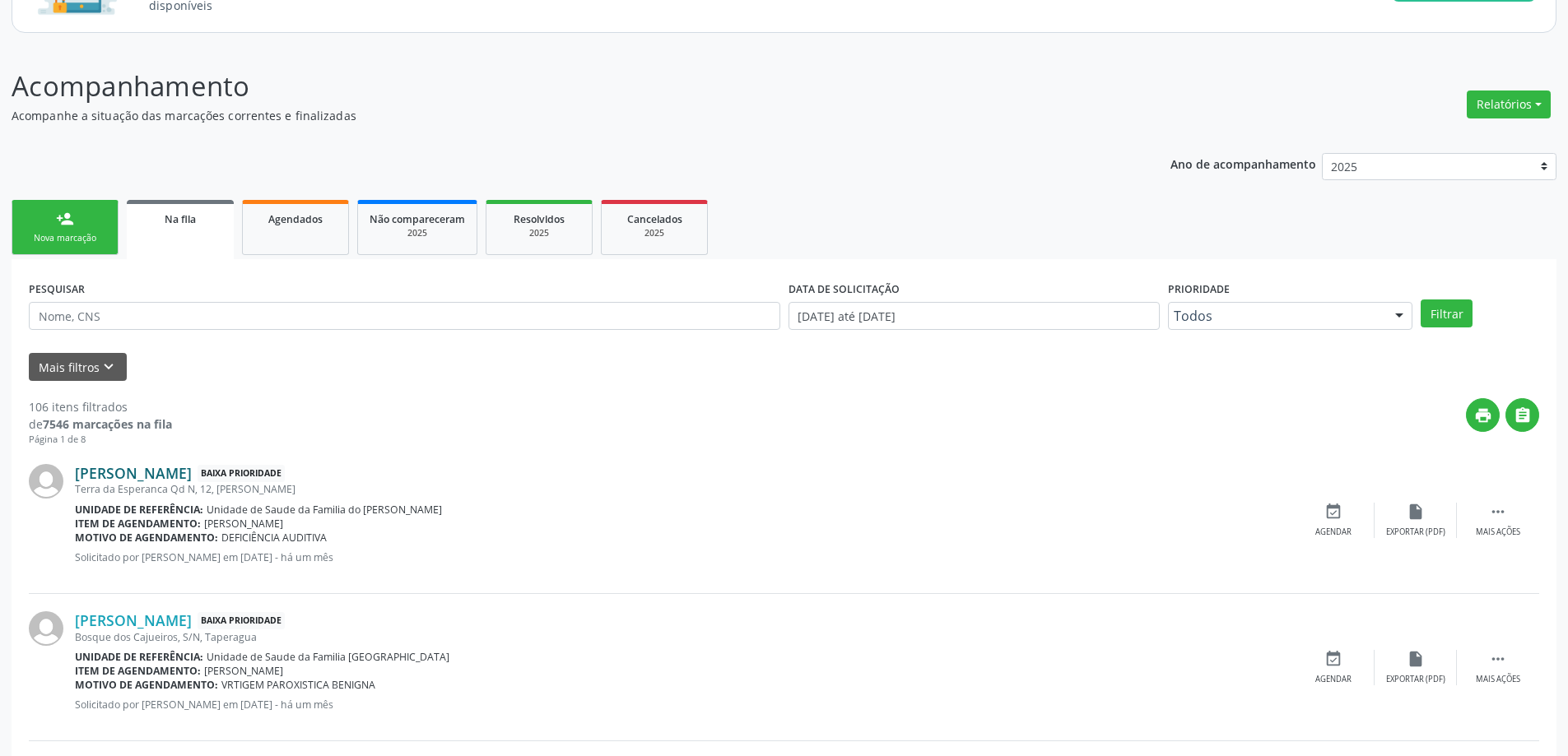
click at [146, 482] on link "[PERSON_NAME]" at bounding box center [133, 472] width 117 height 18
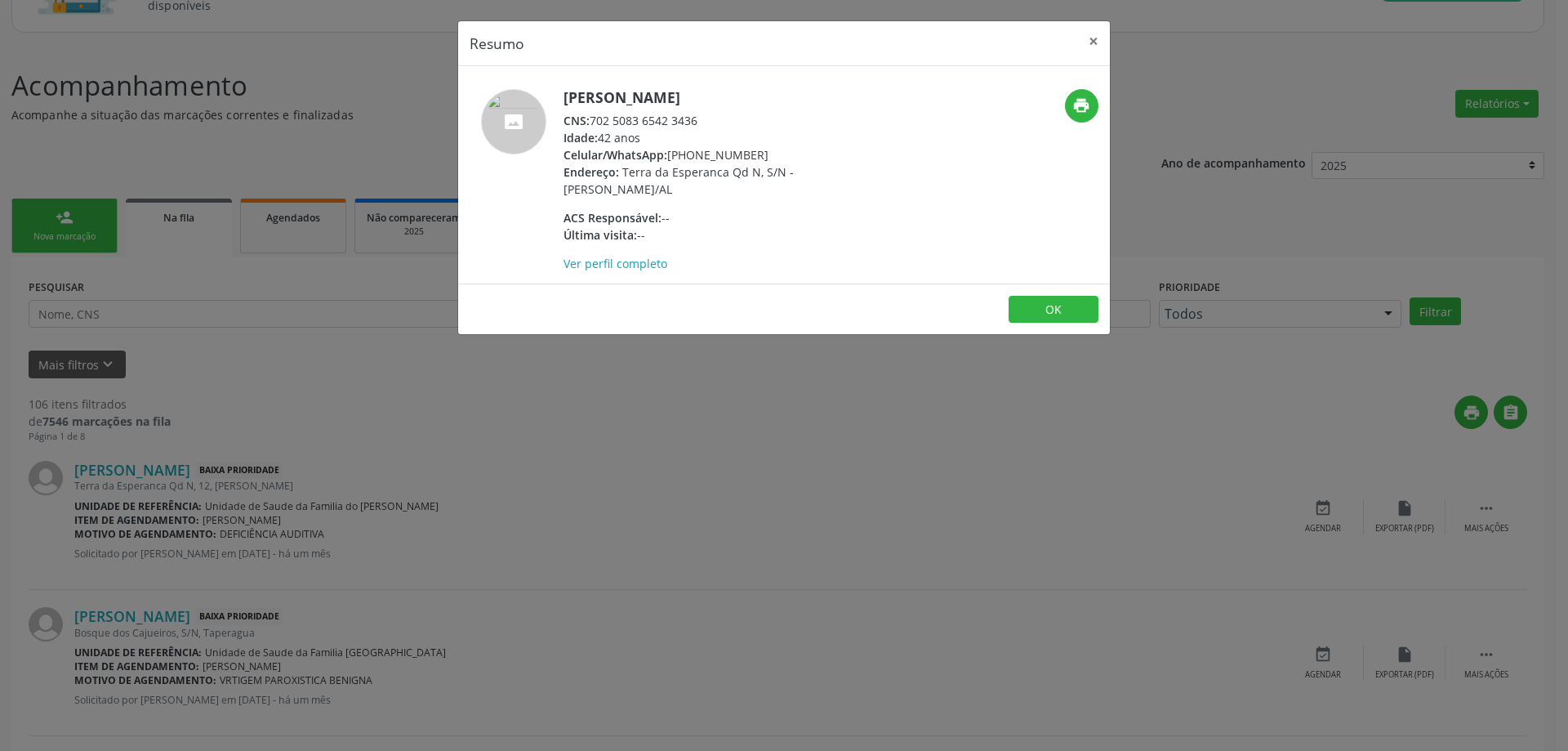
click at [694, 121] on div "CNS: 702 5083 6542 3436" at bounding box center [722, 120] width 317 height 17
drag, startPoint x: 700, startPoint y: 121, endPoint x: 596, endPoint y: 126, distance: 104.1
click at [596, 126] on div "CNS: 702 5083 6542 3436" at bounding box center [722, 120] width 317 height 17
click at [1103, 48] on button "×" at bounding box center [1093, 41] width 33 height 40
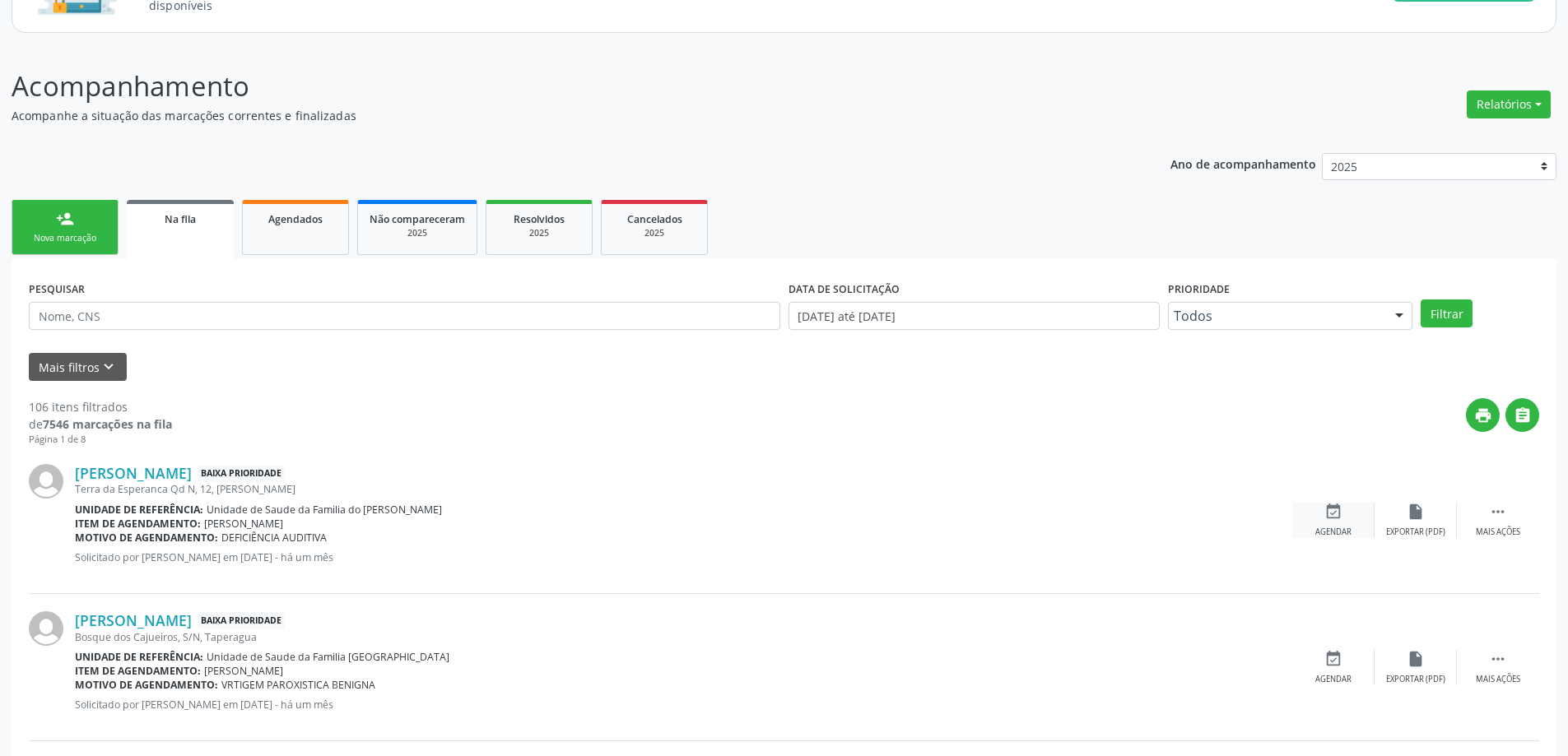
click at [1331, 510] on icon "event_available" at bounding box center [1333, 511] width 18 height 18
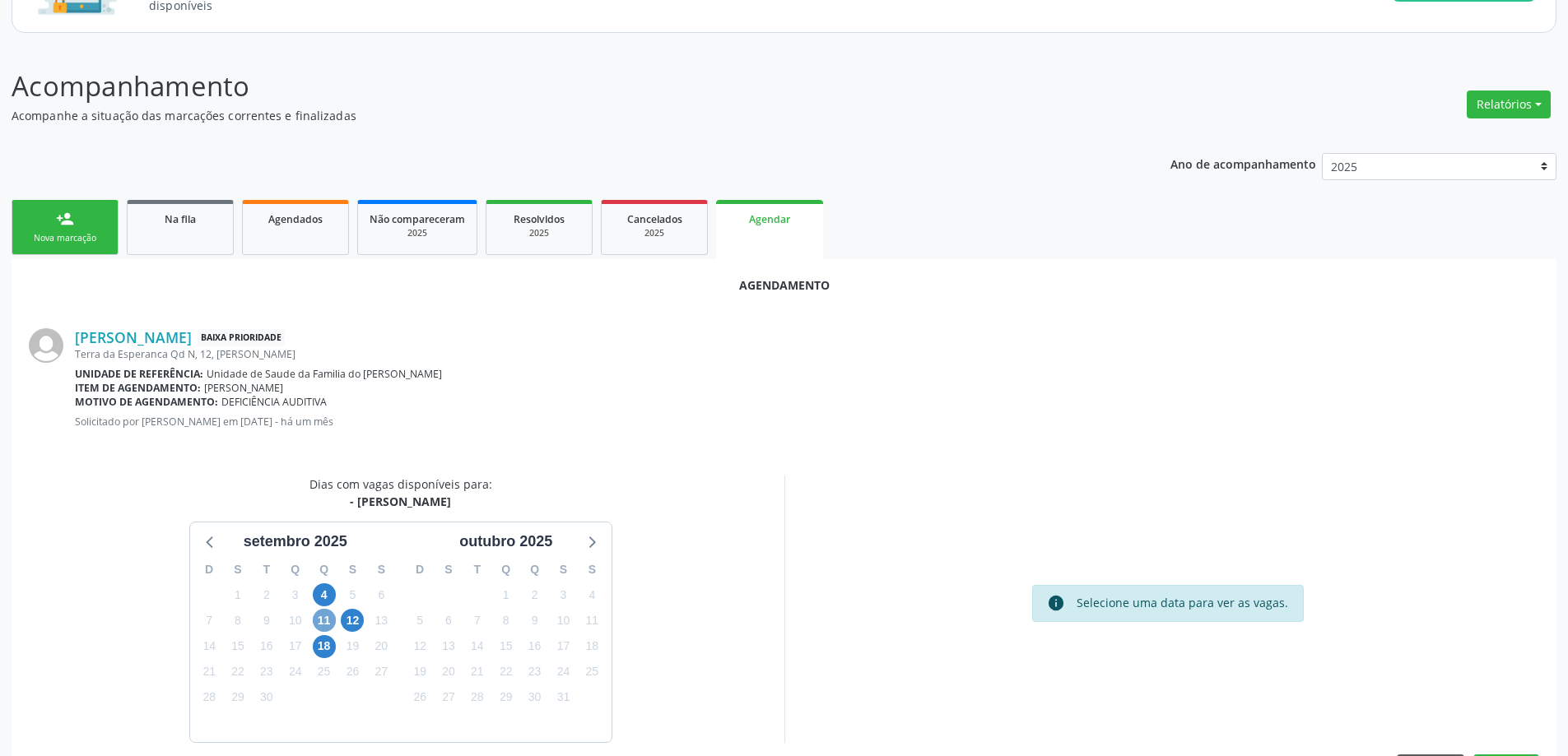
click at [318, 618] on span "11" at bounding box center [324, 620] width 23 height 23
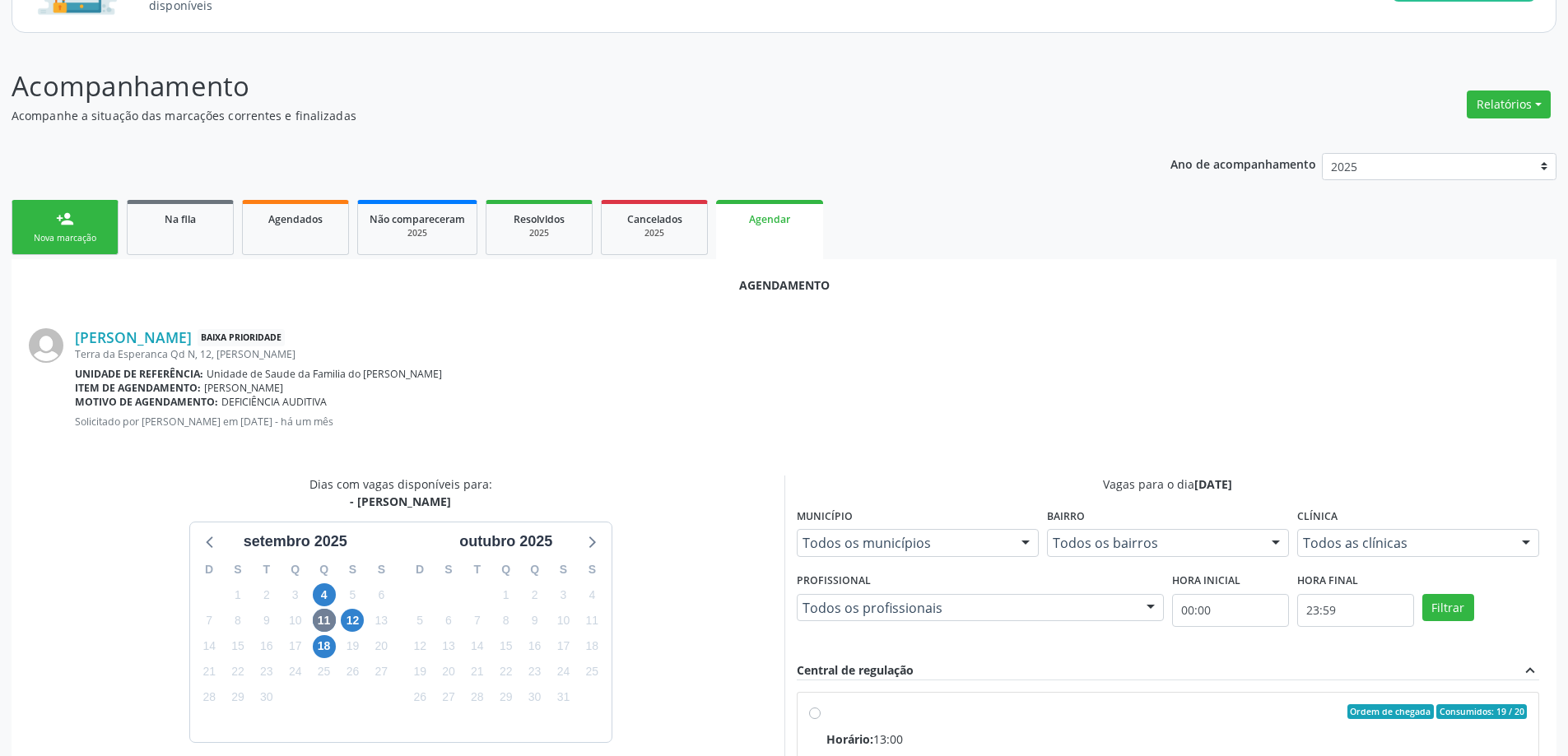
click at [810, 710] on input "Ordem de chegada Consumidos: 19 / 20 Horário: 13:00 Clínica: Centro de Saude Pr…" at bounding box center [815, 711] width 12 height 14
radio input "true"
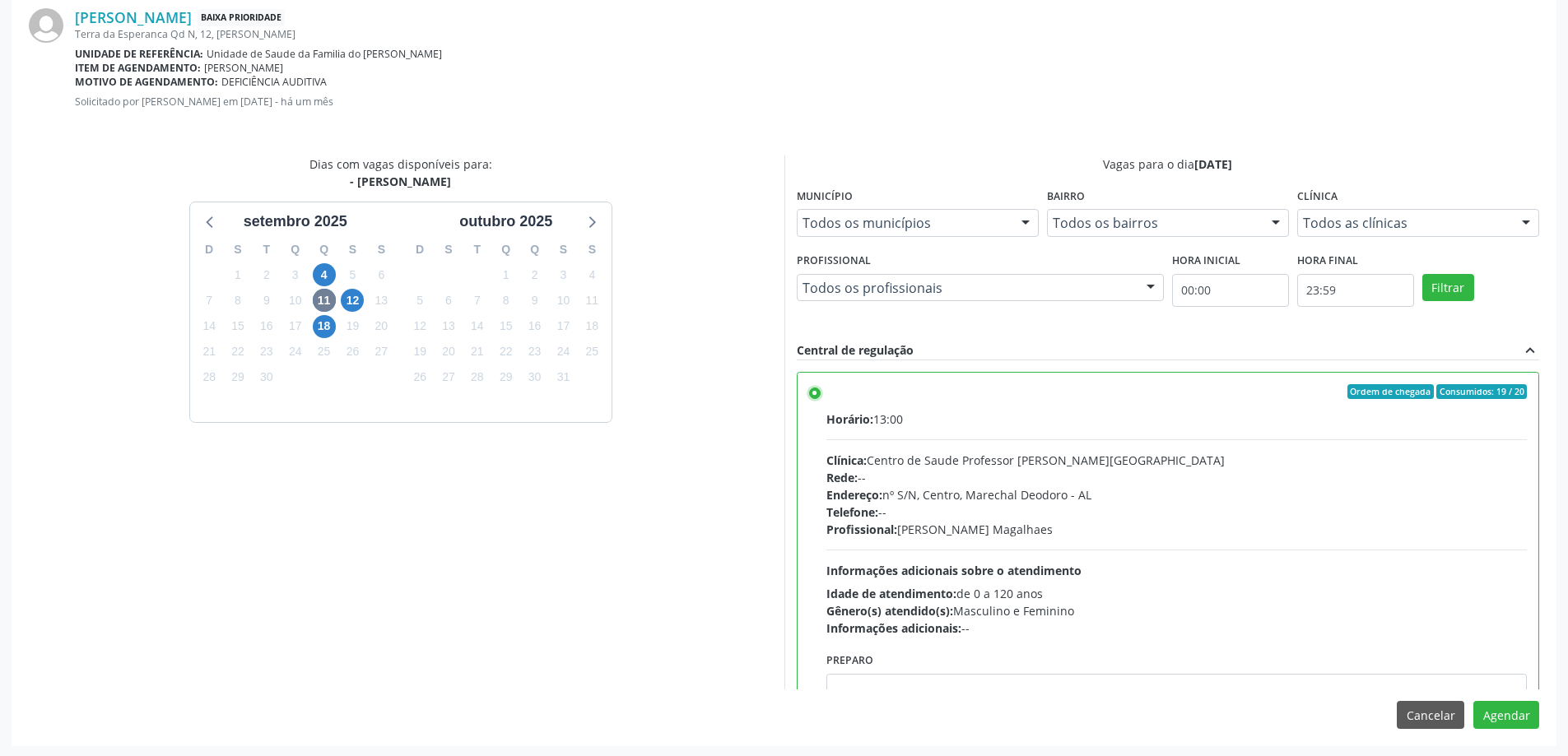
scroll to position [486, 0]
click at [1480, 710] on button "Agendar" at bounding box center [1506, 713] width 66 height 28
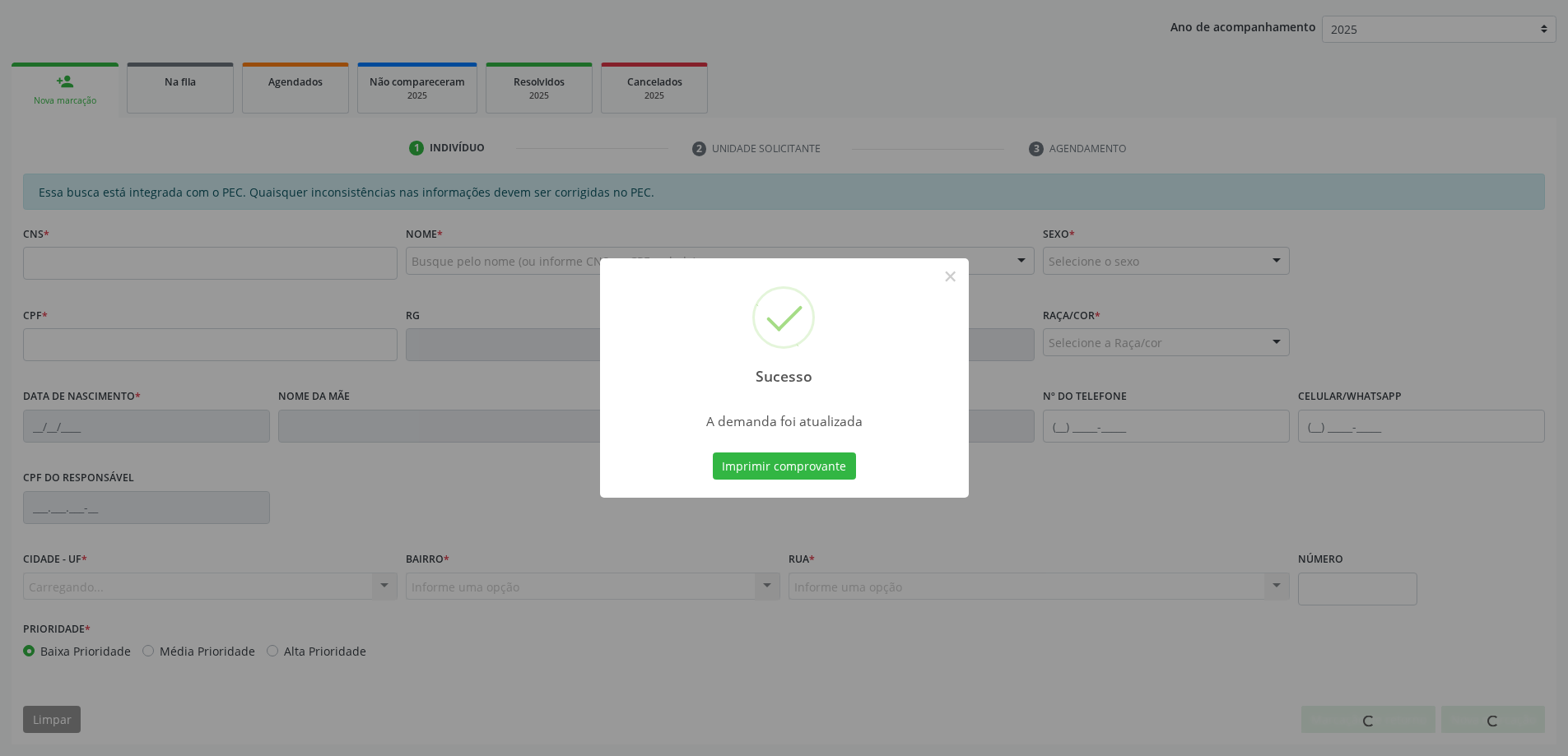
scroll to position [302, 0]
click at [956, 280] on button "×" at bounding box center [950, 276] width 28 height 28
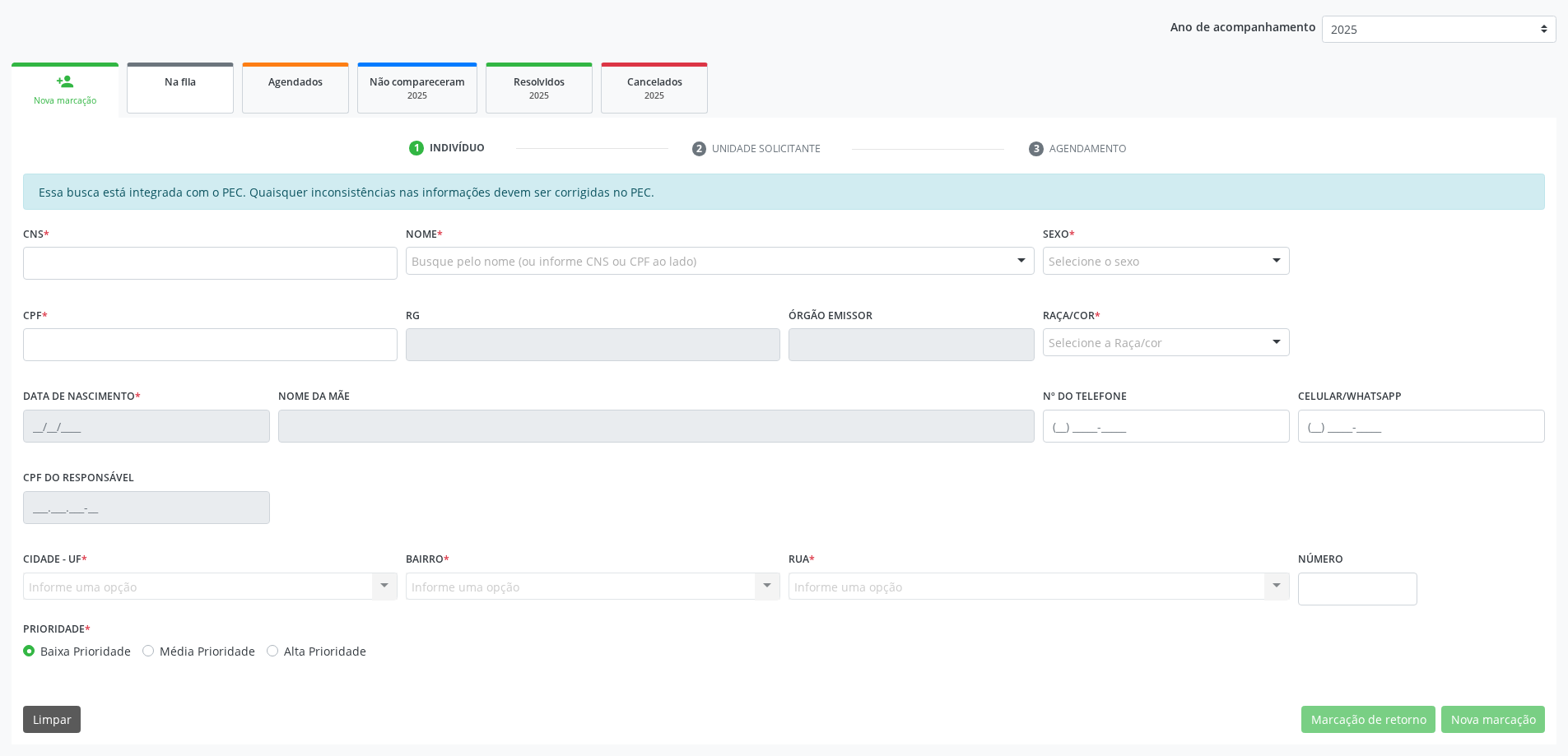
click at [178, 102] on link "Na fila" at bounding box center [180, 88] width 107 height 51
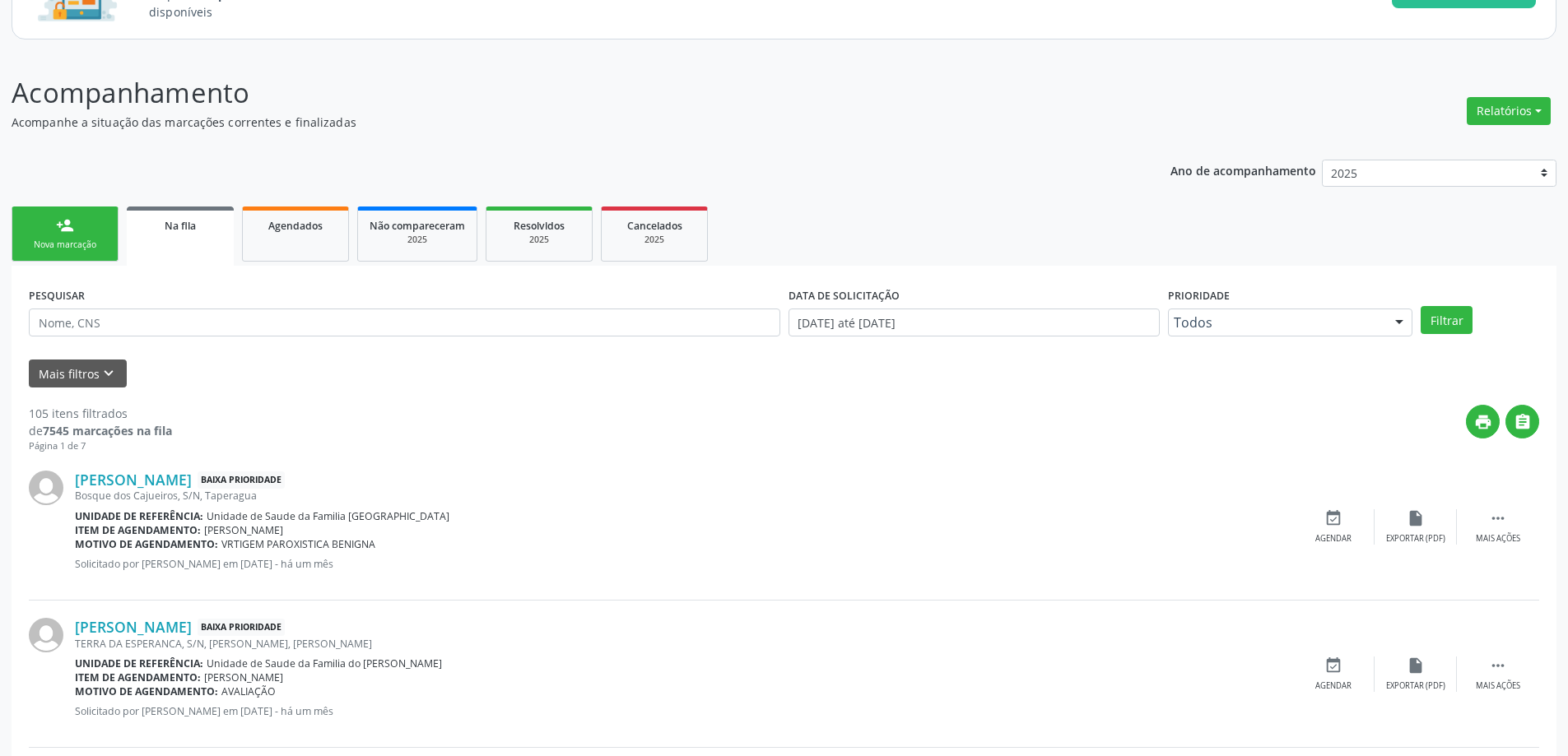
scroll to position [164, 0]
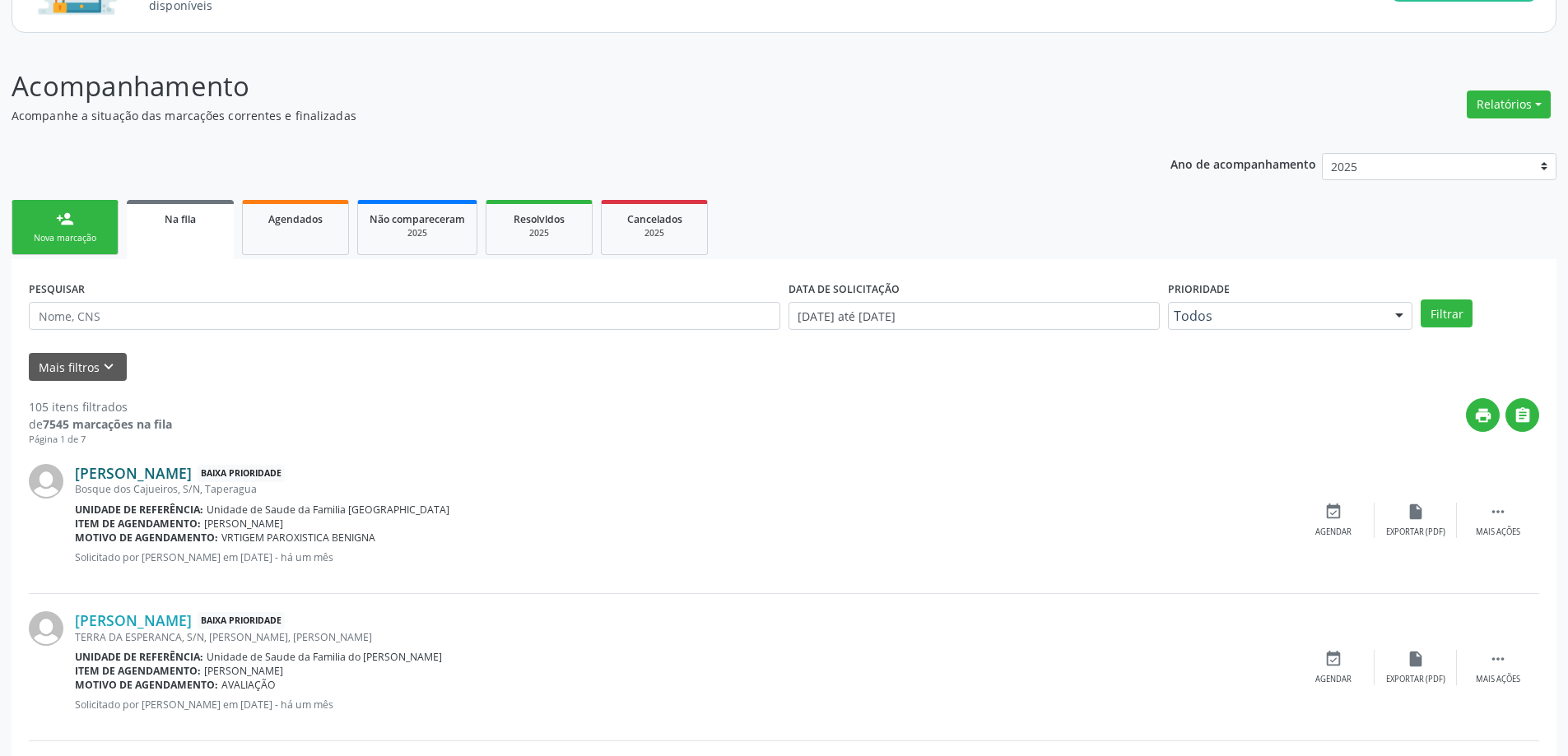
click at [179, 473] on link "[PERSON_NAME]" at bounding box center [133, 472] width 117 height 18
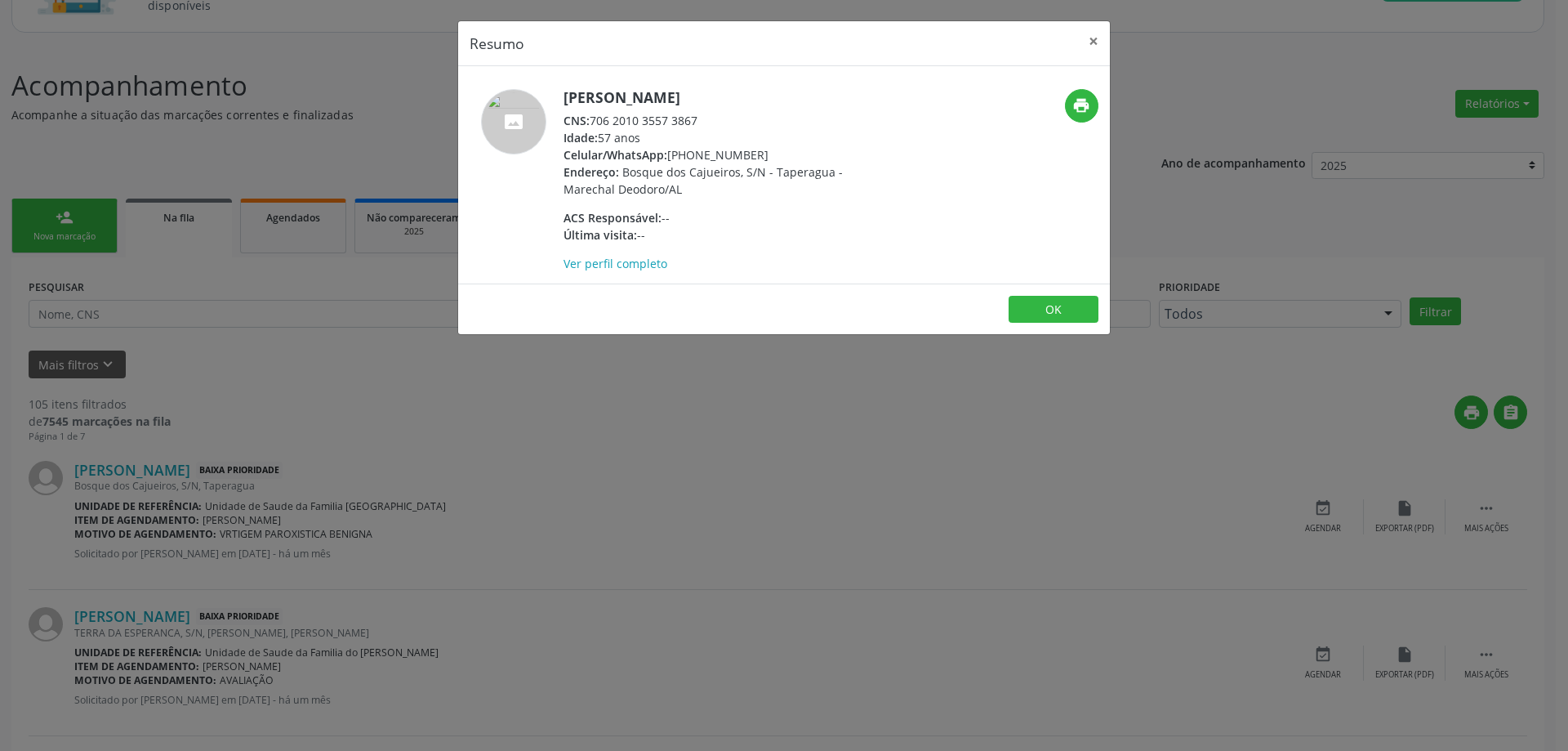
drag, startPoint x: 705, startPoint y: 119, endPoint x: 595, endPoint y: 119, distance: 110.0
click at [595, 119] on div "CNS: 706 2010 3557 3867" at bounding box center [722, 120] width 317 height 17
click at [1091, 47] on button "×" at bounding box center [1093, 41] width 33 height 40
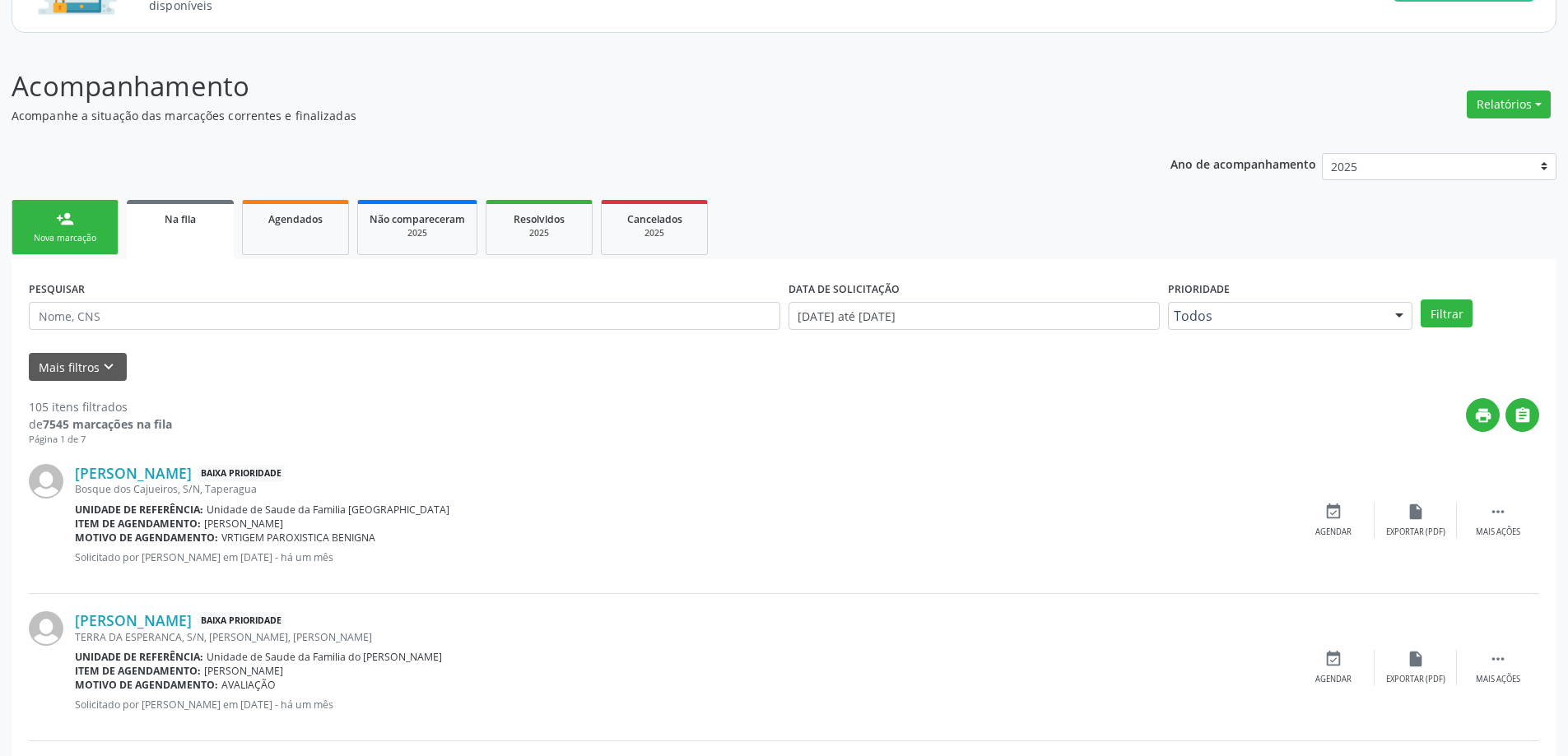
click at [1328, 501] on div "[PERSON_NAME] Baixa Prioridade [GEOGRAPHIC_DATA], S/N, [GEOGRAPHIC_DATA] Unidad…" at bounding box center [784, 520] width 1510 height 147
click at [1324, 514] on icon "event_available" at bounding box center [1333, 511] width 18 height 18
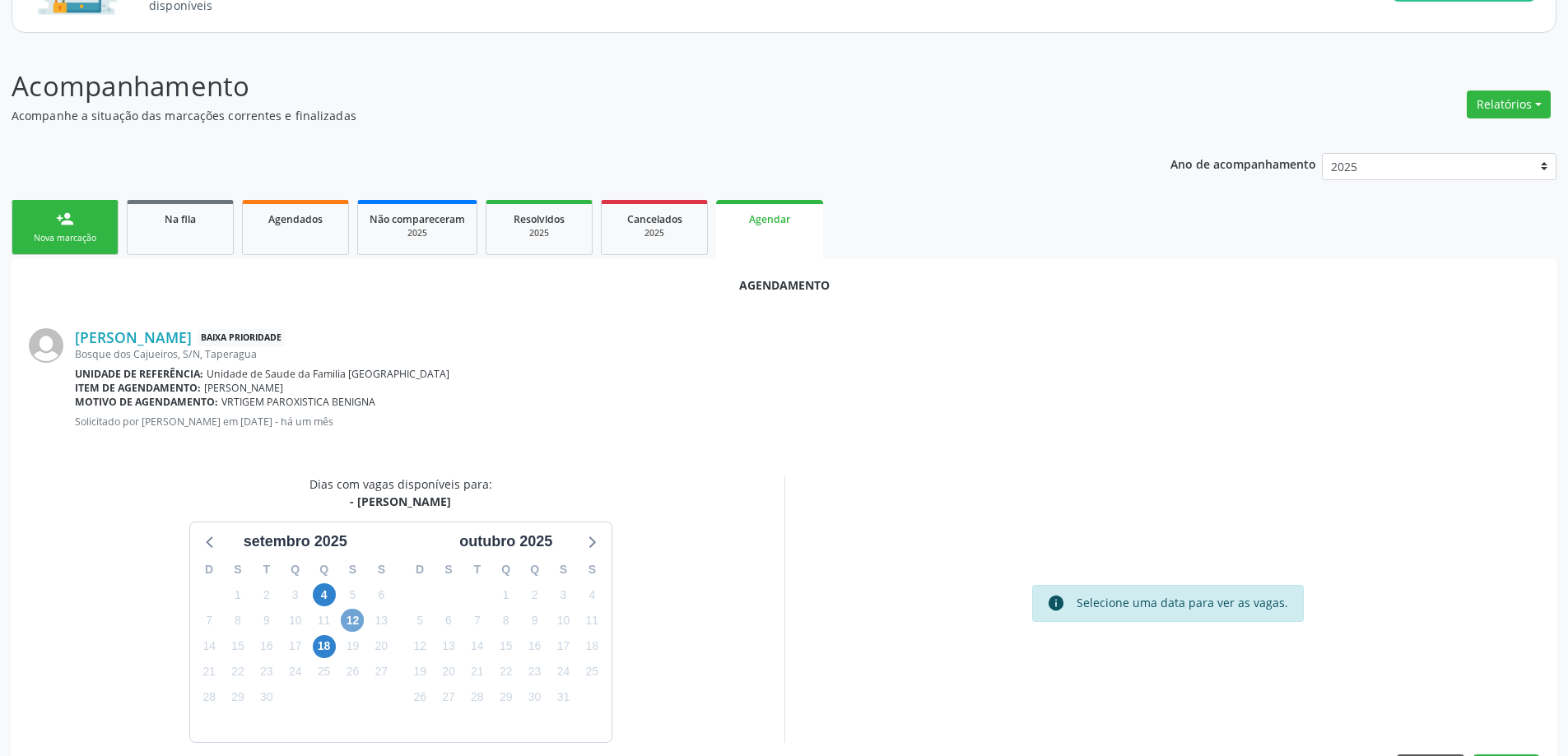
click at [352, 619] on span "12" at bounding box center [352, 620] width 23 height 23
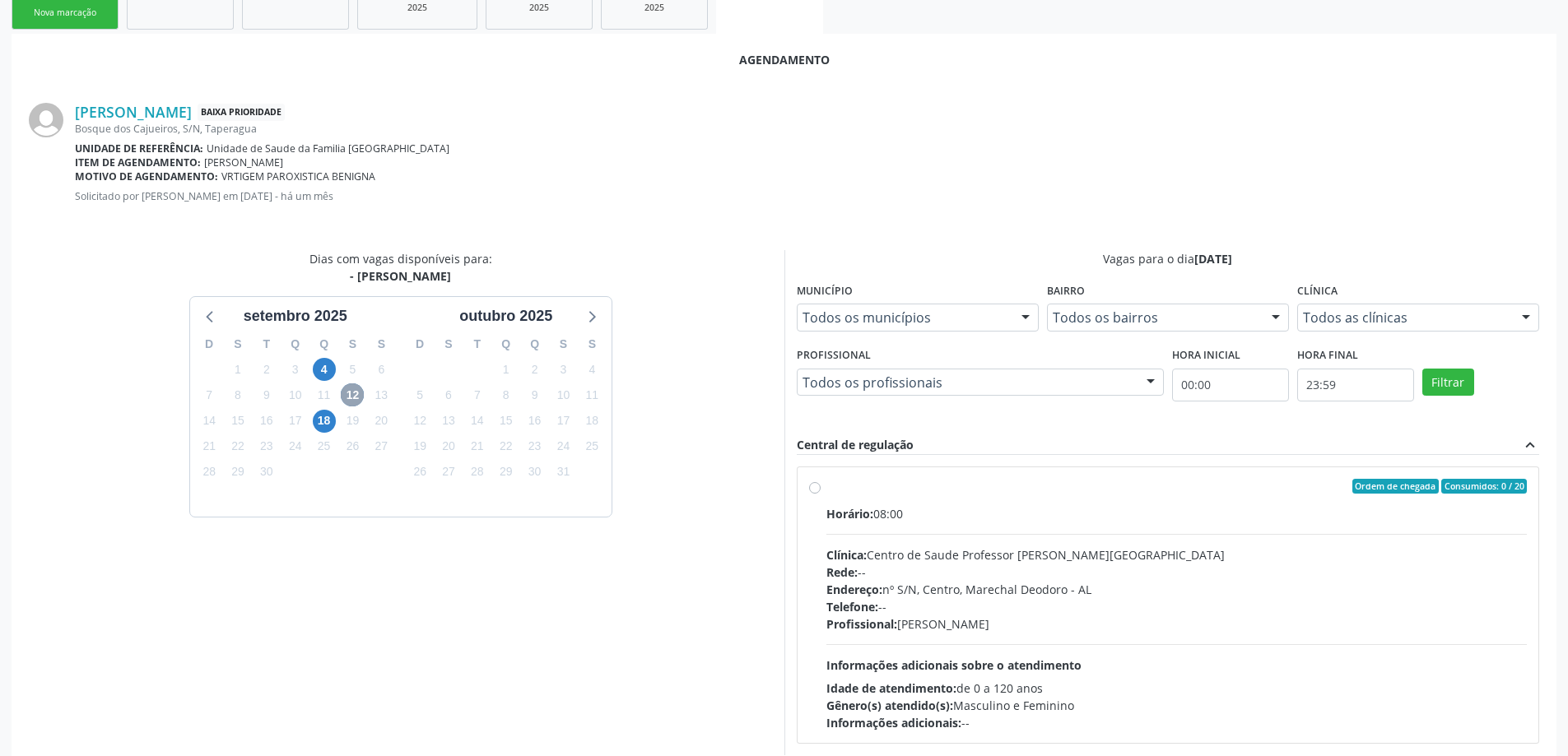
scroll to position [412, 0]
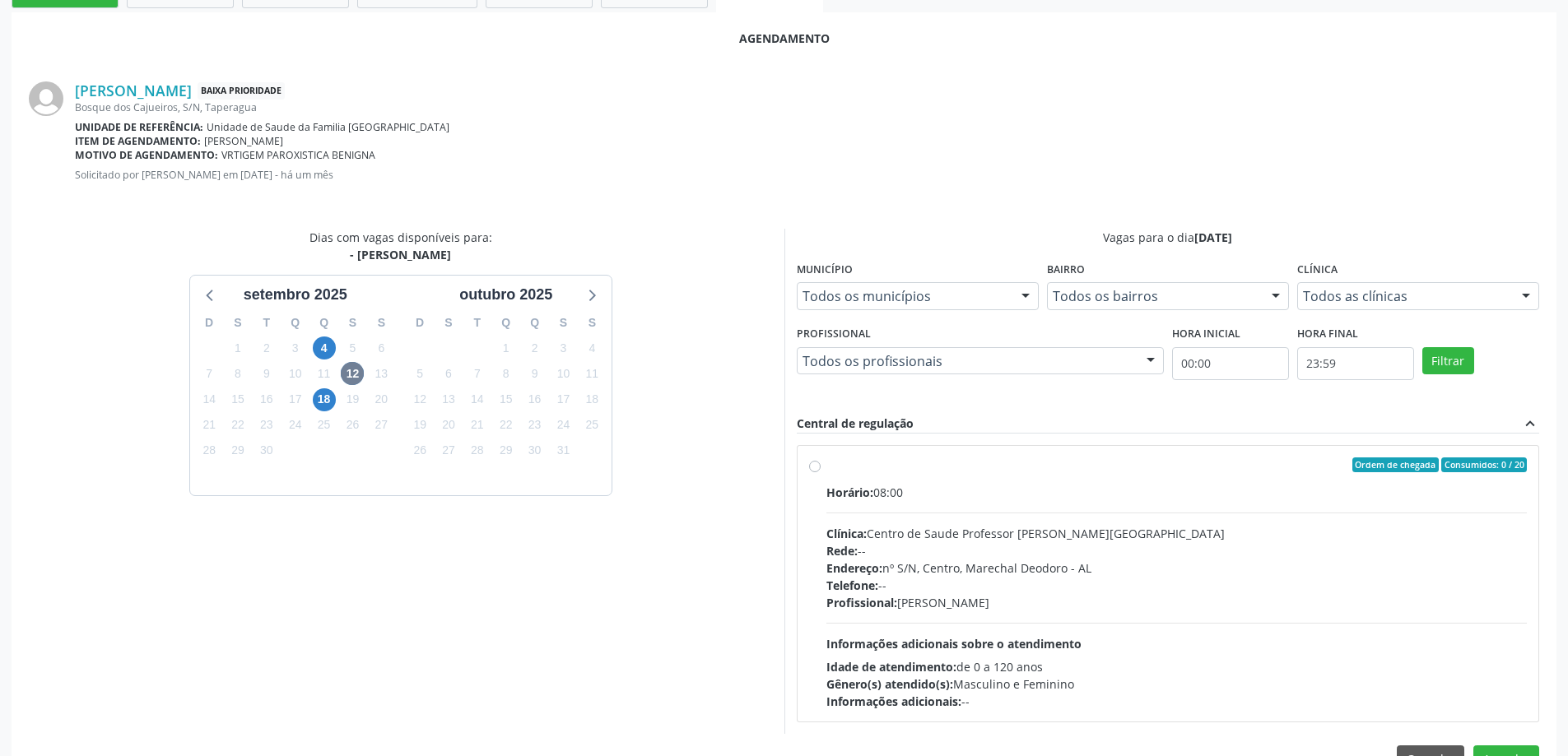
click at [826, 465] on label "Ordem de chegada Consumidos: 0 / 20 Horário: 08:00 Clínica: Centro de Saude Pro…" at bounding box center [1177, 584] width 701 height 252
click at [809, 465] on input "Ordem de chegada Consumidos: 0 / 20 Horário: 08:00 Clínica: Centro de Saude Pro…" at bounding box center [815, 465] width 12 height 14
radio input "true"
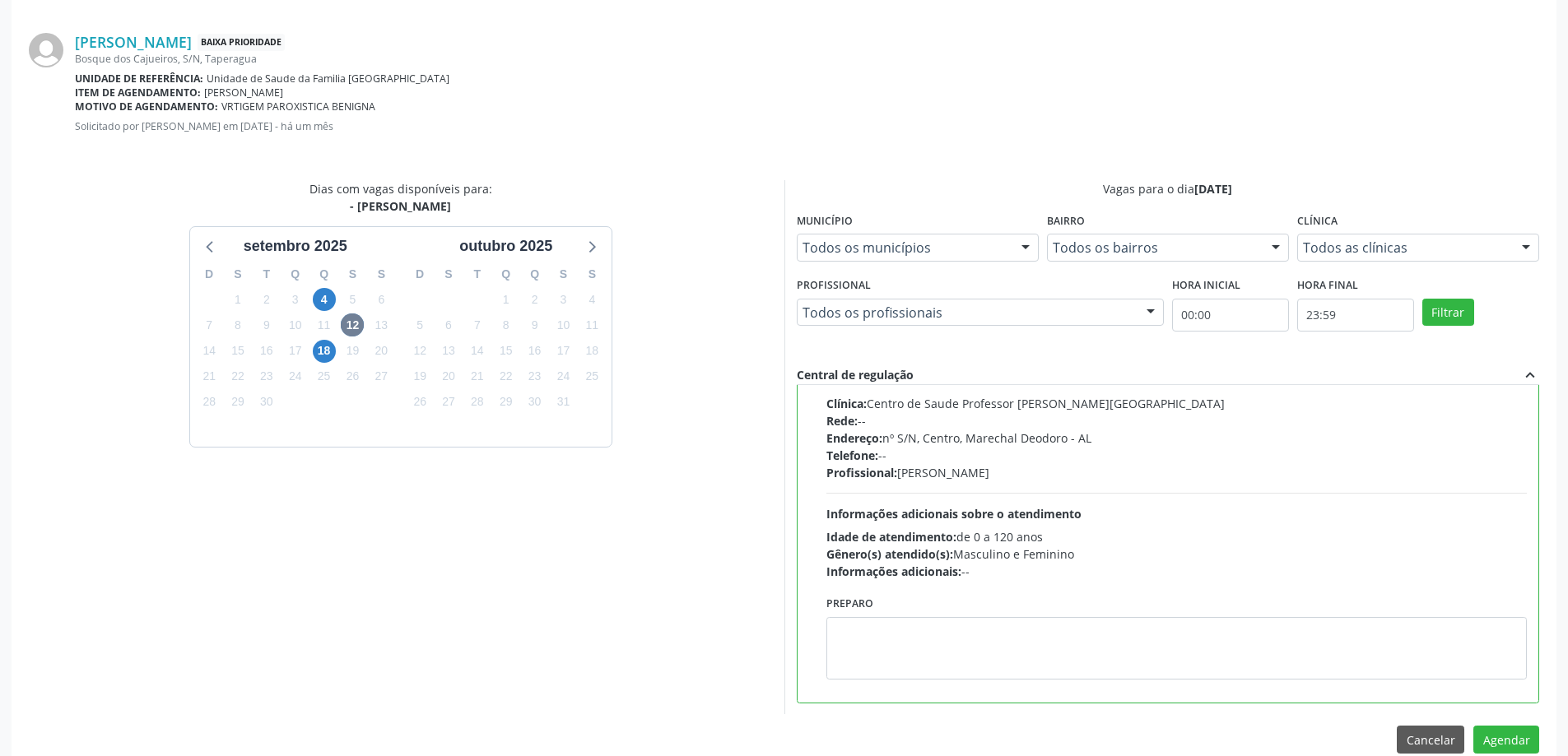
scroll to position [486, 0]
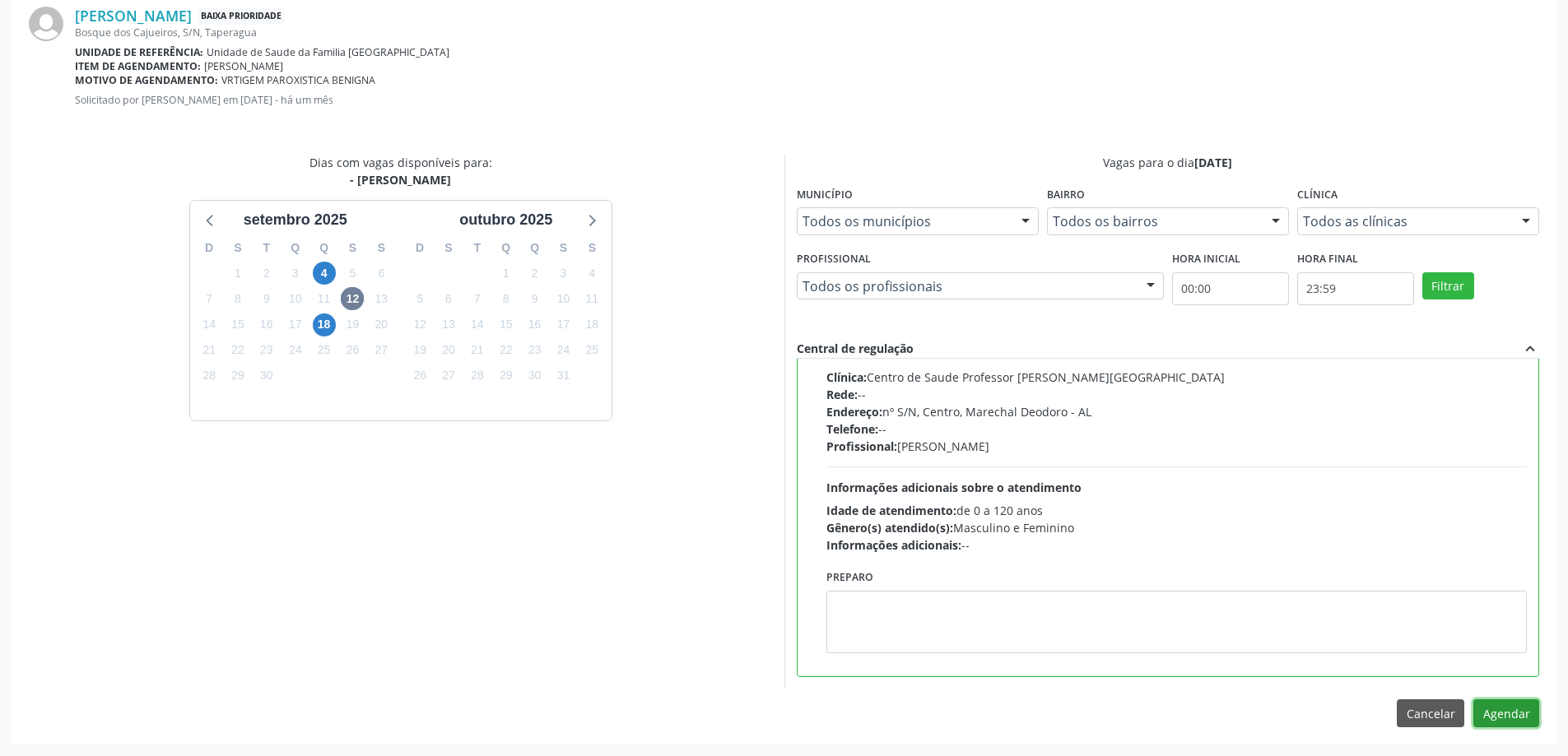
click at [1501, 711] on button "Agendar" at bounding box center [1506, 713] width 66 height 28
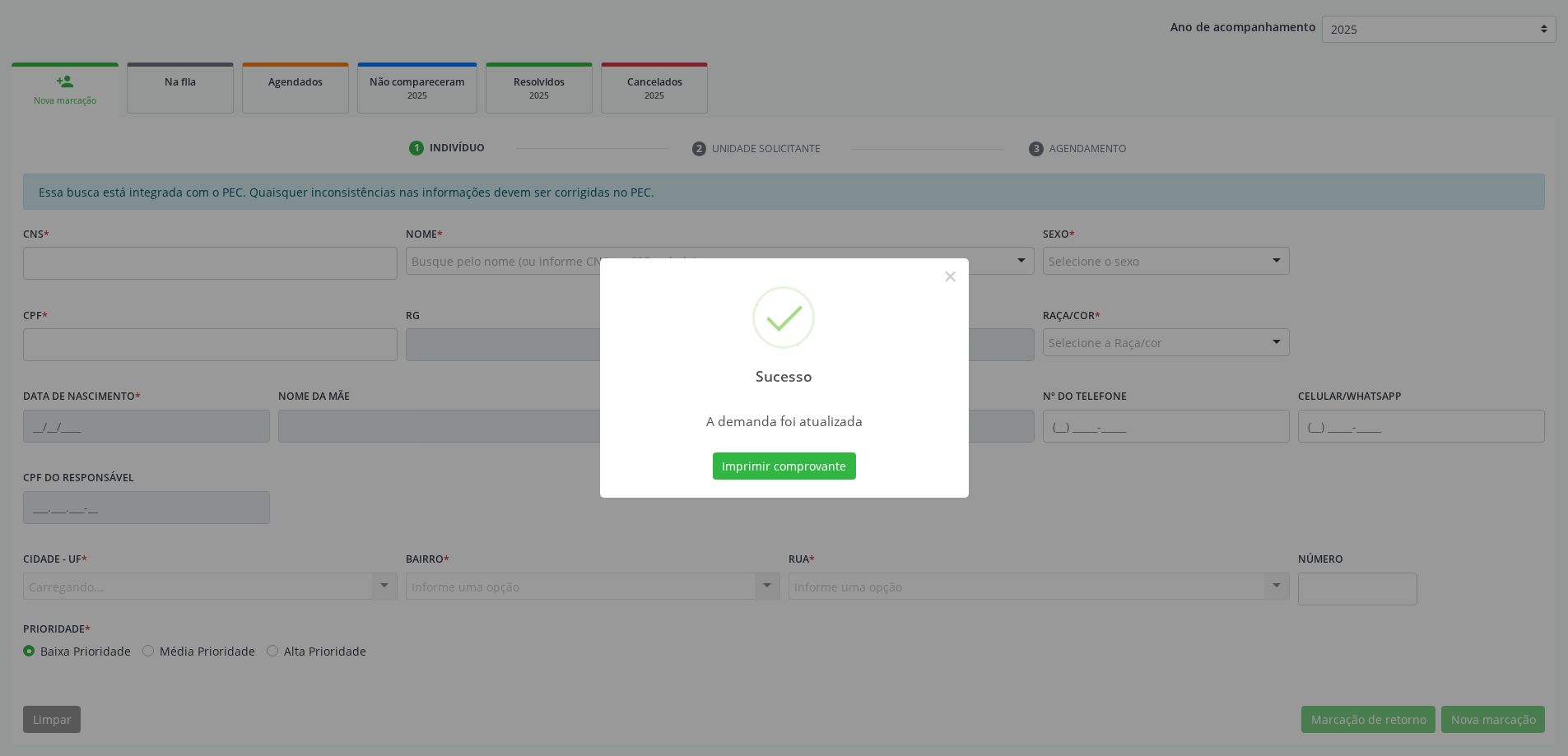
scroll to position [302, 0]
click at [948, 274] on button "×" at bounding box center [950, 276] width 28 height 28
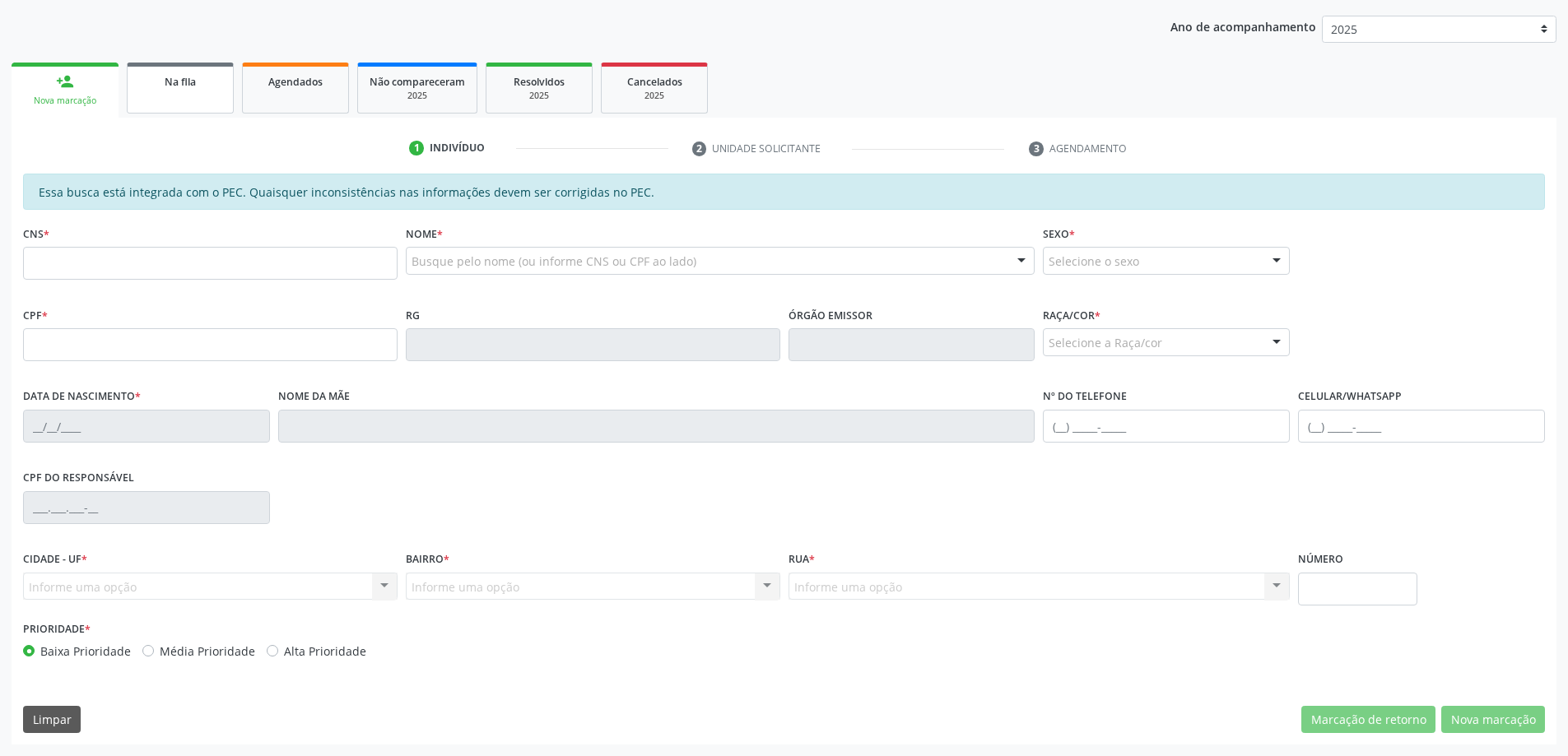
click at [141, 103] on link "Na fila" at bounding box center [180, 88] width 107 height 51
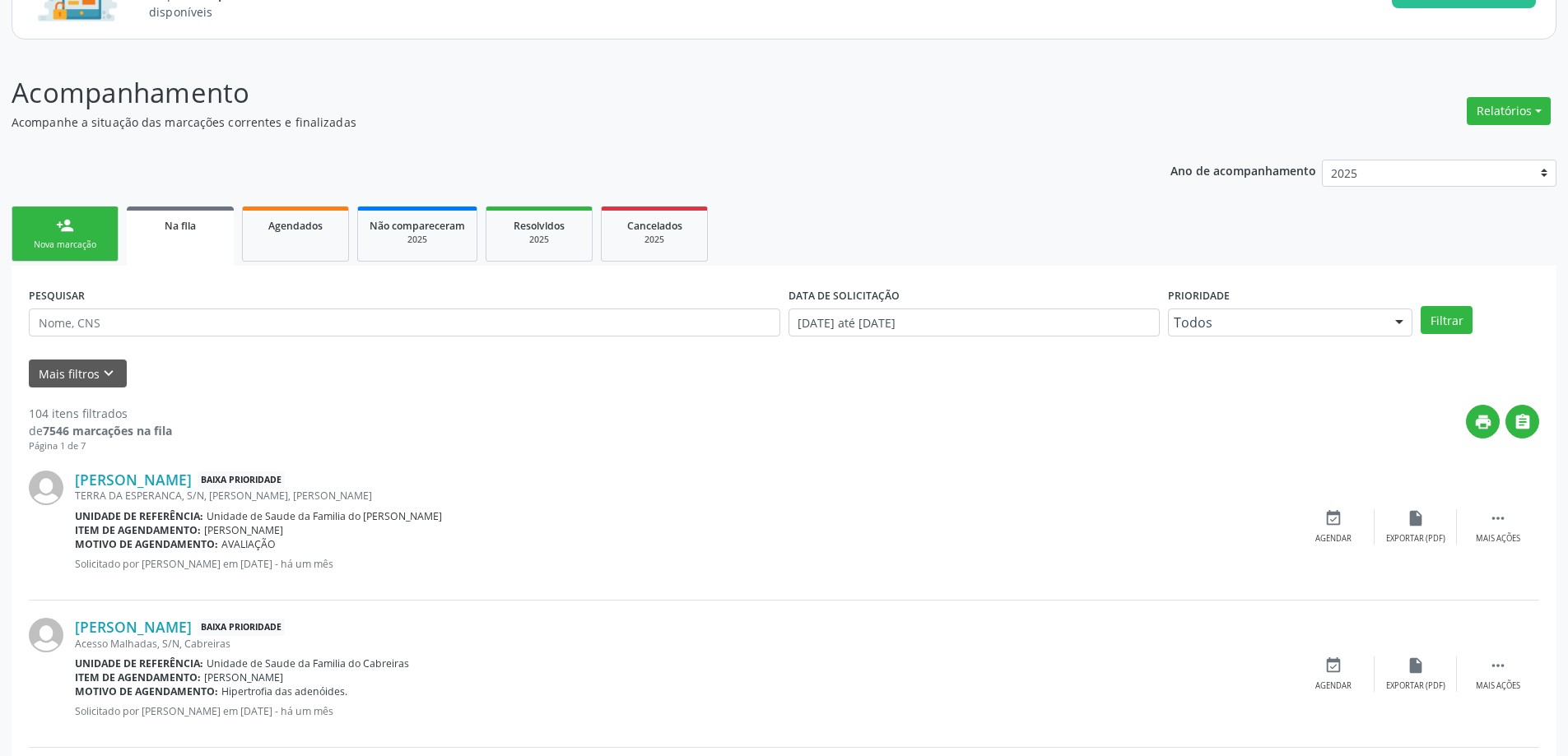
scroll to position [164, 0]
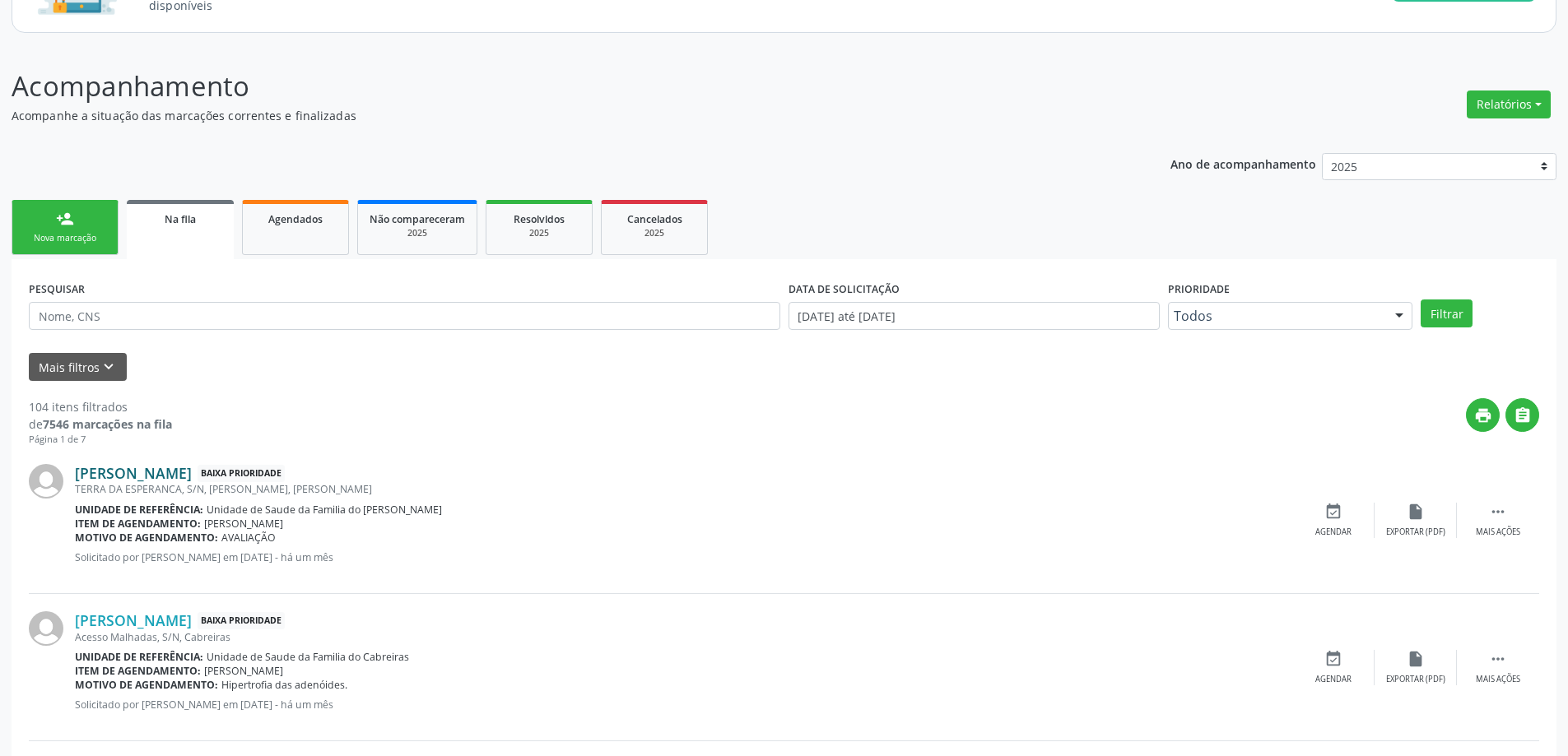
click at [178, 482] on link "[PERSON_NAME]" at bounding box center [133, 472] width 117 height 18
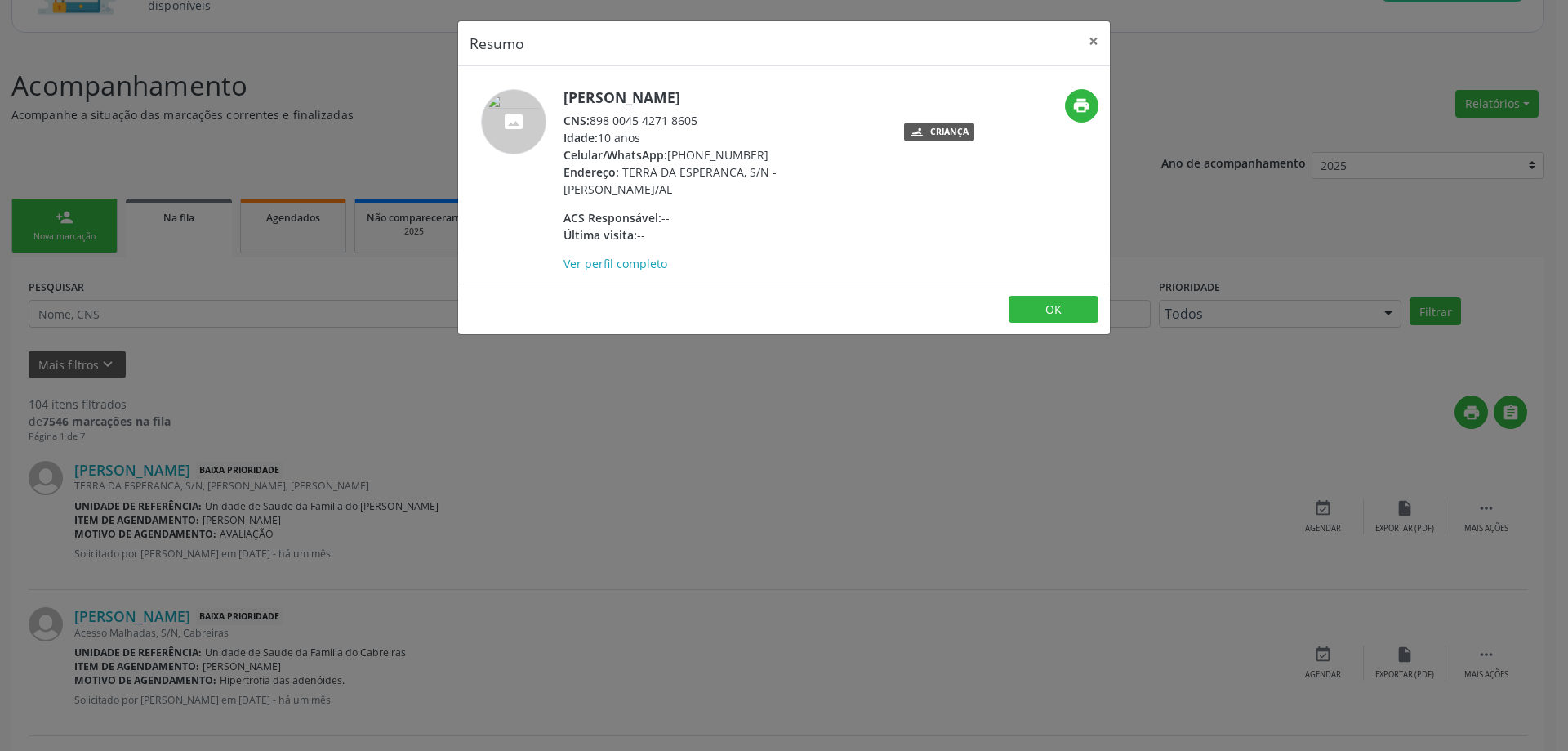
drag, startPoint x: 701, startPoint y: 119, endPoint x: 591, endPoint y: 123, distance: 110.1
click at [591, 123] on div "CNS: 898 0045 4271 8605" at bounding box center [722, 120] width 317 height 17
click at [1095, 40] on button "×" at bounding box center [1093, 41] width 33 height 40
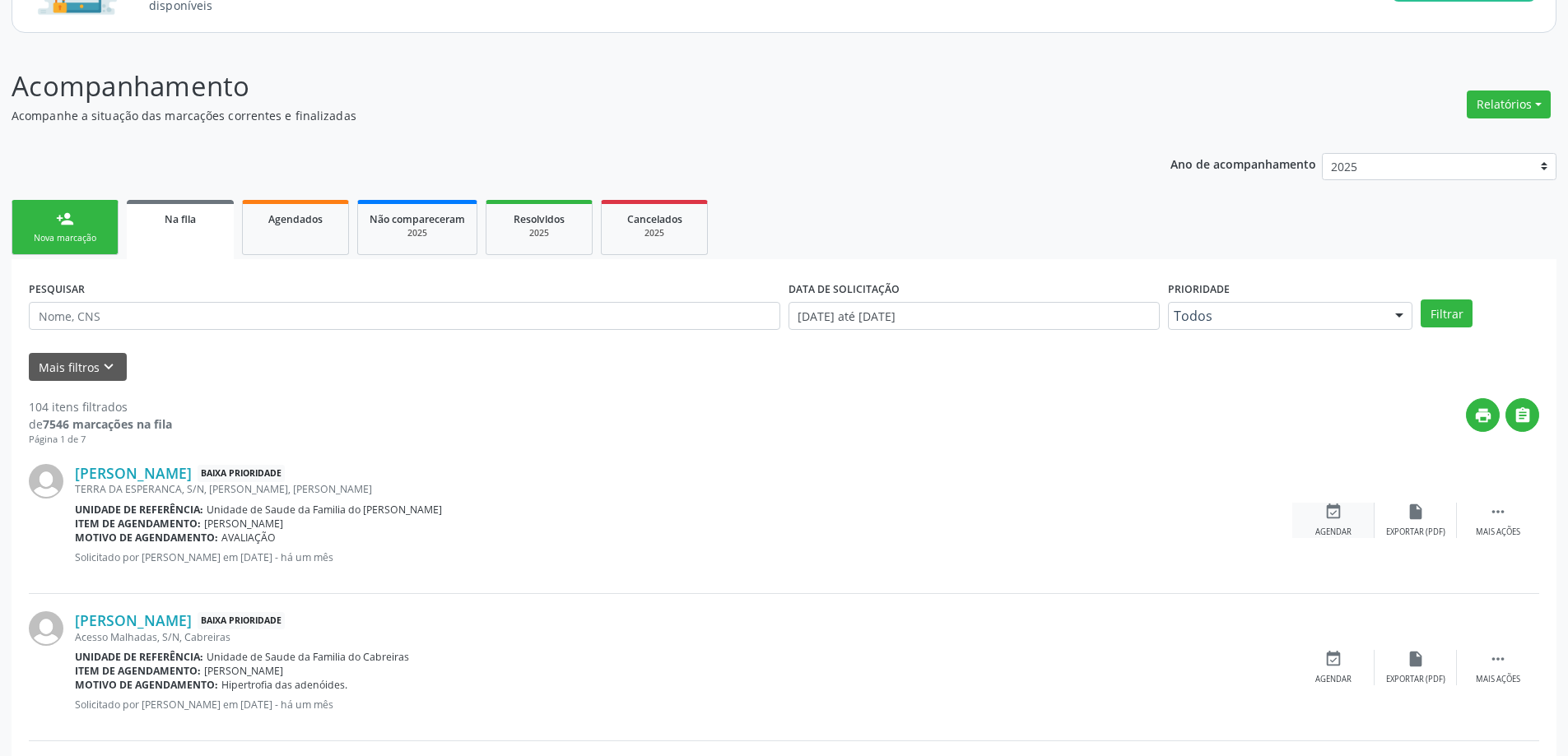
click at [1330, 505] on icon "event_available" at bounding box center [1333, 511] width 18 height 18
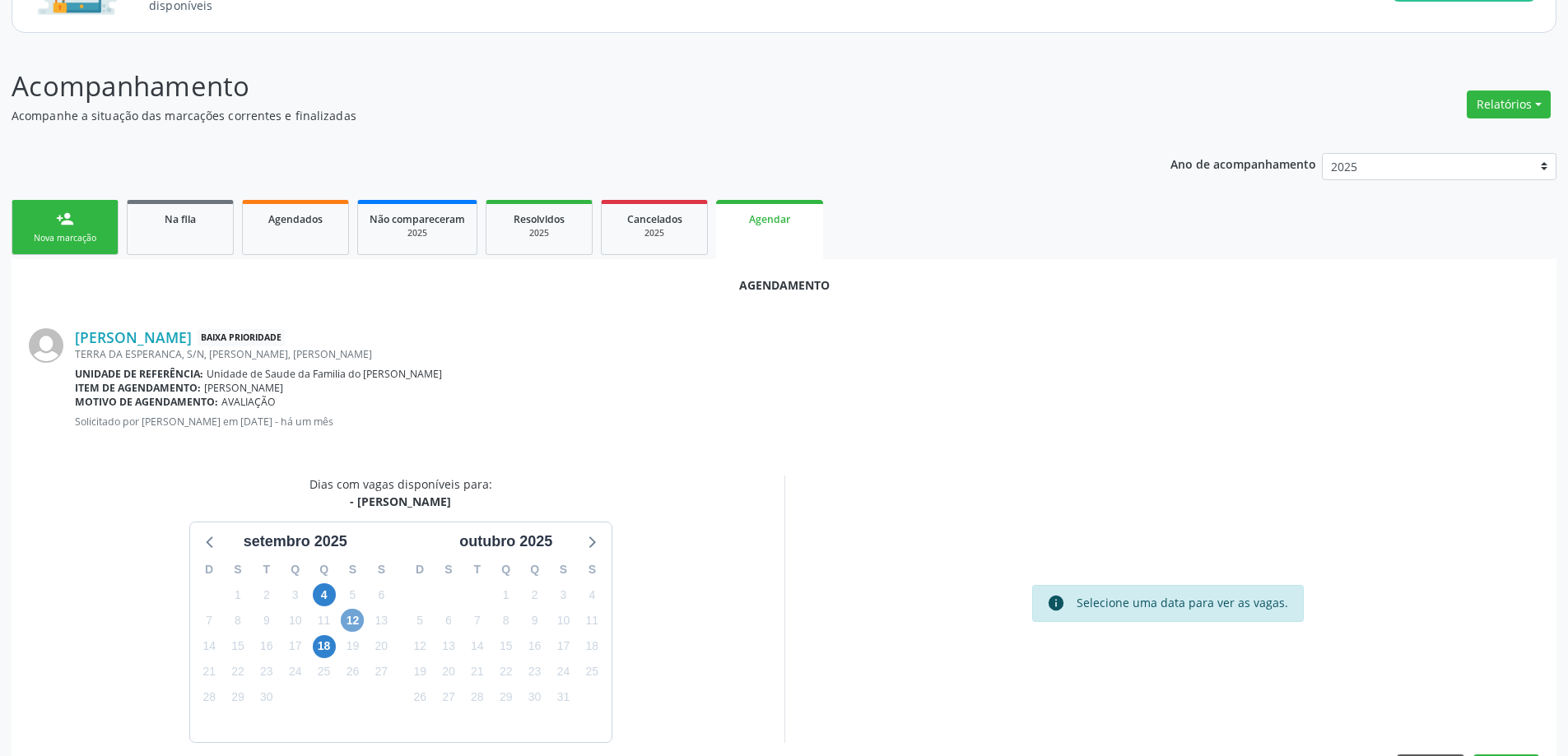
click at [358, 626] on span "12" at bounding box center [352, 620] width 23 height 23
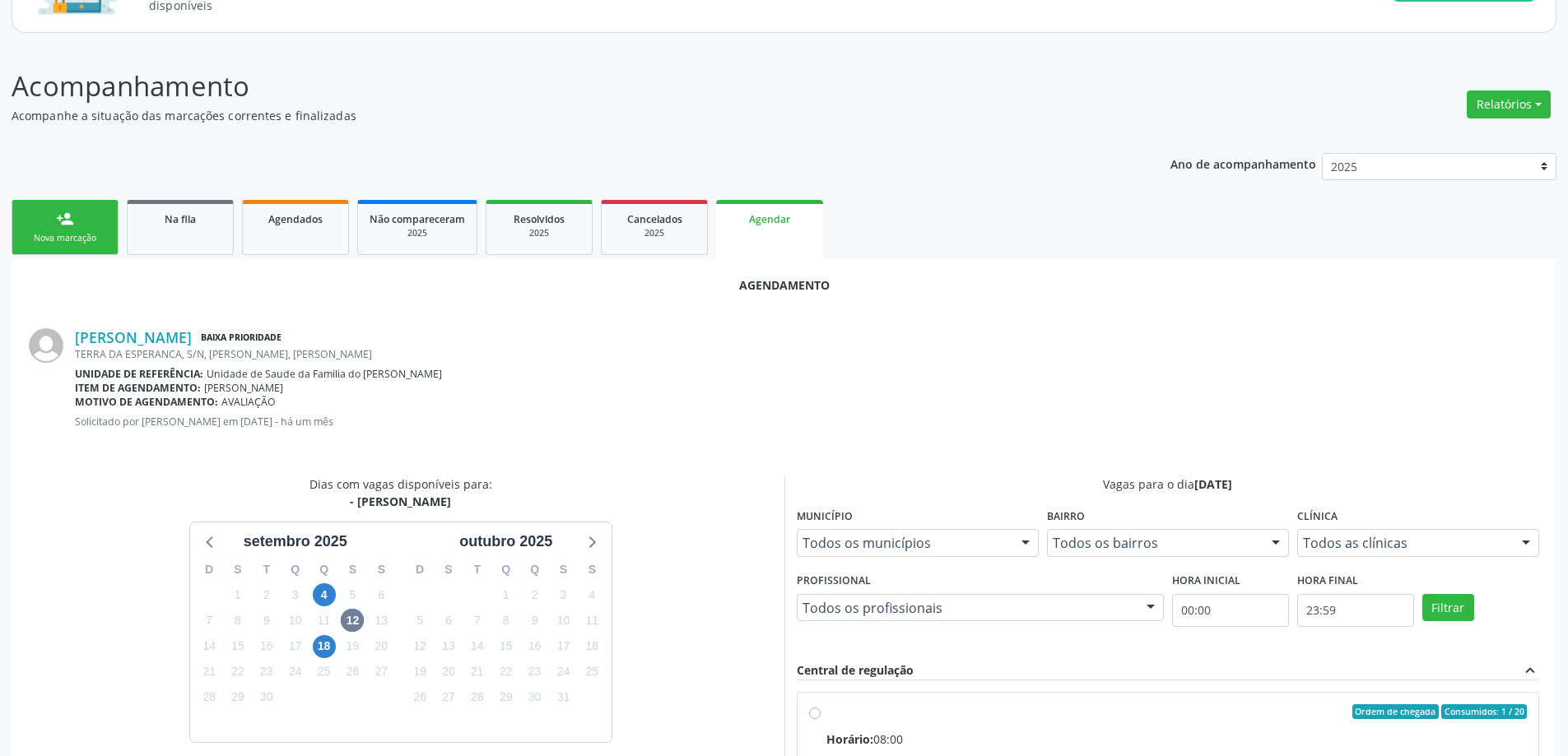
click at [809, 713] on input "Ordem de chegada Consumidos: 1 / 20 Horário: 08:00 Clínica: Centro de Saude Pro…" at bounding box center [815, 711] width 12 height 14
radio input "true"
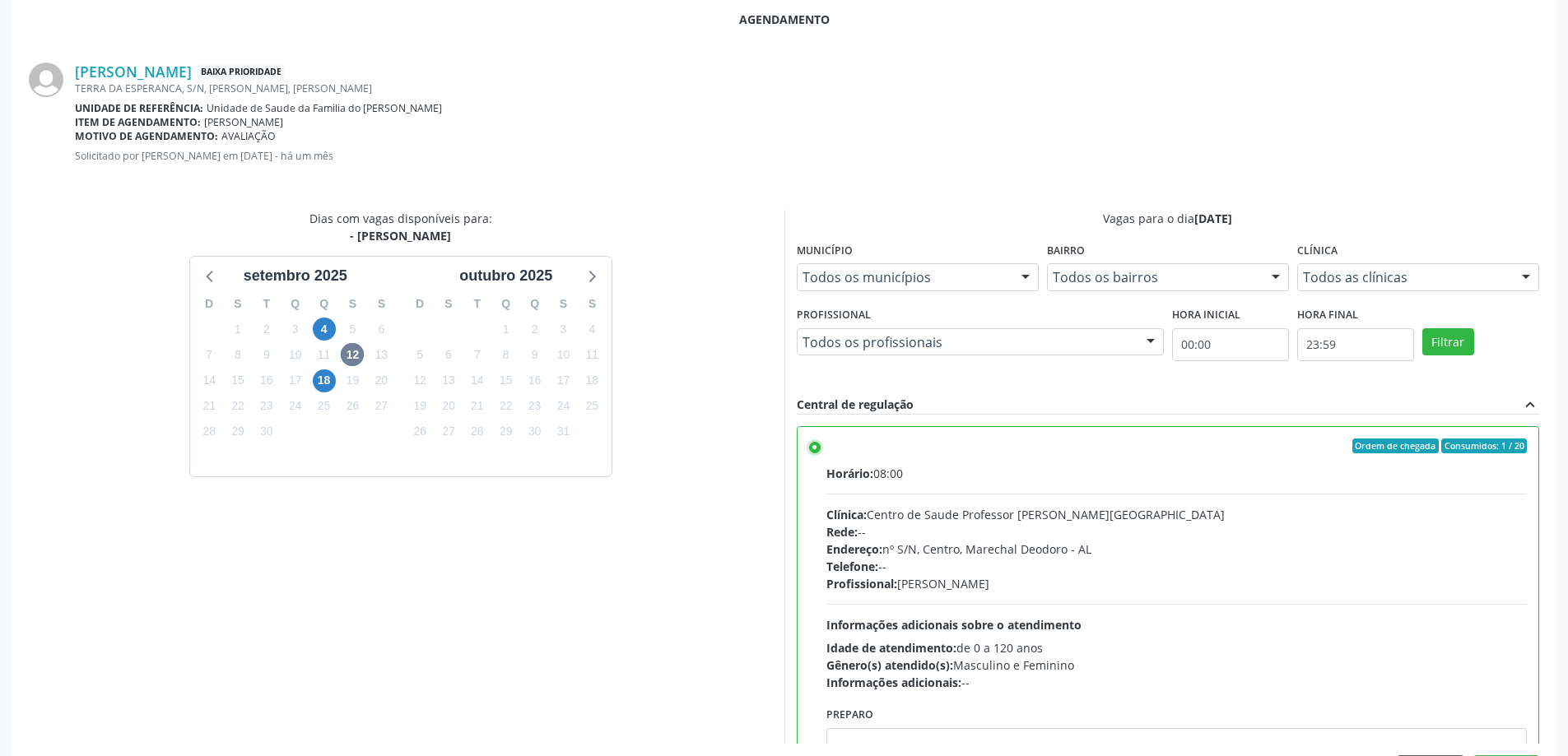
scroll to position [486, 0]
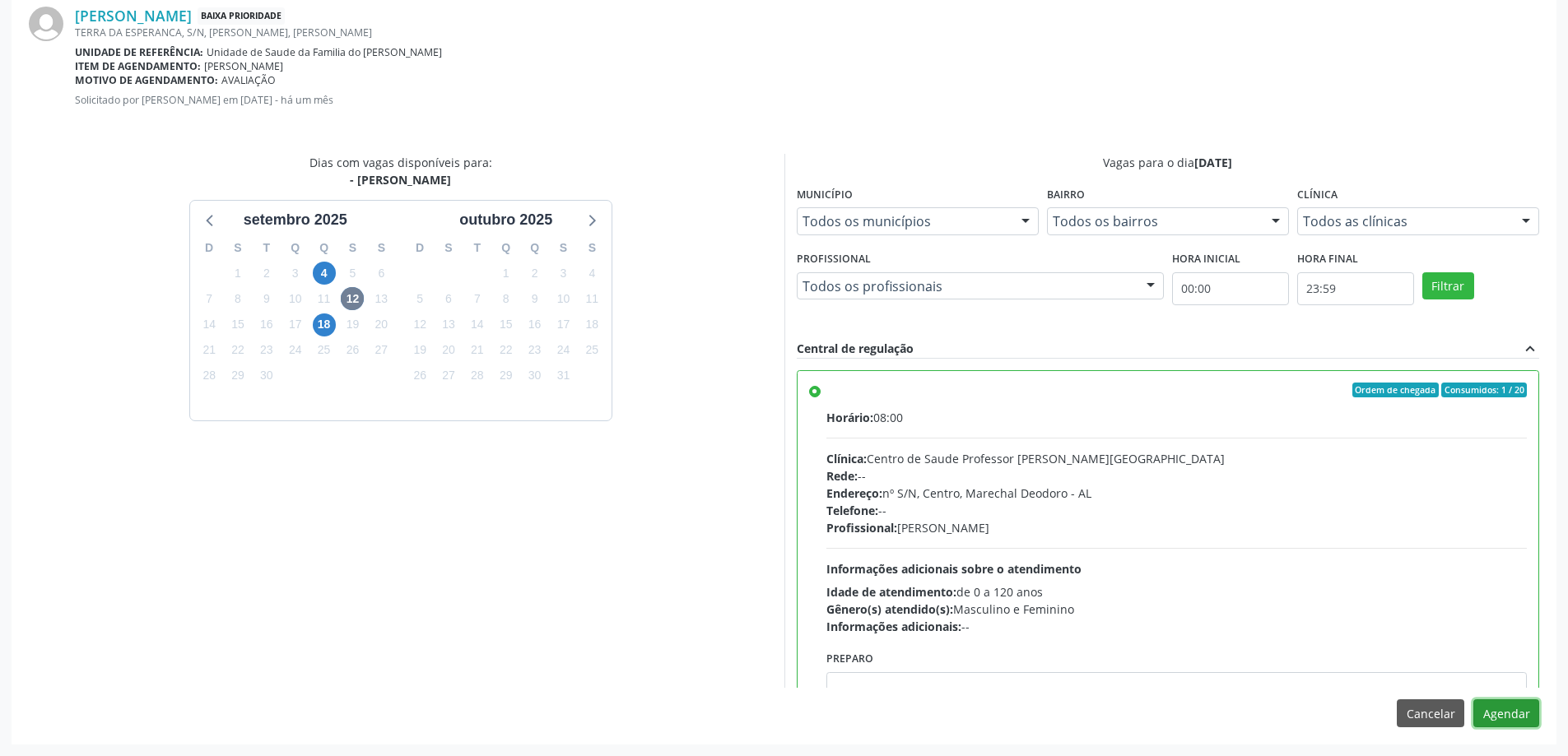
click at [1511, 715] on button "Agendar" at bounding box center [1506, 713] width 66 height 28
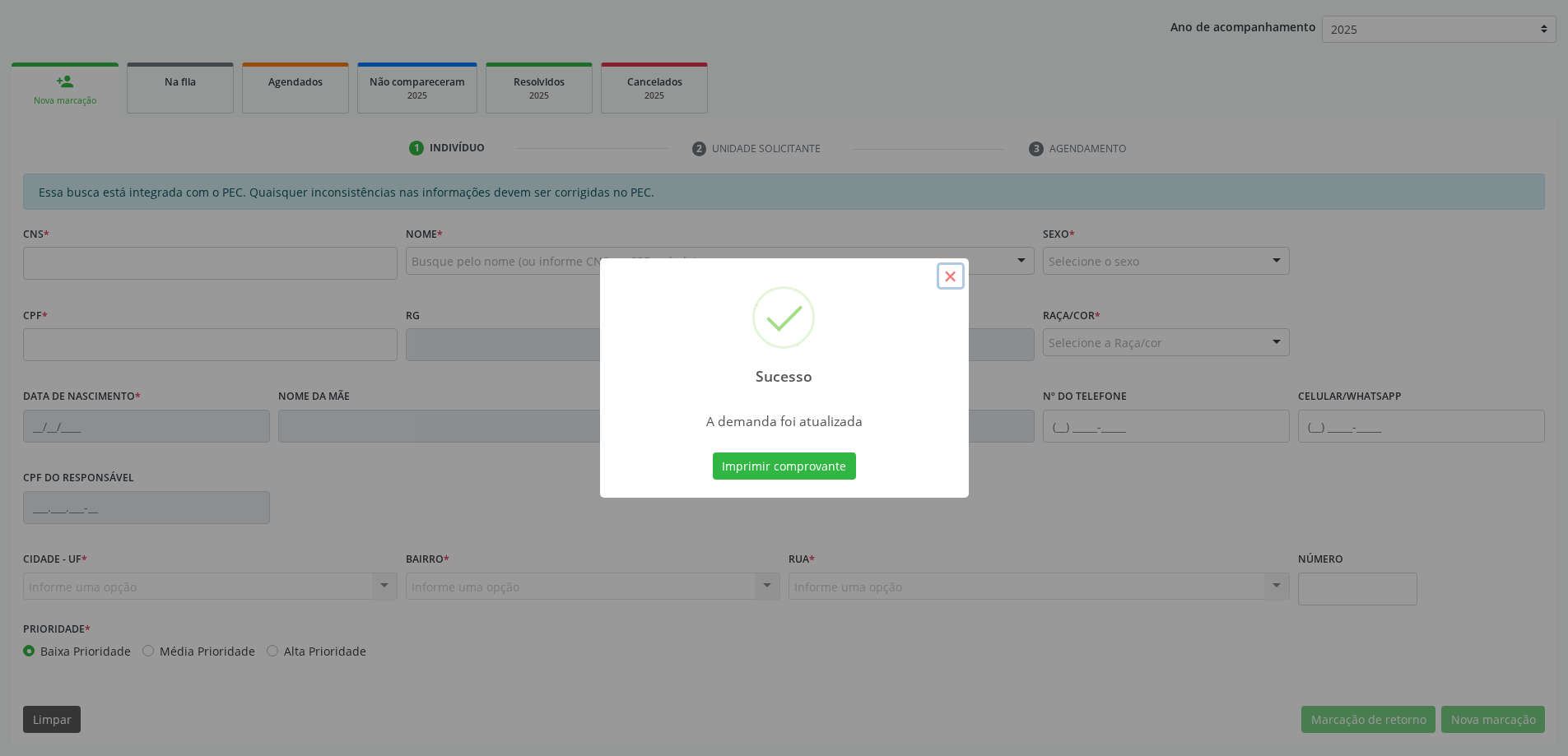
click at [952, 272] on button "×" at bounding box center [950, 276] width 28 height 28
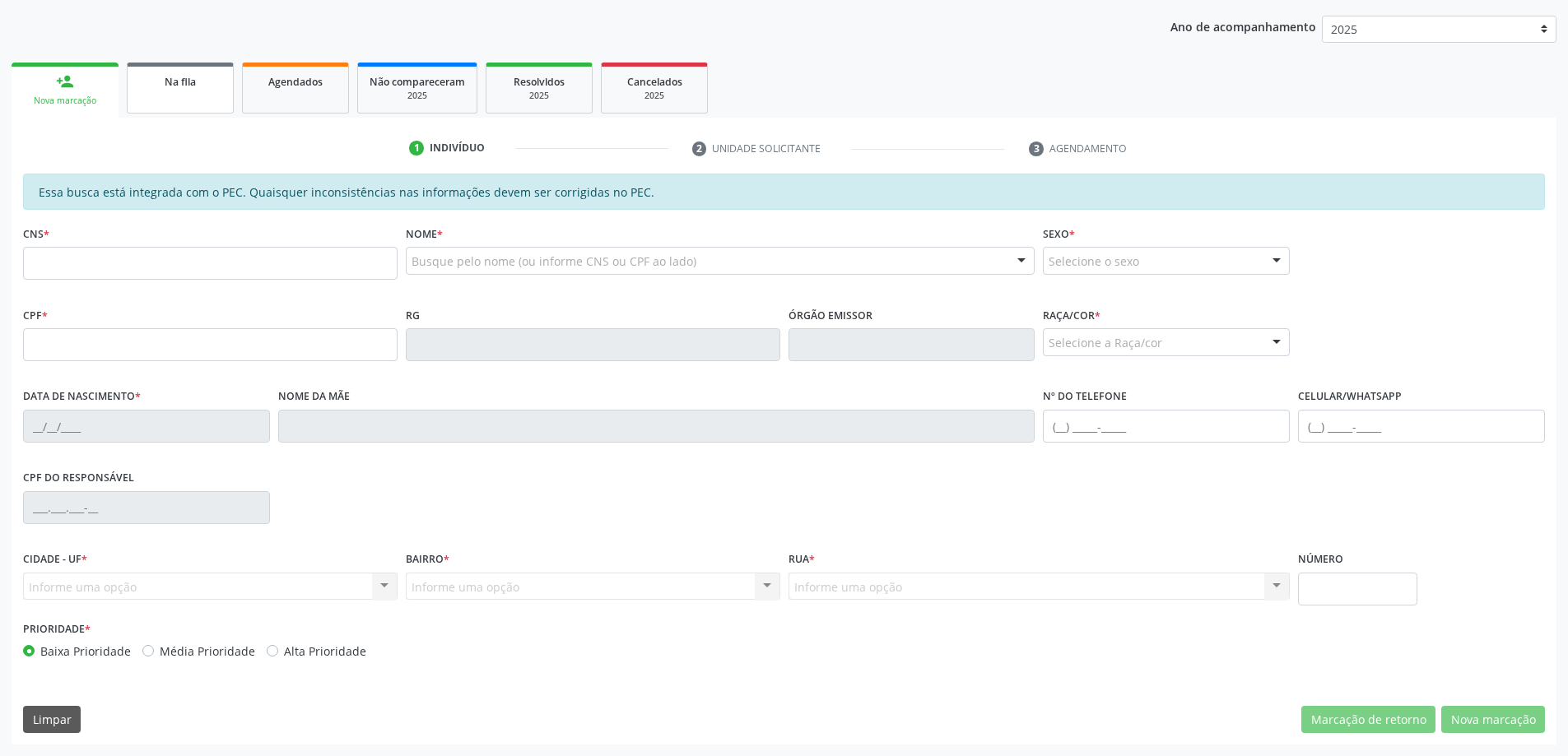
click at [176, 107] on link "Na fila" at bounding box center [180, 88] width 107 height 51
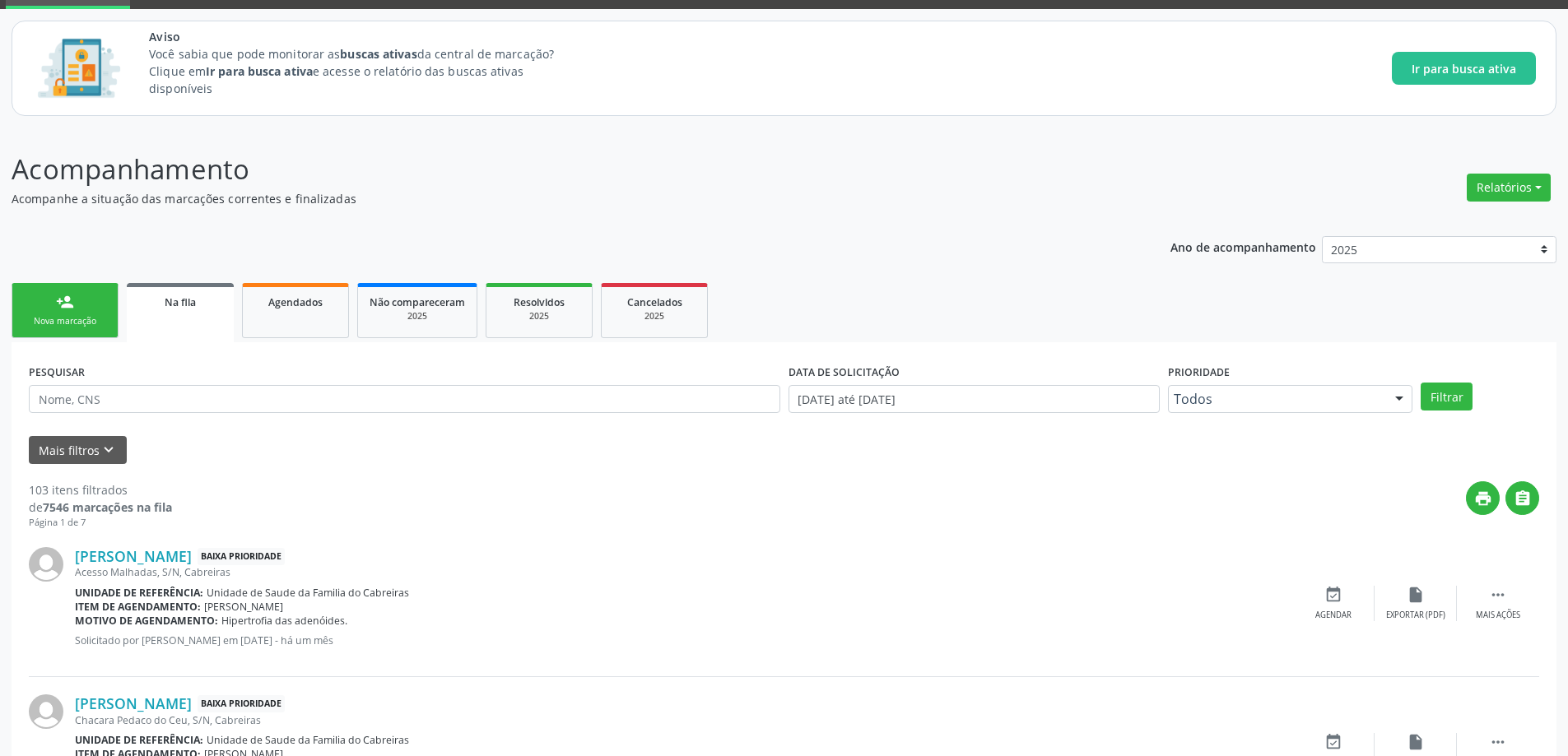
scroll to position [83, 0]
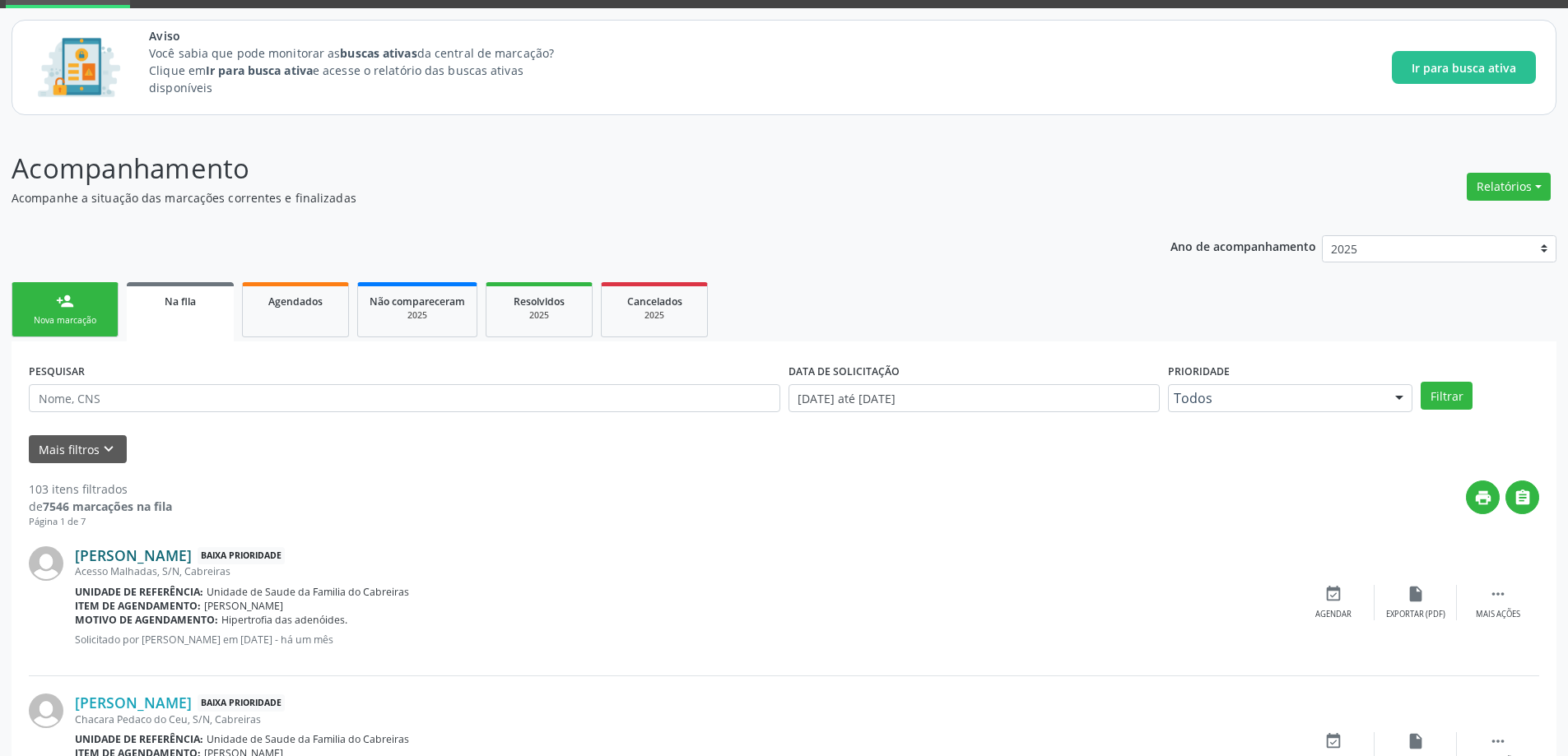
click at [139, 555] on link "[PERSON_NAME]" at bounding box center [133, 555] width 117 height 18
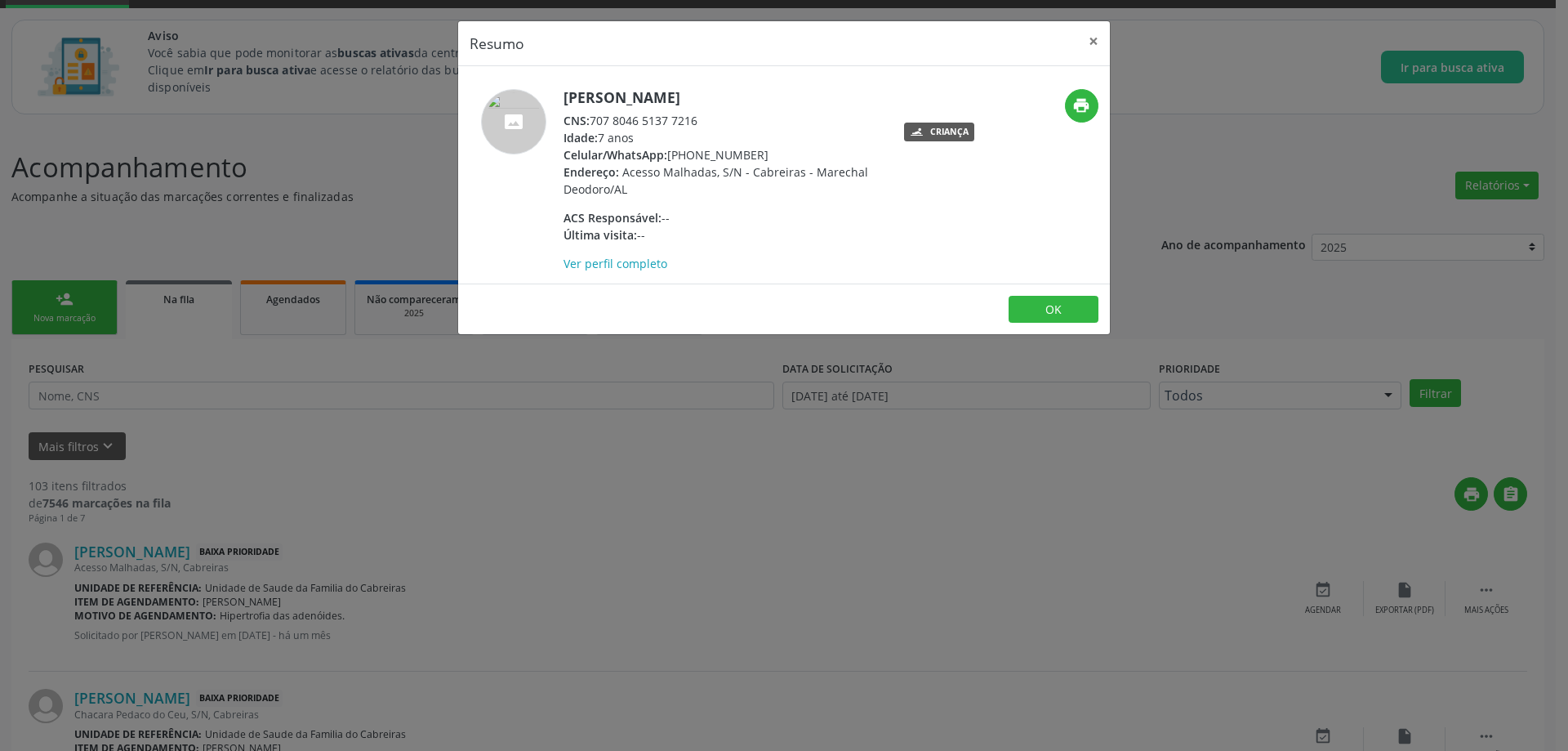
drag, startPoint x: 698, startPoint y: 121, endPoint x: 591, endPoint y: 124, distance: 107.0
click at [591, 124] on div "CNS: 707 8046 5137 7216" at bounding box center [722, 120] width 317 height 17
click at [1099, 31] on button "×" at bounding box center [1093, 41] width 33 height 40
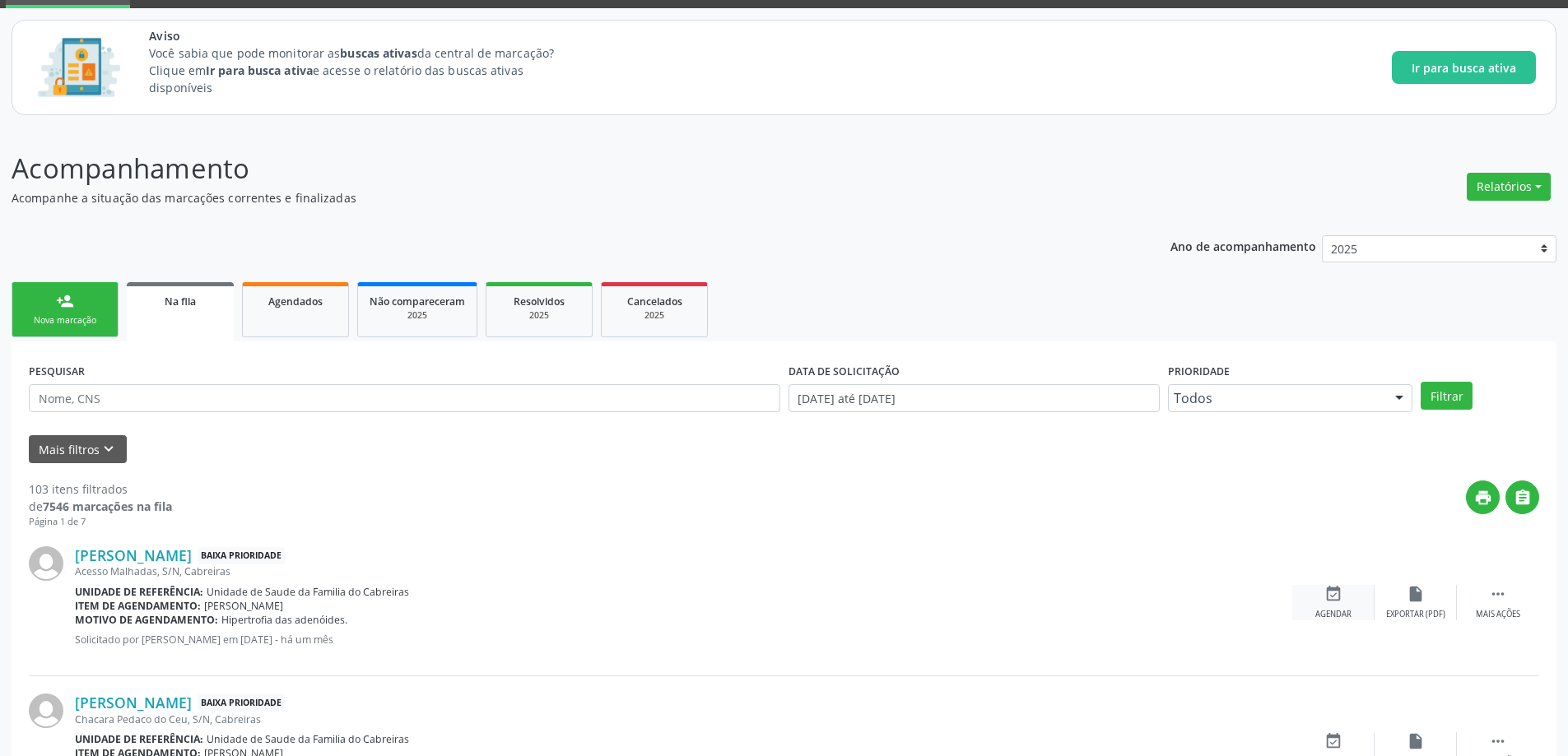
click at [1336, 617] on div "Agendar" at bounding box center [1334, 615] width 36 height 12
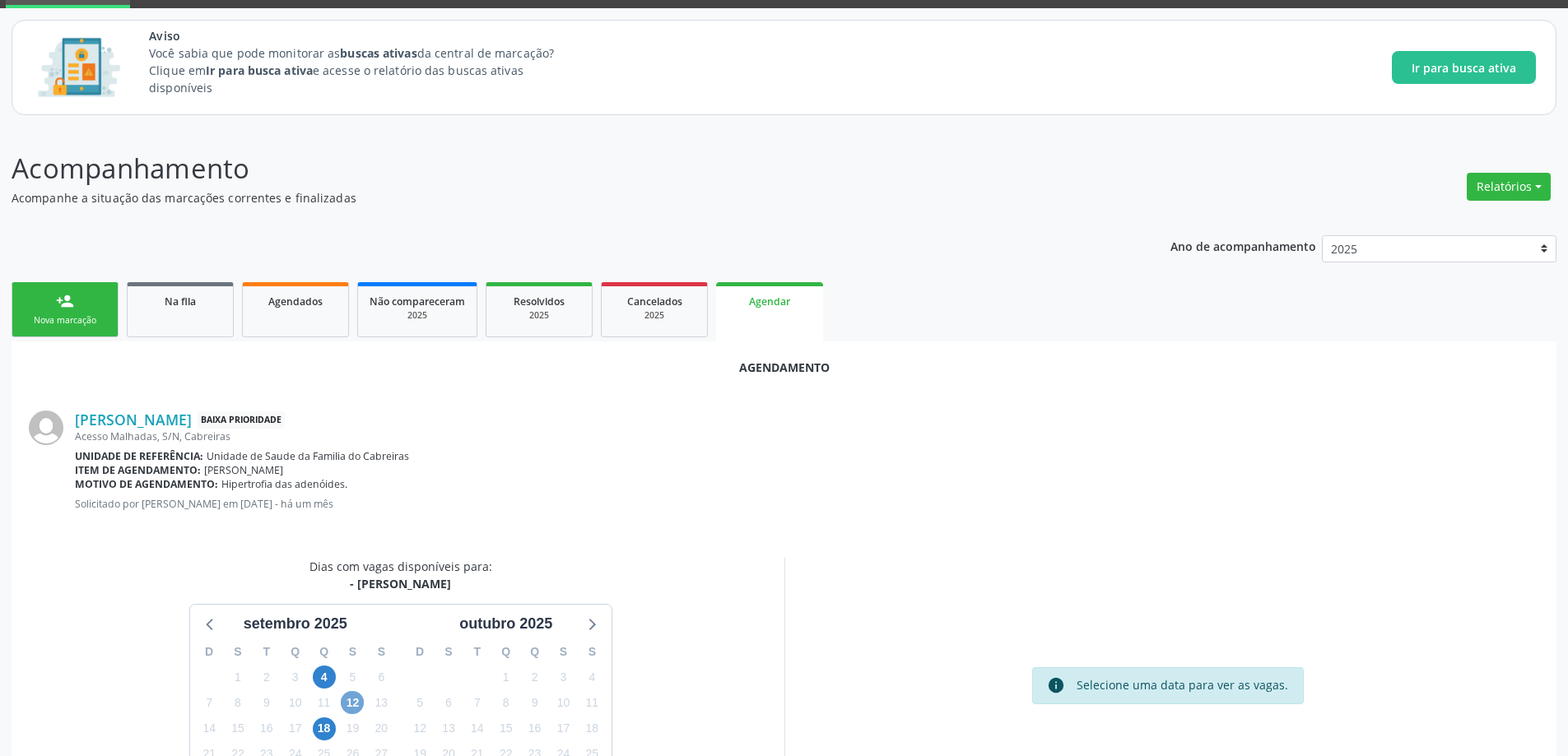
click at [346, 702] on span "12" at bounding box center [352, 702] width 23 height 23
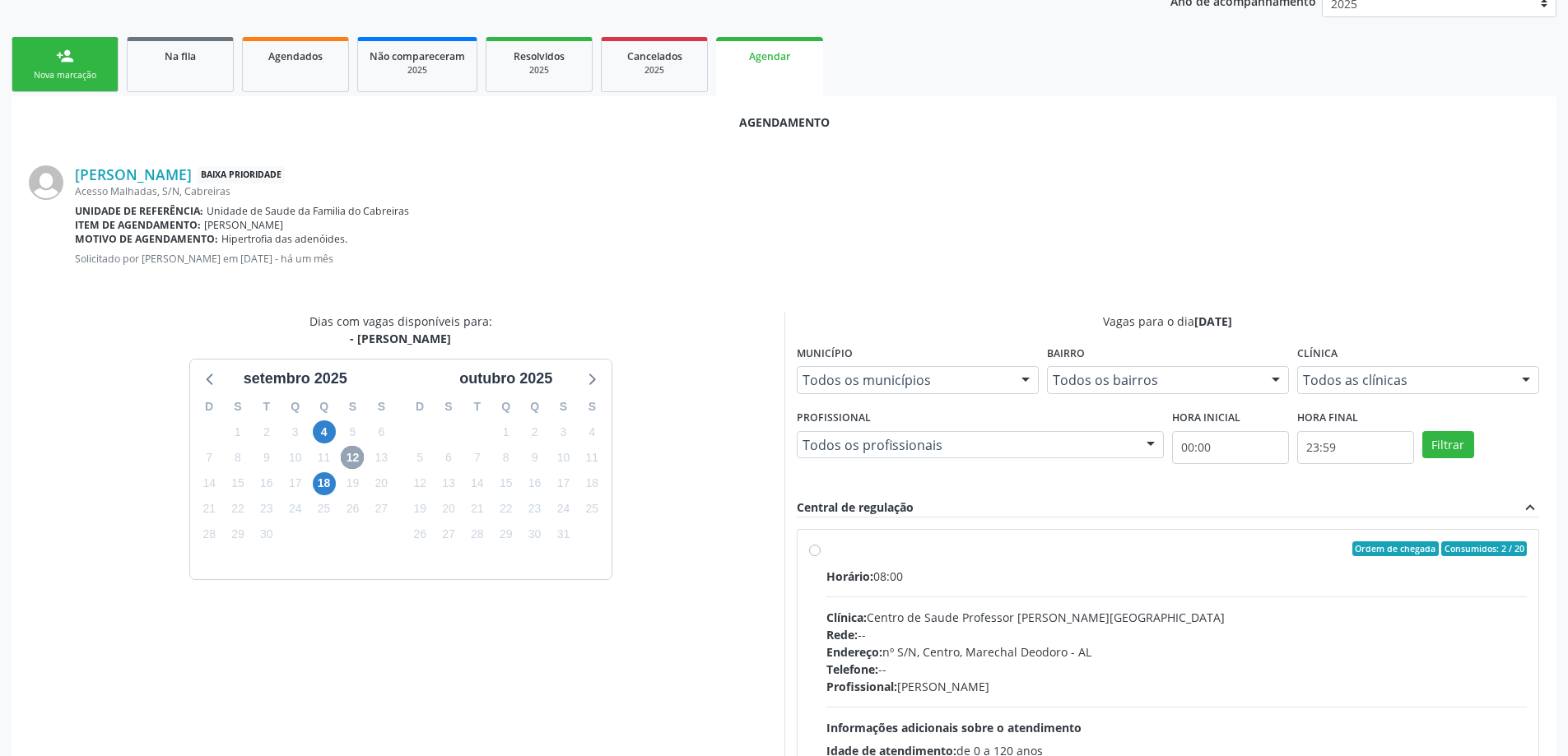
scroll to position [329, 0]
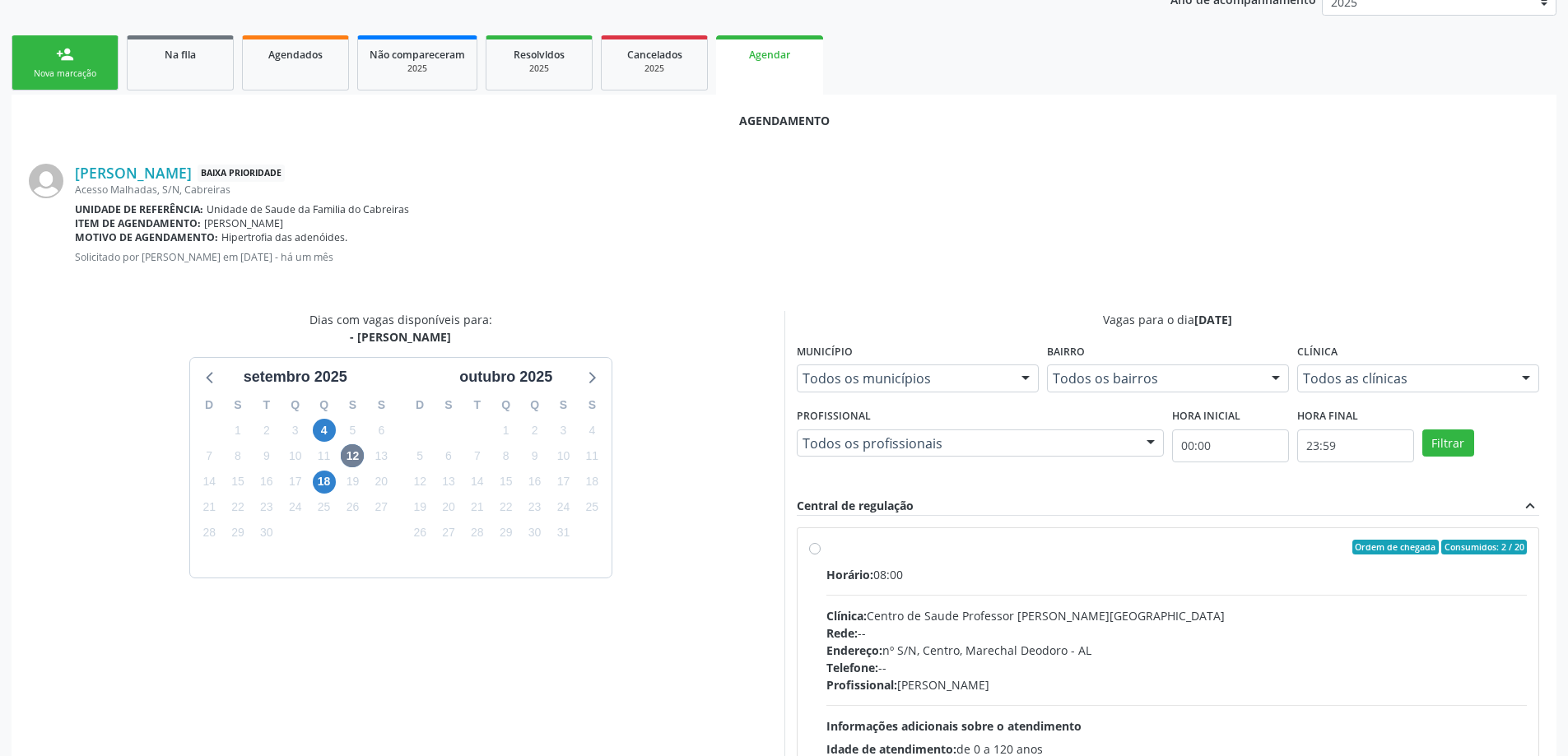
click at [826, 552] on label "Ordem de chegada Consumidos: 2 / 20 Horário: 08:00 Clínica: Centro de Saude Pro…" at bounding box center [1177, 666] width 701 height 252
click at [813, 552] on input "Ordem de chegada Consumidos: 2 / 20 Horário: 08:00 Clínica: Centro de Saude Pro…" at bounding box center [815, 546] width 12 height 14
radio input "true"
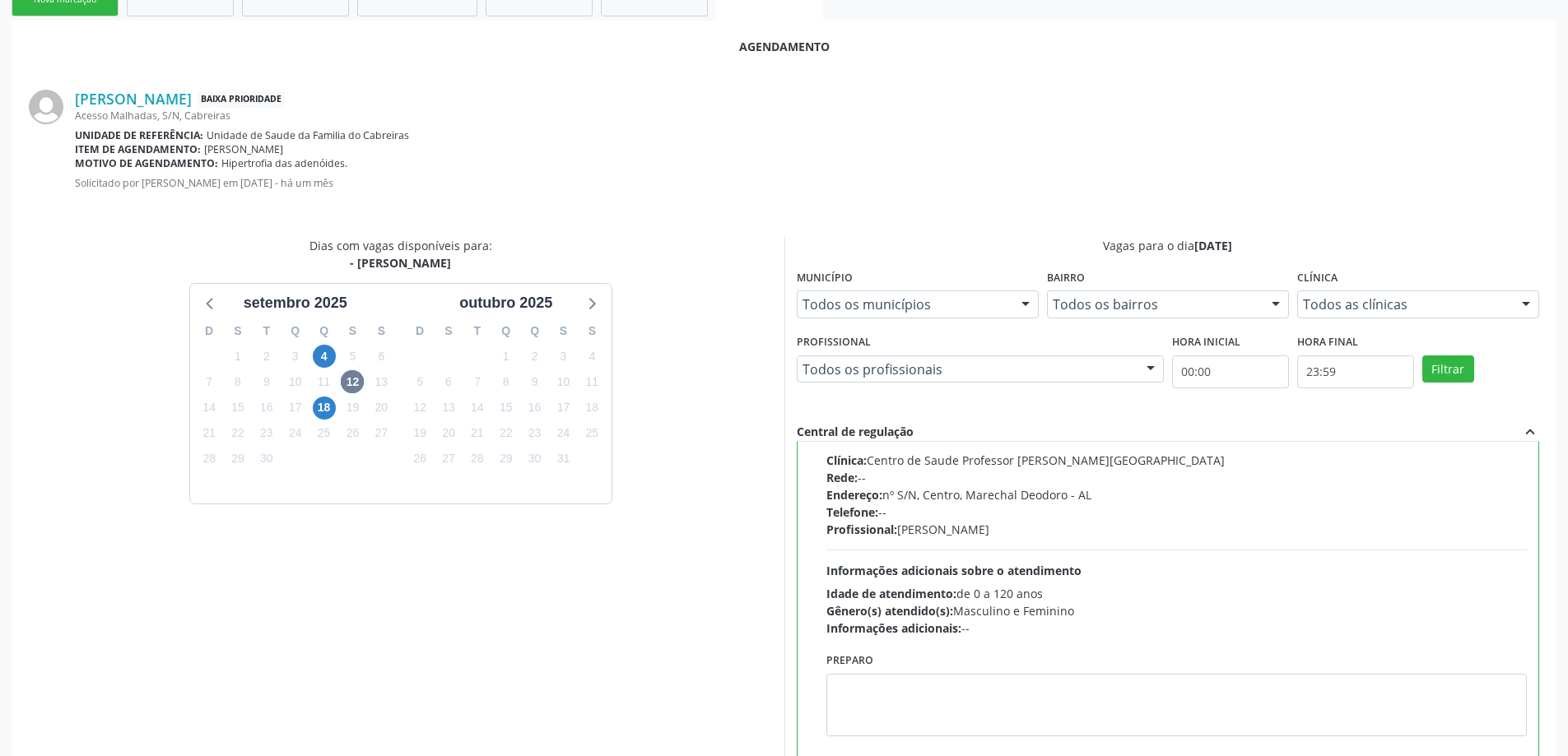
scroll to position [486, 0]
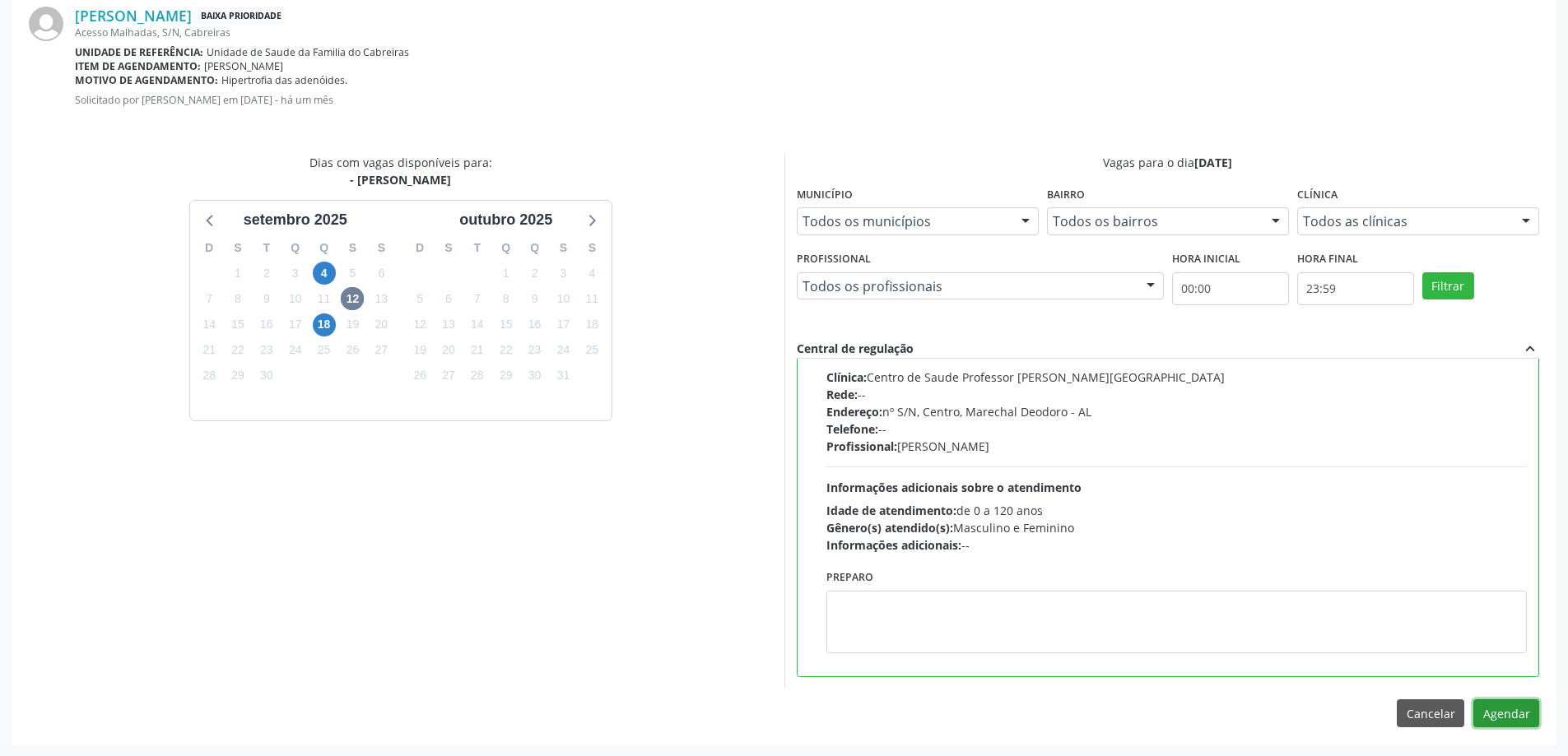
click at [1487, 713] on button "Agendar" at bounding box center [1506, 713] width 66 height 28
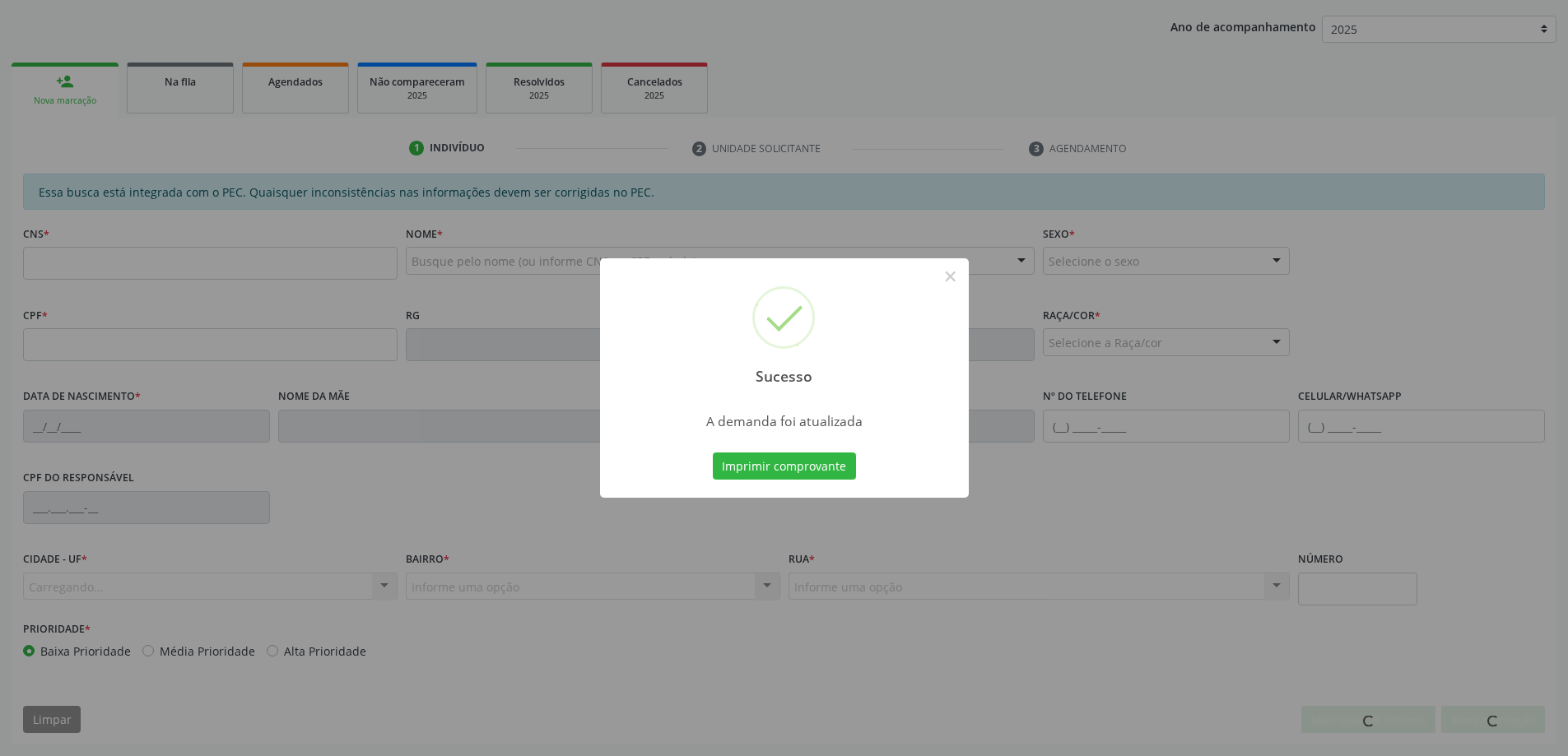
scroll to position [302, 0]
click at [951, 280] on button "×" at bounding box center [950, 276] width 28 height 28
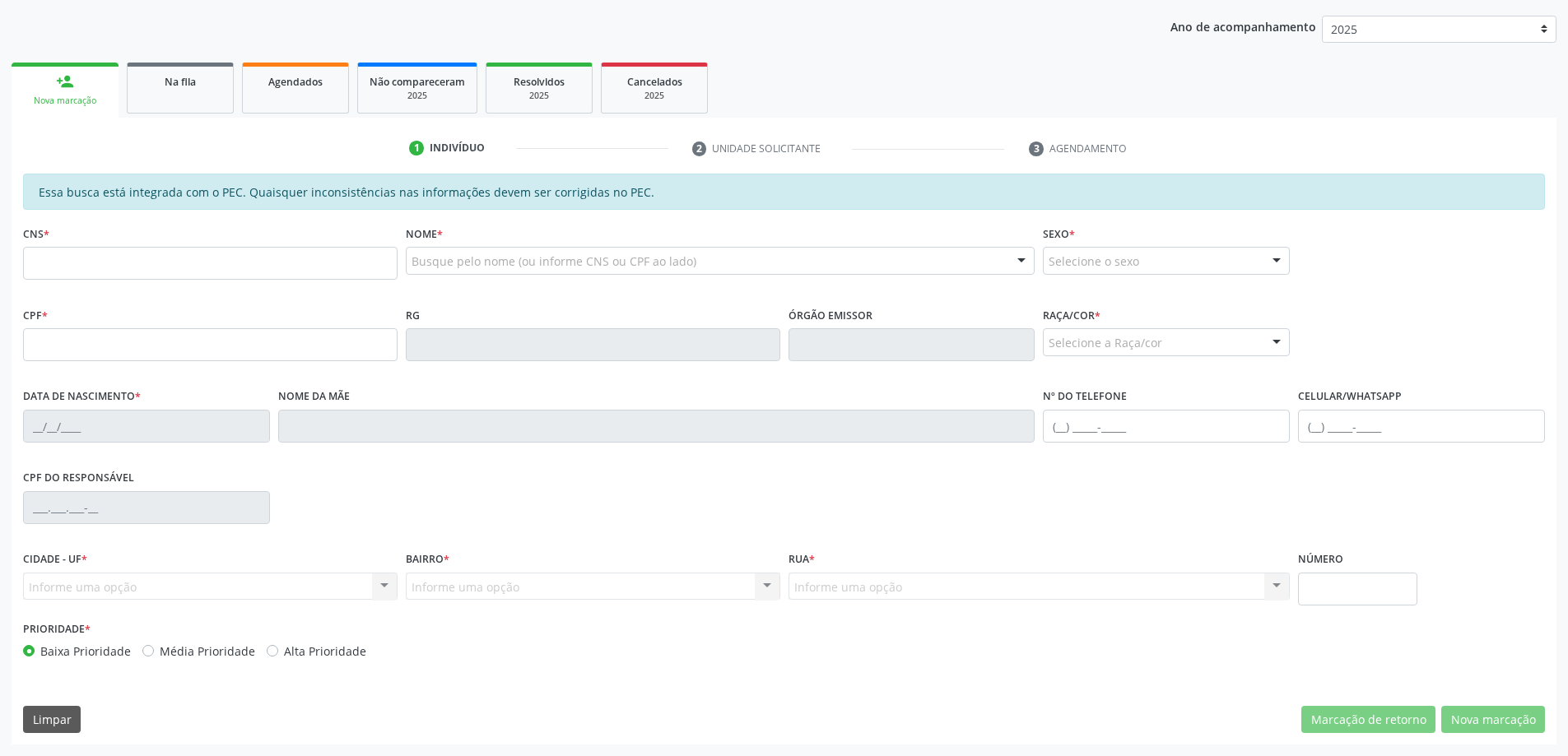
click at [170, 87] on span "Na fila" at bounding box center [180, 82] width 32 height 14
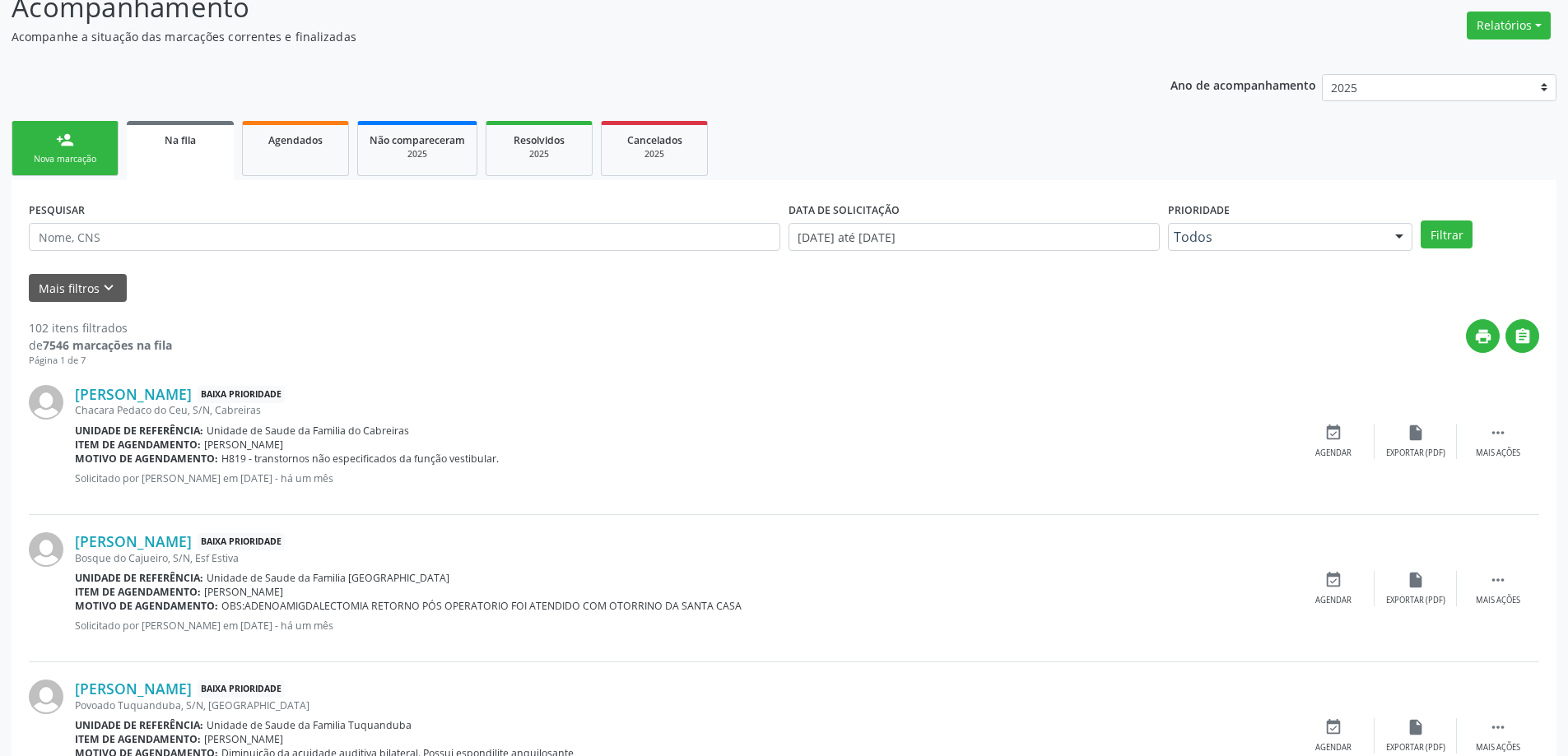
scroll to position [247, 0]
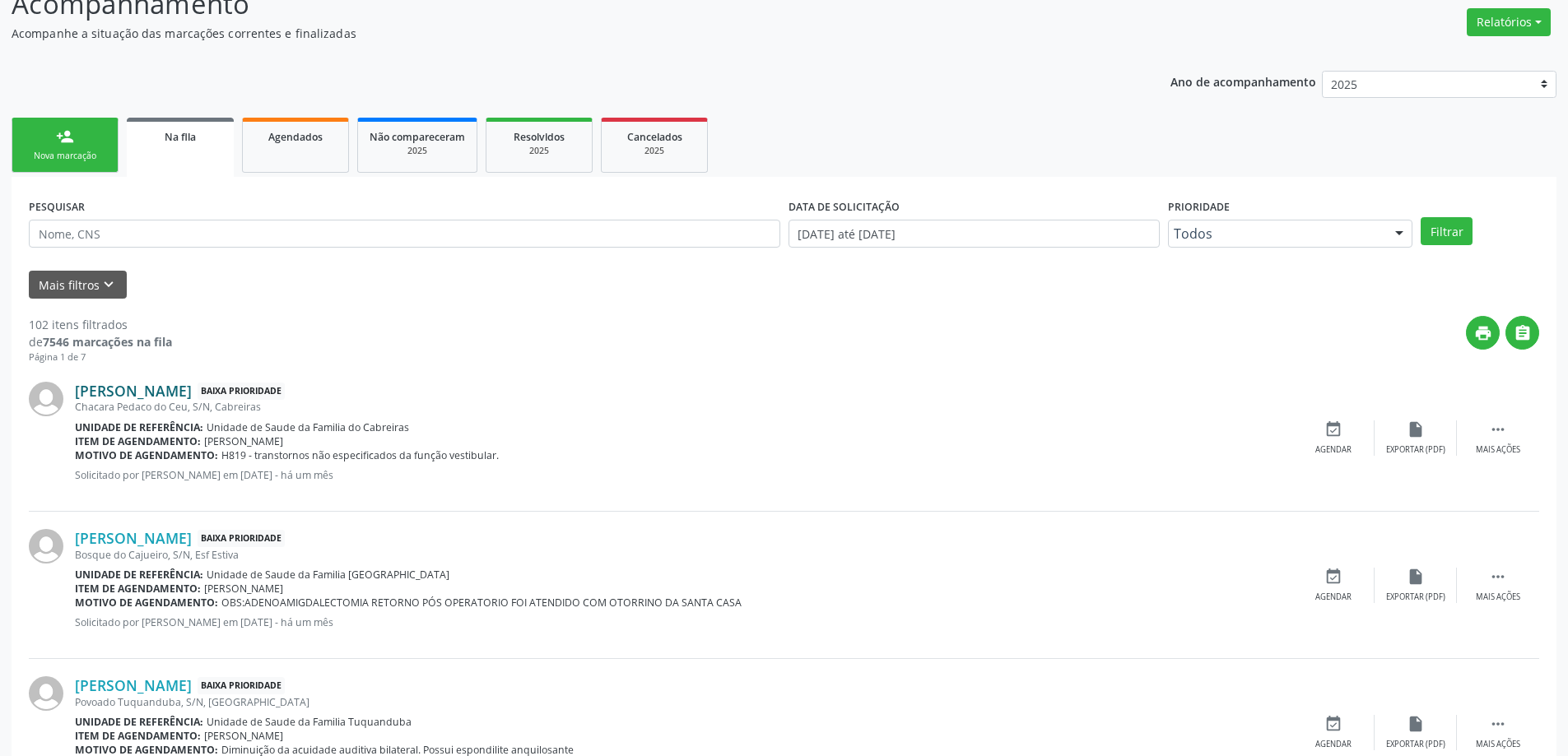
click at [131, 396] on link "[PERSON_NAME]" at bounding box center [133, 390] width 117 height 18
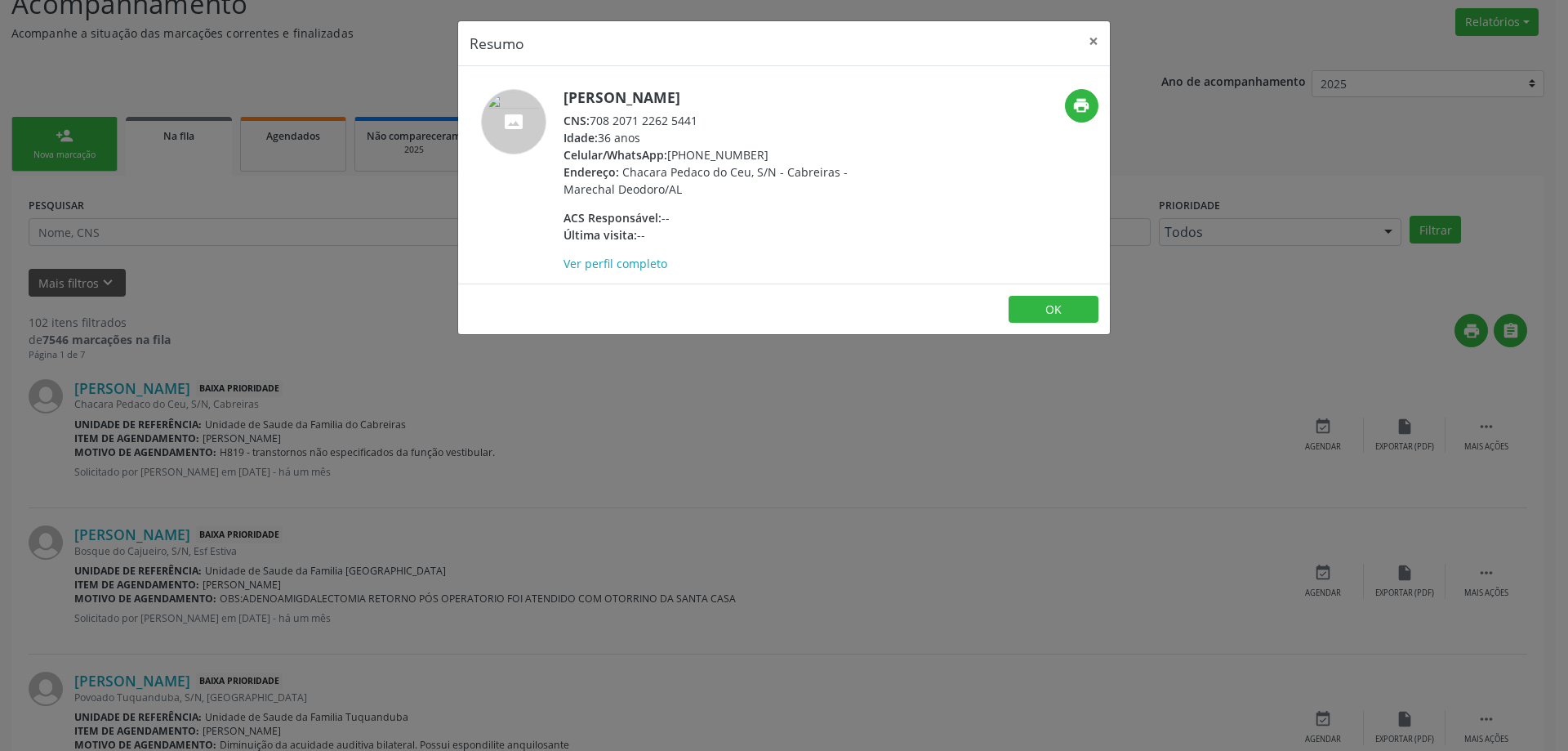
drag, startPoint x: 696, startPoint y: 121, endPoint x: 594, endPoint y: 119, distance: 102.0
click at [594, 119] on div "CNS: 708 2071 2262 5441" at bounding box center [722, 120] width 317 height 17
click at [1101, 37] on button "×" at bounding box center [1093, 41] width 33 height 40
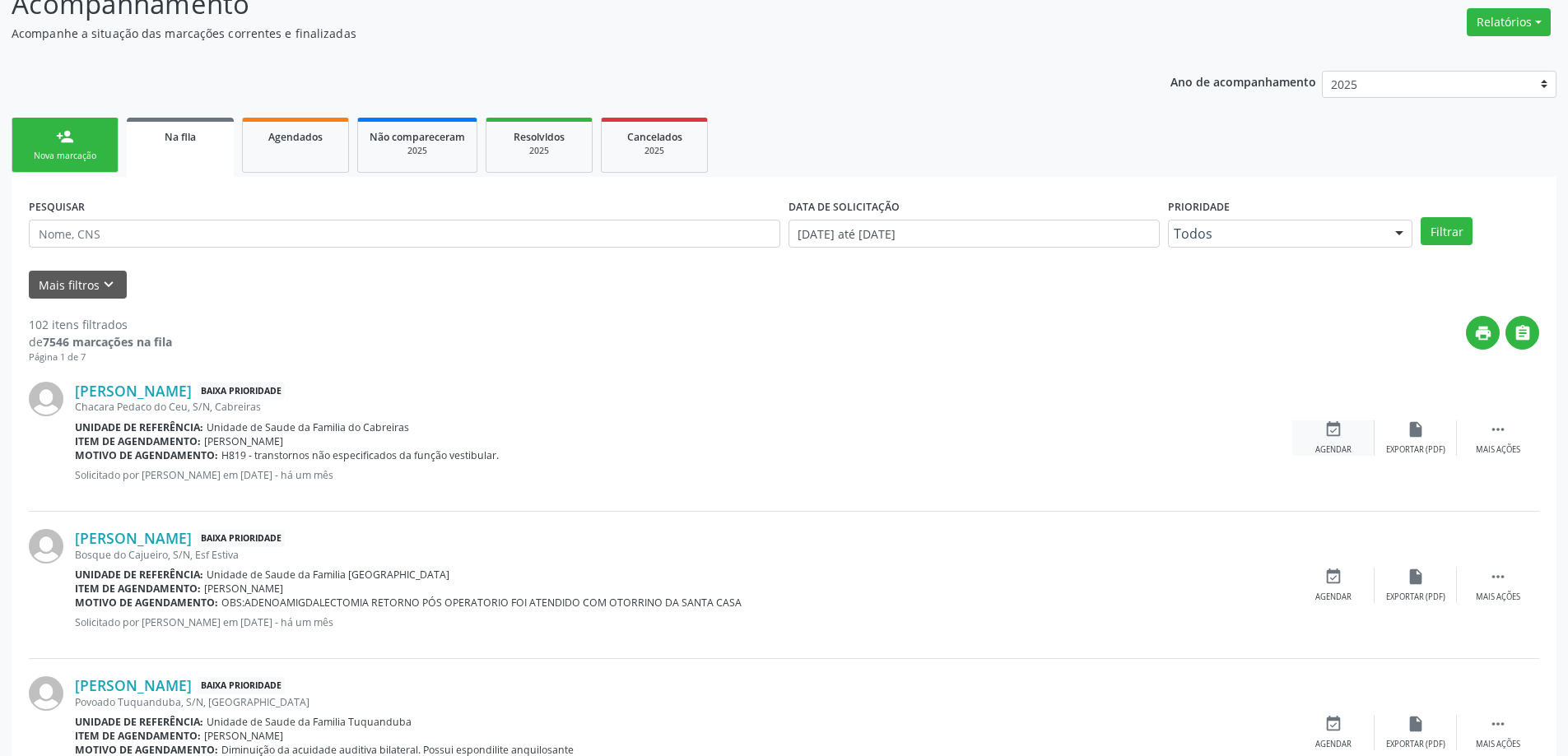
click at [1329, 436] on icon "event_available" at bounding box center [1333, 429] width 18 height 18
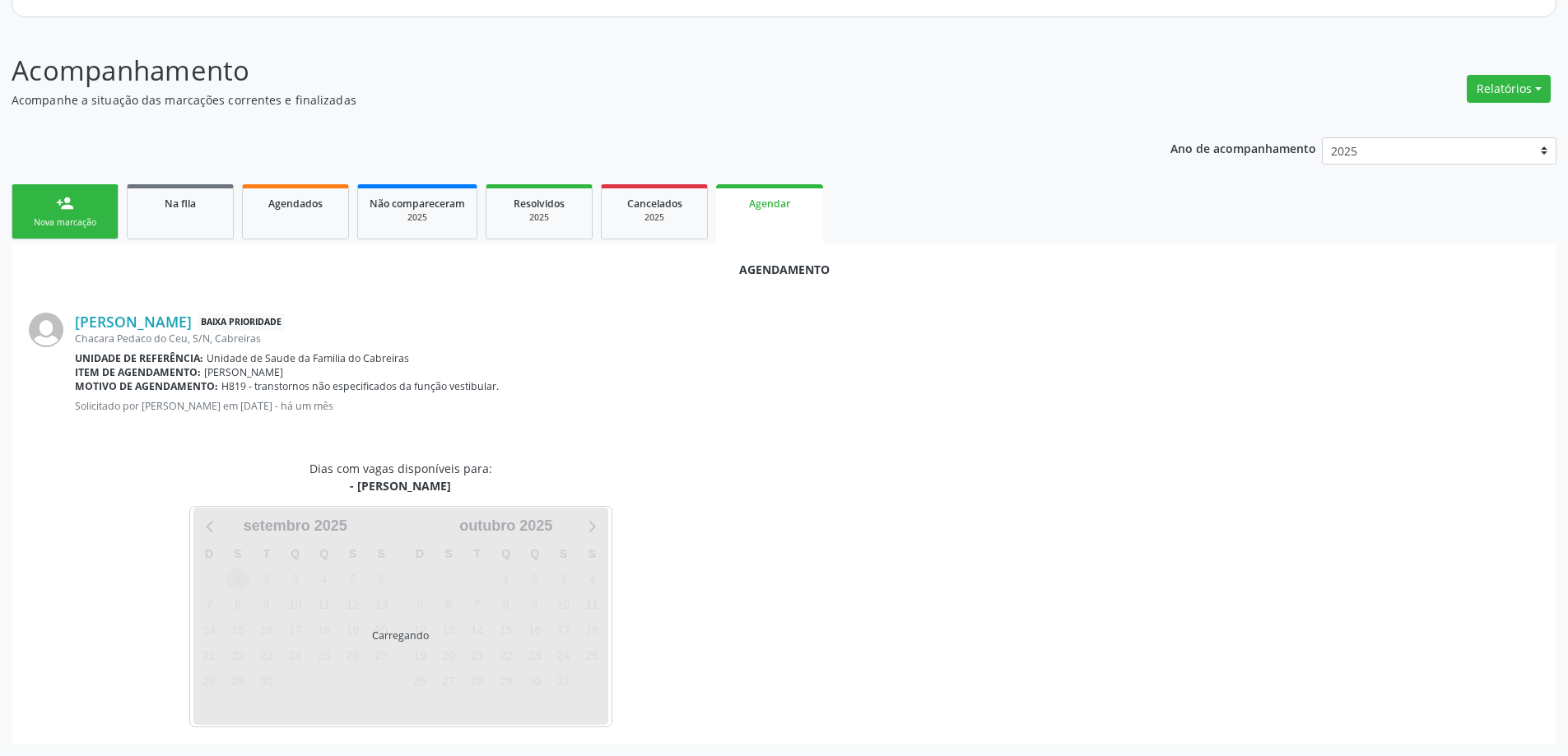
scroll to position [219, 0]
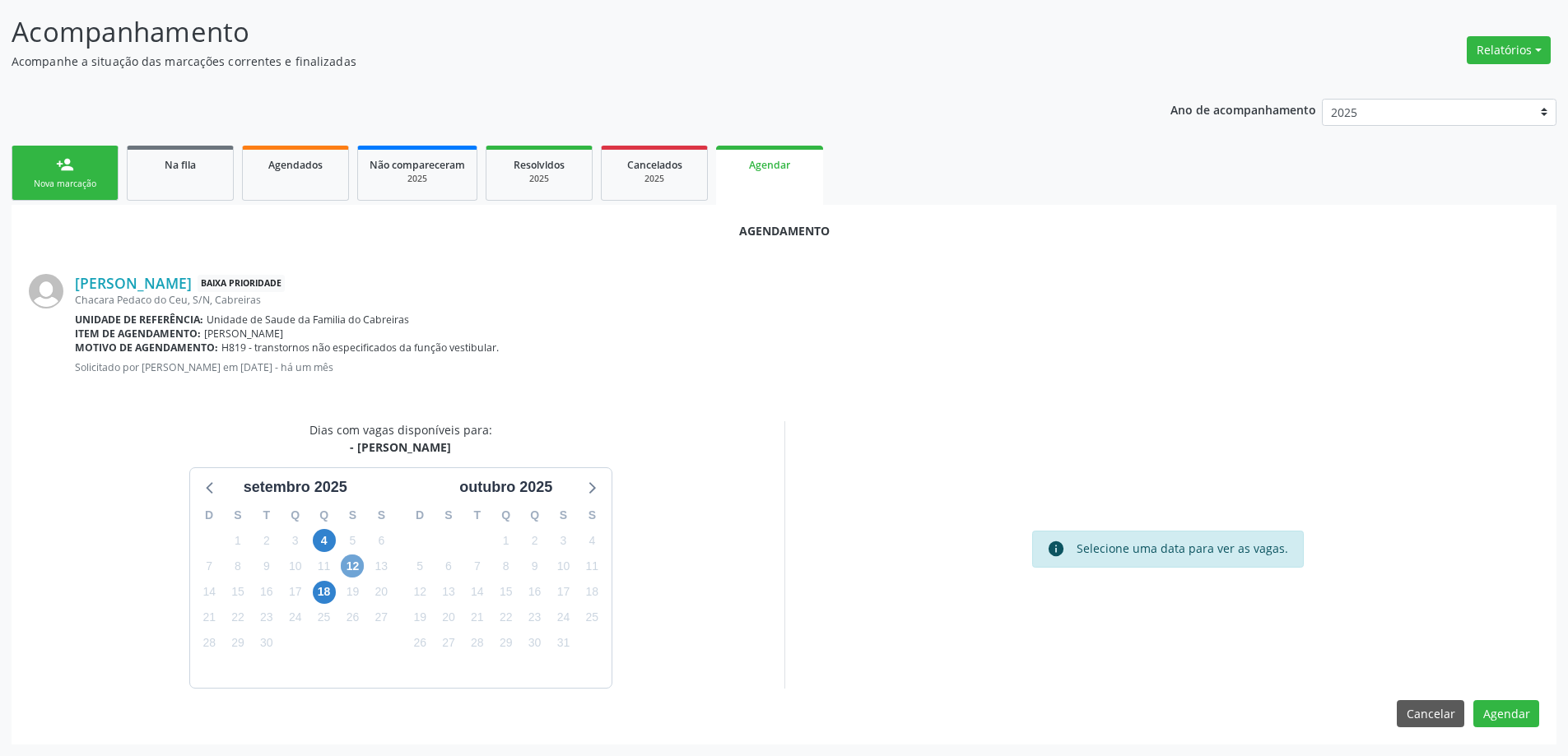
click at [357, 567] on span "12" at bounding box center [352, 566] width 23 height 23
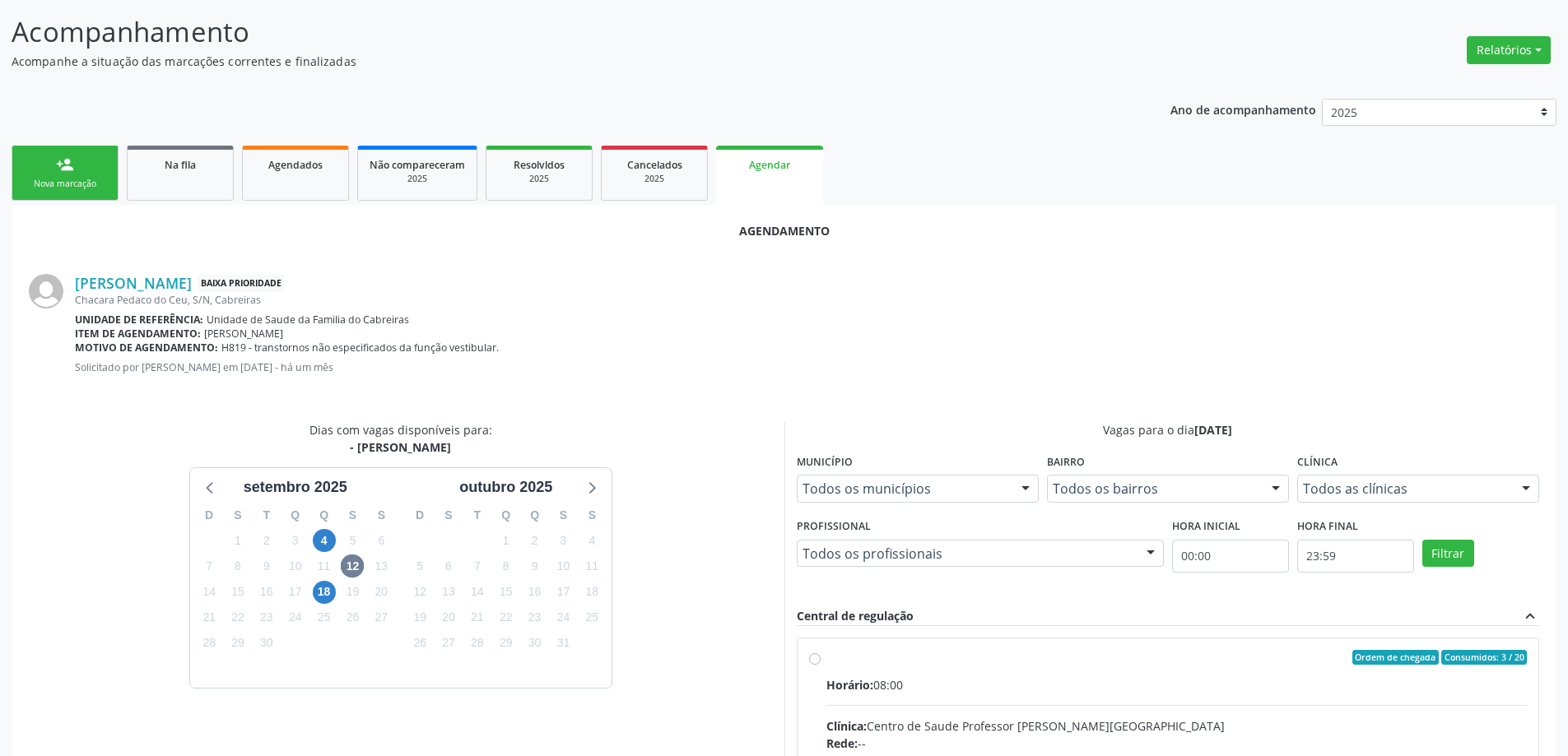
click at [813, 661] on input "Ordem de chegada Consumidos: 3 / 20 Horário: 08:00 Clínica: Centro de Saude Pro…" at bounding box center [815, 657] width 12 height 14
radio input "true"
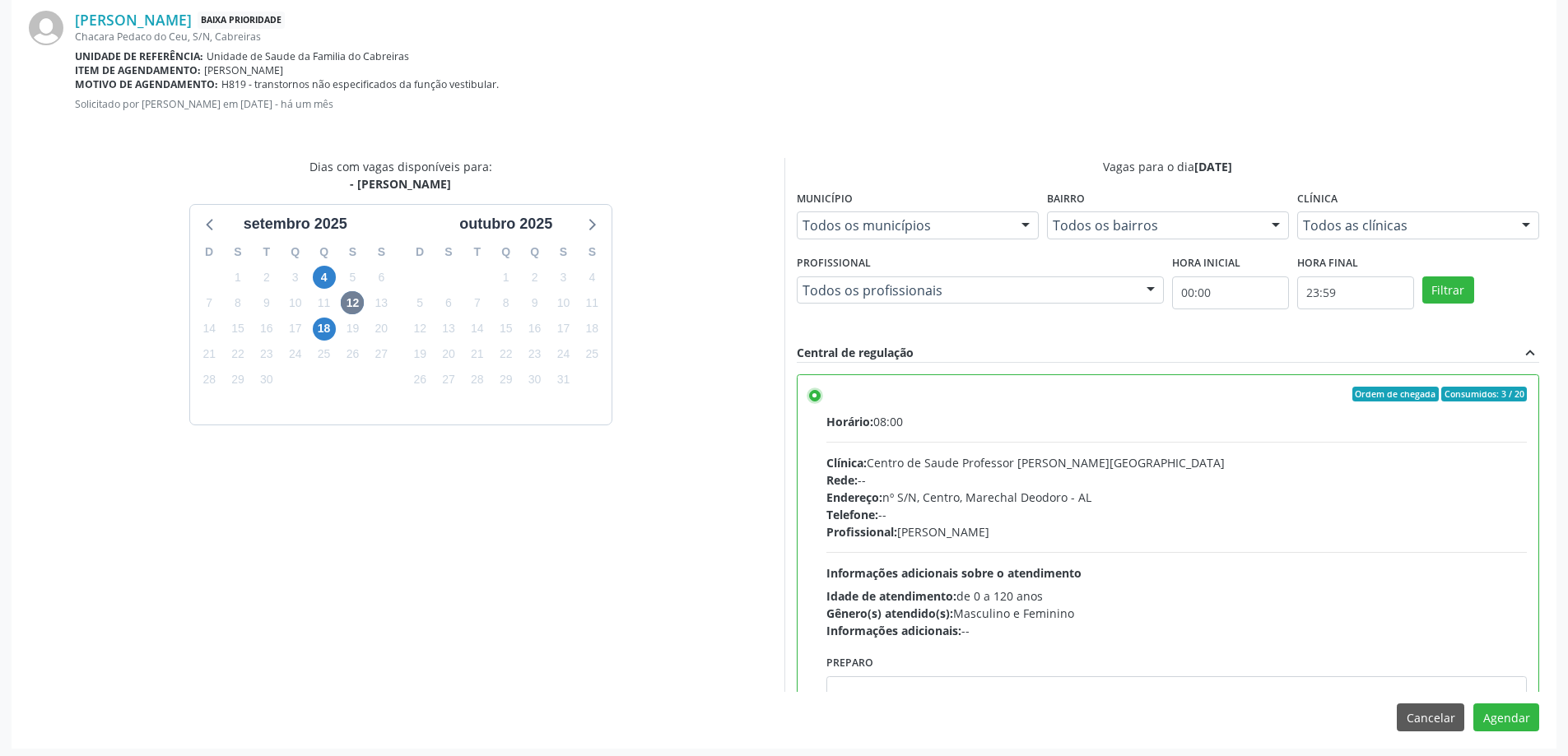
scroll to position [486, 0]
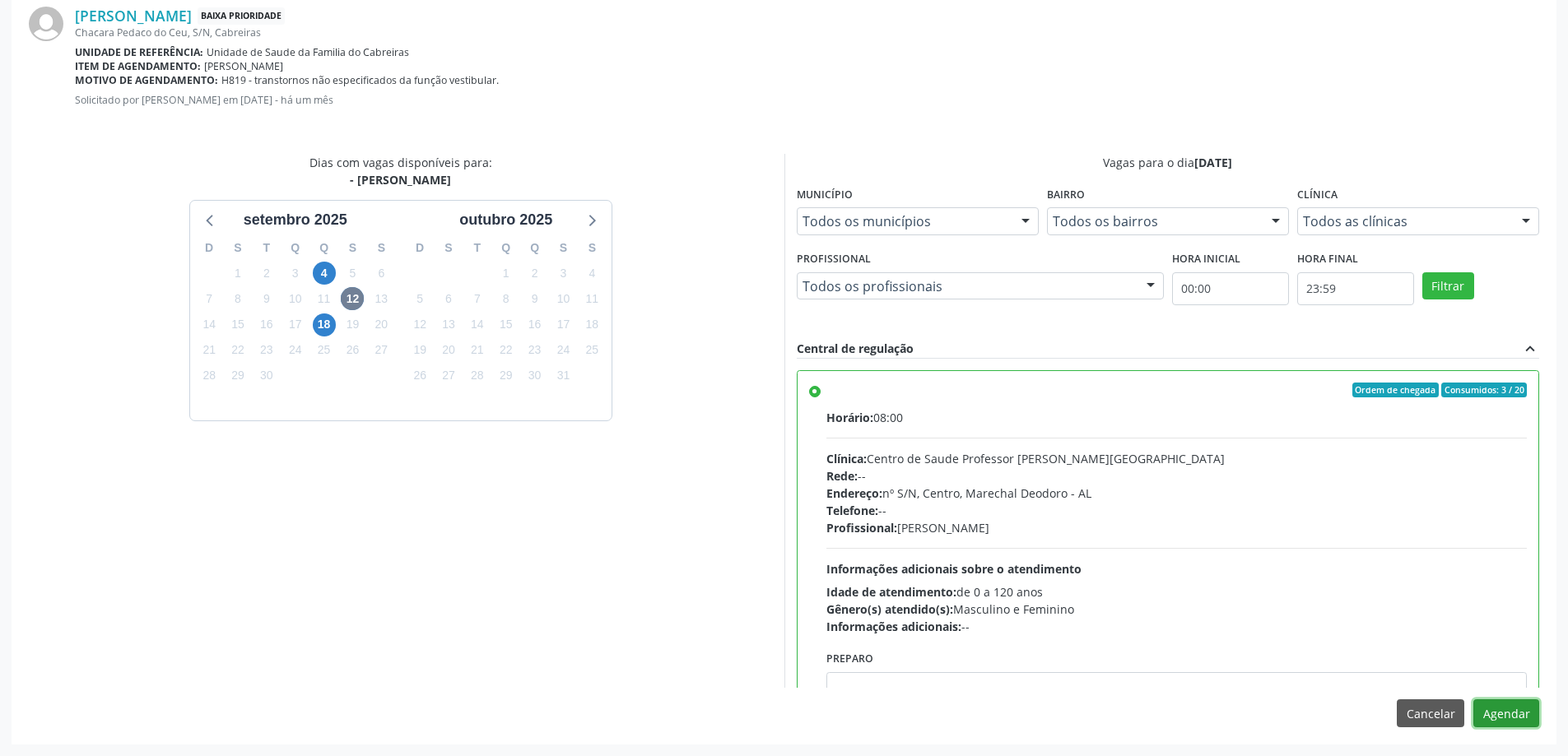
click at [1521, 721] on button "Agendar" at bounding box center [1506, 713] width 66 height 28
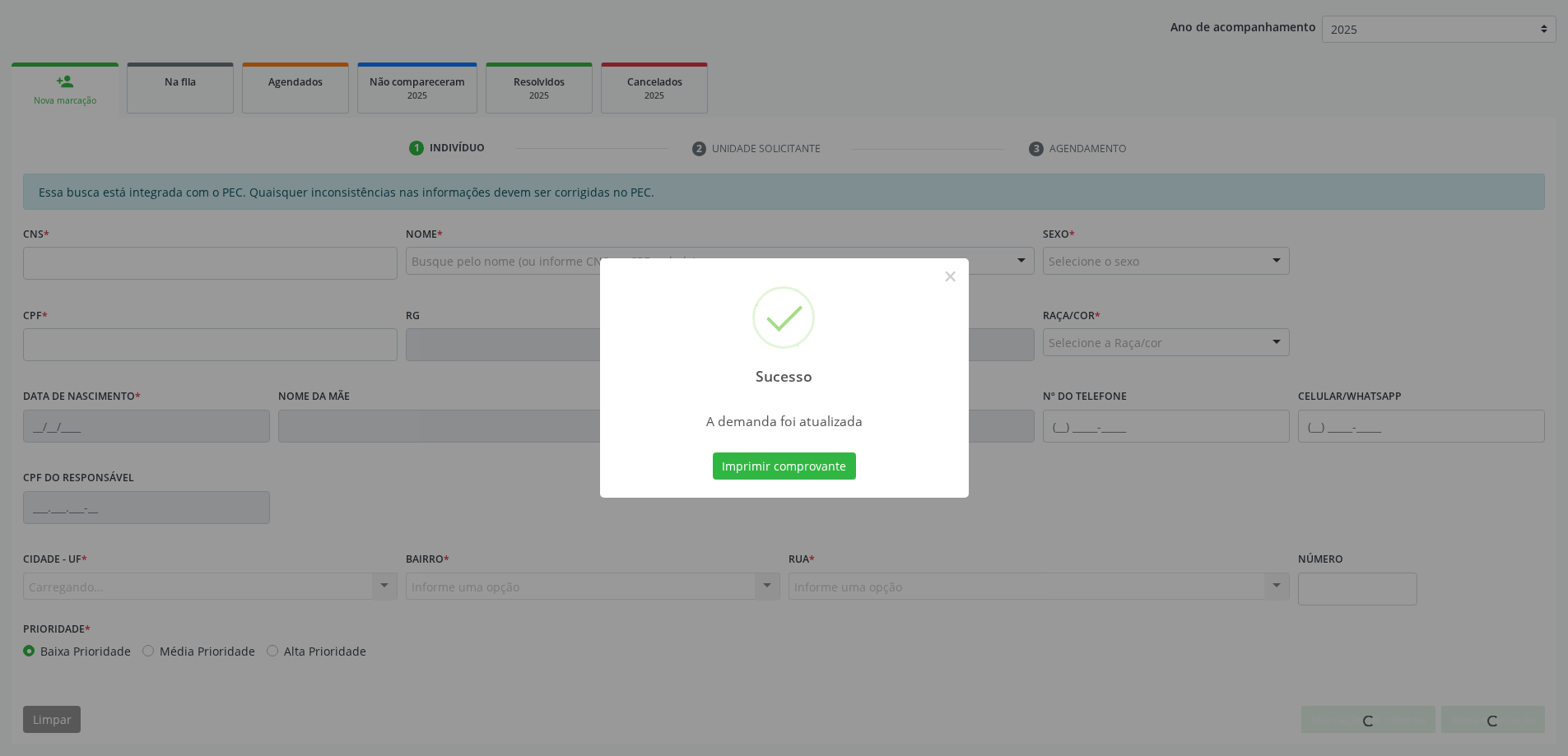
scroll to position [302, 0]
click at [944, 280] on button "×" at bounding box center [950, 276] width 28 height 28
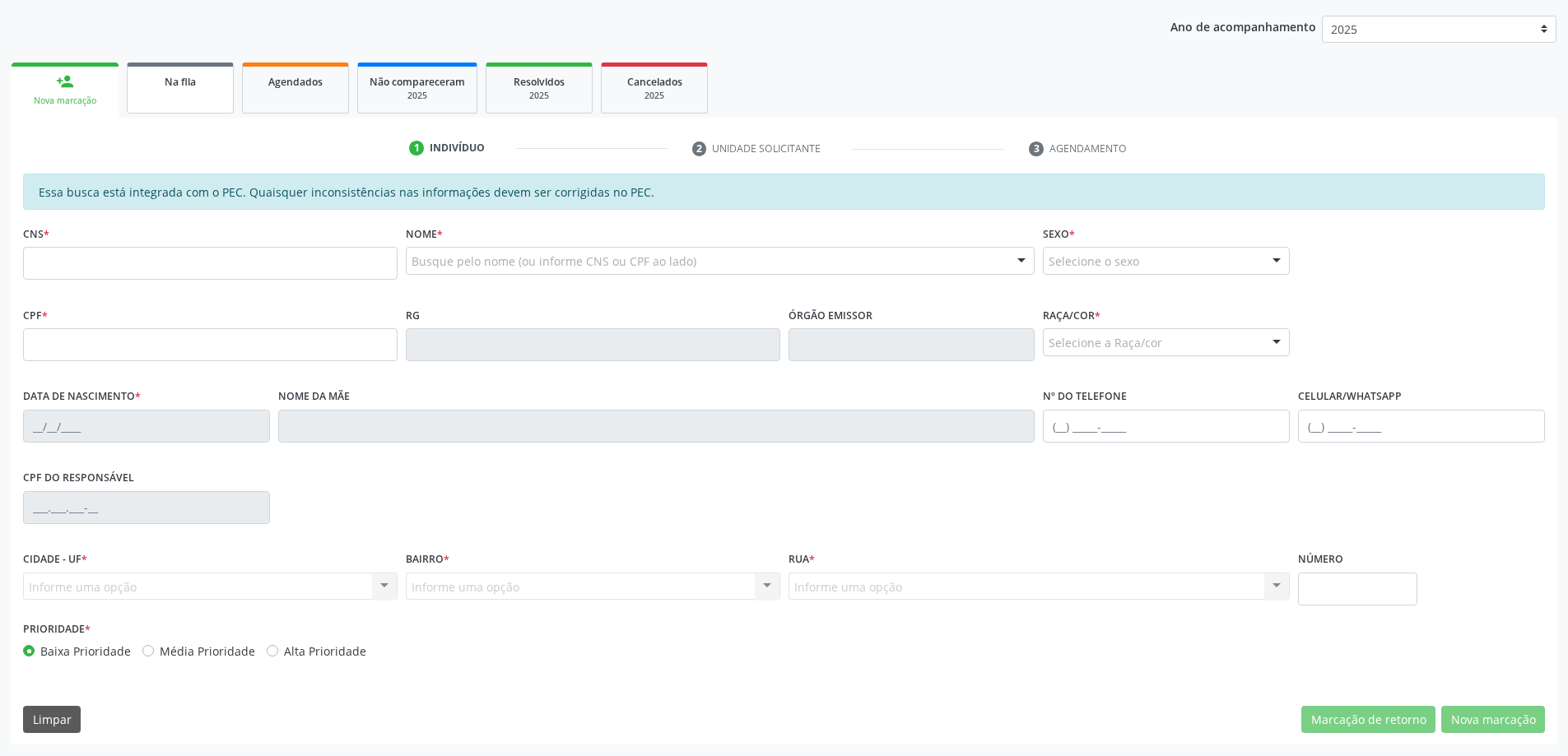
click at [219, 99] on link "Na fila" at bounding box center [180, 88] width 107 height 51
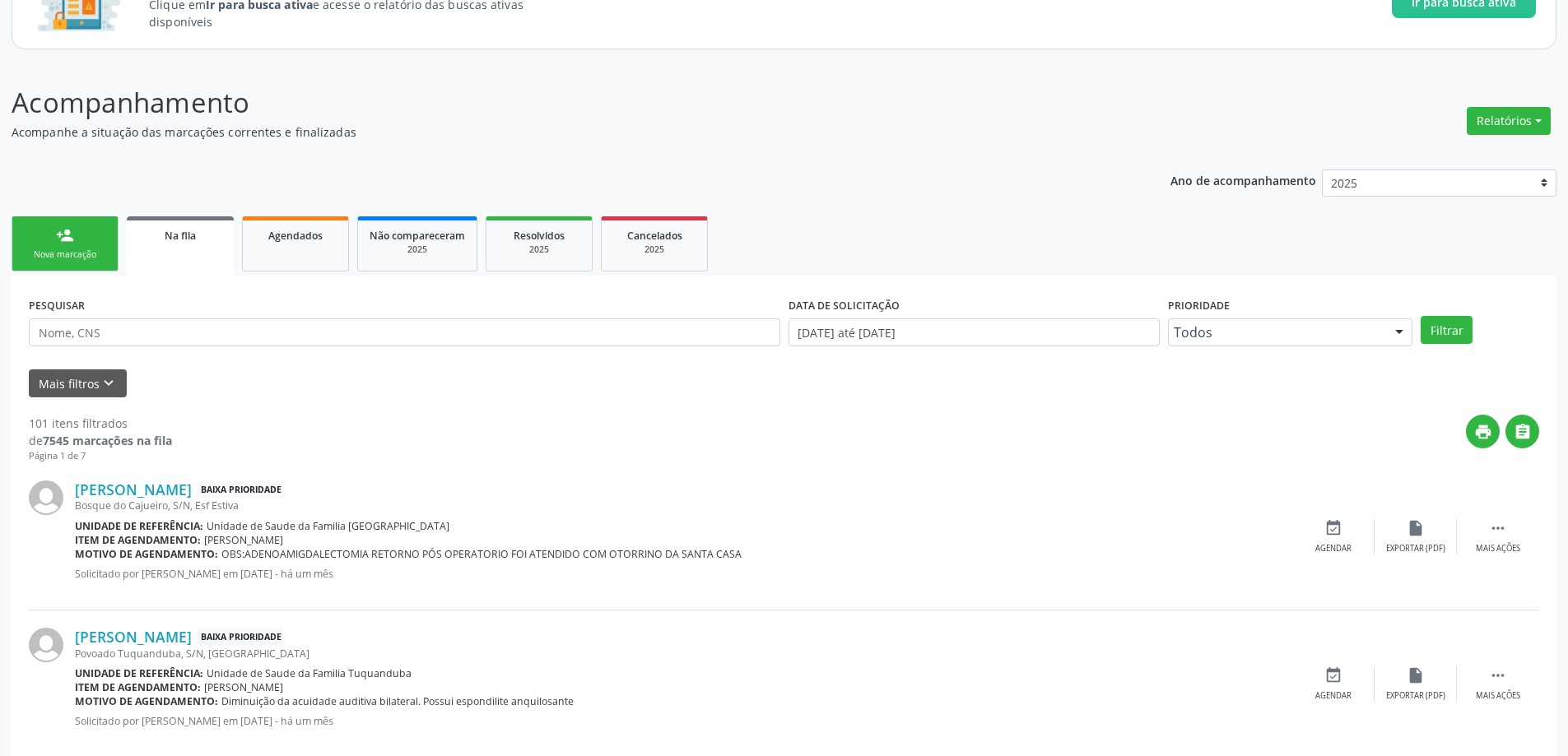
scroll to position [164, 0]
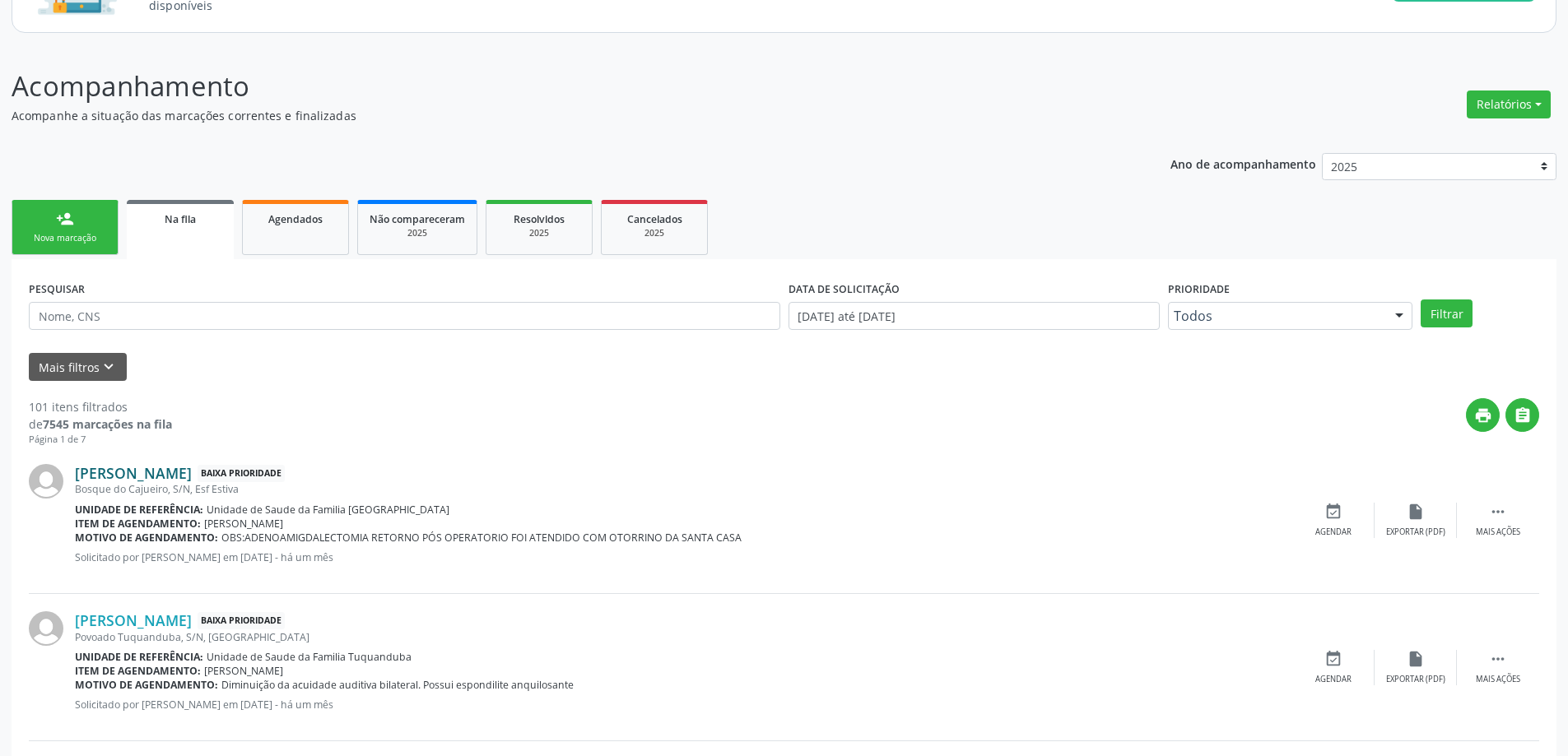
click at [142, 474] on link "[PERSON_NAME]" at bounding box center [133, 472] width 117 height 18
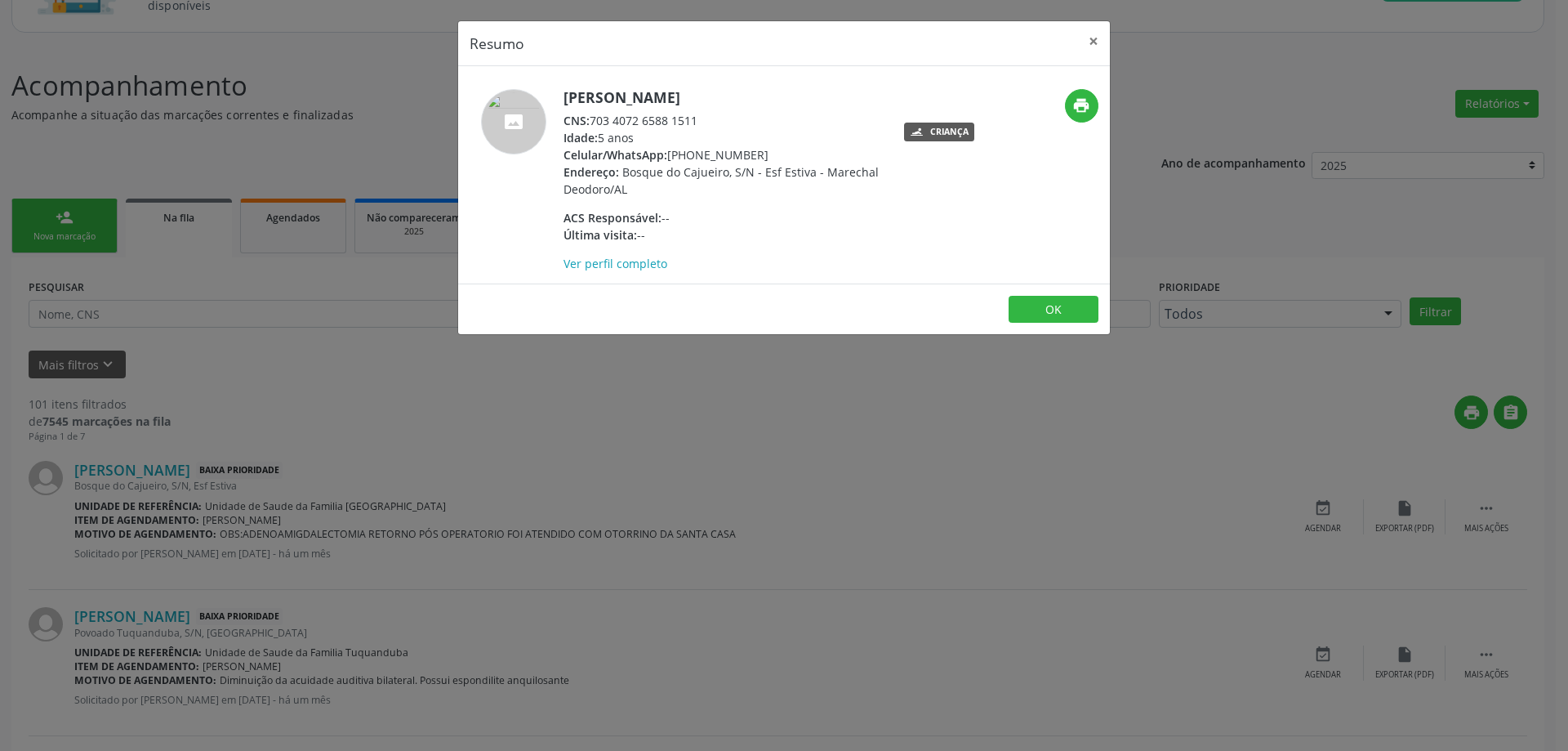
drag, startPoint x: 700, startPoint y: 124, endPoint x: 595, endPoint y: 119, distance: 105.1
click at [595, 119] on div "CNS: 703 4072 6588 1511" at bounding box center [722, 120] width 317 height 17
click at [1104, 41] on button "×" at bounding box center [1093, 41] width 33 height 40
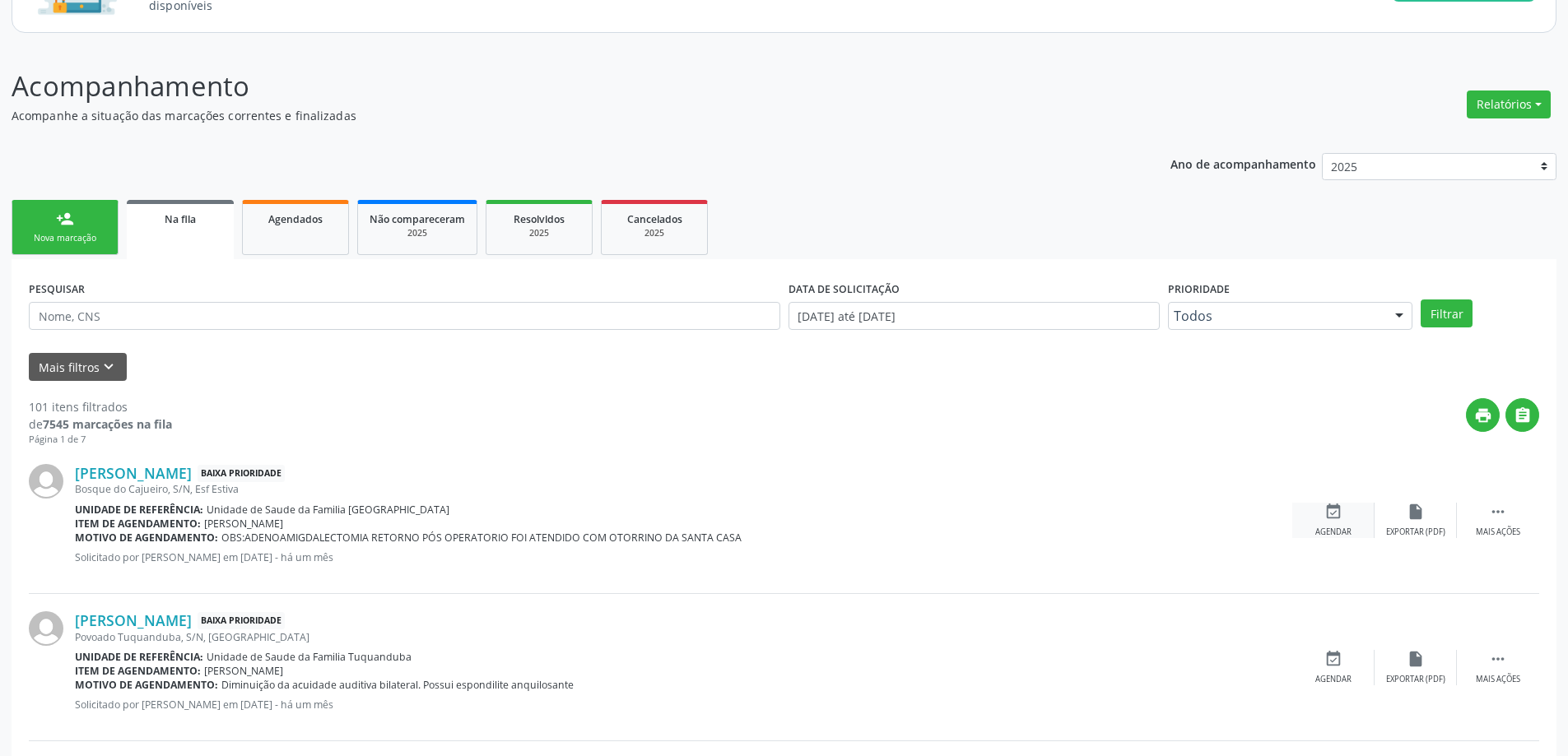
click at [1319, 510] on div "event_available Agendar" at bounding box center [1333, 521] width 83 height 36
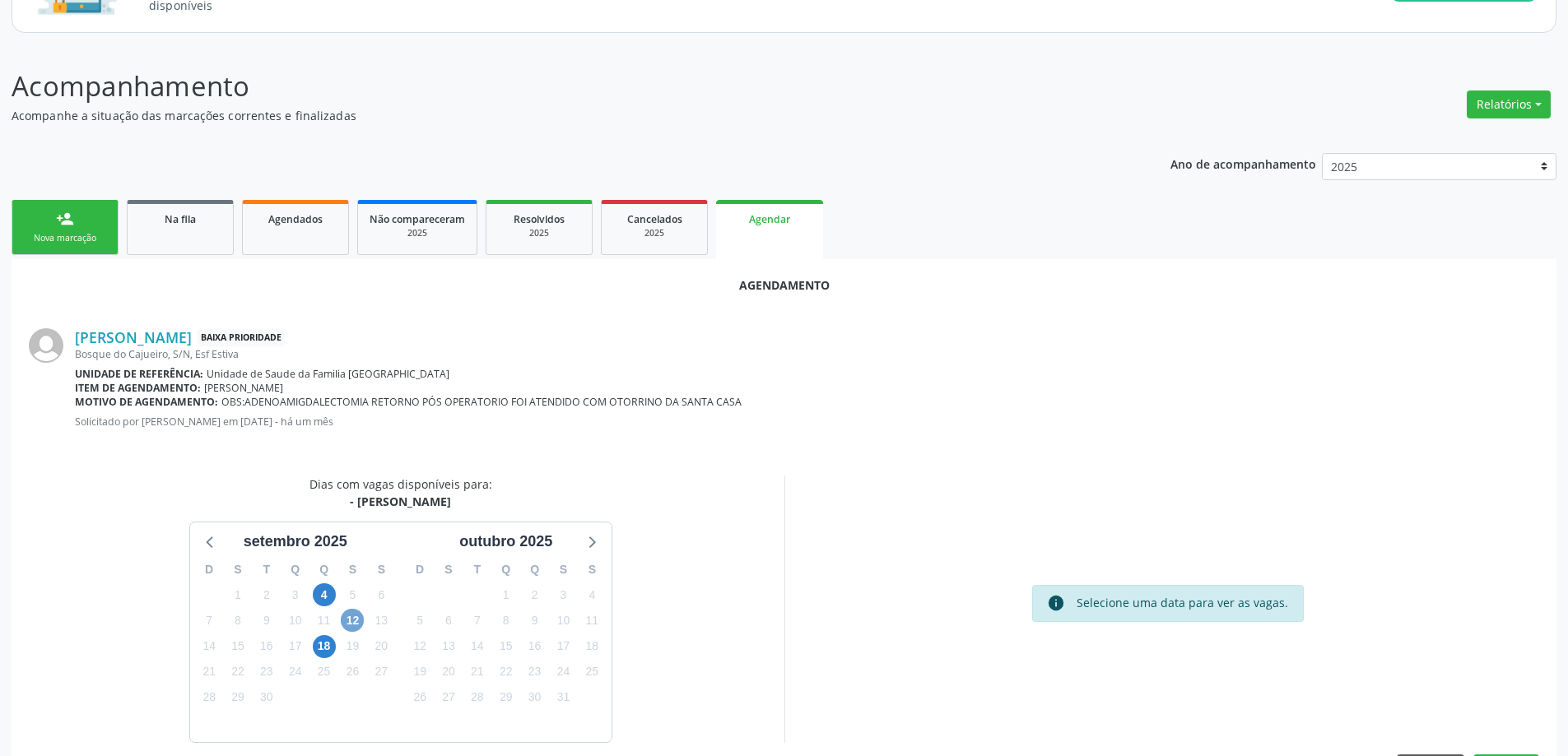
click at [352, 623] on span "12" at bounding box center [352, 620] width 23 height 23
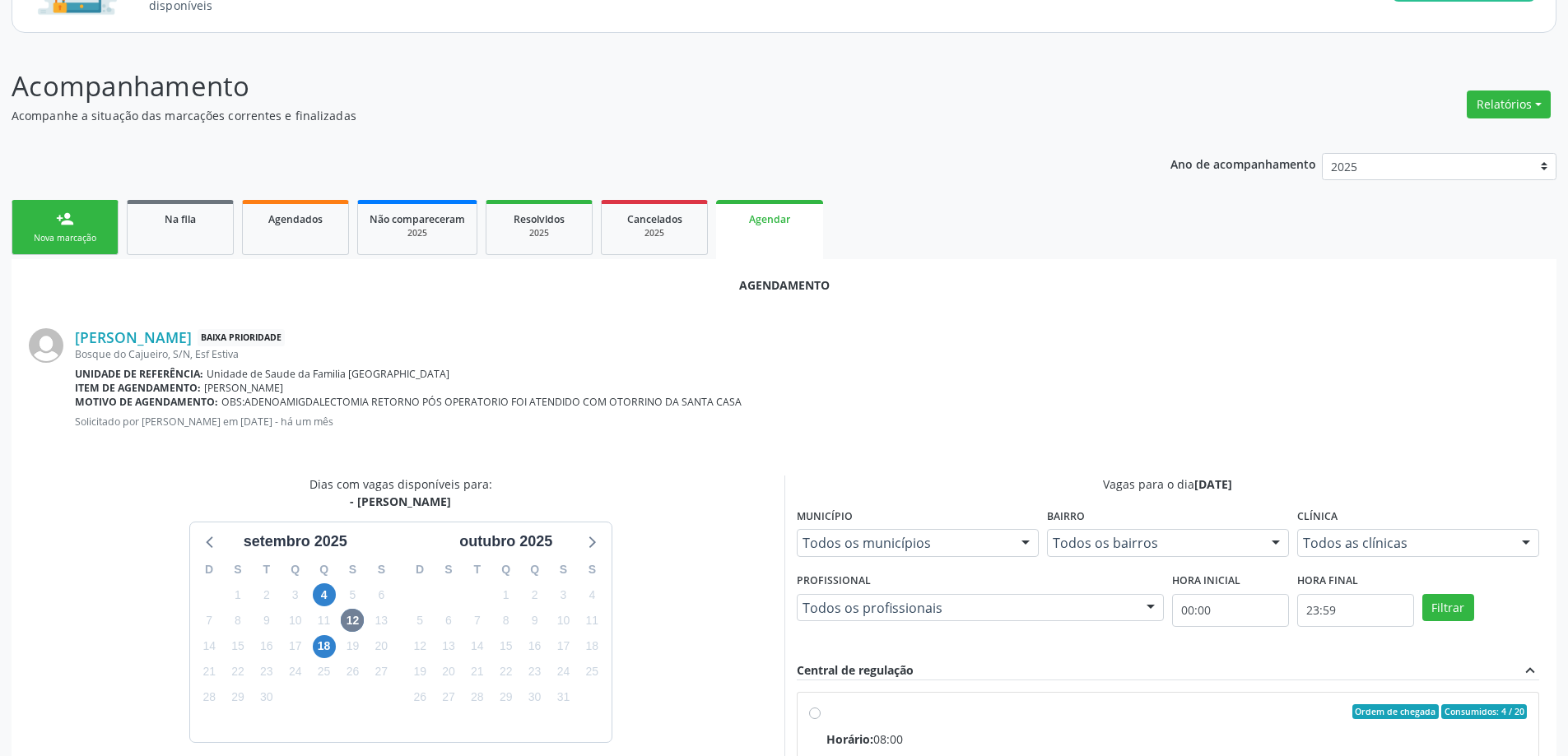
click at [812, 710] on input "Ordem de chegada Consumidos: 4 / 20 Horário: 08:00 Clínica: Centro de Saude Pro…" at bounding box center [815, 711] width 12 height 14
radio input "true"
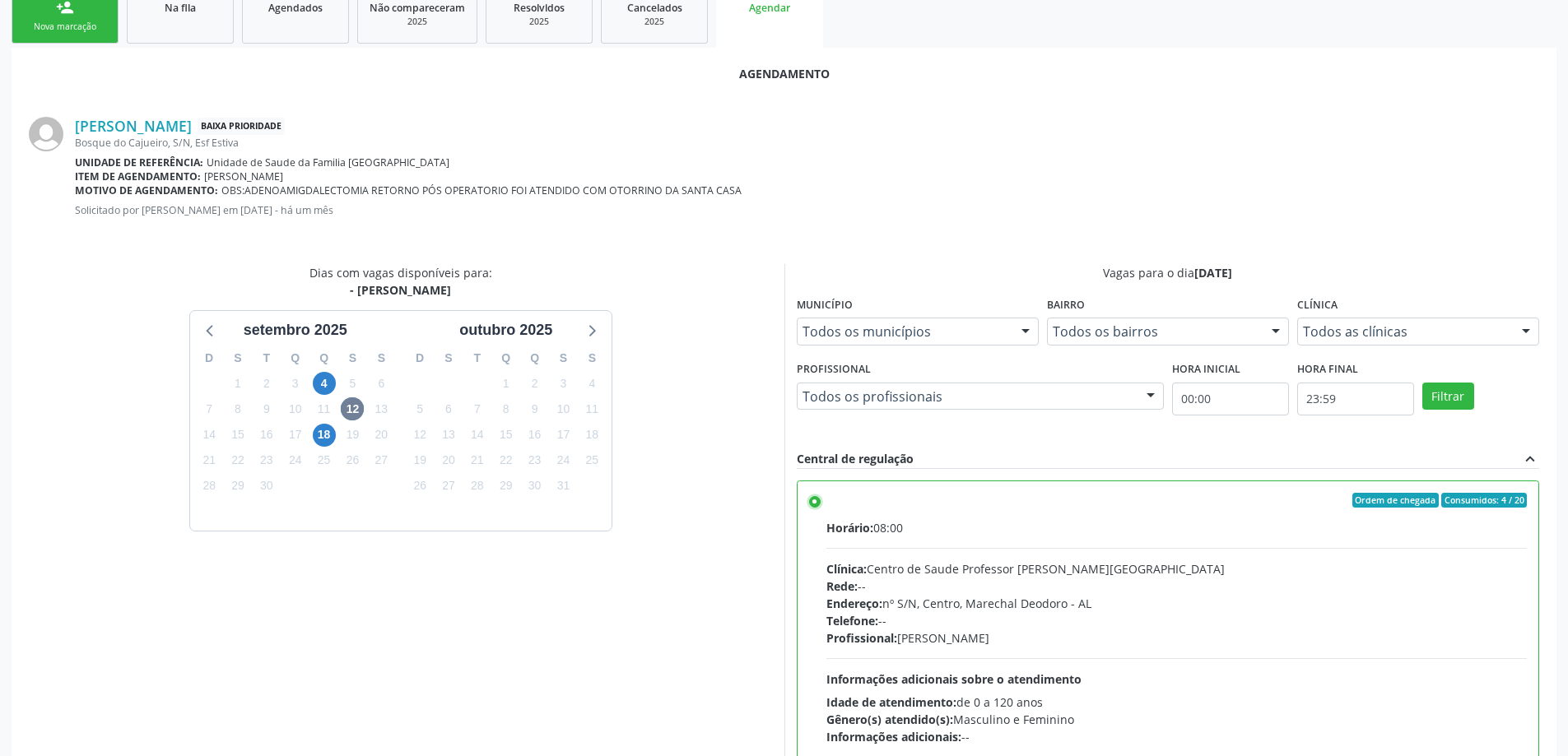
scroll to position [486, 0]
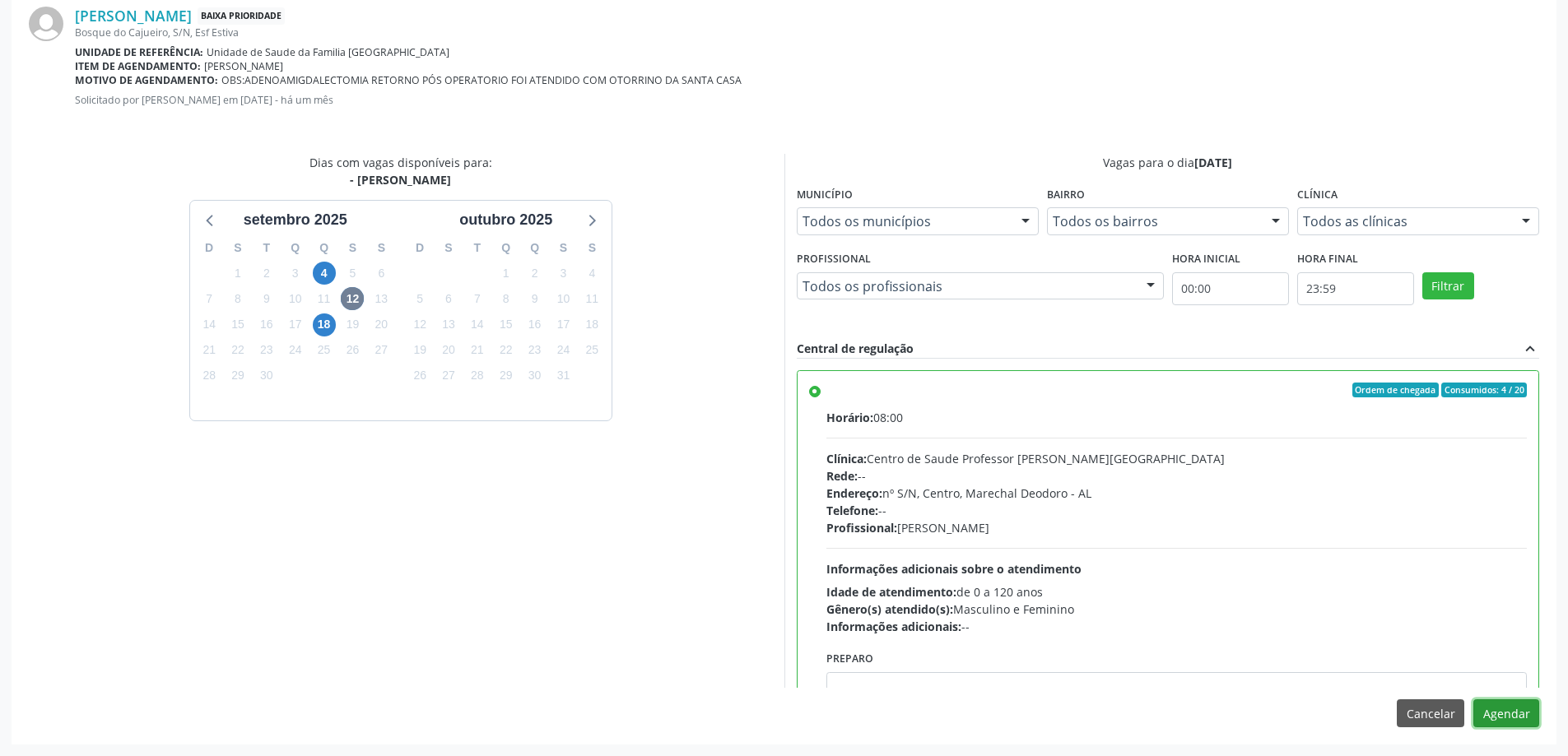
click at [1505, 715] on button "Agendar" at bounding box center [1506, 713] width 66 height 28
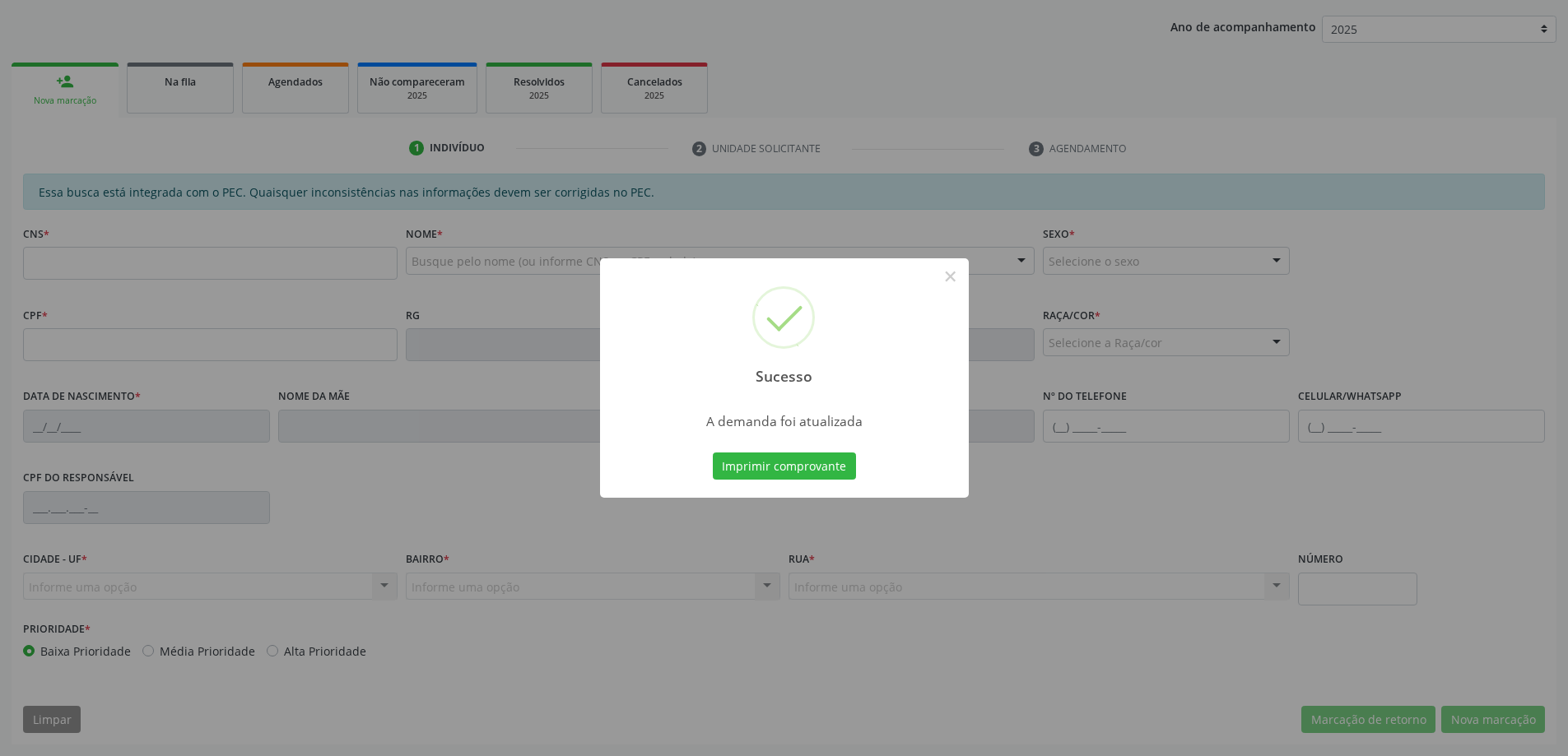
scroll to position [302, 0]
click at [940, 278] on button "×" at bounding box center [950, 276] width 28 height 28
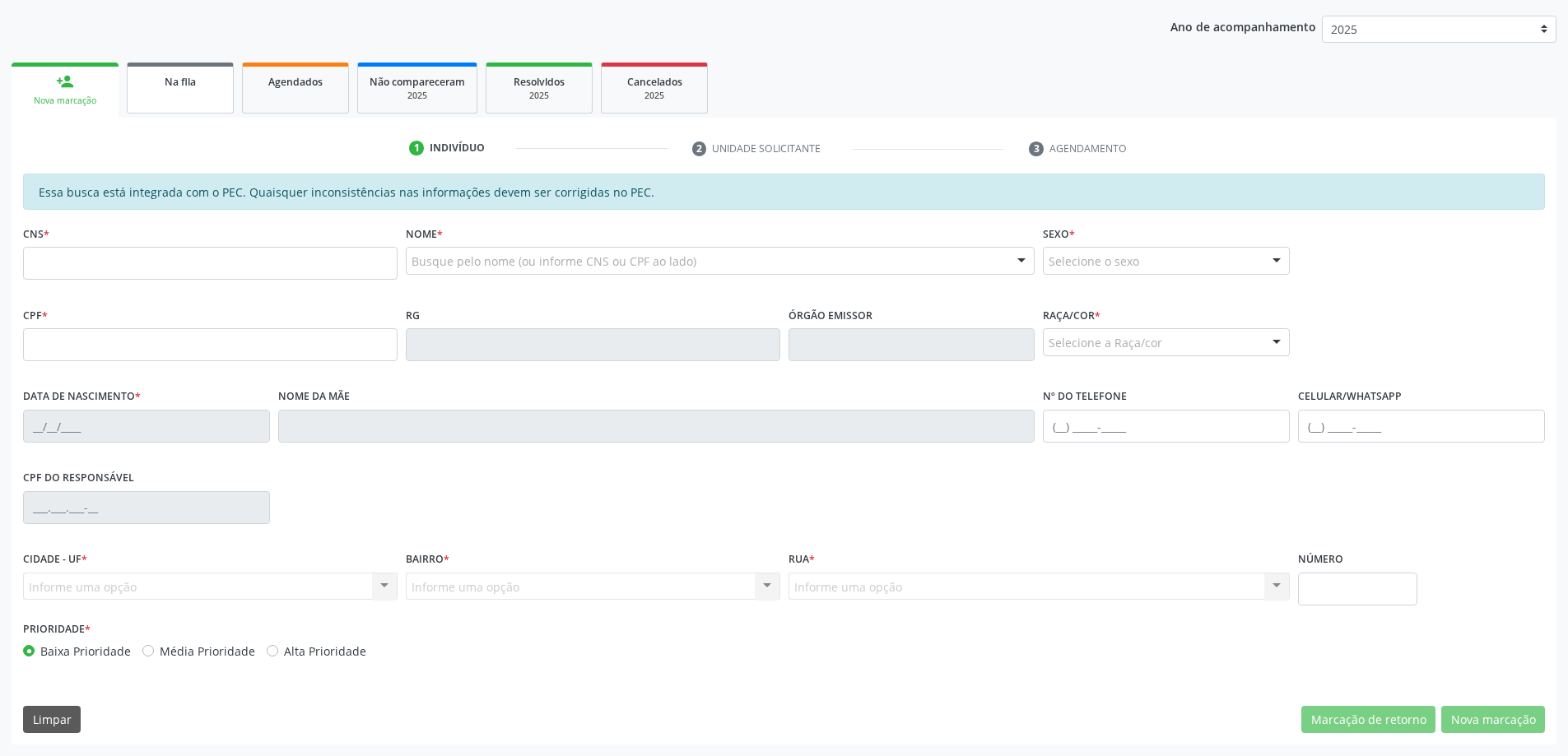
click at [168, 103] on link "Na fila" at bounding box center [180, 88] width 107 height 51
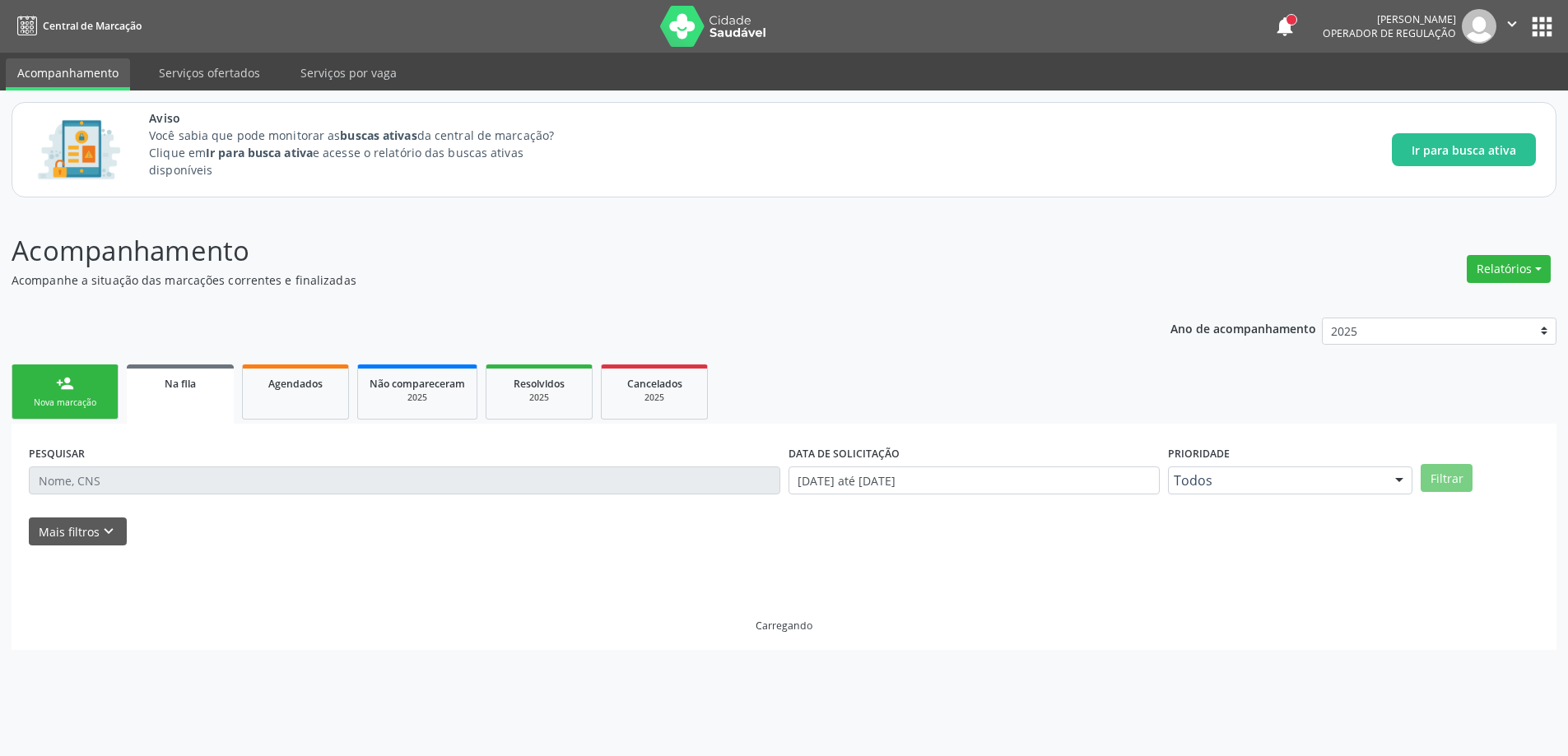
scroll to position [0, 0]
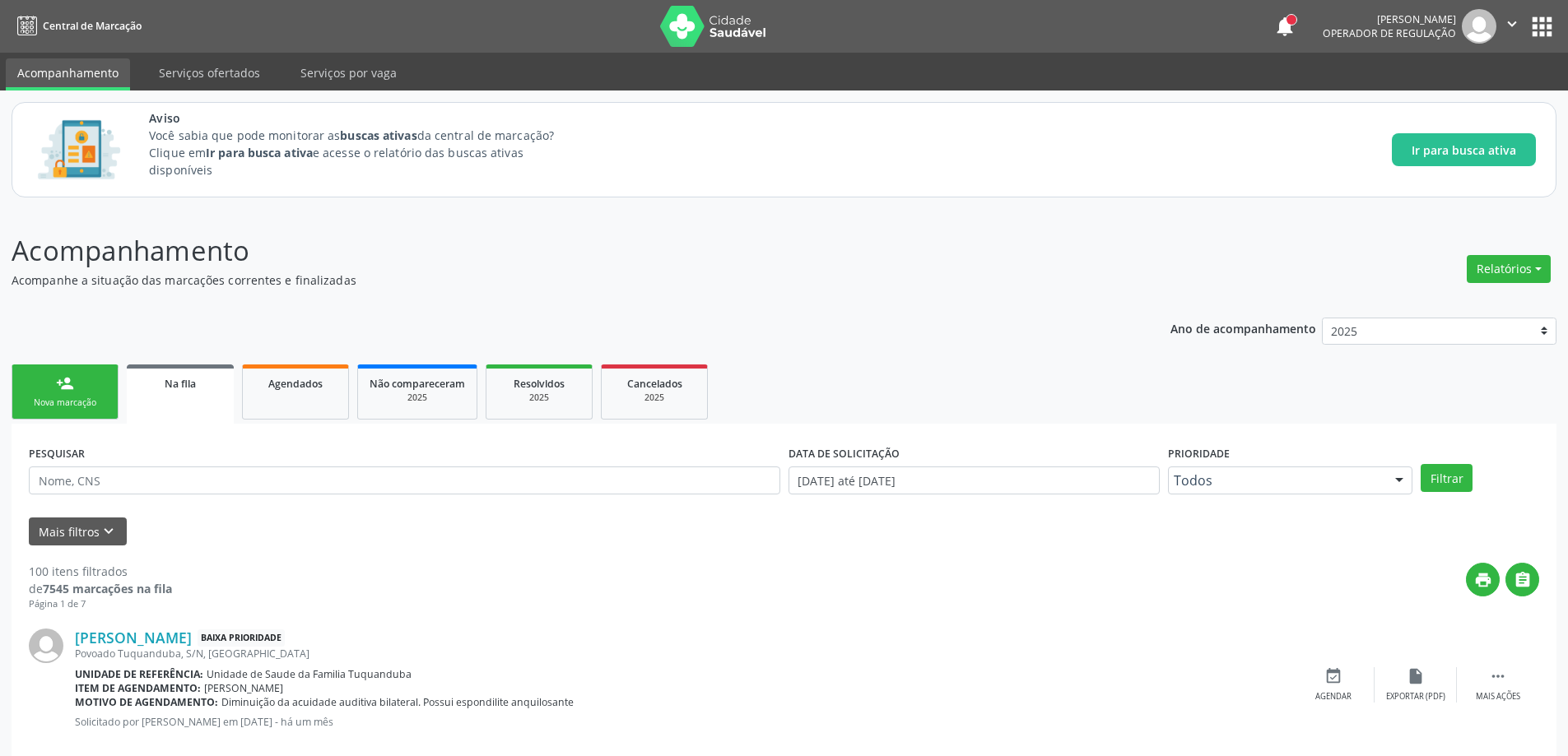
click at [176, 395] on link "Na fila" at bounding box center [180, 394] width 107 height 59
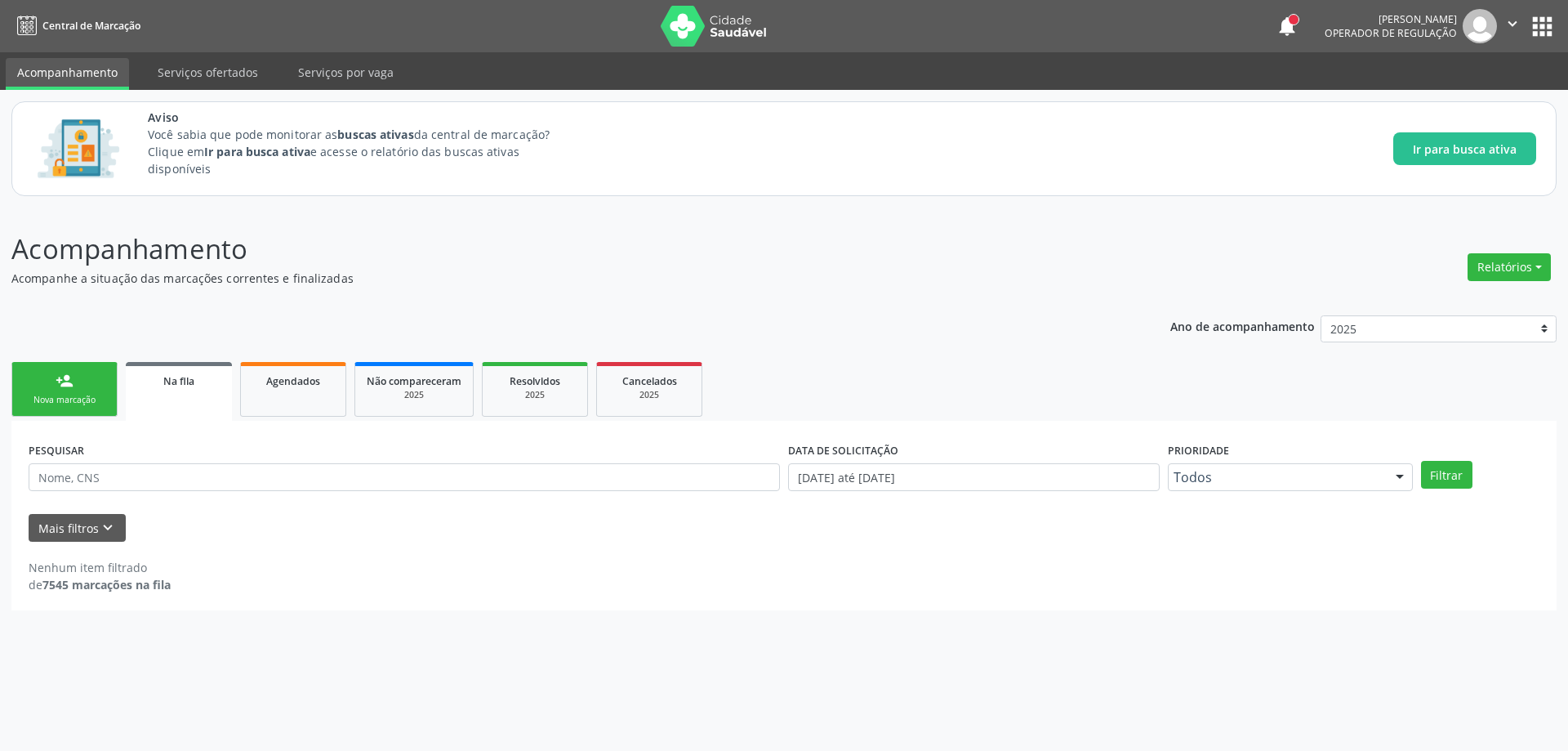
click at [164, 395] on link "Na fila" at bounding box center [179, 391] width 106 height 58
click at [35, 394] on div "Nova marcação" at bounding box center [64, 400] width 82 height 12
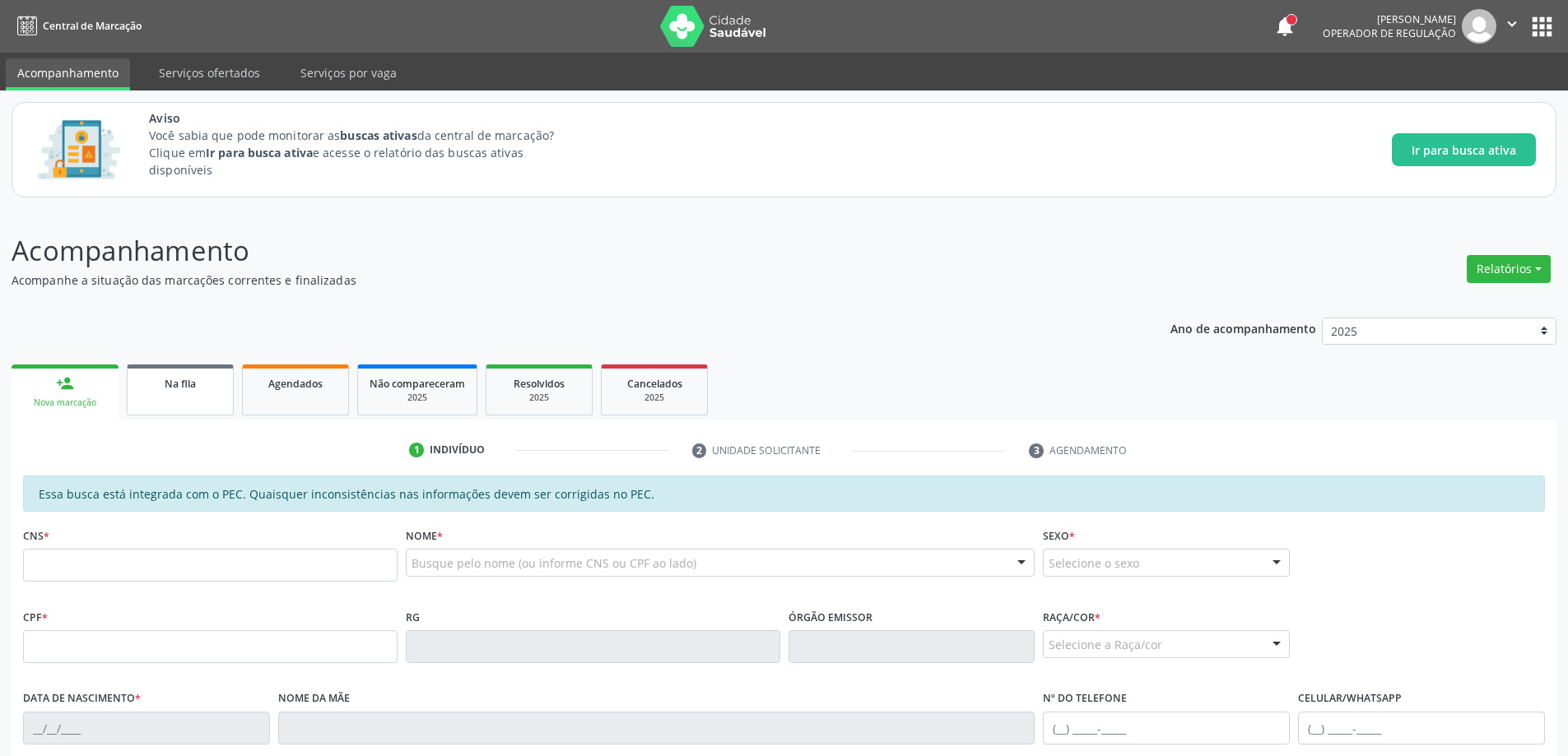
click at [155, 394] on link "Na fila" at bounding box center [180, 390] width 107 height 51
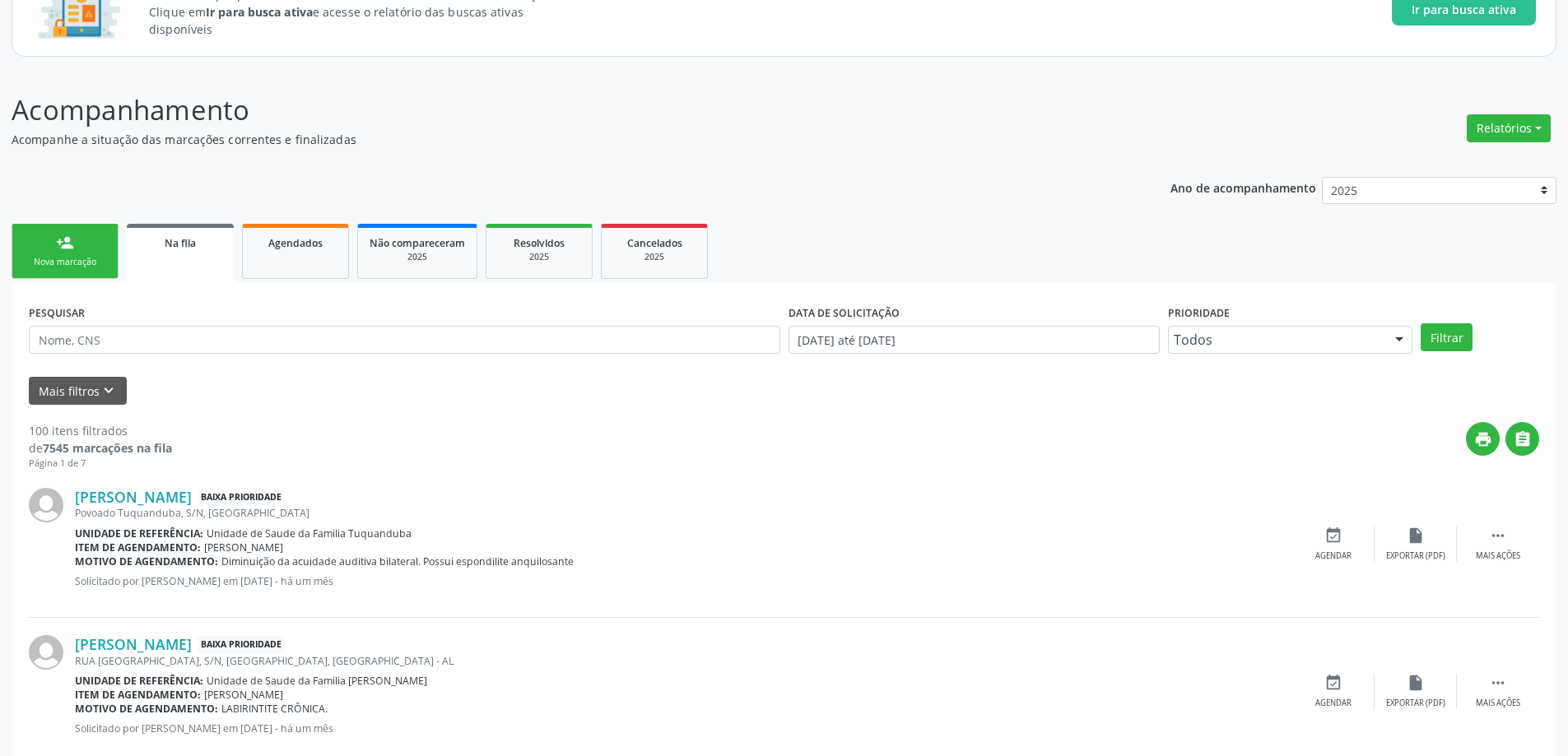
scroll to position [164, 0]
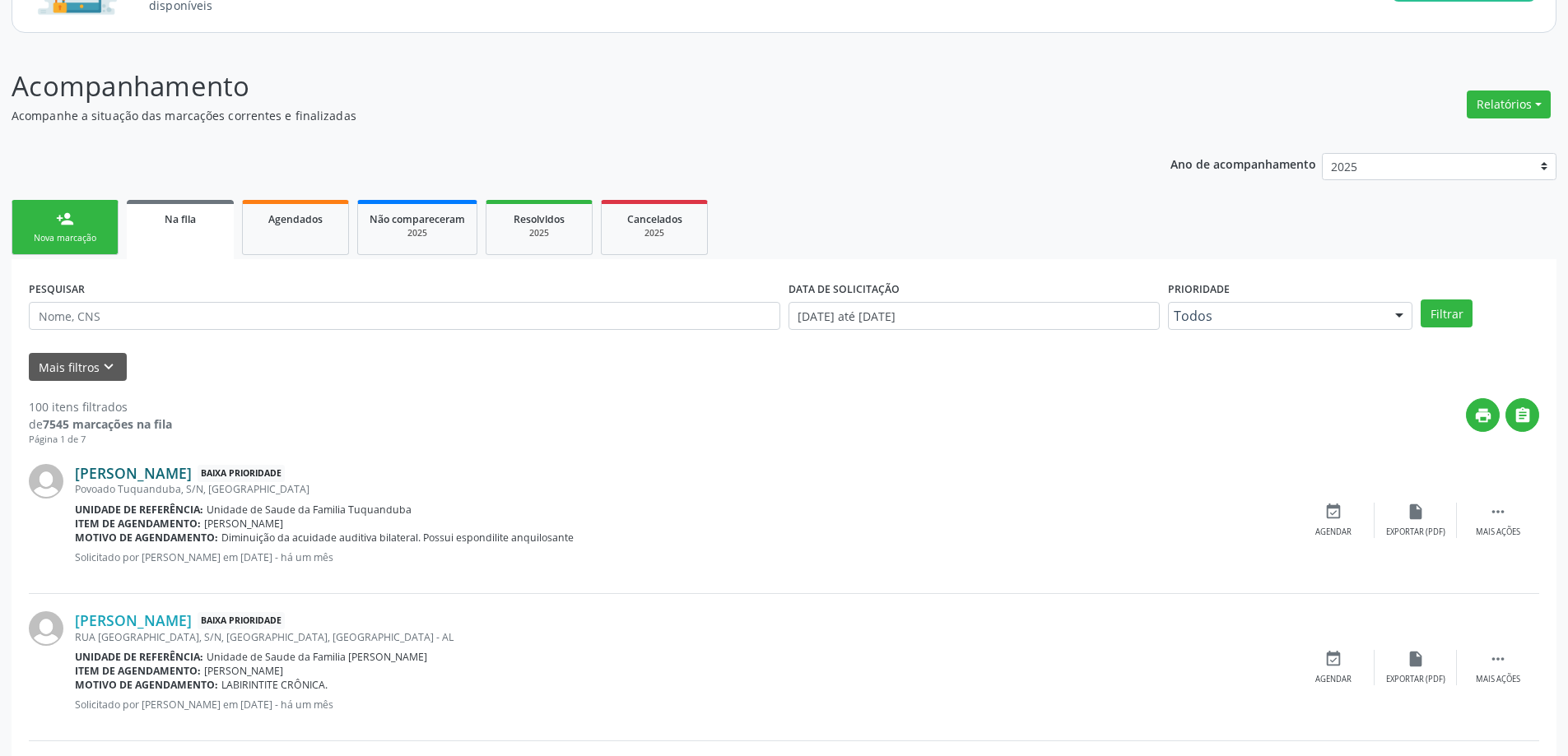
click at [109, 467] on link "[PERSON_NAME]" at bounding box center [133, 472] width 117 height 18
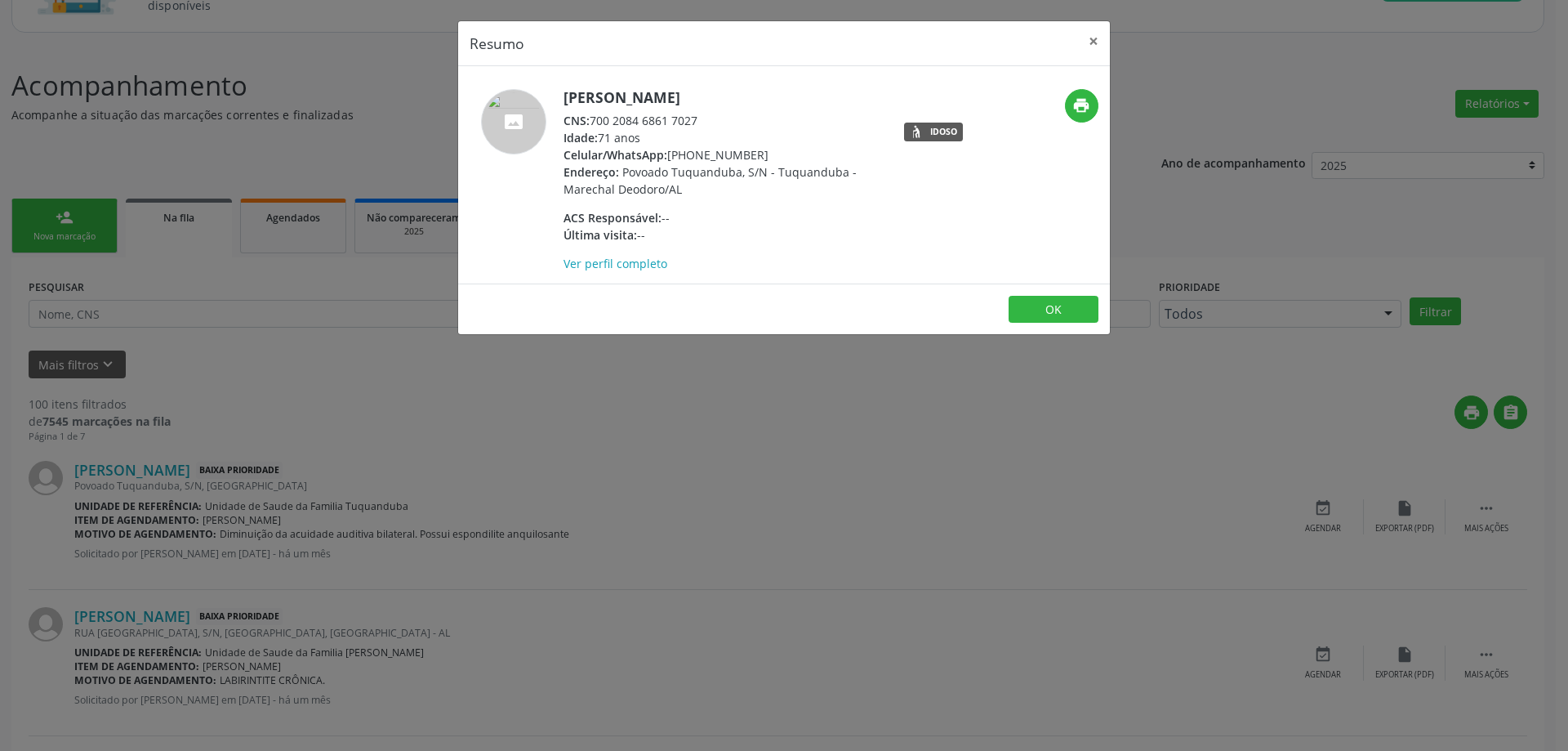
drag, startPoint x: 703, startPoint y: 119, endPoint x: 593, endPoint y: 119, distance: 110.0
click at [593, 119] on div "CNS: 700 2084 6861 7027" at bounding box center [722, 120] width 317 height 17
click at [1103, 39] on button "×" at bounding box center [1093, 41] width 33 height 40
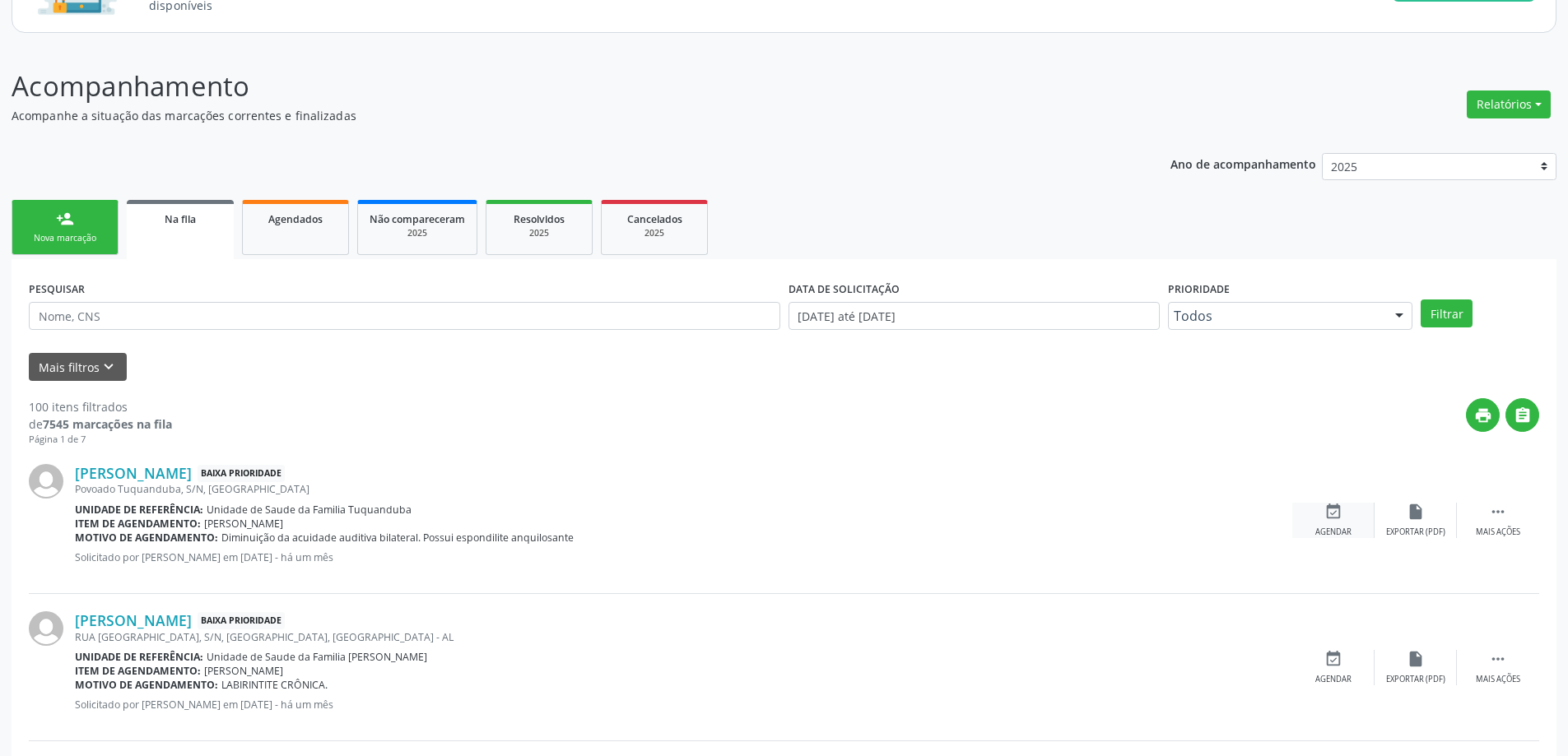
click at [1345, 525] on div "event_available Agendar" at bounding box center [1333, 521] width 83 height 36
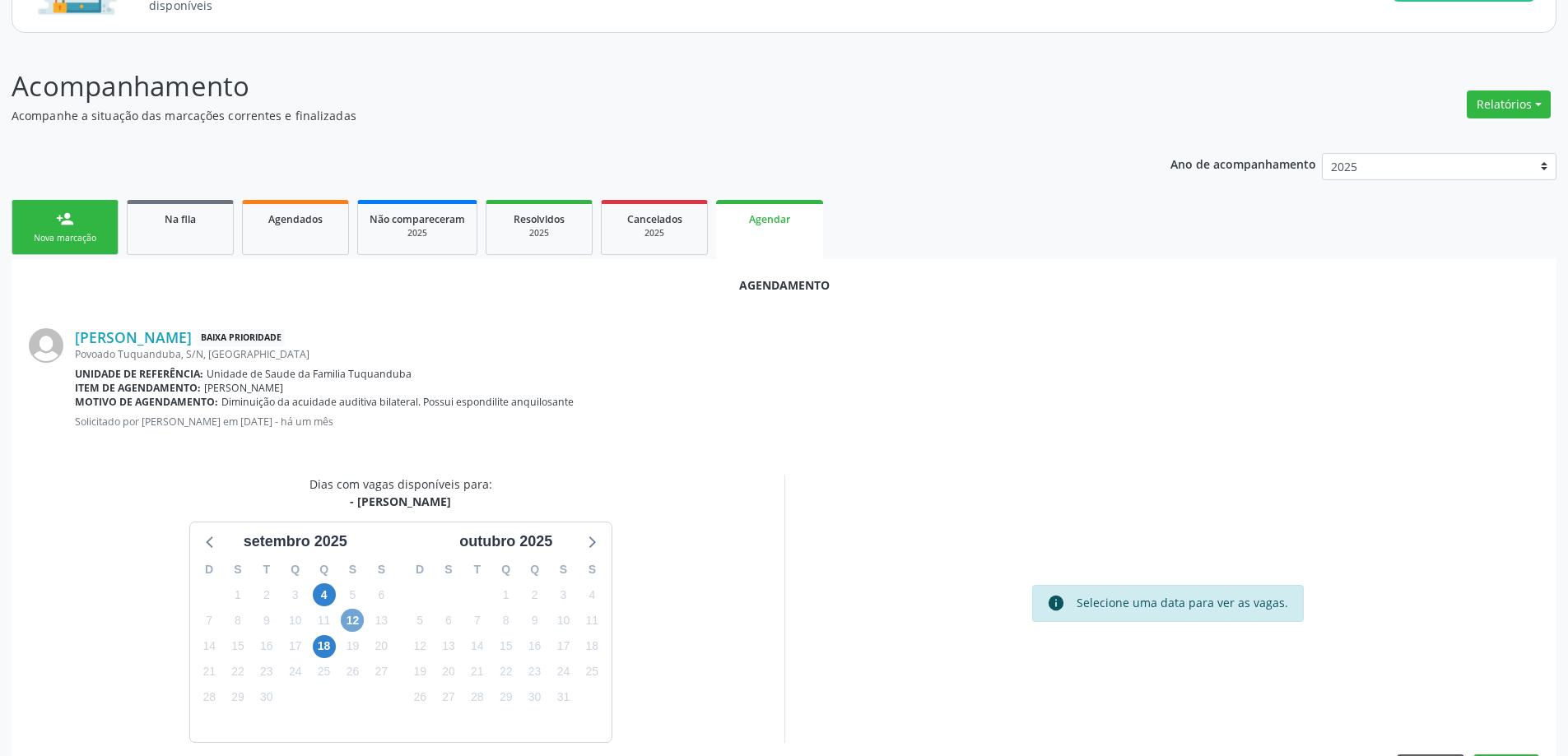
click at [359, 621] on span "12" at bounding box center [352, 620] width 23 height 23
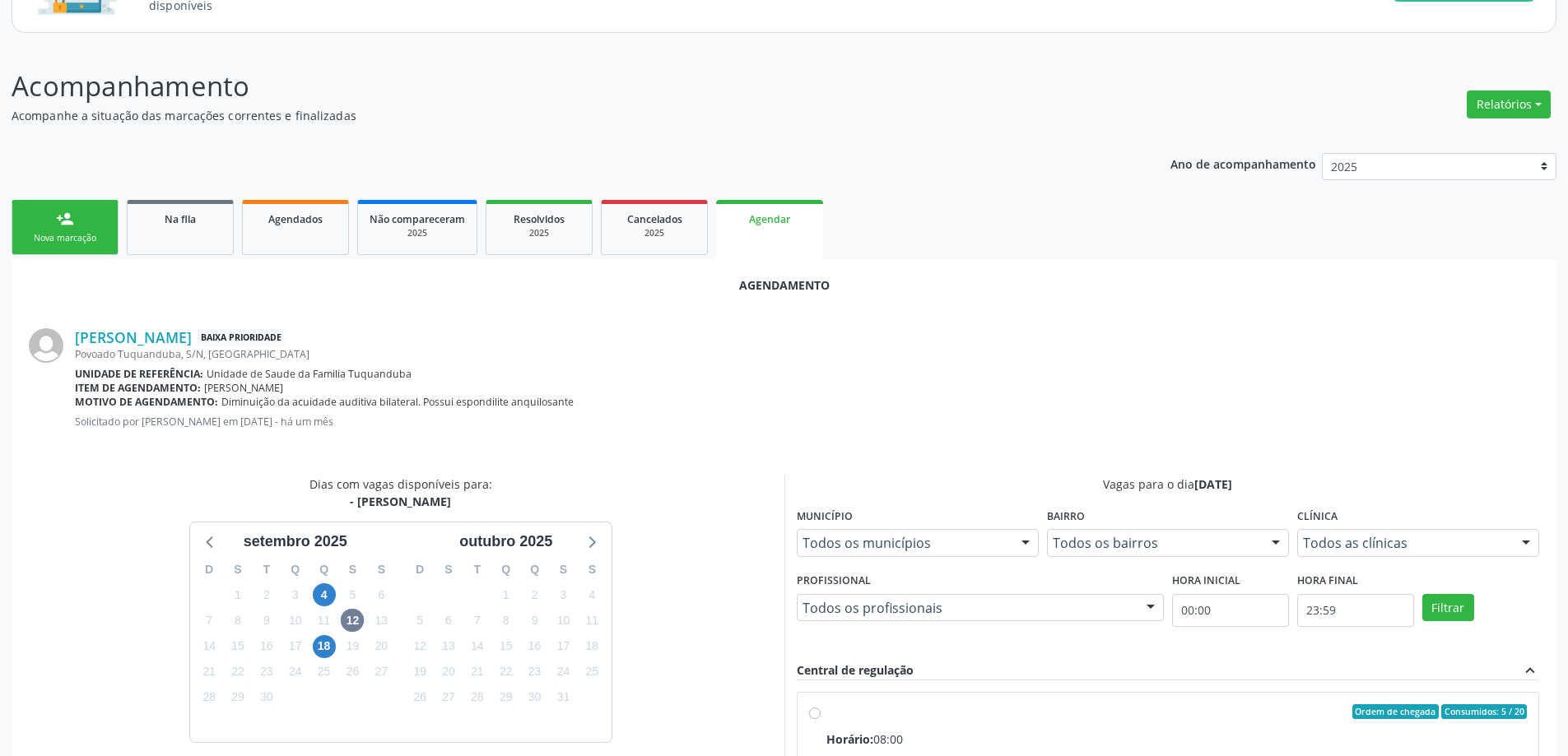
click at [815, 707] on input "Ordem de chegada Consumidos: 5 / 20 Horário: 08:00 Clínica: Centro de Saude Pro…" at bounding box center [815, 711] width 12 height 14
radio input "true"
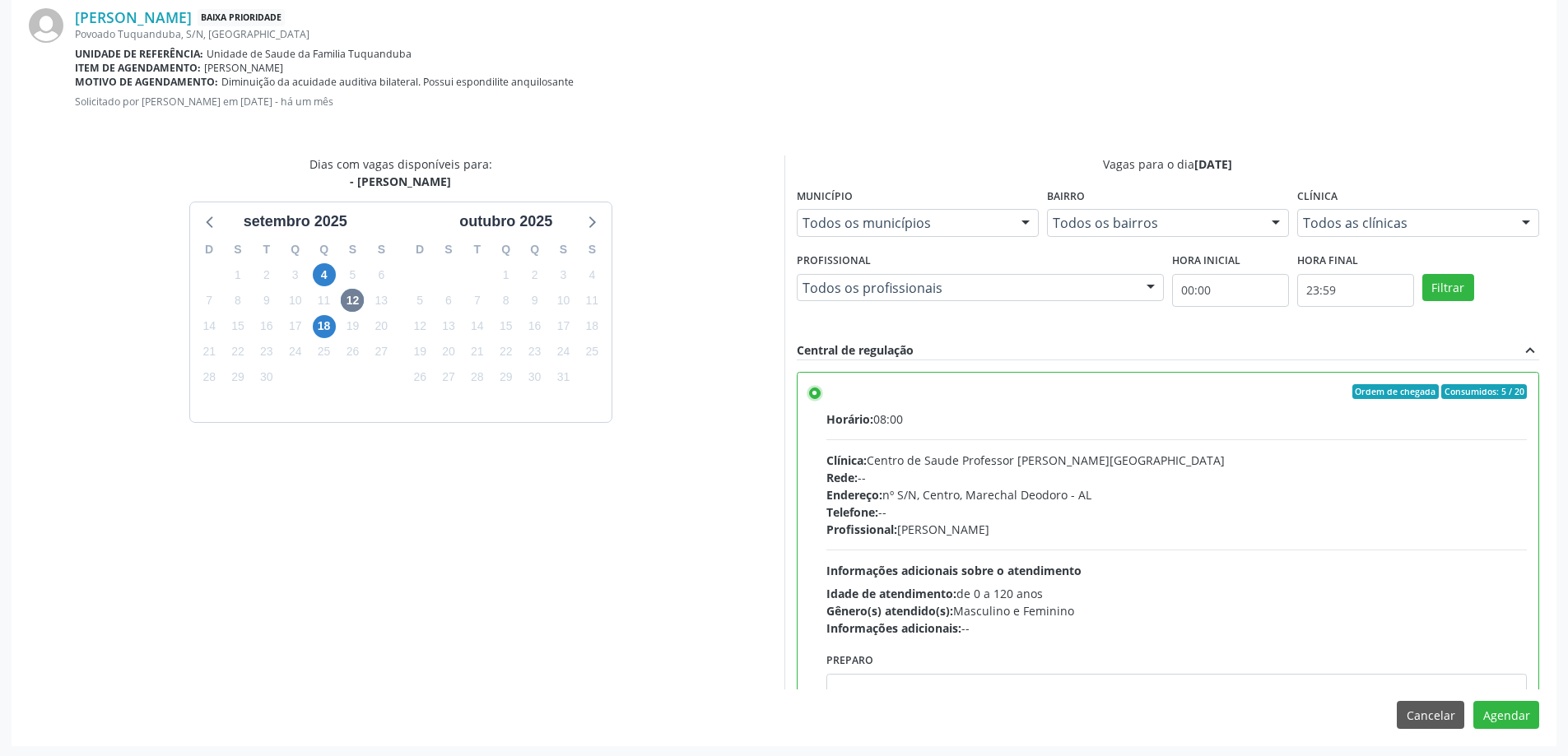
scroll to position [486, 0]
click at [1501, 712] on button "Agendar" at bounding box center [1506, 713] width 66 height 28
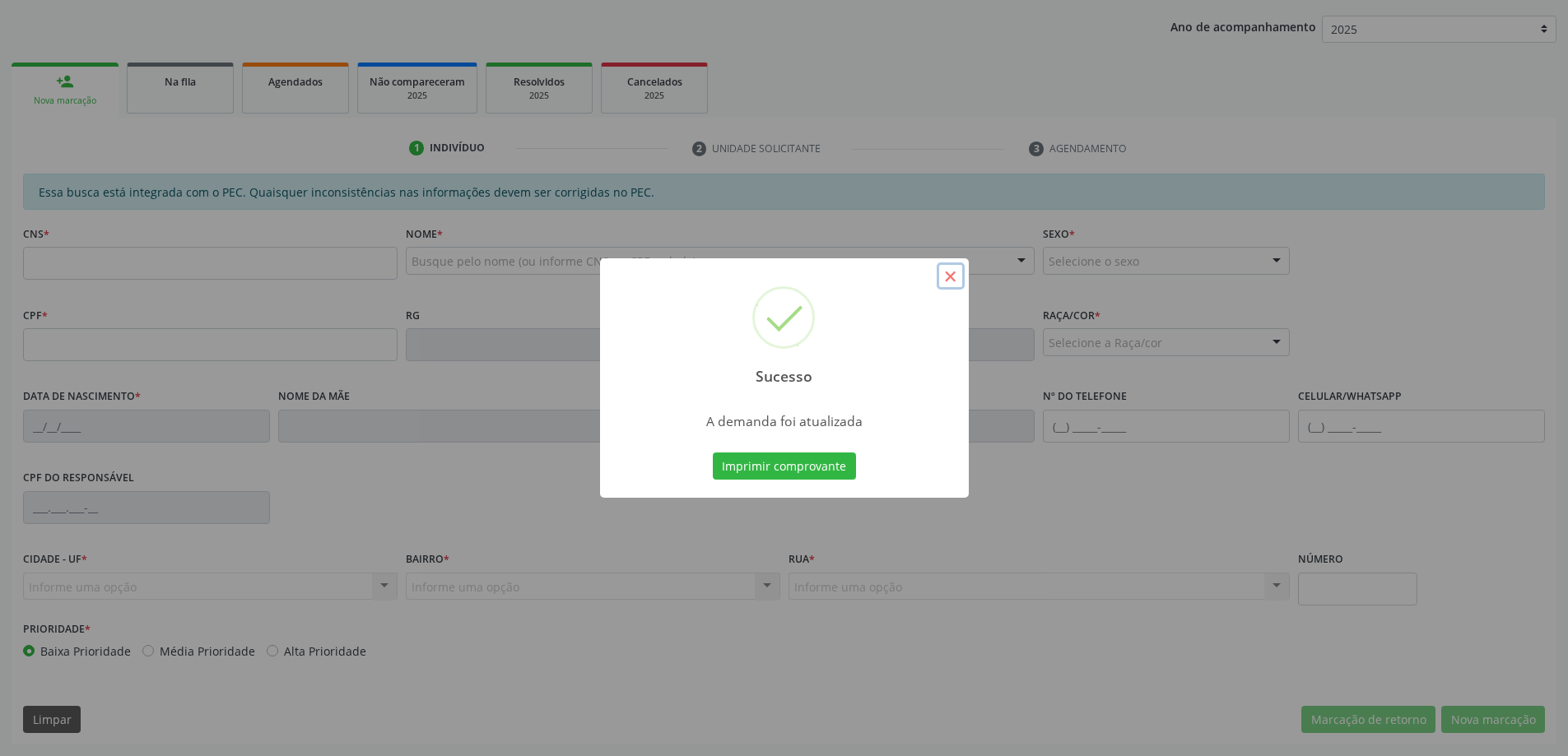
click at [957, 273] on button "×" at bounding box center [950, 276] width 28 height 28
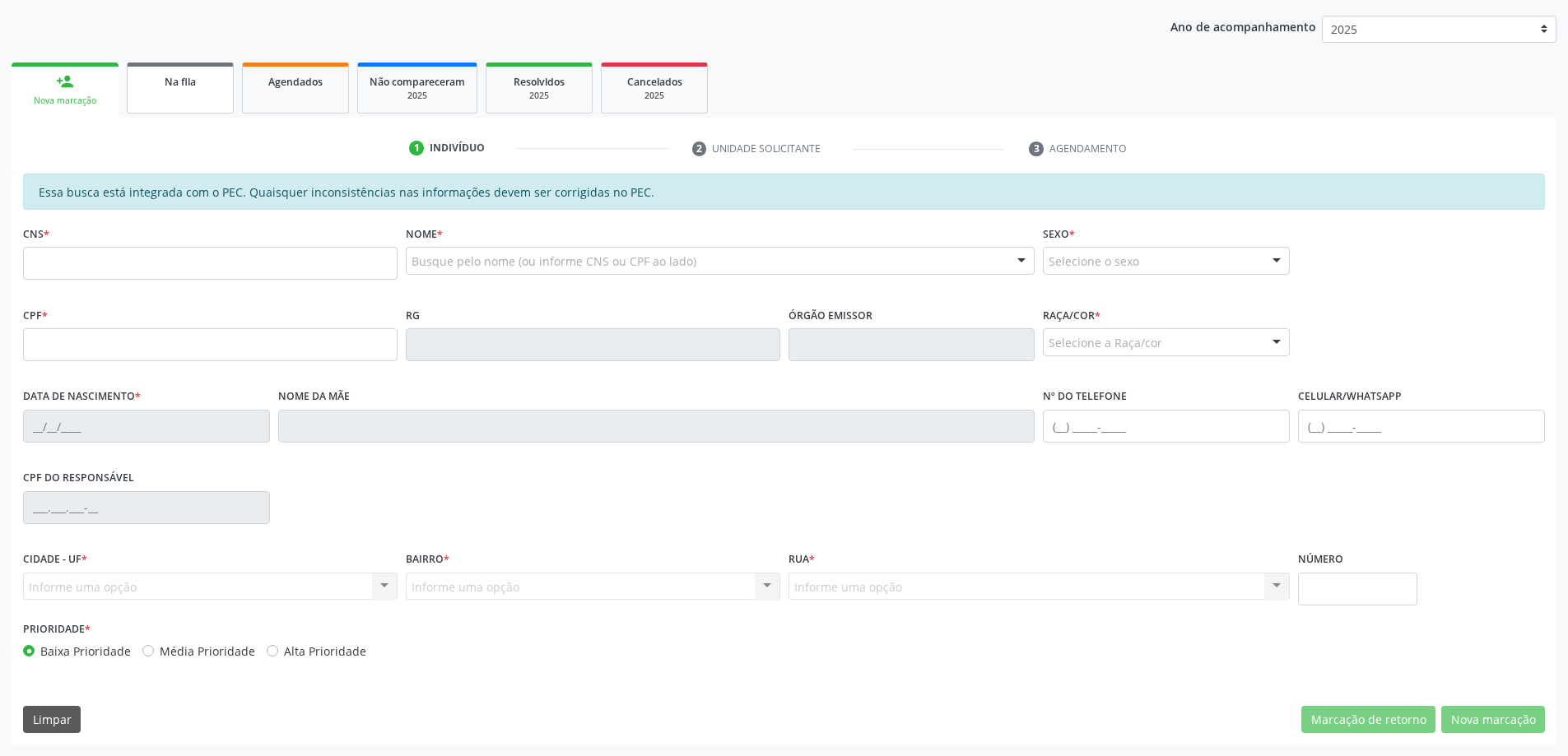
click at [177, 101] on link "Na fila" at bounding box center [180, 88] width 107 height 51
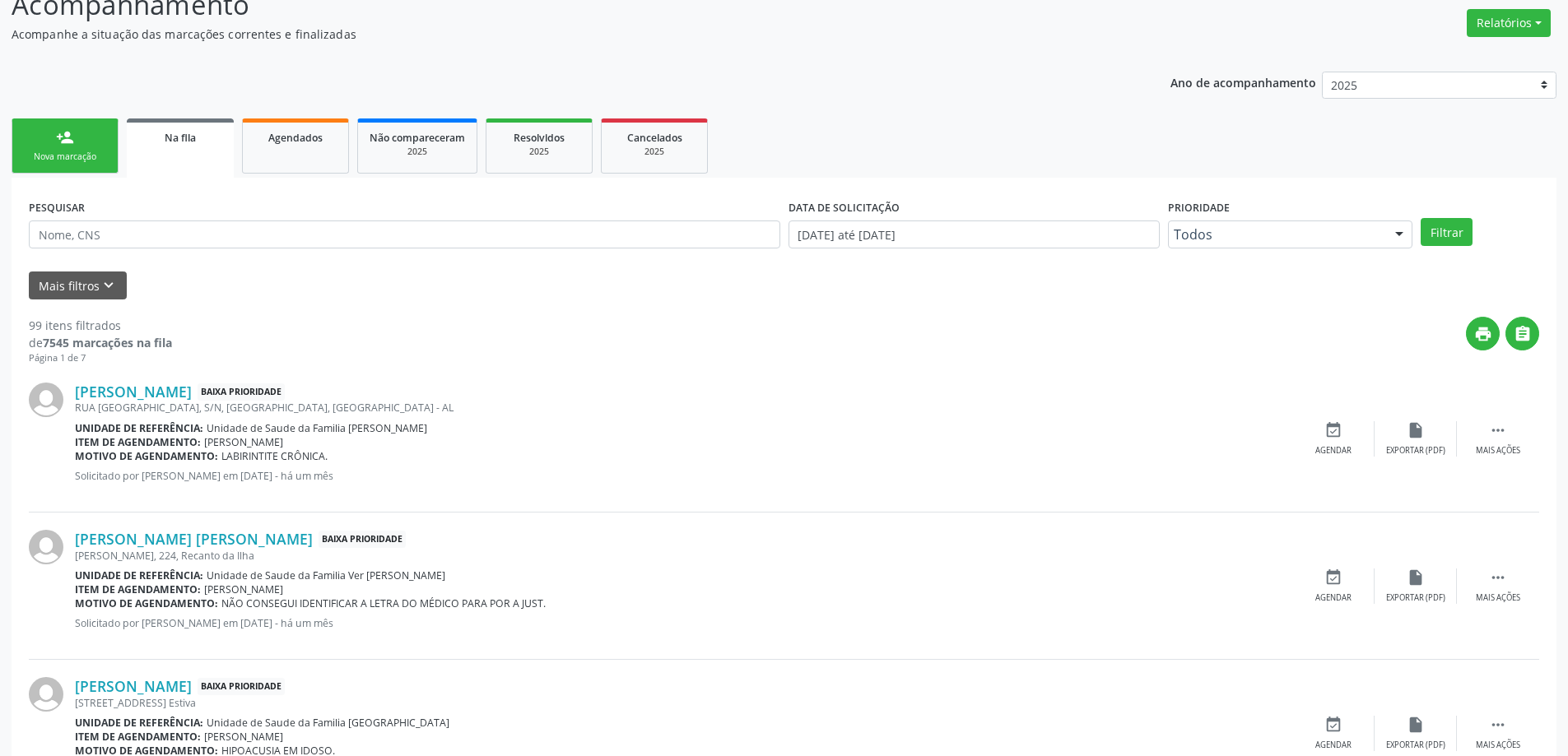
scroll to position [247, 0]
click at [172, 391] on link "[PERSON_NAME]" at bounding box center [133, 390] width 117 height 18
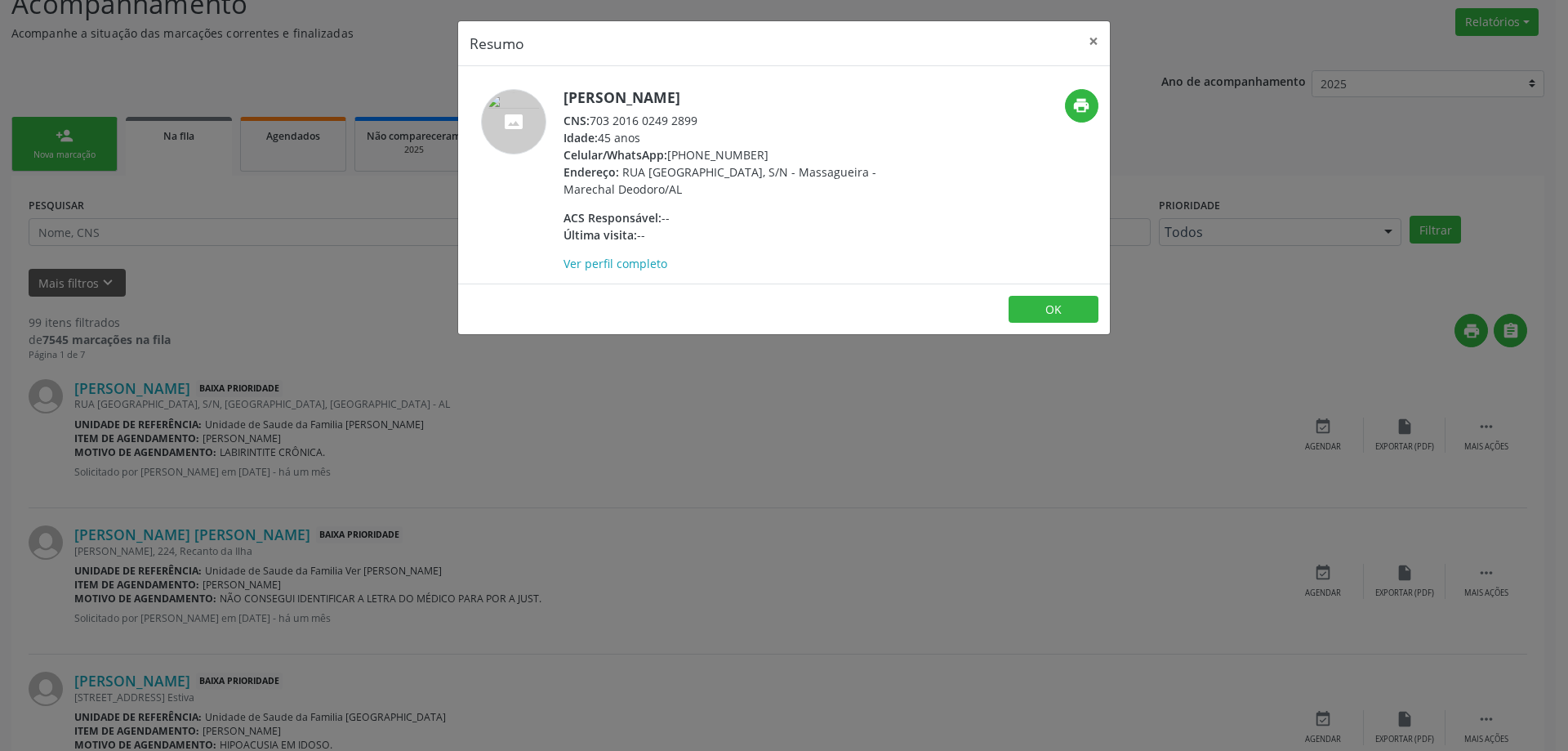
drag, startPoint x: 703, startPoint y: 120, endPoint x: 591, endPoint y: 120, distance: 112.0
click at [591, 120] on div "CNS: 703 2016 0249 2899" at bounding box center [722, 120] width 317 height 17
click at [1087, 41] on button "×" at bounding box center [1093, 41] width 33 height 40
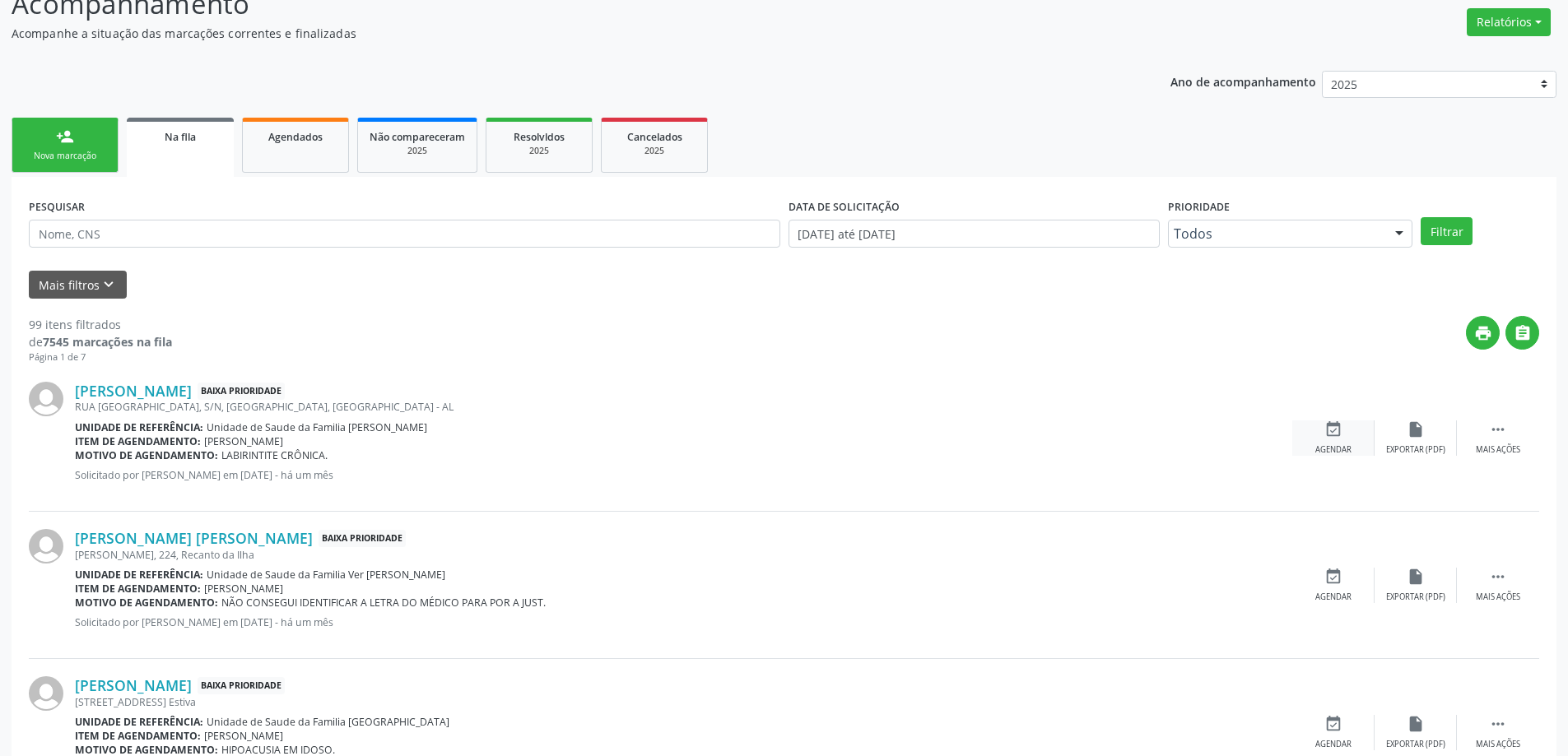
click at [1343, 430] on div "event_available Agendar" at bounding box center [1333, 438] width 83 height 36
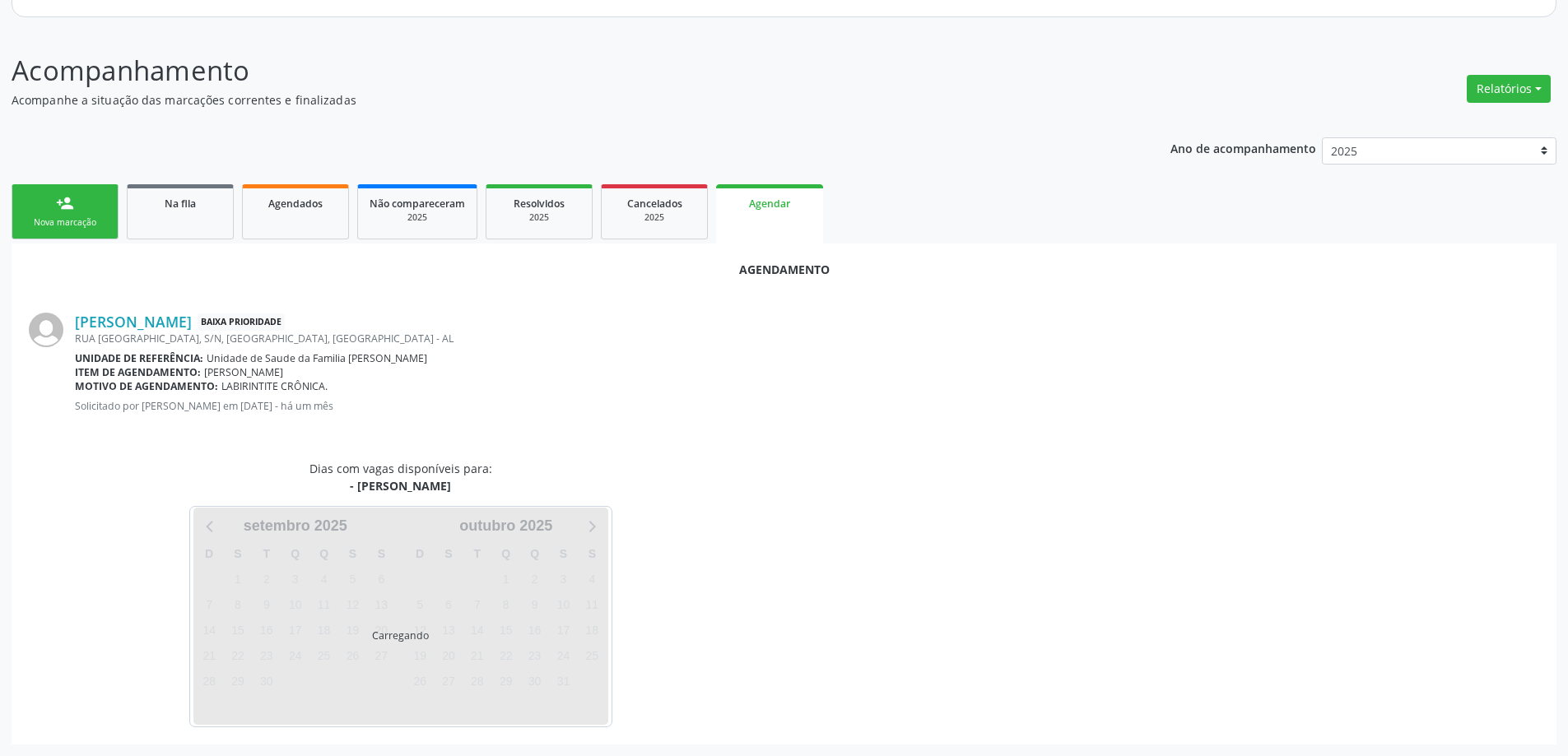
scroll to position [219, 0]
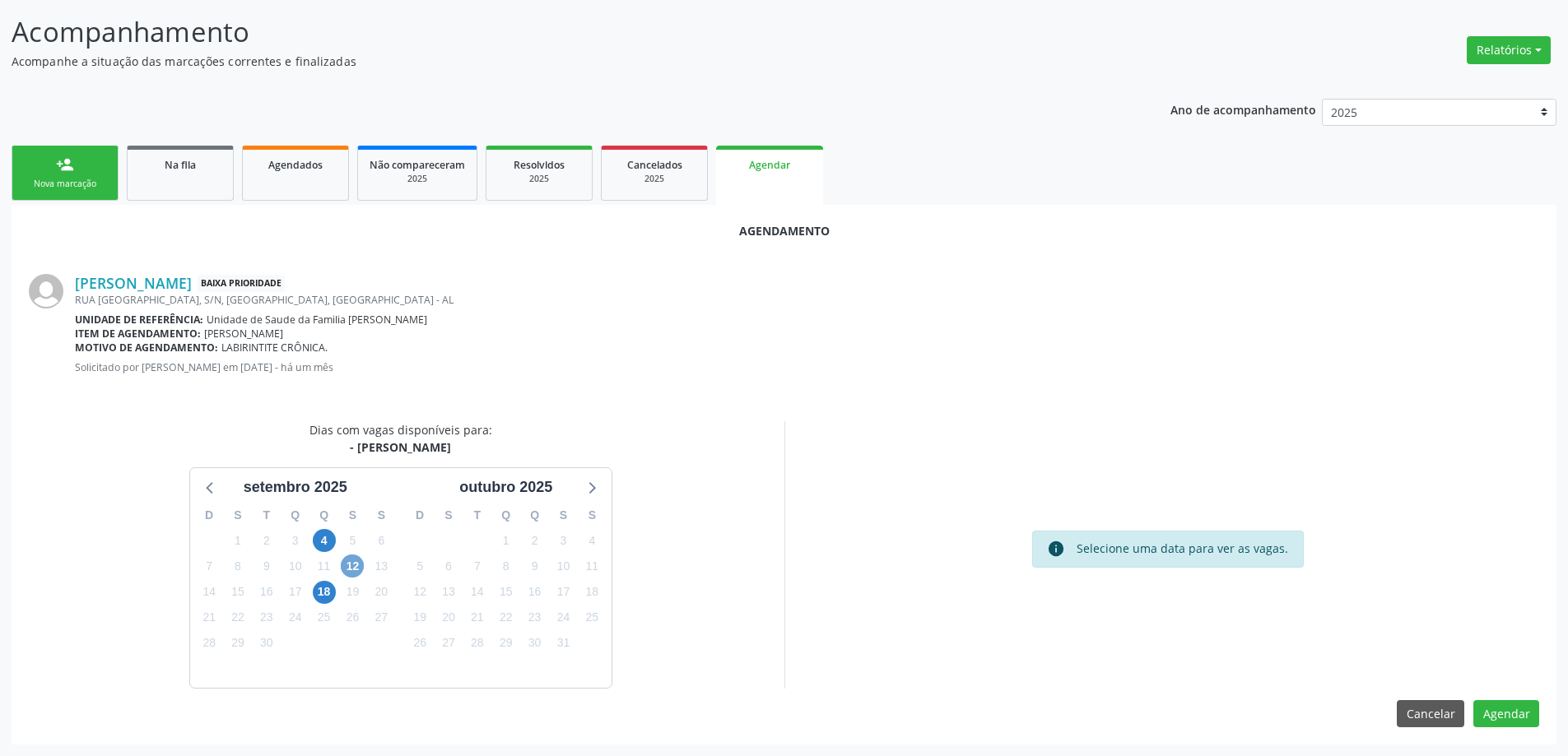
click at [362, 566] on span "12" at bounding box center [352, 566] width 23 height 23
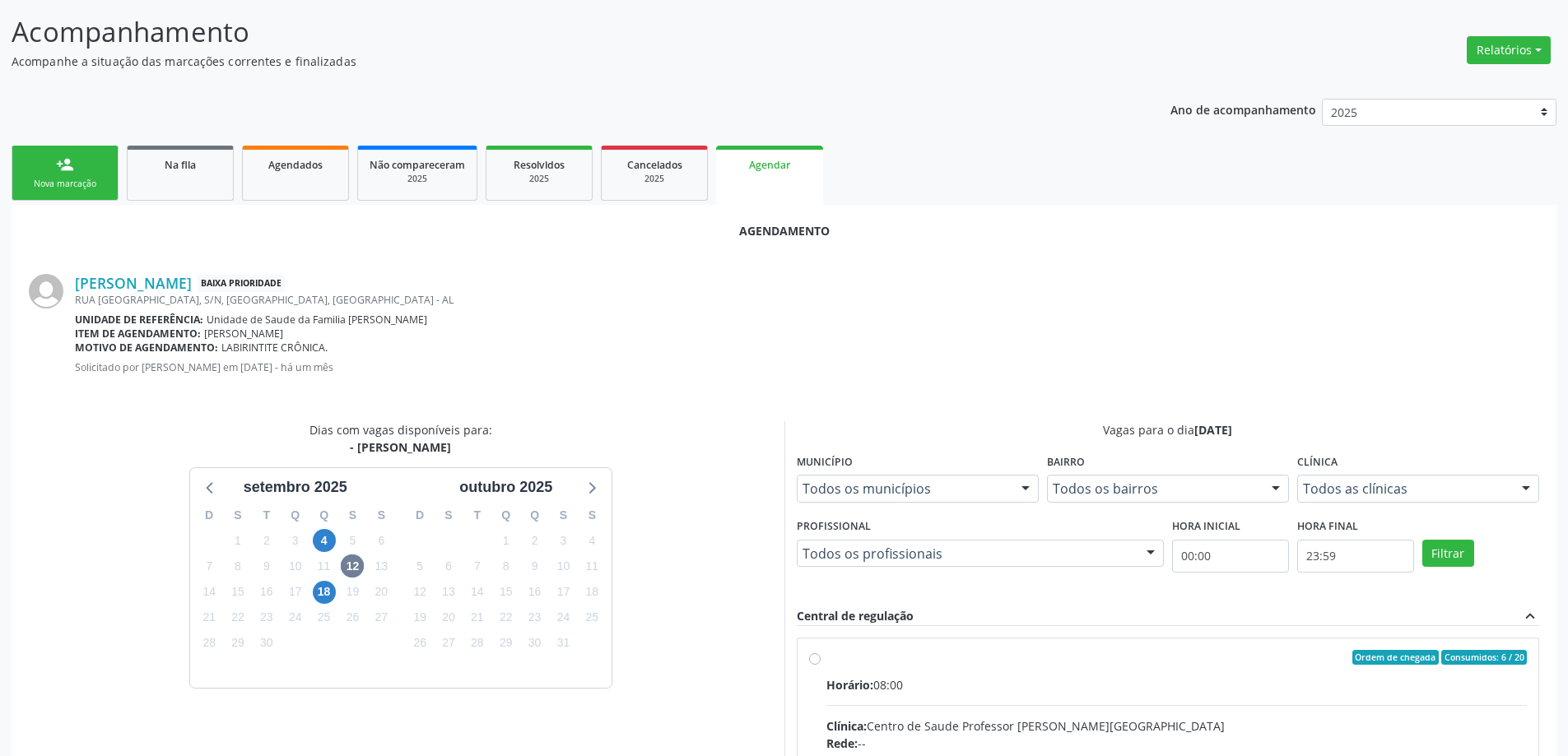
click at [814, 661] on input "Ordem de chegada Consumidos: 6 / 20 Horário: 08:00 Clínica: Centro de Saude Pro…" at bounding box center [815, 657] width 12 height 14
radio input "true"
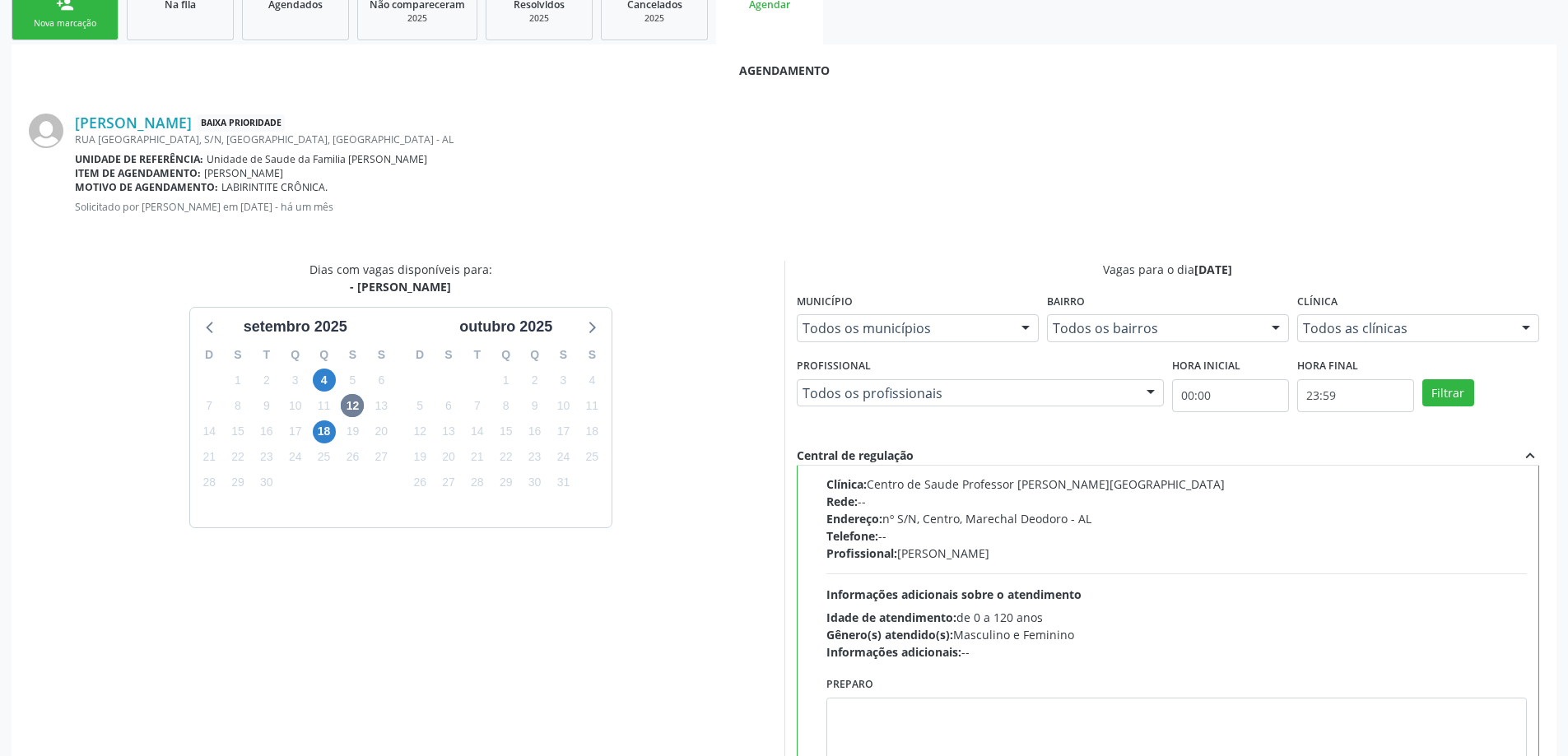
scroll to position [486, 0]
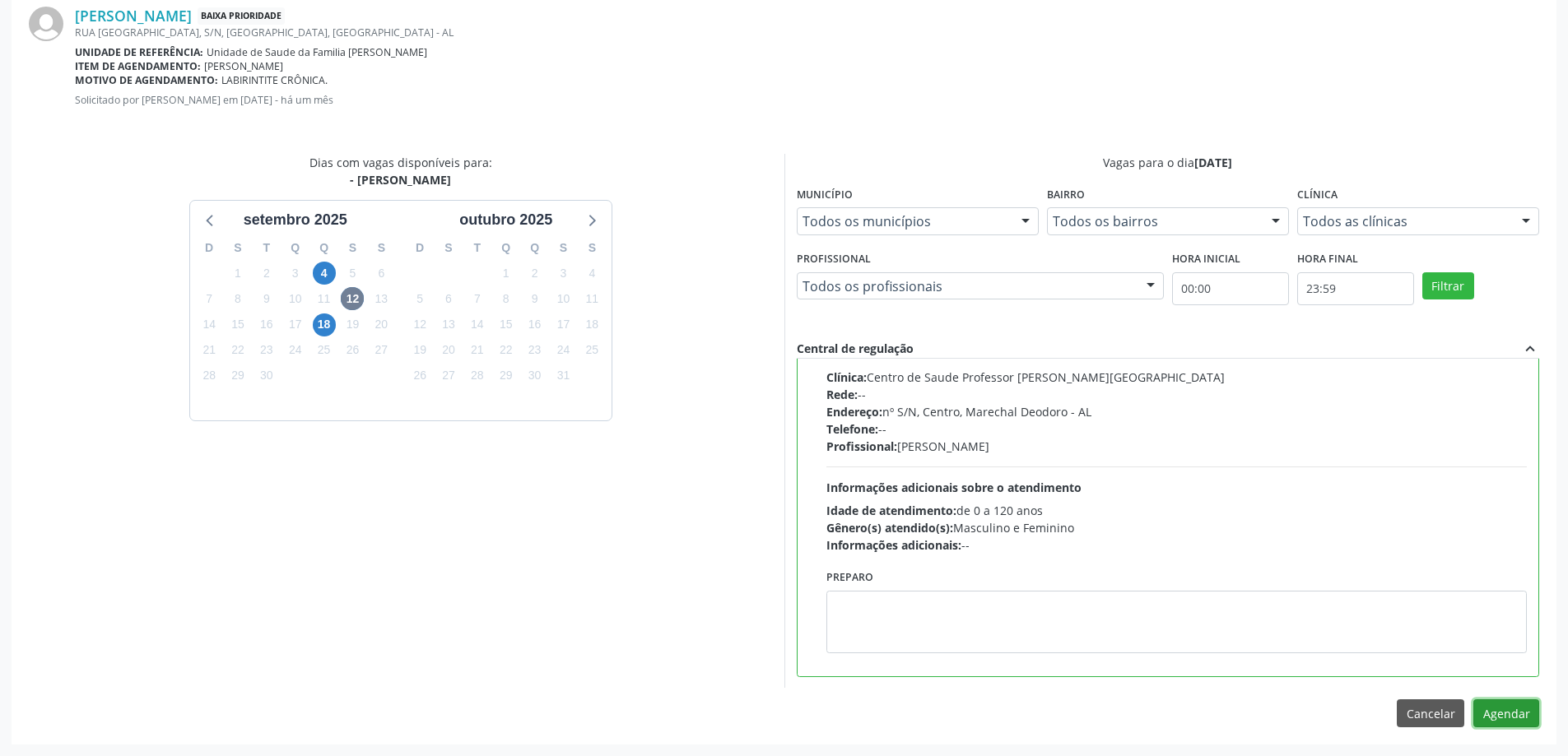
click at [1504, 713] on button "Agendar" at bounding box center [1506, 713] width 66 height 28
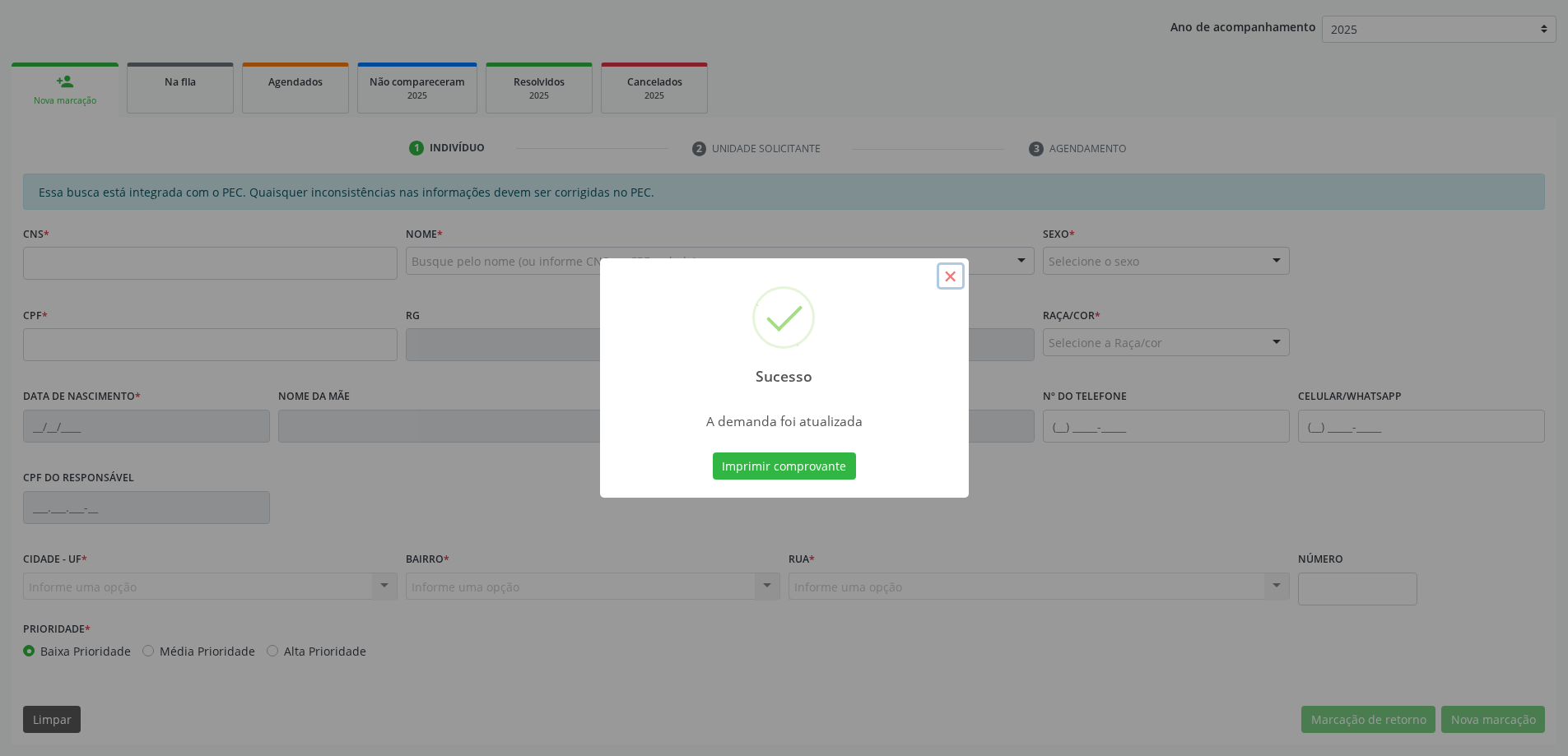
click at [942, 274] on button "×" at bounding box center [950, 276] width 28 height 28
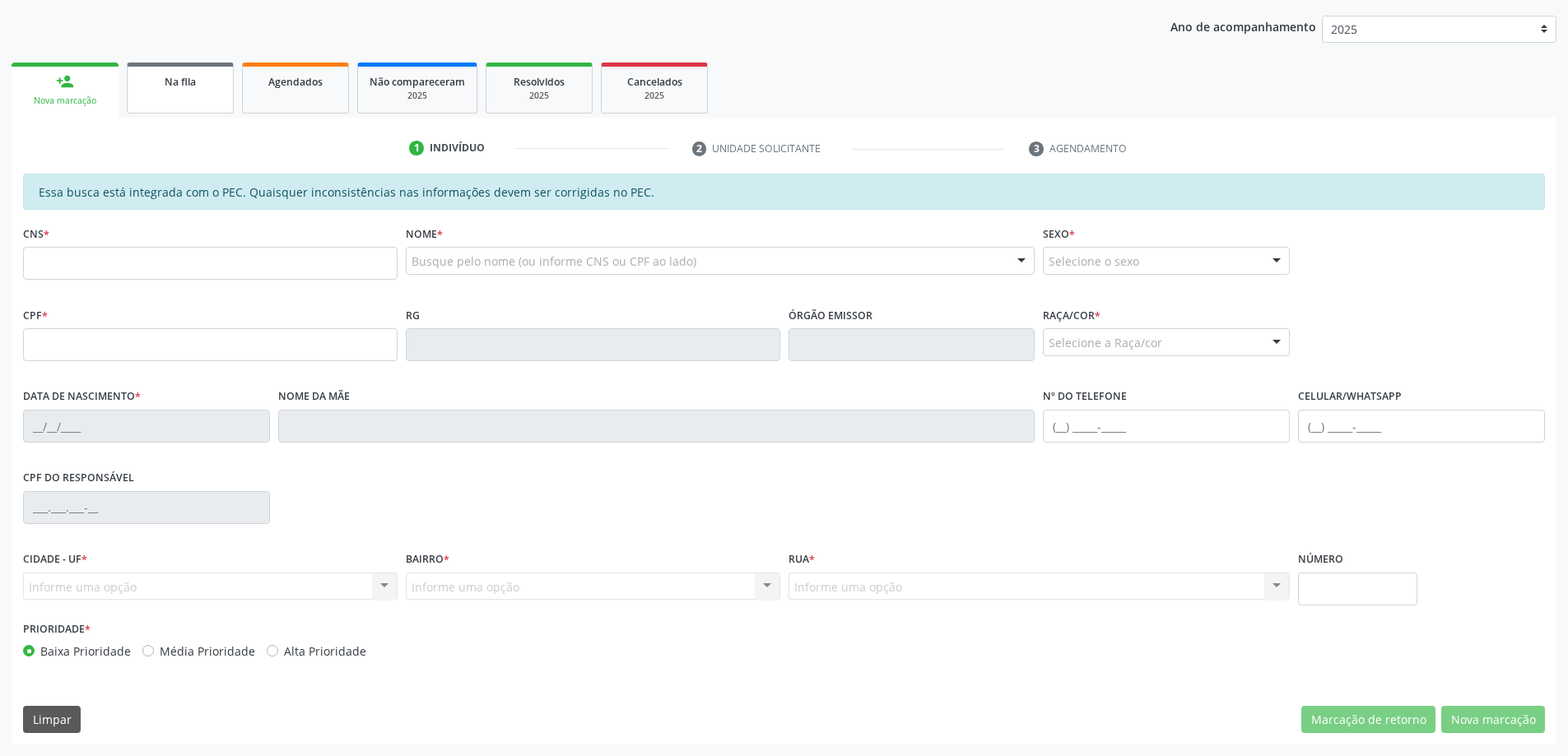
click at [216, 81] on div "Na fila" at bounding box center [180, 81] width 83 height 17
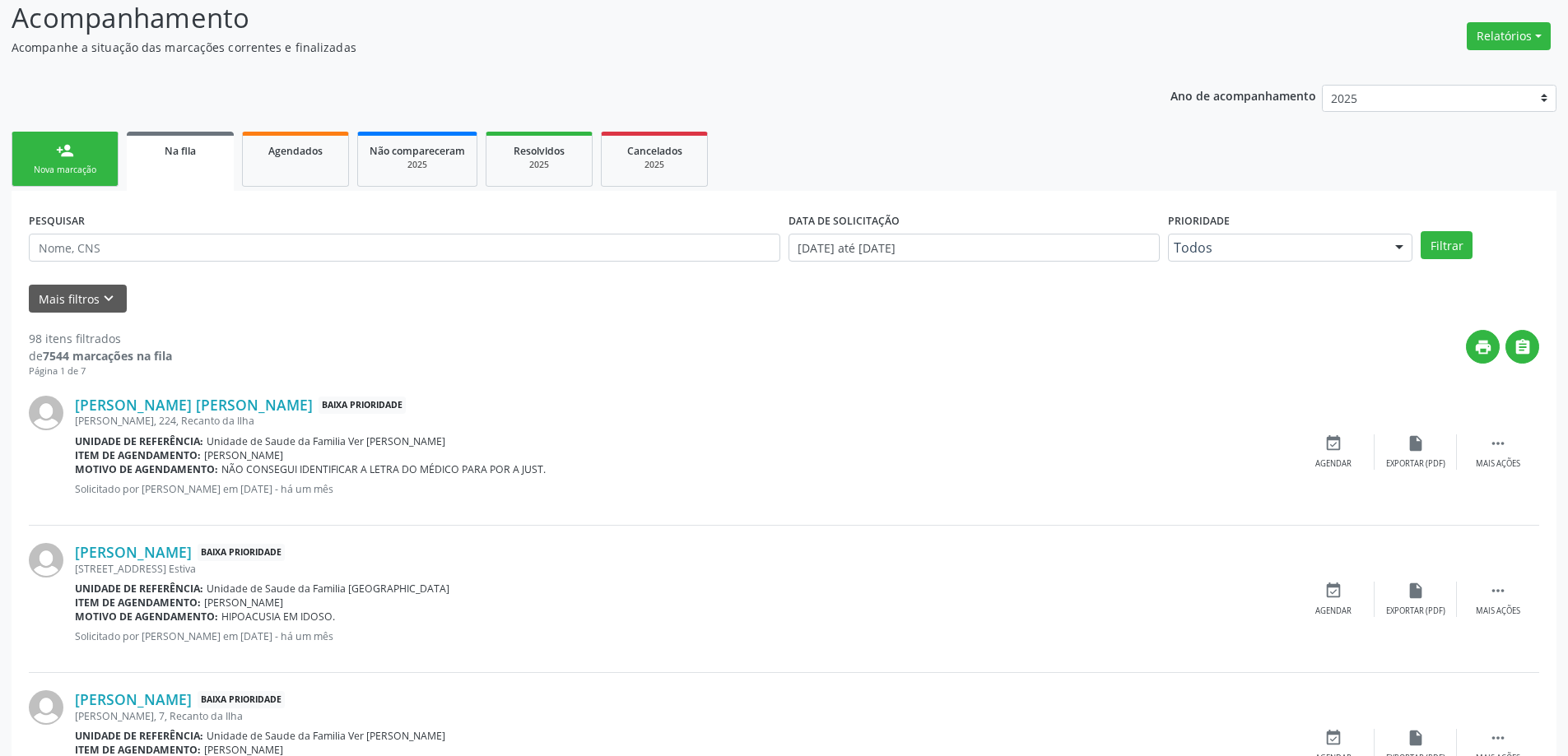
scroll to position [247, 0]
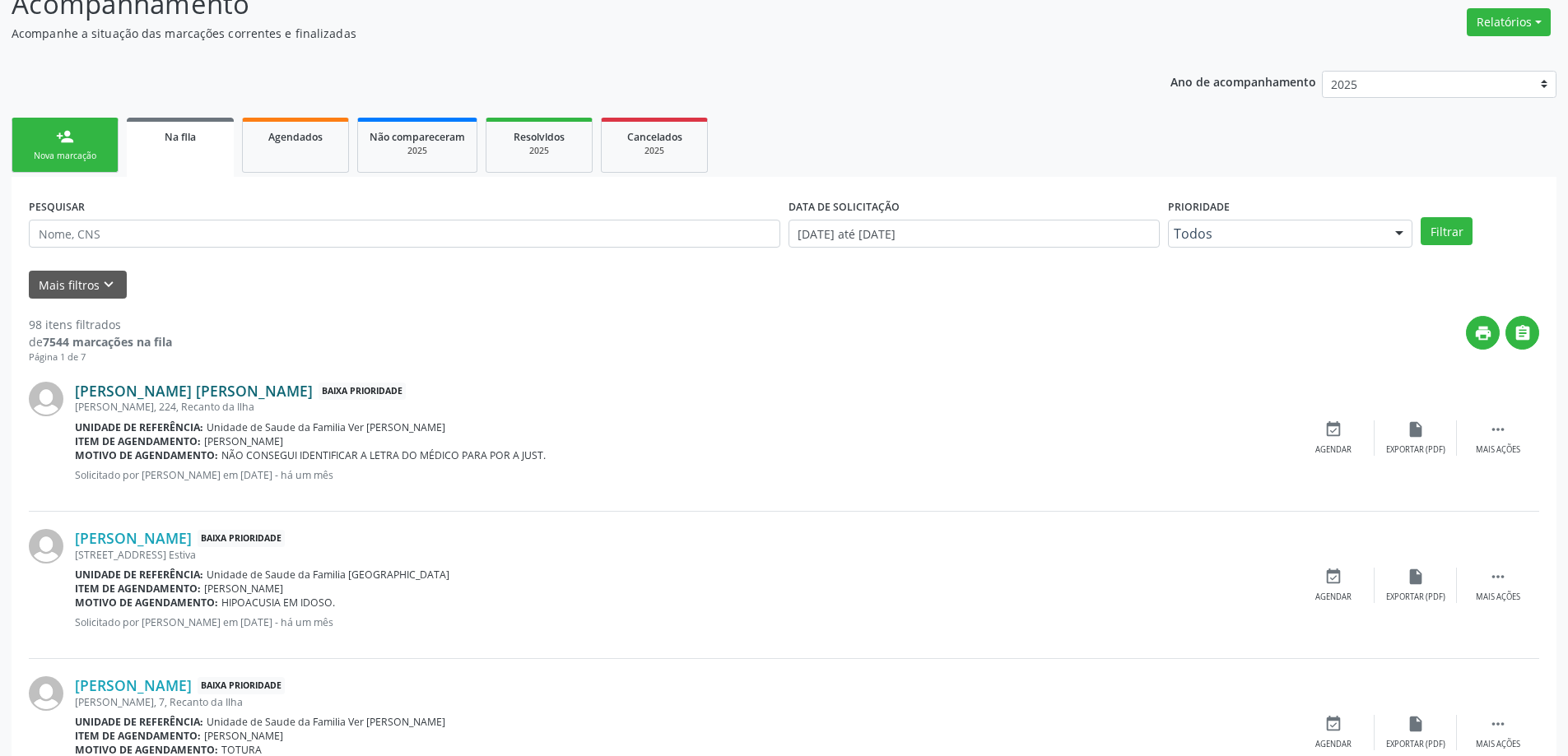
click at [185, 399] on link "[PERSON_NAME] [PERSON_NAME]" at bounding box center [194, 390] width 238 height 18
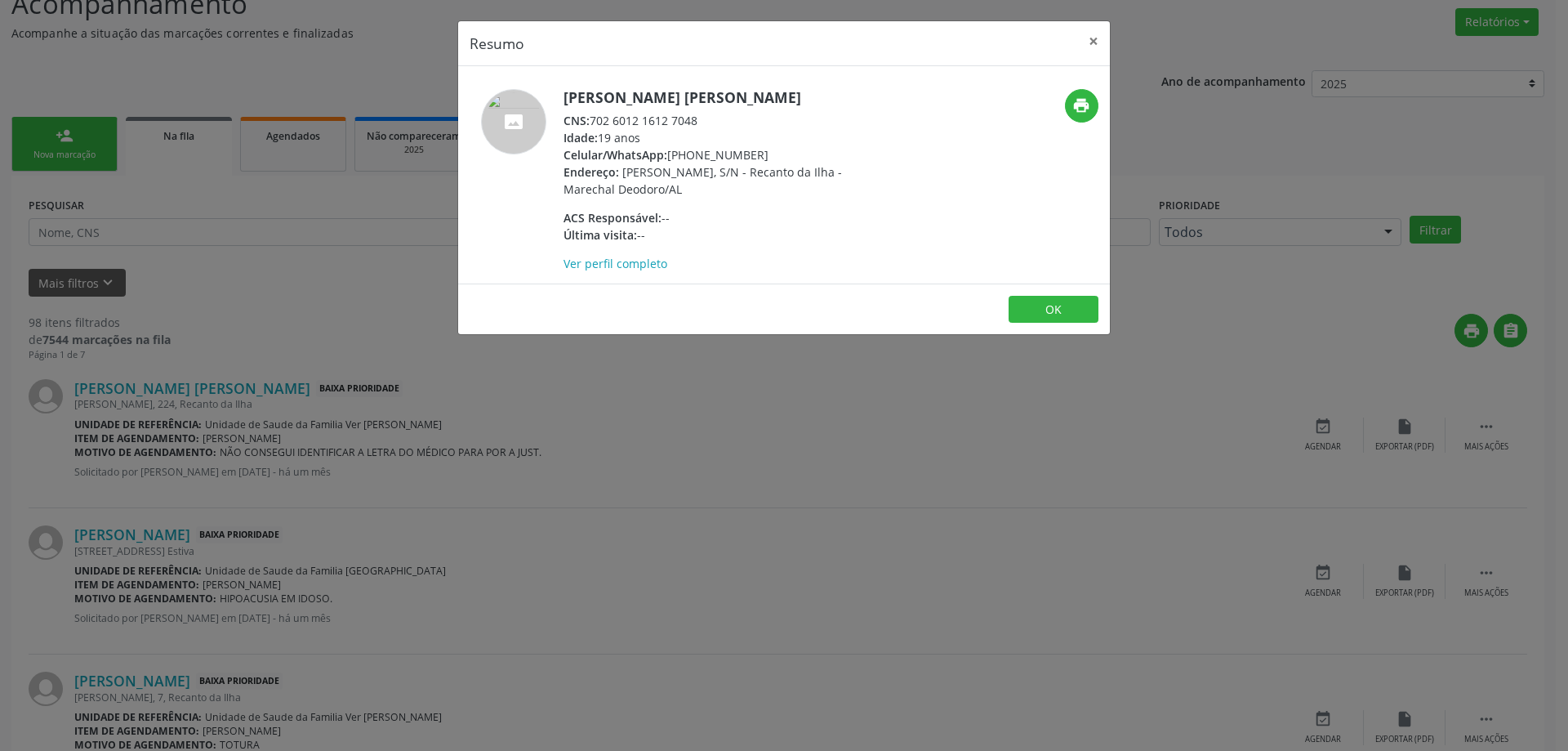
drag, startPoint x: 703, startPoint y: 122, endPoint x: 599, endPoint y: 120, distance: 104.0
click at [599, 120] on div "CNS: 702 6012 1612 7048" at bounding box center [722, 120] width 317 height 17
click at [733, 126] on div "CNS: 702 6012 1612 7048" at bounding box center [722, 120] width 317 height 17
drag, startPoint x: 700, startPoint y: 124, endPoint x: 593, endPoint y: 119, distance: 107.1
click at [593, 119] on div "CNS: 702 6012 1612 7048" at bounding box center [722, 120] width 317 height 17
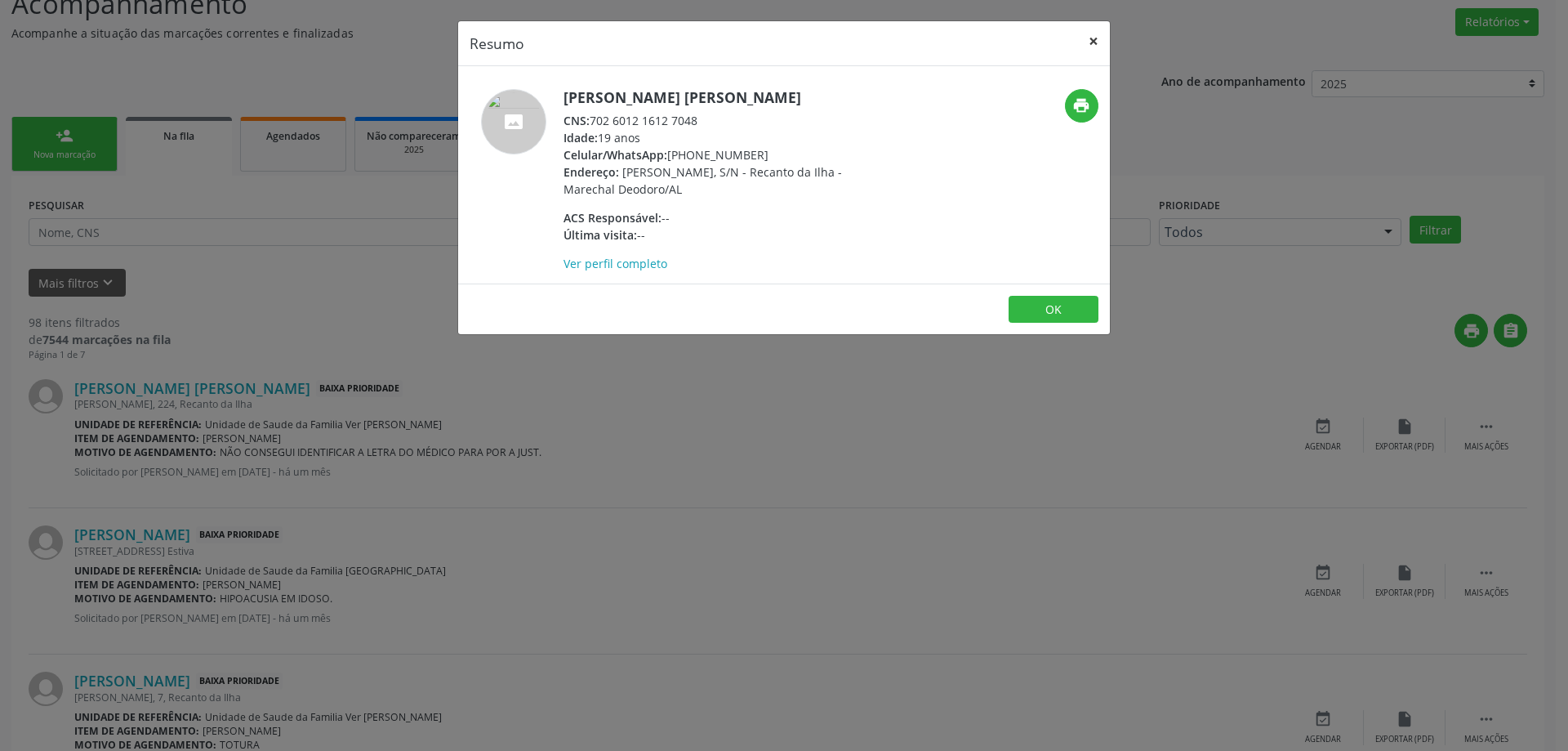
click at [1097, 44] on button "×" at bounding box center [1093, 41] width 33 height 40
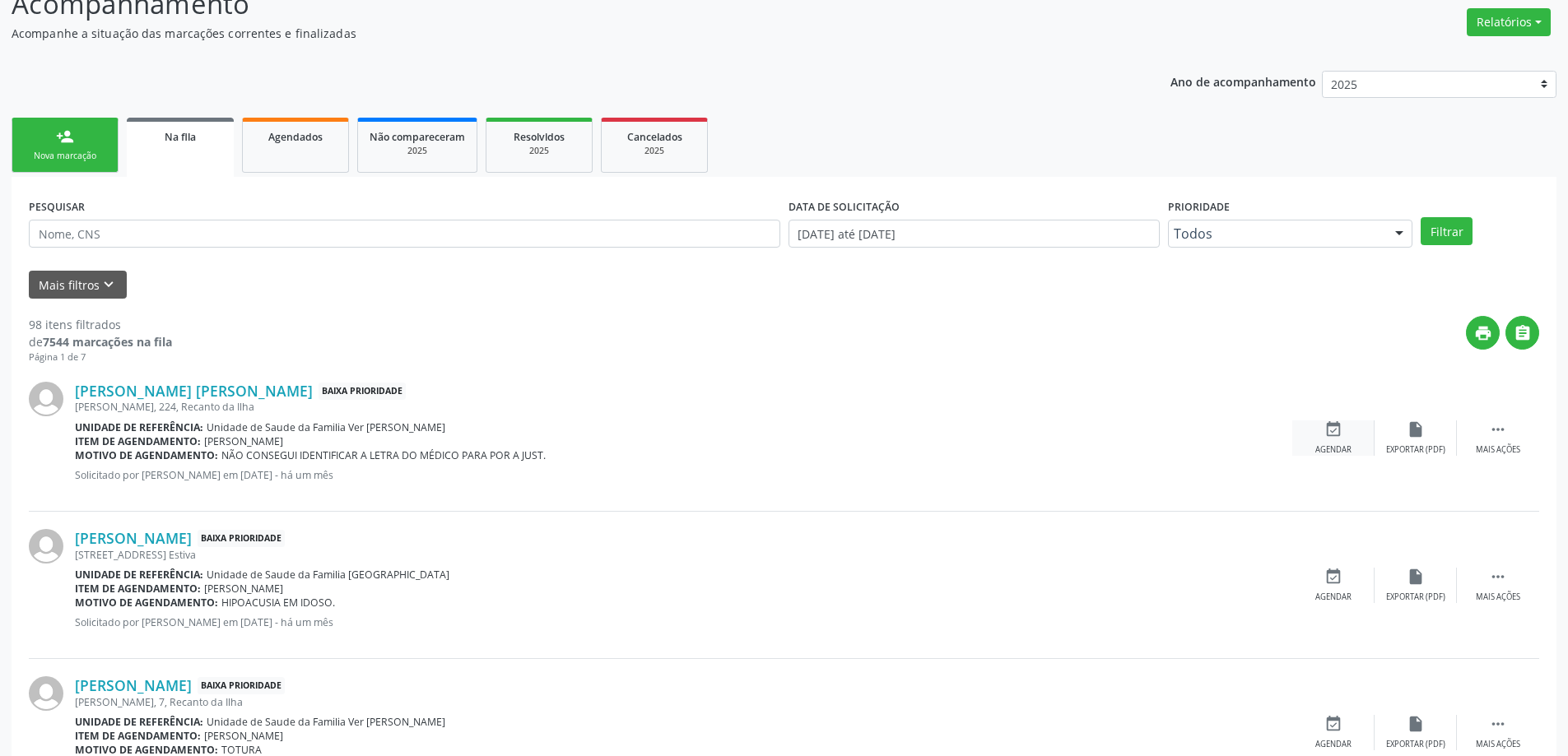
click at [1344, 430] on div "event_available Agendar" at bounding box center [1333, 438] width 83 height 36
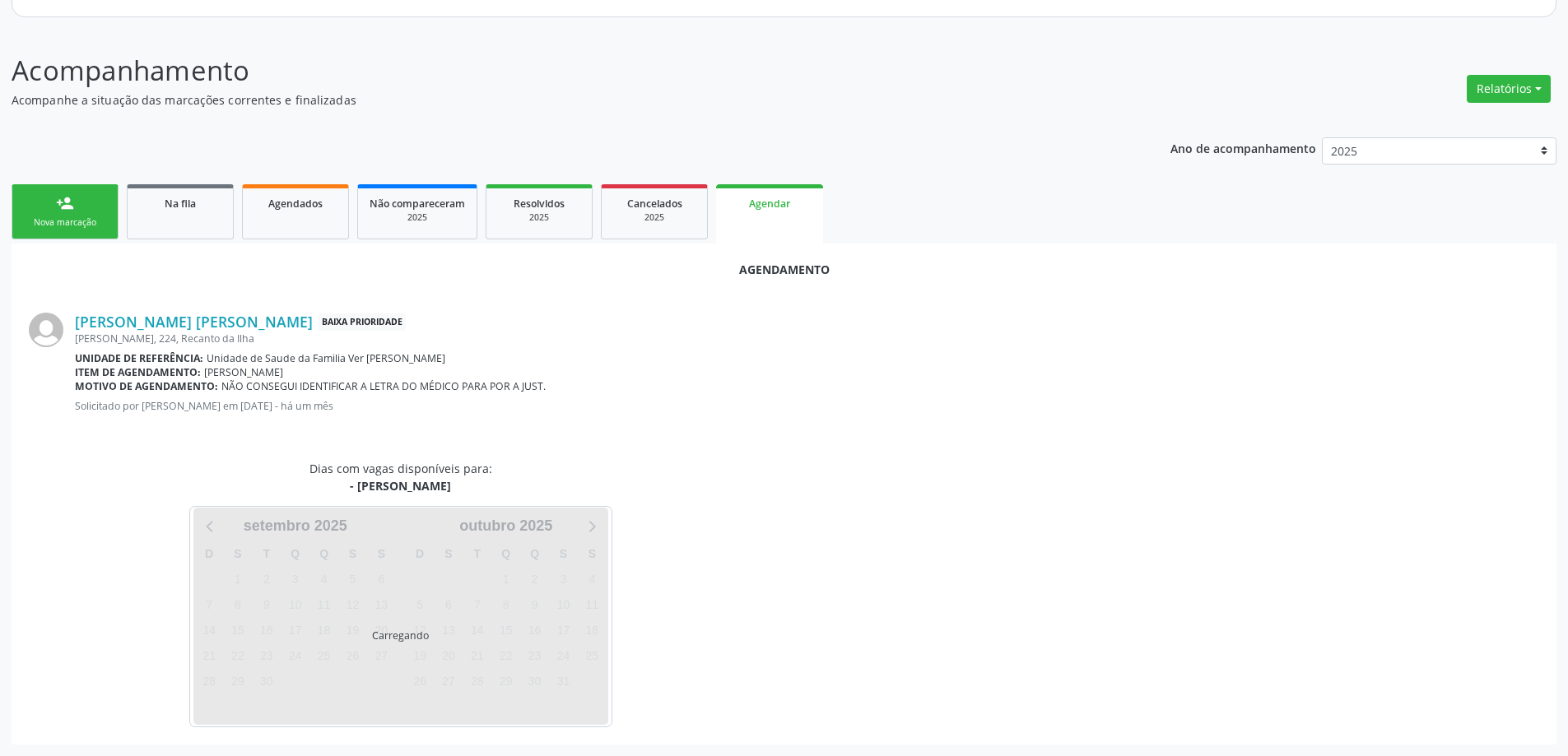
scroll to position [219, 0]
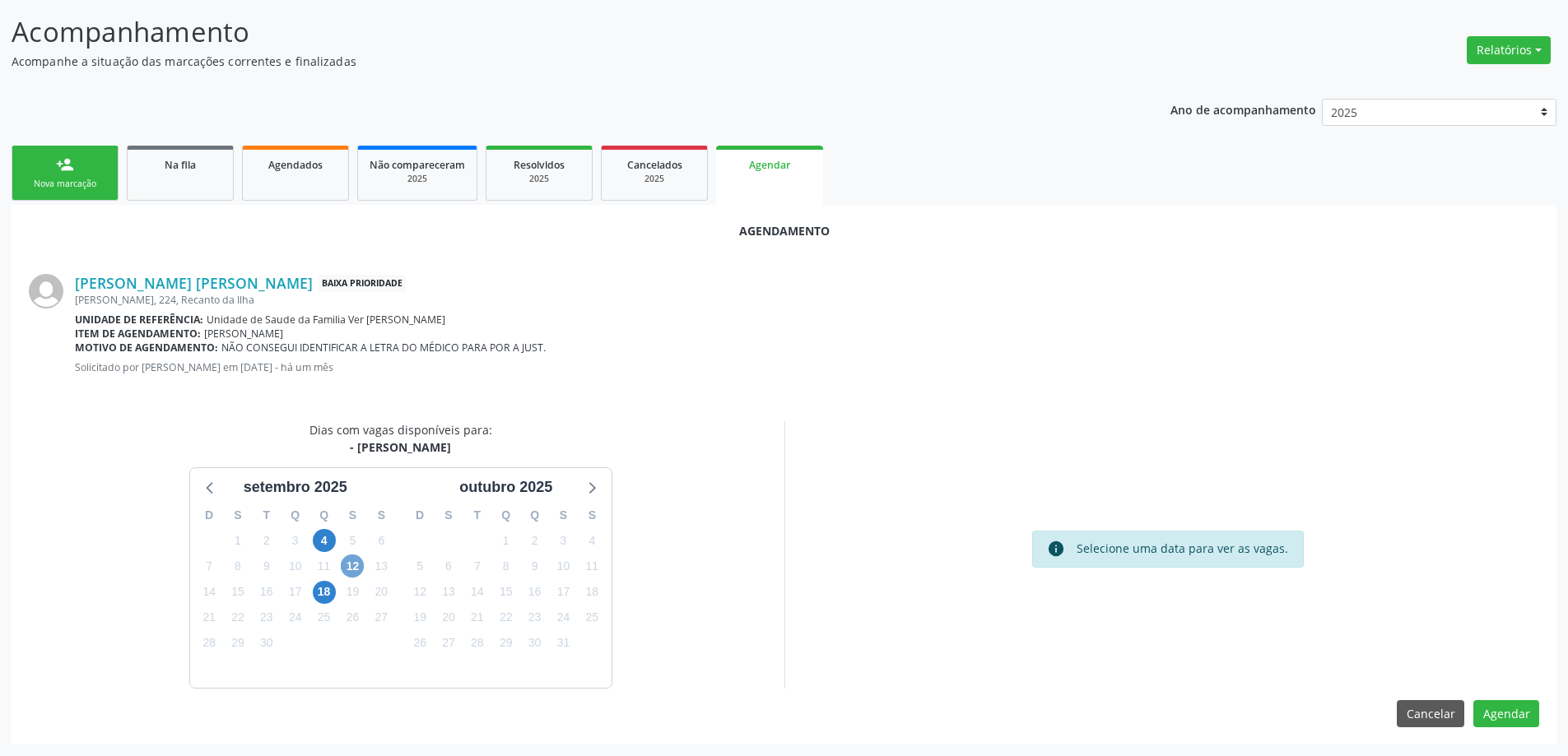
click at [353, 567] on span "12" at bounding box center [352, 566] width 23 height 23
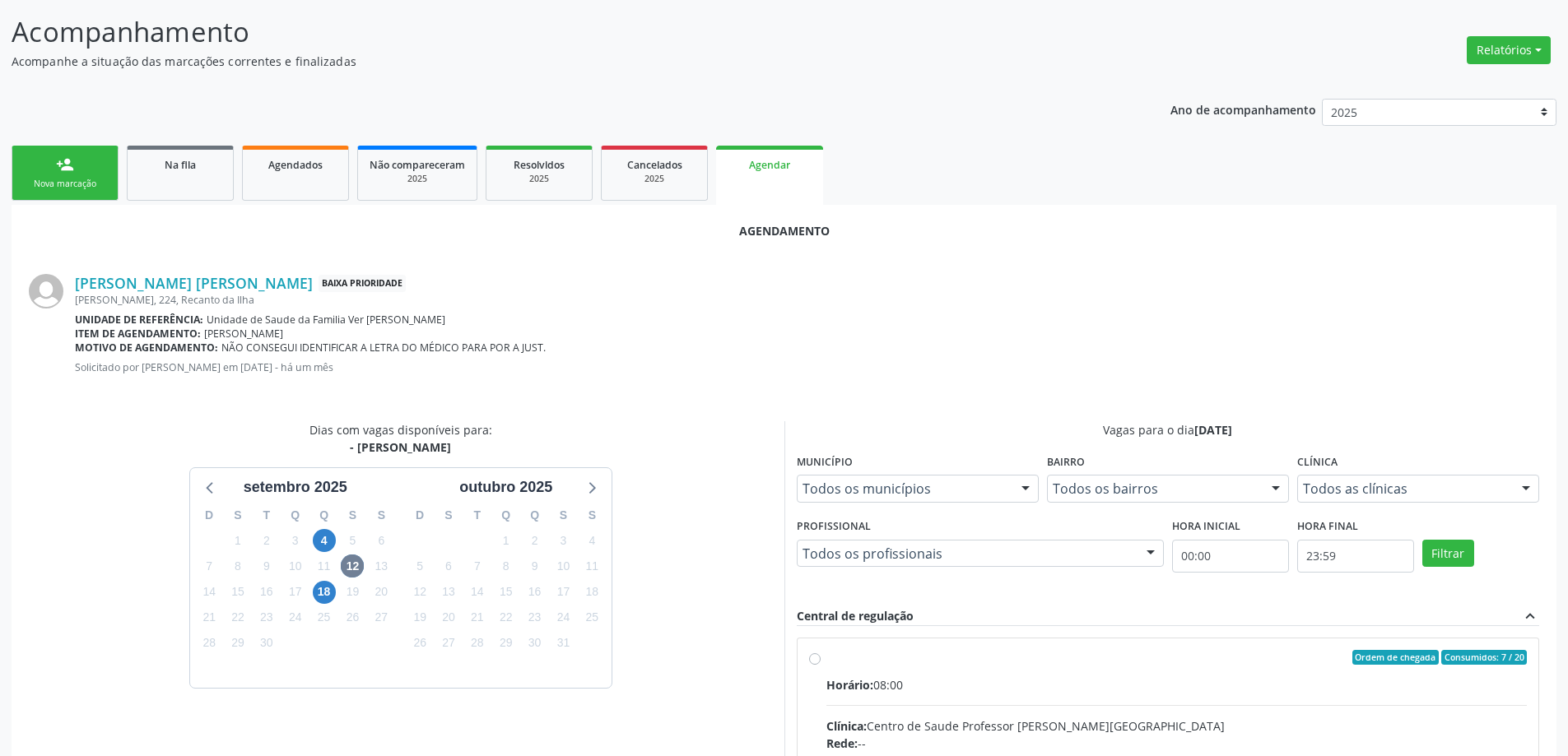
radio input "true"
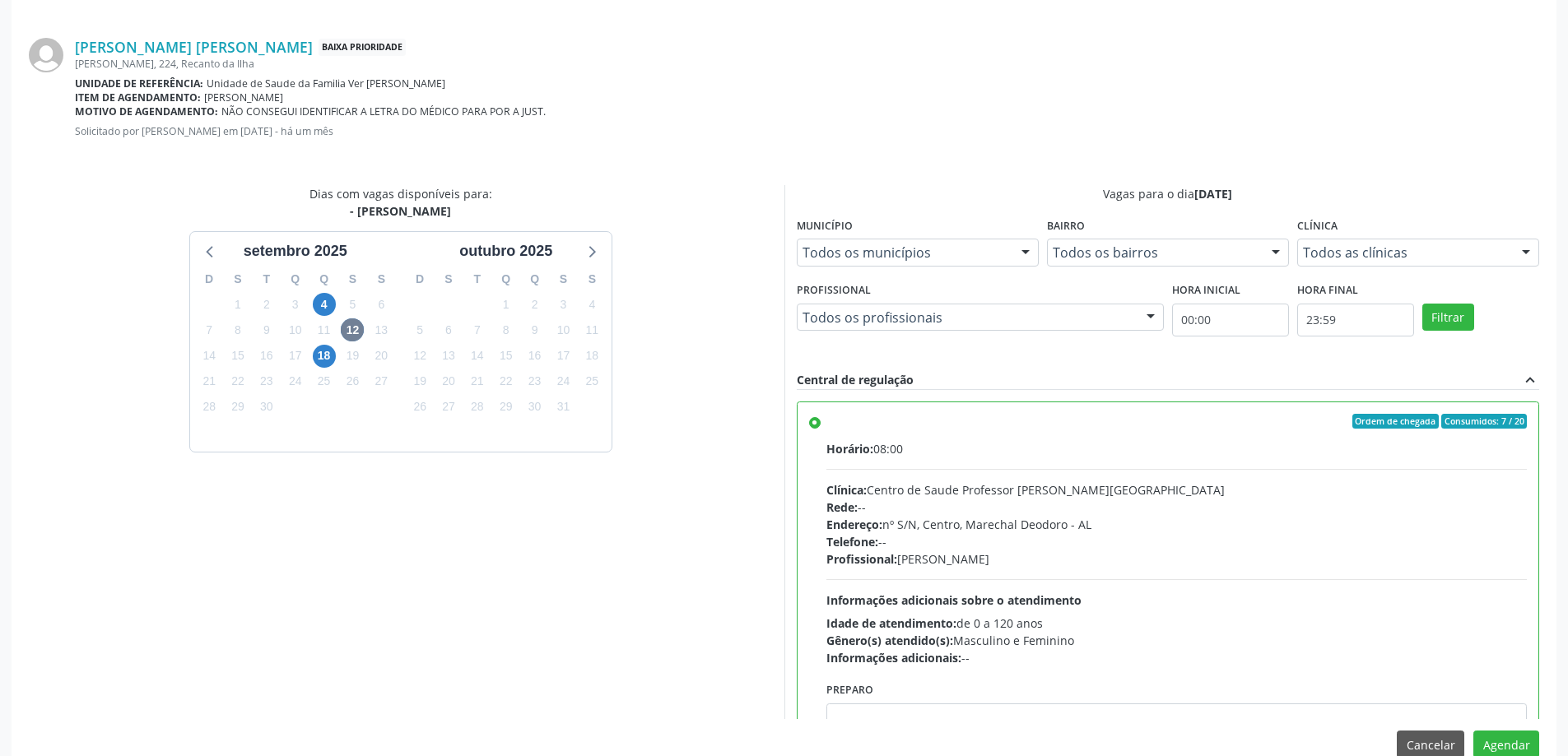
scroll to position [486, 0]
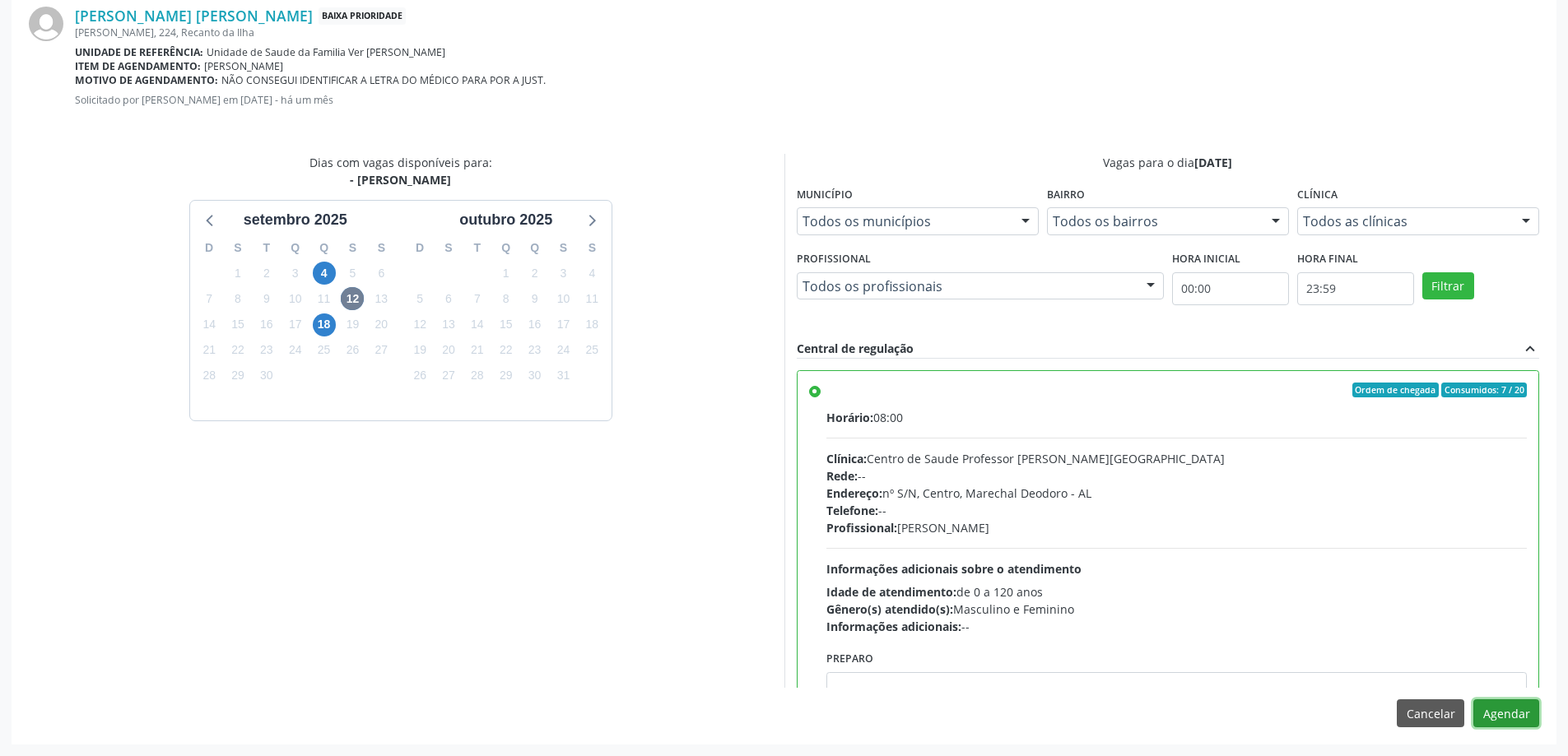
click at [1491, 714] on button "Agendar" at bounding box center [1506, 713] width 66 height 28
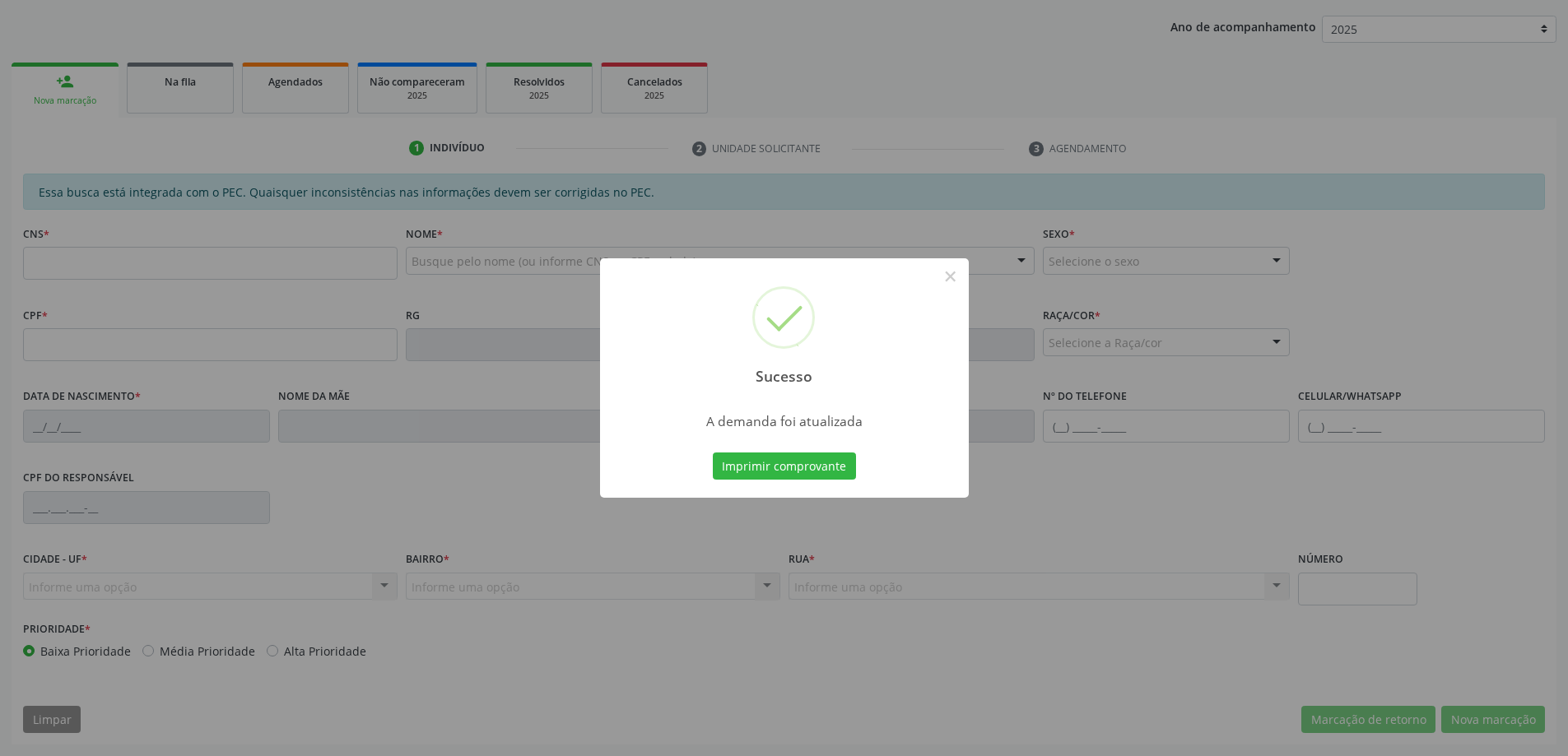
scroll to position [302, 0]
click at [949, 278] on button "×" at bounding box center [950, 276] width 28 height 28
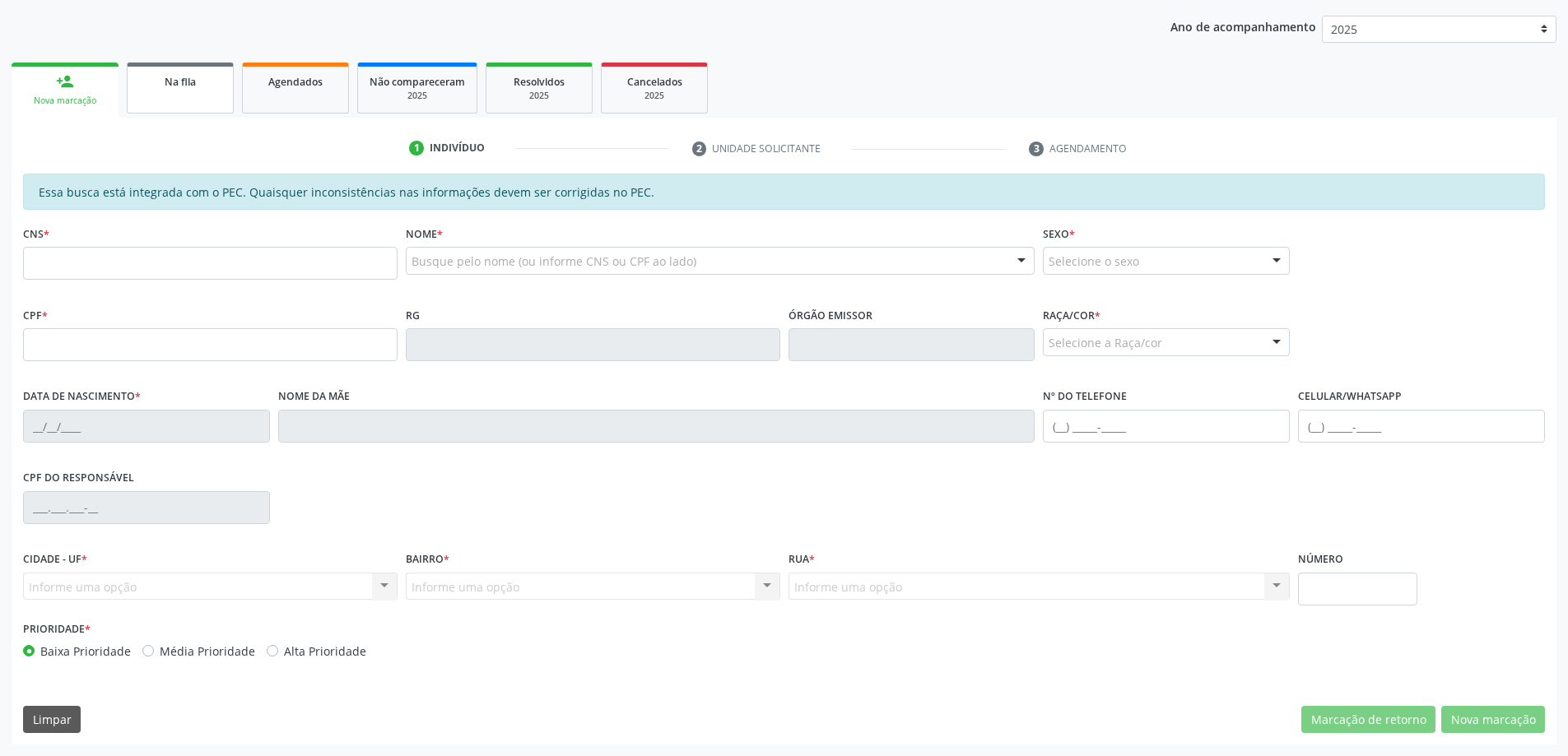
click at [182, 95] on link "Na fila" at bounding box center [180, 88] width 107 height 51
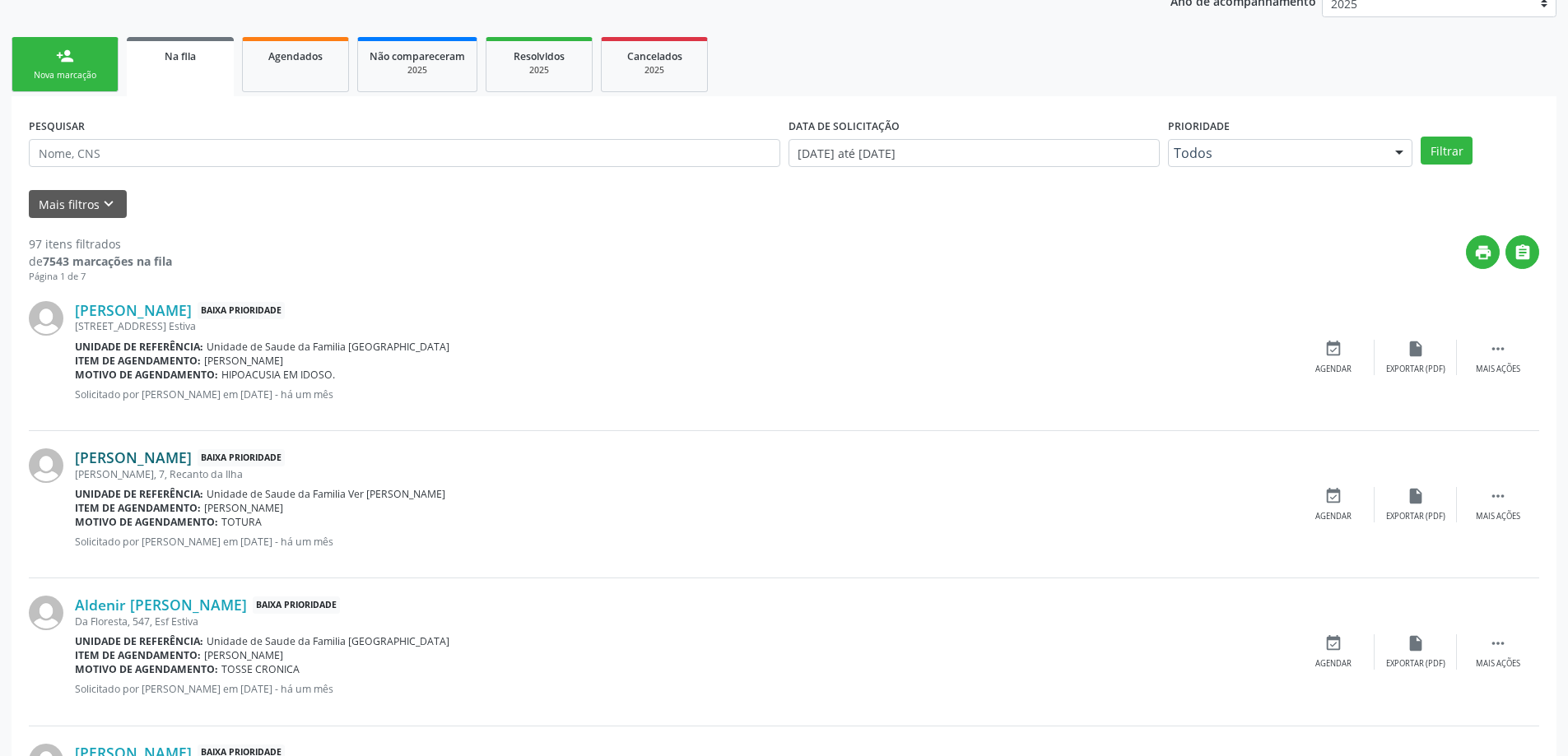
scroll to position [329, 0]
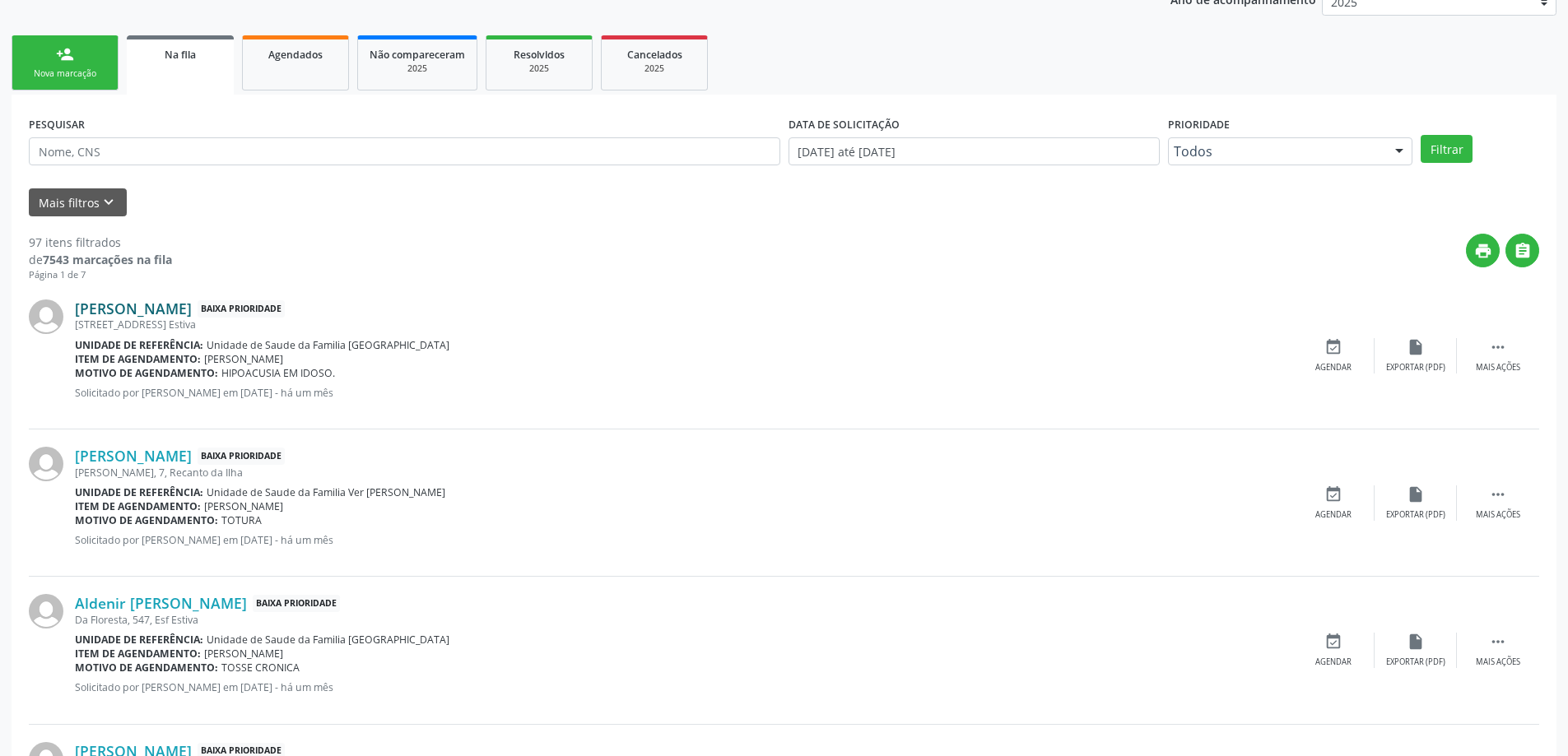
click at [126, 314] on link "[PERSON_NAME]" at bounding box center [133, 308] width 117 height 18
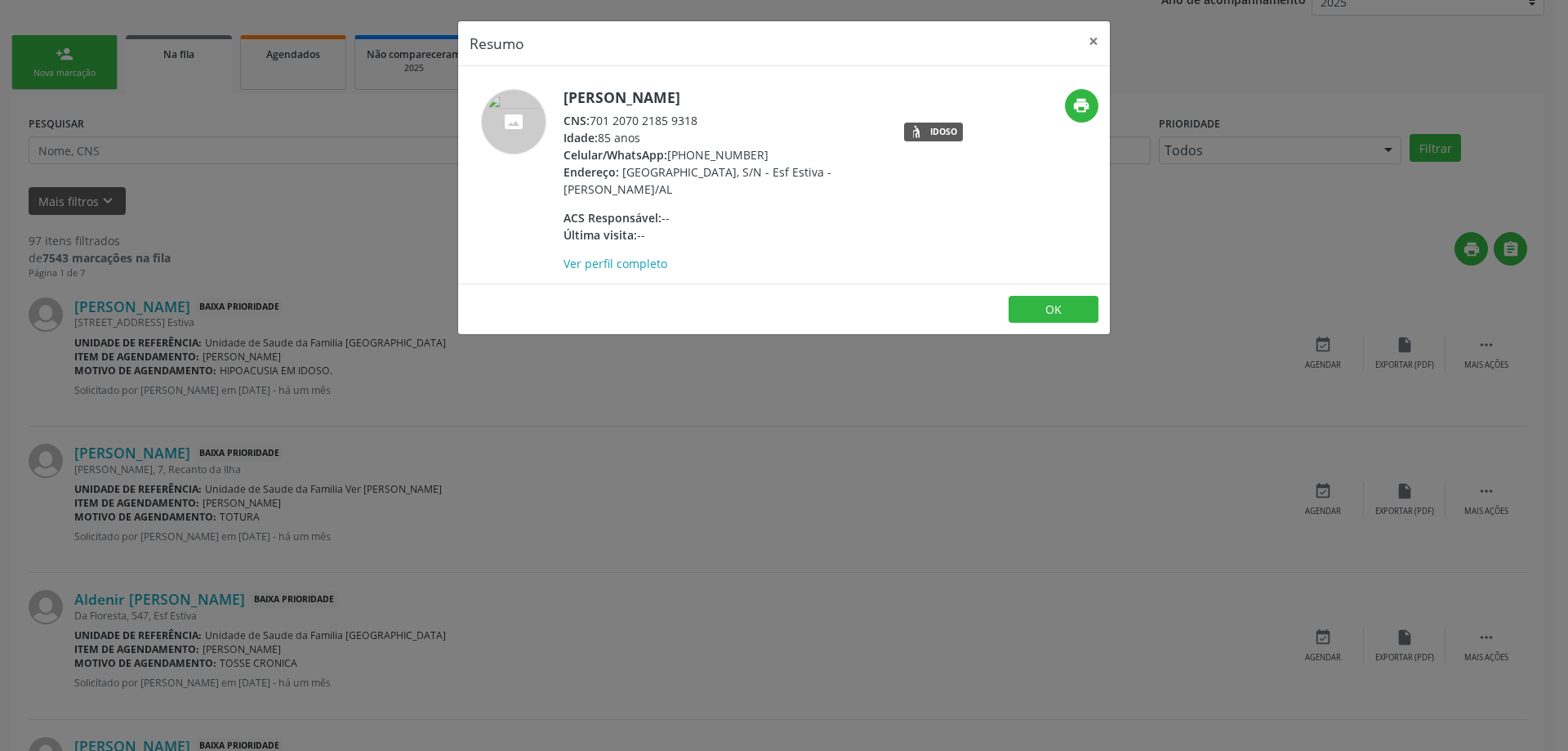
drag, startPoint x: 701, startPoint y: 117, endPoint x: 595, endPoint y: 120, distance: 106.0
click at [595, 120] on div "CNS: 701 2070 2185 9318" at bounding box center [722, 120] width 317 height 17
click at [1095, 44] on button "×" at bounding box center [1093, 41] width 33 height 40
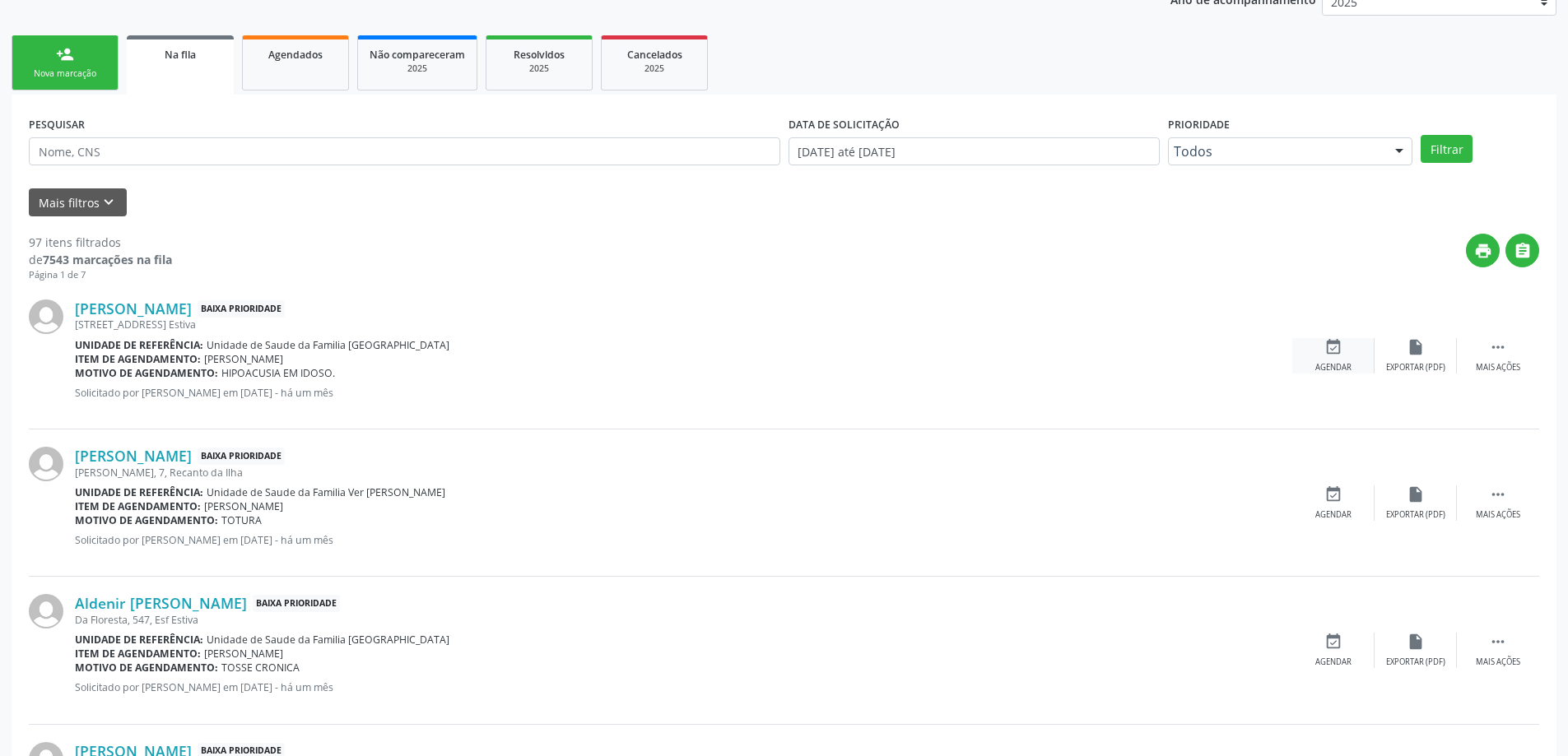
click at [1320, 348] on div "event_available Agendar" at bounding box center [1333, 356] width 83 height 36
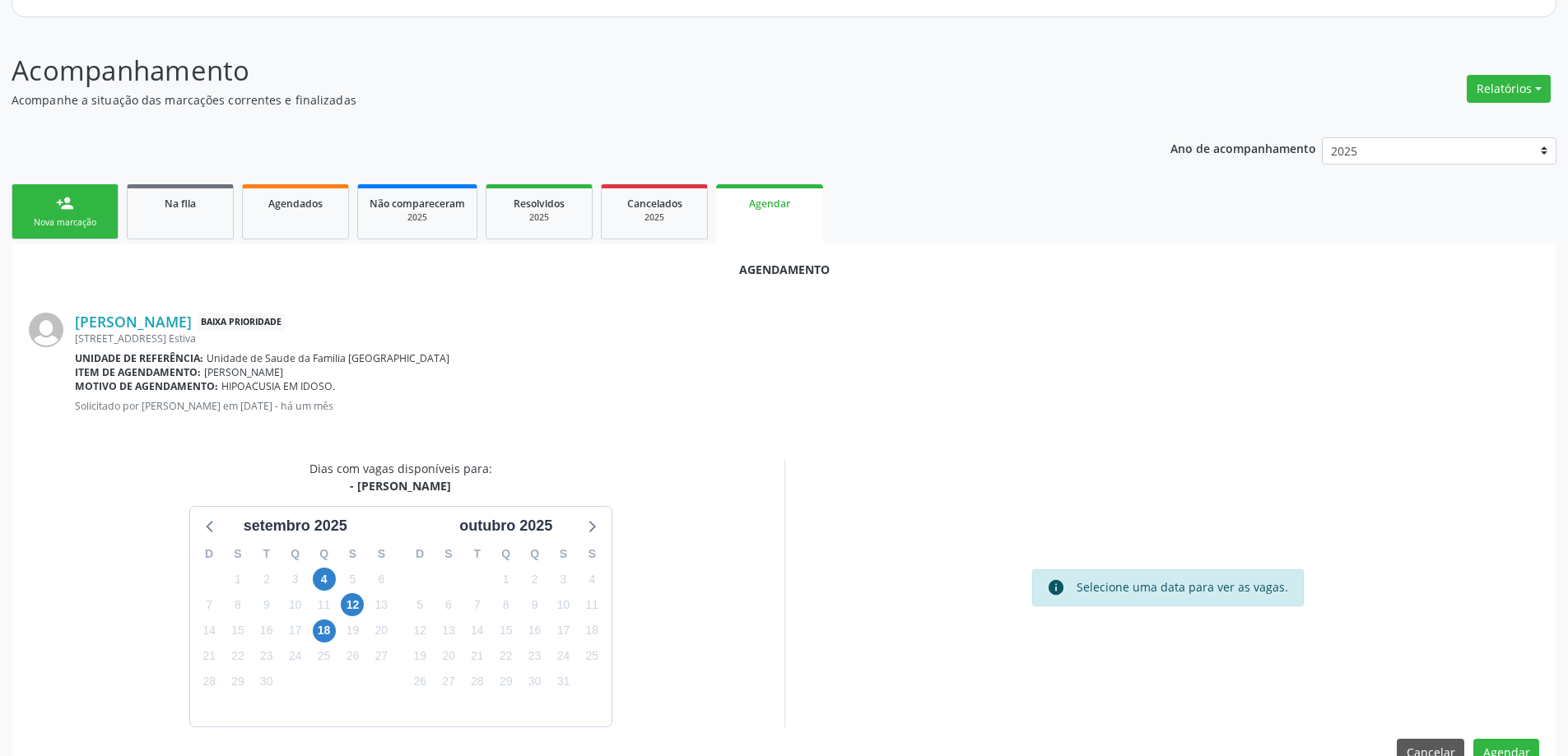
scroll to position [219, 0]
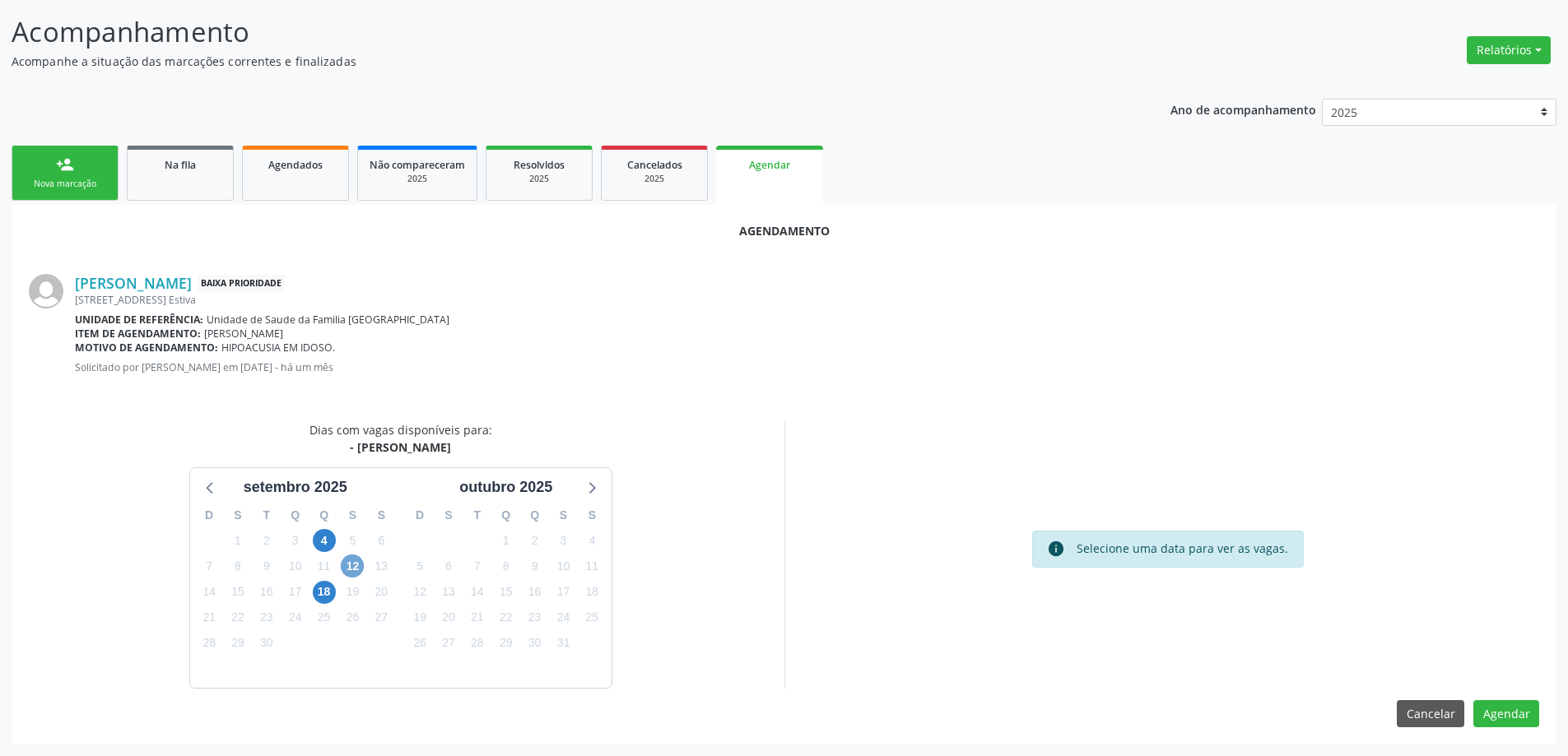
click at [348, 574] on span "12" at bounding box center [352, 566] width 23 height 23
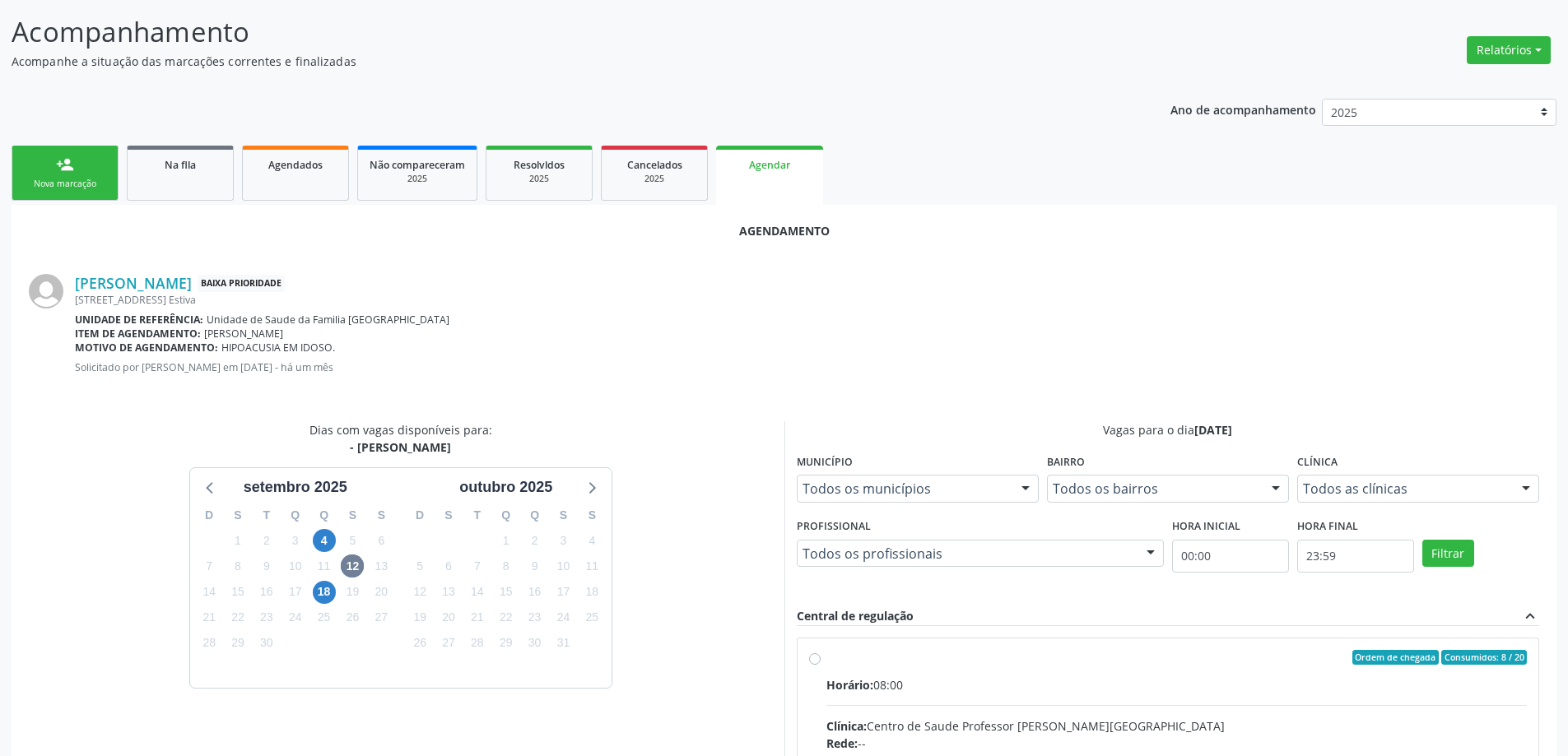
radio input "true"
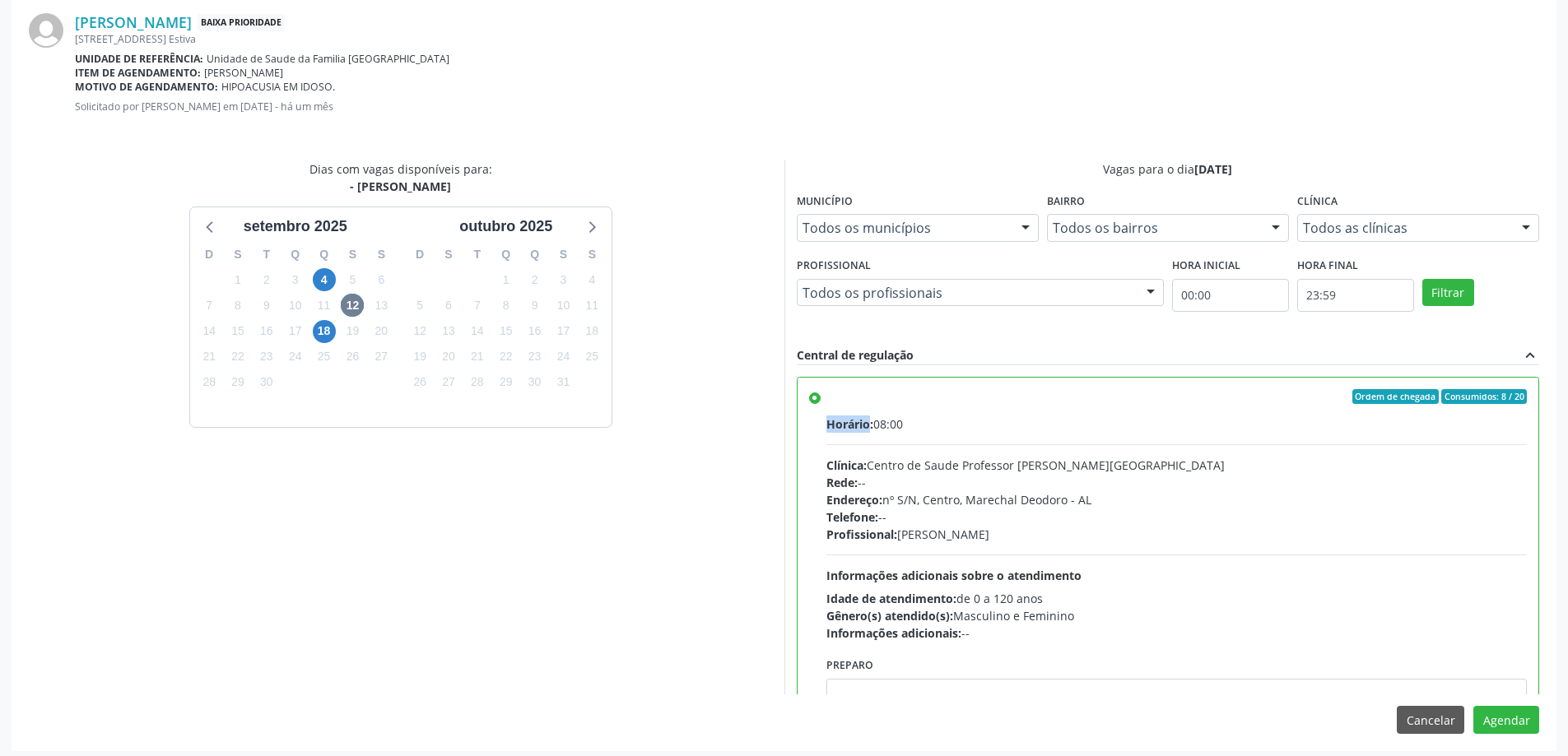
scroll to position [486, 0]
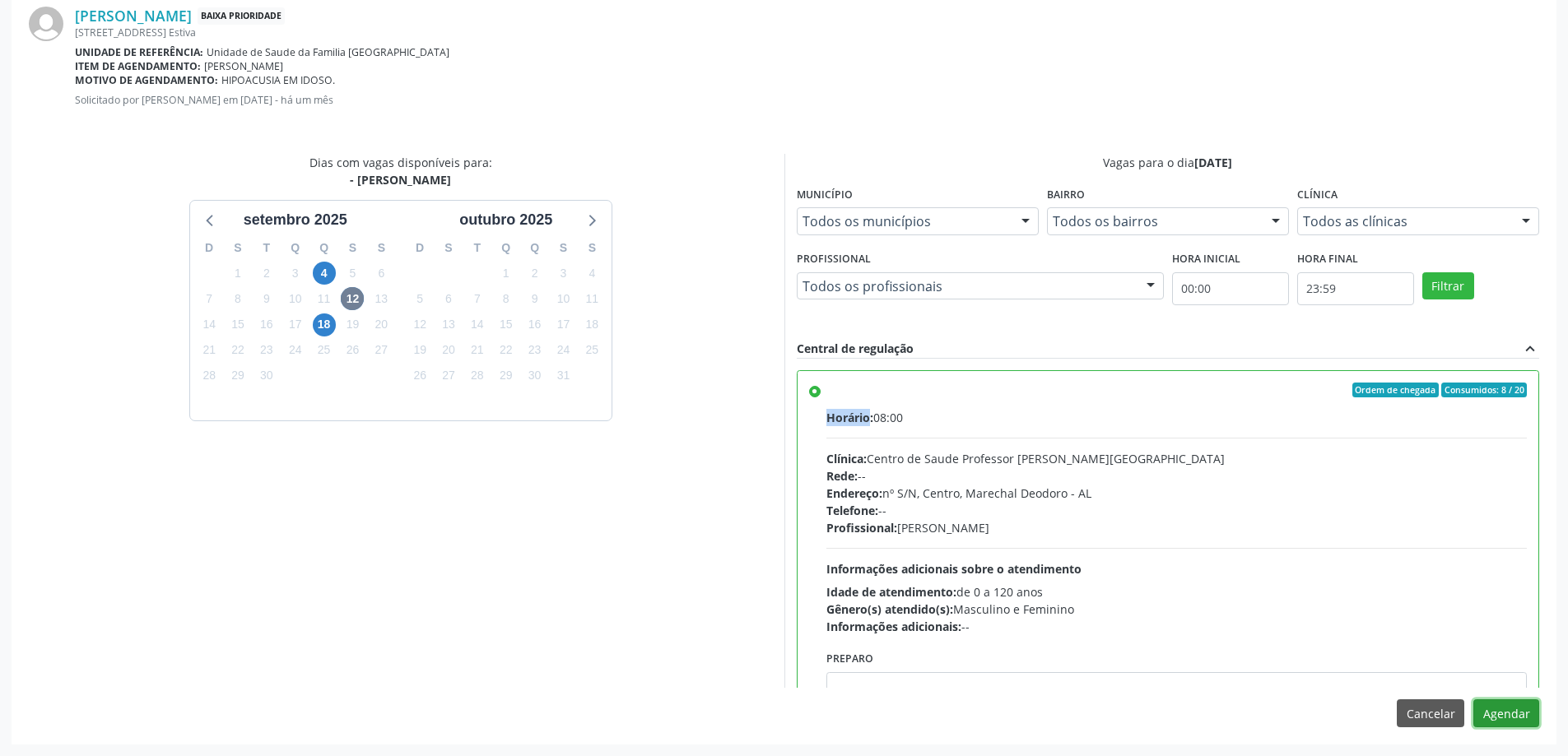
click at [1505, 707] on button "Agendar" at bounding box center [1506, 713] width 66 height 28
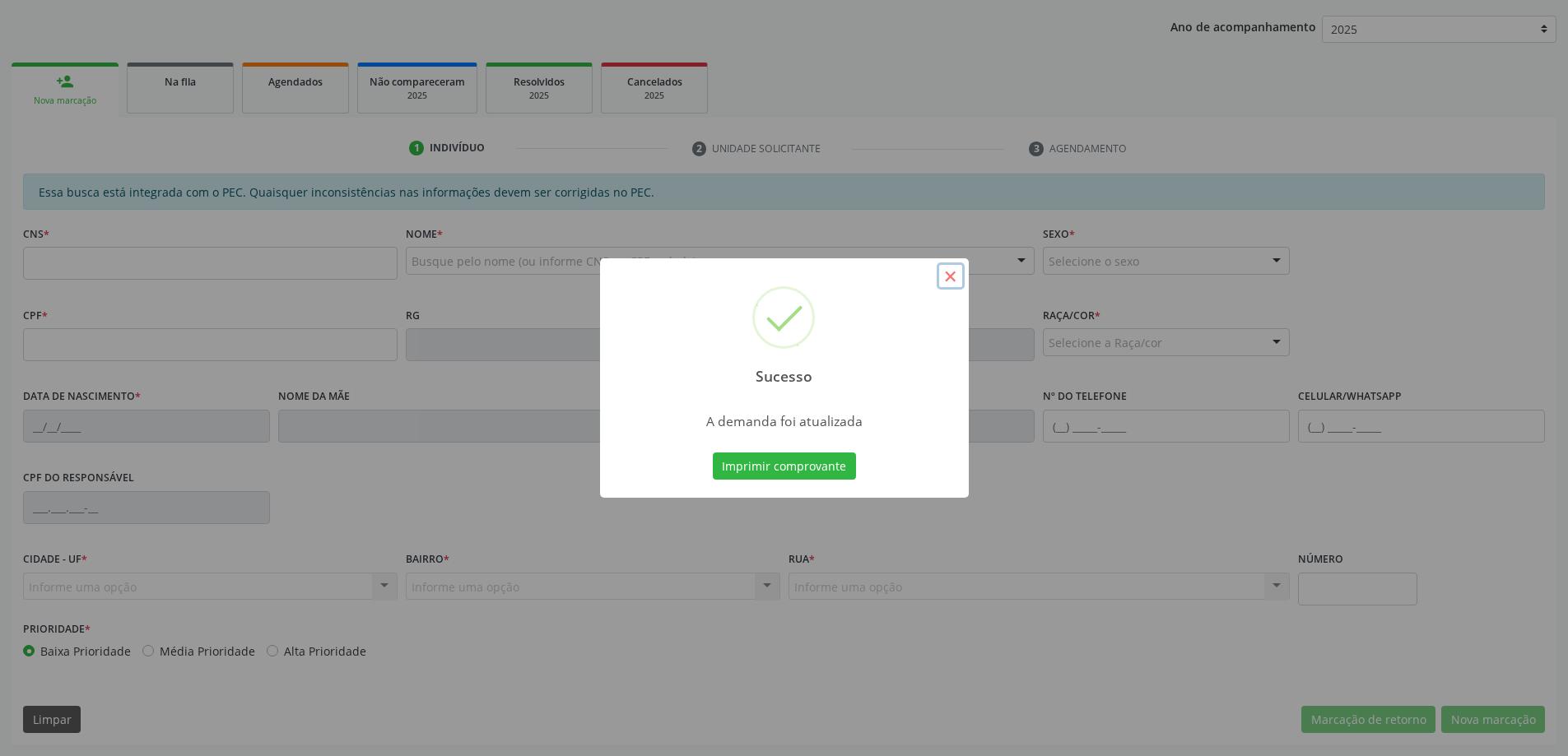
click at [951, 284] on button "×" at bounding box center [950, 276] width 28 height 28
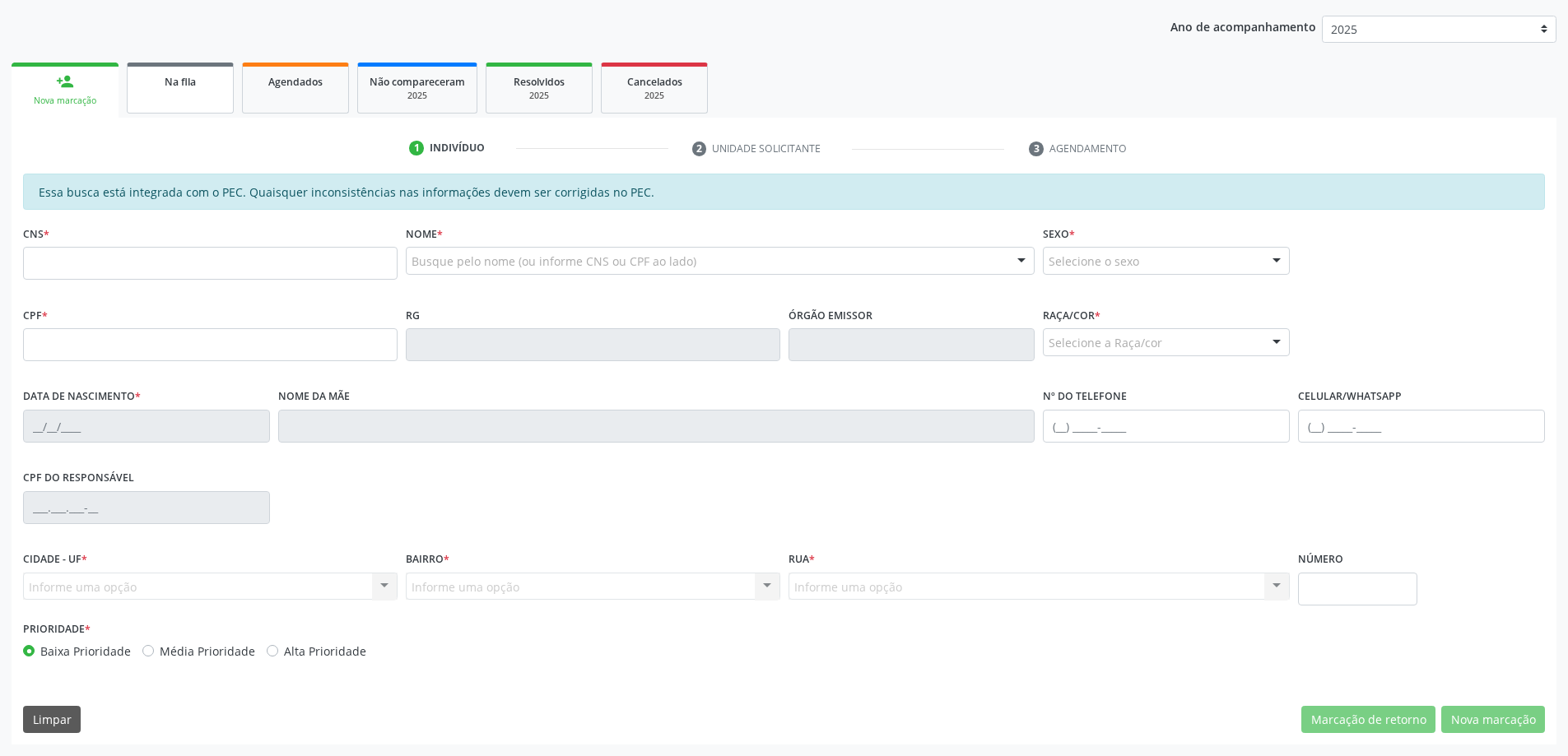
click at [171, 93] on link "Na fila" at bounding box center [180, 88] width 107 height 51
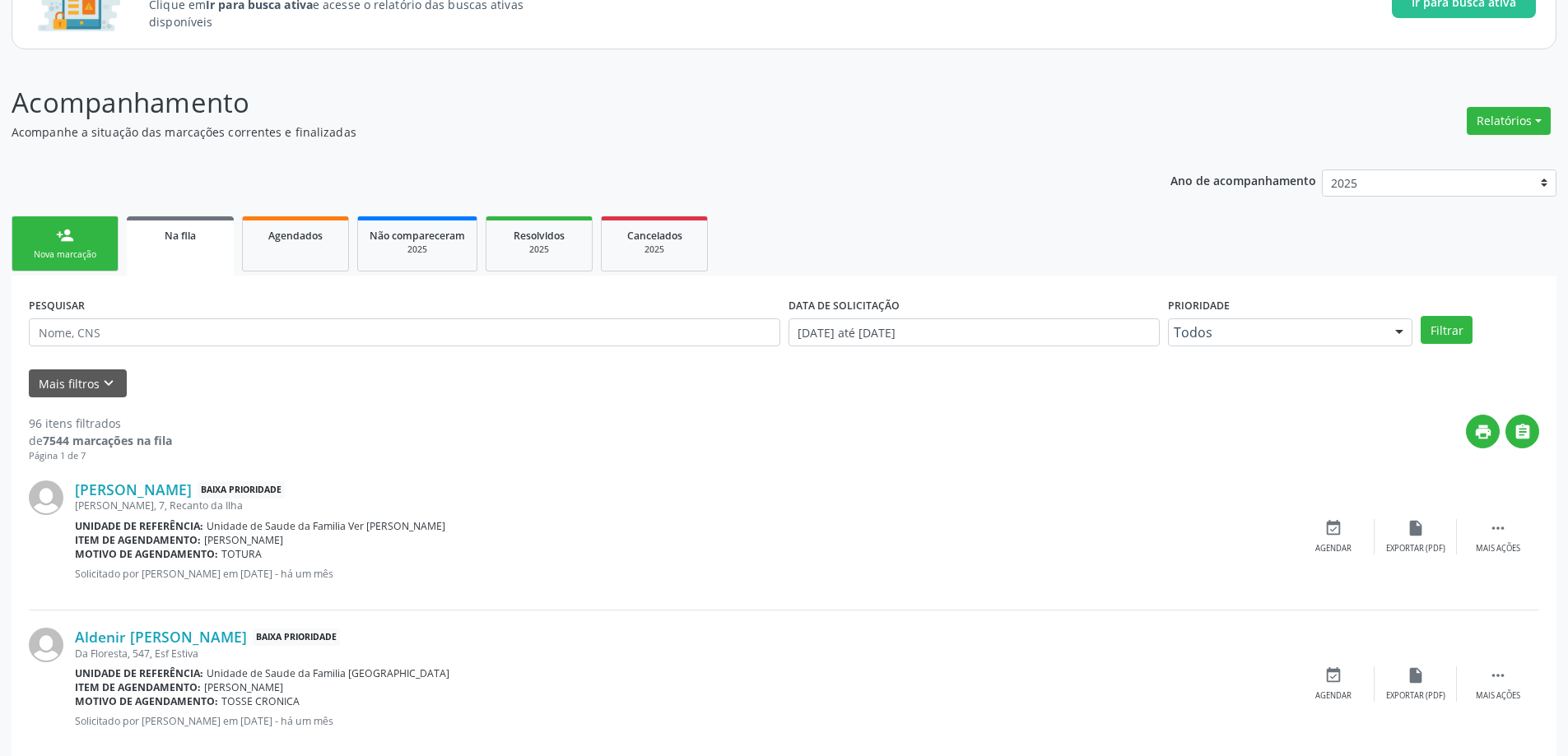
scroll to position [164, 0]
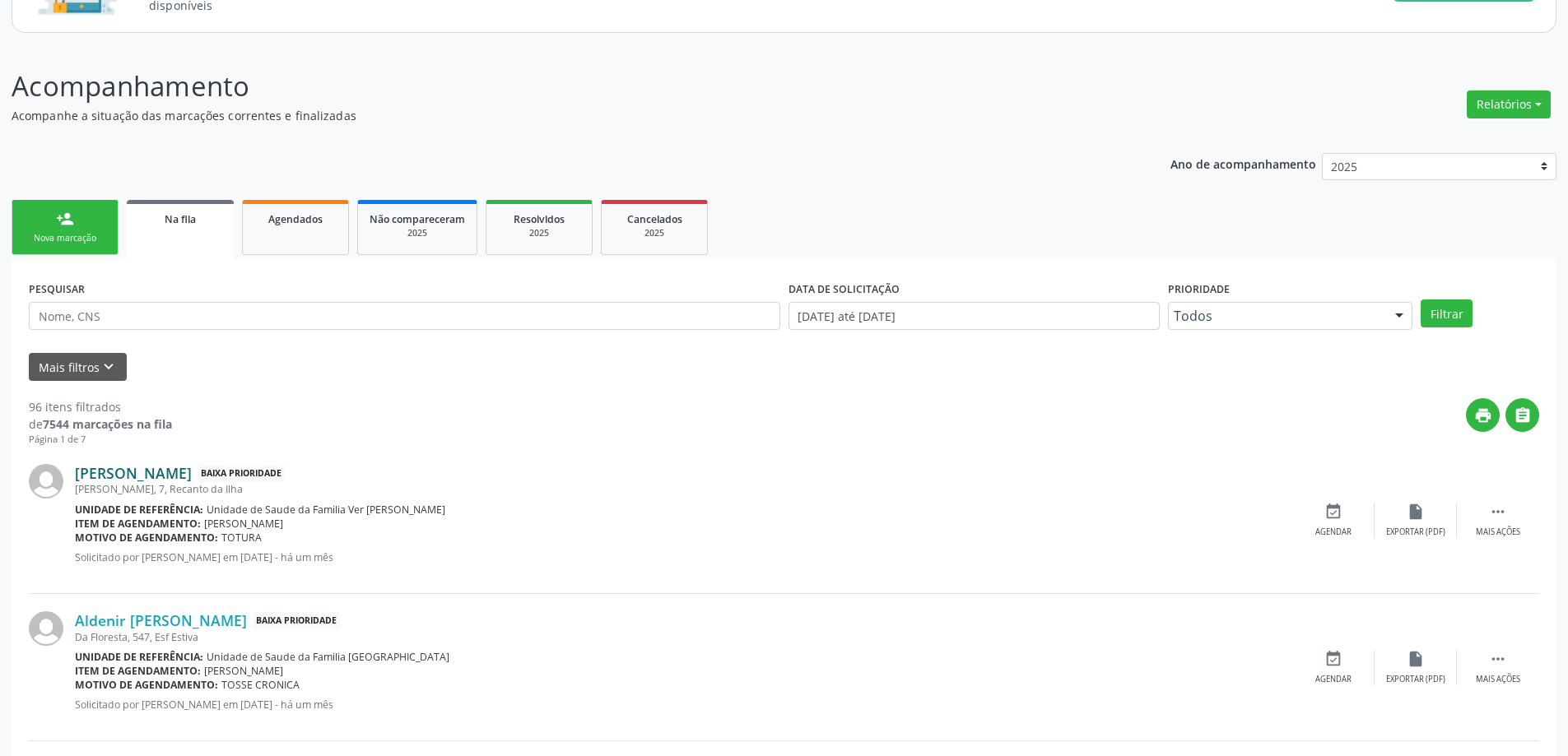
click at [176, 468] on link "[PERSON_NAME]" at bounding box center [133, 472] width 117 height 18
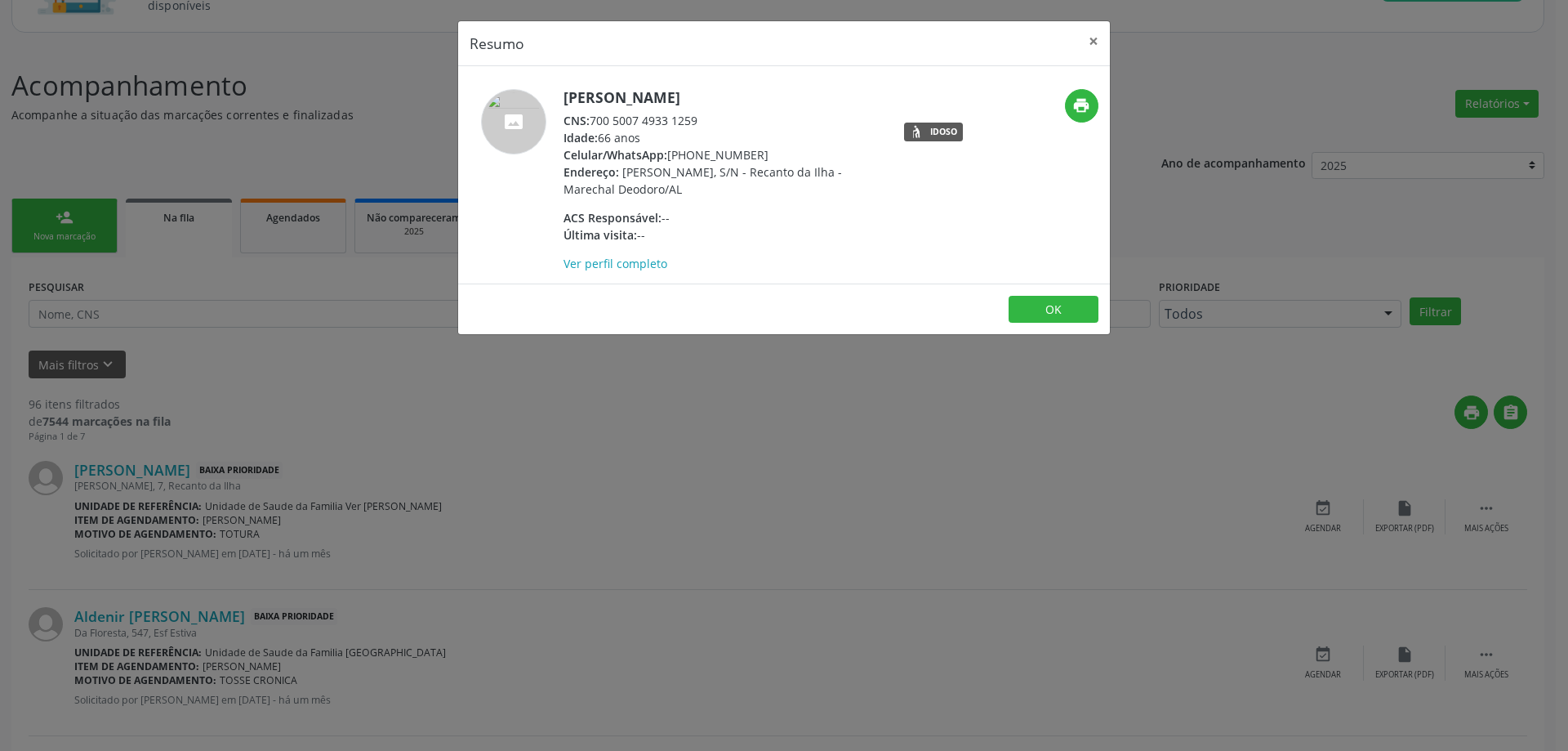
drag, startPoint x: 702, startPoint y: 119, endPoint x: 591, endPoint y: 119, distance: 111.0
click at [591, 119] on div "CNS: 700 5007 4933 1259" at bounding box center [722, 120] width 317 height 17
click at [1091, 42] on button "×" at bounding box center [1093, 41] width 33 height 40
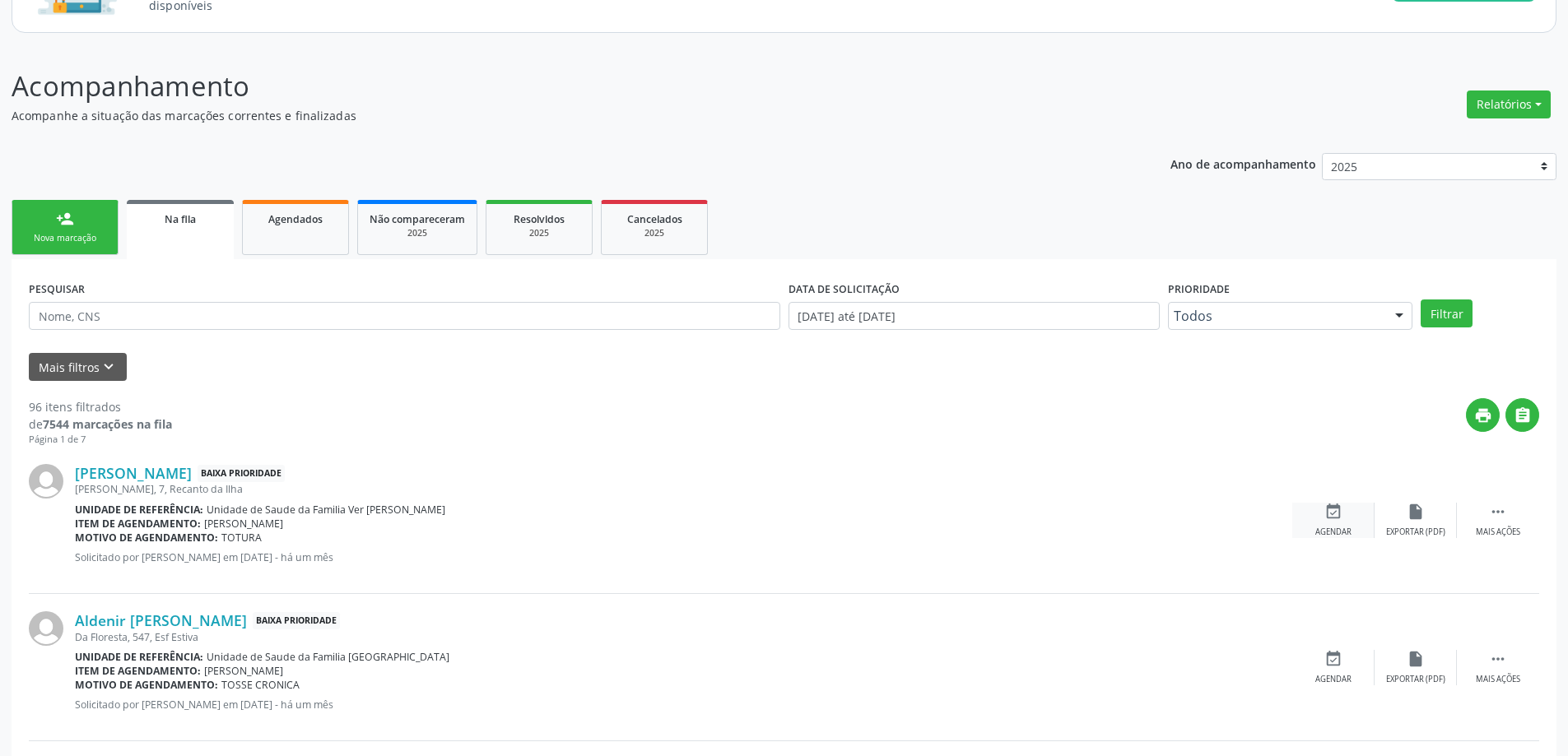
click at [1337, 525] on div "event_available Agendar" at bounding box center [1333, 521] width 83 height 36
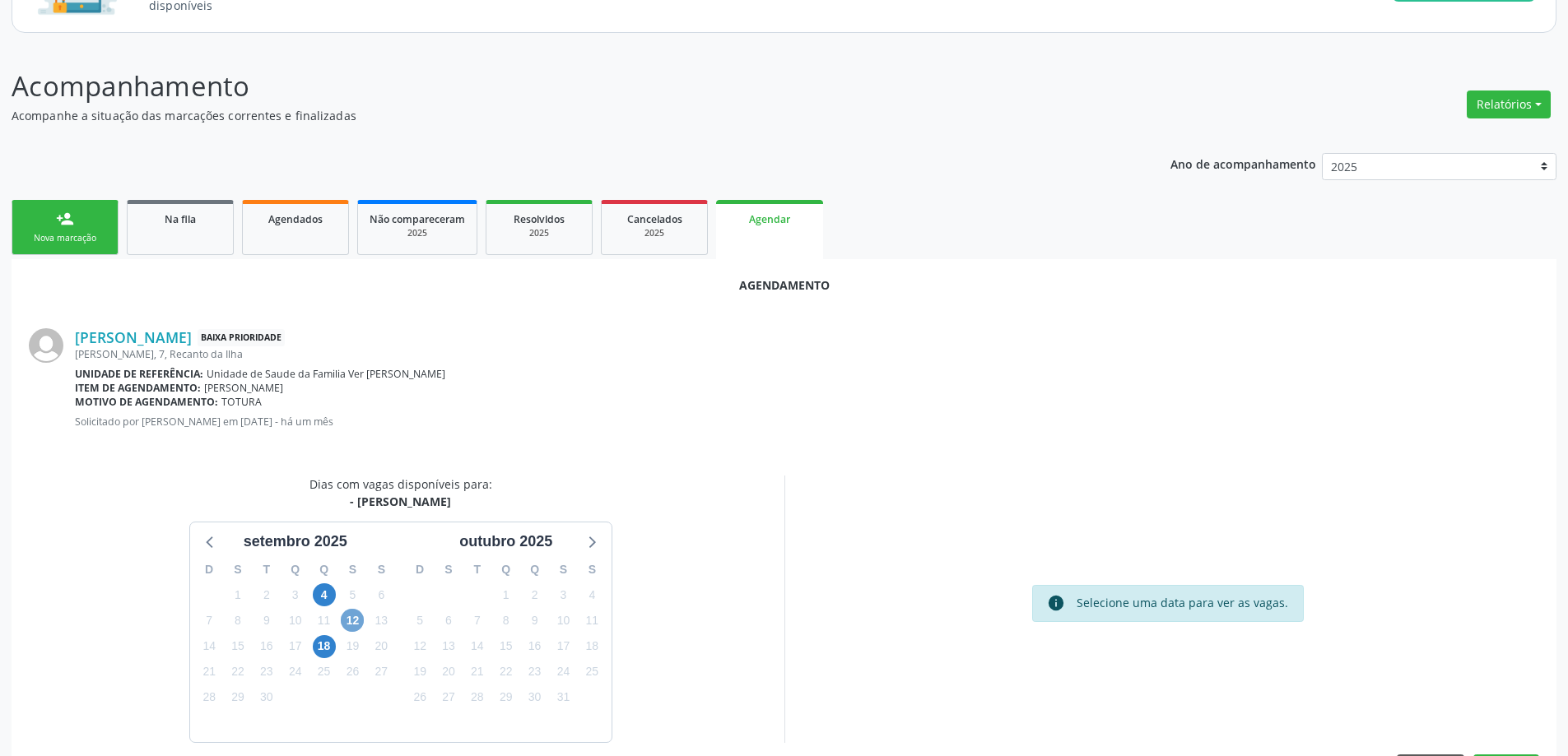
click at [344, 621] on span "12" at bounding box center [352, 620] width 23 height 23
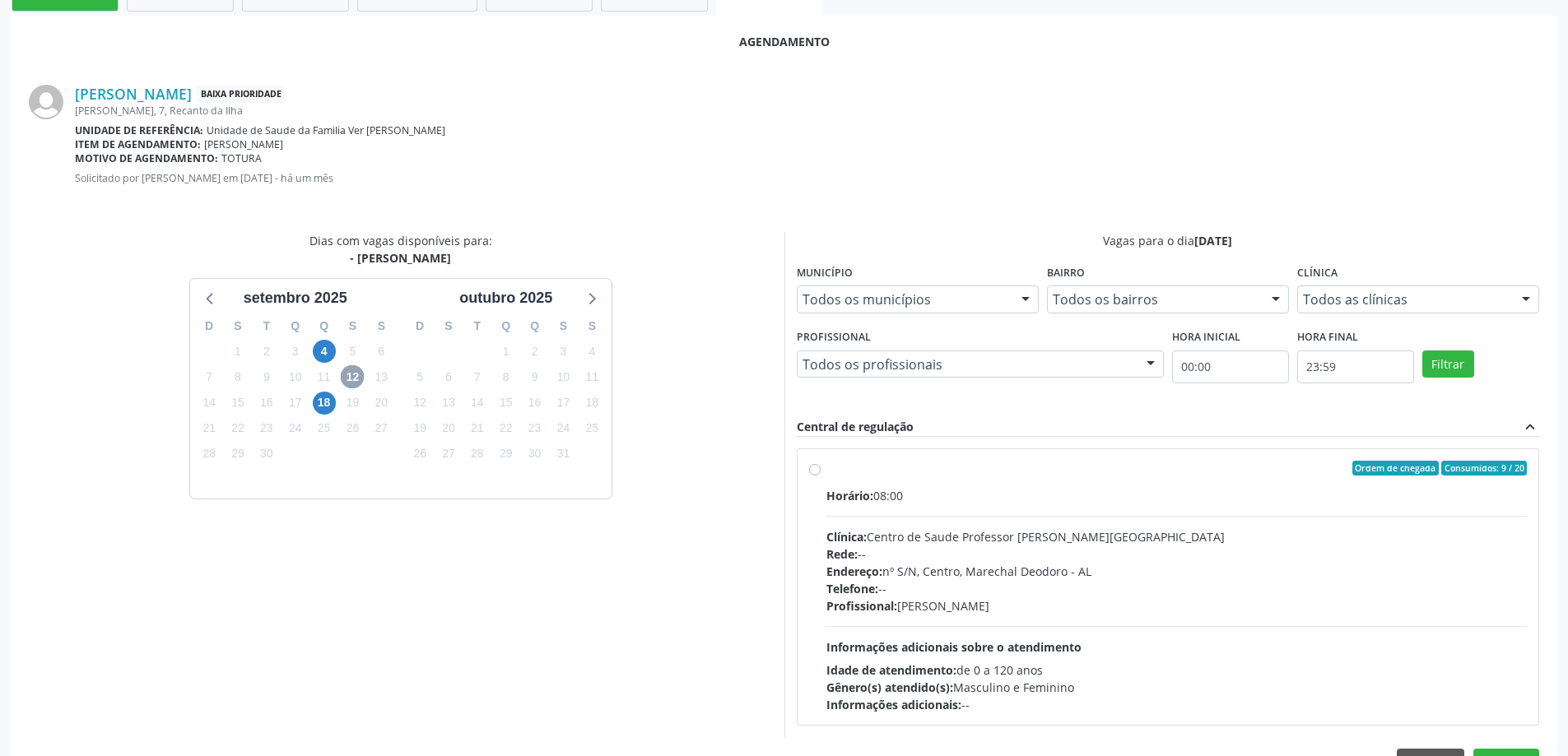
scroll to position [412, 0]
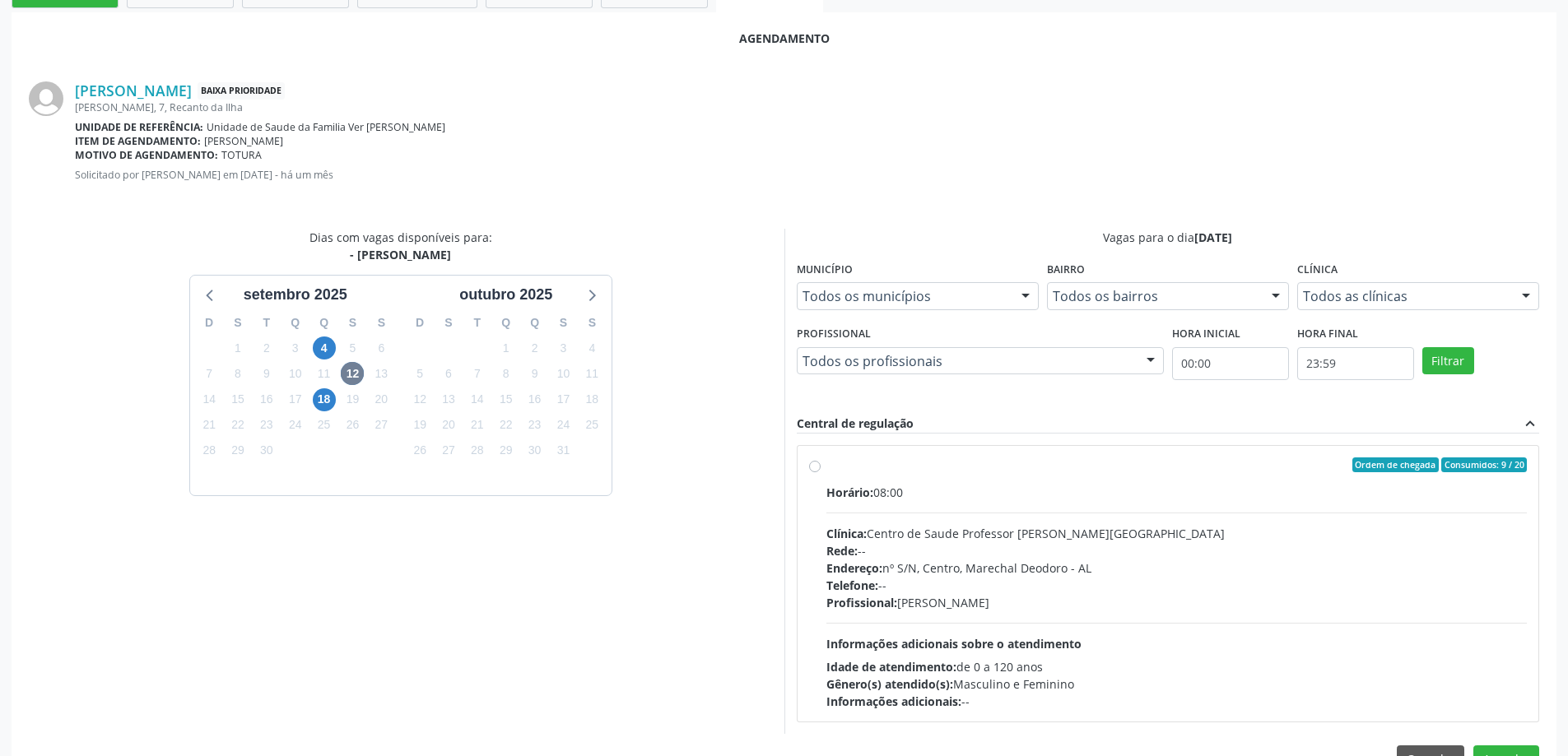
click at [813, 472] on div "Ordem de chegada Consumidos: 9 / 20 Horário: 08:00 Clínica: Centro de Saude Pro…" at bounding box center [1168, 584] width 719 height 252
radio input "true"
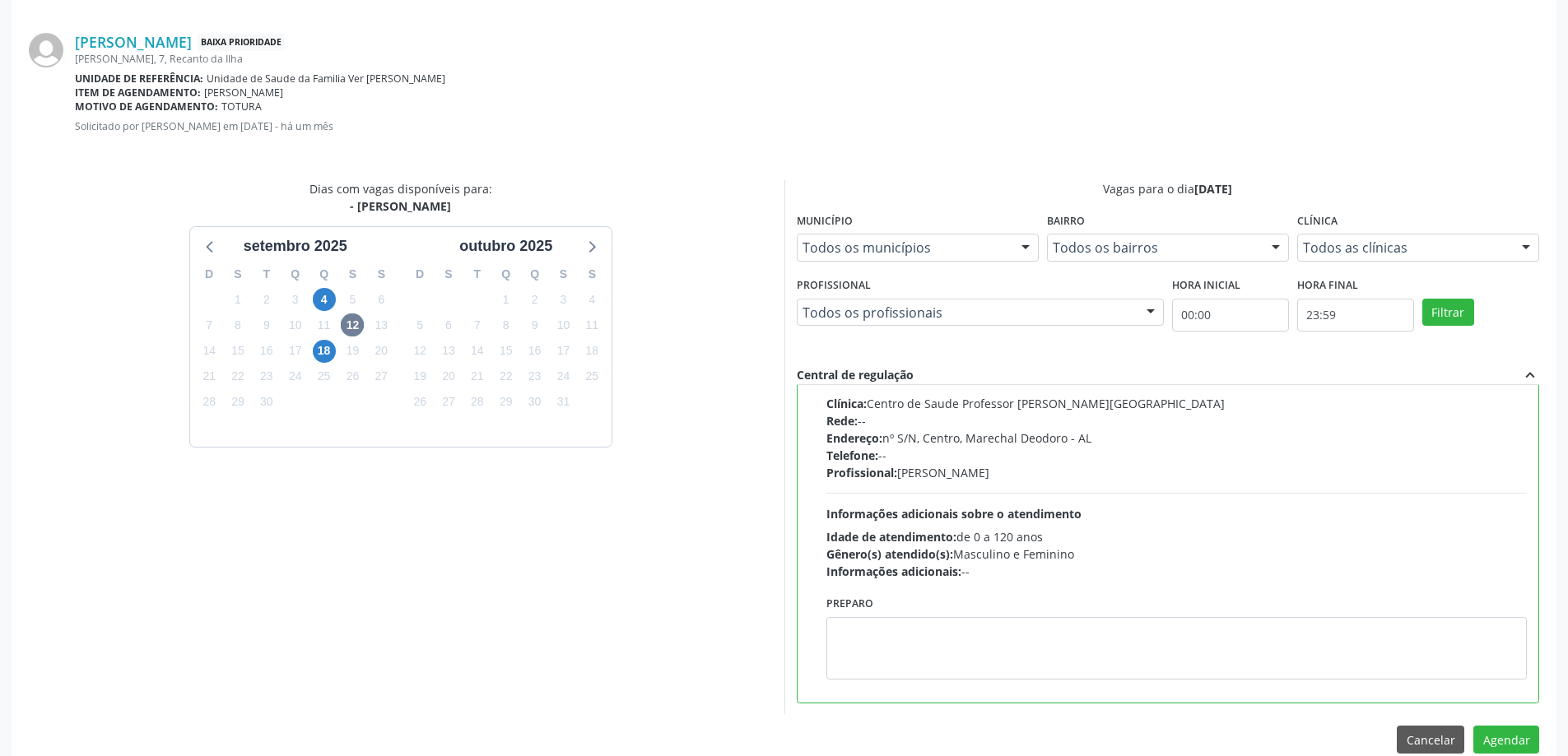
scroll to position [486, 0]
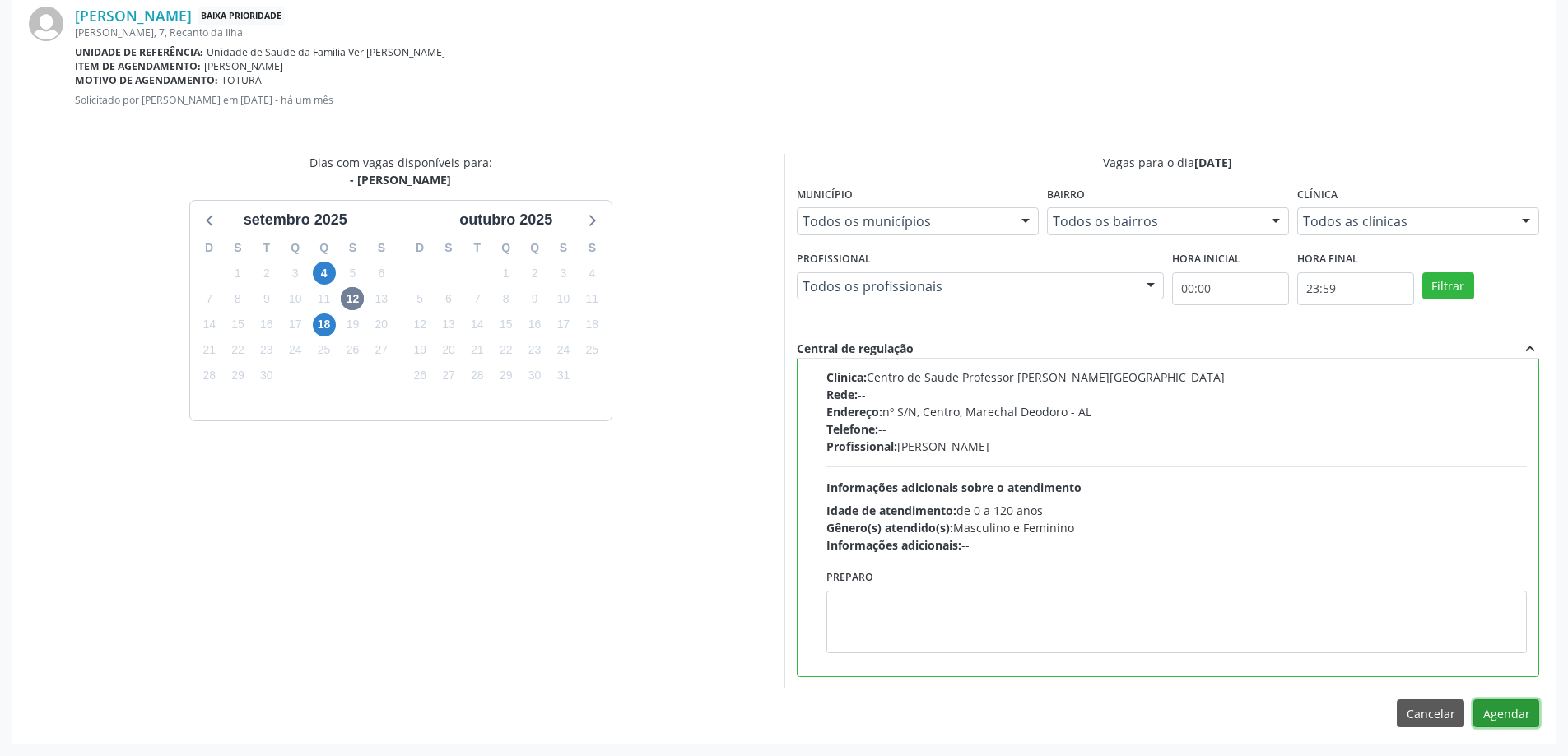
click at [1513, 717] on button "Agendar" at bounding box center [1506, 713] width 66 height 28
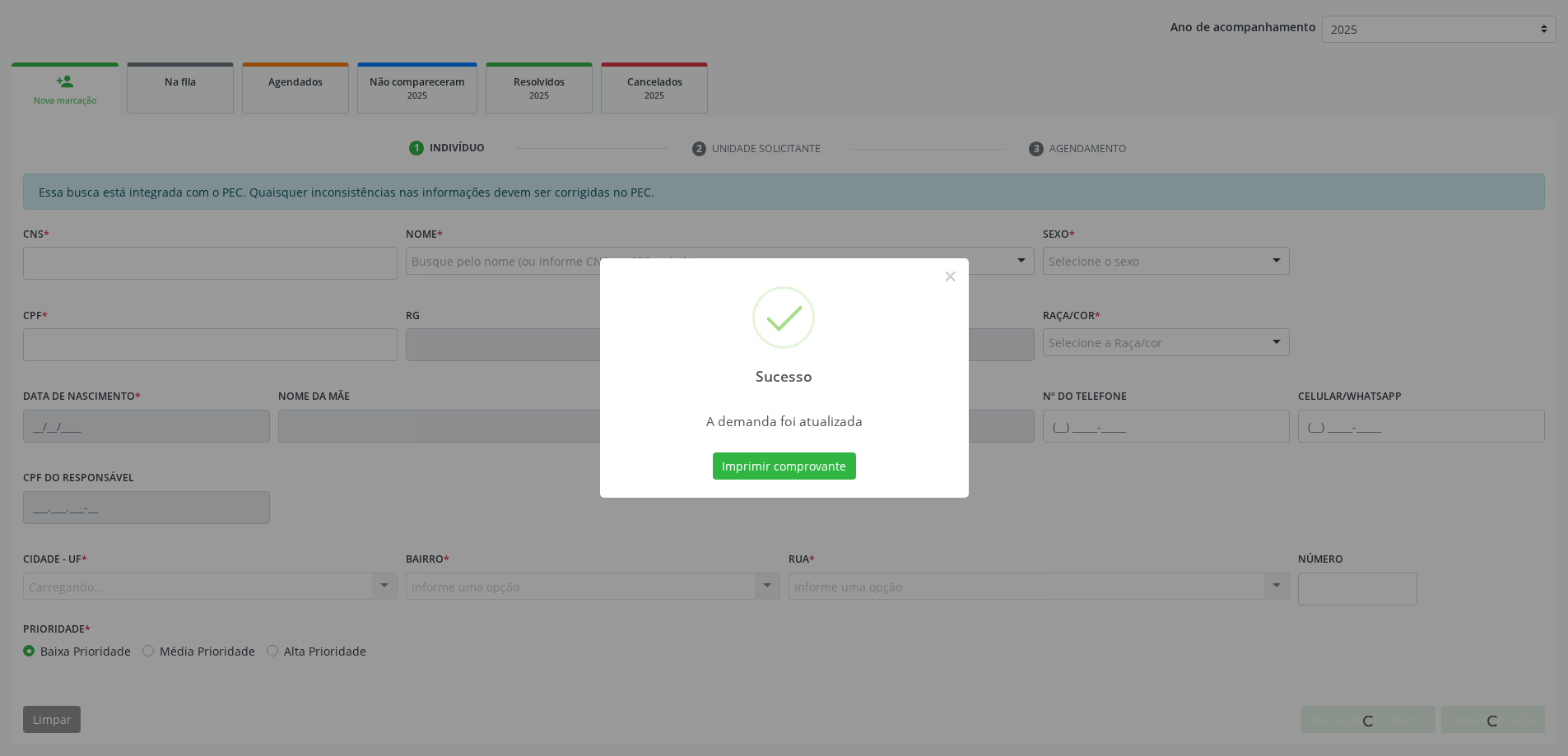
scroll to position [302, 0]
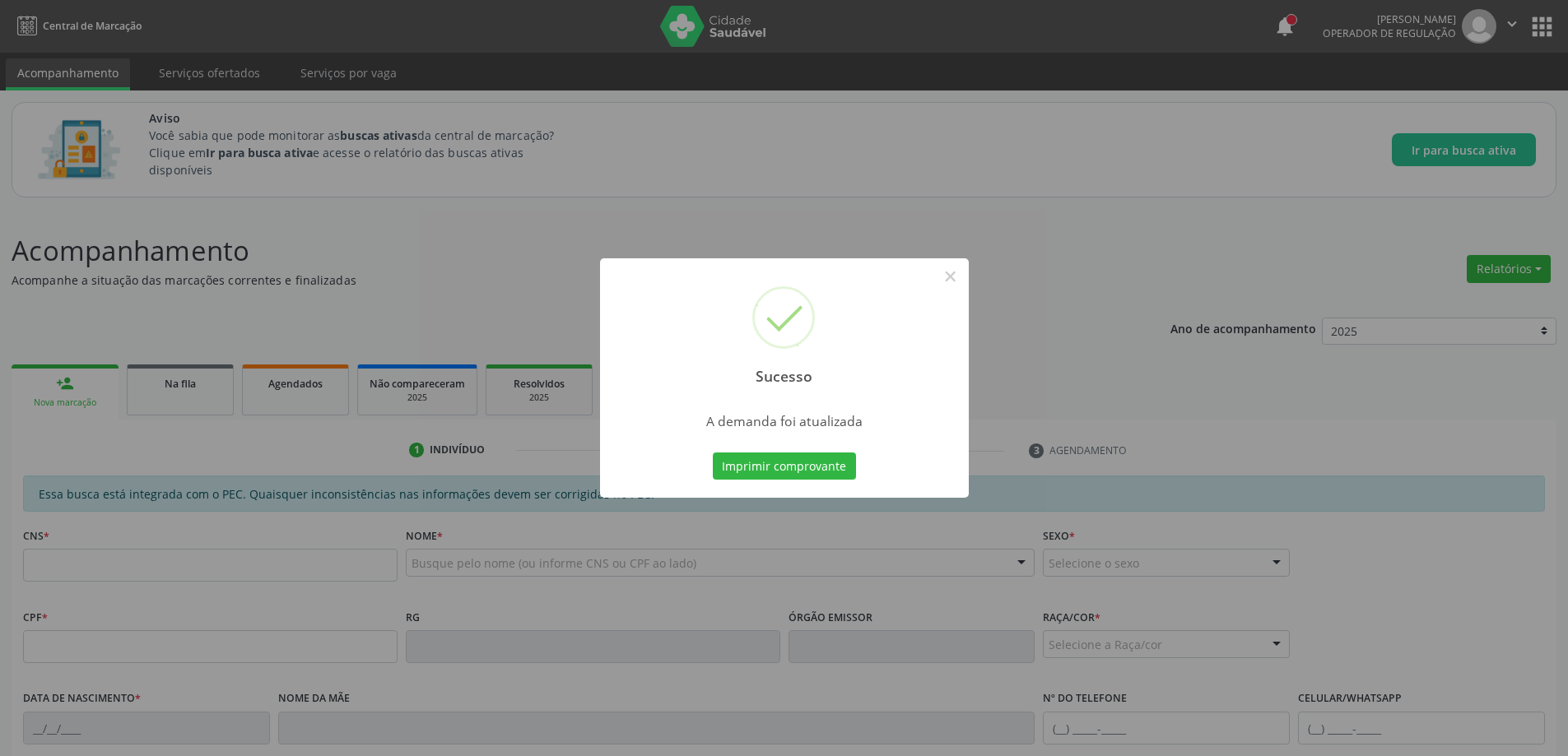
scroll to position [302, 0]
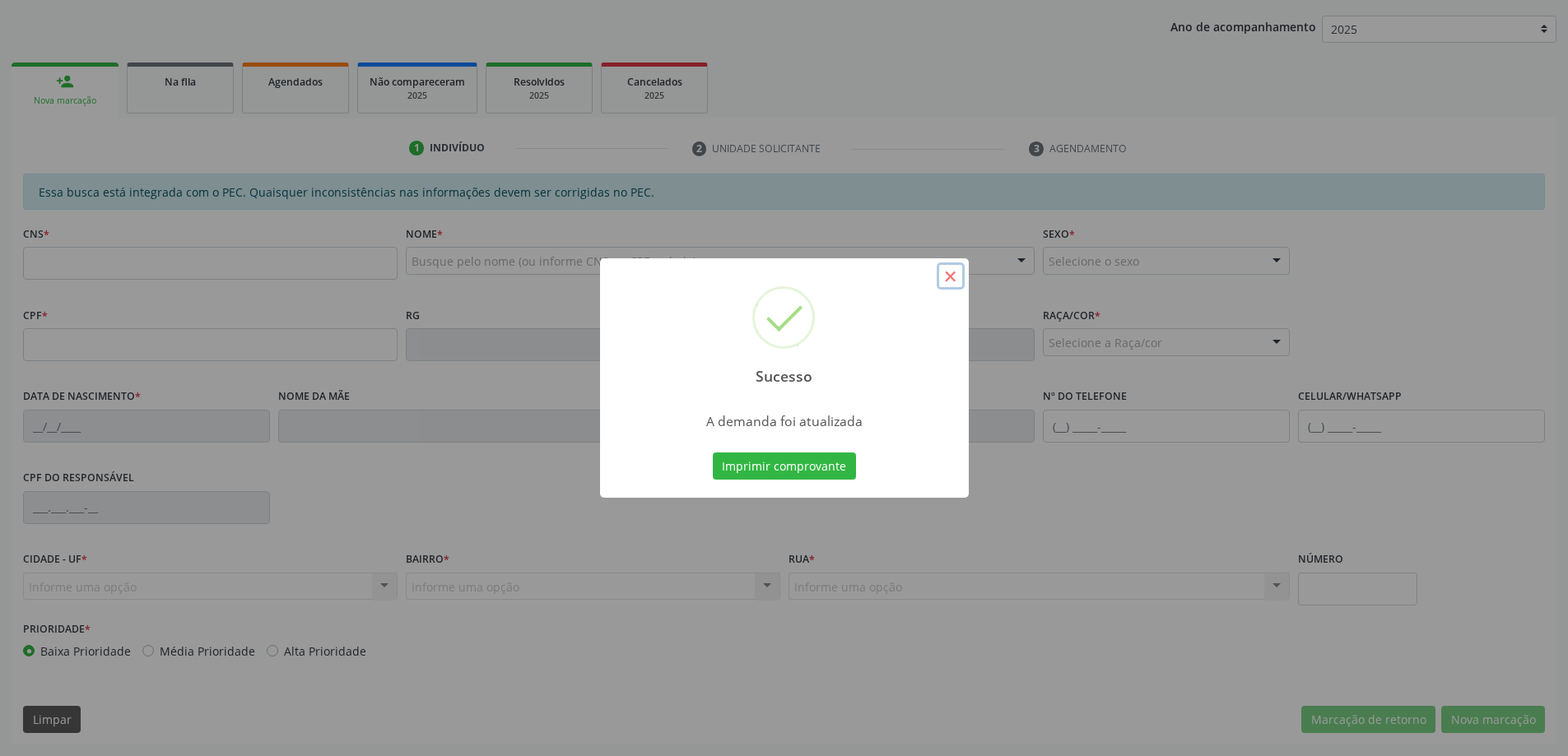
click at [955, 278] on button "×" at bounding box center [950, 276] width 28 height 28
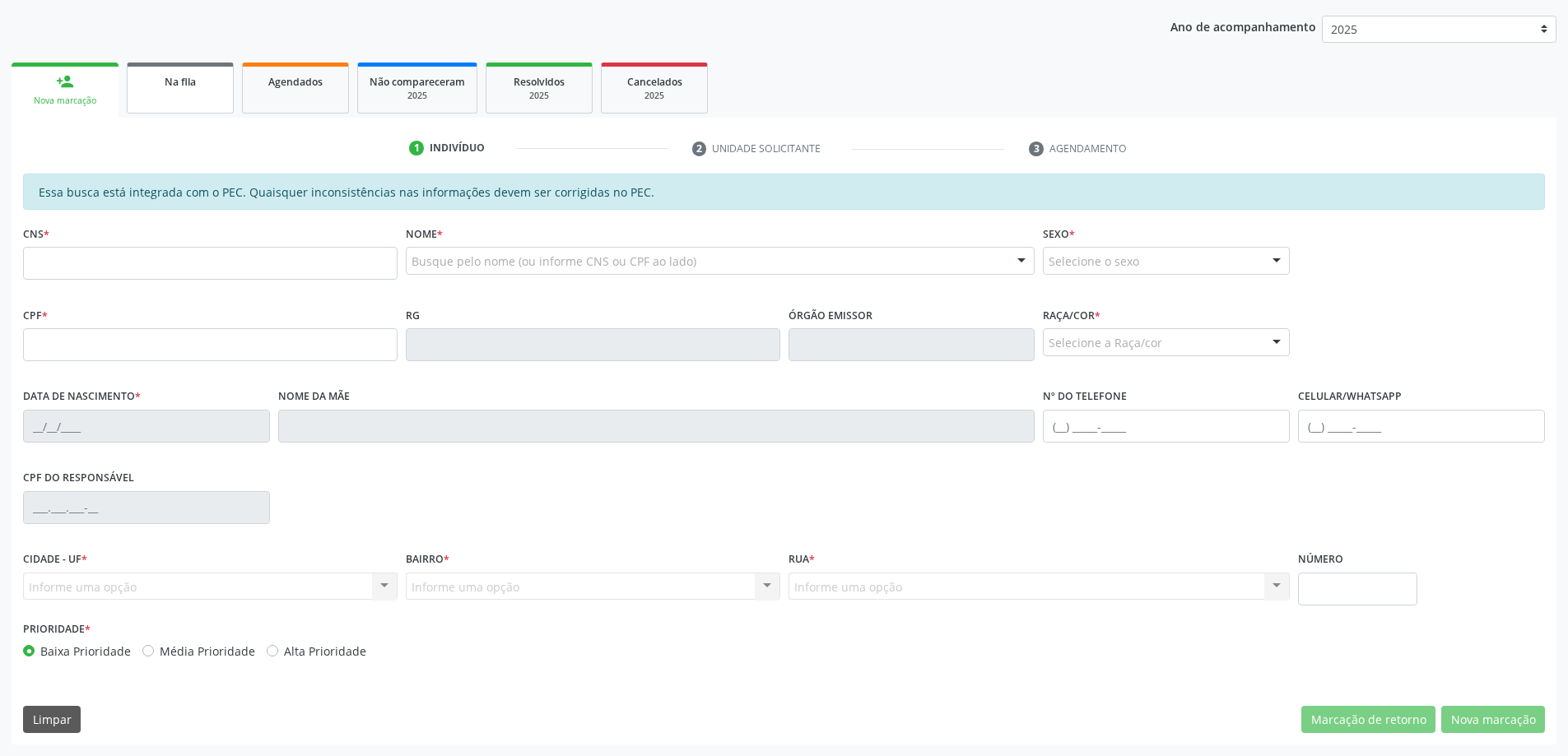
click at [211, 84] on div "Na fila" at bounding box center [180, 81] width 83 height 17
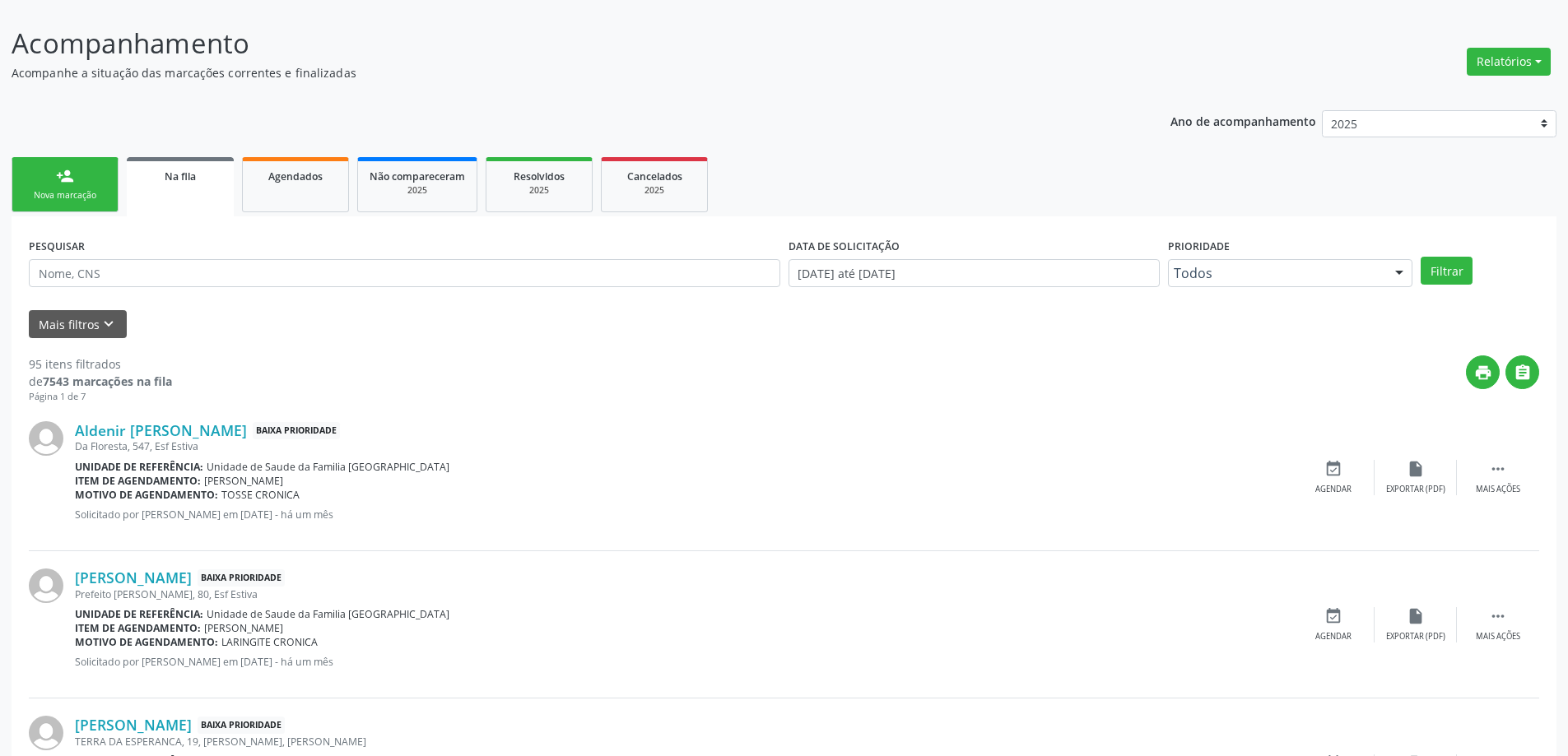
scroll to position [247, 0]
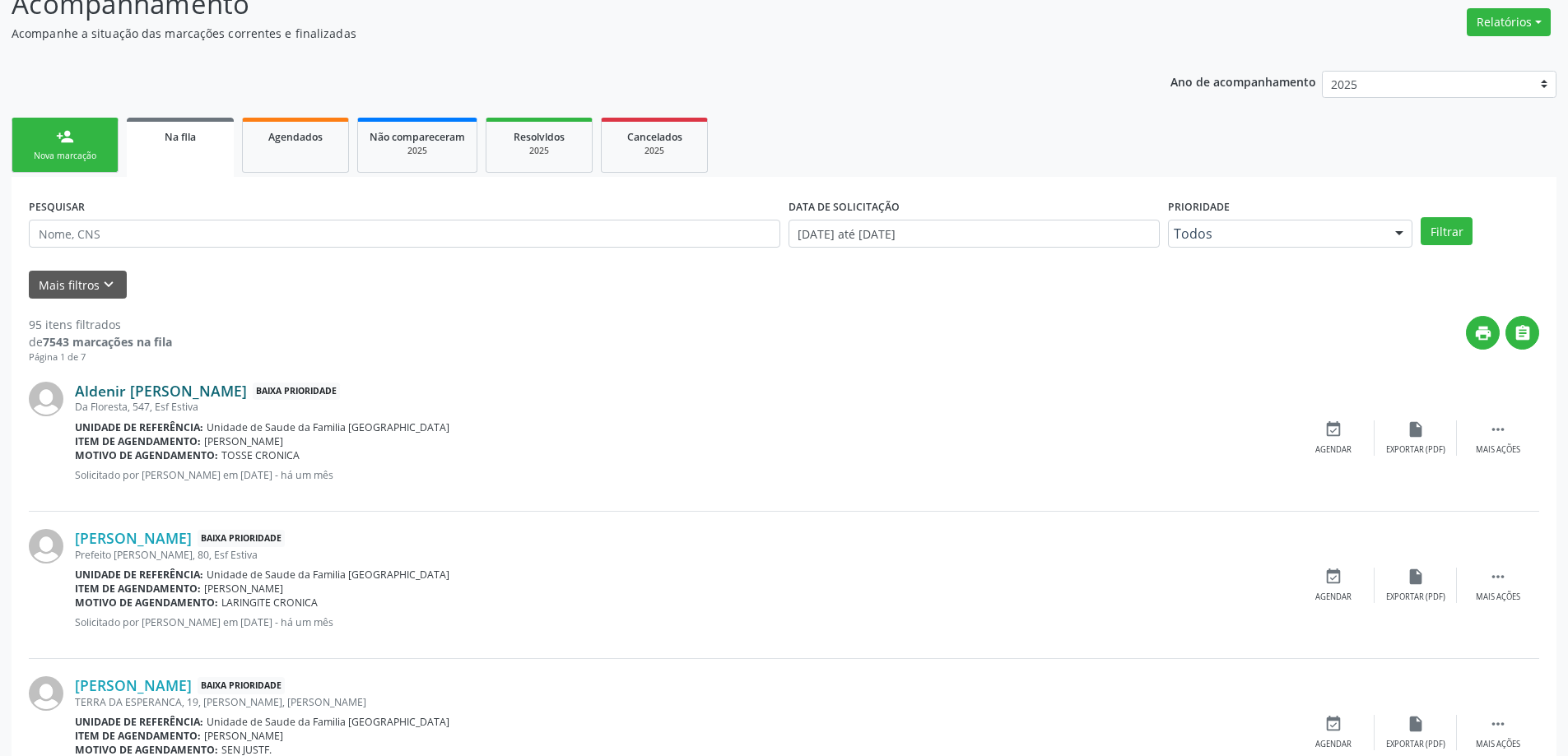
click at [188, 390] on link "Aldenir [PERSON_NAME]" at bounding box center [161, 390] width 172 height 18
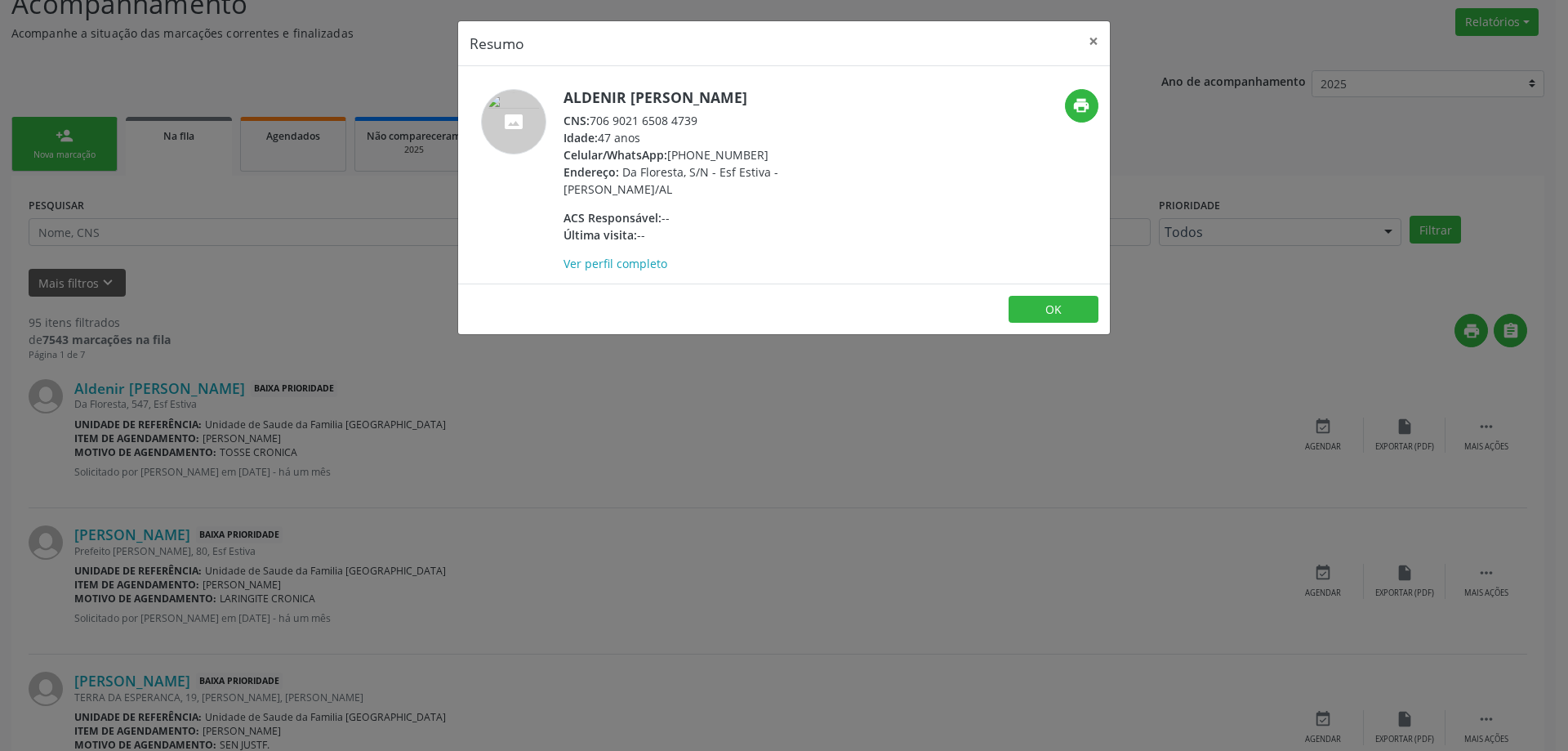
click at [695, 119] on div "CNS: 706 9021 6508 4739" at bounding box center [722, 120] width 317 height 17
drag, startPoint x: 698, startPoint y: 117, endPoint x: 594, endPoint y: 120, distance: 104.0
click at [594, 120] on div "CNS: 706 9021 6508 4739" at bounding box center [722, 120] width 317 height 17
copy div "706 9021 6508 4739"
click at [1101, 41] on button "×" at bounding box center [1093, 41] width 33 height 40
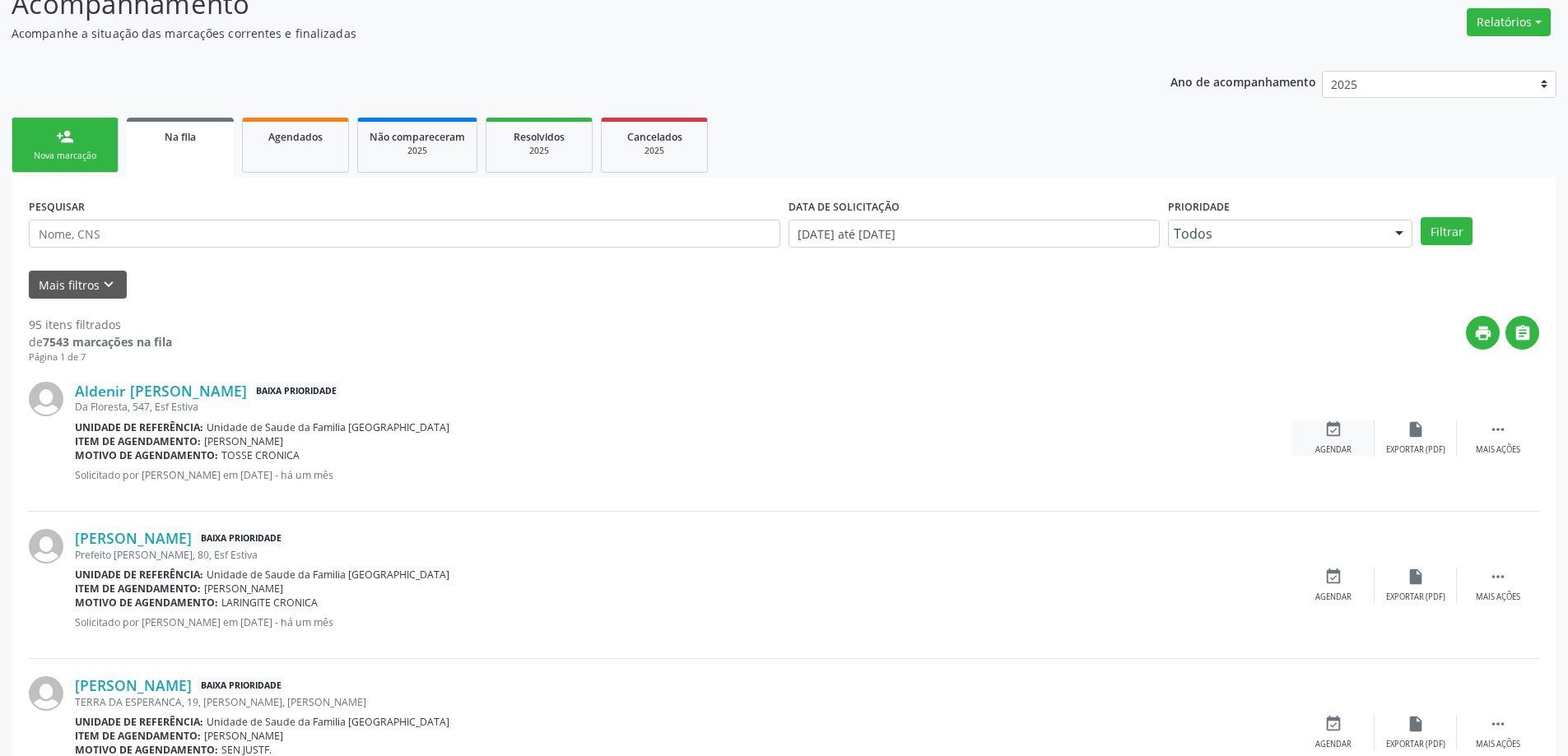
click at [1328, 438] on icon "event_available" at bounding box center [1333, 429] width 18 height 18
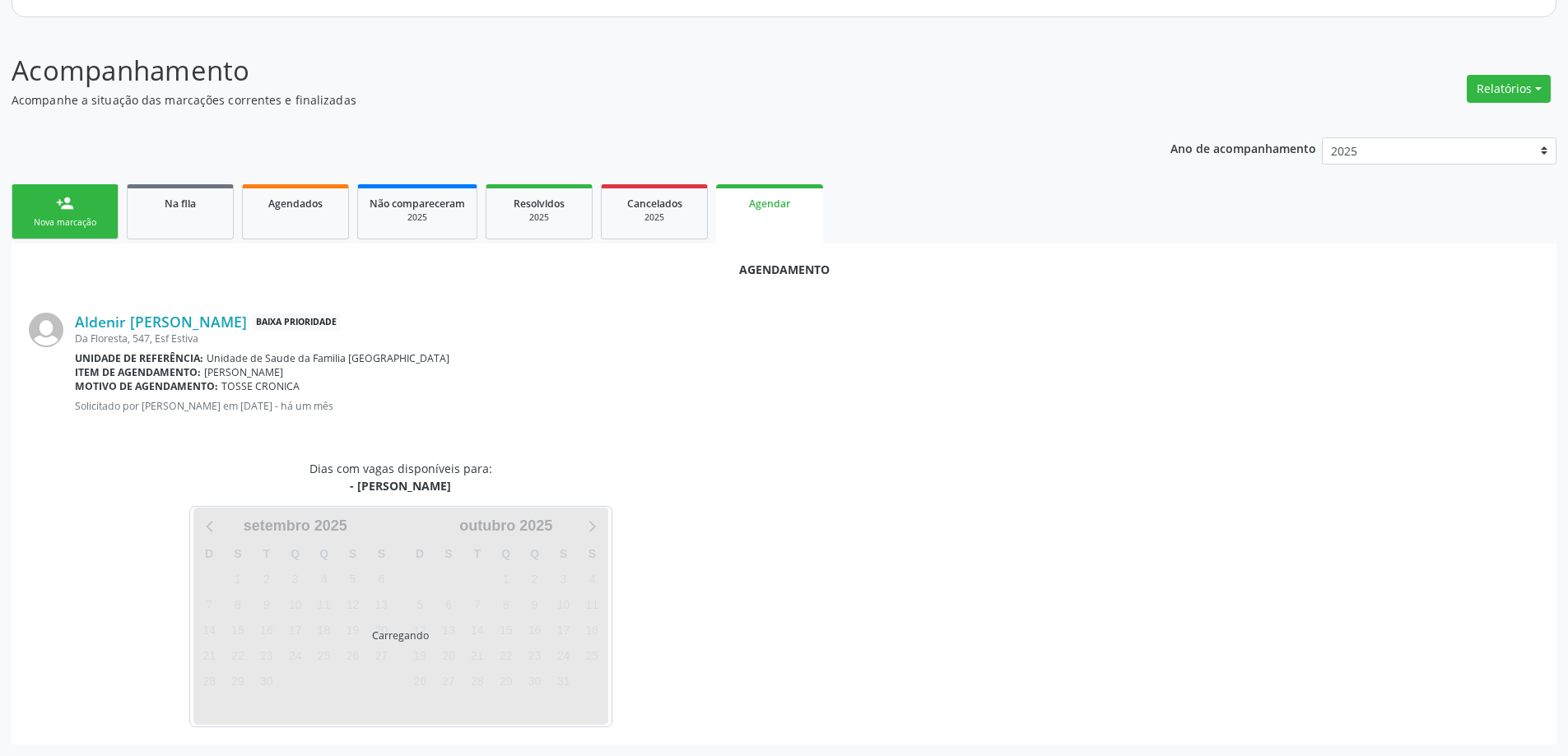
scroll to position [219, 0]
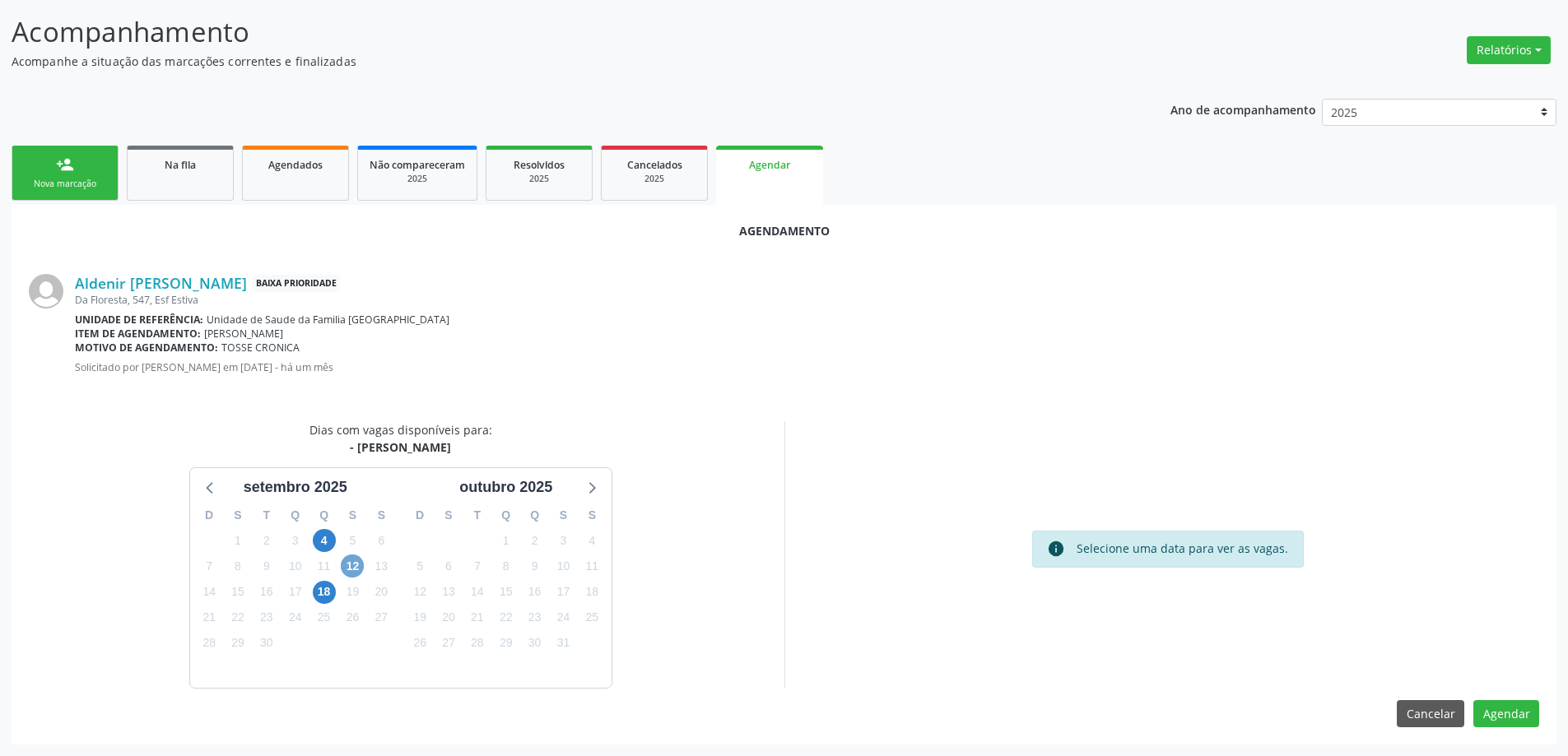
click at [354, 566] on span "12" at bounding box center [352, 566] width 23 height 23
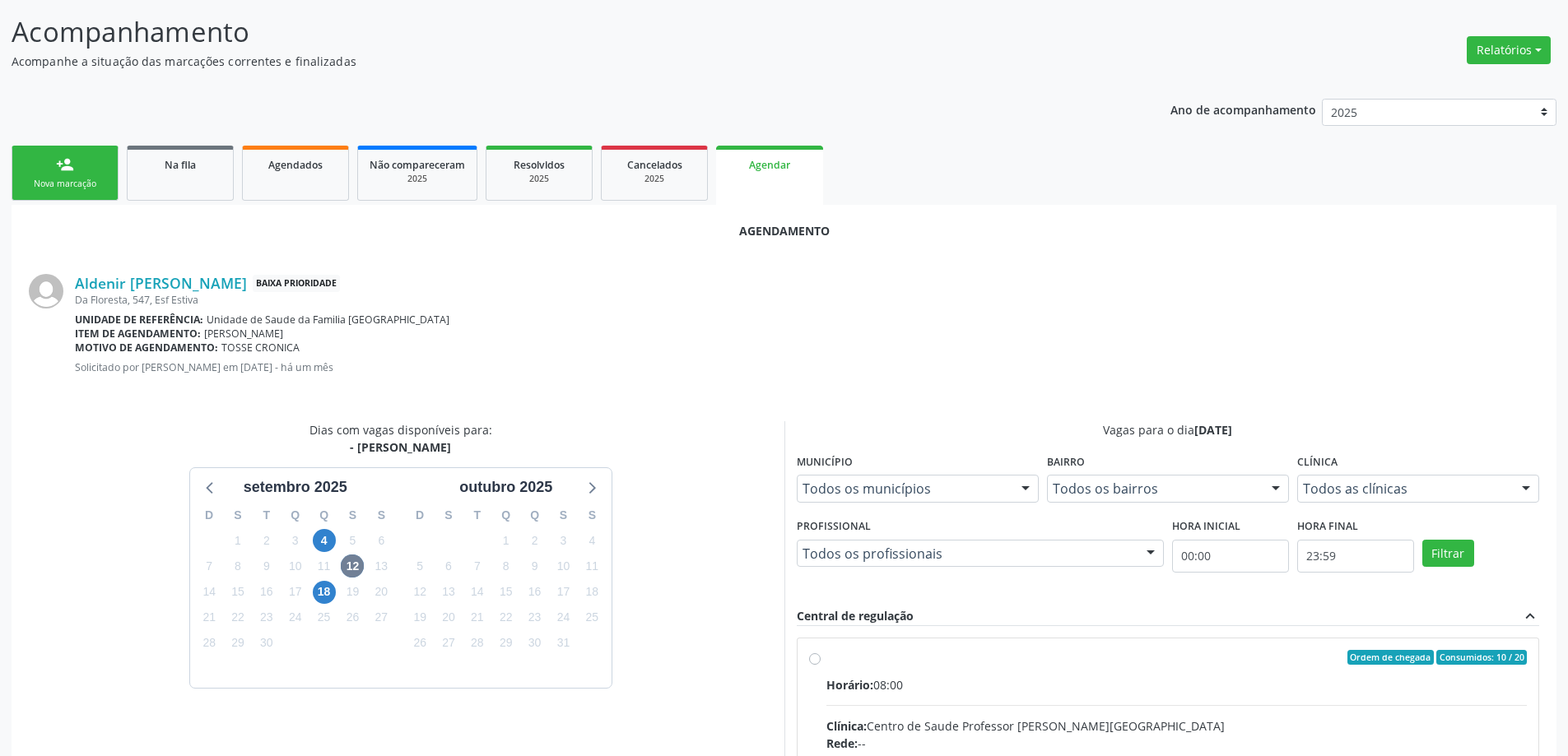
click at [817, 661] on input "Ordem de chegada Consumidos: 10 / 20 Horário: 08:00 Clínica: Centro de Saude Pr…" at bounding box center [815, 657] width 12 height 14
radio input "true"
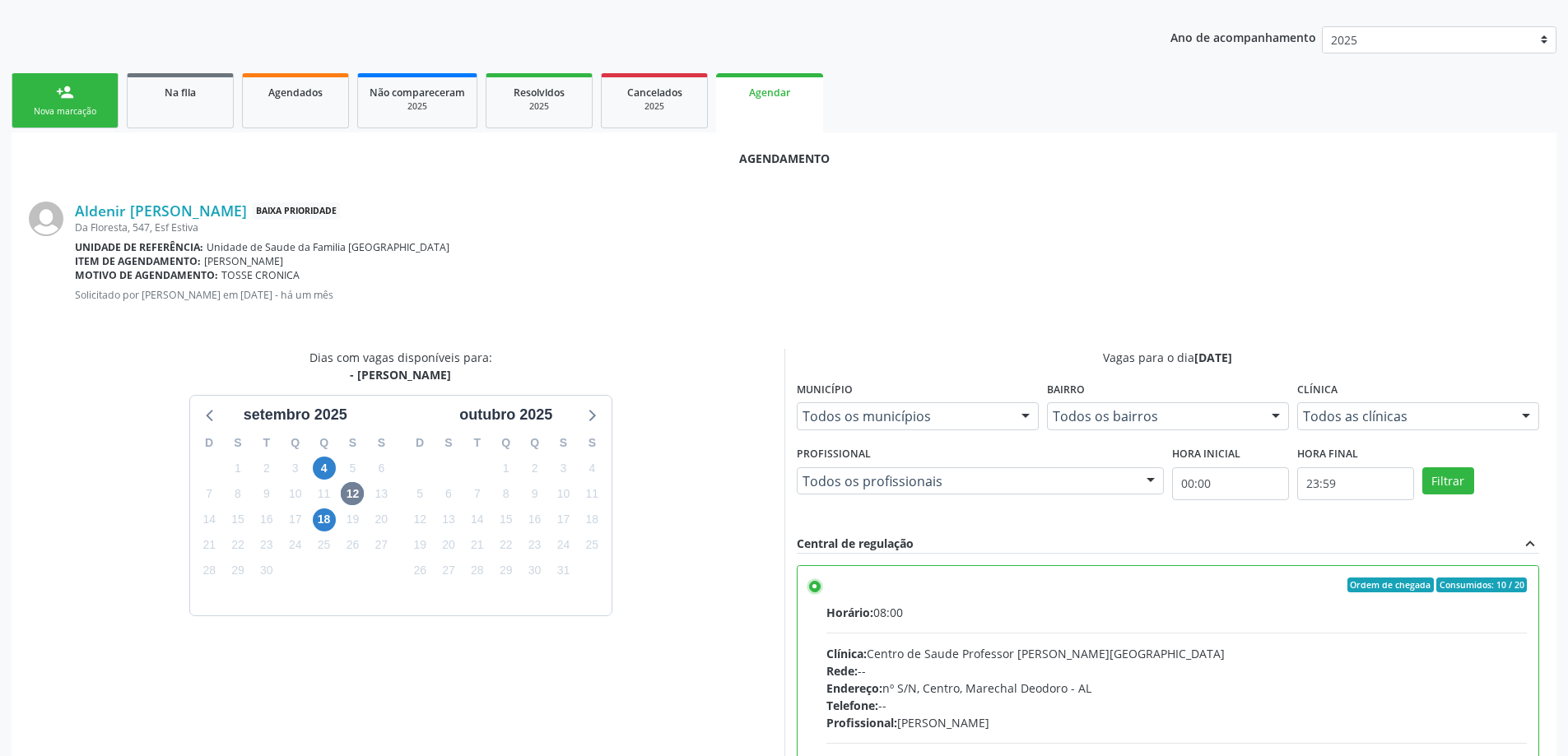
scroll to position [486, 0]
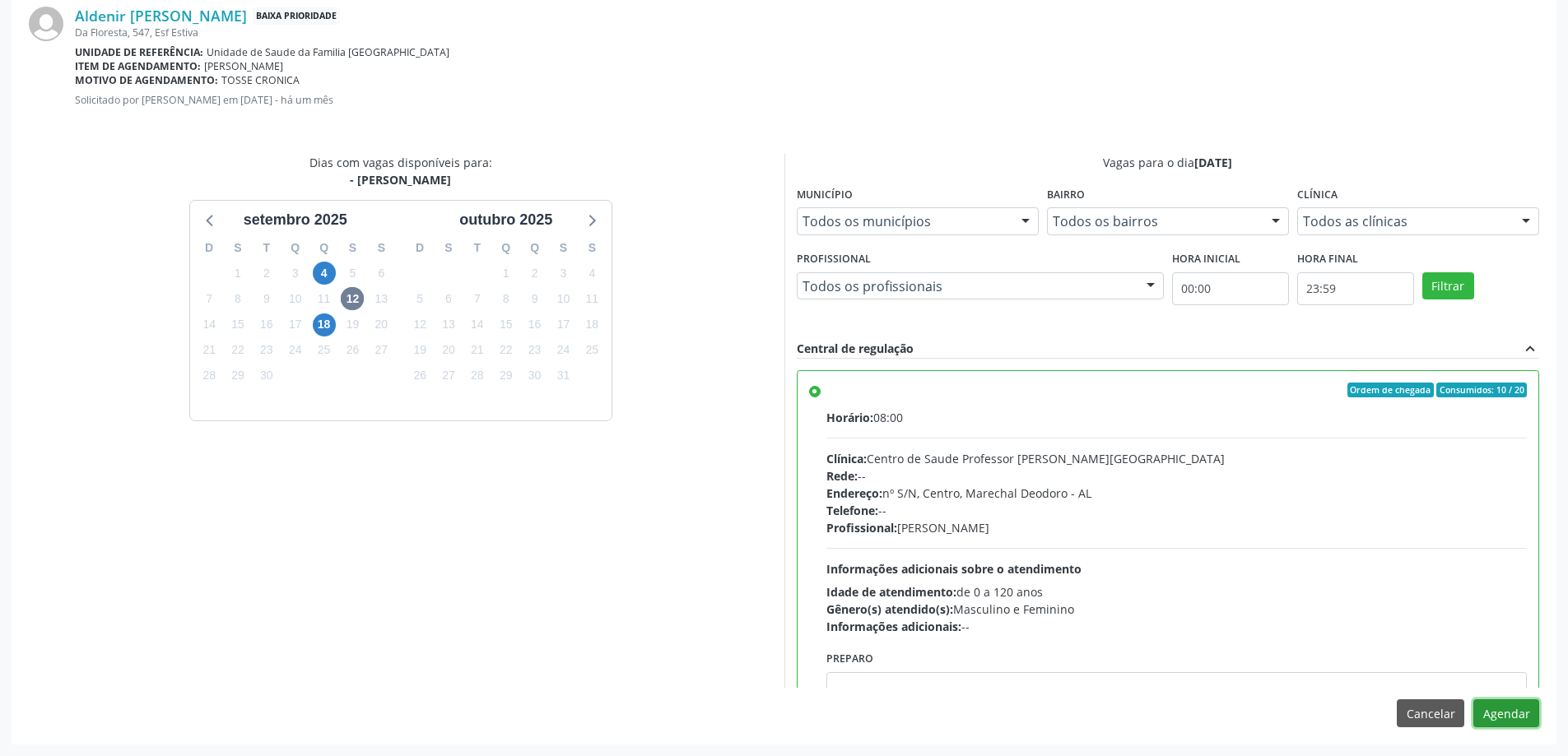
click at [1513, 721] on button "Agendar" at bounding box center [1506, 713] width 66 height 28
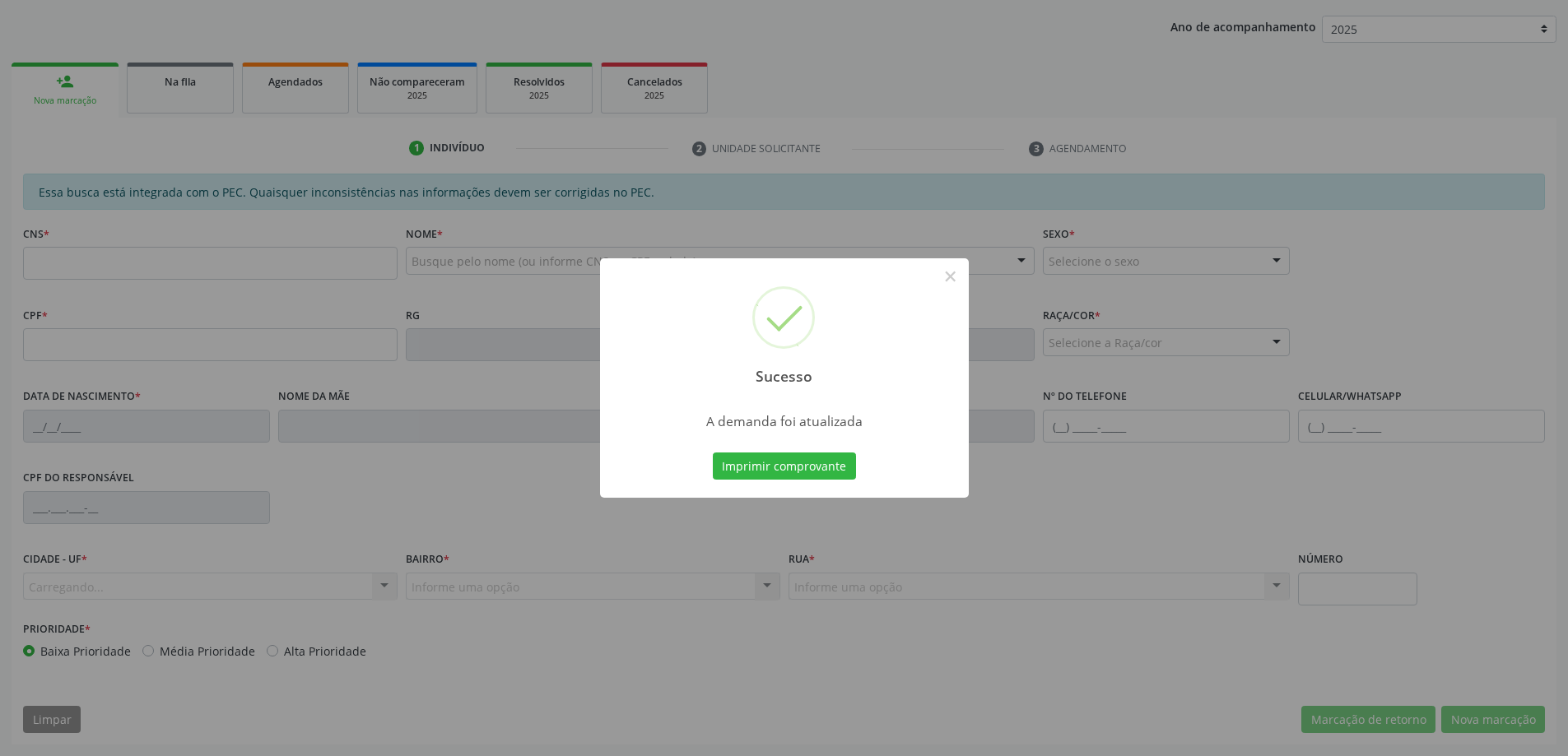
scroll to position [302, 0]
click at [954, 276] on button "×" at bounding box center [950, 276] width 28 height 28
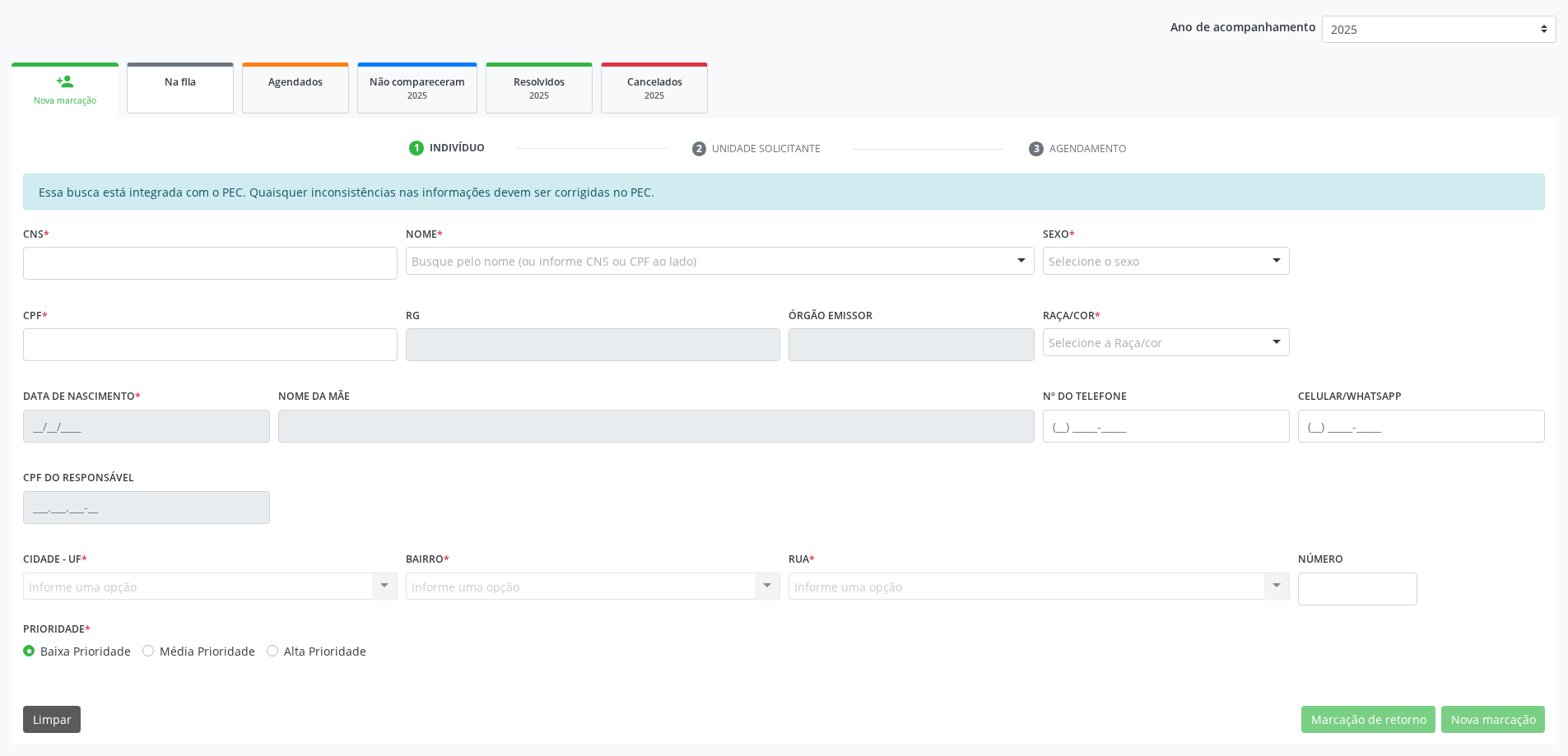
click at [202, 77] on div "Na fila" at bounding box center [180, 81] width 83 height 17
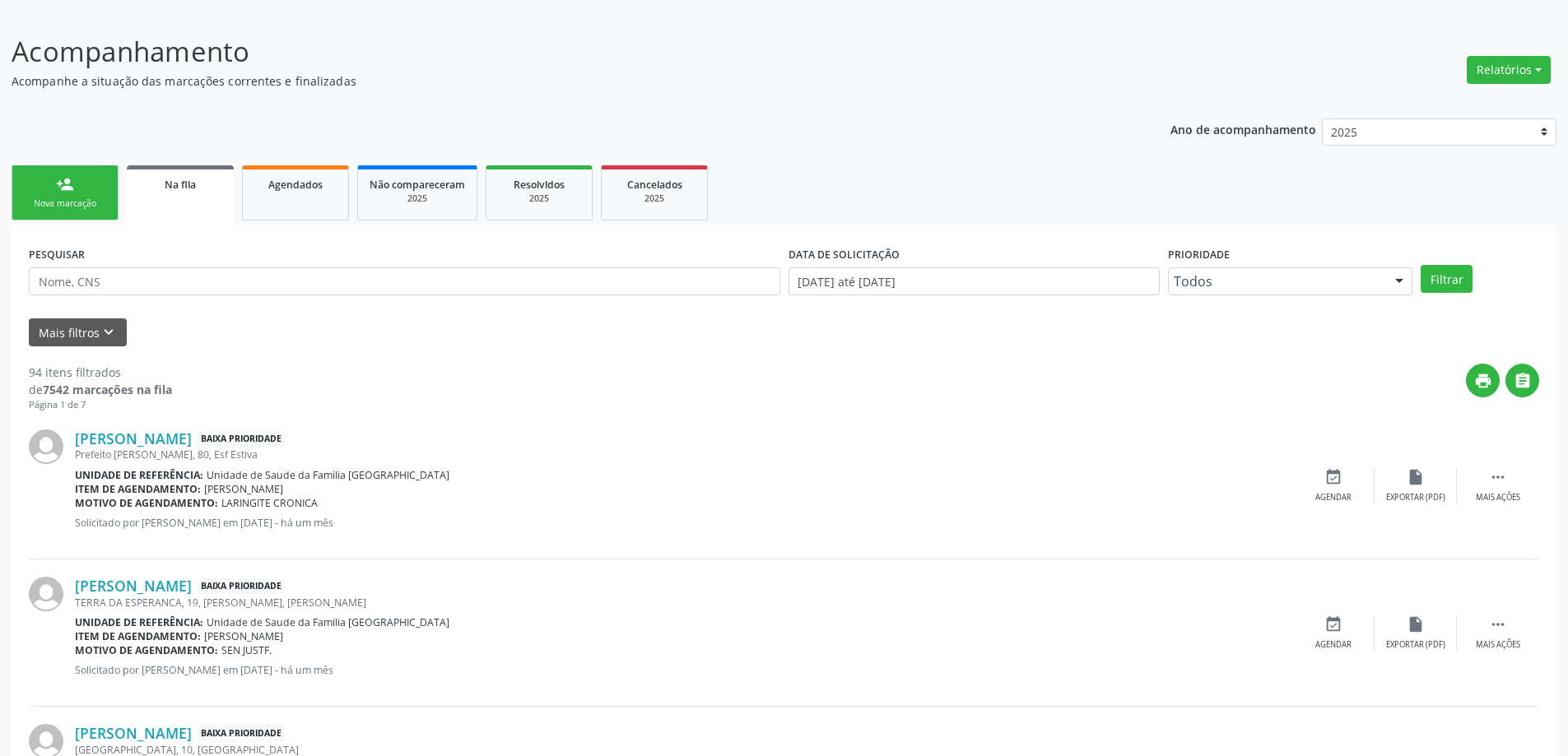
scroll to position [247, 0]
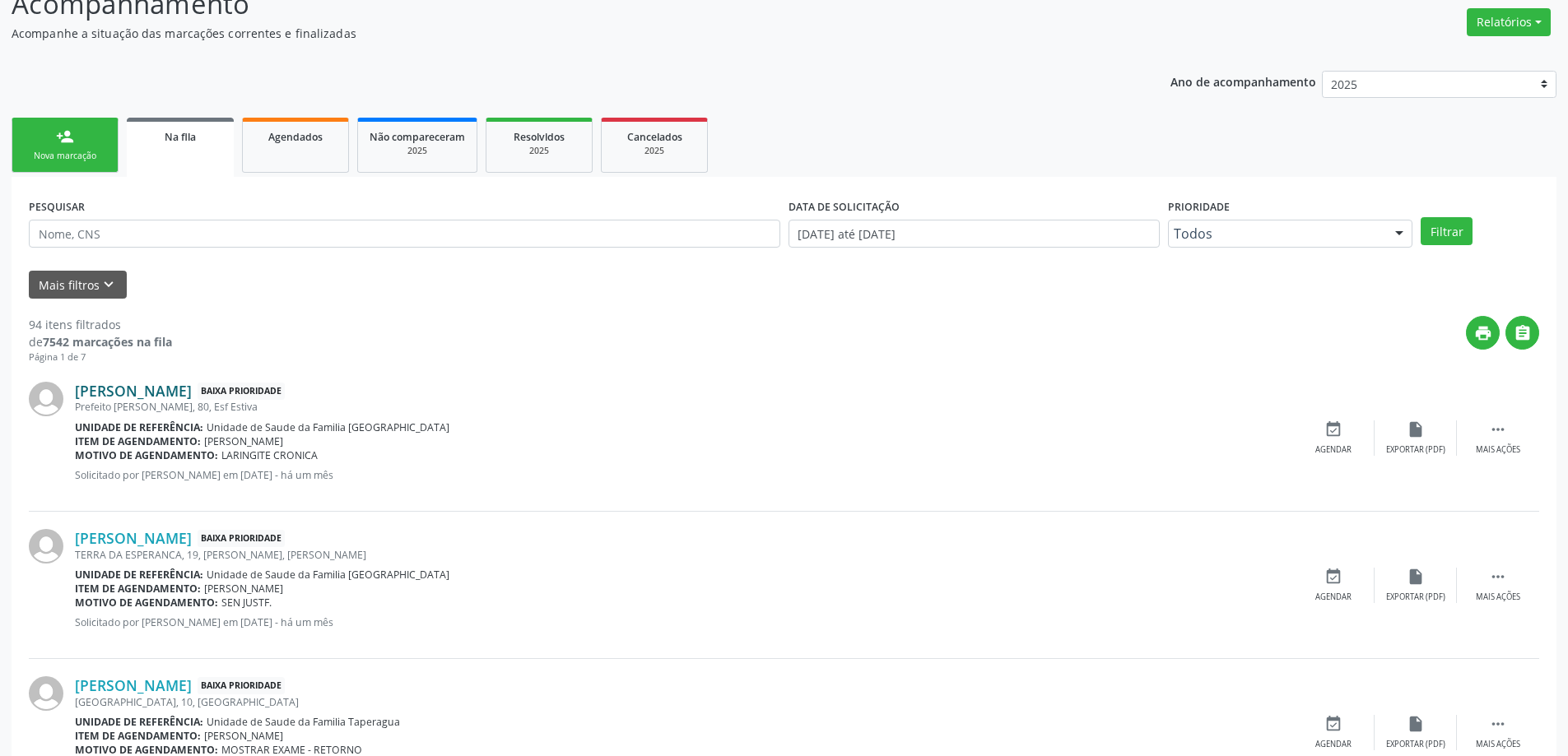
click at [182, 397] on link "[PERSON_NAME]" at bounding box center [133, 390] width 117 height 18
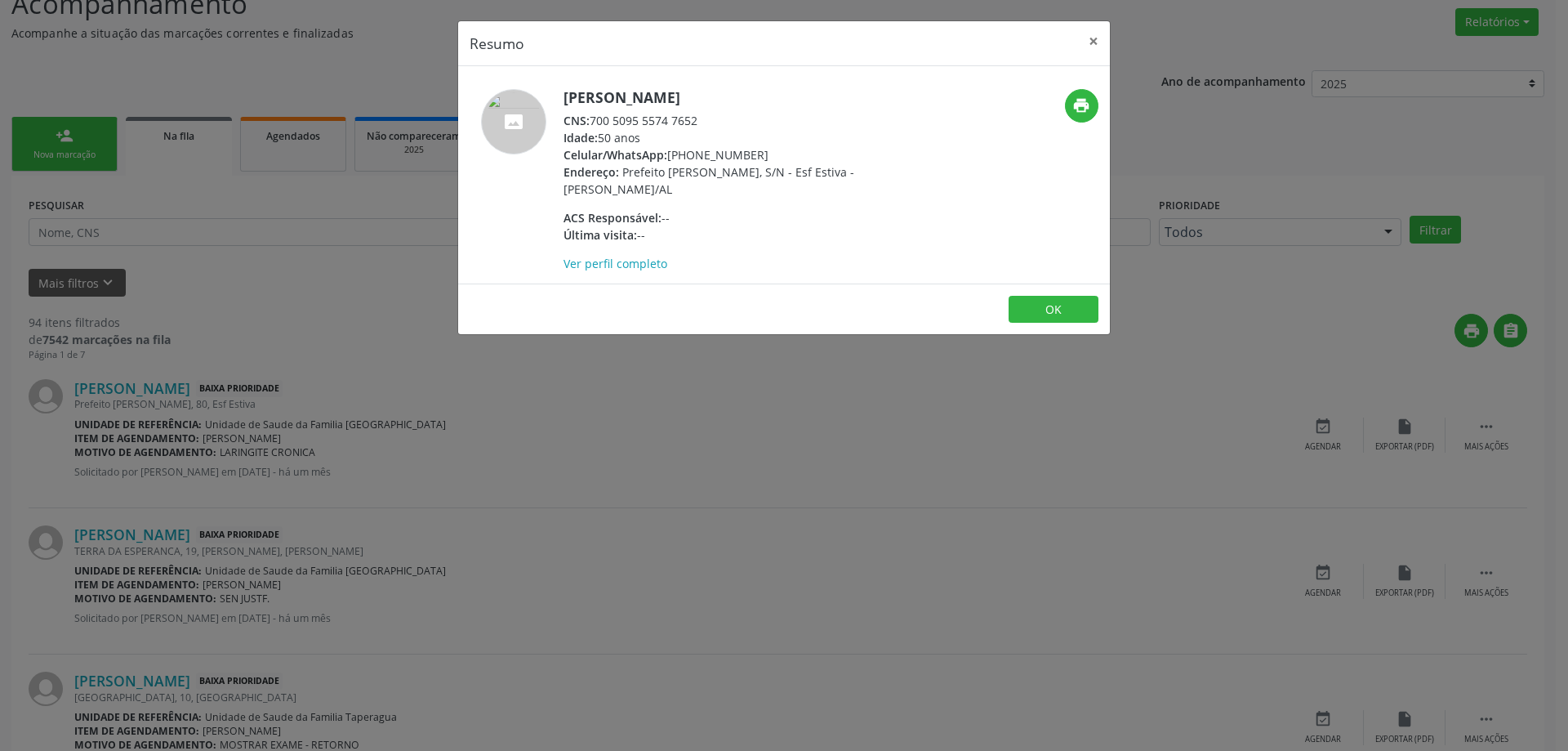
drag, startPoint x: 696, startPoint y: 119, endPoint x: 651, endPoint y: 122, distance: 45.1
click at [651, 122] on div "CNS: 700 5095 5574 7652" at bounding box center [722, 120] width 317 height 17
drag, startPoint x: 751, startPoint y: 125, endPoint x: 714, endPoint y: 124, distance: 37.0
click at [750, 125] on div "CNS: 700 5095 5574 7652" at bounding box center [722, 120] width 317 height 17
click at [703, 123] on div "CNS: 700 5095 5574 7652" at bounding box center [722, 120] width 317 height 17
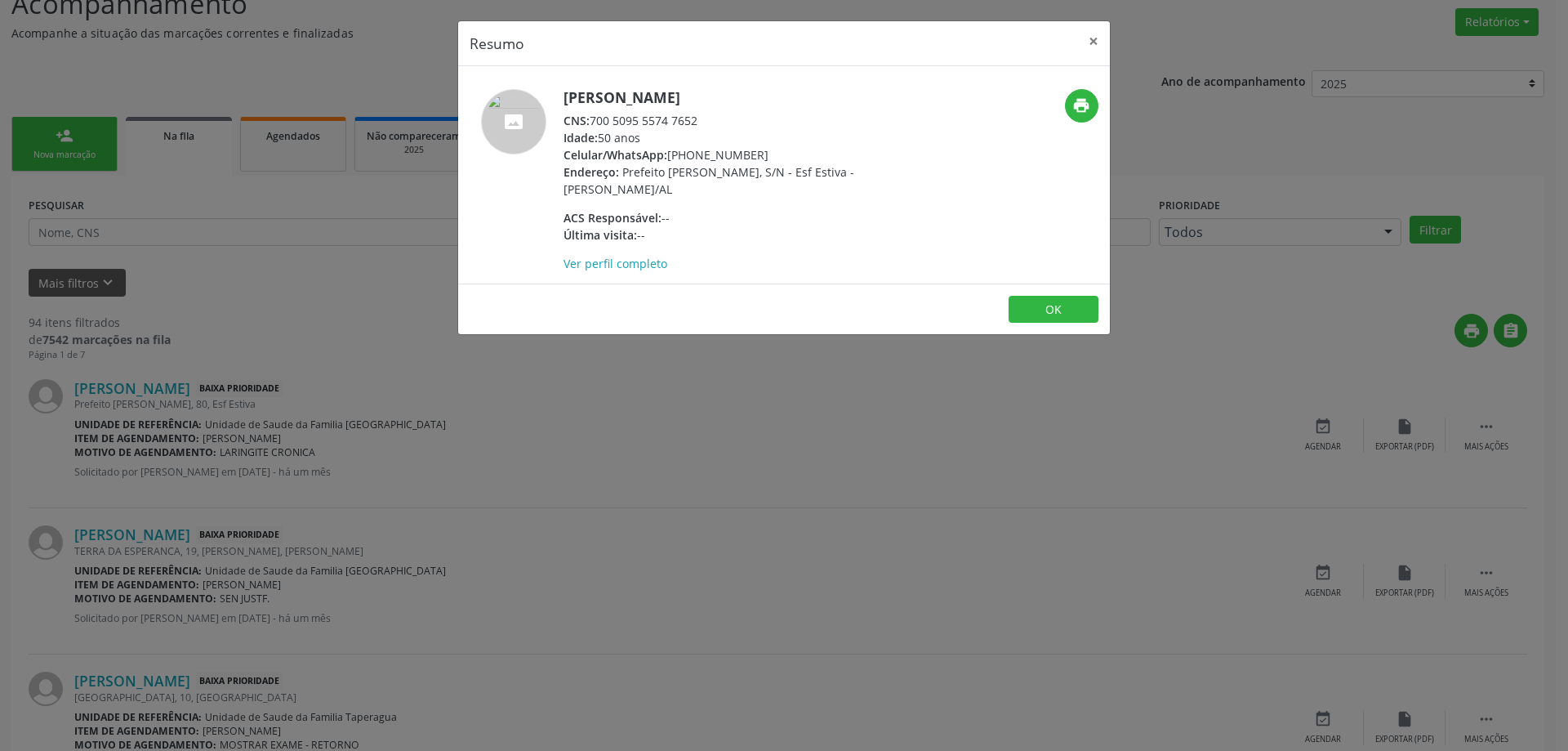
drag, startPoint x: 701, startPoint y: 122, endPoint x: 596, endPoint y: 122, distance: 105.0
click at [596, 122] on div "CNS: 700 5095 5574 7652" at bounding box center [722, 120] width 317 height 17
copy div "700 5095 5574 7652"
click at [1092, 42] on button "×" at bounding box center [1093, 41] width 33 height 40
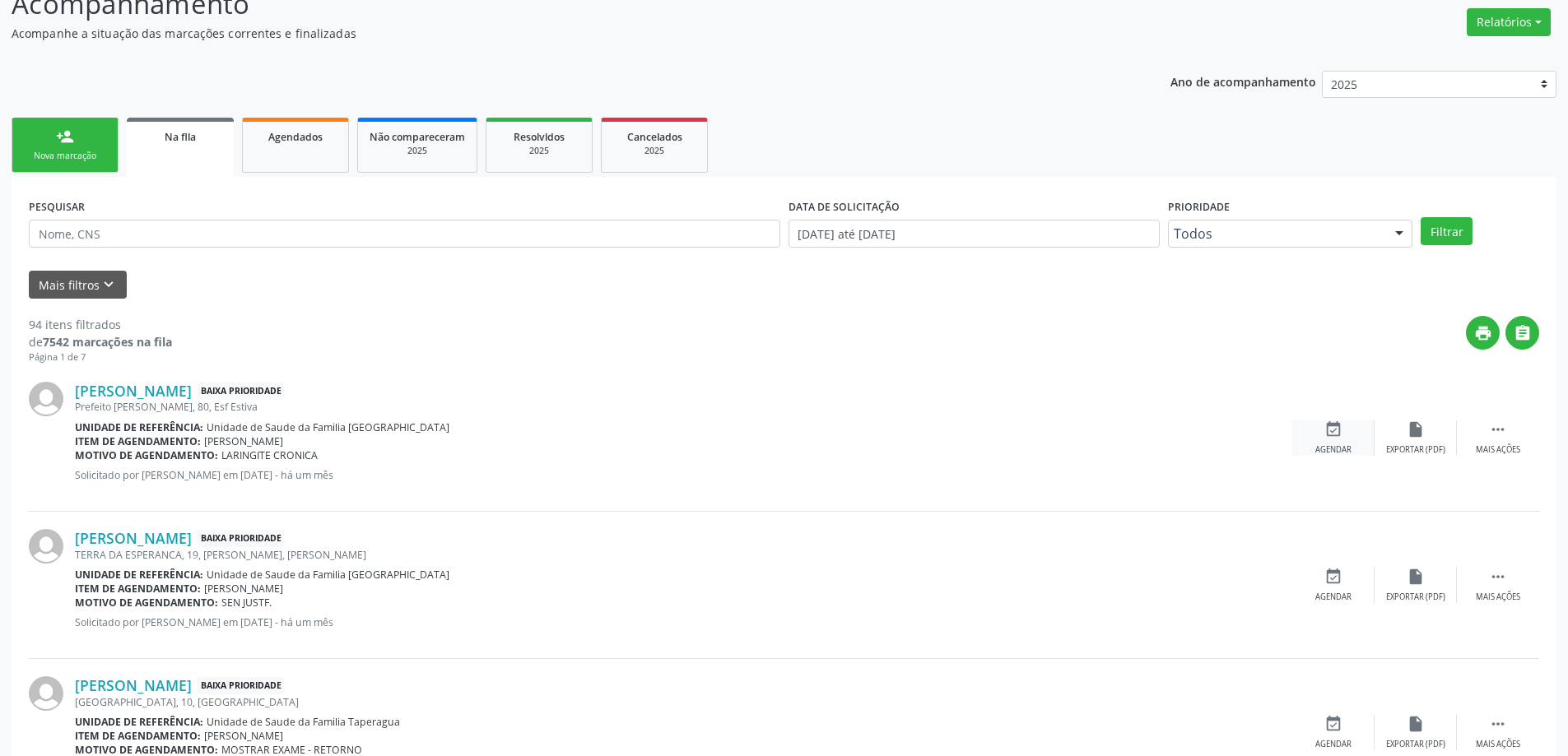
click at [1330, 437] on icon "event_available" at bounding box center [1333, 429] width 18 height 18
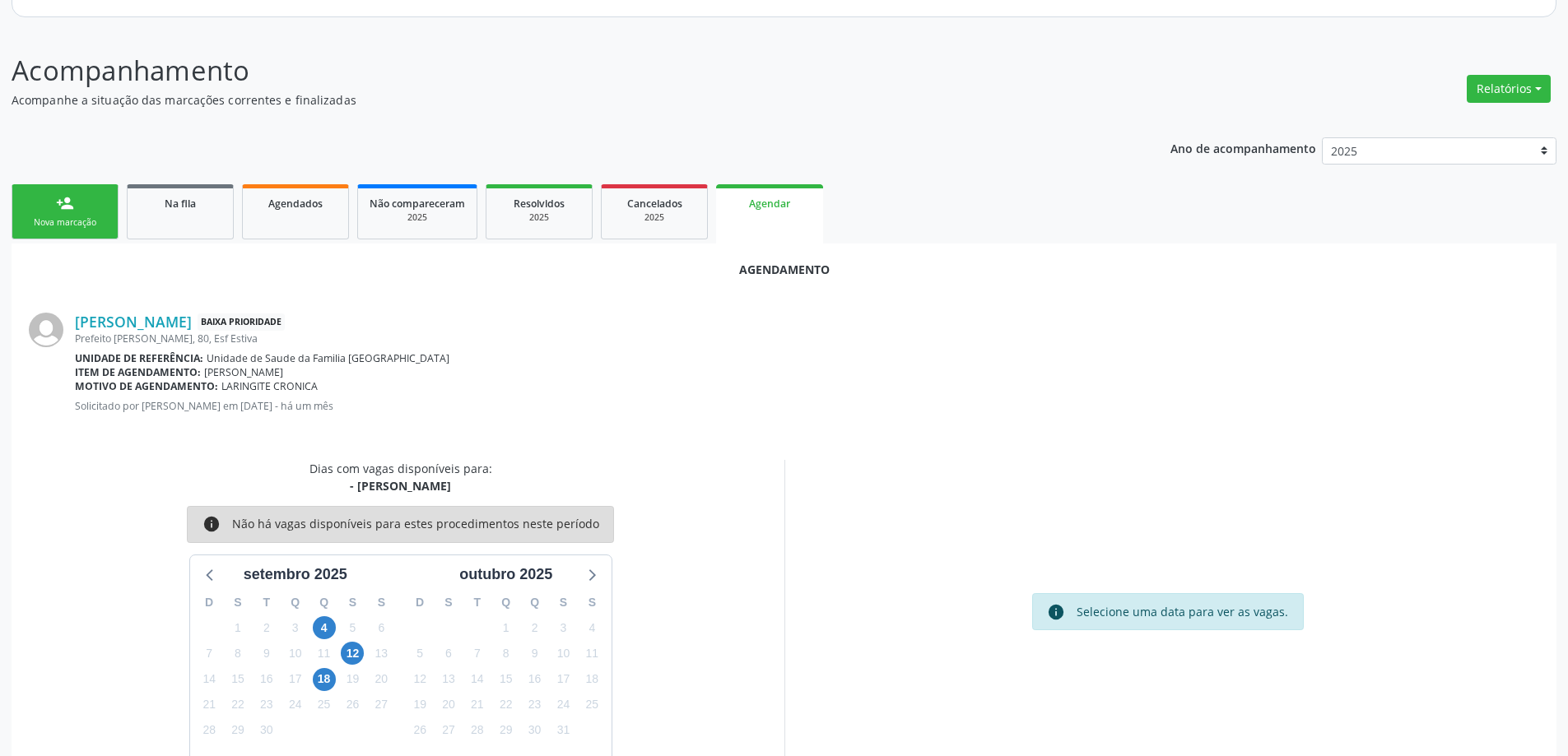
scroll to position [219, 0]
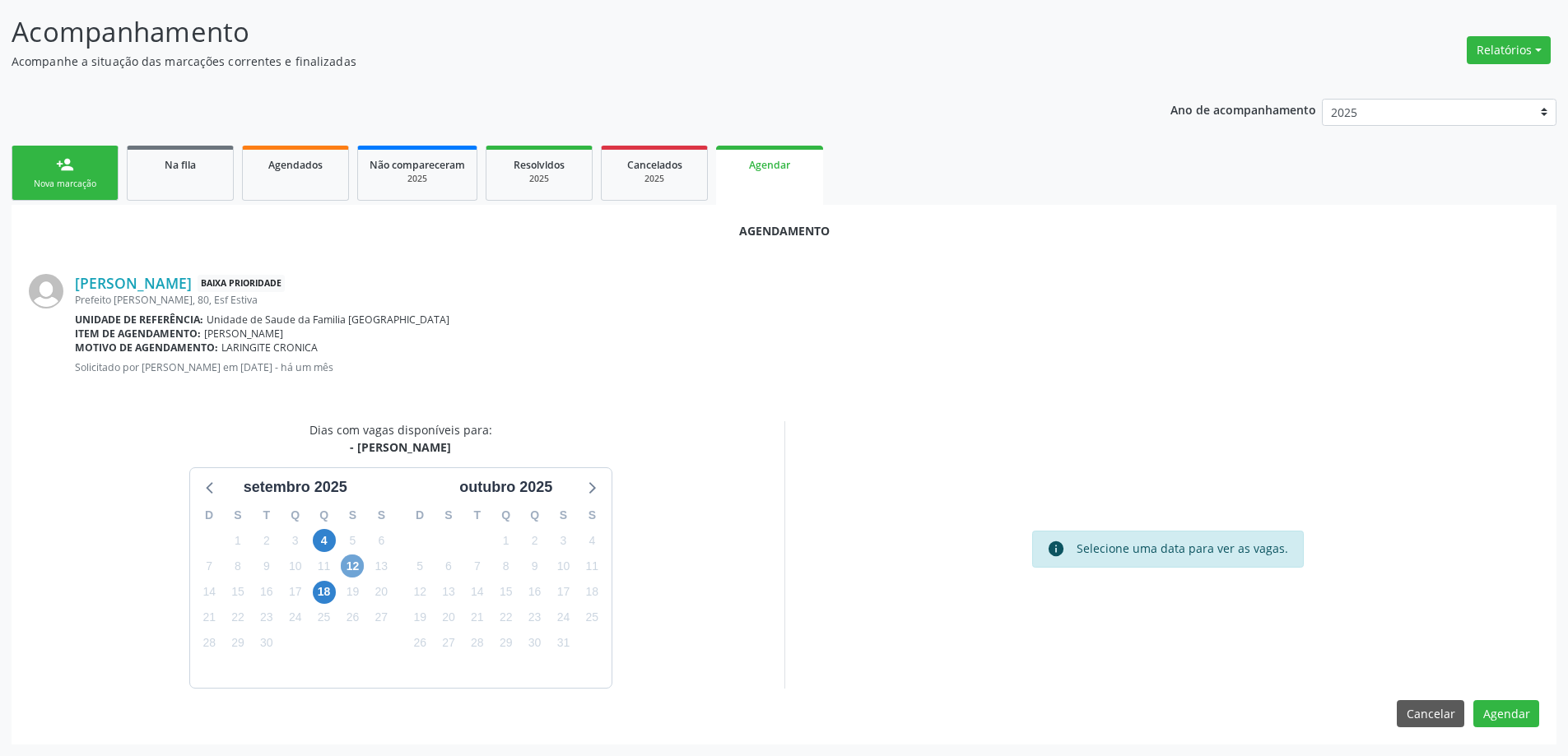
click at [362, 563] on span "12" at bounding box center [352, 566] width 23 height 23
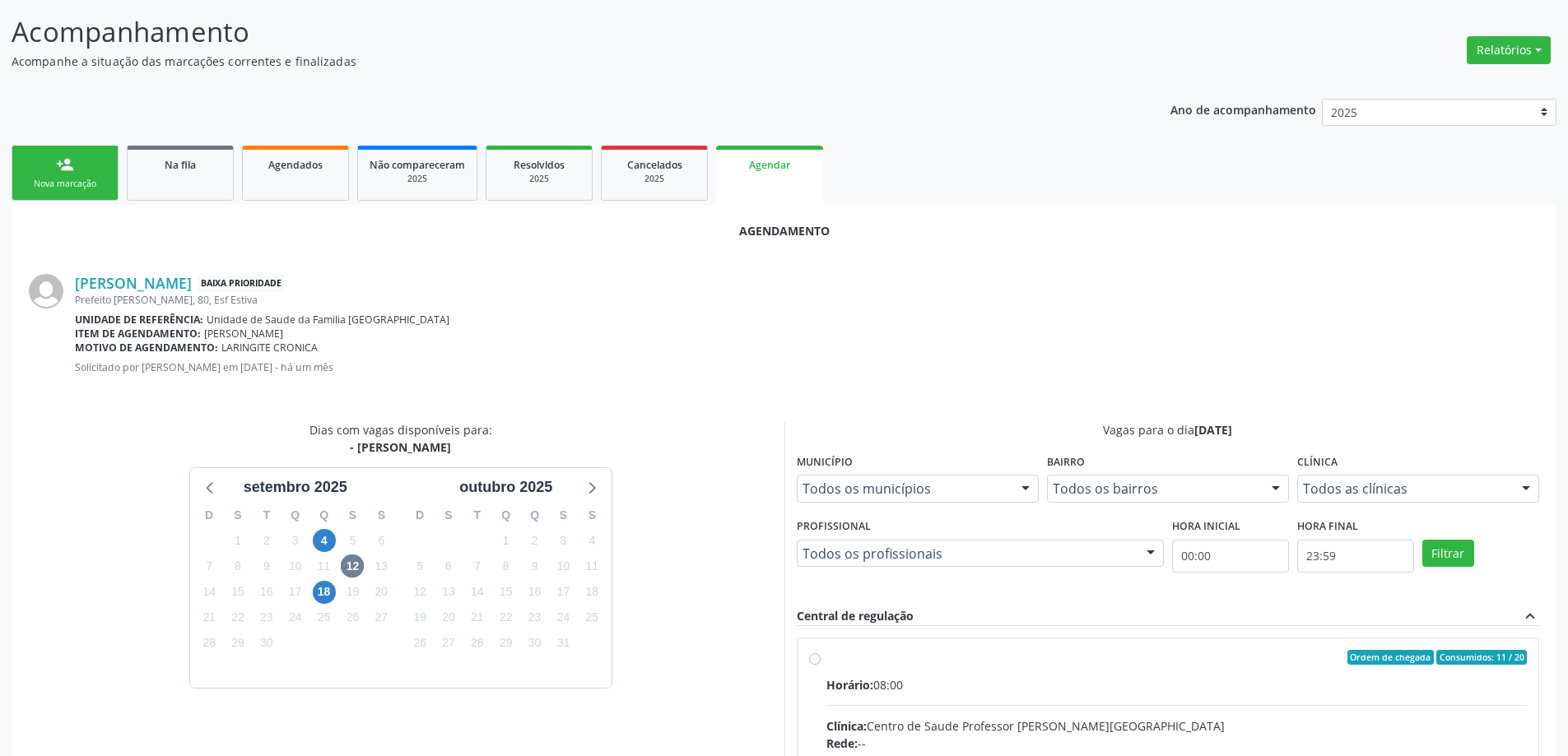
click at [812, 660] on input "Ordem de chegada Consumidos: 11 / 20 Horário: 08:00 Clínica: Centro de Saude Pr…" at bounding box center [815, 657] width 12 height 14
radio input "true"
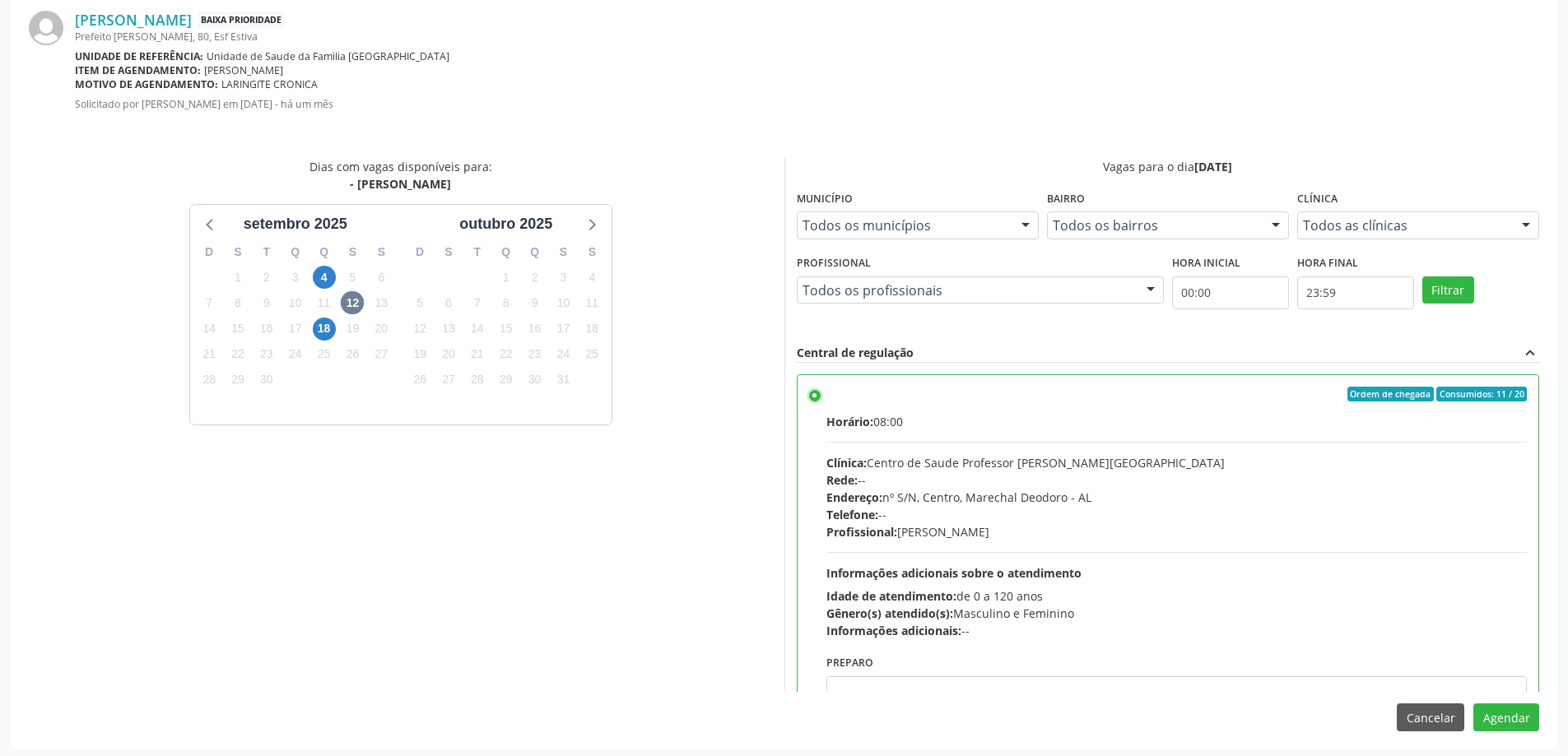
scroll to position [486, 0]
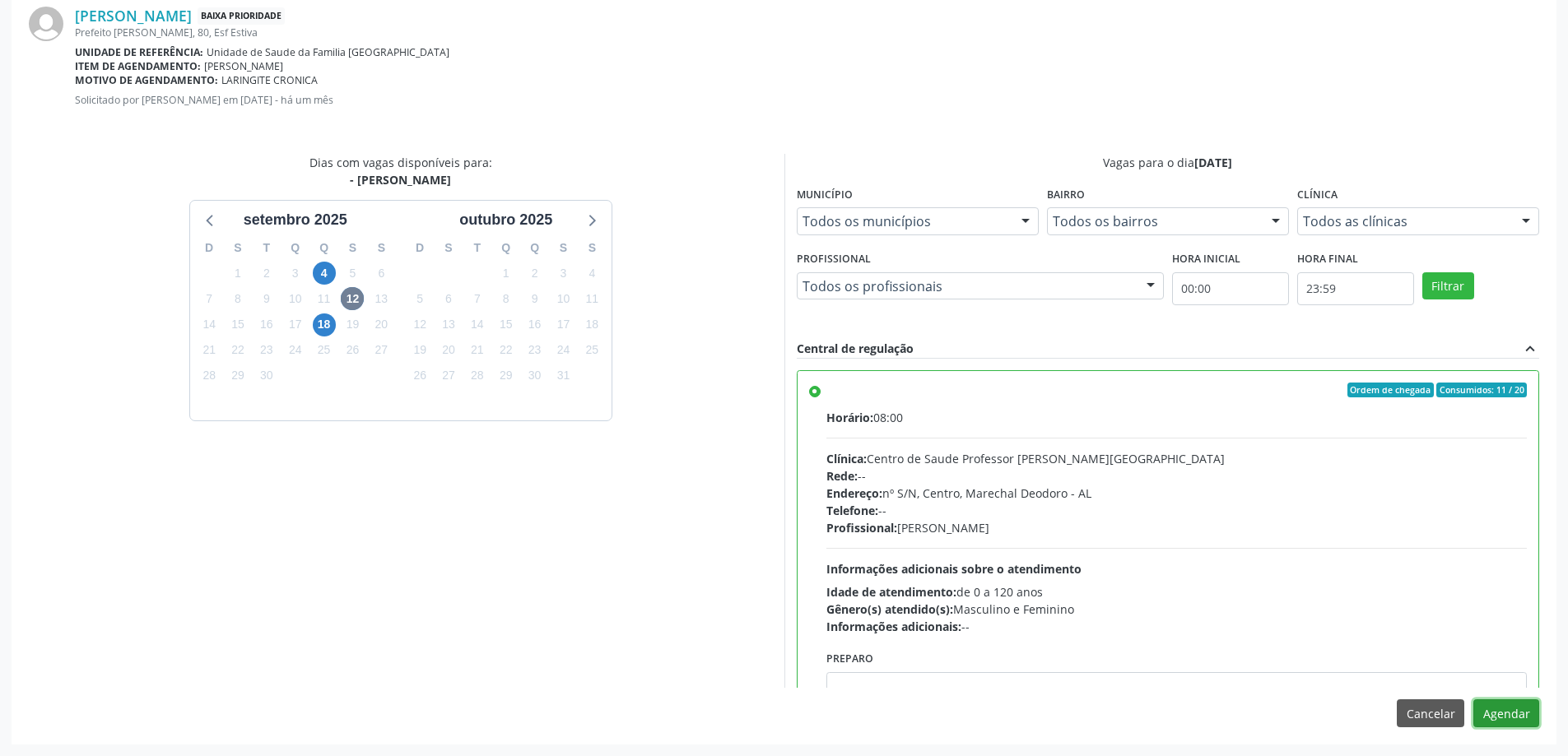
click at [1525, 718] on button "Agendar" at bounding box center [1506, 713] width 66 height 28
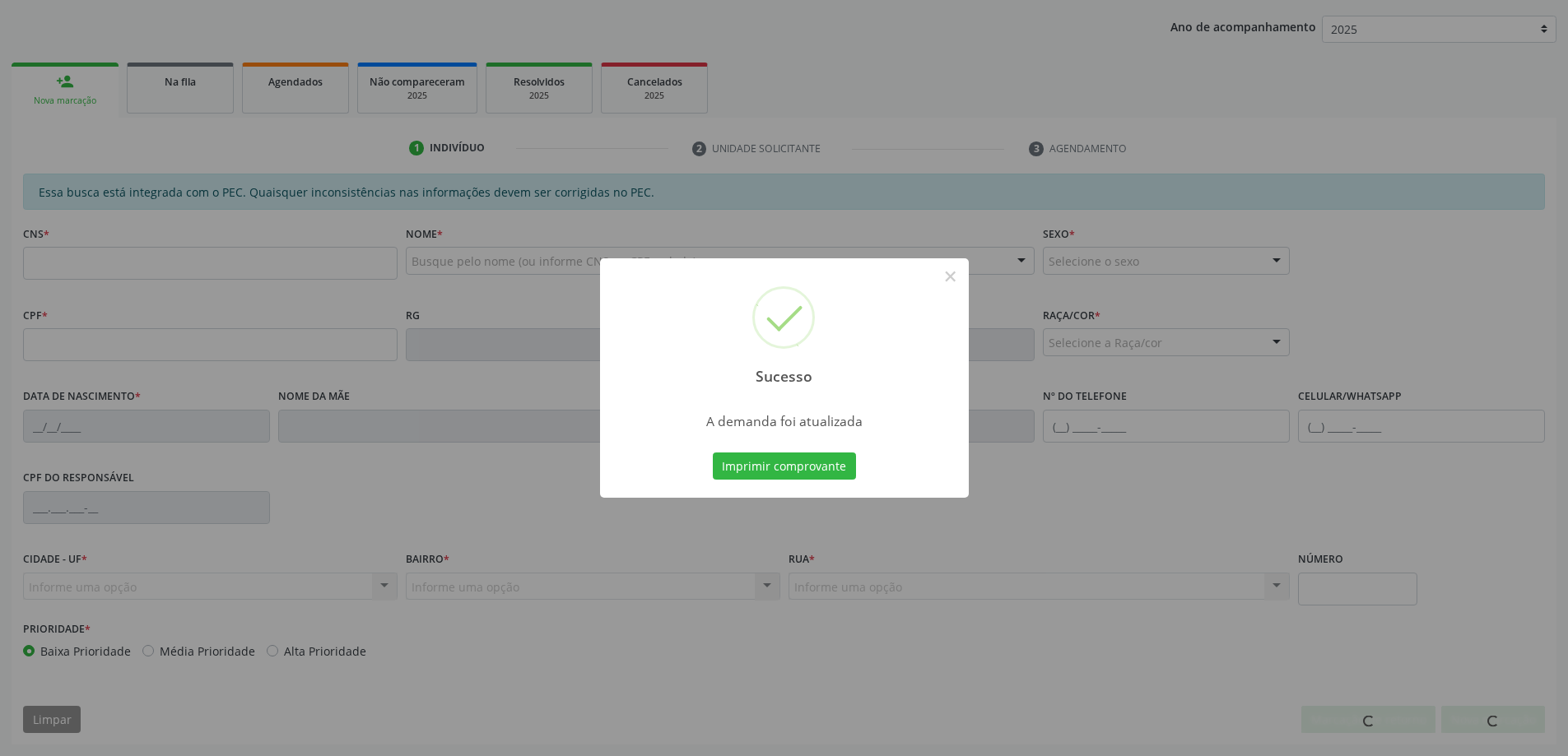
scroll to position [302, 0]
click at [960, 282] on button "×" at bounding box center [950, 276] width 28 height 28
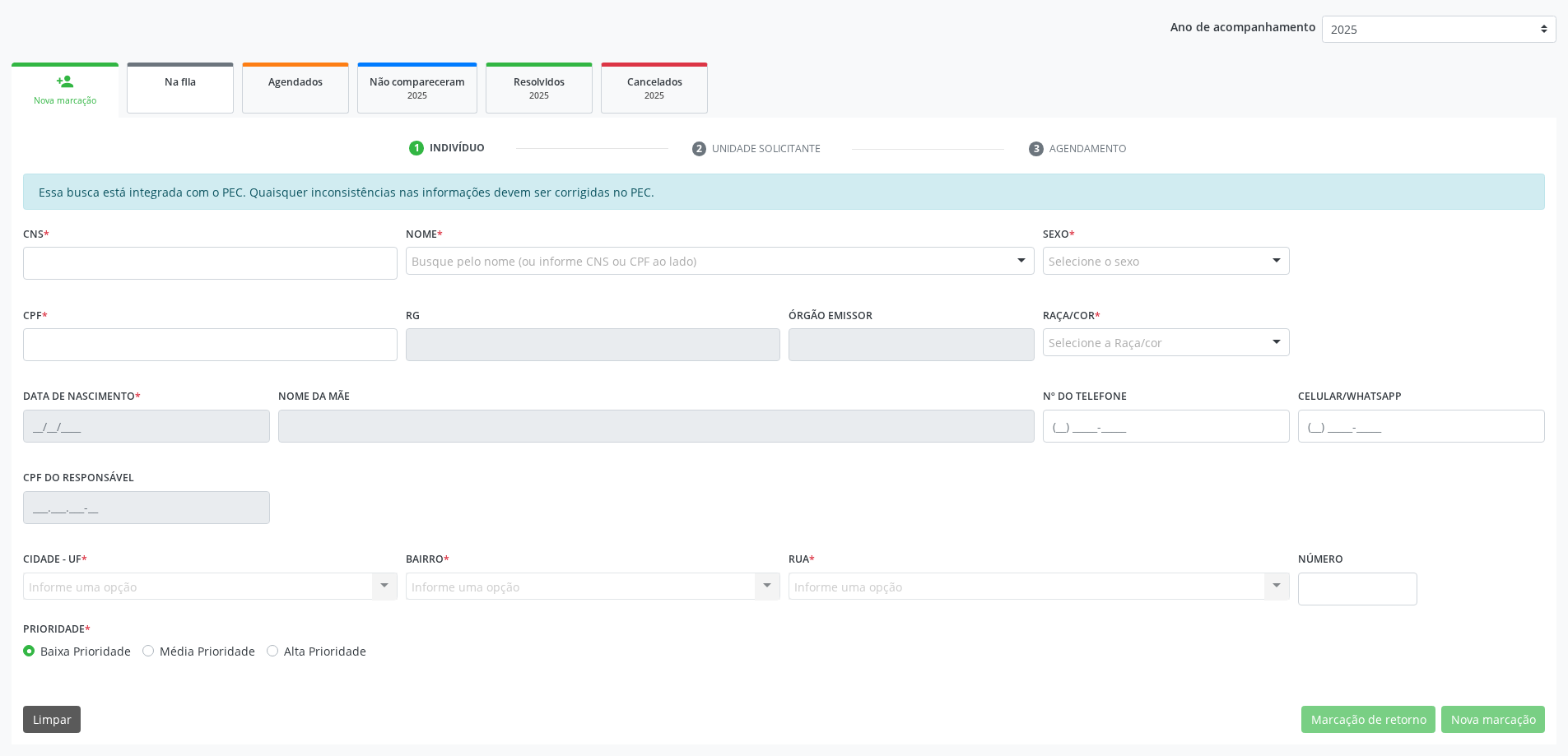
click at [162, 79] on div "Na fila" at bounding box center [180, 81] width 83 height 17
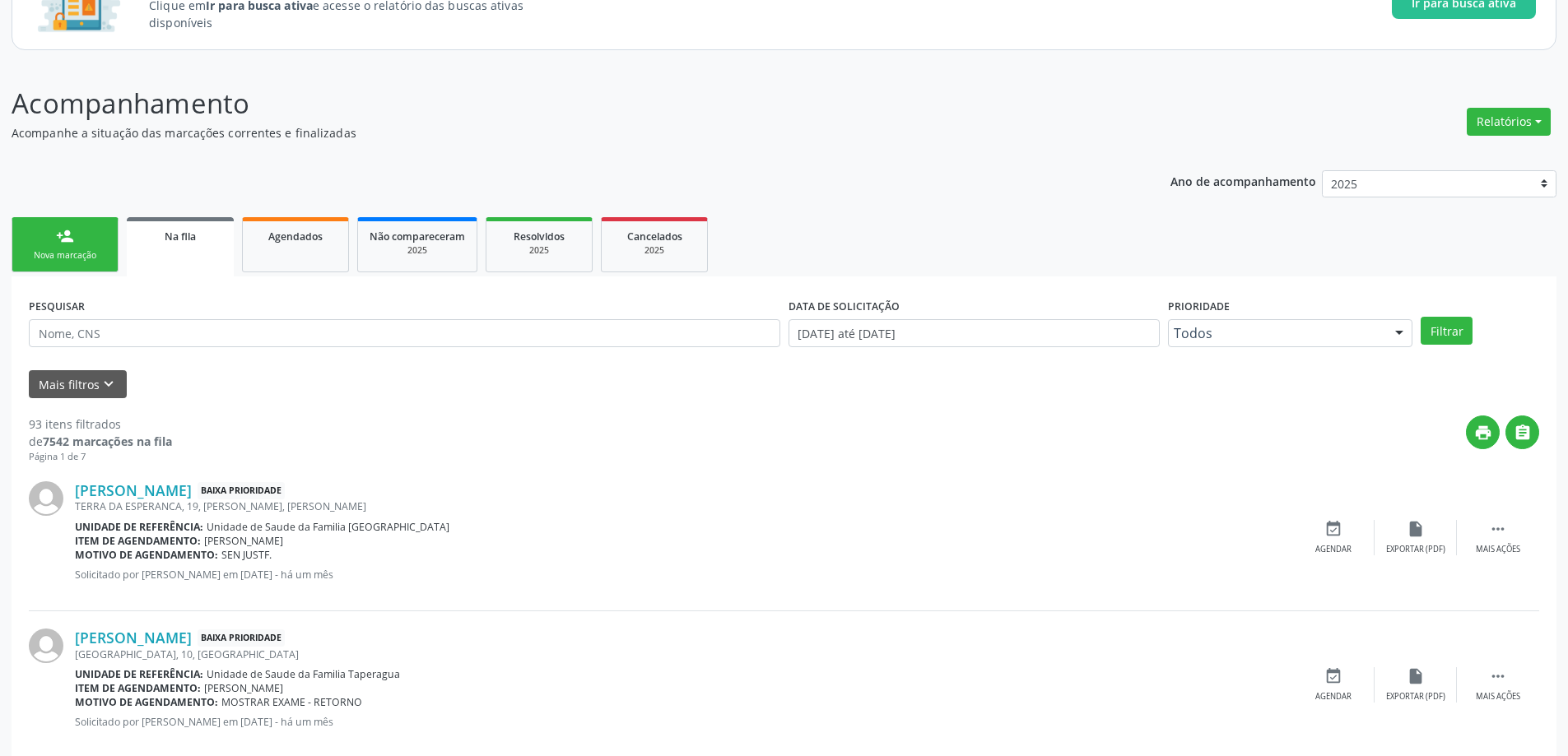
scroll to position [164, 0]
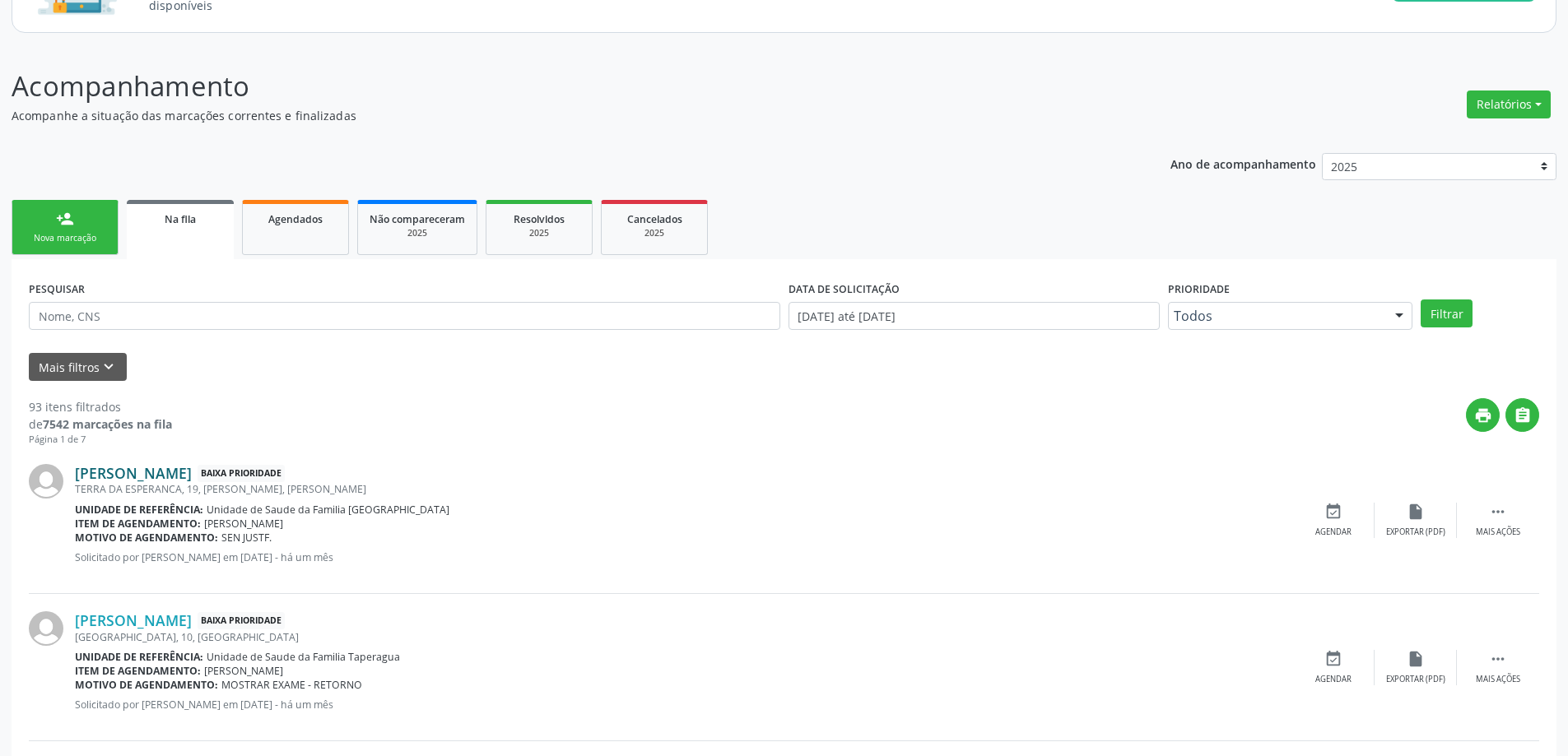
click at [164, 476] on link "[PERSON_NAME]" at bounding box center [133, 472] width 117 height 18
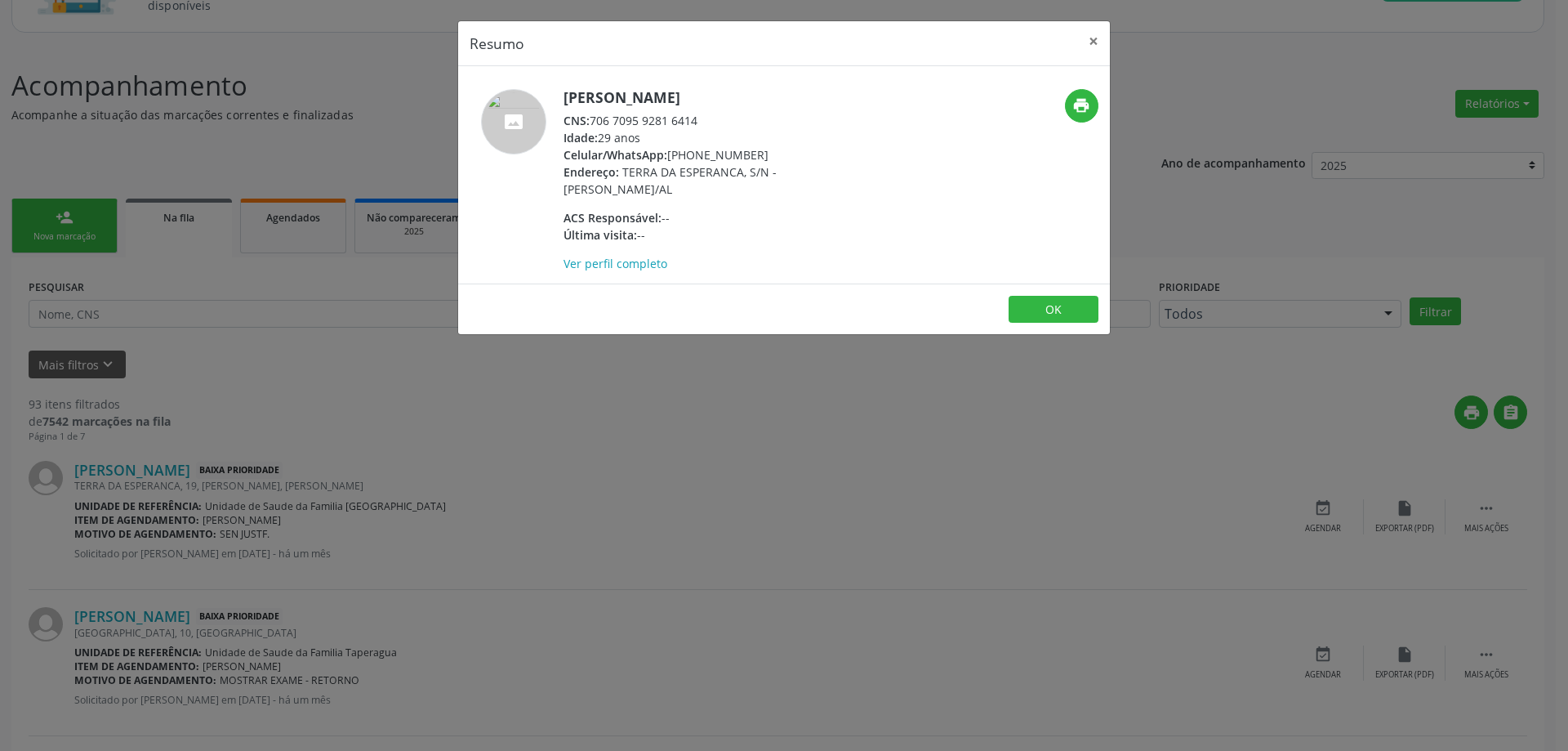
drag, startPoint x: 701, startPoint y: 119, endPoint x: 596, endPoint y: 123, distance: 105.1
click at [596, 123] on div "CNS: 706 7095 9281 6414" at bounding box center [722, 120] width 317 height 17
copy div "706 7095 9281 6414"
click at [1091, 42] on button "×" at bounding box center [1093, 41] width 33 height 40
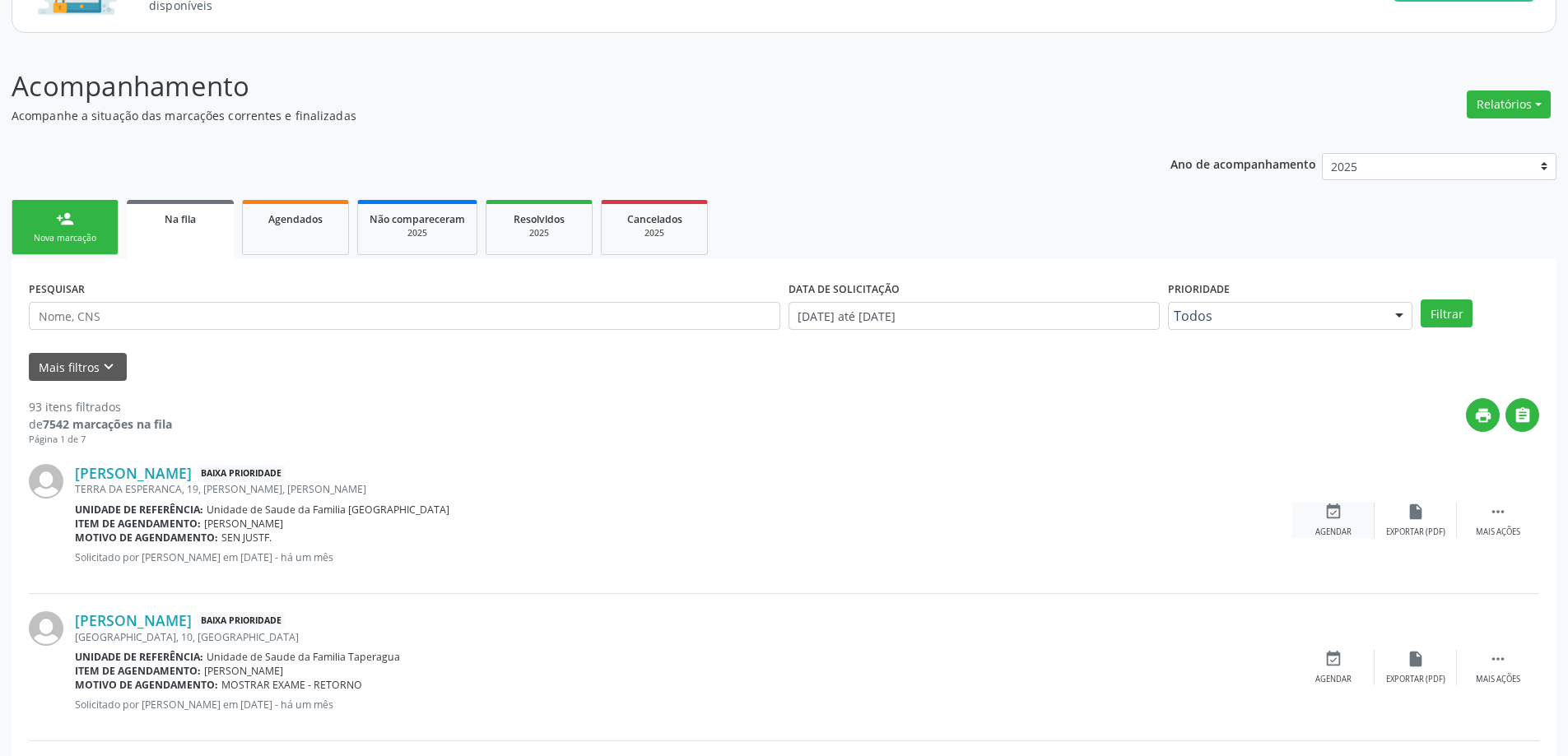
click at [1345, 512] on div "event_available Agendar" at bounding box center [1333, 521] width 83 height 36
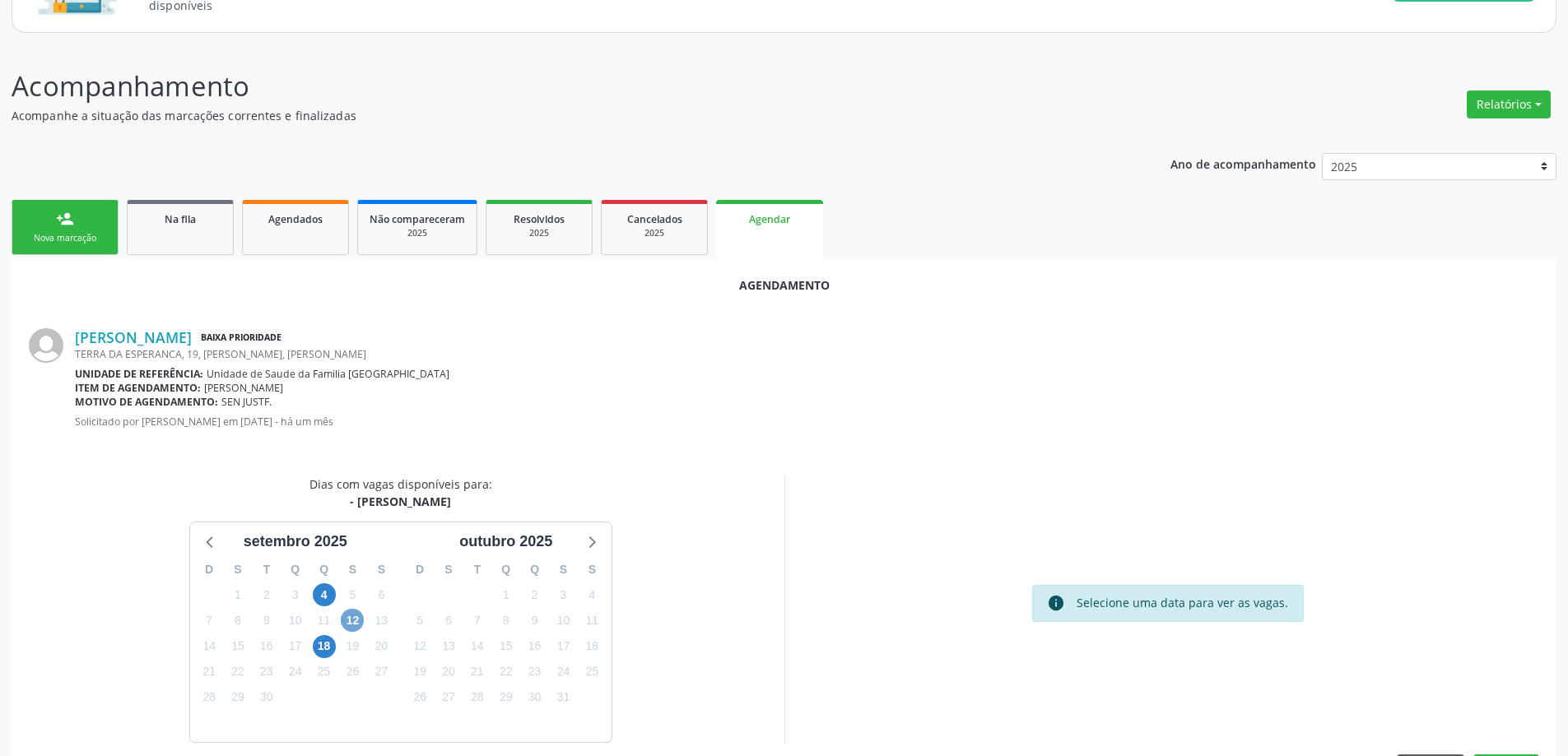
click at [350, 621] on span "12" at bounding box center [352, 620] width 23 height 23
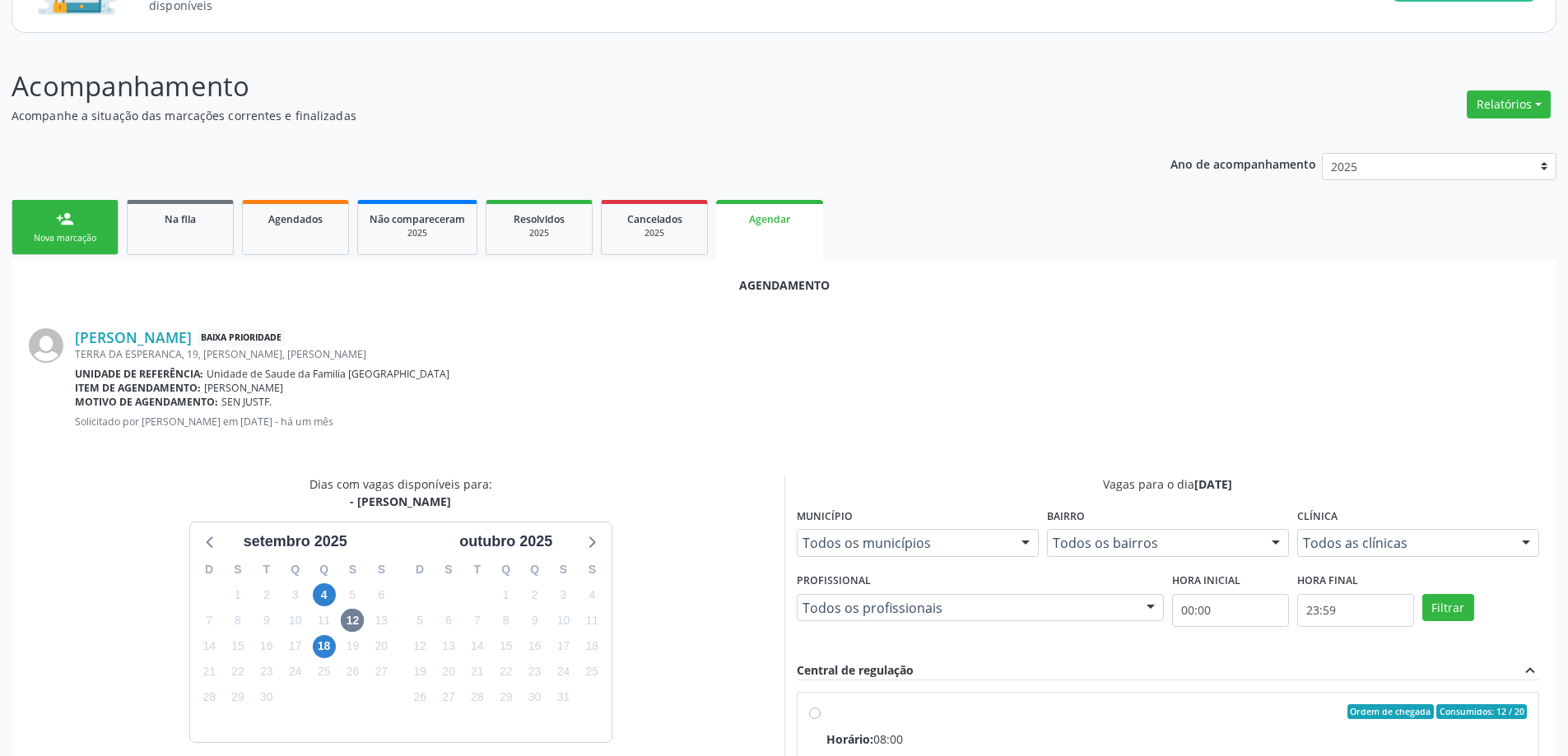
click at [814, 710] on input "Ordem de chegada Consumidos: 12 / 20 Horário: 08:00 Clínica: Centro de Saude Pr…" at bounding box center [815, 711] width 12 height 14
radio input "true"
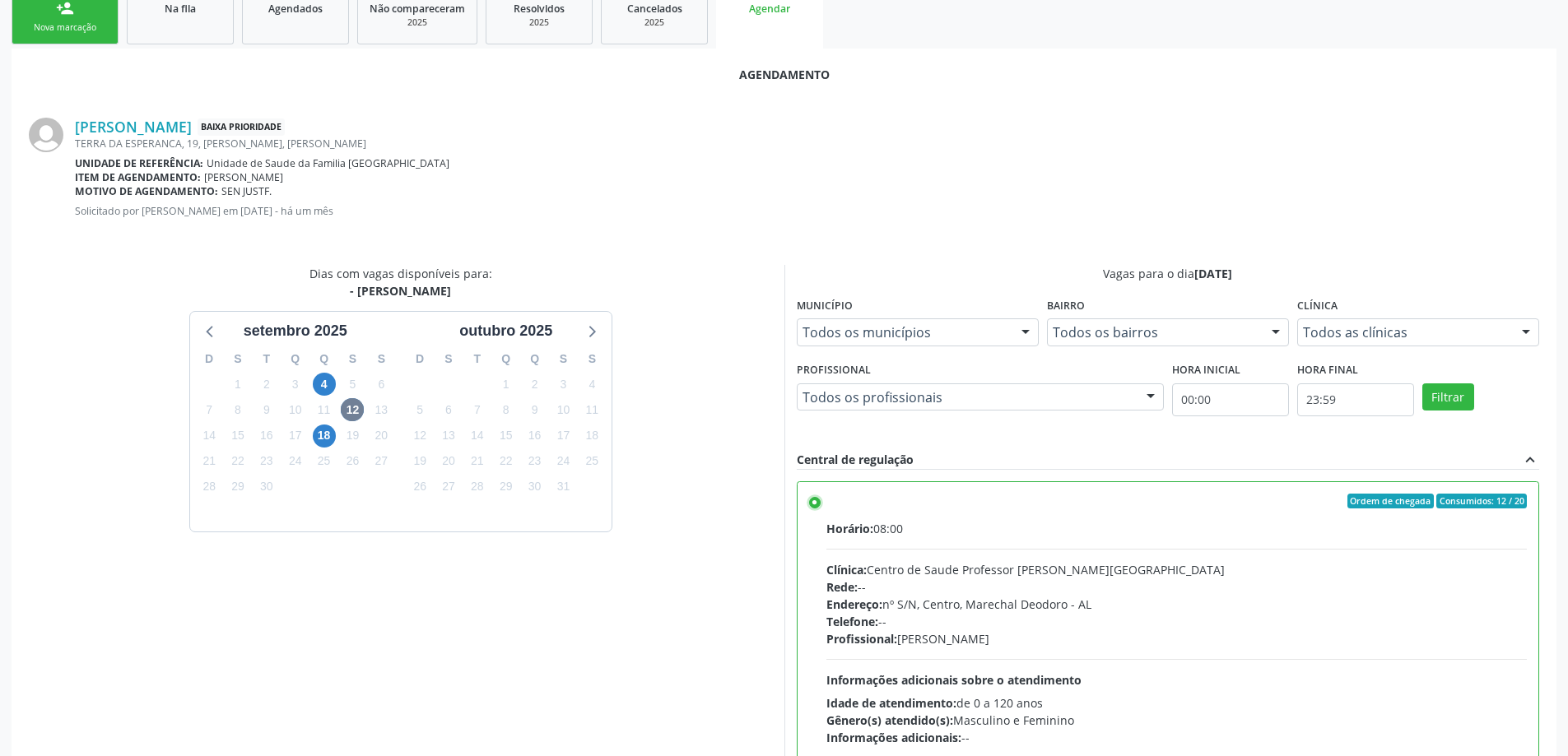
scroll to position [486, 0]
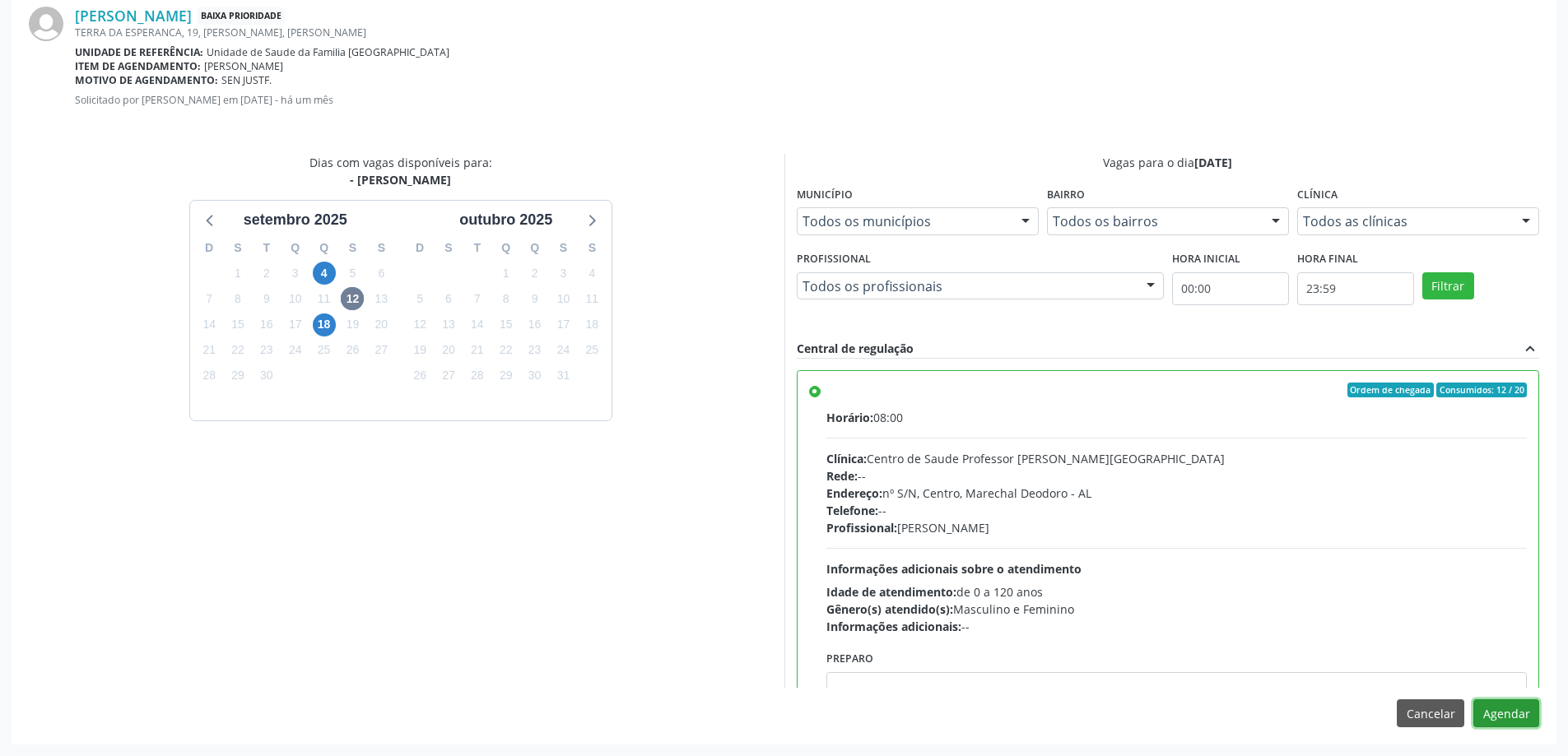
click at [1514, 722] on button "Agendar" at bounding box center [1506, 713] width 66 height 28
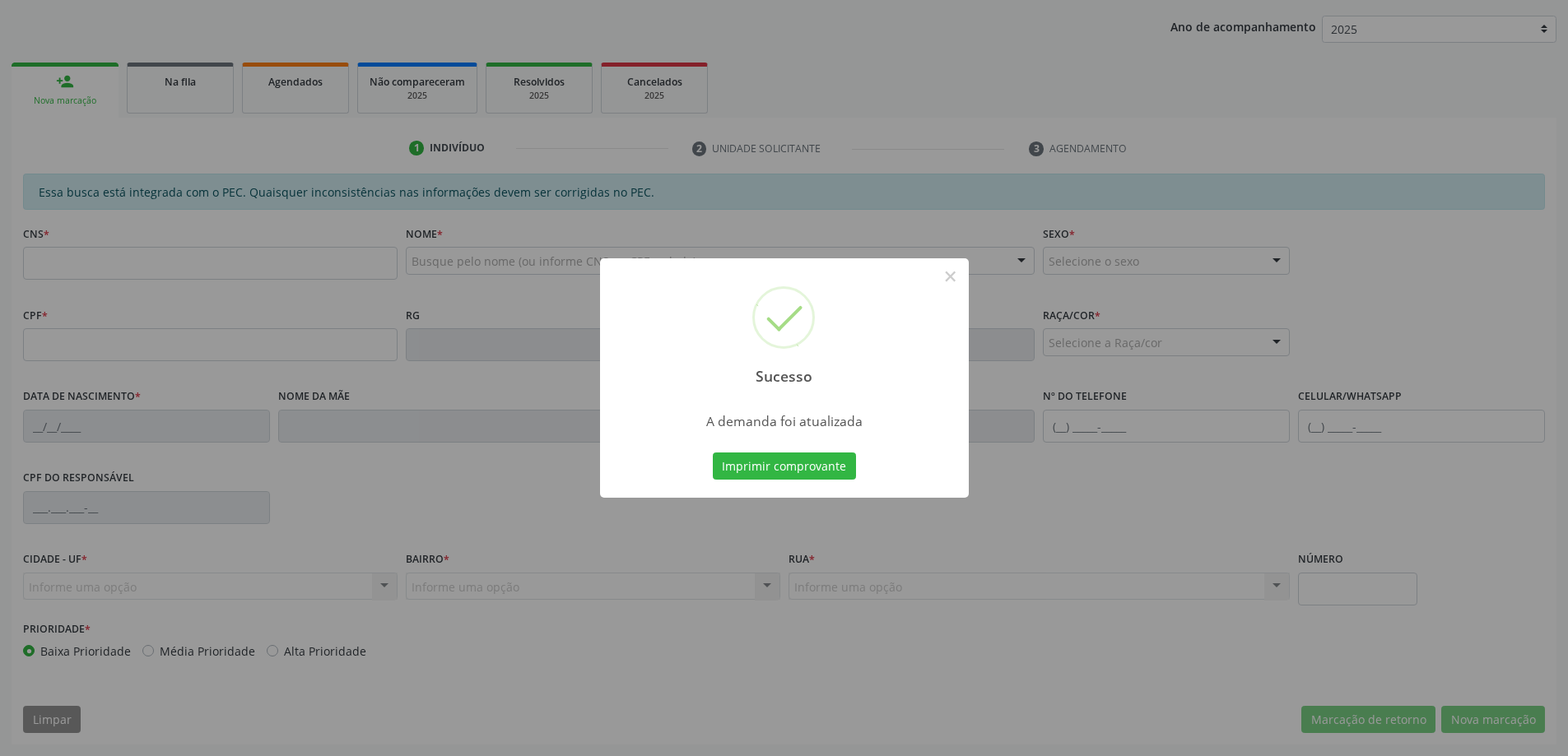
scroll to position [302, 0]
click at [948, 283] on button "×" at bounding box center [950, 276] width 28 height 28
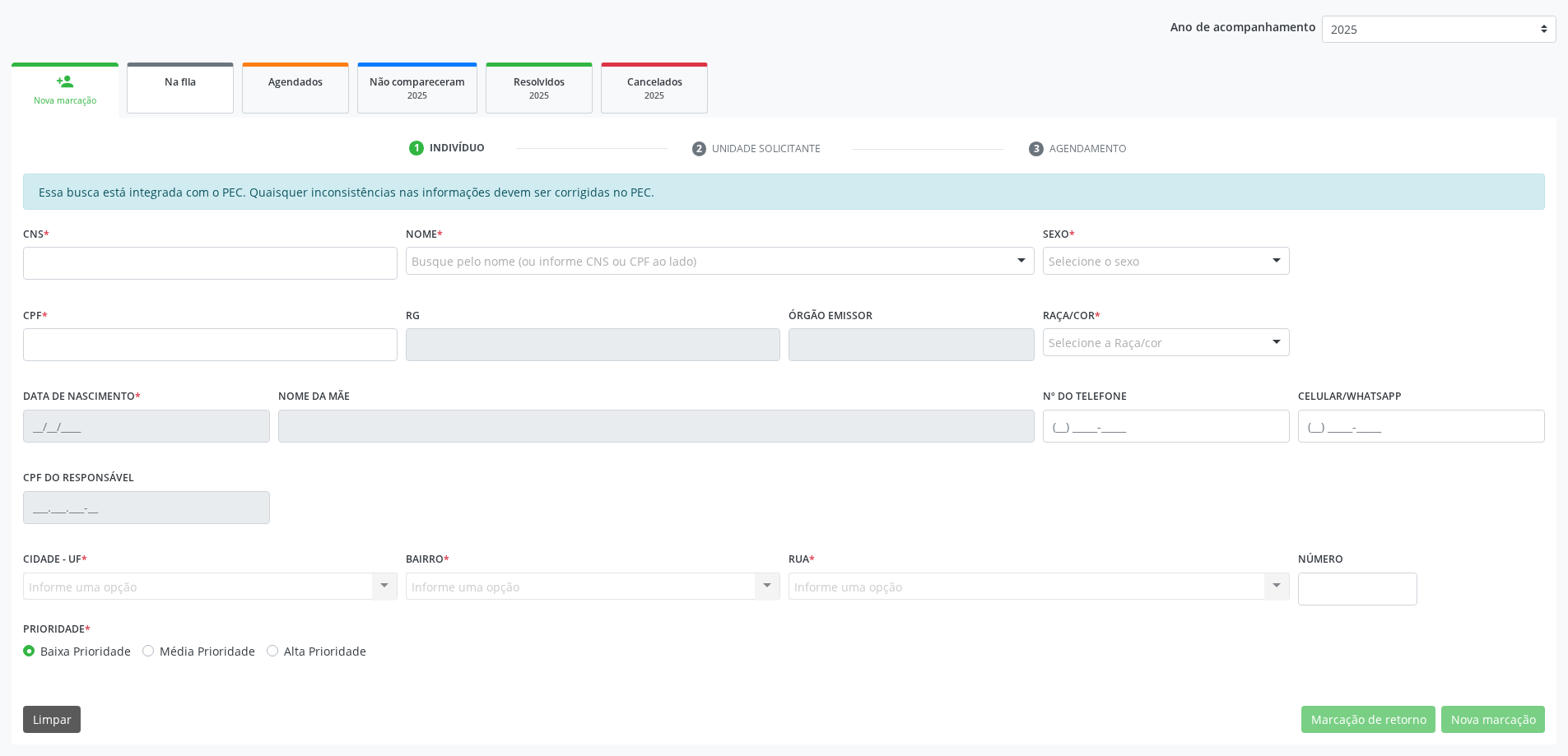
click at [172, 87] on span "Na fila" at bounding box center [180, 82] width 32 height 14
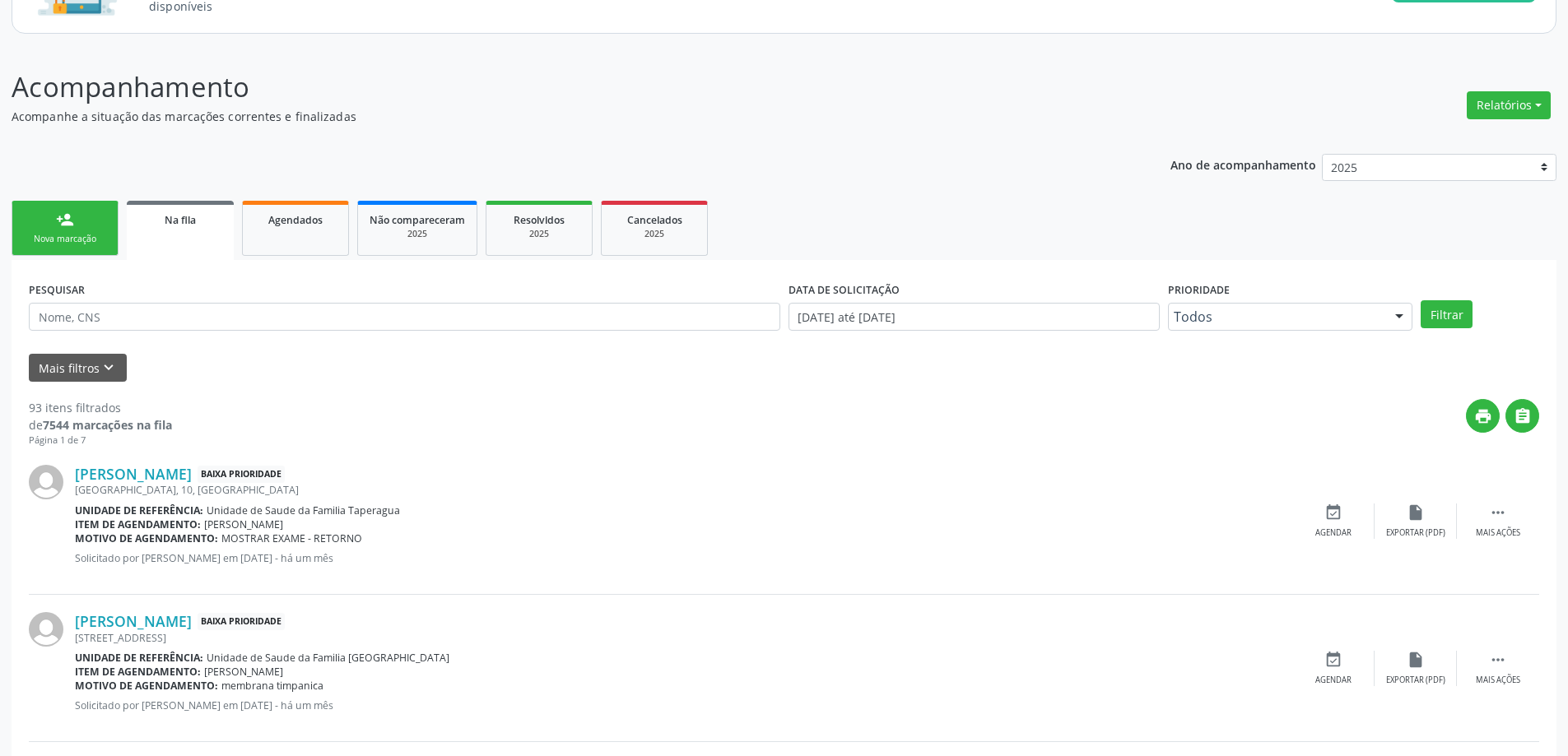
scroll to position [164, 0]
click at [192, 479] on link "[PERSON_NAME]" at bounding box center [133, 472] width 117 height 18
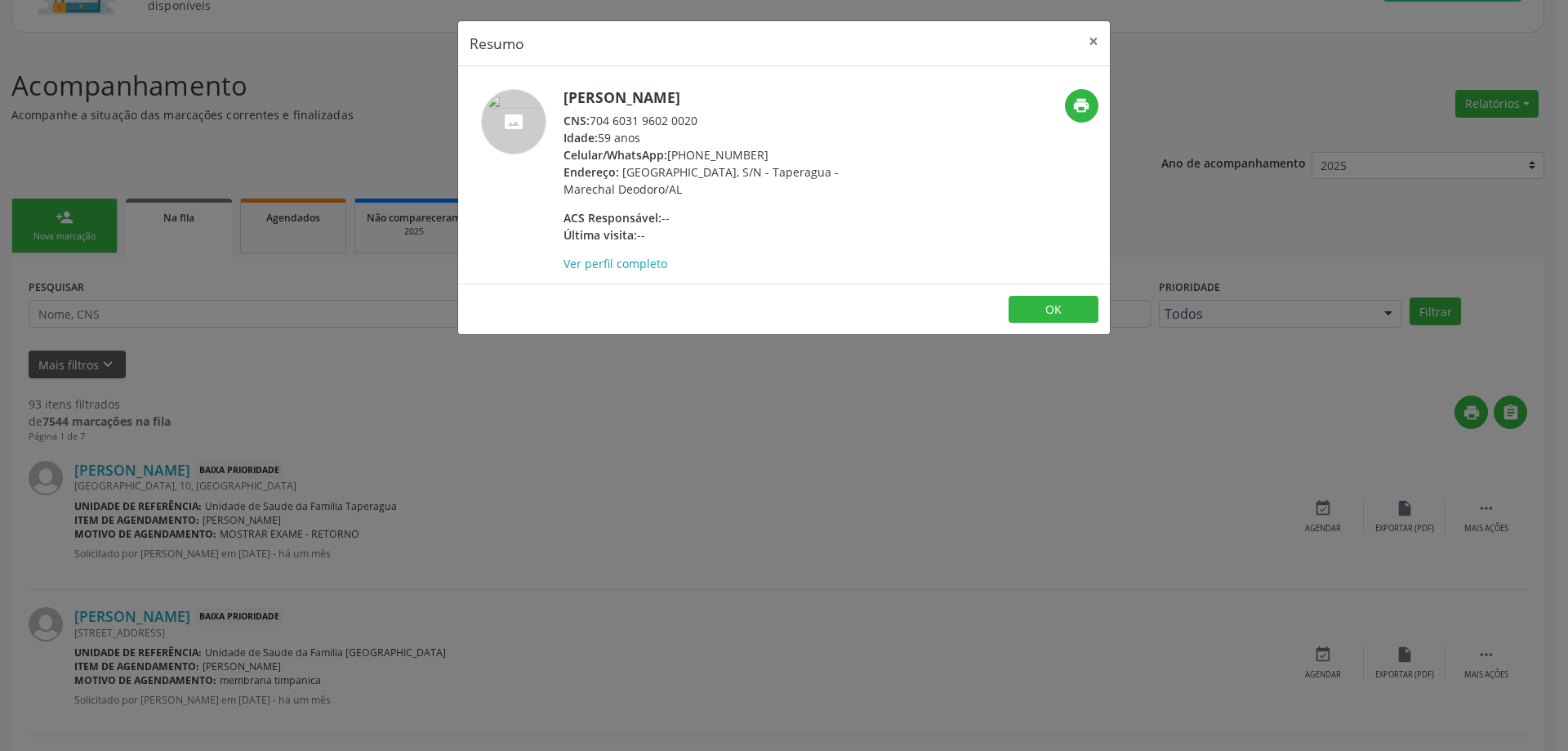
drag, startPoint x: 701, startPoint y: 121, endPoint x: 593, endPoint y: 123, distance: 108.0
click at [593, 123] on div "CNS: 704 6031 9602 0020" at bounding box center [722, 120] width 317 height 17
copy div "704 6031 9602 0020"
click at [1099, 38] on button "×" at bounding box center [1093, 41] width 33 height 40
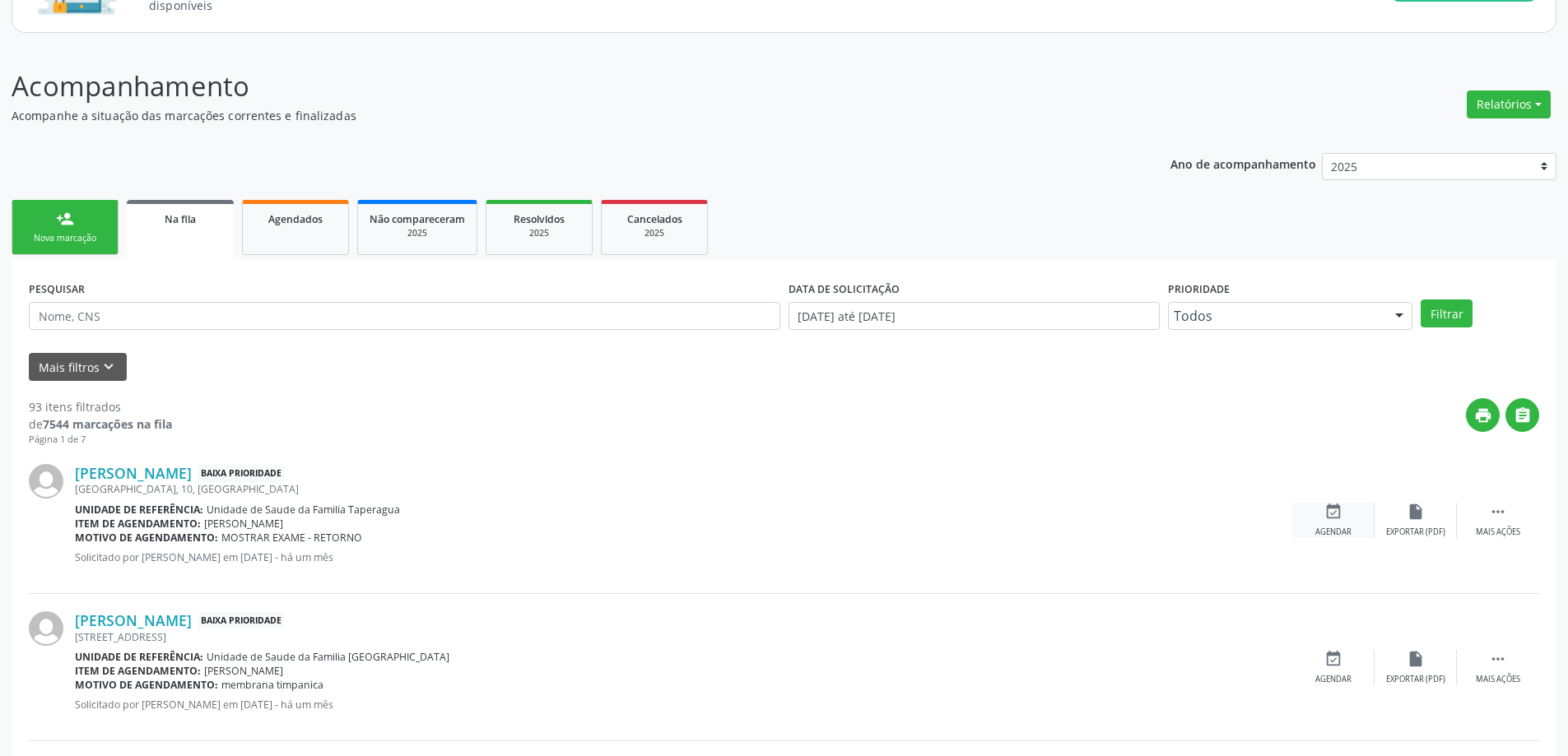
click at [1339, 511] on icon "event_available" at bounding box center [1333, 511] width 18 height 18
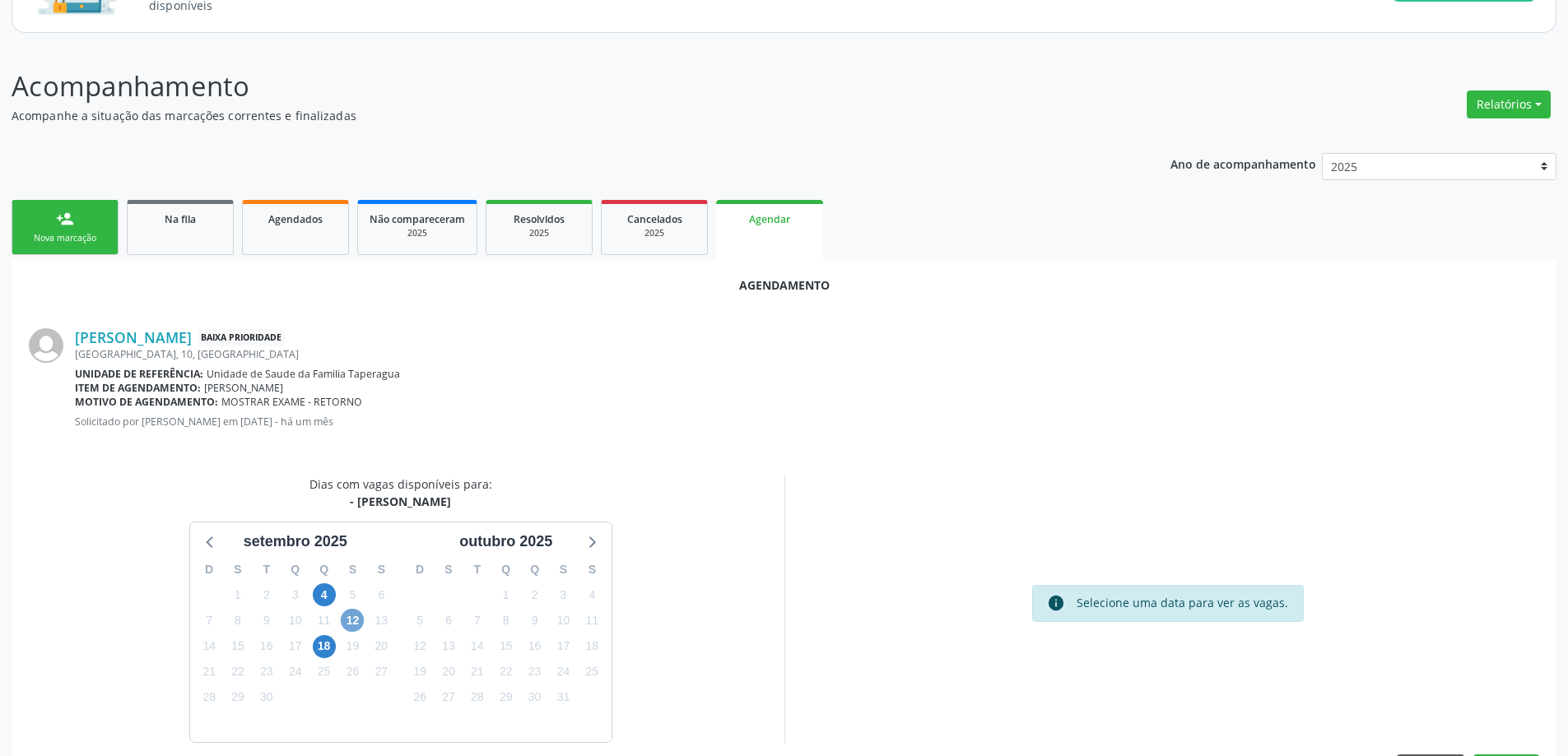
click at [347, 618] on span "12" at bounding box center [352, 620] width 23 height 23
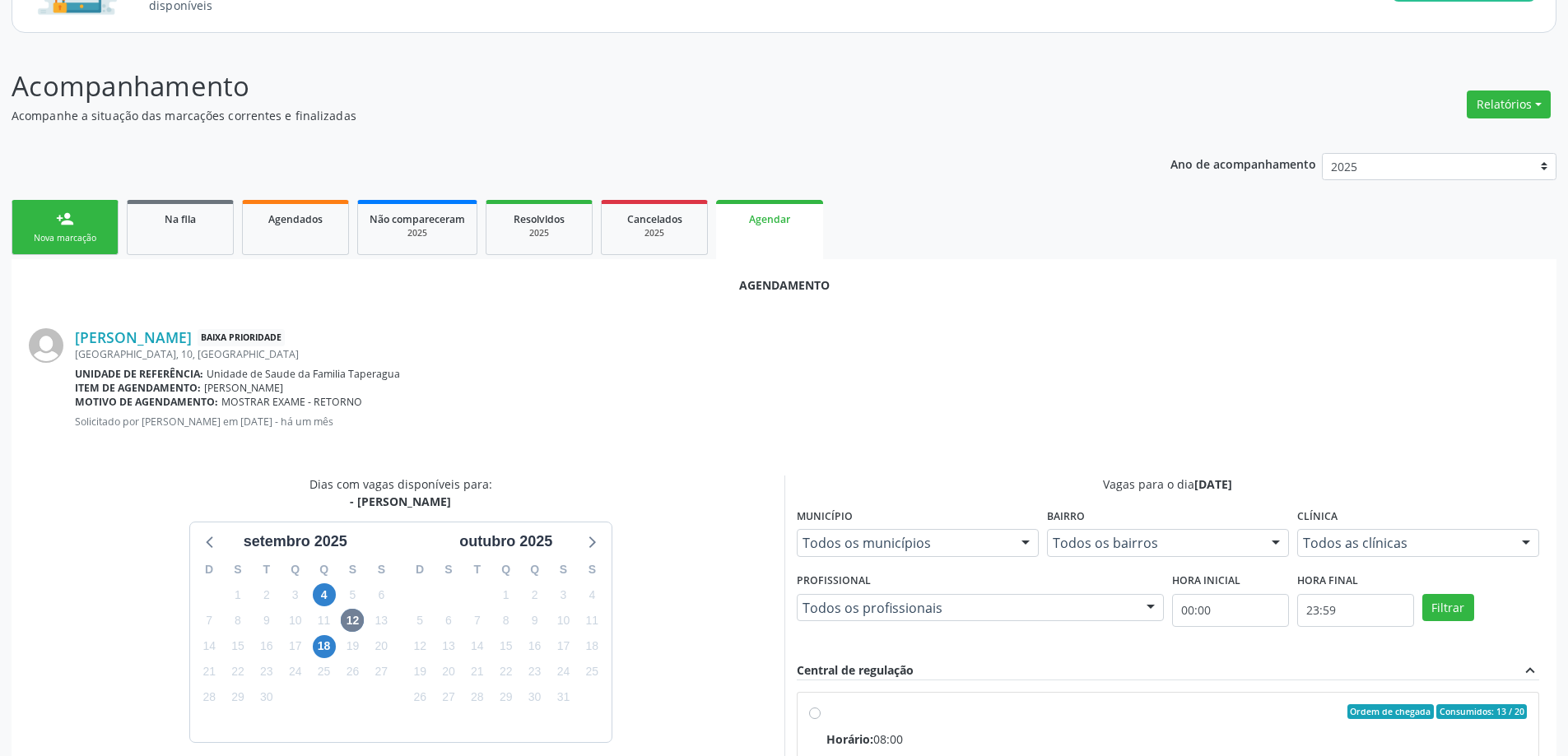
radio input "true"
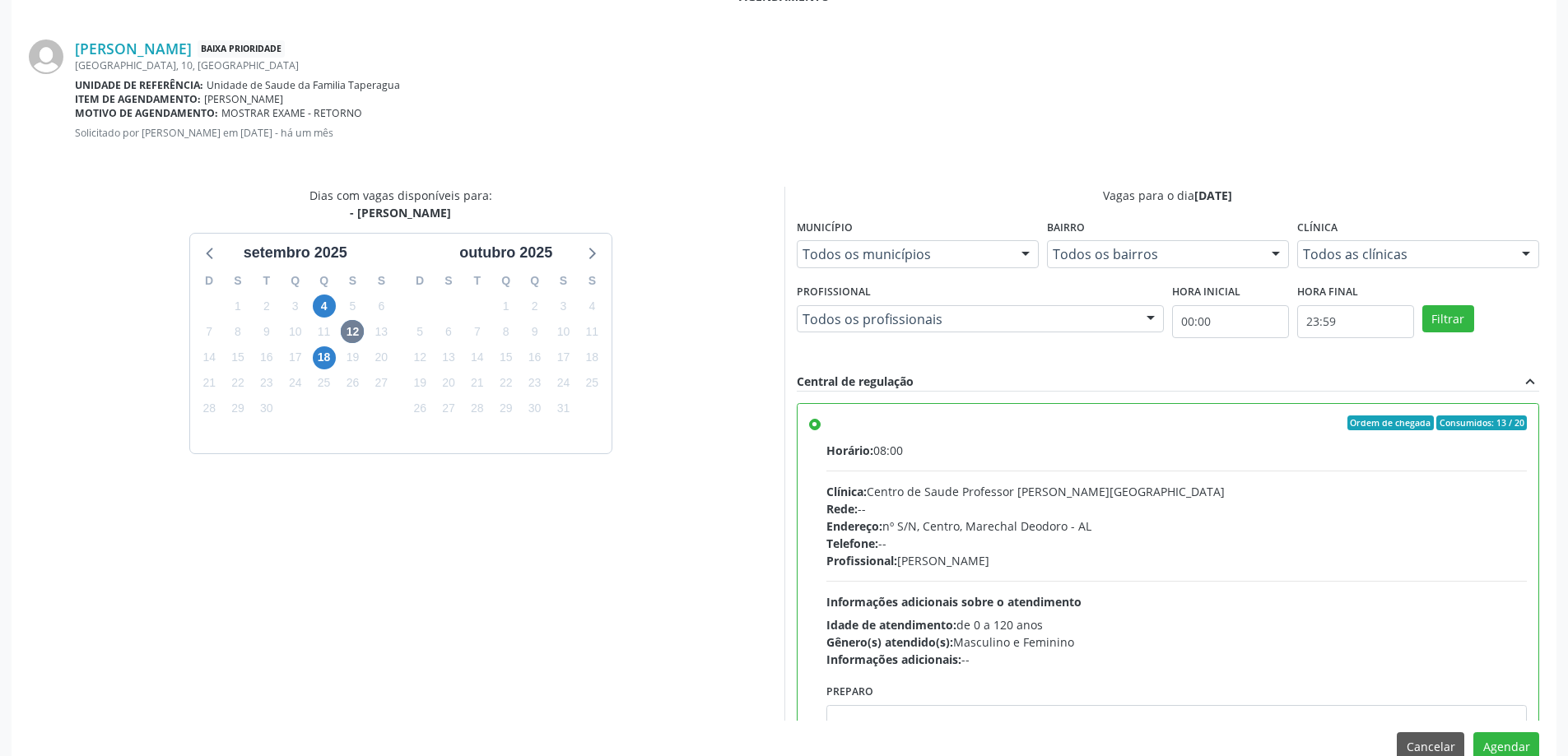
scroll to position [486, 0]
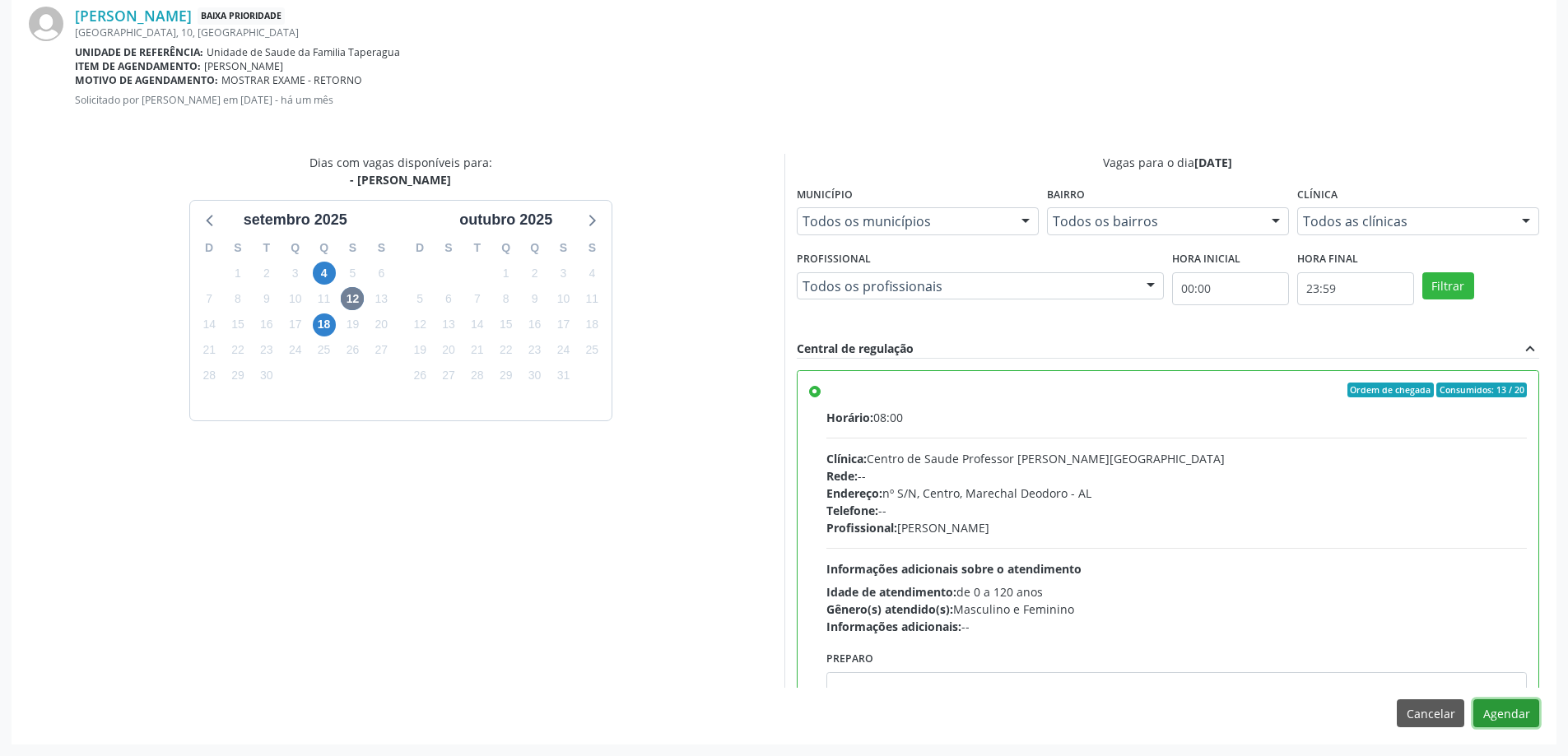
click at [1499, 722] on button "Agendar" at bounding box center [1506, 713] width 66 height 28
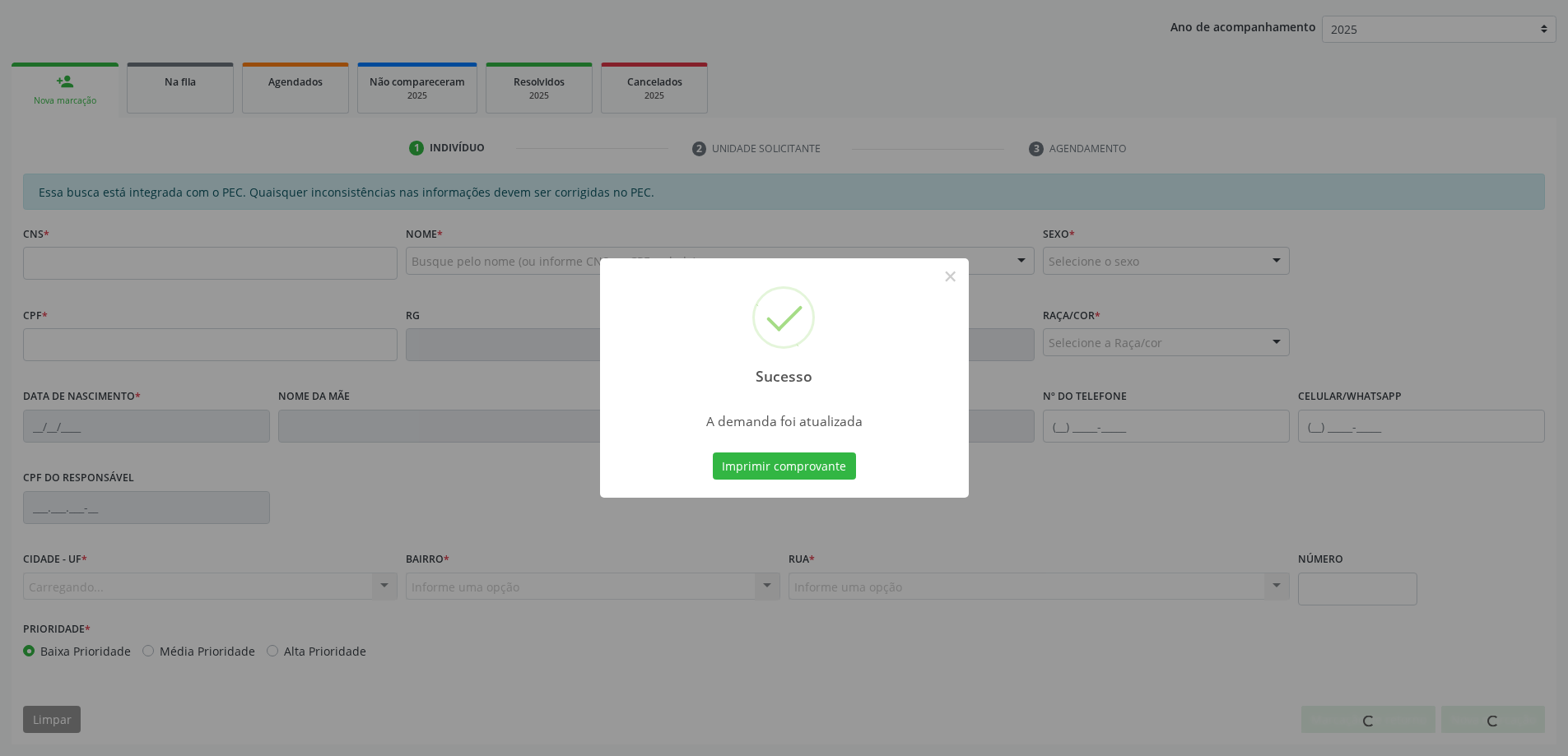
scroll to position [302, 0]
click at [946, 275] on button "×" at bounding box center [950, 276] width 28 height 28
